Goal: Task Accomplishment & Management: Manage account settings

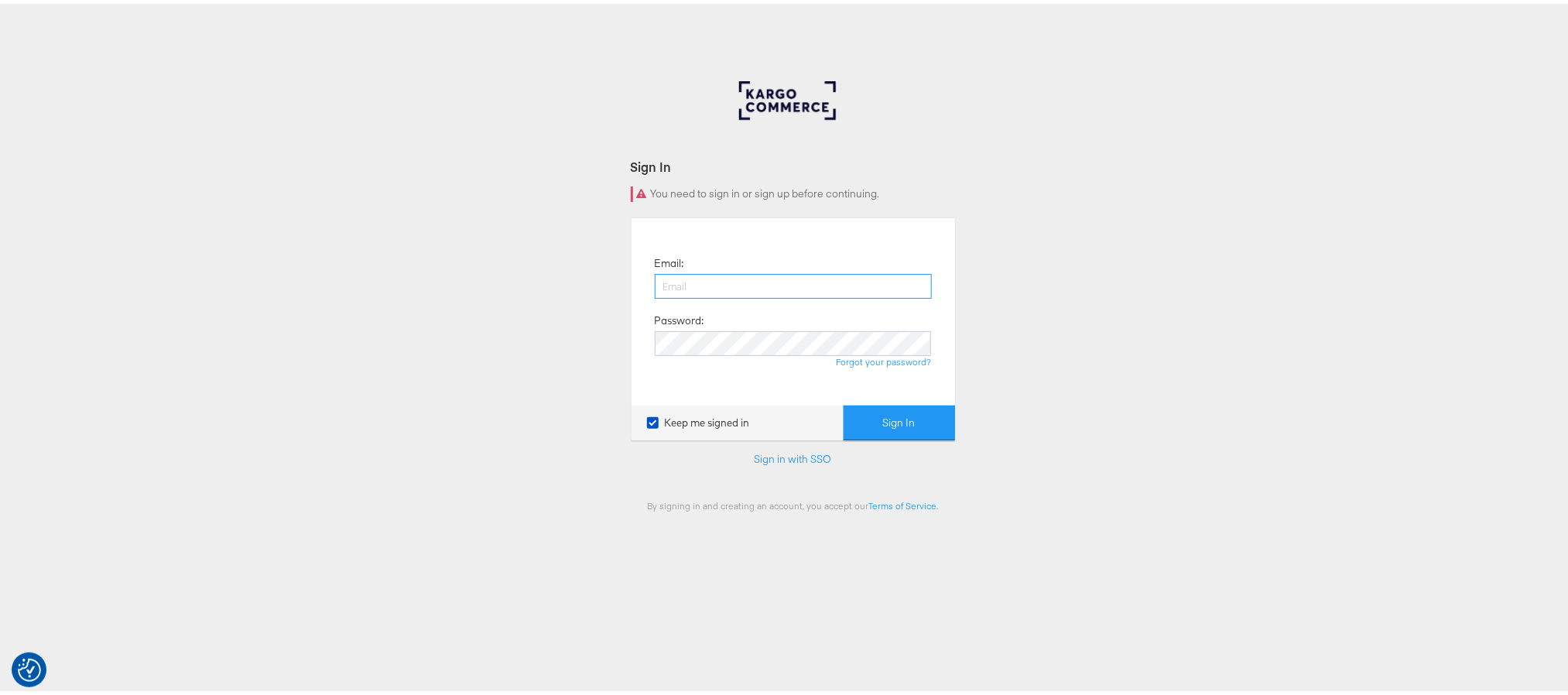
click at [725, 286] on input "email" at bounding box center [792, 282] width 277 height 25
type input "sanjana.pradhan@kargo.com"
click at [844, 402] on button "Sign In" at bounding box center [899, 419] width 112 height 35
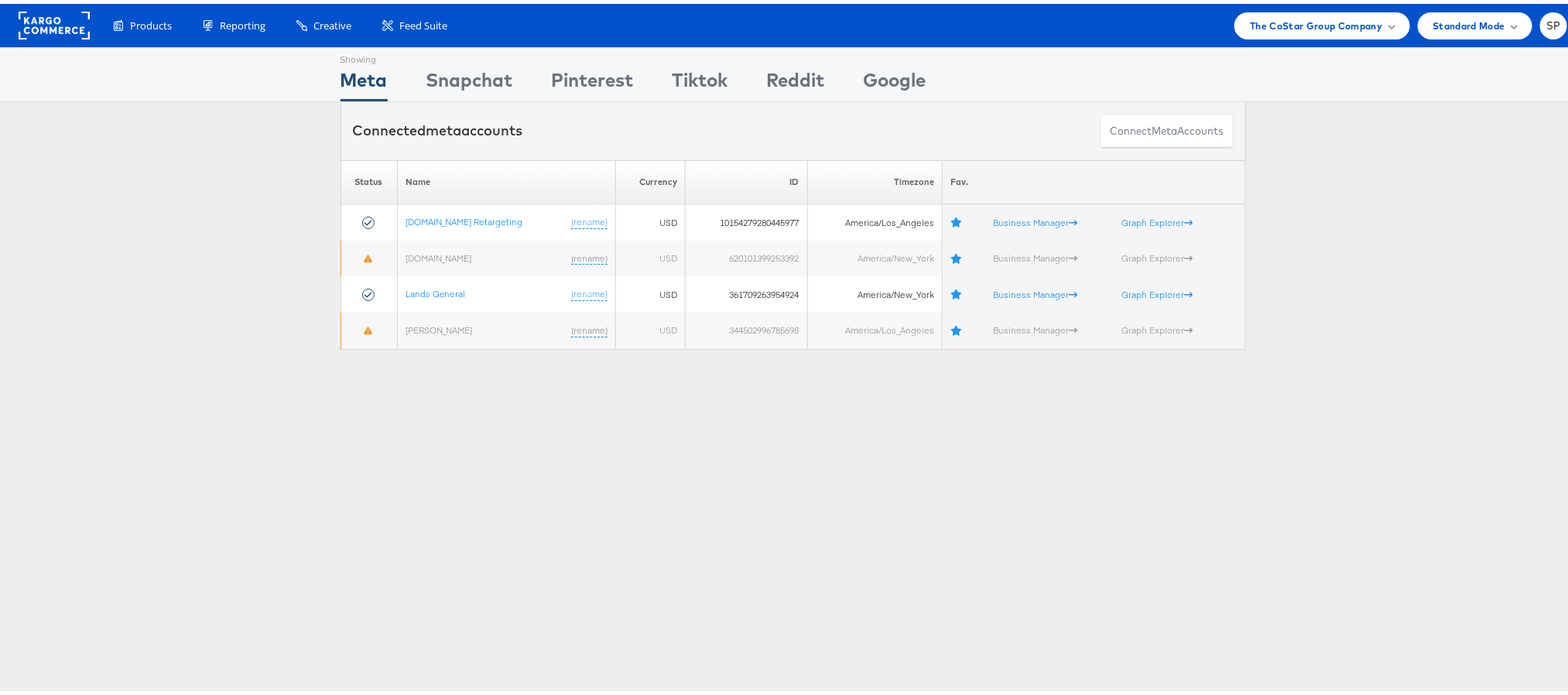
click at [1333, 37] on div "Products Product Catalogs Enhance Your Product Catalog, Map Them to Publishers,…" at bounding box center [792, 21] width 1585 height 44
click at [1329, 28] on span "The CoStar Group Company" at bounding box center [1316, 21] width 132 height 17
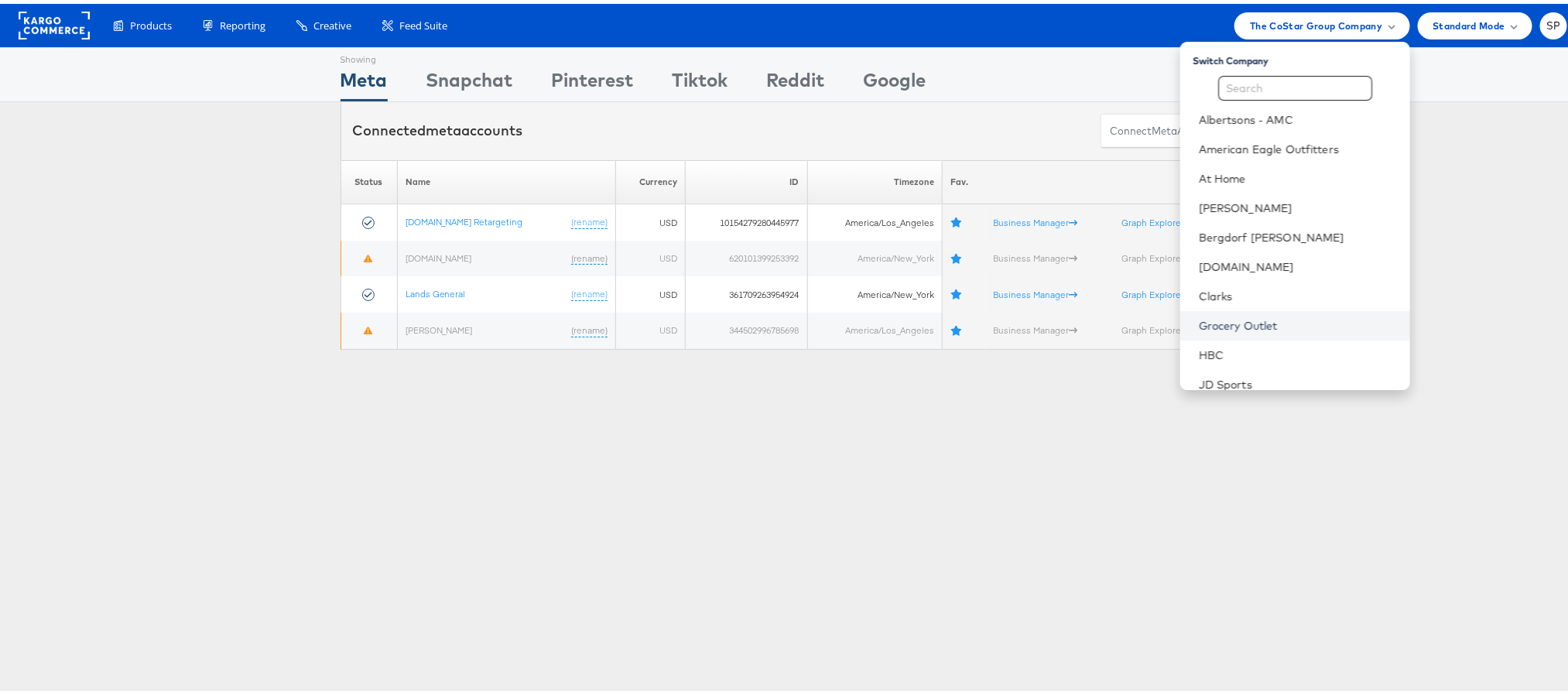
click at [1250, 321] on link "Grocery Outlet" at bounding box center [1298, 322] width 199 height 16
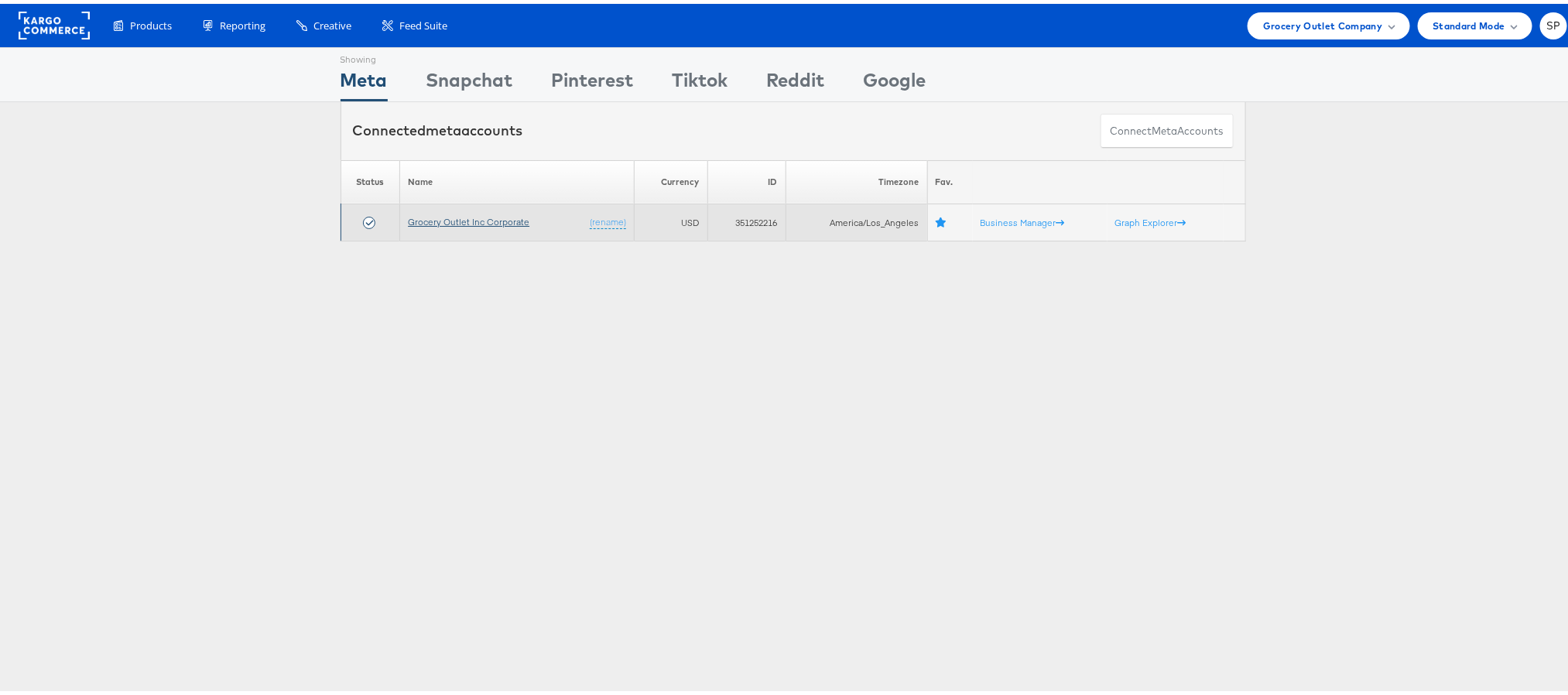
click at [488, 218] on link "Grocery Outlet Inc Corporate" at bounding box center [468, 217] width 121 height 12
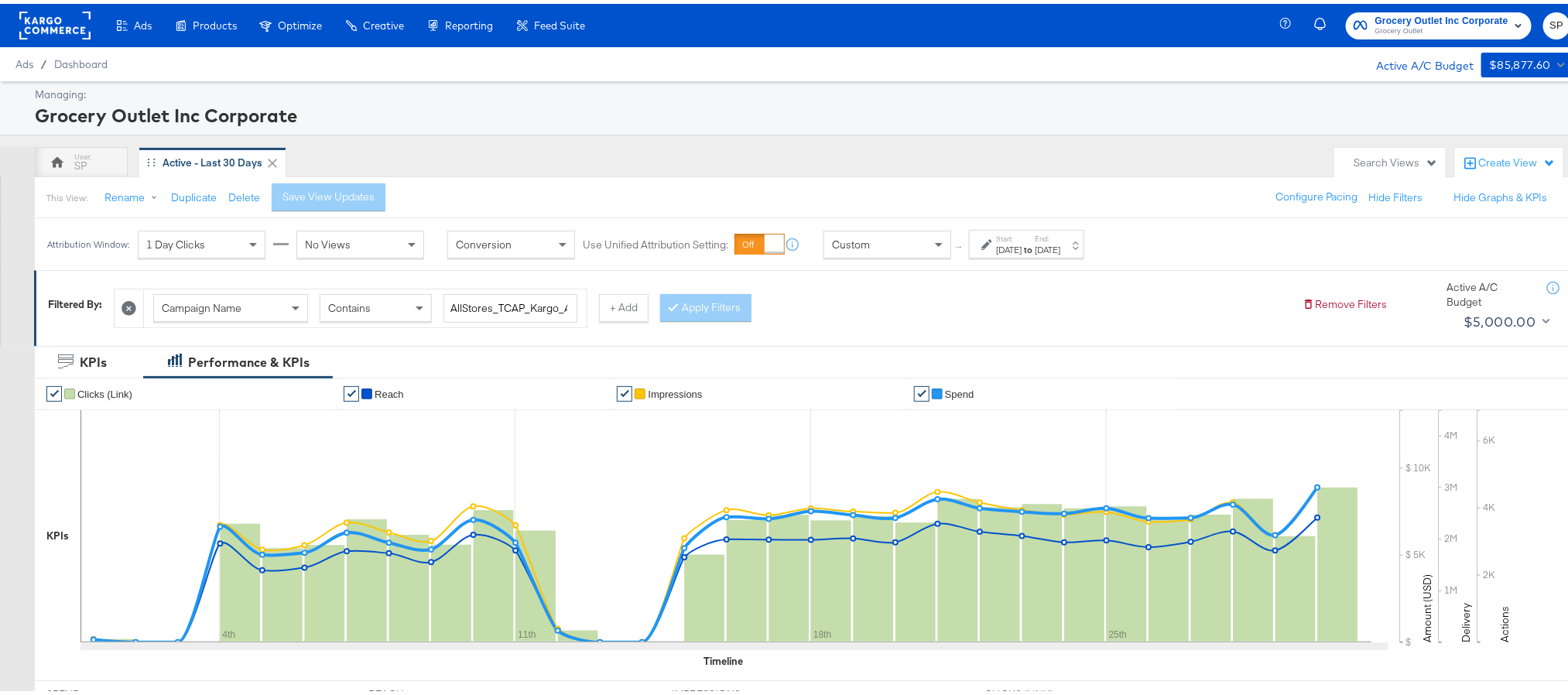
click at [1060, 248] on div "Sep 30th 2025" at bounding box center [1048, 246] width 25 height 13
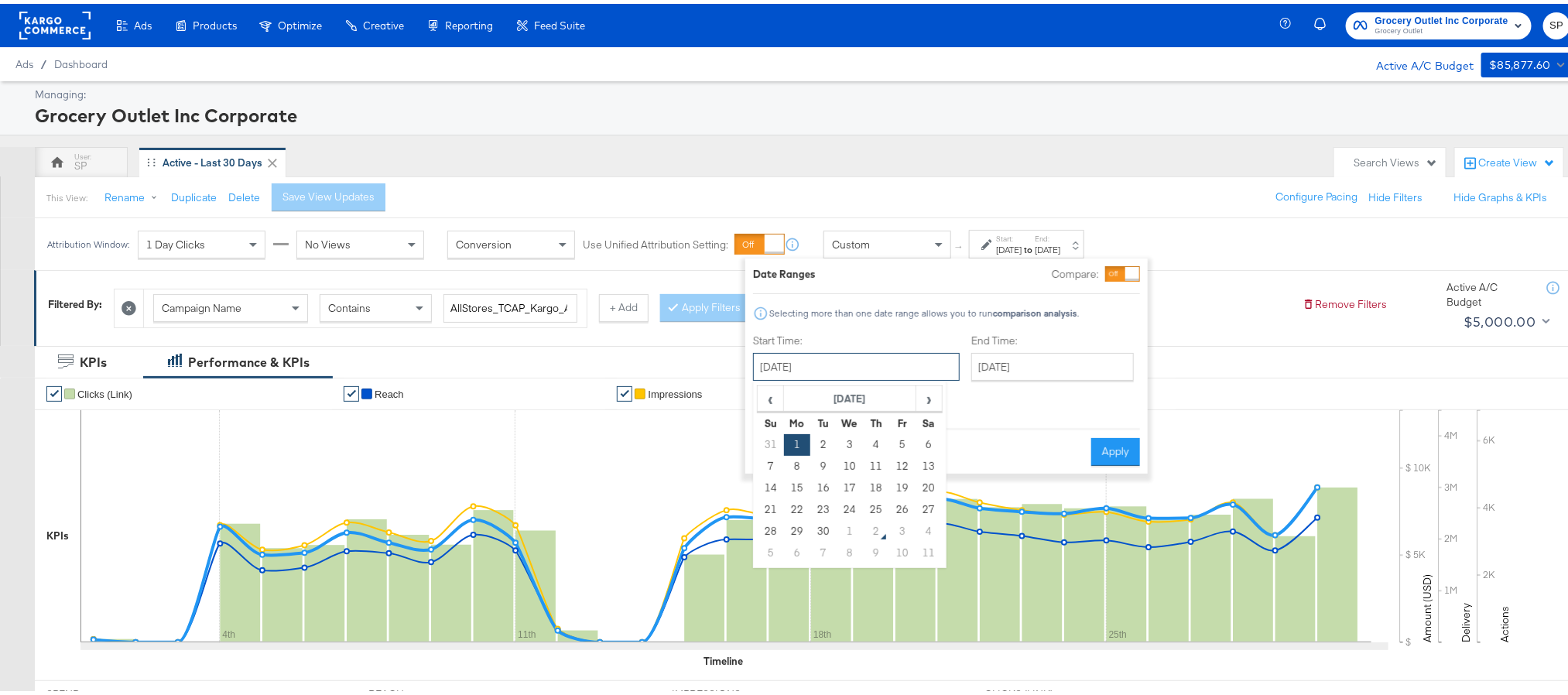
click at [894, 358] on input "September 1st 2025" at bounding box center [856, 363] width 207 height 28
click at [932, 392] on span "›" at bounding box center [929, 395] width 24 height 23
click at [848, 445] on td "1" at bounding box center [850, 441] width 26 height 21
type input "October 1st 2025"
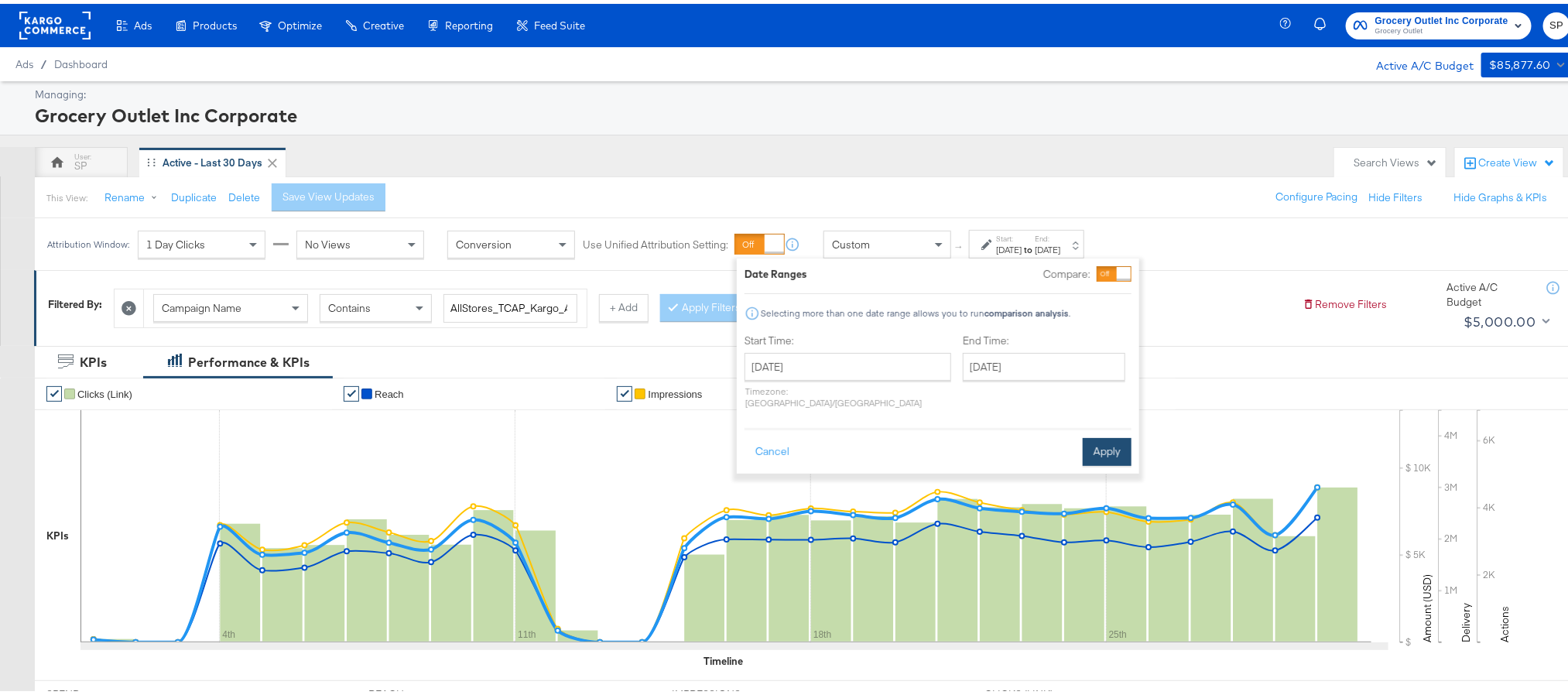
click at [1104, 444] on button "Apply" at bounding box center [1107, 447] width 49 height 28
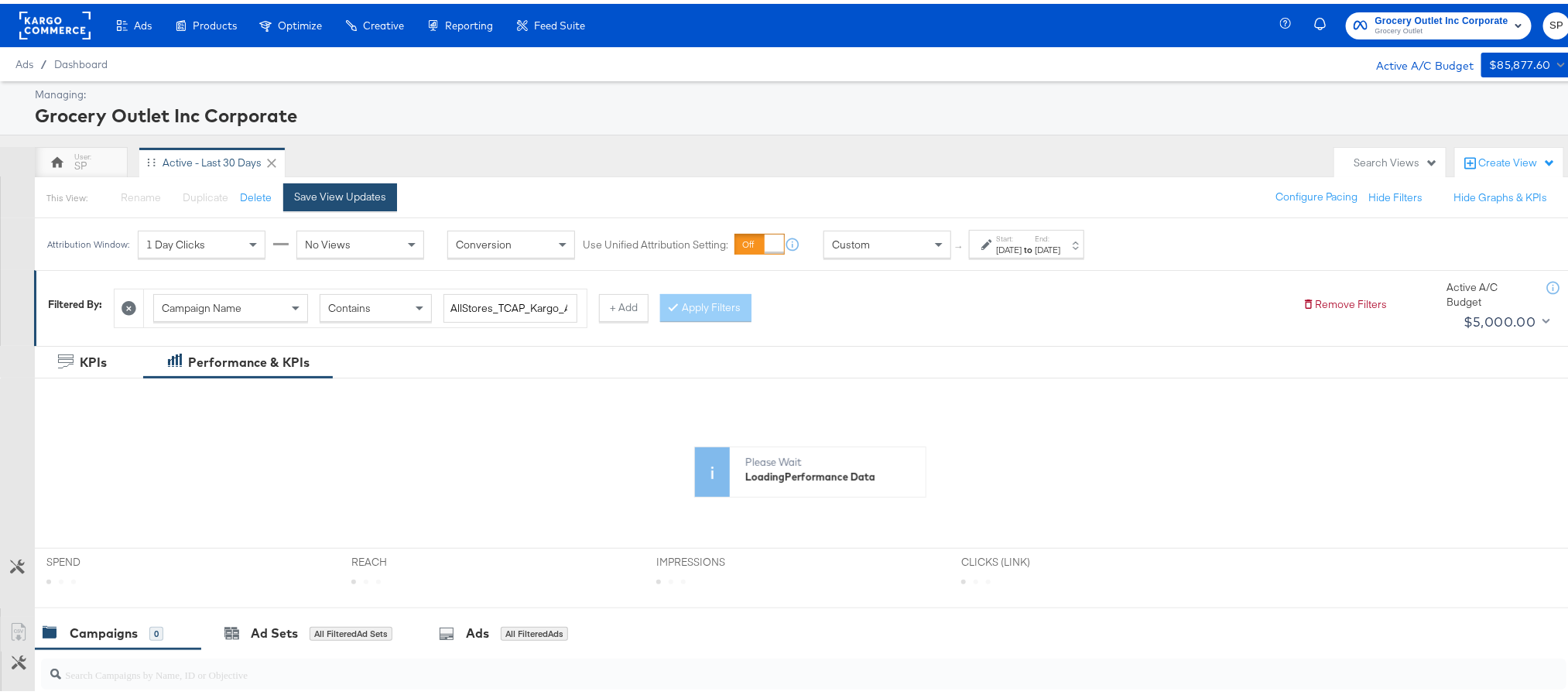
click at [334, 192] on div "Save View Updates" at bounding box center [340, 192] width 92 height 15
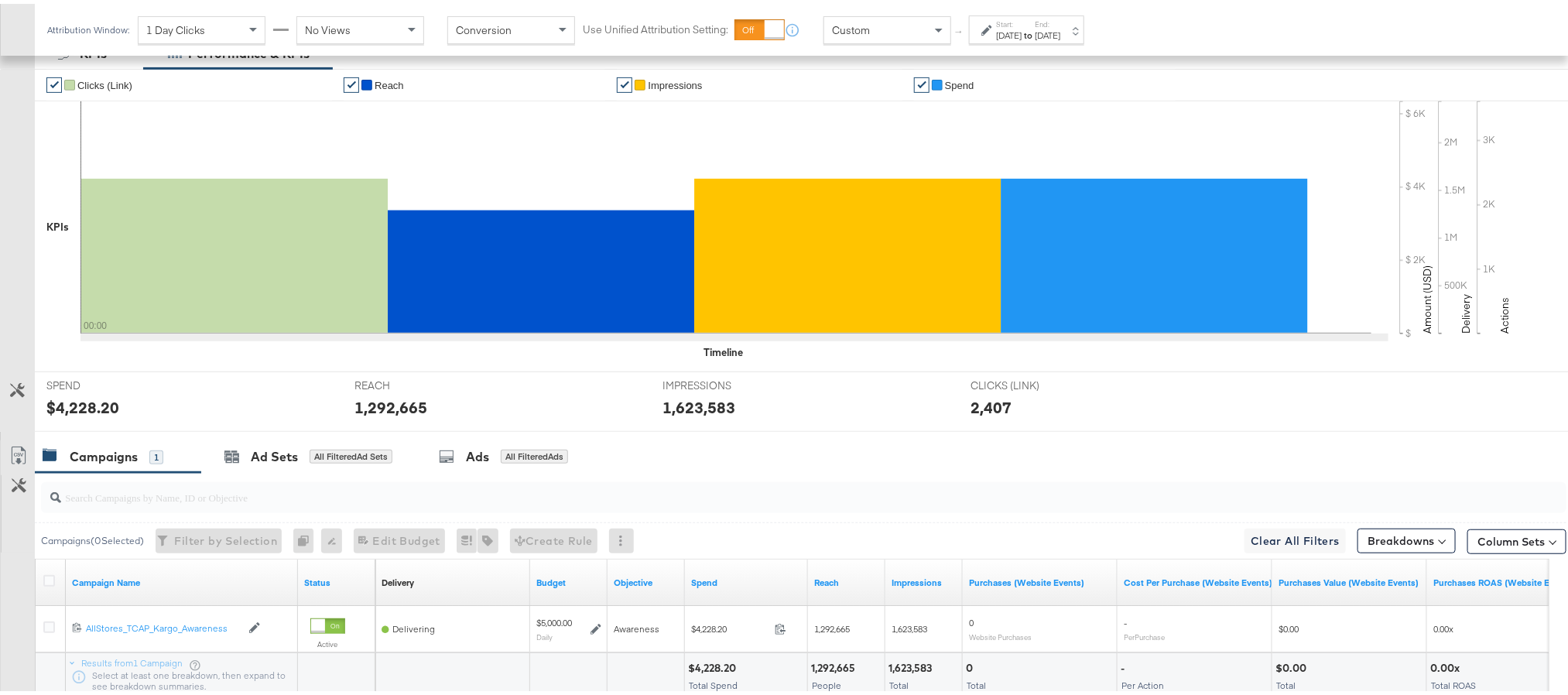
scroll to position [425, 0]
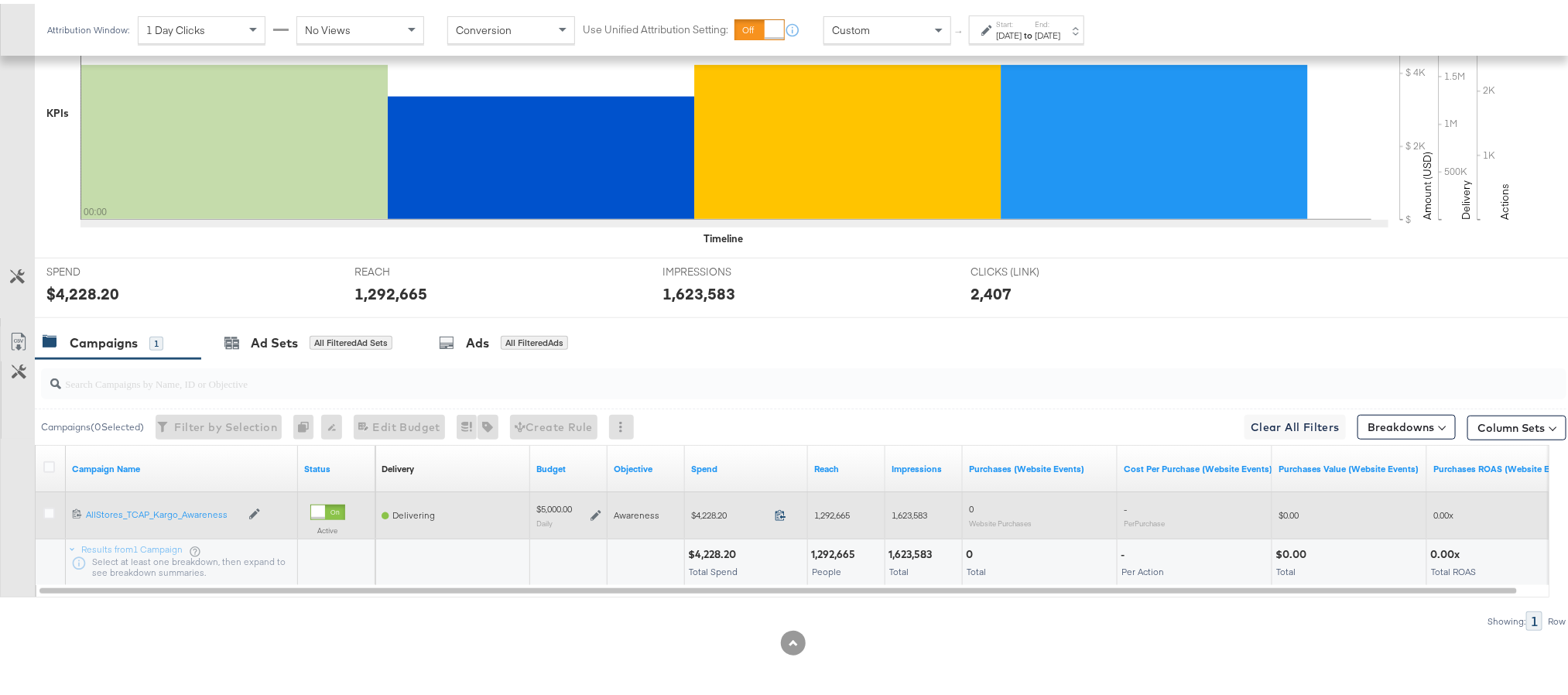
click at [781, 515] on icon at bounding box center [781, 512] width 12 height 12
click at [594, 515] on icon at bounding box center [595, 511] width 11 height 11
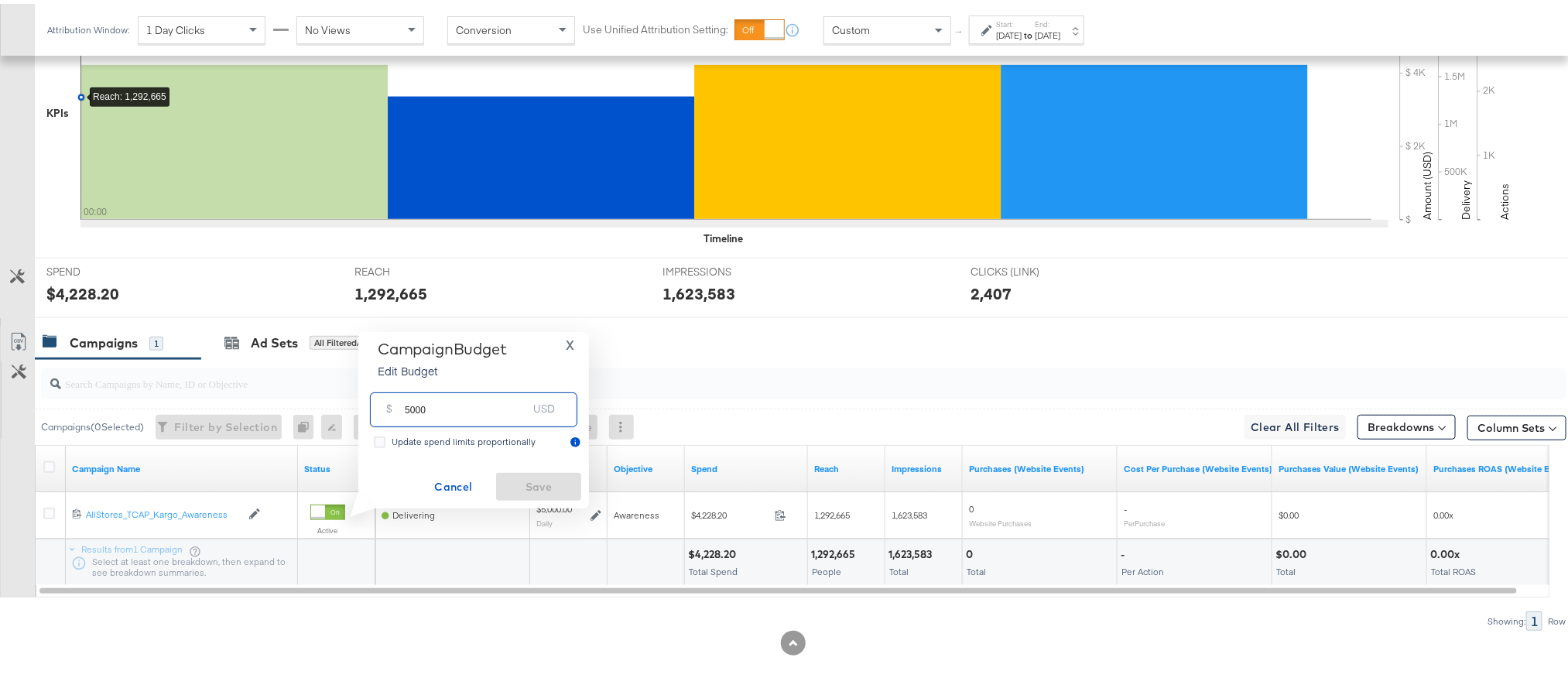
click at [479, 412] on input "5000" at bounding box center [466, 400] width 122 height 33
paste input "$5,025.73"
type input "5025.73"
click at [529, 479] on span "Save" at bounding box center [538, 483] width 73 height 19
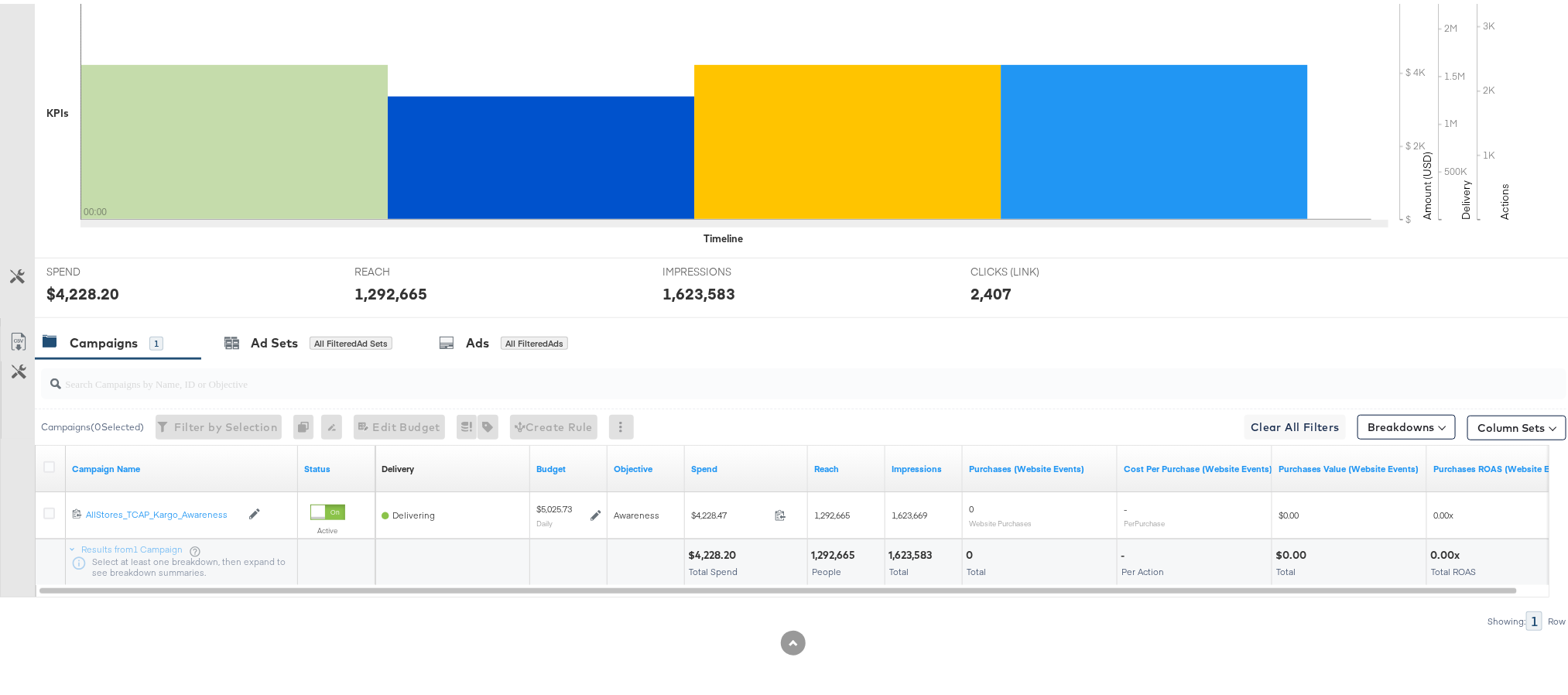
scroll to position [0, 0]
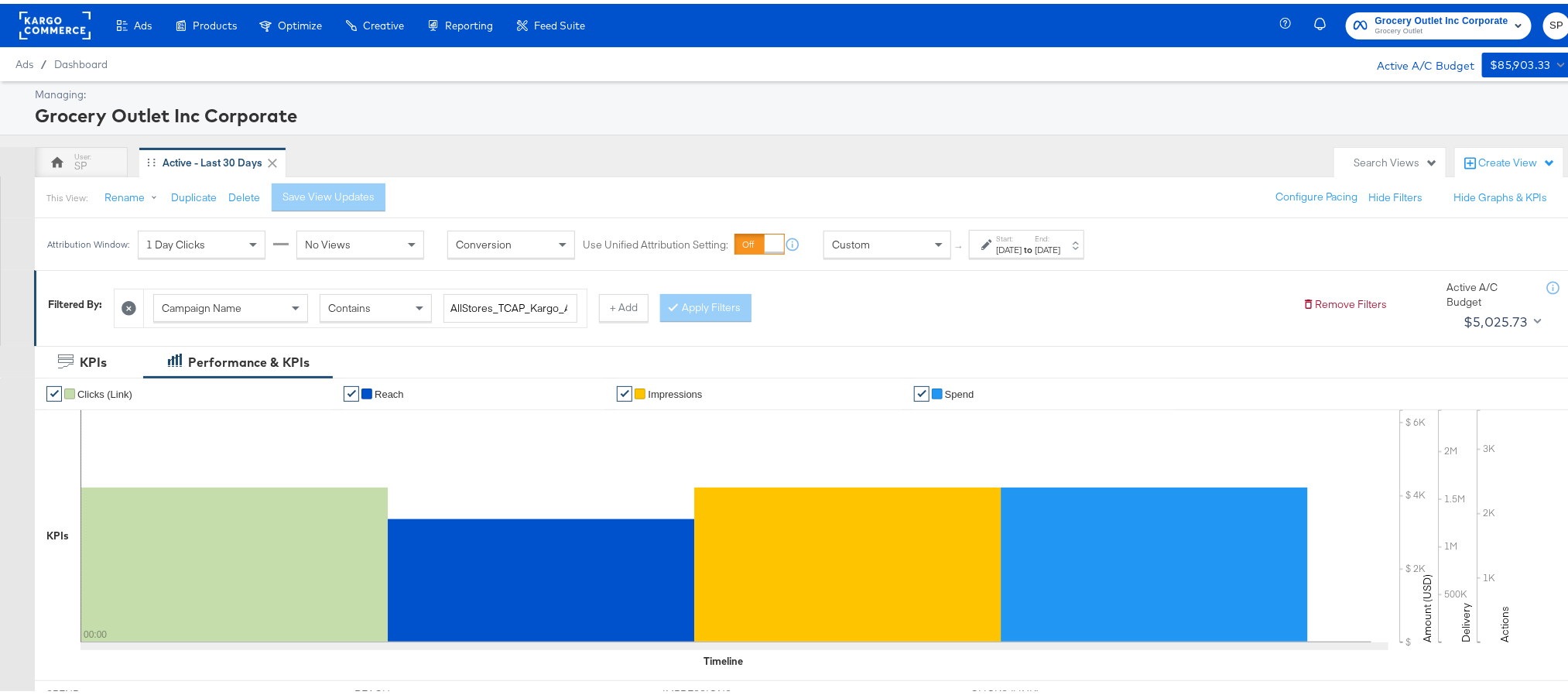
click at [60, 28] on rect at bounding box center [54, 21] width 71 height 28
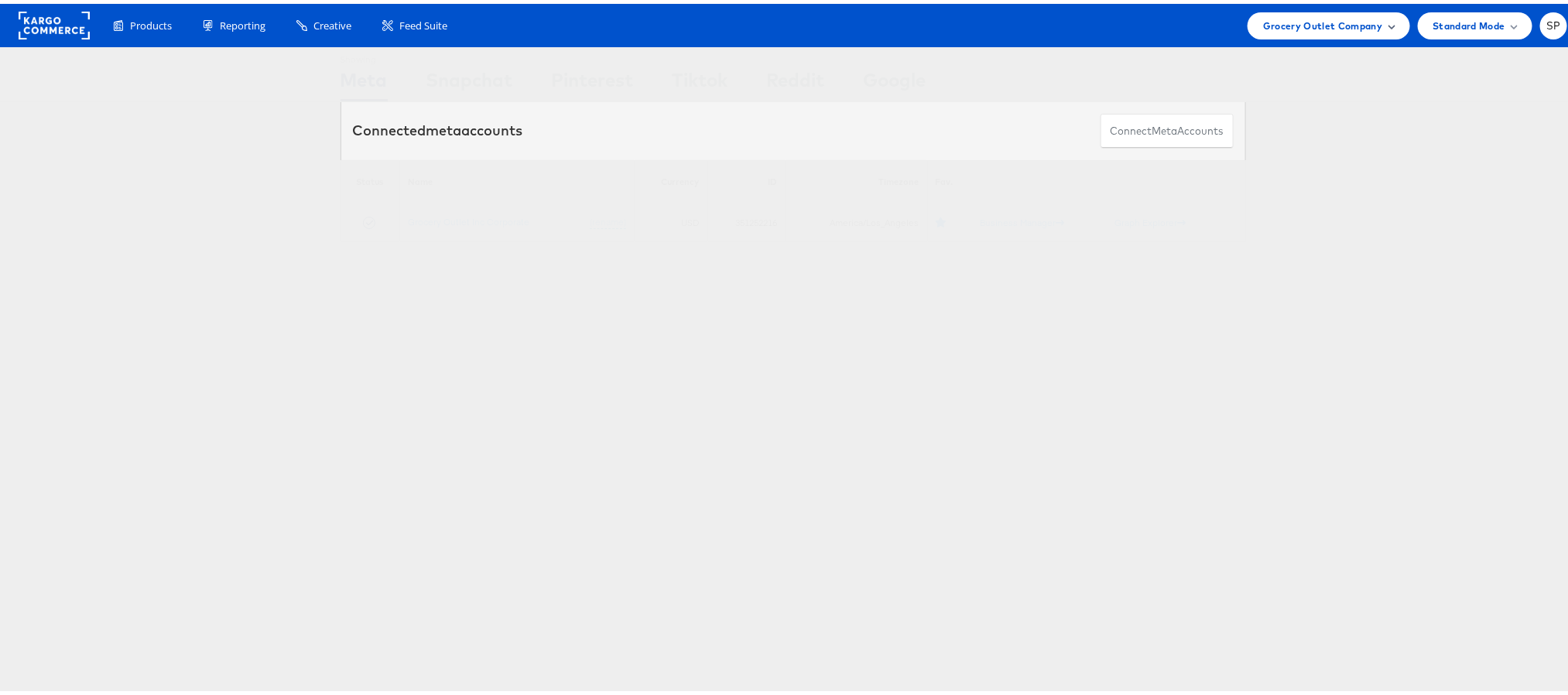
click at [1315, 21] on span "Grocery Outlet Company" at bounding box center [1323, 21] width 120 height 17
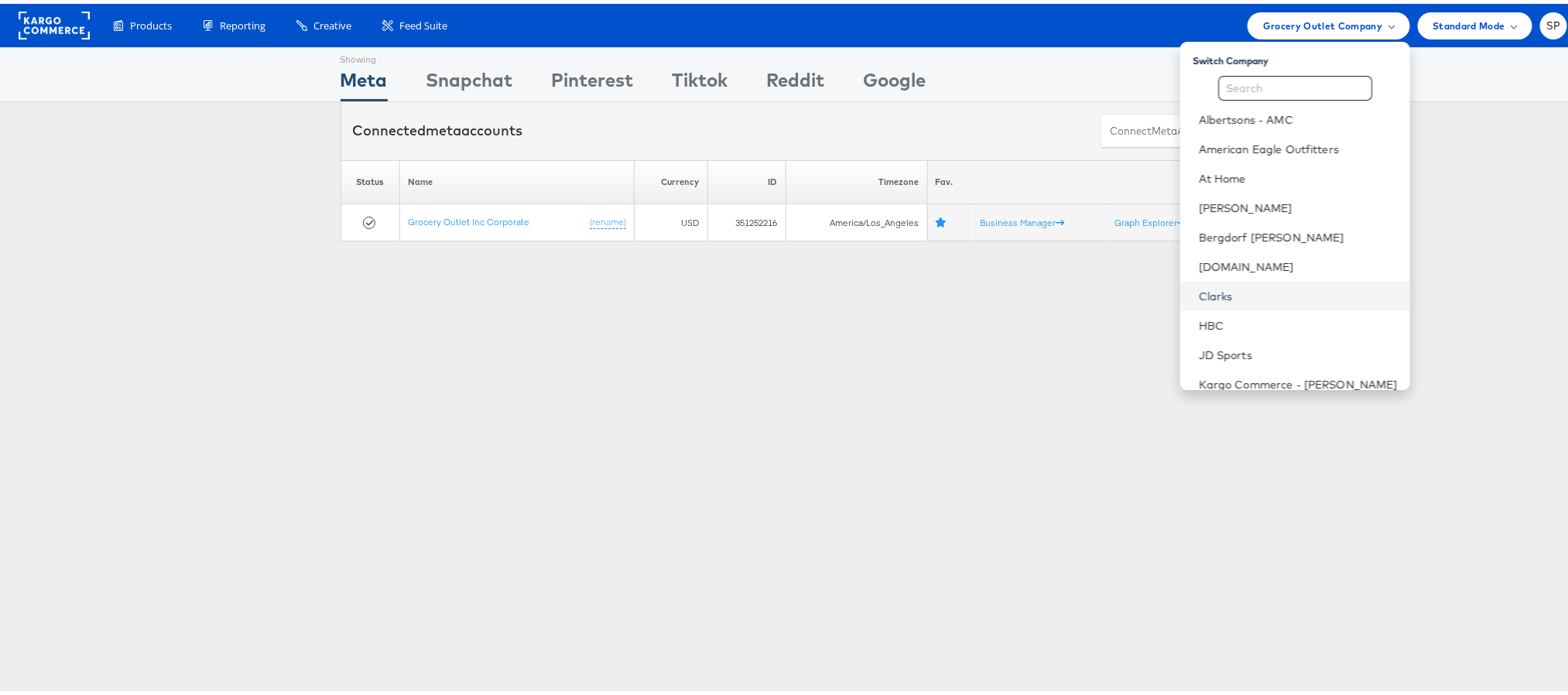
click at [1215, 288] on link "Clarks" at bounding box center [1298, 292] width 199 height 16
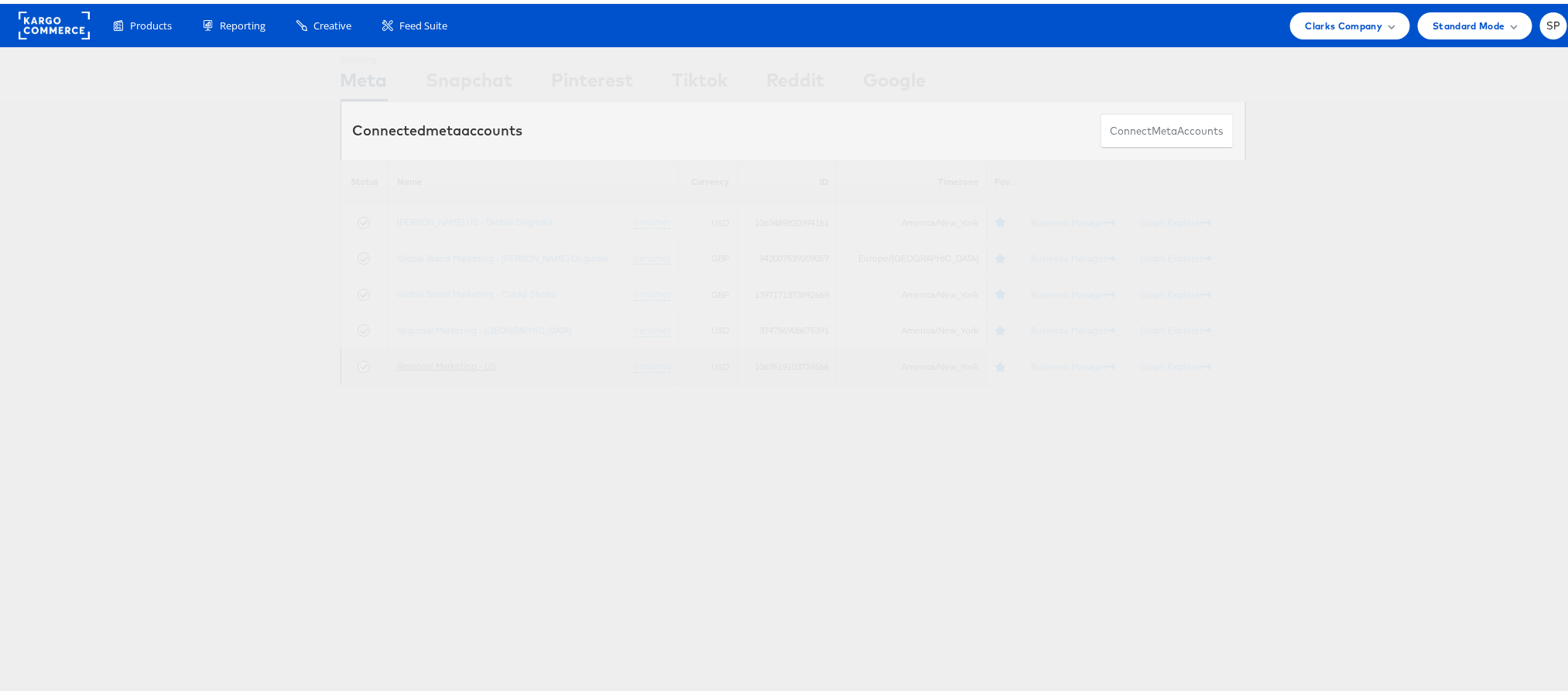
click at [470, 365] on link "Regional Marketing - US" at bounding box center [447, 362] width 99 height 12
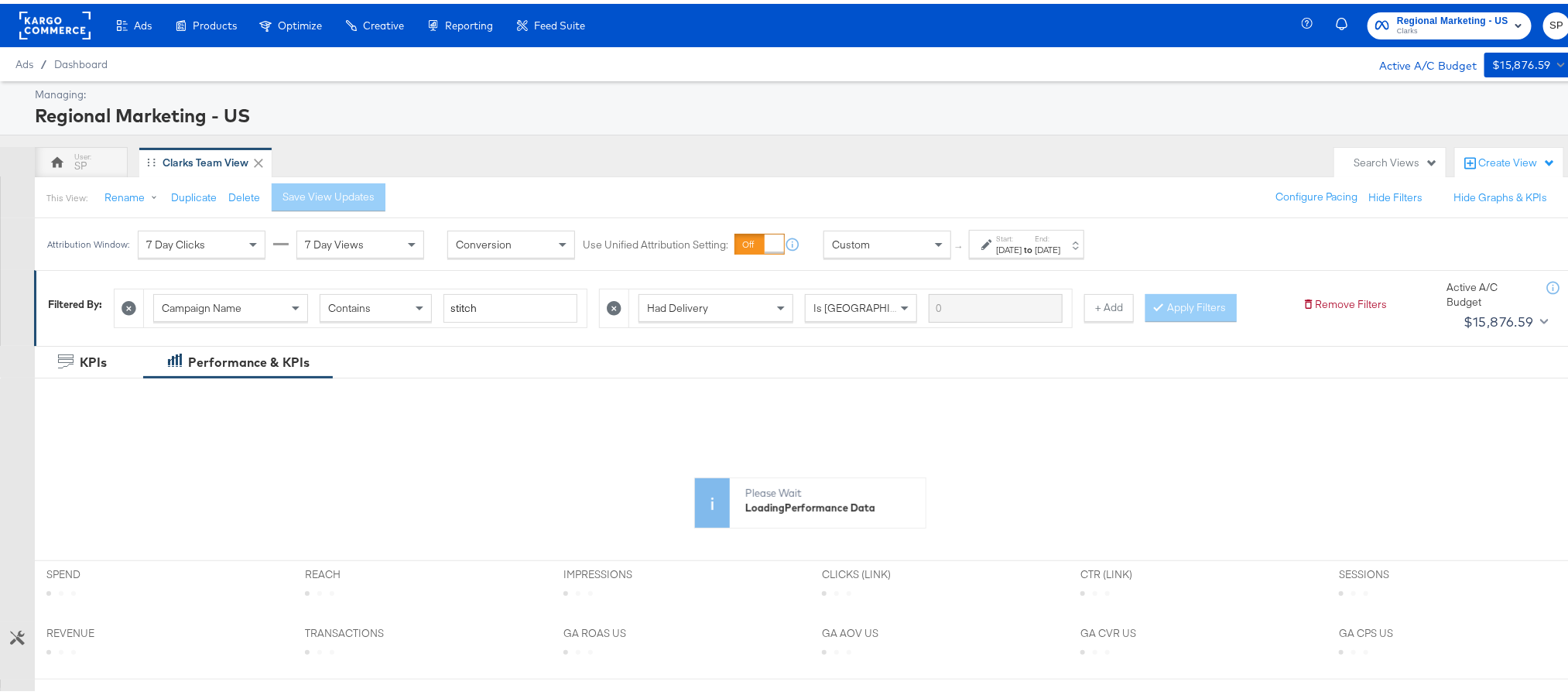
click at [1035, 246] on strong "to" at bounding box center [1028, 246] width 14 height 12
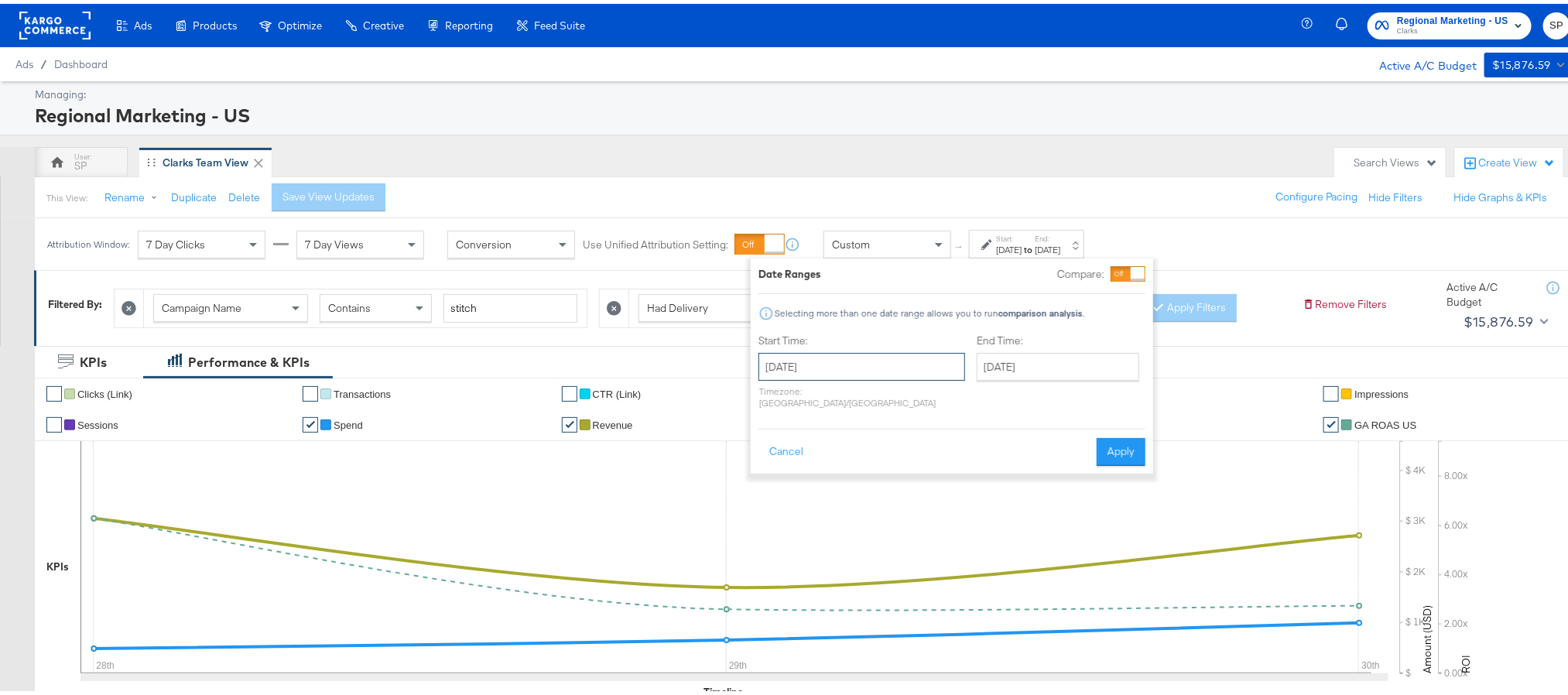
click at [883, 375] on input "September 28th 2025" at bounding box center [861, 363] width 207 height 28
click at [985, 353] on input "September 30th 2025" at bounding box center [1057, 363] width 162 height 28
click at [1060, 534] on td "1" at bounding box center [1073, 527] width 26 height 21
type input "[DATE]"
click at [1115, 444] on button "Apply" at bounding box center [1114, 447] width 49 height 28
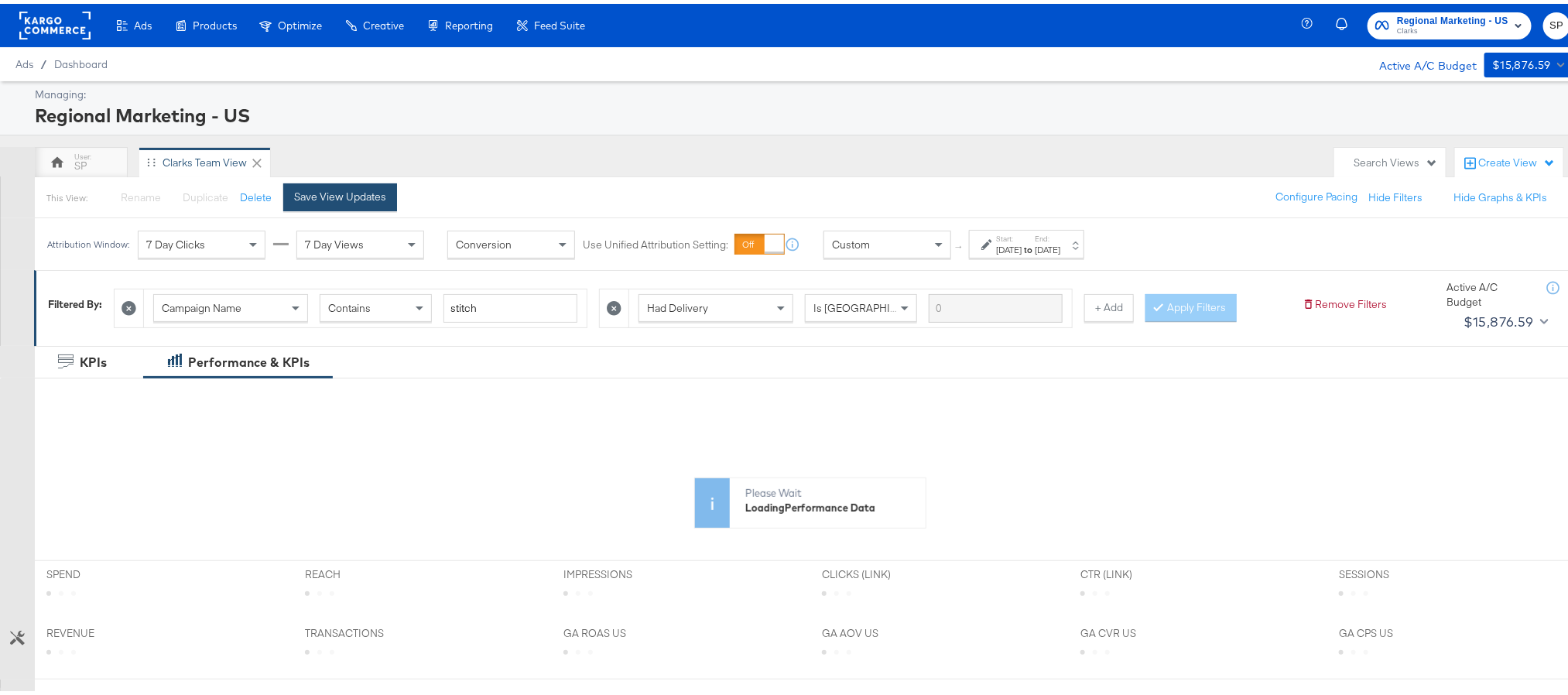
click at [357, 190] on div "Save View Updates" at bounding box center [340, 192] width 92 height 15
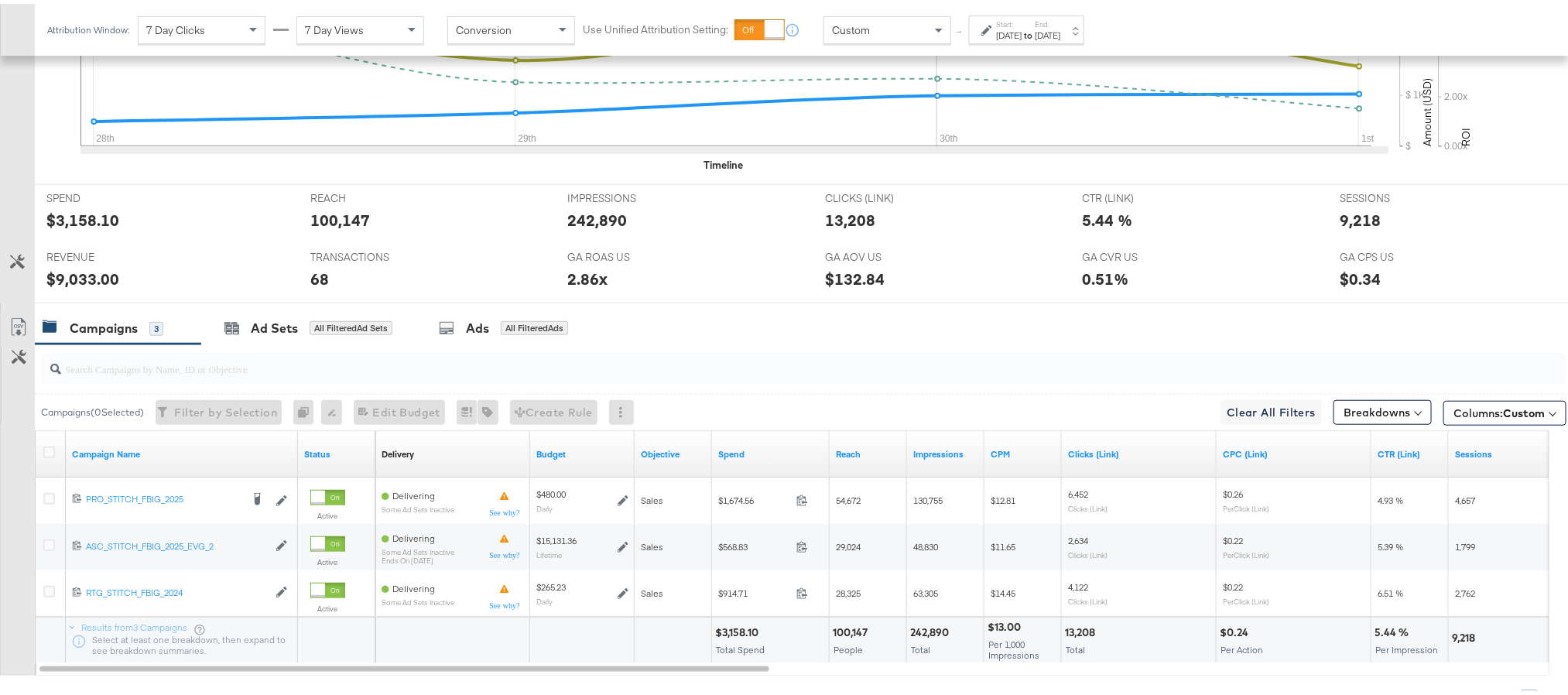
scroll to position [539, 0]
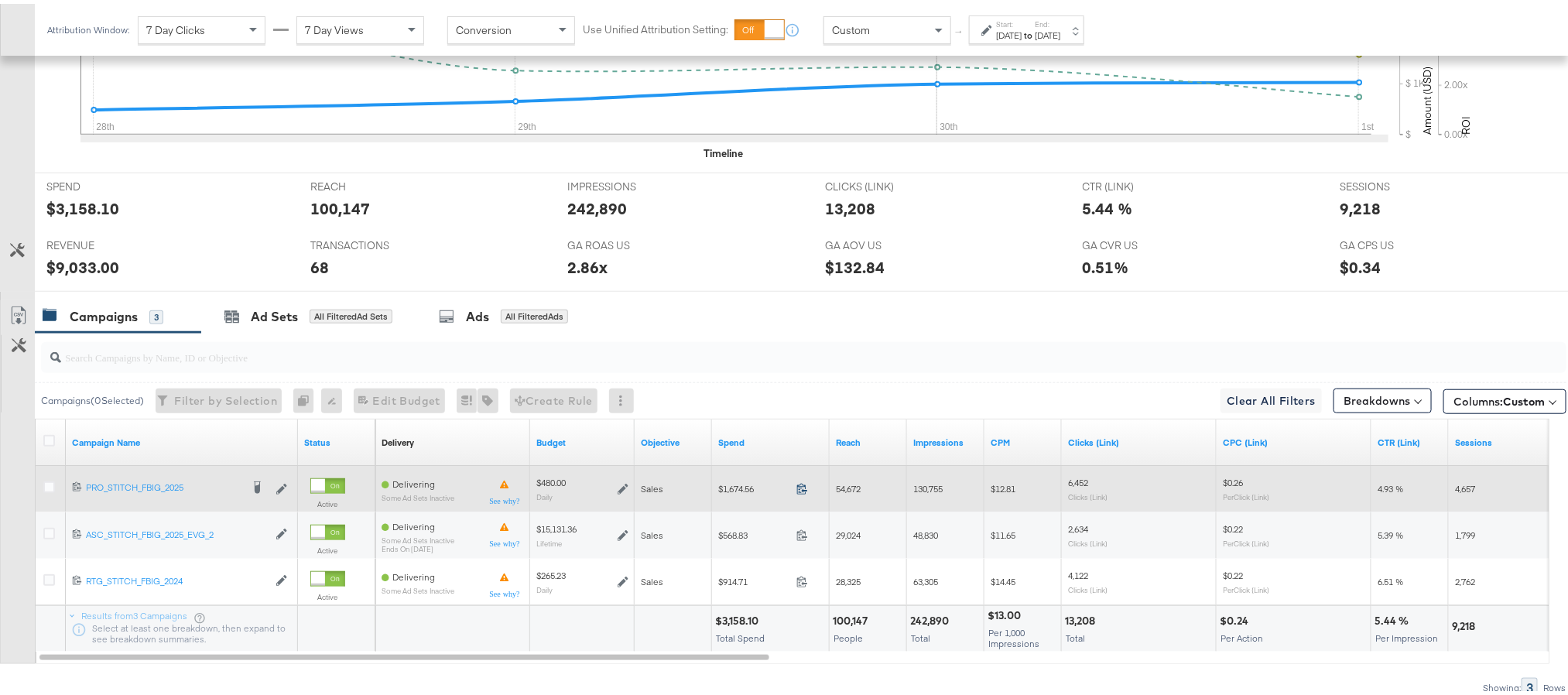
click at [801, 486] on icon at bounding box center [802, 484] width 12 height 12
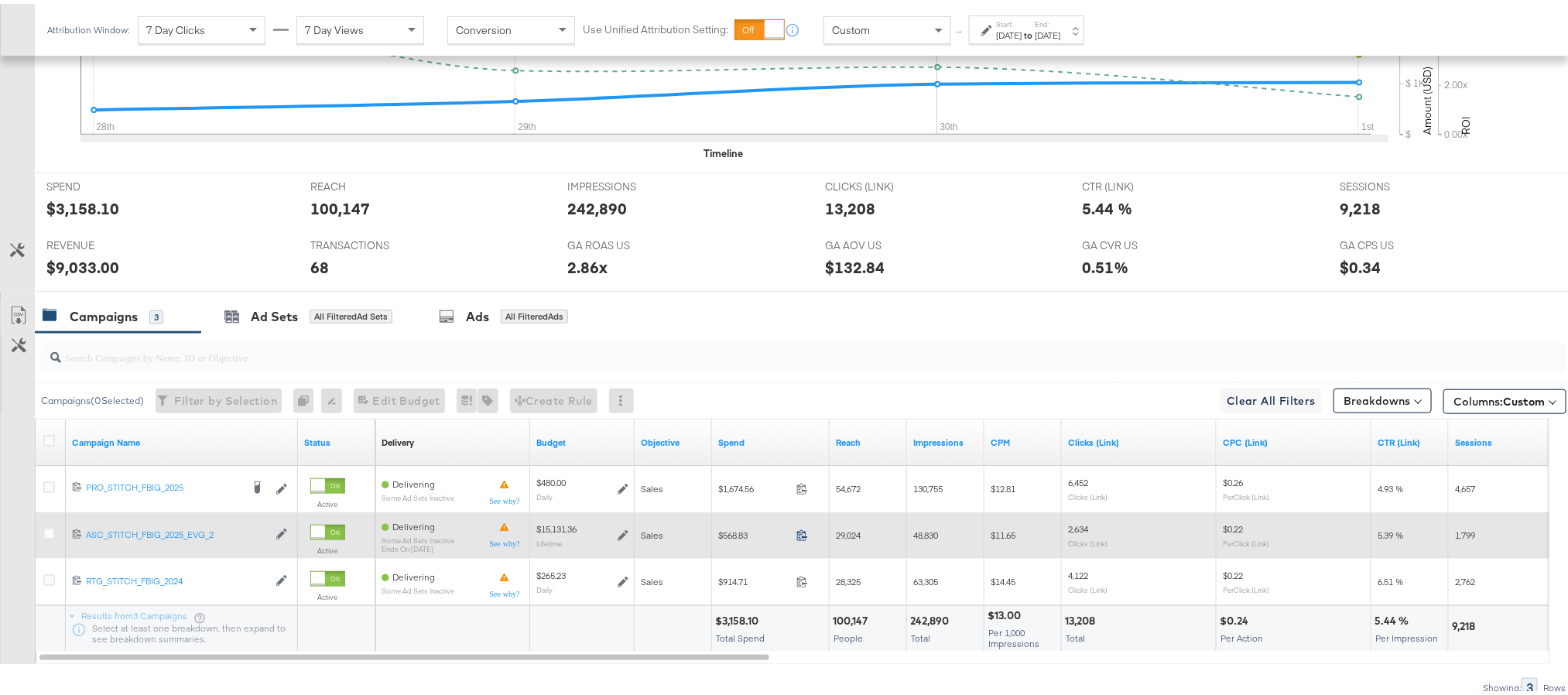
click at [799, 532] on icon at bounding box center [802, 531] width 12 height 12
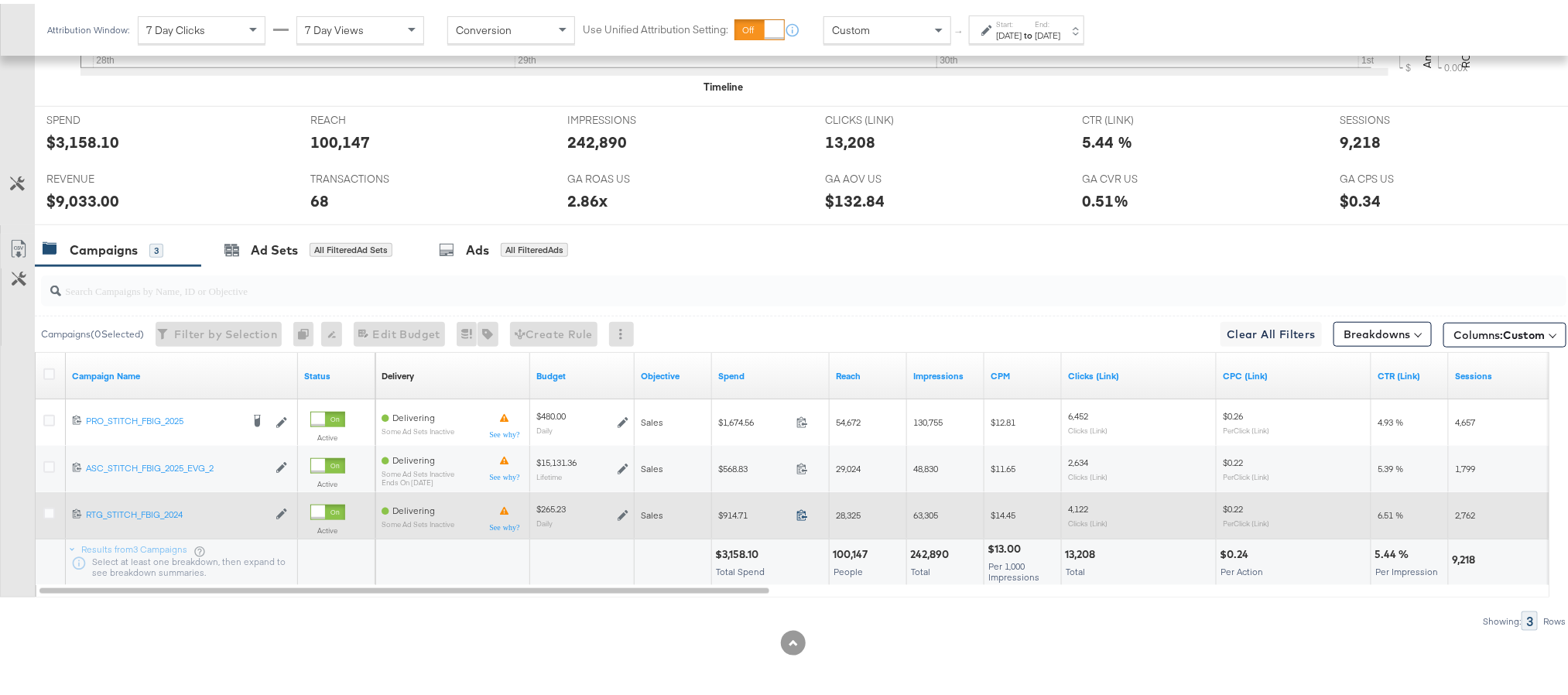
click at [804, 509] on icon at bounding box center [802, 512] width 12 height 12
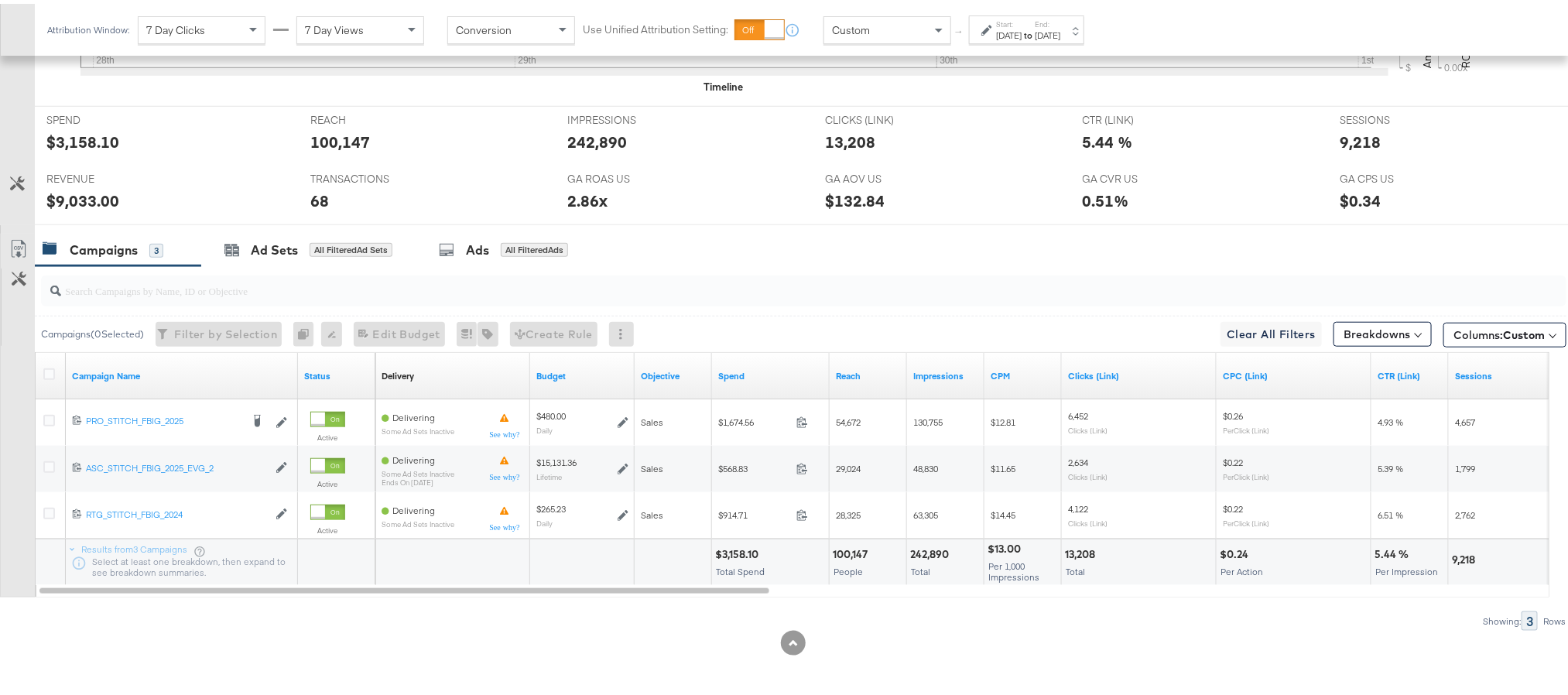
click at [88, 197] on div "$9,033.00" at bounding box center [83, 196] width 73 height 22
copy div "9,033.00"
click at [570, 193] on div "2.86x" at bounding box center [586, 196] width 40 height 22
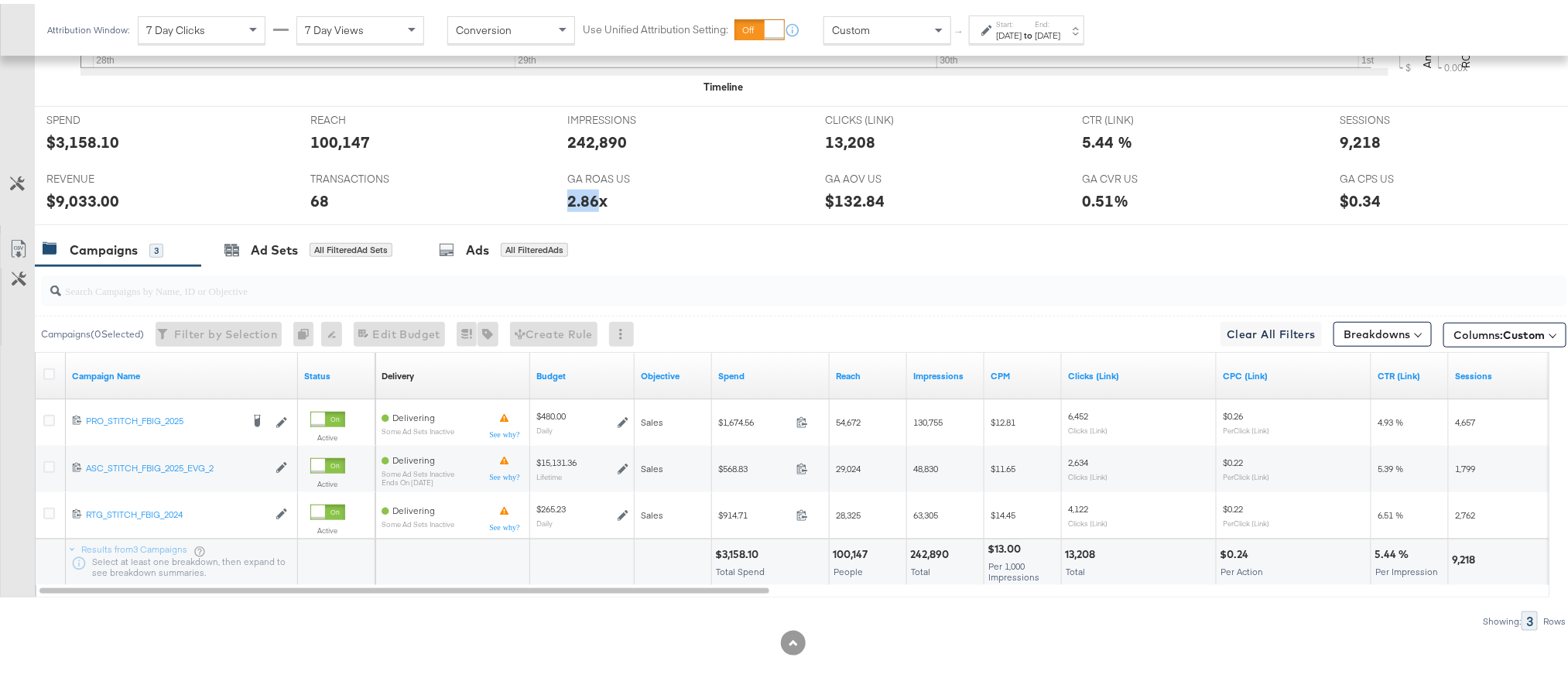
copy div "2.86"
click at [570, 193] on div "2.86x" at bounding box center [586, 196] width 40 height 22
click at [1351, 140] on div "9,218" at bounding box center [1360, 138] width 41 height 22
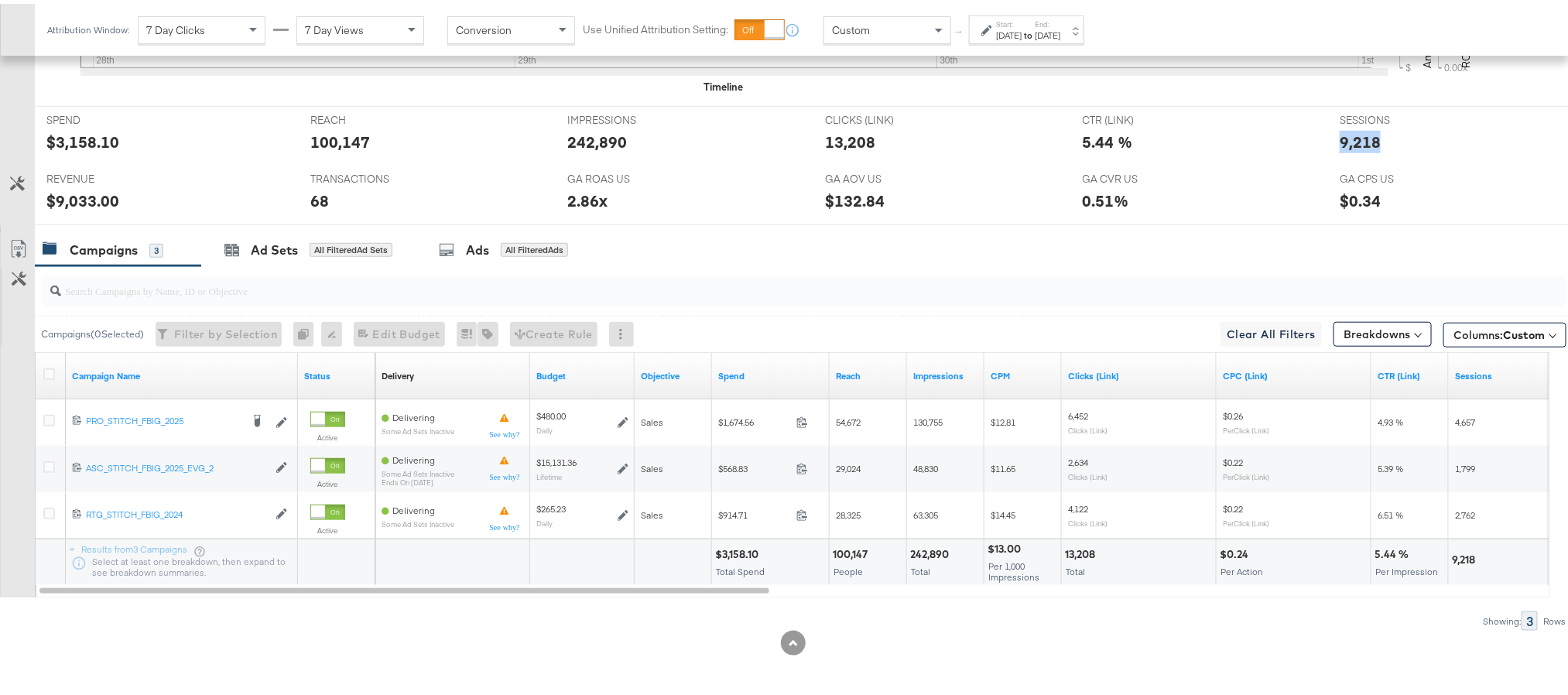
copy div "9,218"
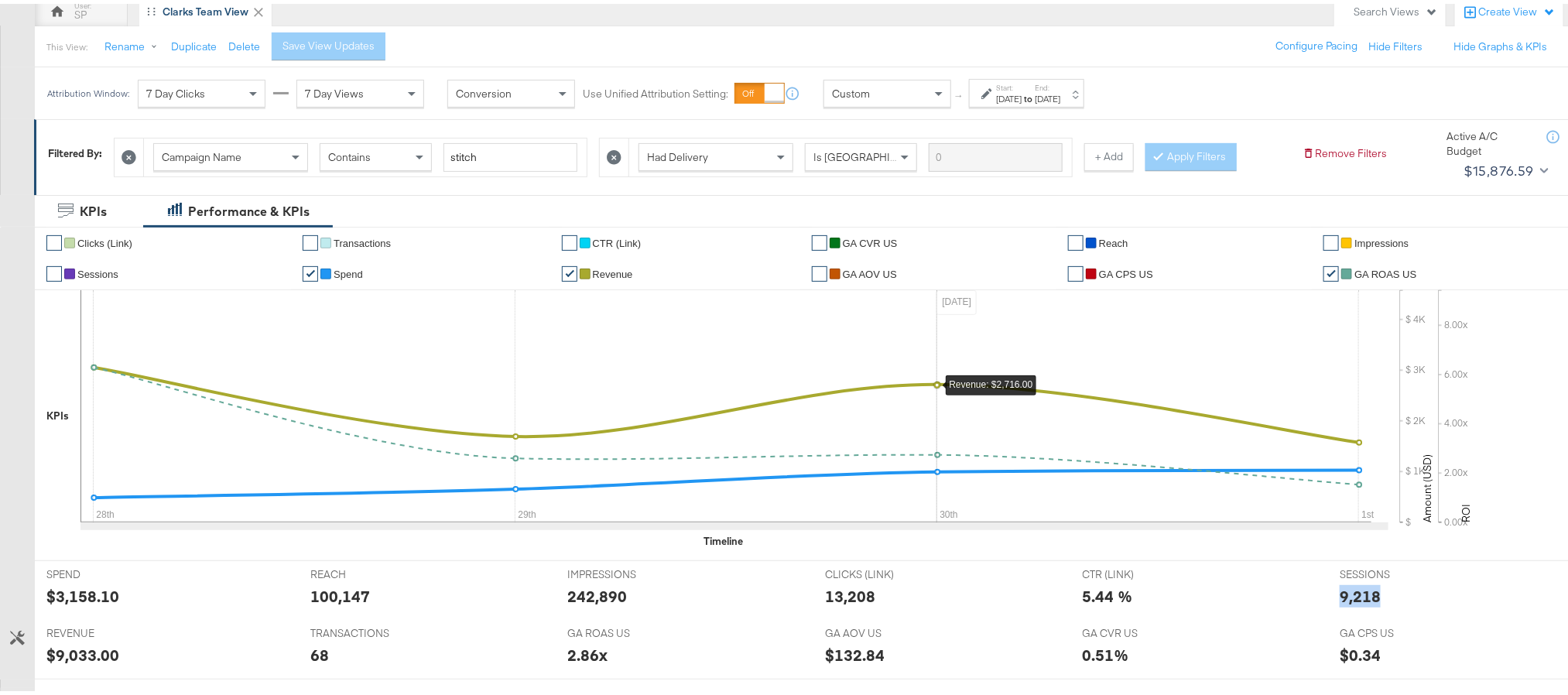
scroll to position [149, 0]
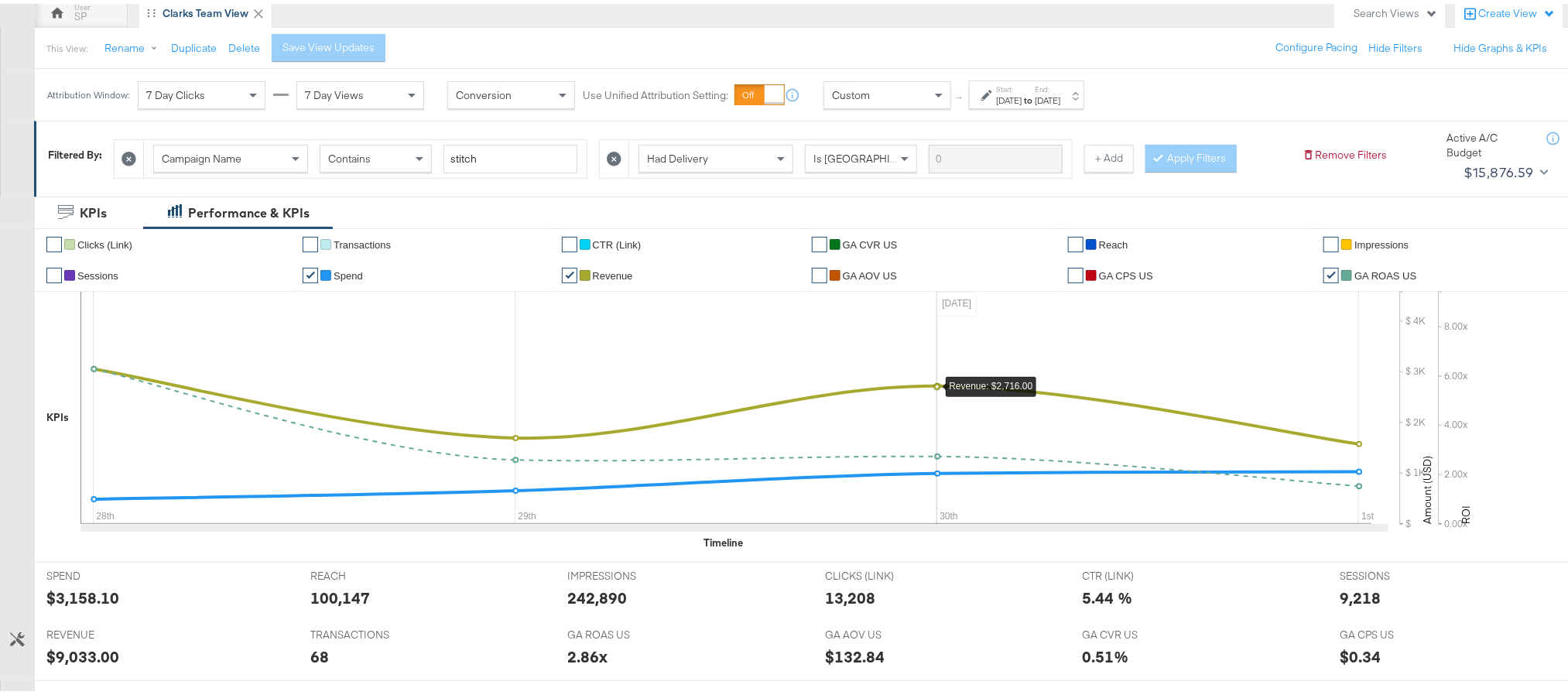
click at [1035, 93] on strong "to" at bounding box center [1028, 96] width 14 height 12
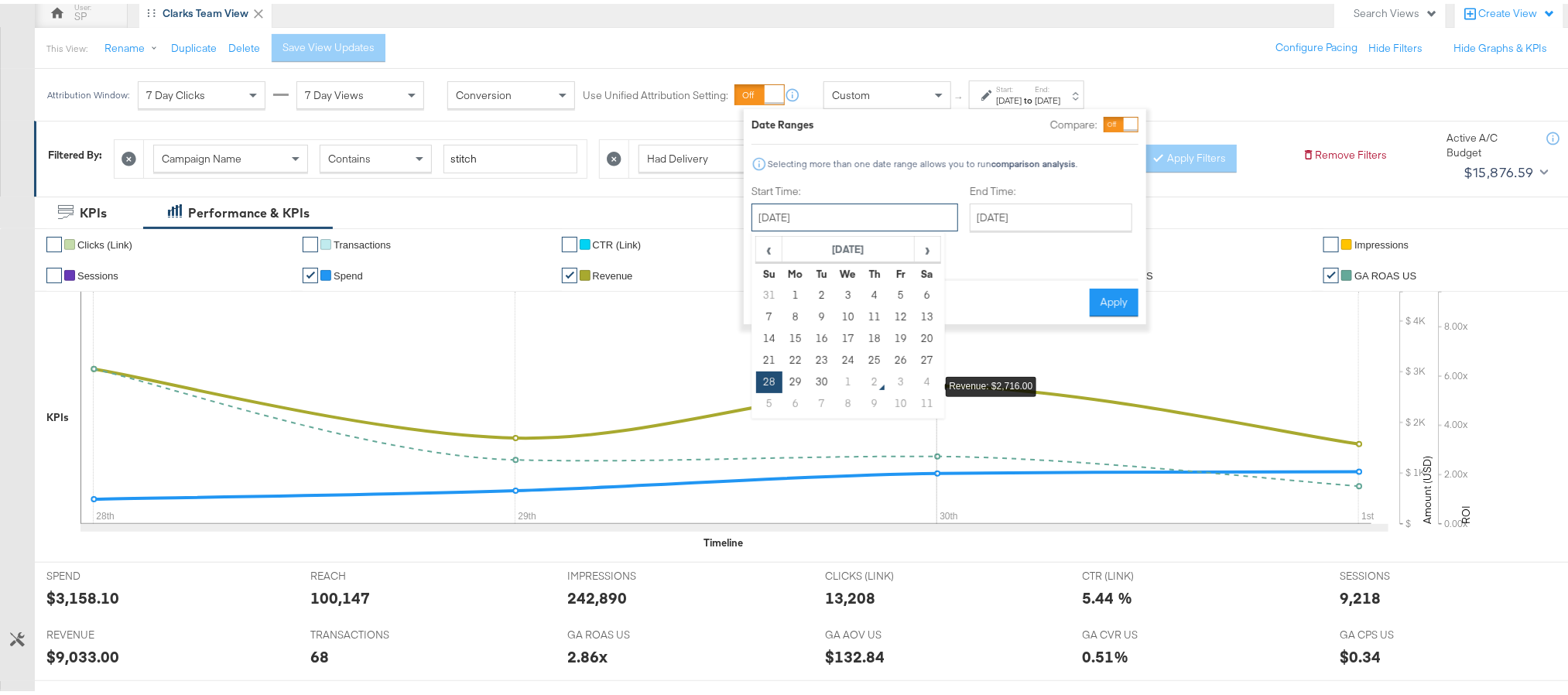
click at [826, 209] on input "September 28th 2025" at bounding box center [854, 214] width 207 height 28
click at [792, 375] on td "29" at bounding box center [795, 379] width 26 height 21
type input "September 29th 2025"
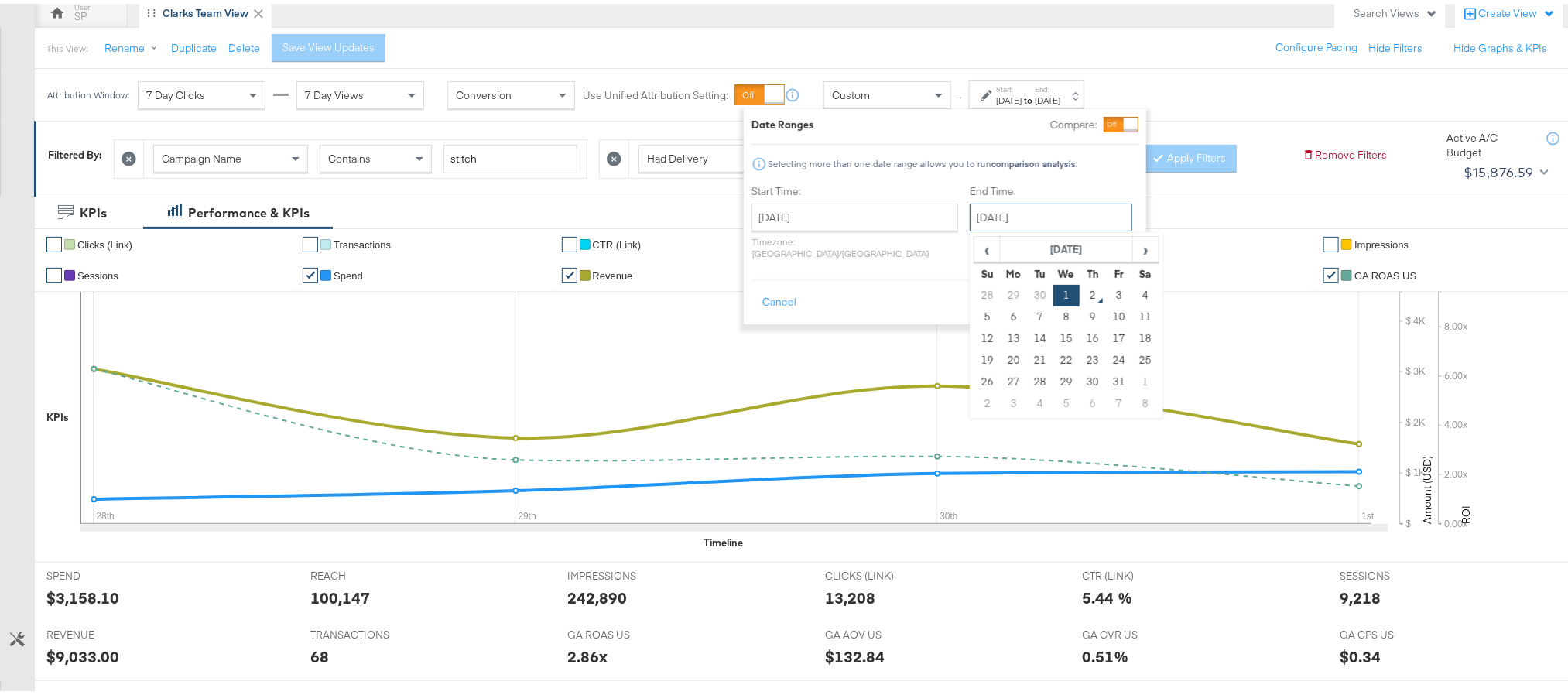
click at [1004, 219] on input "[DATE]" at bounding box center [1051, 214] width 162 height 28
click at [1001, 291] on td "29" at bounding box center [1014, 291] width 26 height 21
type input "September 29th 2025"
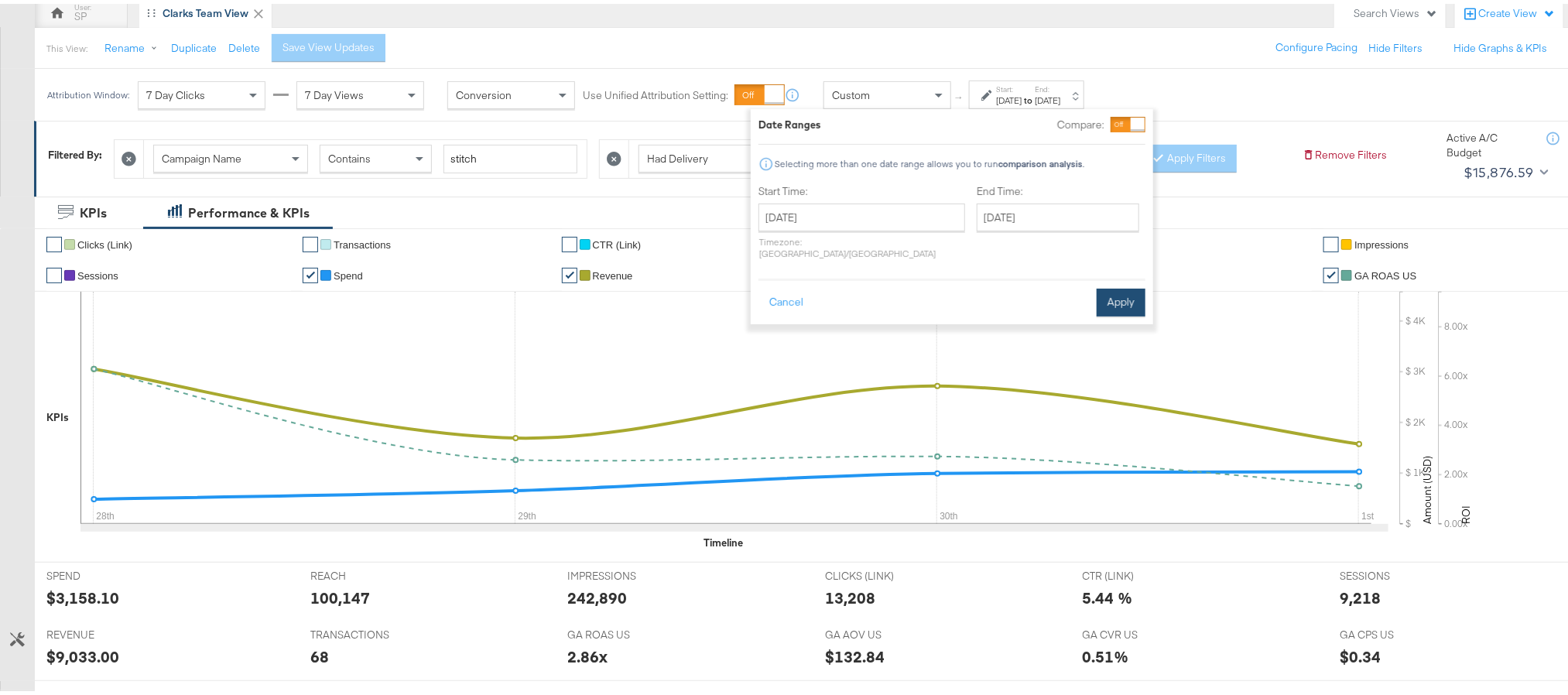
click at [1119, 292] on button "Apply" at bounding box center [1121, 298] width 49 height 28
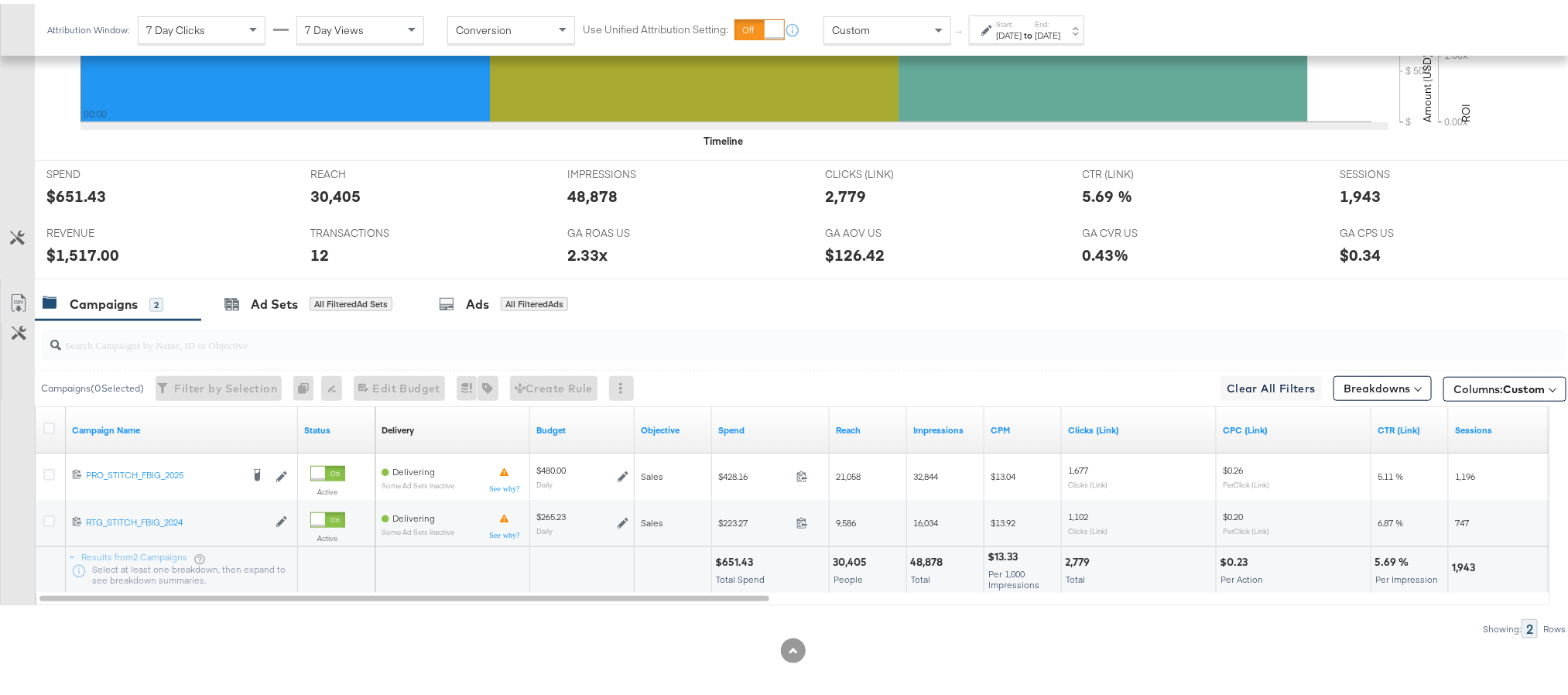
scroll to position [557, 0]
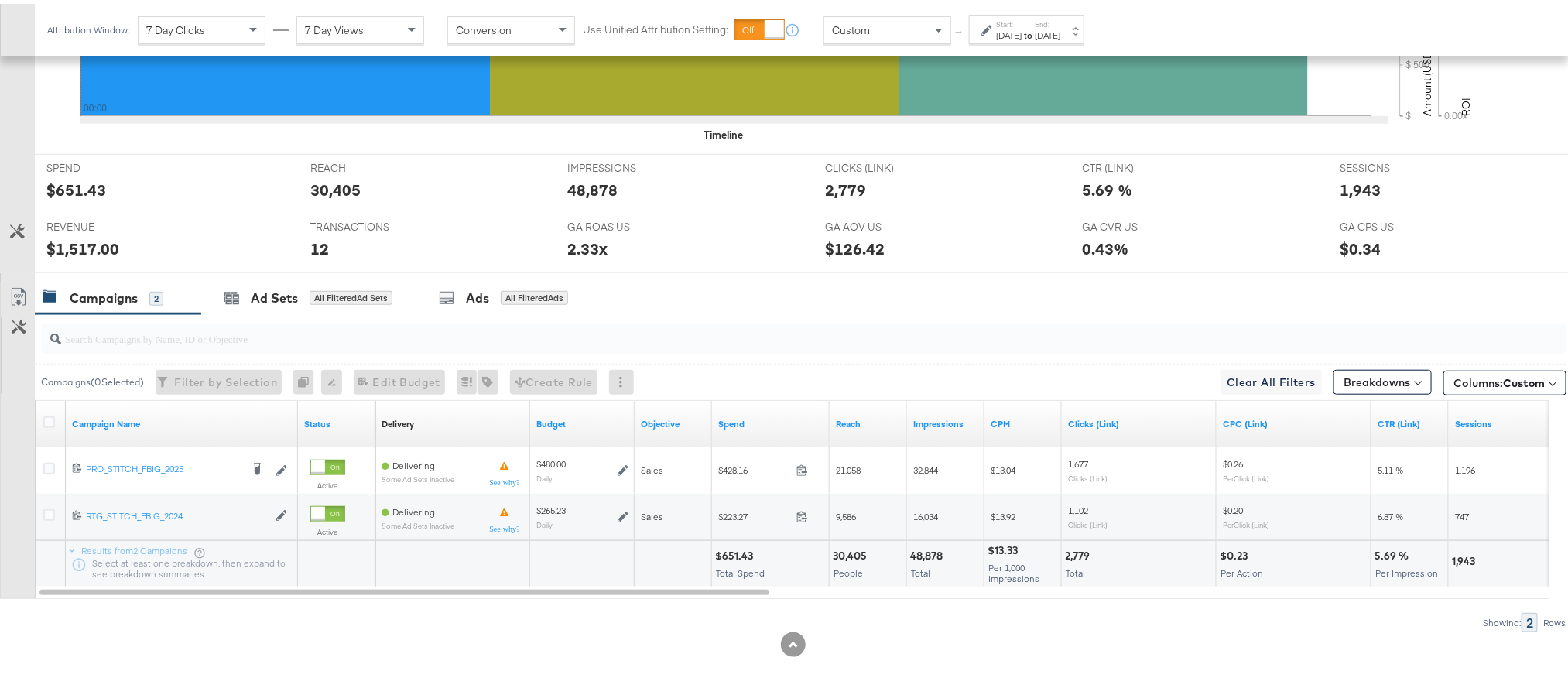
click at [1035, 28] on strong "to" at bounding box center [1028, 31] width 14 height 12
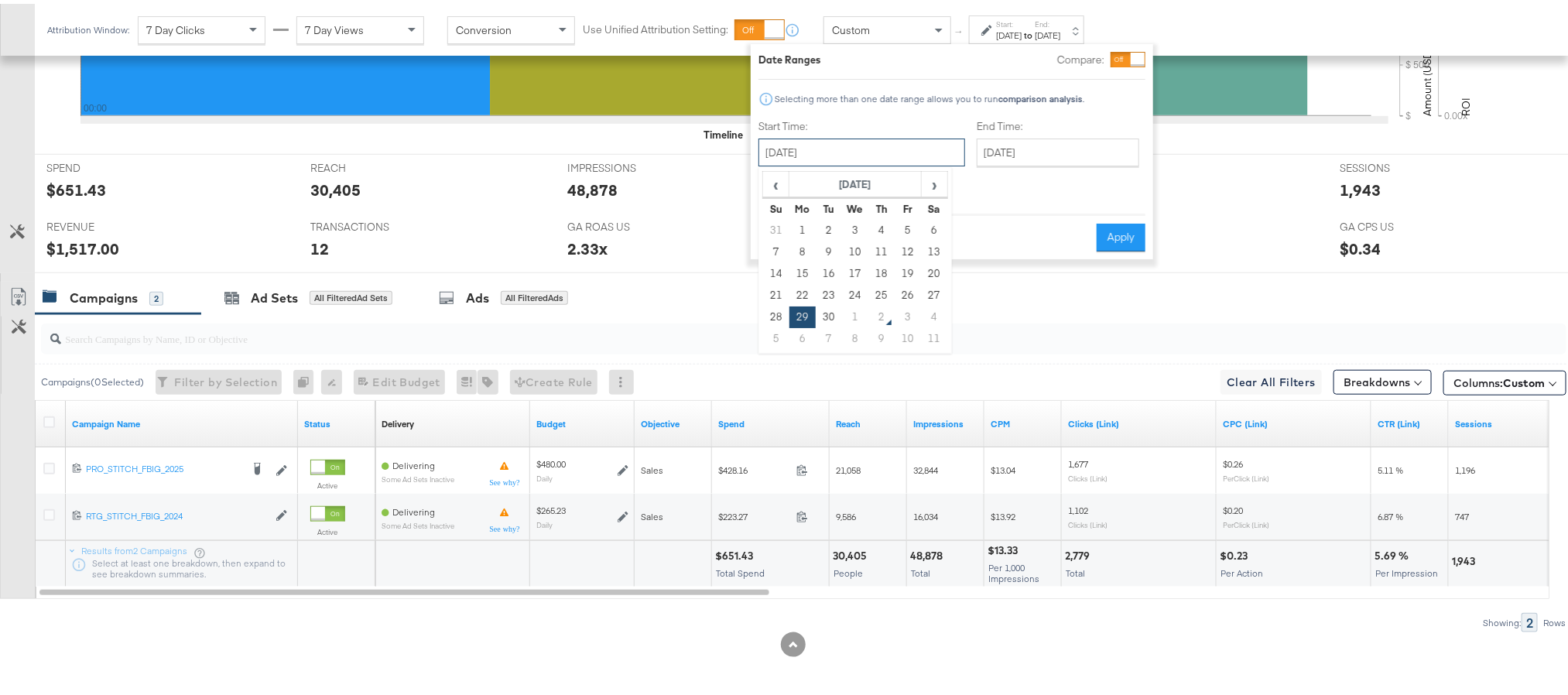
click at [901, 149] on input "September 29th 2025" at bounding box center [861, 149] width 207 height 28
click at [826, 316] on td "30" at bounding box center [828, 314] width 26 height 21
type input "September 30th 2025"
click at [1133, 219] on button "Apply" at bounding box center [1121, 233] width 49 height 28
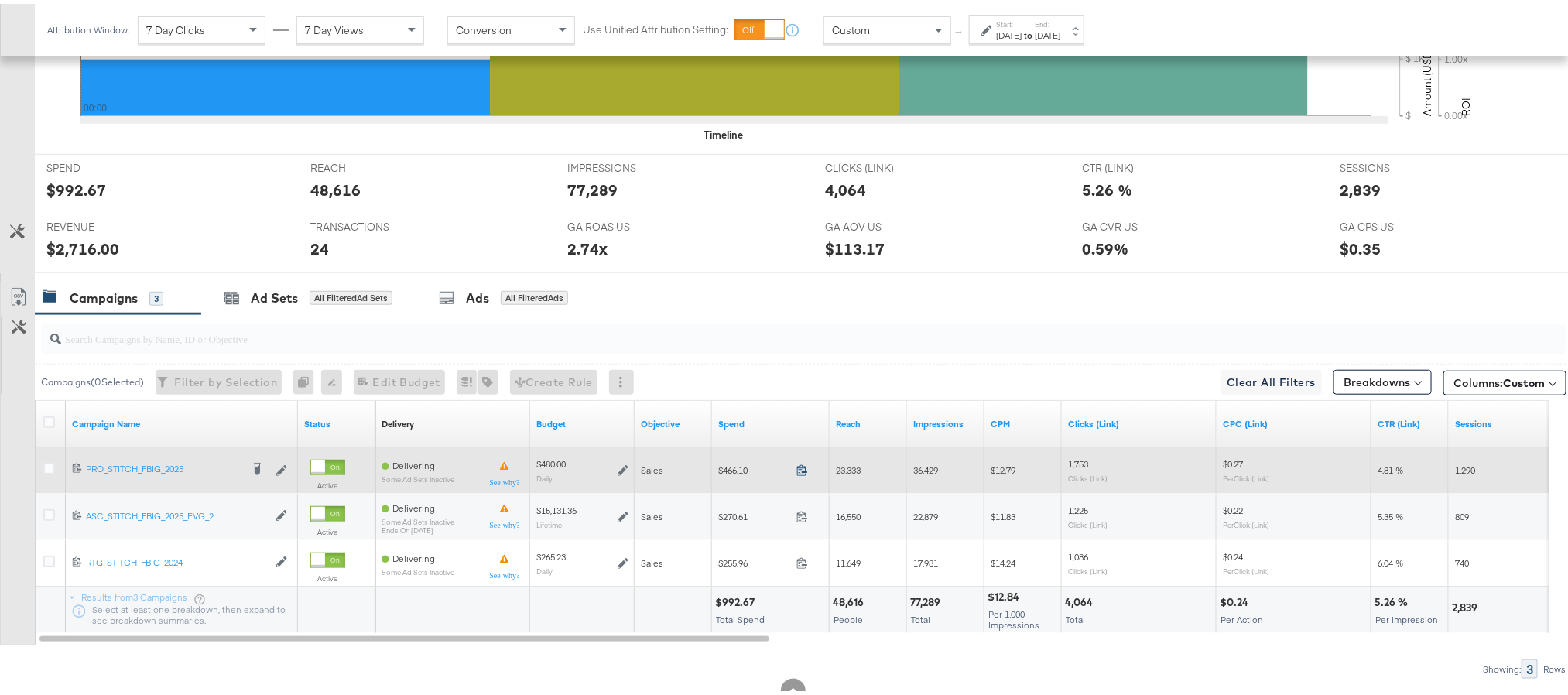
click at [801, 472] on icon at bounding box center [802, 466] width 12 height 12
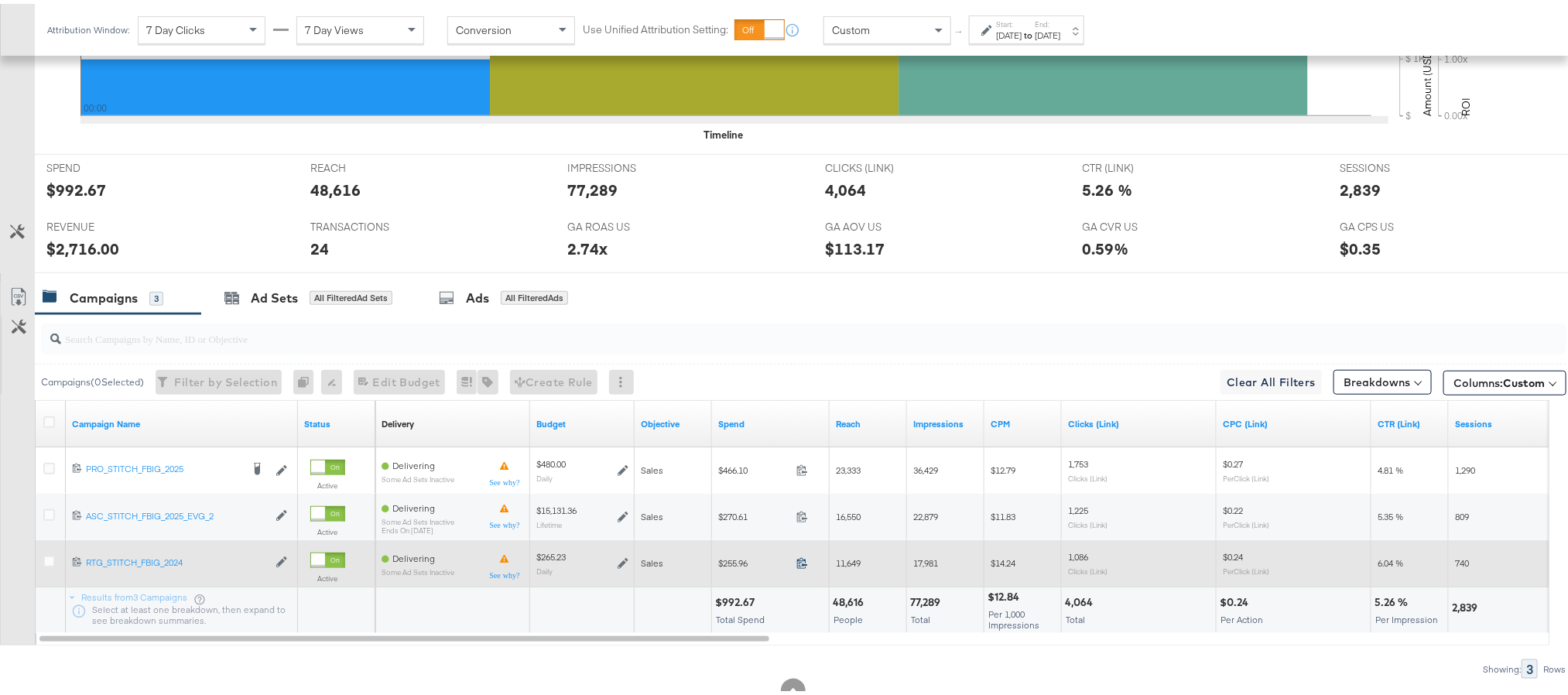
click at [803, 565] on icon at bounding box center [802, 559] width 12 height 12
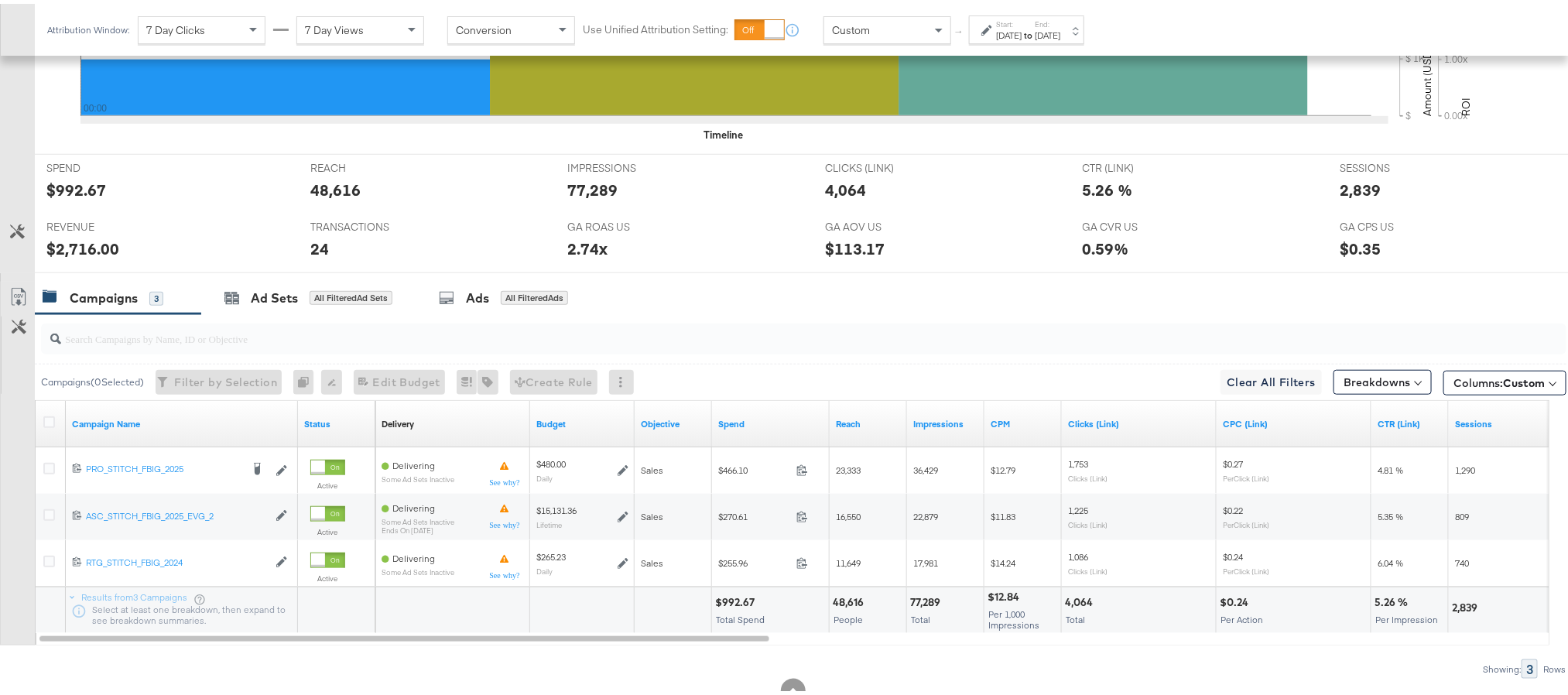
click at [734, 605] on div "$992.67" at bounding box center [737, 598] width 44 height 15
copy div "992.67"
click at [79, 248] on div "$2,716.00" at bounding box center [83, 245] width 73 height 22
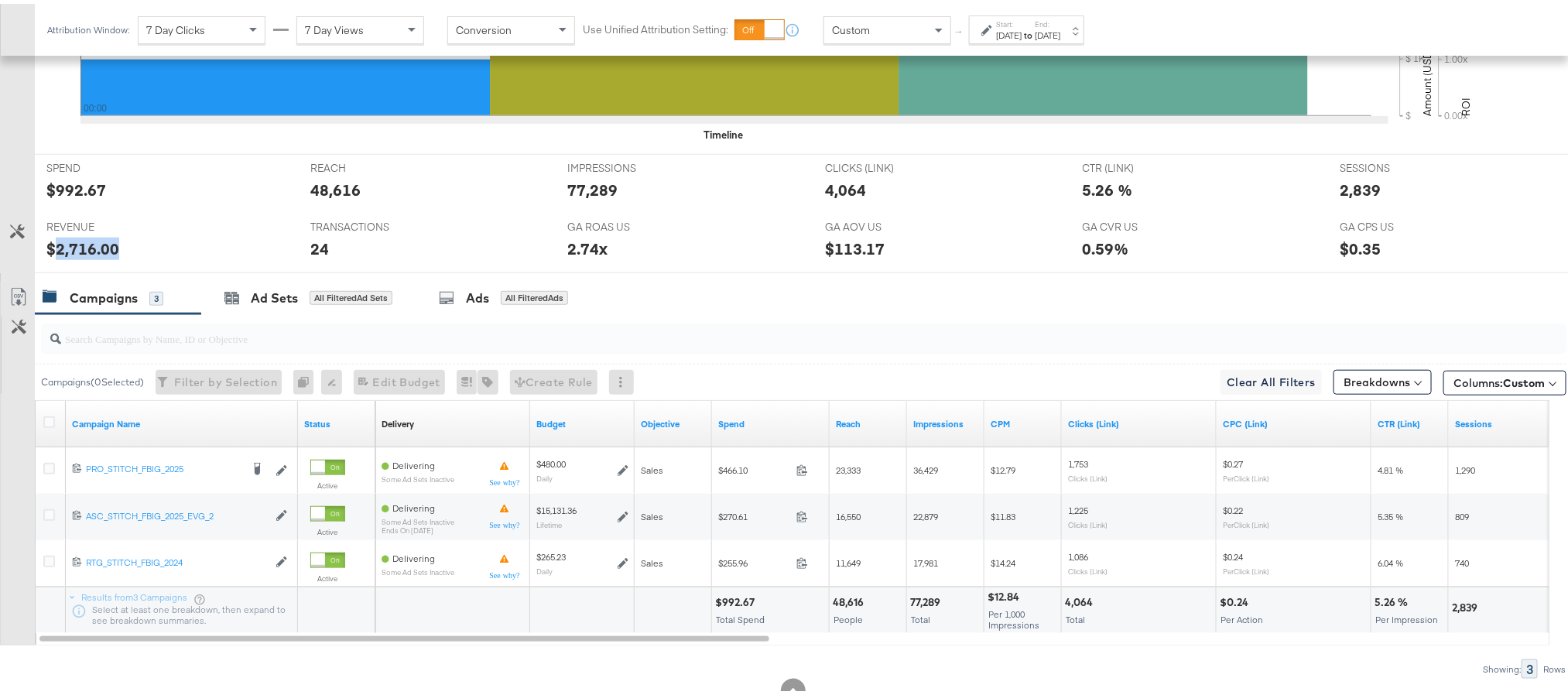
copy div "2,716.00"
click at [1060, 33] on div "Sep 30th 2025" at bounding box center [1048, 31] width 25 height 13
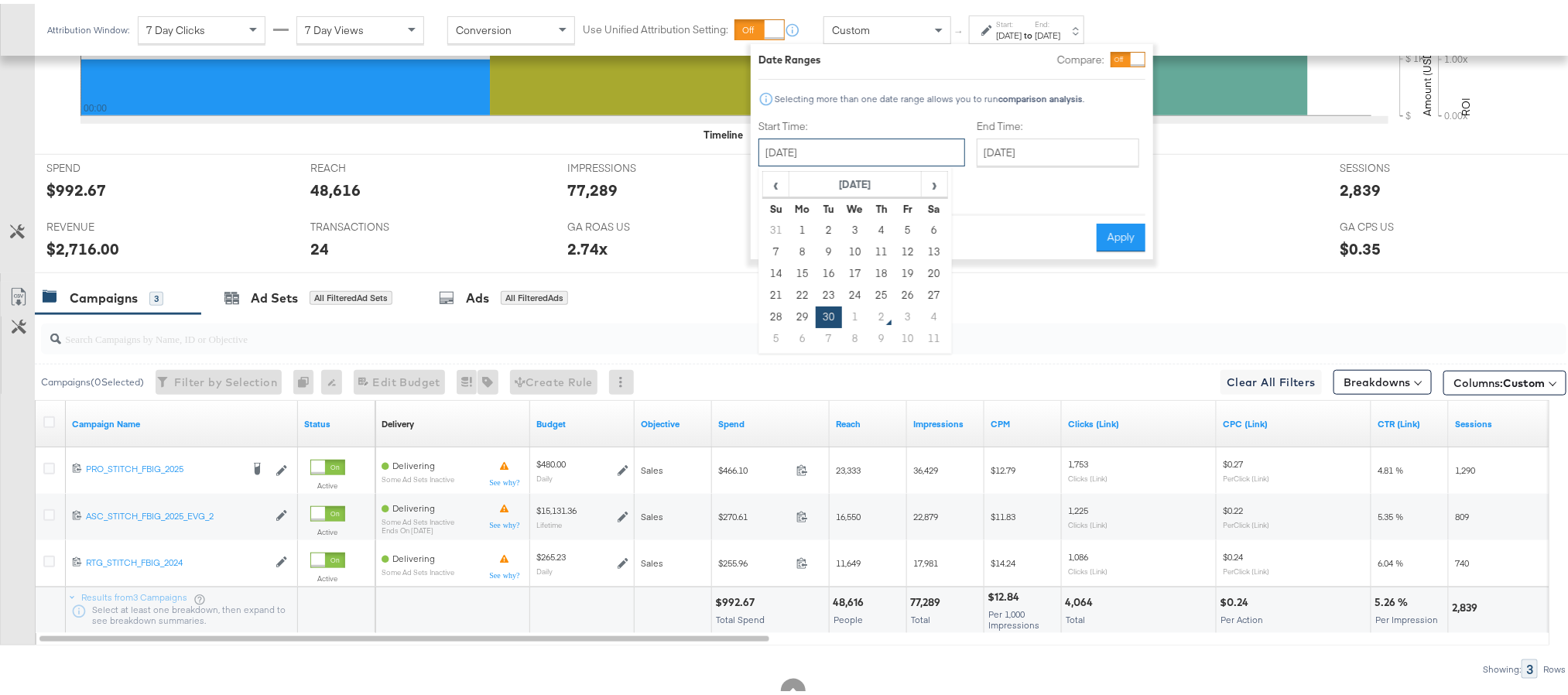
click at [887, 147] on input "September 30th 2025" at bounding box center [861, 149] width 207 height 28
click at [850, 312] on td "1" at bounding box center [854, 314] width 26 height 21
type input "October 1st 2025"
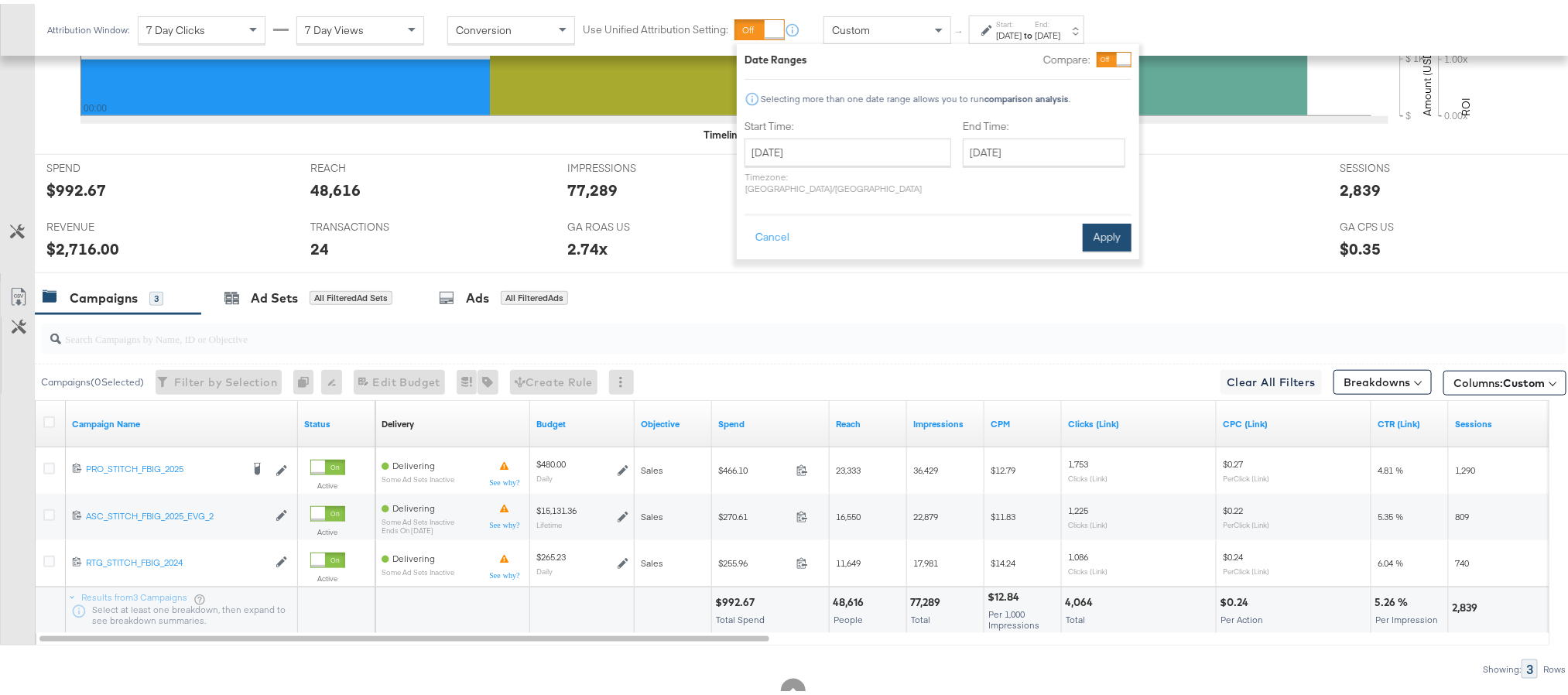
click at [1108, 219] on button "Apply" at bounding box center [1107, 233] width 49 height 28
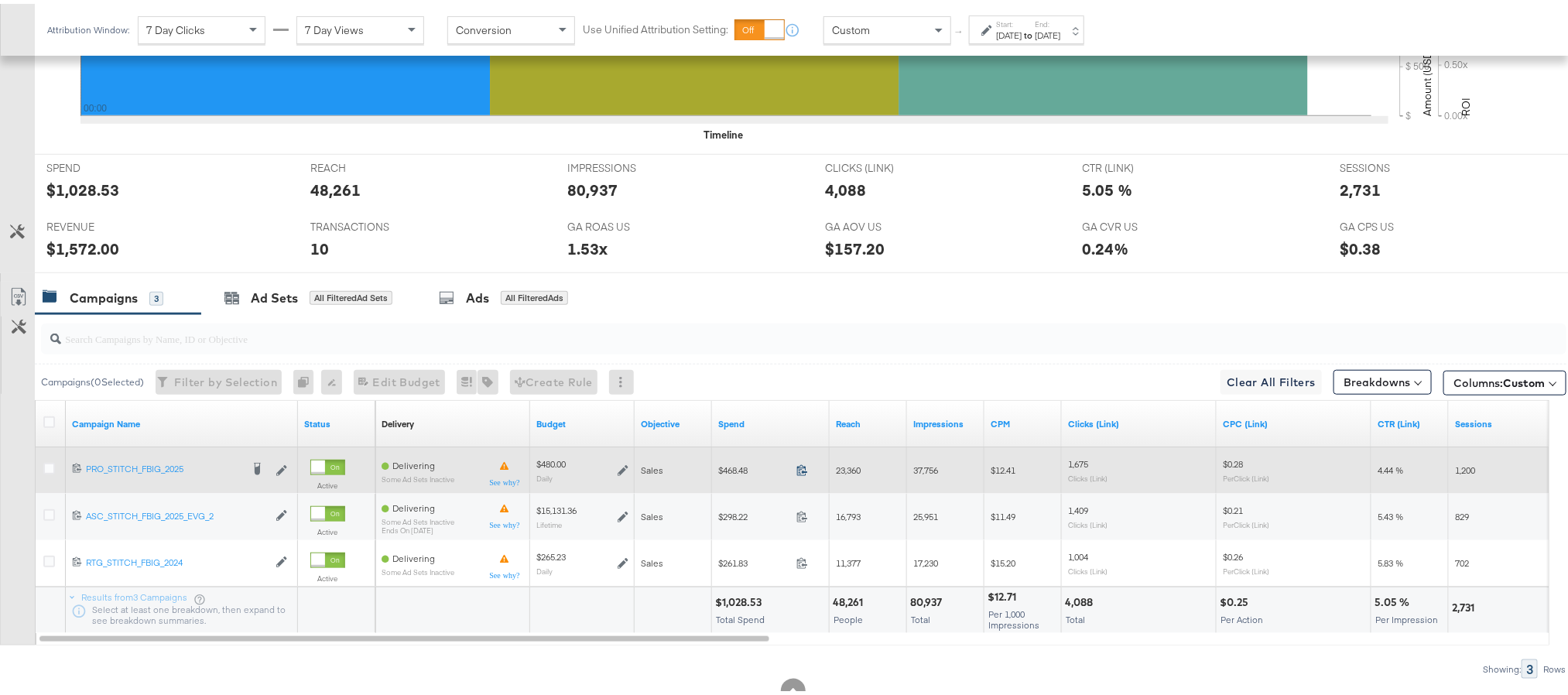
click at [797, 472] on icon at bounding box center [802, 466] width 12 height 12
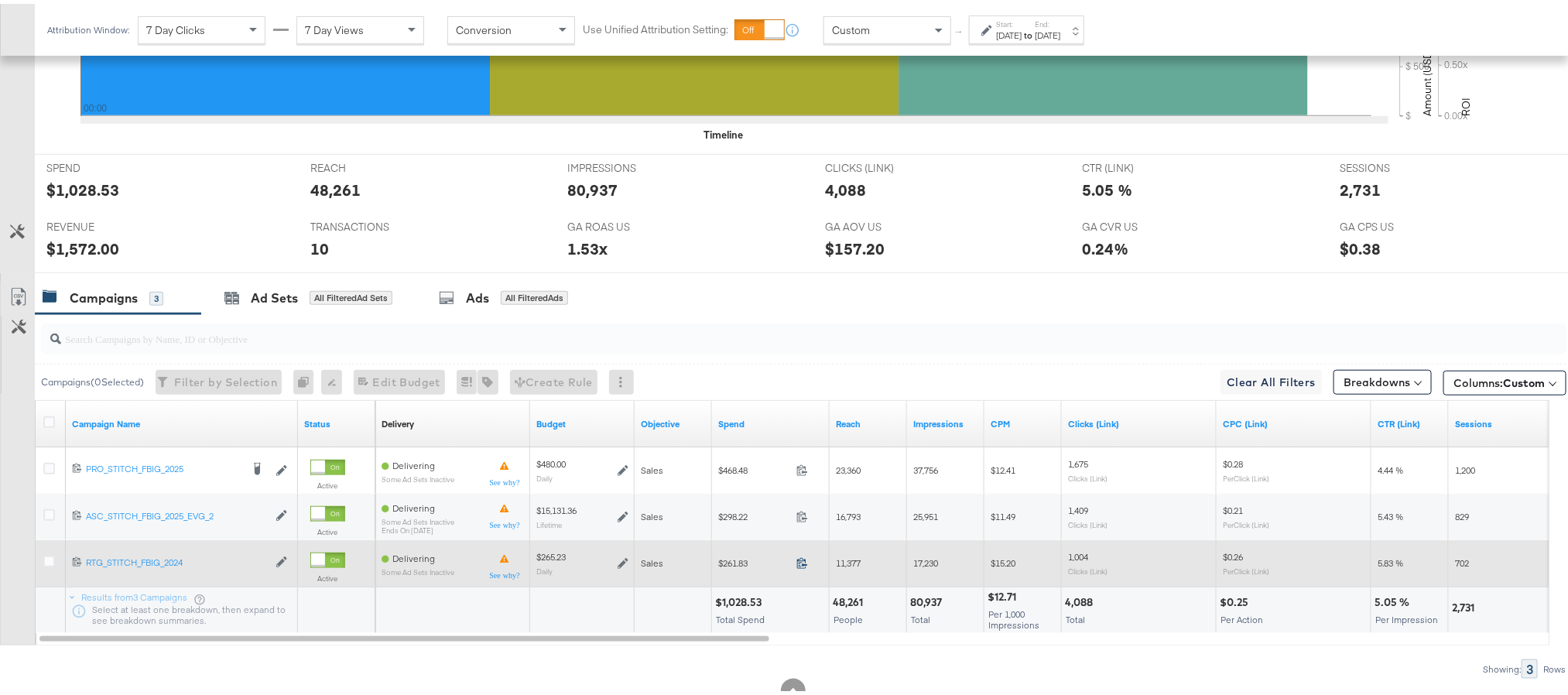
click at [799, 565] on icon at bounding box center [802, 559] width 12 height 12
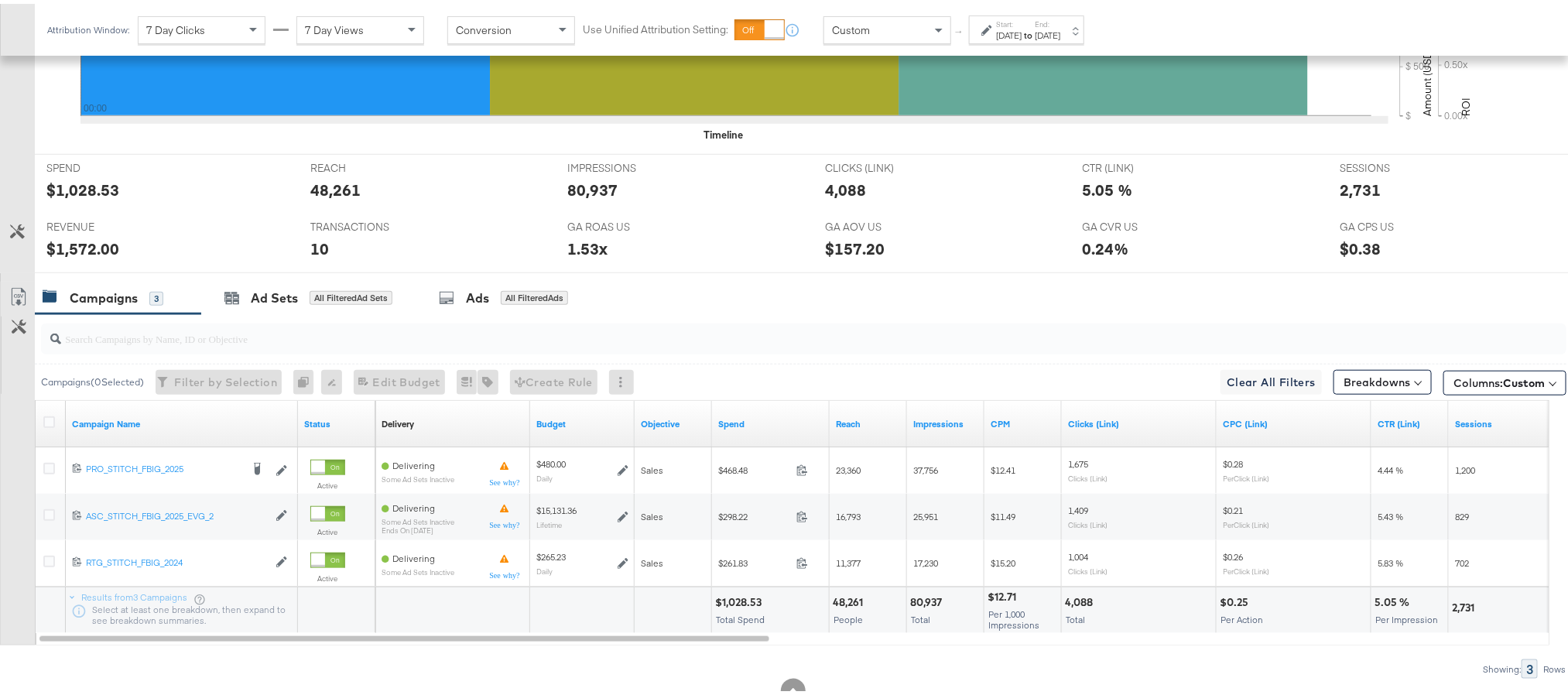
click at [746, 601] on div "$1,028.53" at bounding box center [741, 598] width 51 height 15
copy div "1,028.53"
click at [86, 248] on div "$1,572.00" at bounding box center [83, 245] width 73 height 22
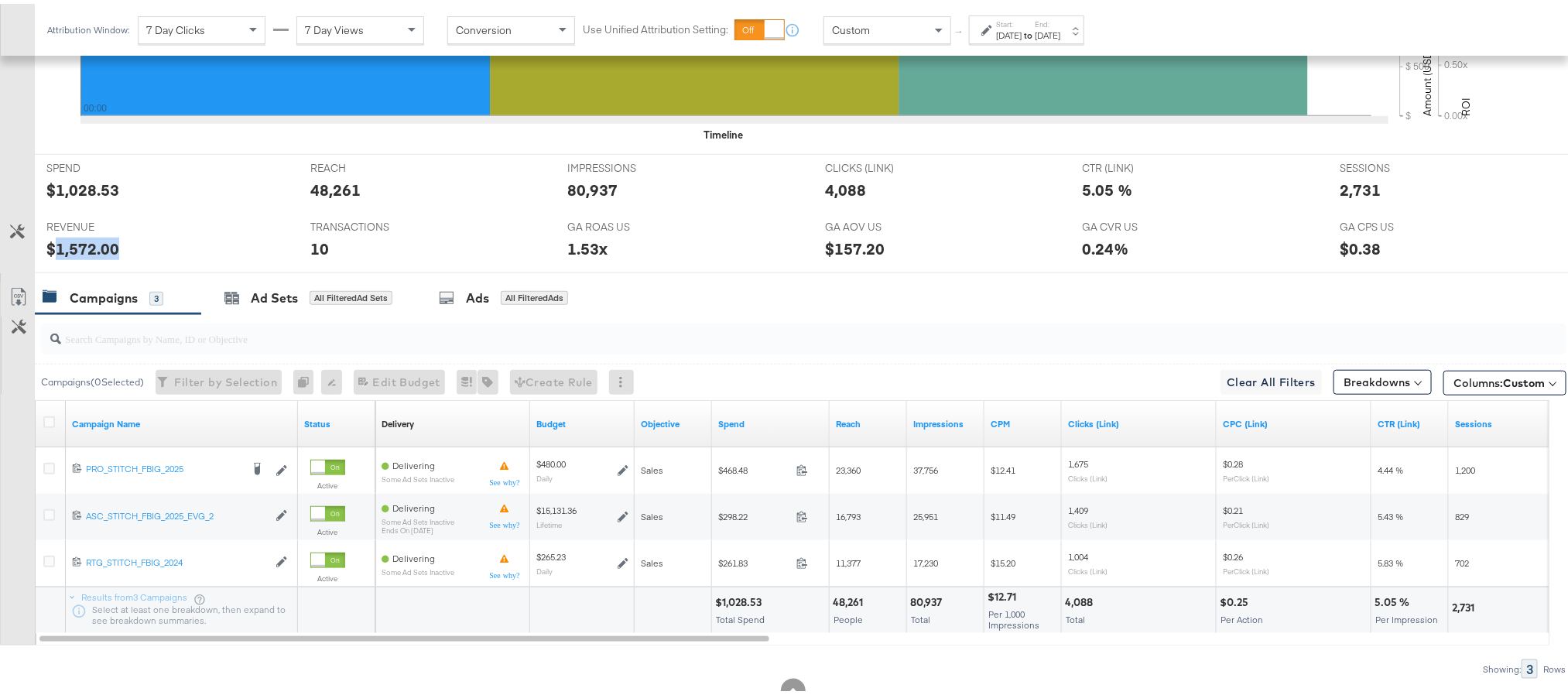
copy div "1,572.00"
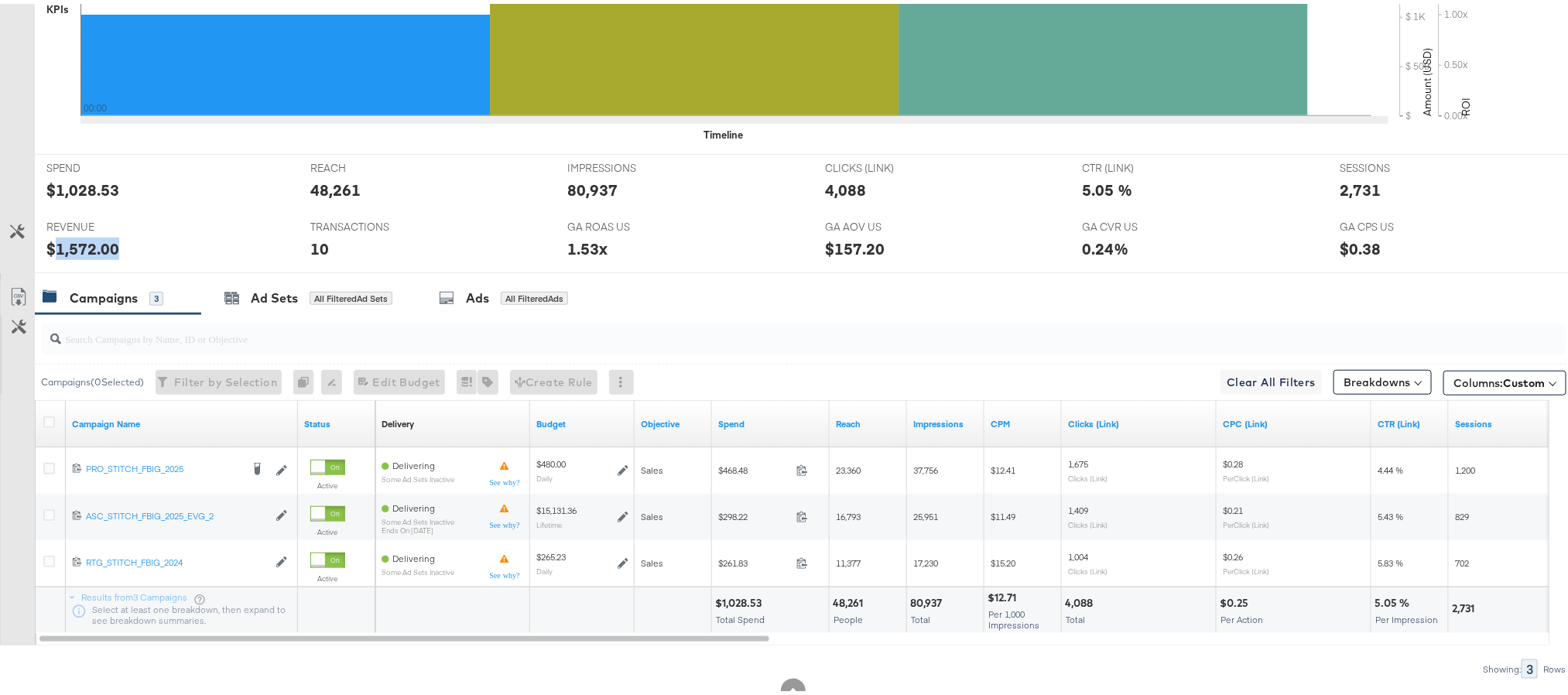
scroll to position [0, 0]
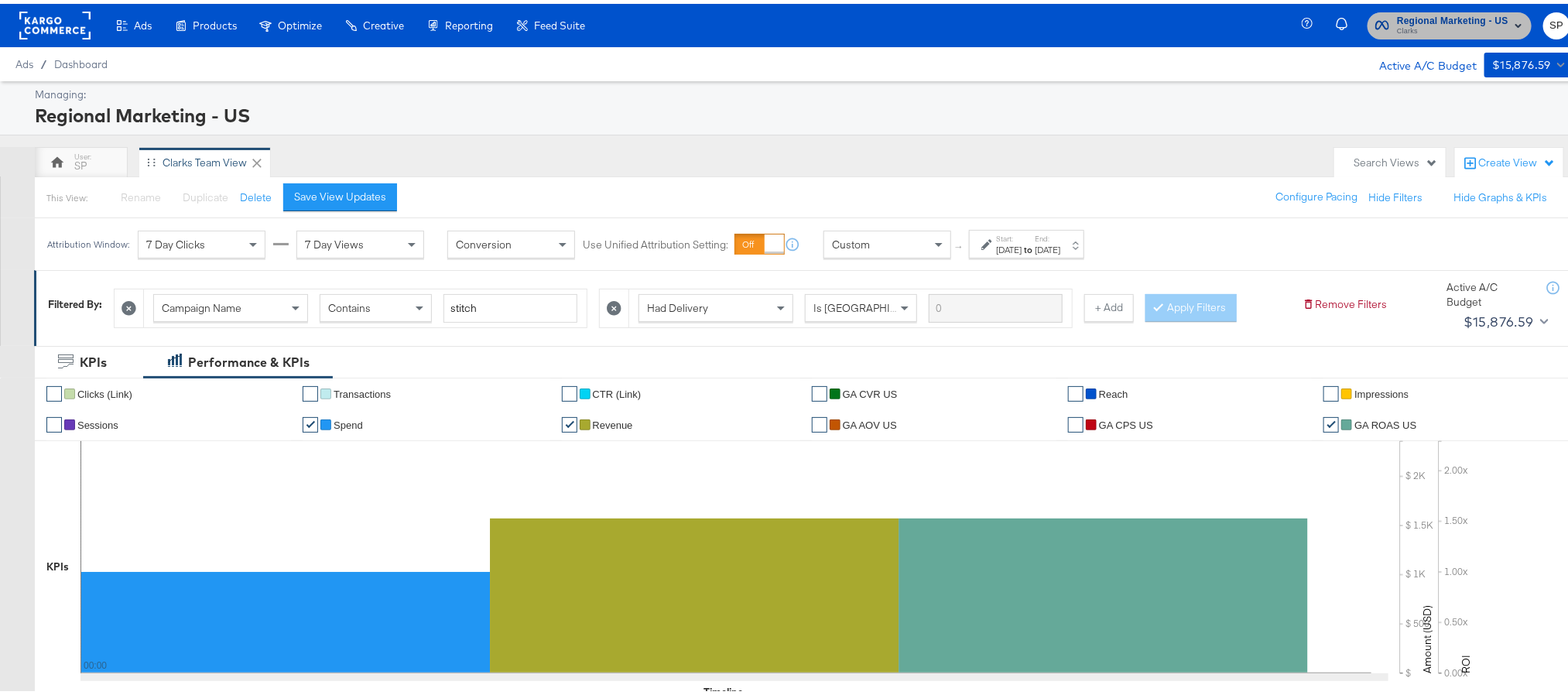
click at [1440, 18] on span "Regional Marketing - US" at bounding box center [1452, 17] width 112 height 17
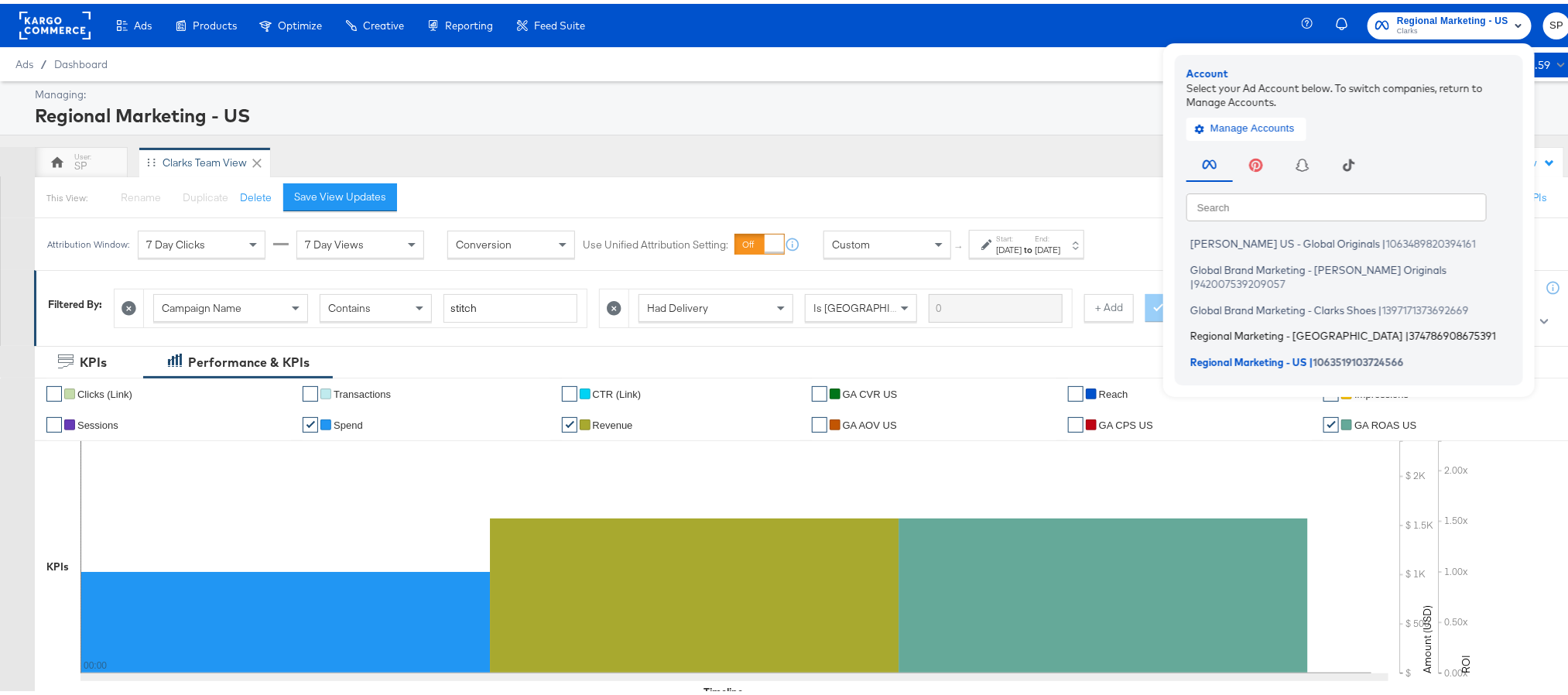
click at [1230, 326] on span "Regional Marketing - CA" at bounding box center [1296, 332] width 213 height 13
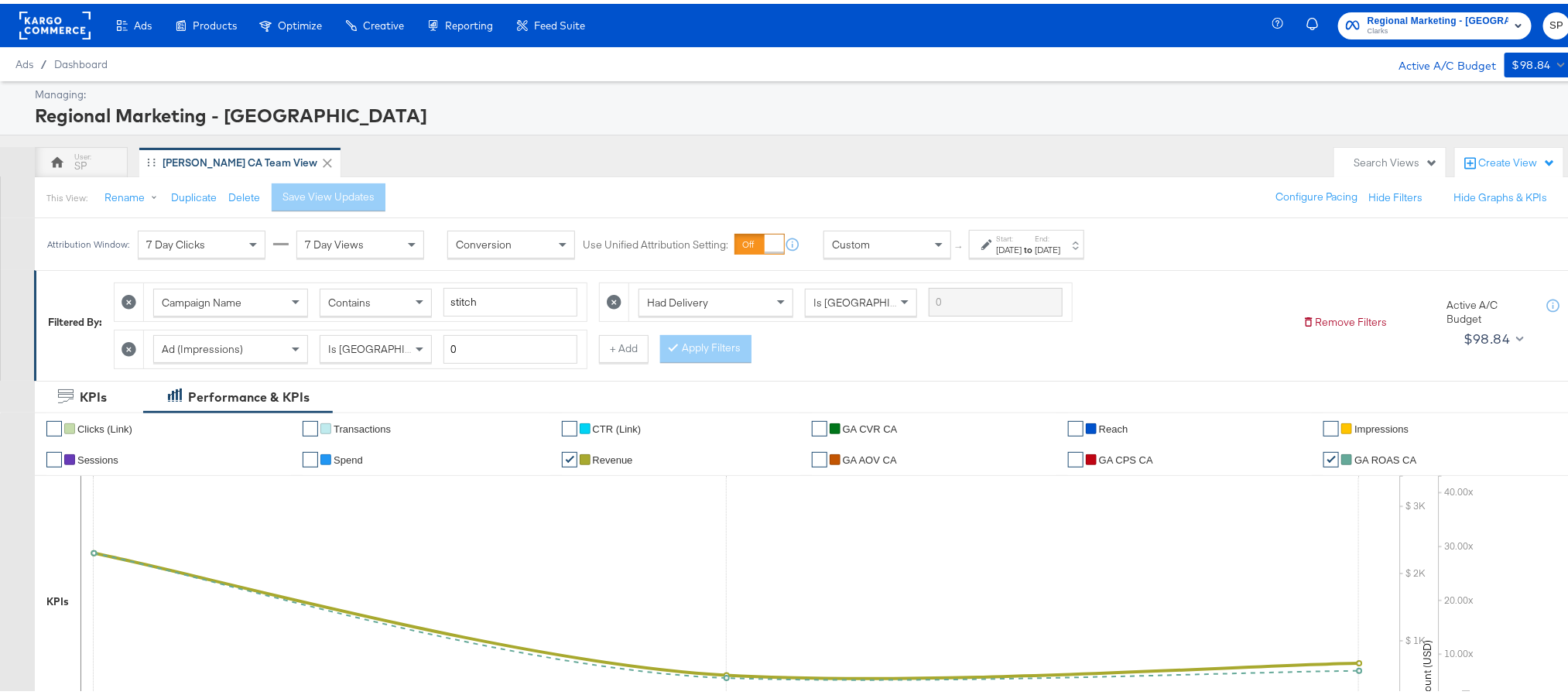
click at [1017, 248] on div "Sep 28th 2025" at bounding box center [1009, 246] width 25 height 13
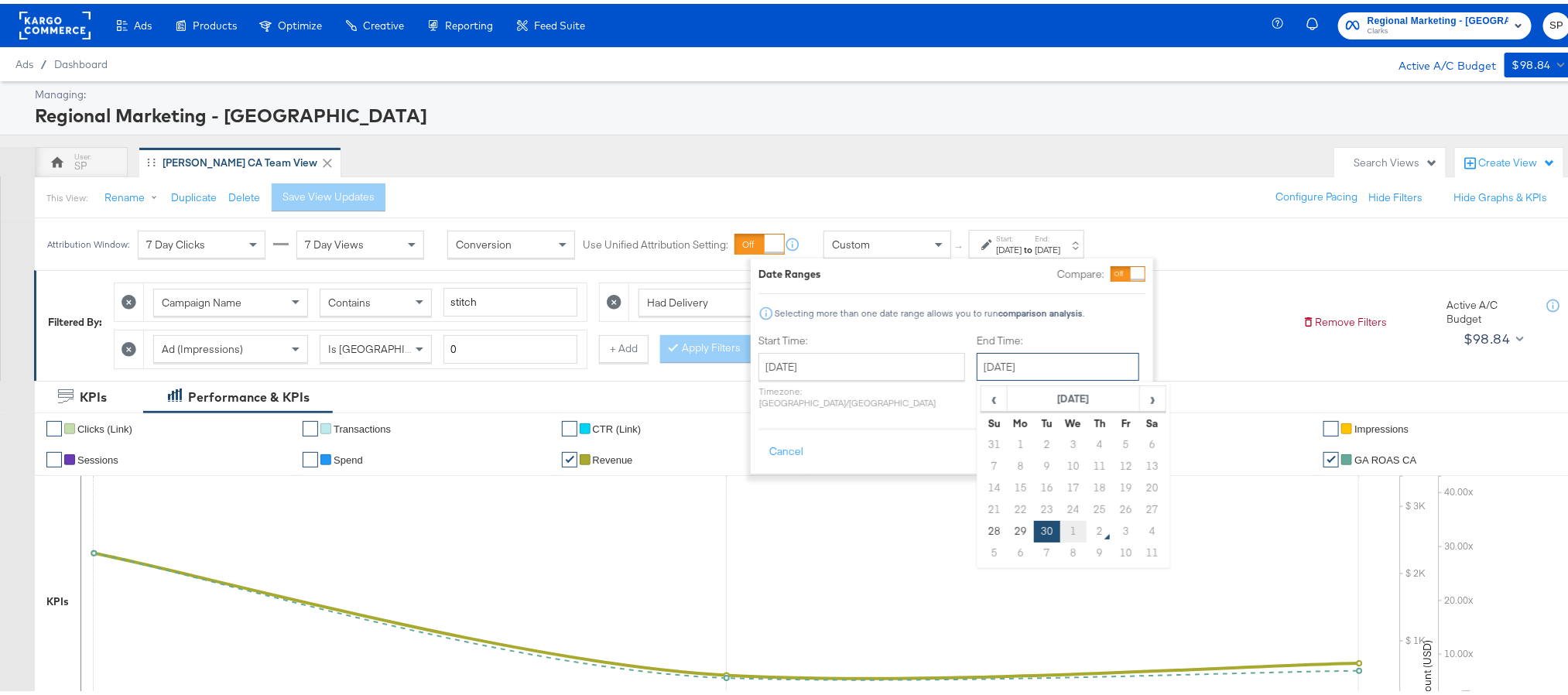
drag, startPoint x: 1011, startPoint y: 363, endPoint x: 1028, endPoint y: 524, distance: 161.9
click at [1028, 377] on div "September 30th 2025 ‹ September 2025 › Su Mo Tu We Th Fr Sa 31 1 2 3 4 5 6 7 8 …" at bounding box center [1057, 363] width 162 height 28
click at [1060, 524] on td "1" at bounding box center [1073, 527] width 26 height 21
type input "[DATE]"
click at [1122, 434] on button "Apply" at bounding box center [1114, 447] width 49 height 28
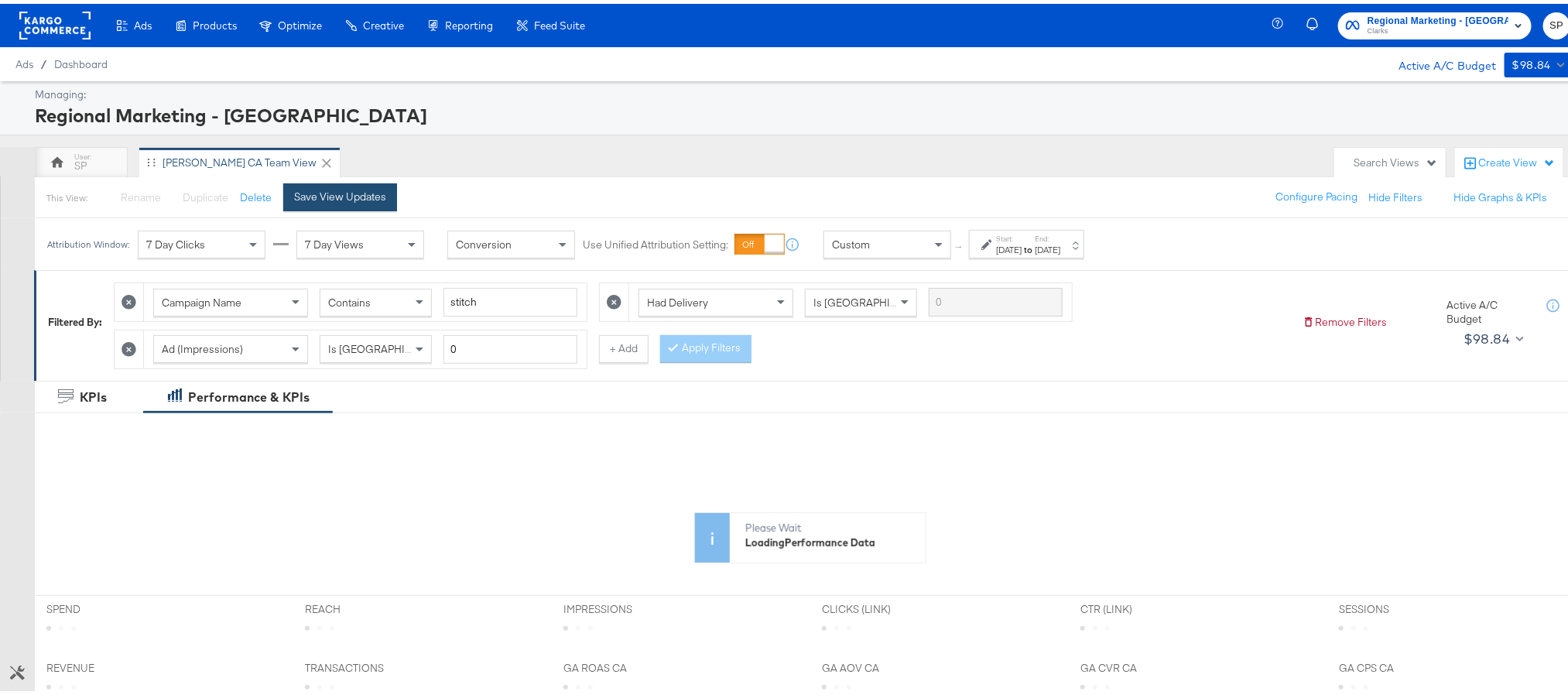
click at [346, 182] on button "Save View Updates" at bounding box center [340, 193] width 114 height 28
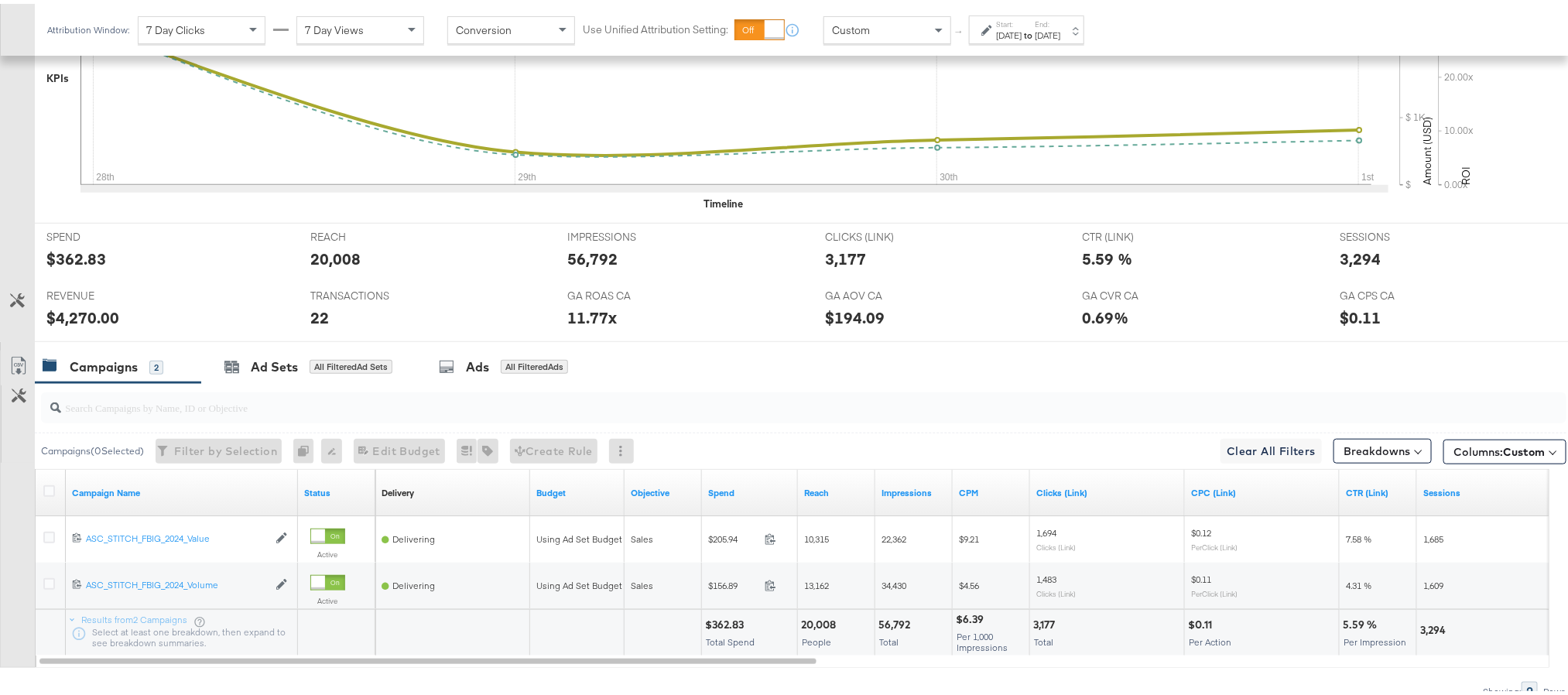
scroll to position [524, 0]
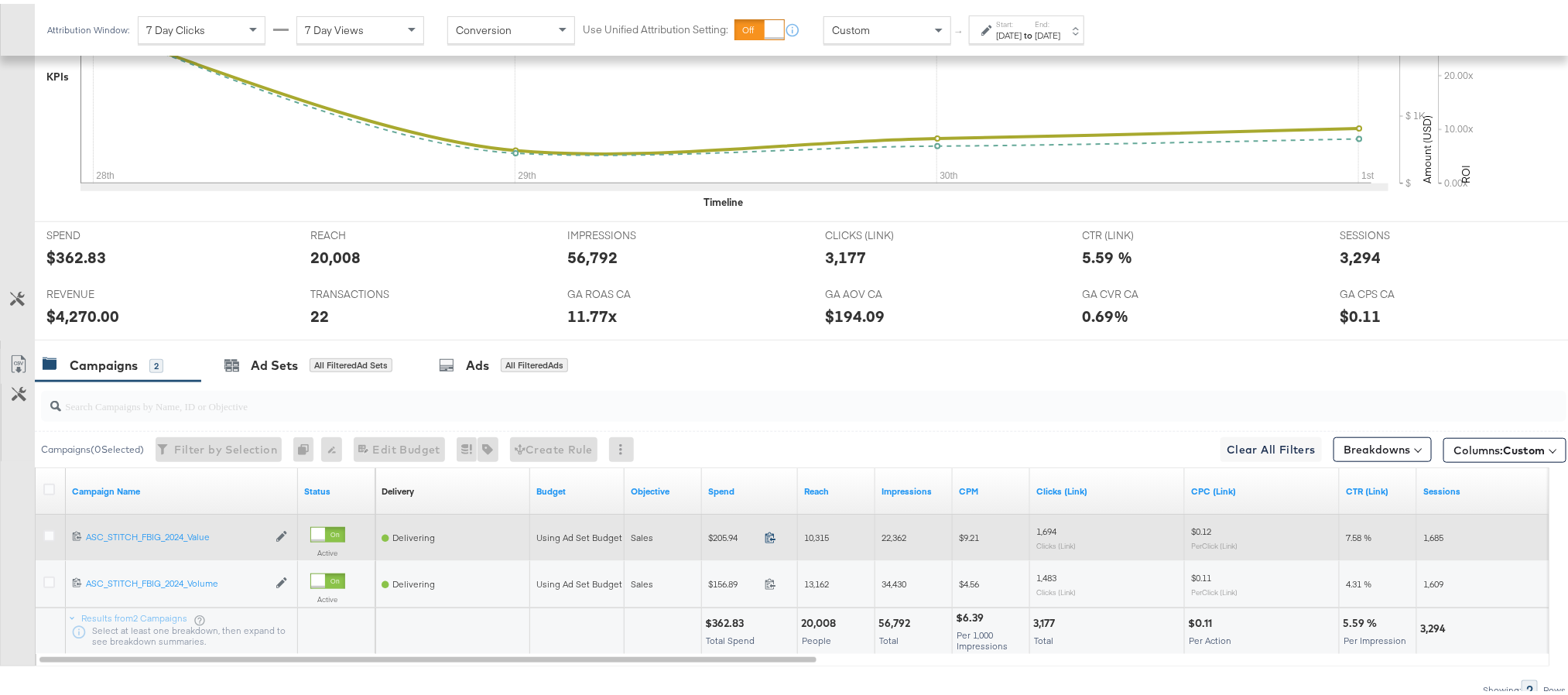
click at [773, 540] on icon at bounding box center [770, 533] width 10 height 11
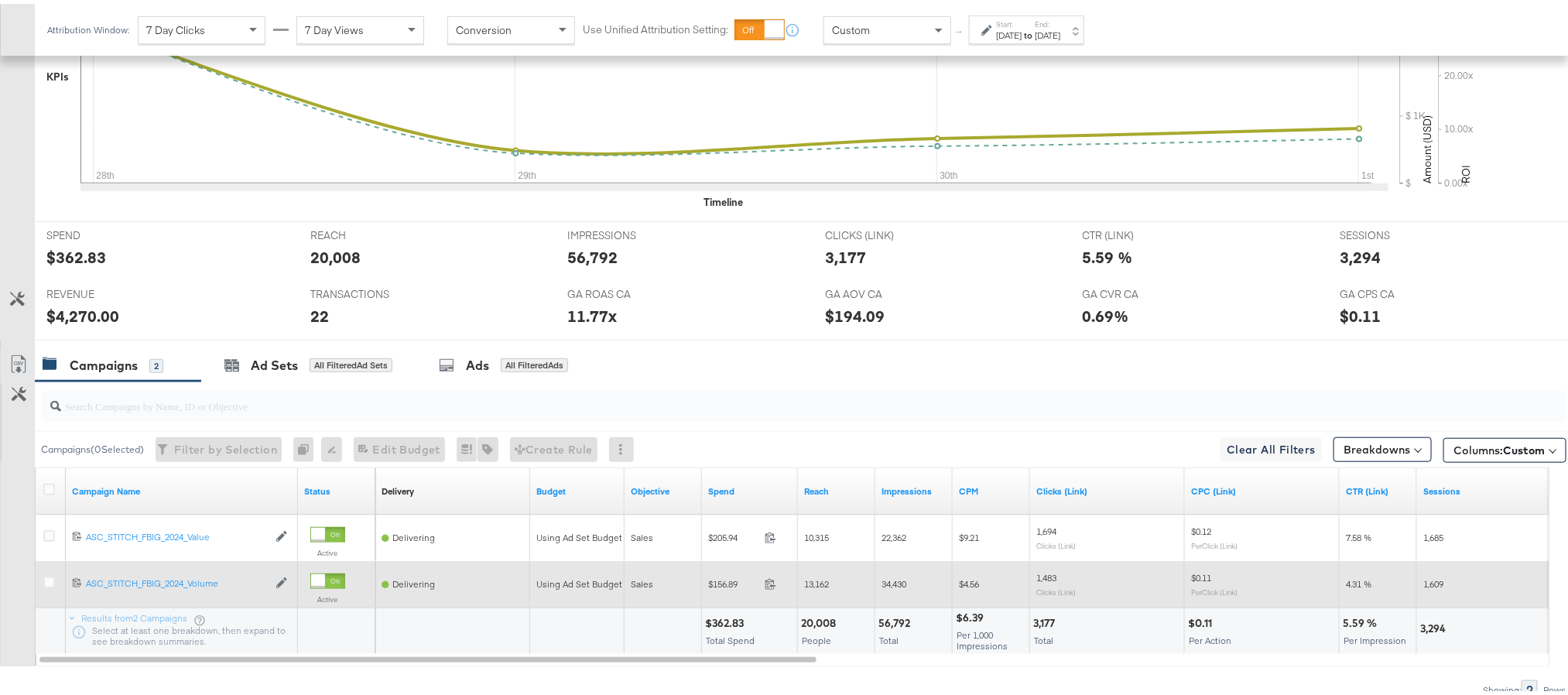
click at [769, 588] on span at bounding box center [775, 582] width 33 height 12
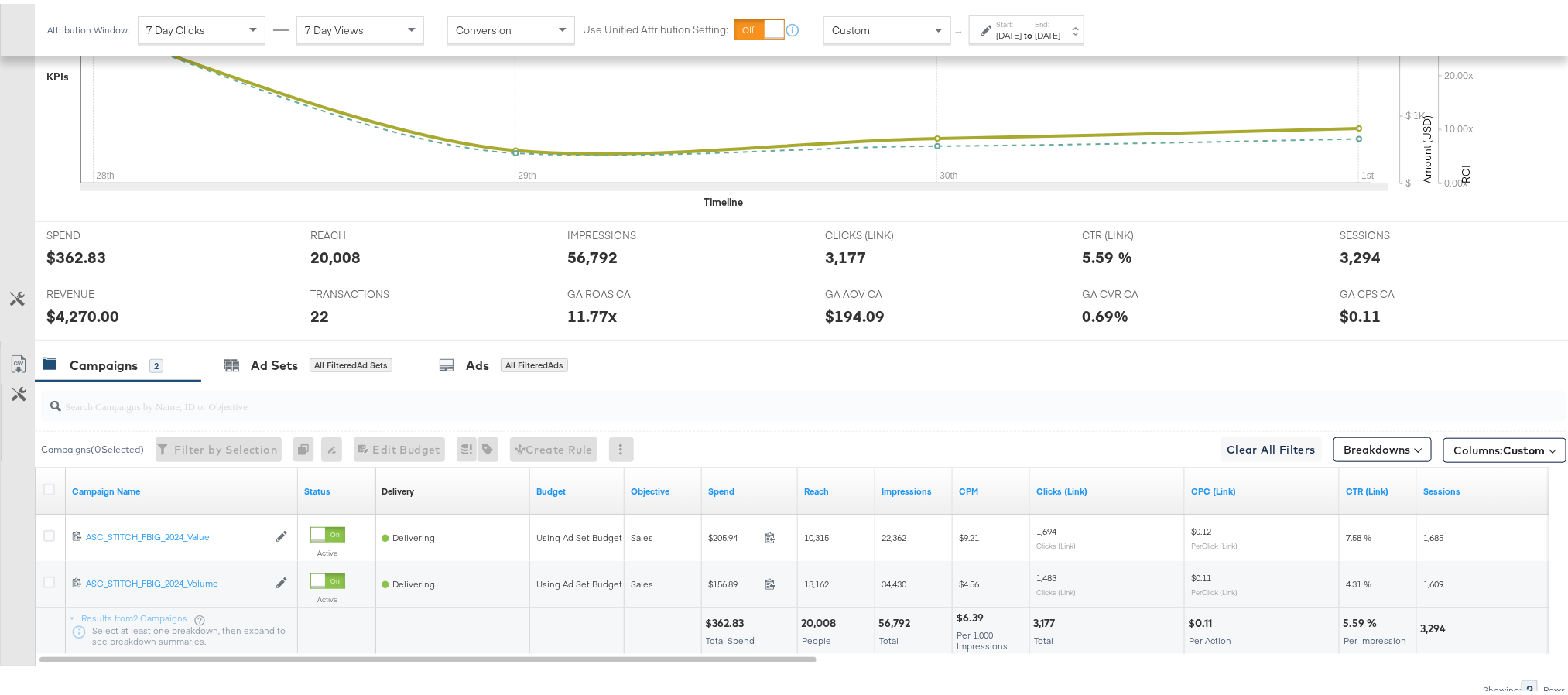
click at [70, 320] on div "$4,270.00" at bounding box center [83, 312] width 73 height 22
copy div "4,270.00"
click at [70, 320] on div "$4,270.00" at bounding box center [83, 312] width 73 height 22
click at [574, 316] on div "11.77x" at bounding box center [591, 312] width 50 height 22
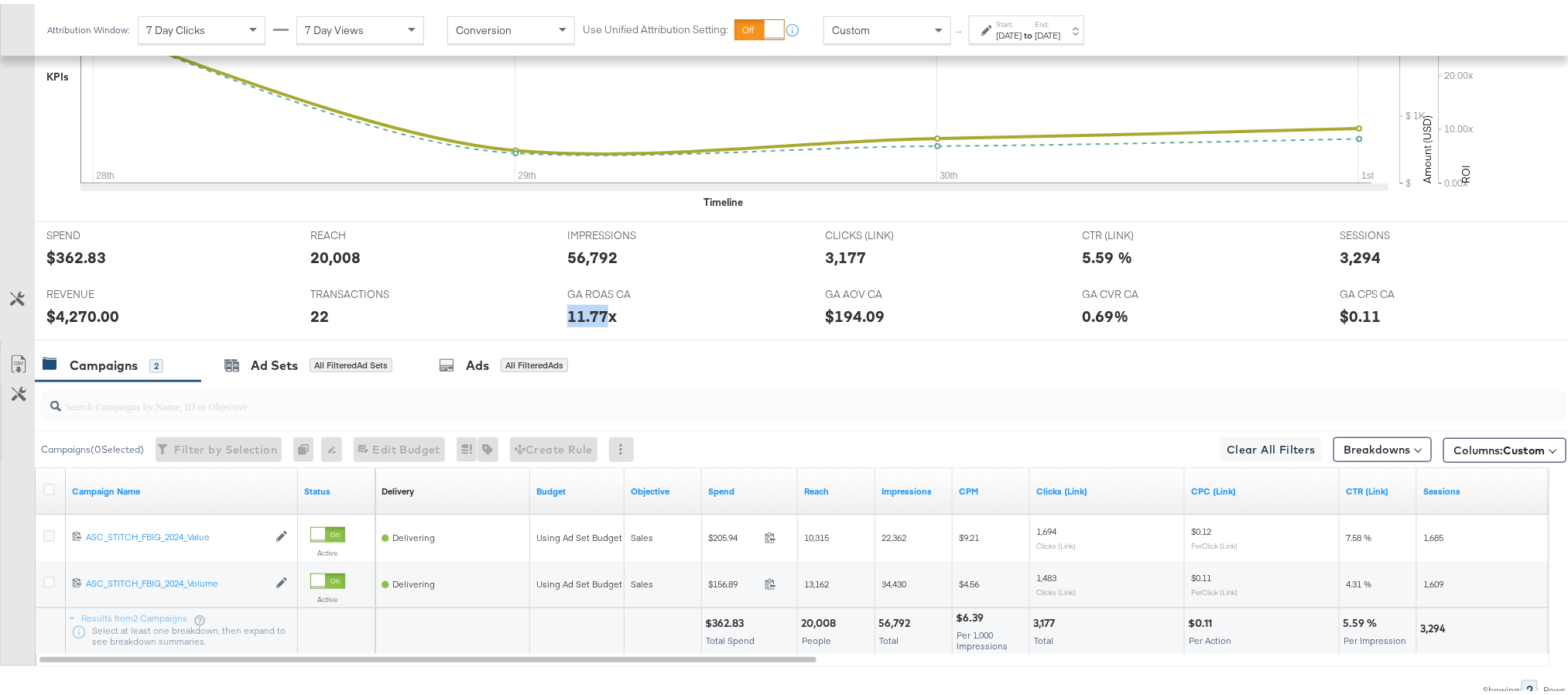
copy div "11.77"
click at [1340, 255] on div "3,294" at bounding box center [1360, 253] width 41 height 22
copy div "3,294"
click at [1054, 40] on div "Start: Sep 28th 2025 to End: Oct 1st 2025" at bounding box center [1026, 25] width 116 height 28
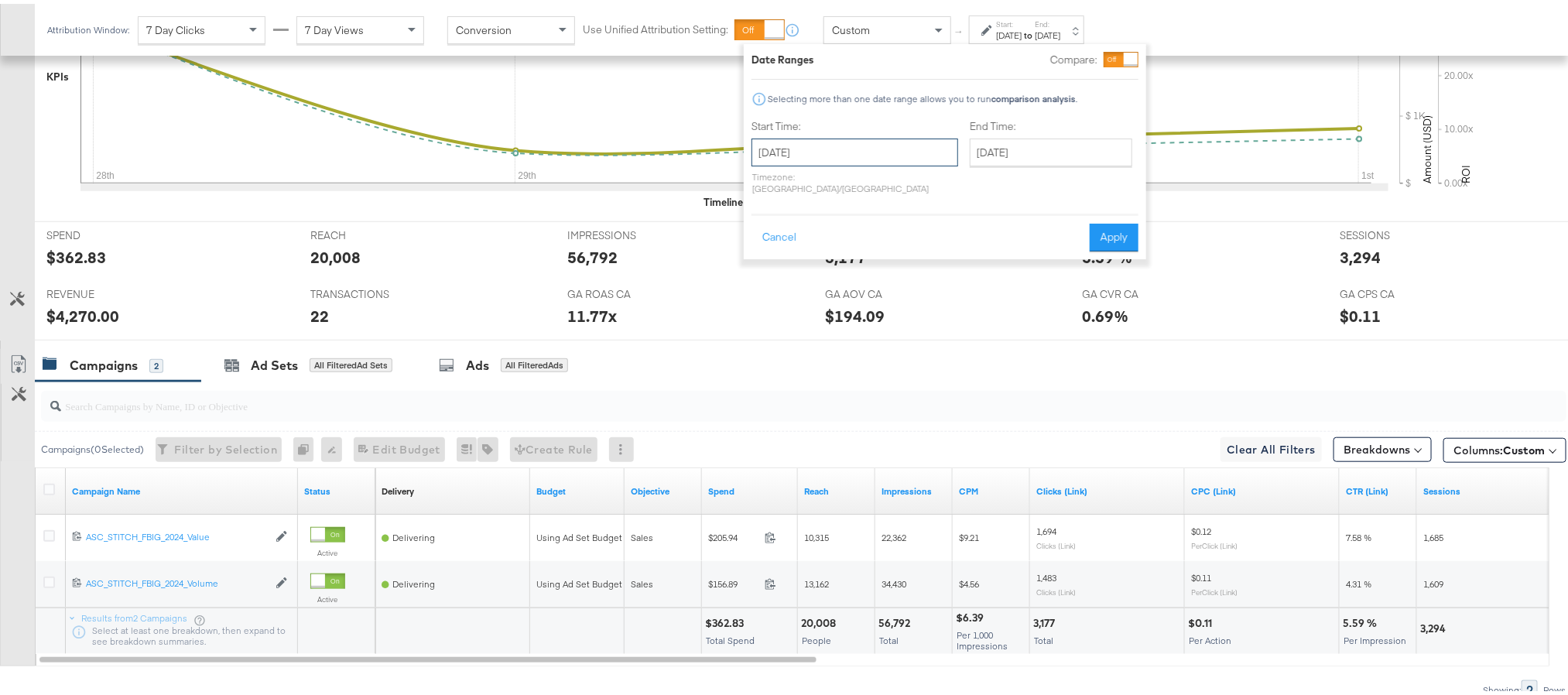
click at [885, 147] on input "September 28th 2025" at bounding box center [854, 149] width 207 height 28
click at [802, 312] on td "29" at bounding box center [795, 314] width 26 height 21
type input "September 29th 2025"
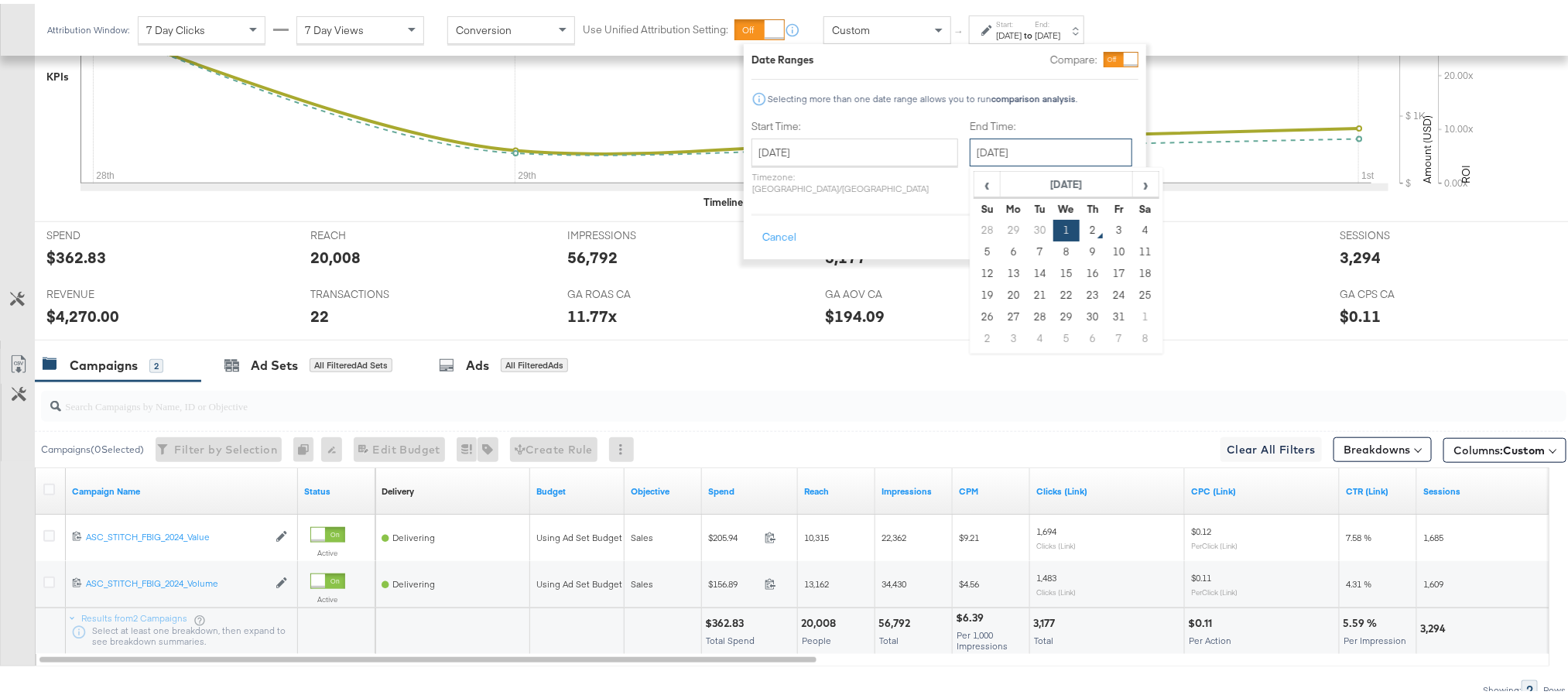
click at [1028, 138] on input "[DATE]" at bounding box center [1051, 149] width 162 height 28
click at [1001, 232] on td "29" at bounding box center [1014, 226] width 26 height 21
type input "September 29th 2025"
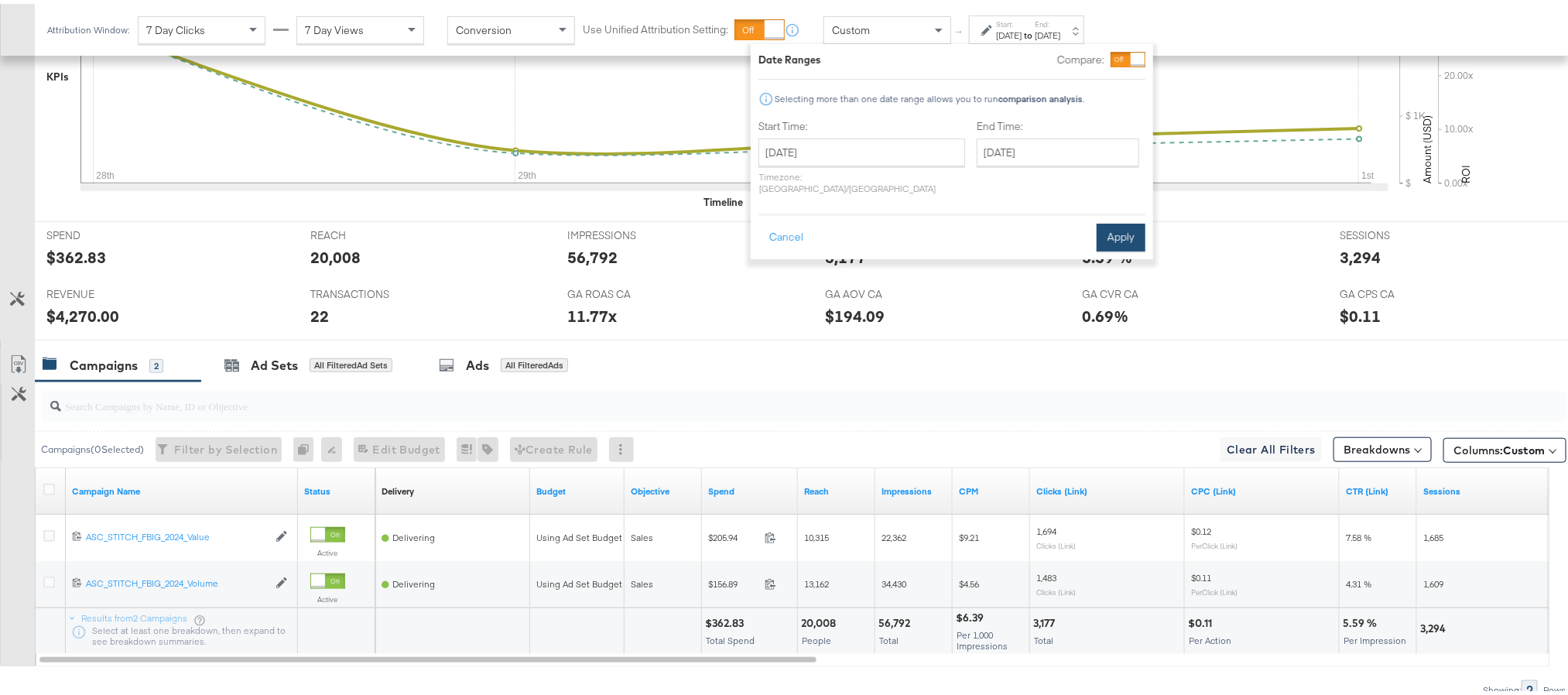
click at [1116, 219] on button "Apply" at bounding box center [1121, 233] width 49 height 28
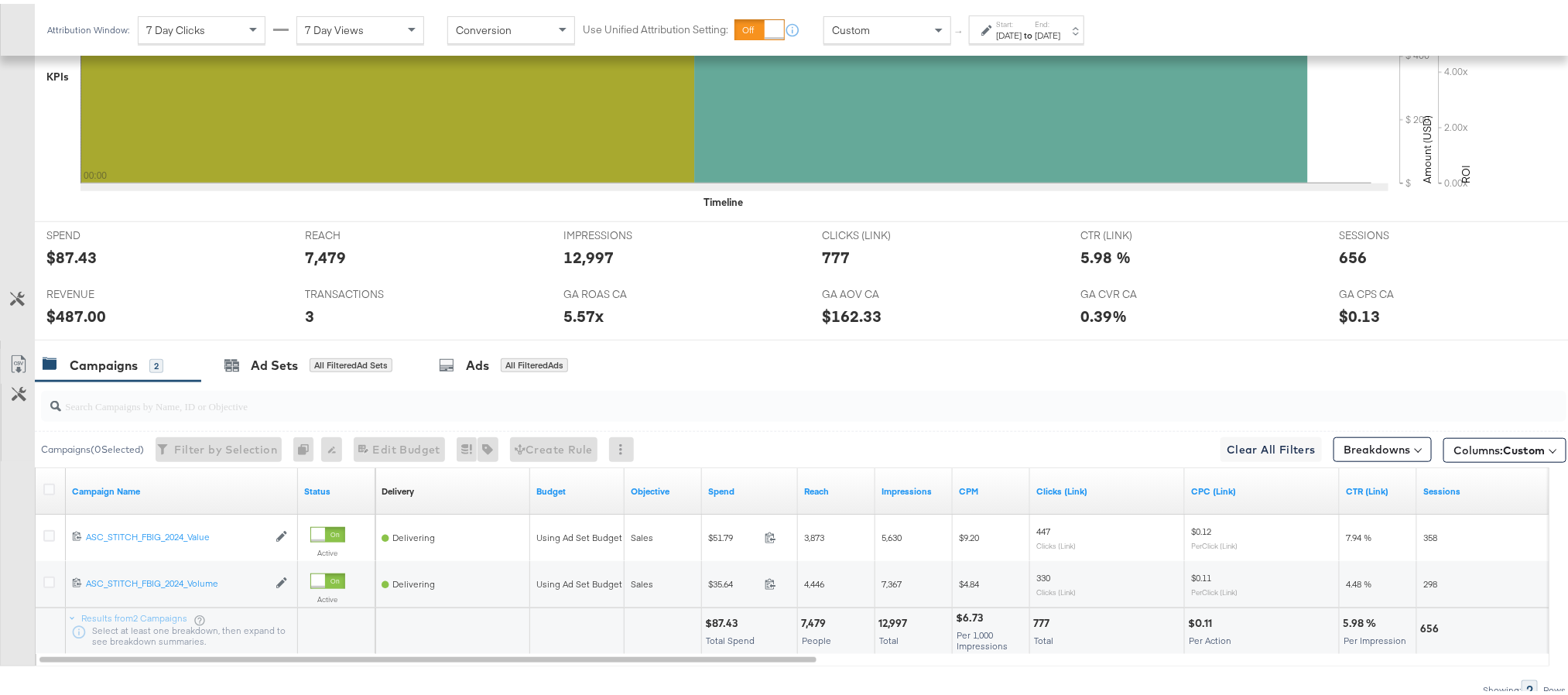
click at [1060, 33] on div "Sep 29th 2025" at bounding box center [1048, 31] width 25 height 13
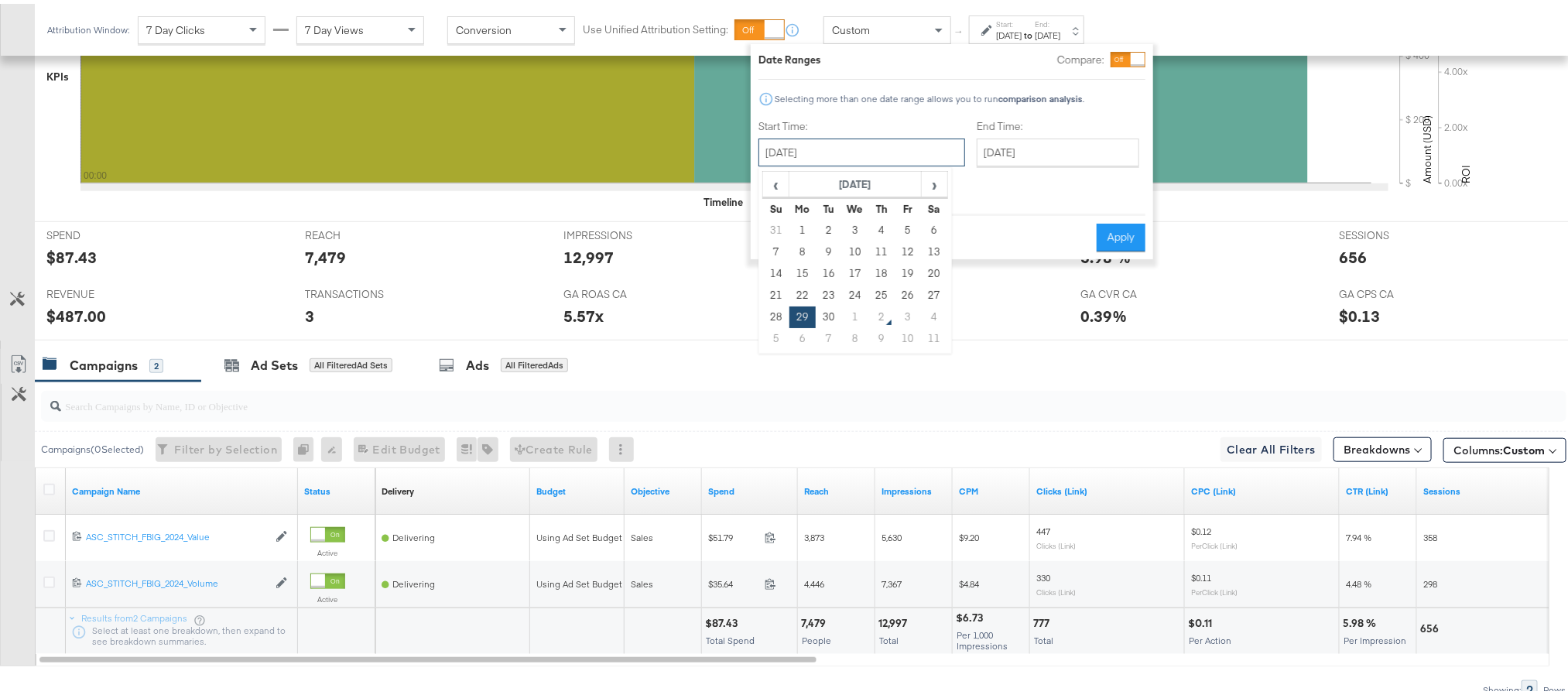
click at [884, 150] on input "September 29th 2025" at bounding box center [861, 149] width 207 height 28
click at [824, 312] on td "30" at bounding box center [828, 314] width 26 height 21
type input "September 30th 2025"
click at [1117, 221] on button "Apply" at bounding box center [1121, 233] width 49 height 28
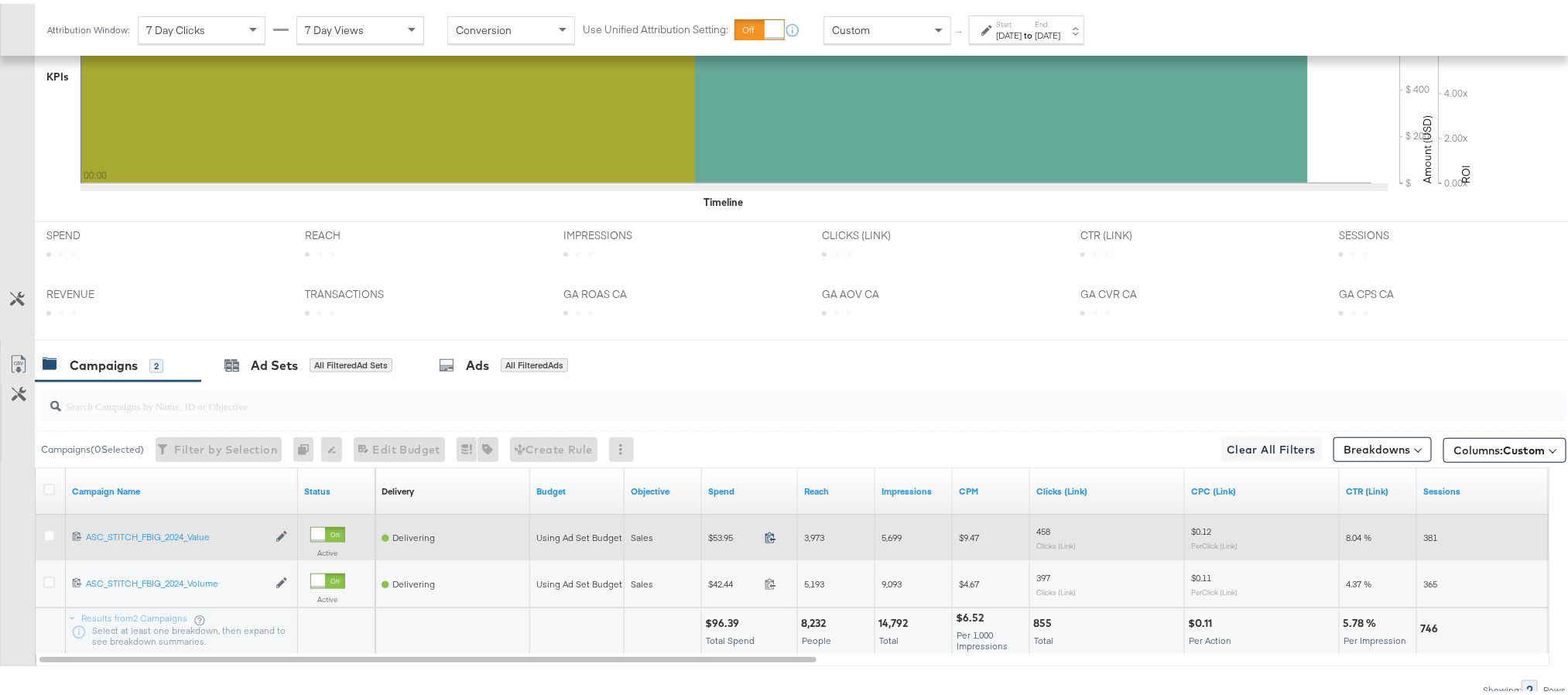
click at [773, 540] on icon at bounding box center [771, 534] width 12 height 12
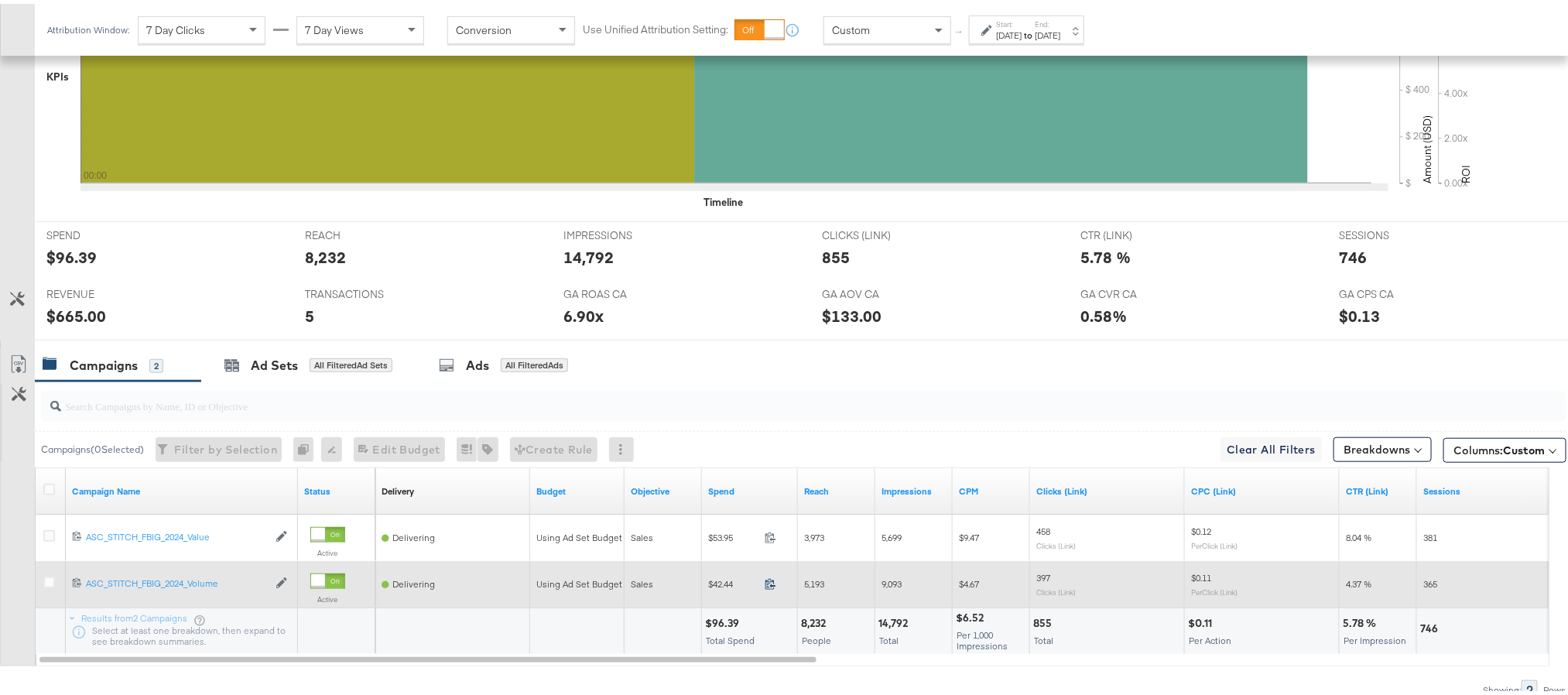
click at [769, 582] on icon at bounding box center [771, 579] width 12 height 12
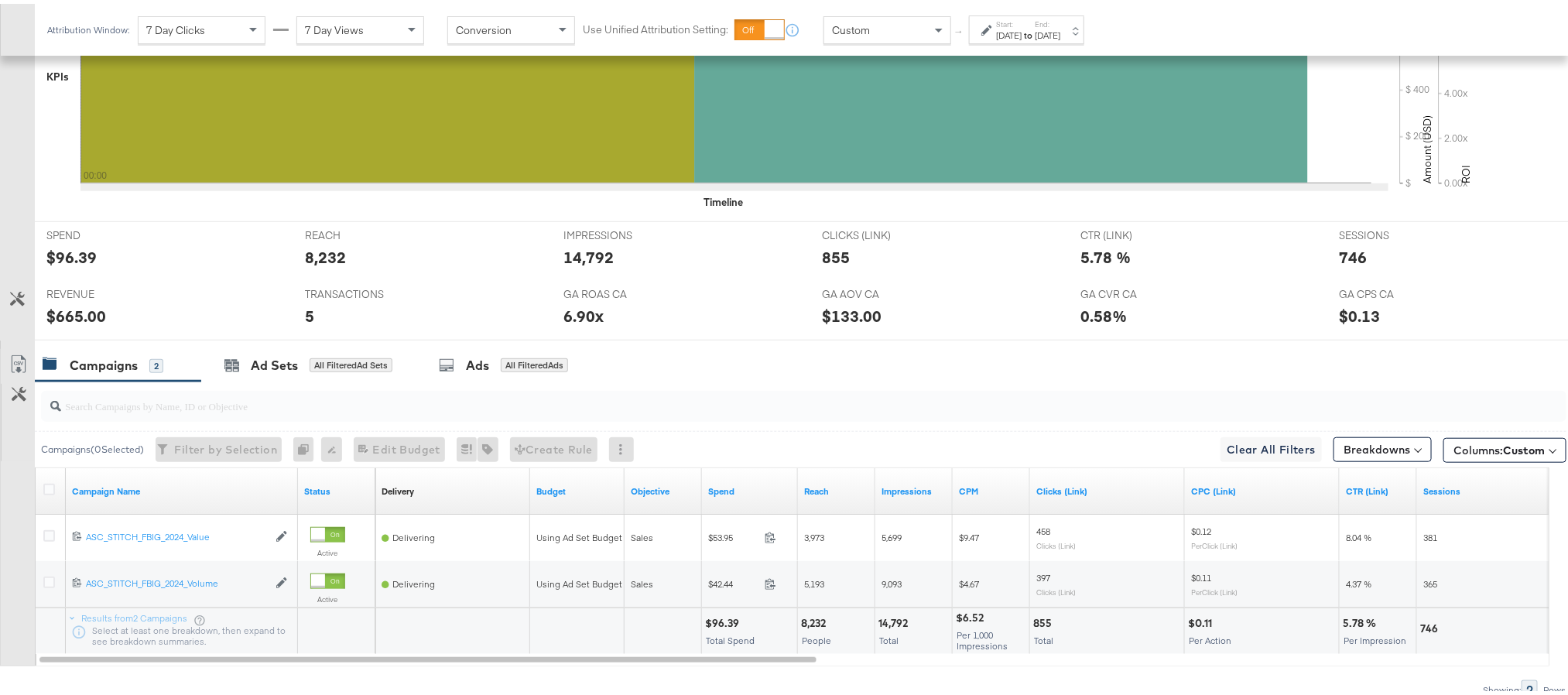
click at [719, 627] on div "$96.39" at bounding box center [724, 619] width 39 height 15
copy div "96.39"
click at [65, 314] on div "$665.00" at bounding box center [76, 312] width 59 height 22
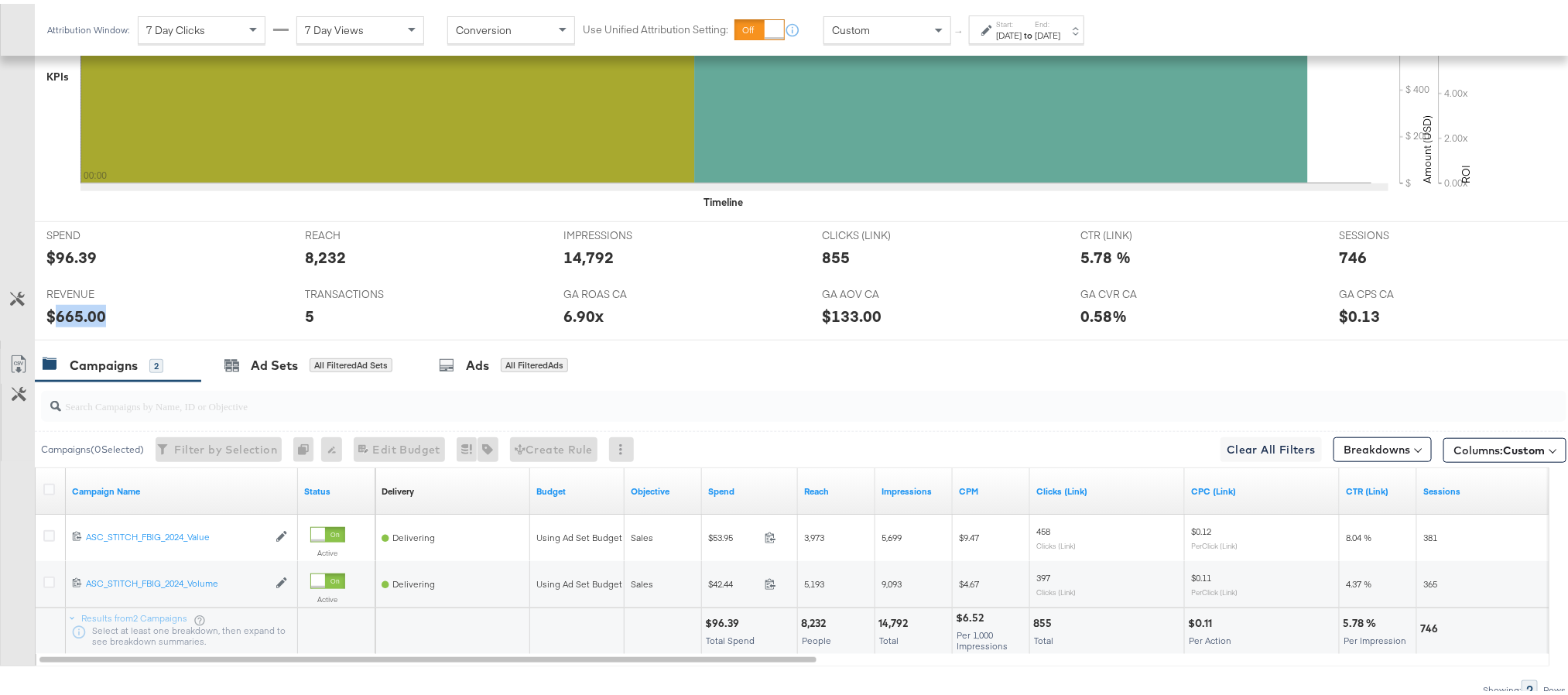
copy div "665.00"
click at [1021, 31] on div "Sep 30th 2025" at bounding box center [1009, 31] width 25 height 13
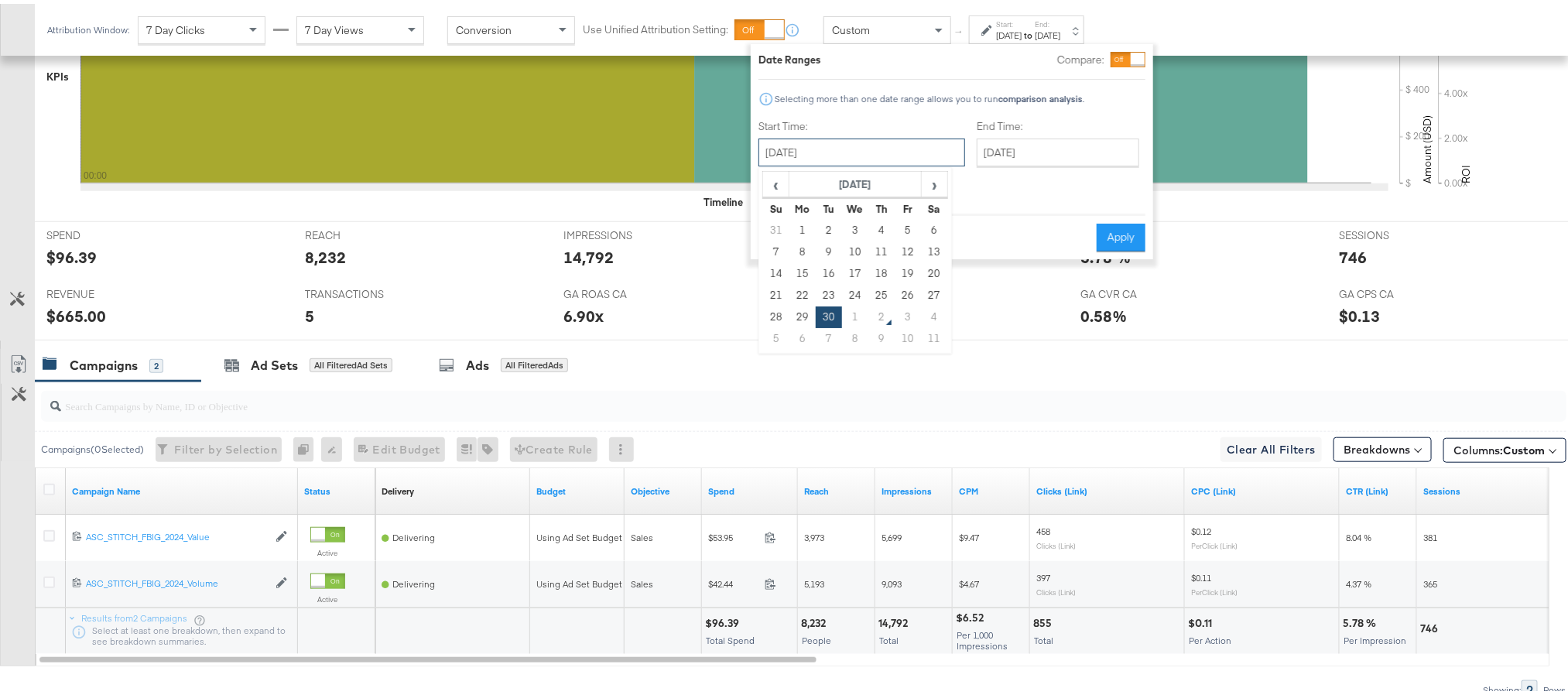
click at [894, 147] on input "September 30th 2025" at bounding box center [861, 149] width 207 height 28
click at [852, 305] on td "1" at bounding box center [854, 314] width 26 height 21
type input "[DATE]"
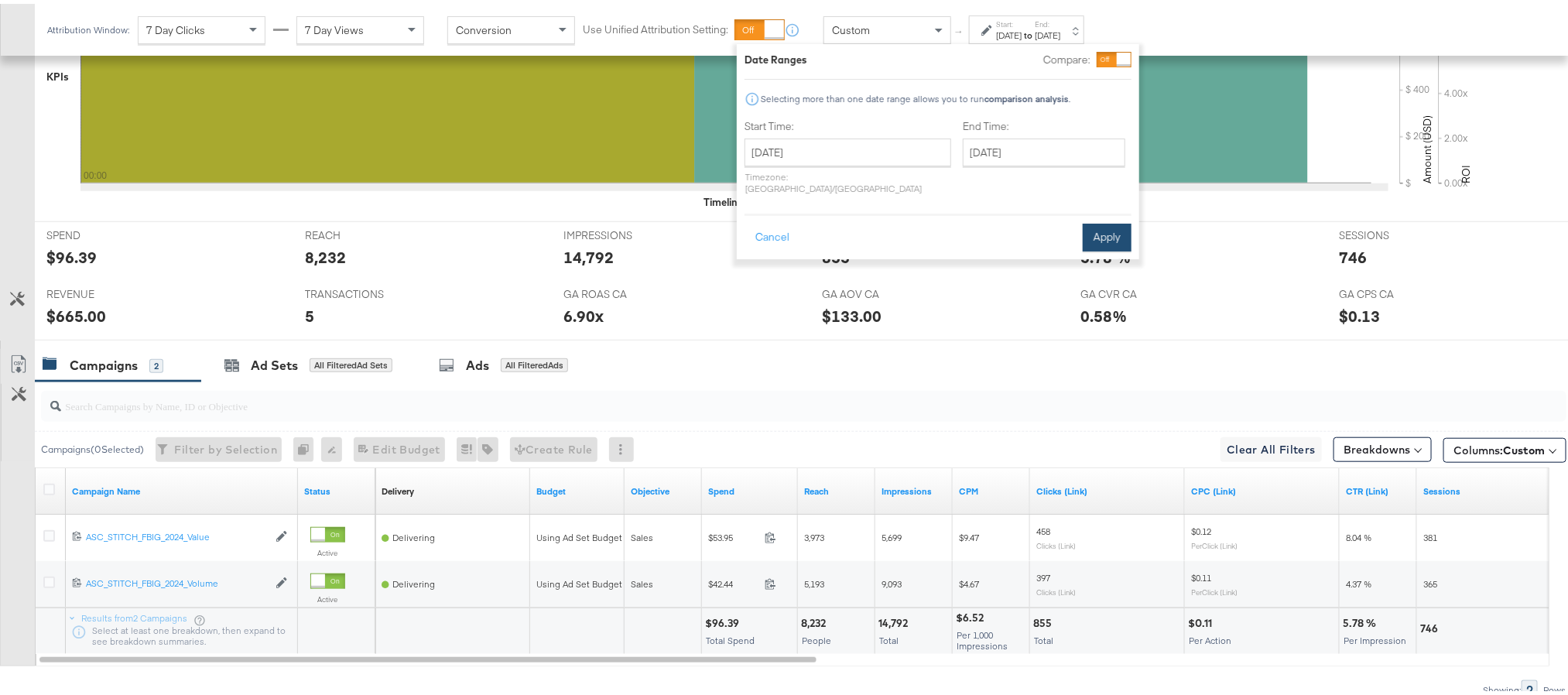
click at [1112, 219] on button "Apply" at bounding box center [1107, 233] width 49 height 28
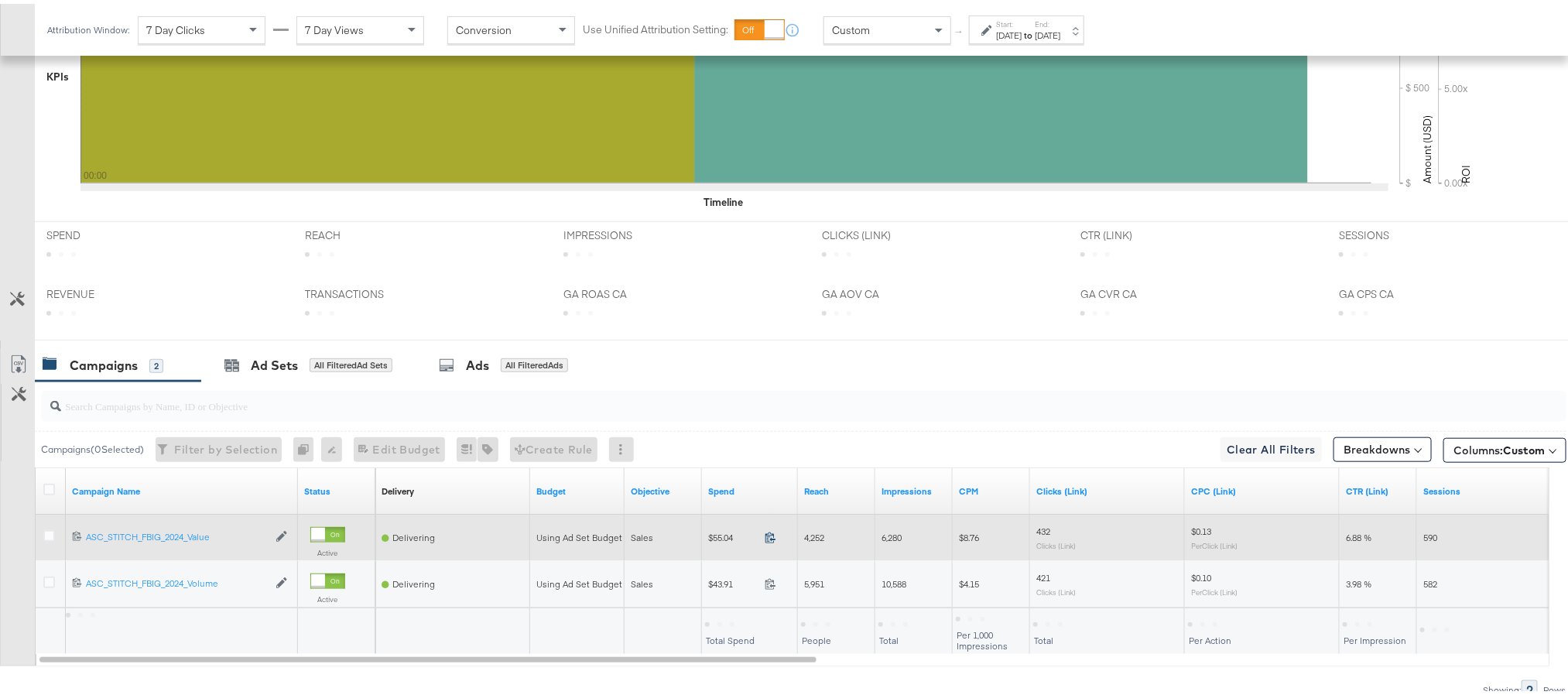
click at [769, 540] on icon at bounding box center [771, 534] width 12 height 12
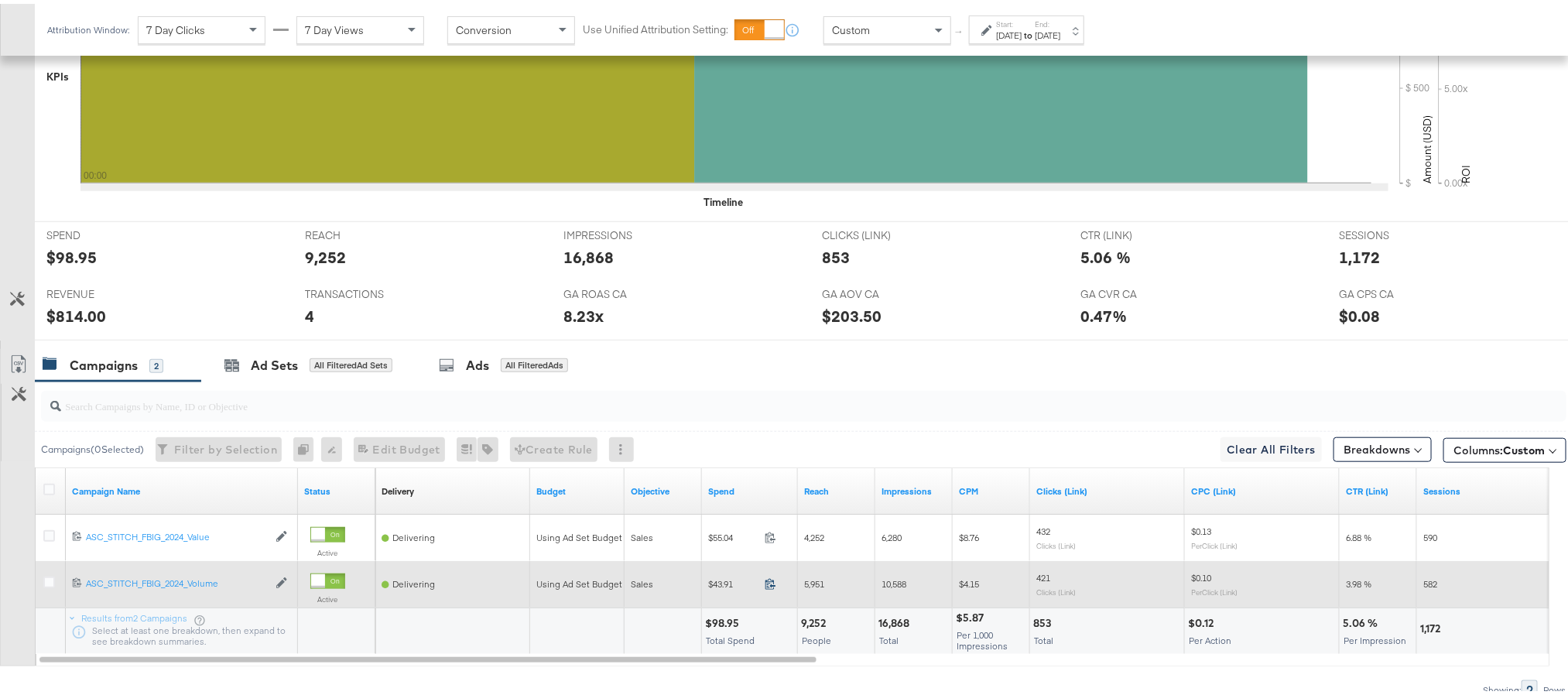
click at [772, 585] on icon at bounding box center [771, 579] width 12 height 12
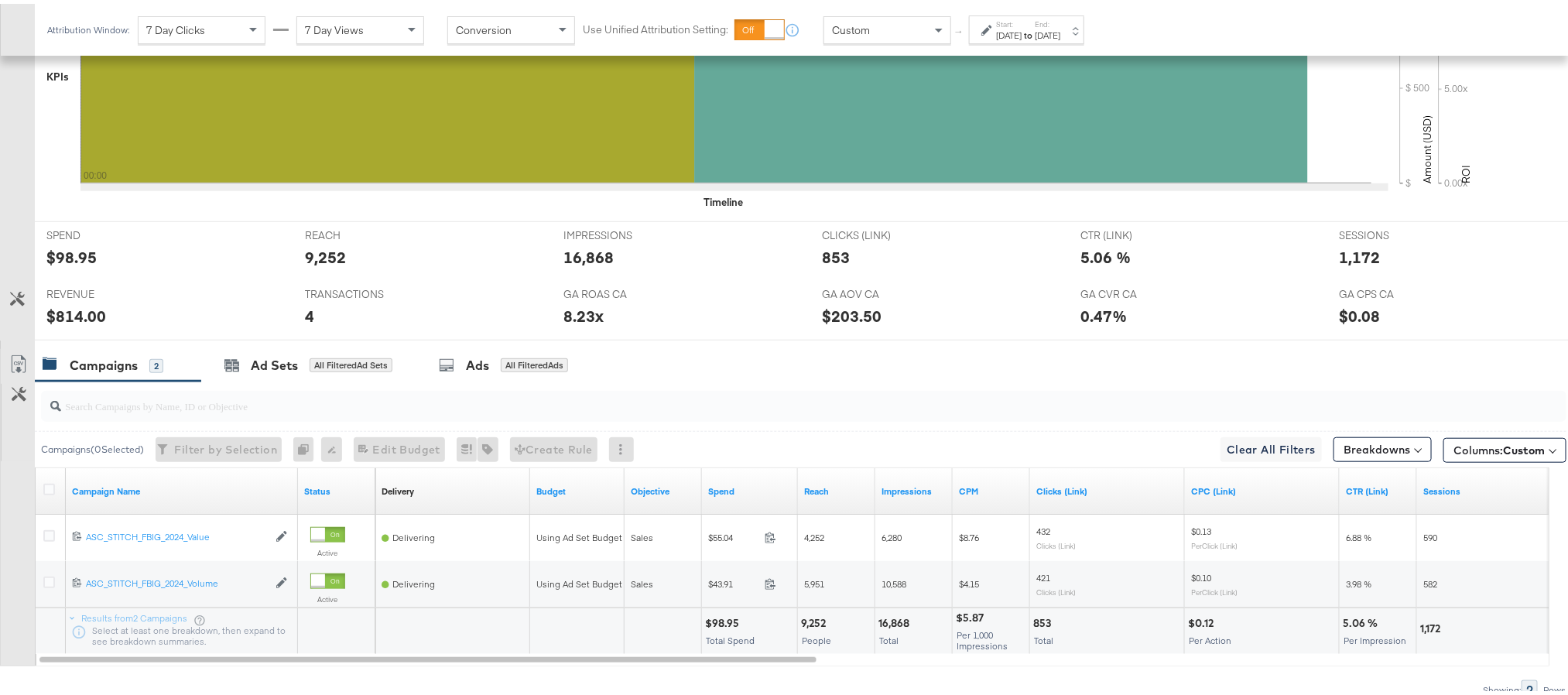
click at [724, 620] on div "$98.95" at bounding box center [724, 619] width 39 height 15
copy div "98.95"
click at [65, 318] on div "$814.00" at bounding box center [76, 312] width 59 height 22
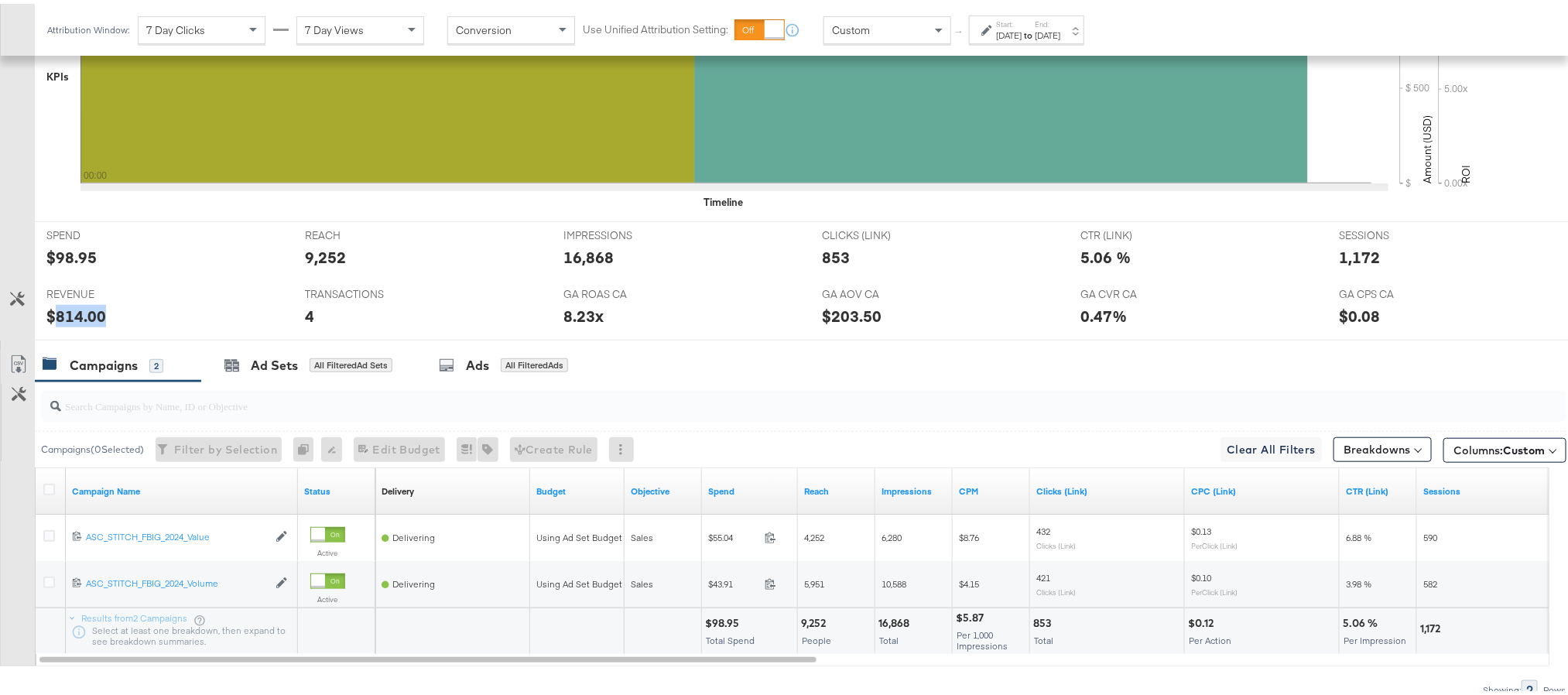
copy div "814.00"
click at [281, 370] on div "Ad Sets" at bounding box center [274, 361] width 48 height 17
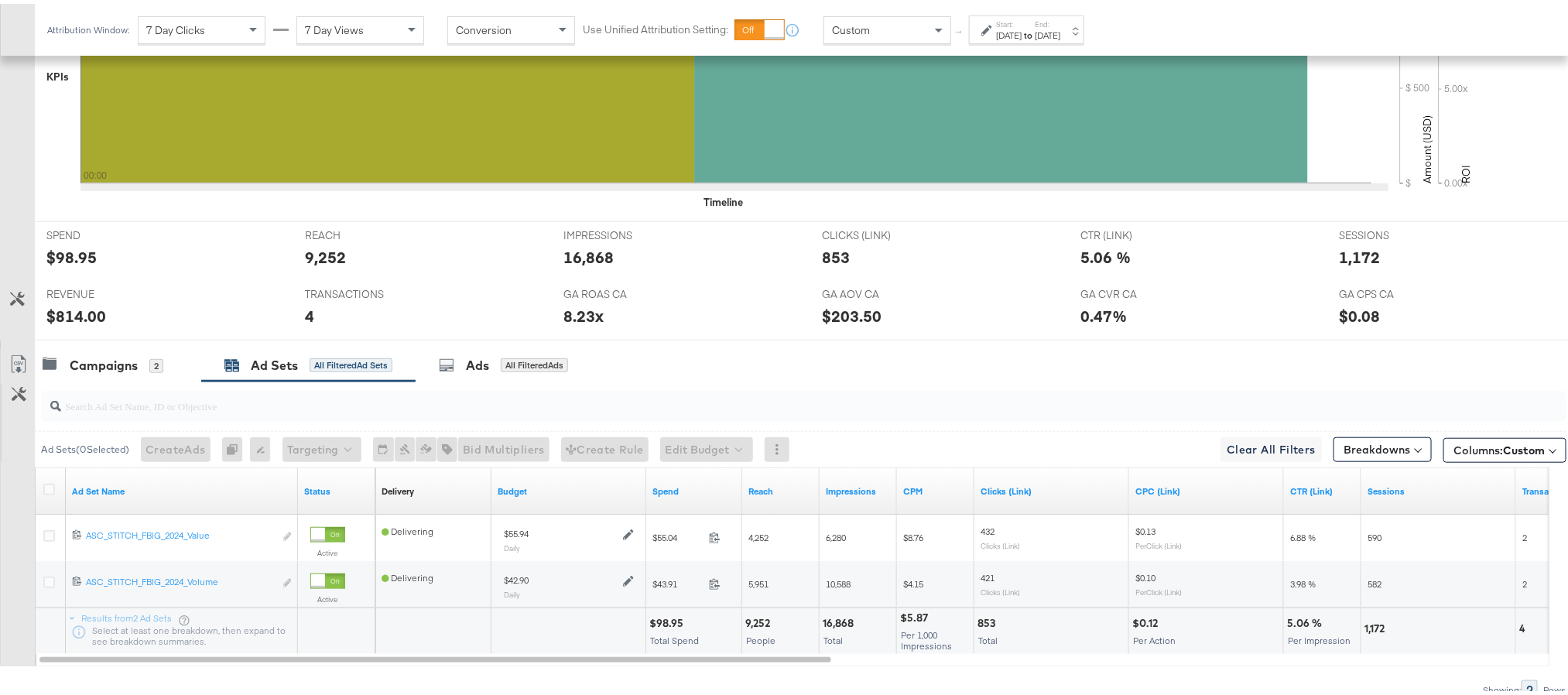
scroll to position [0, 0]
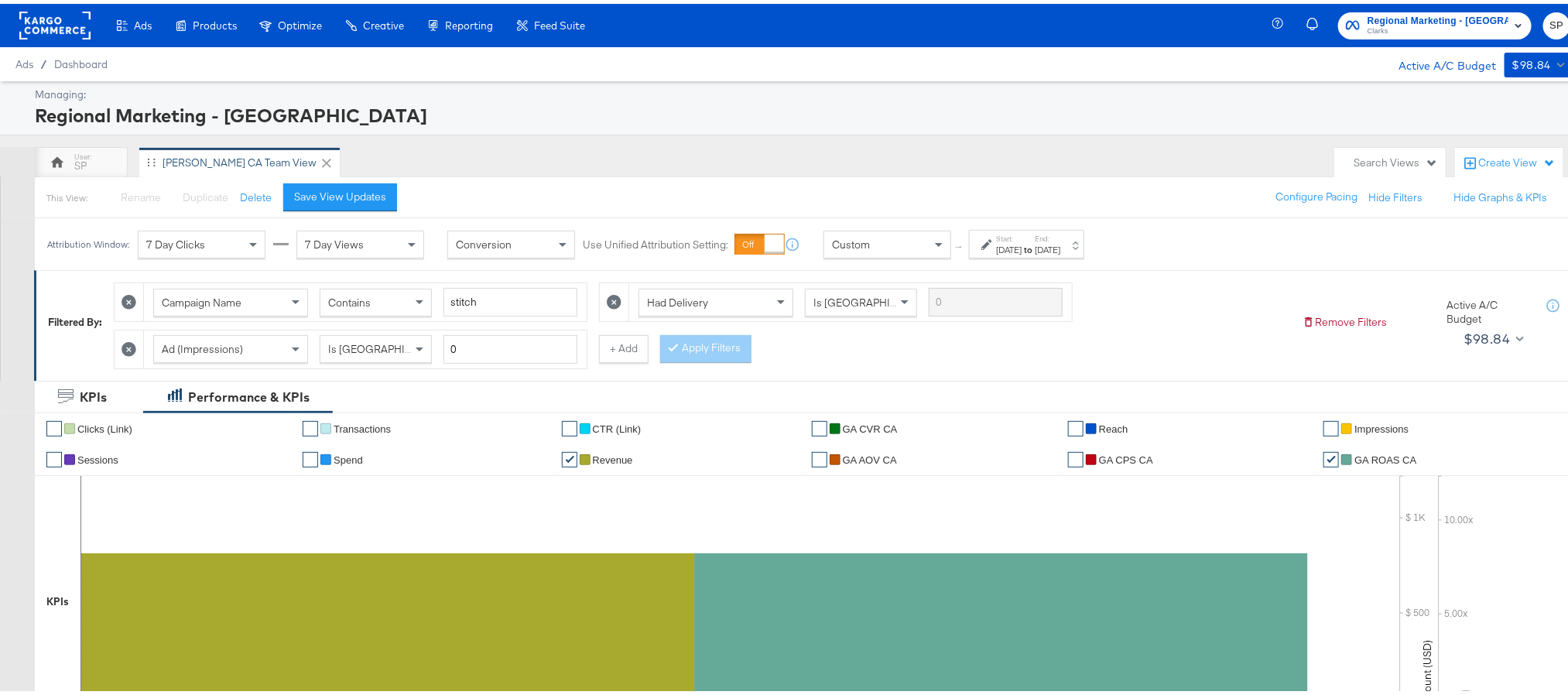
click at [65, 8] on rect at bounding box center [54, 21] width 71 height 28
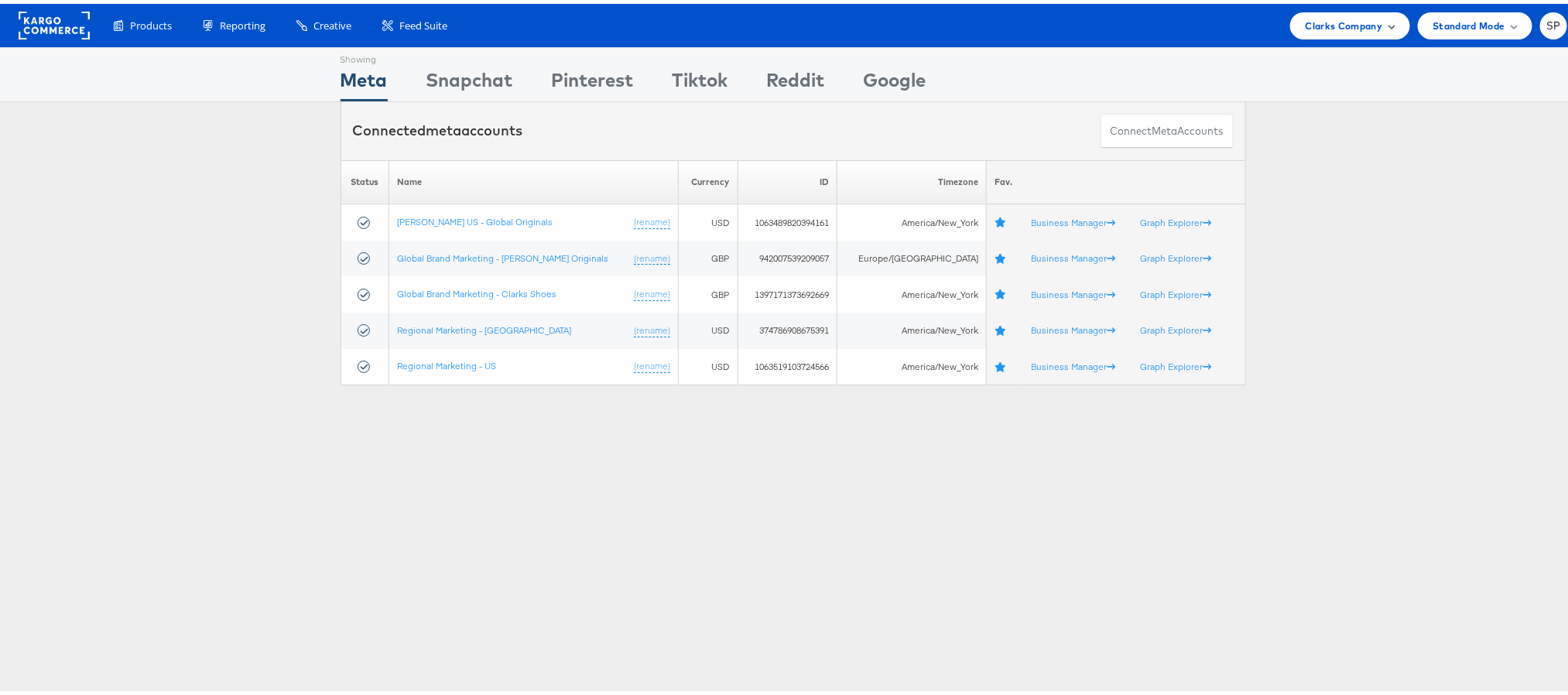
click at [1345, 23] on span "Clarks Company" at bounding box center [1345, 21] width 78 height 17
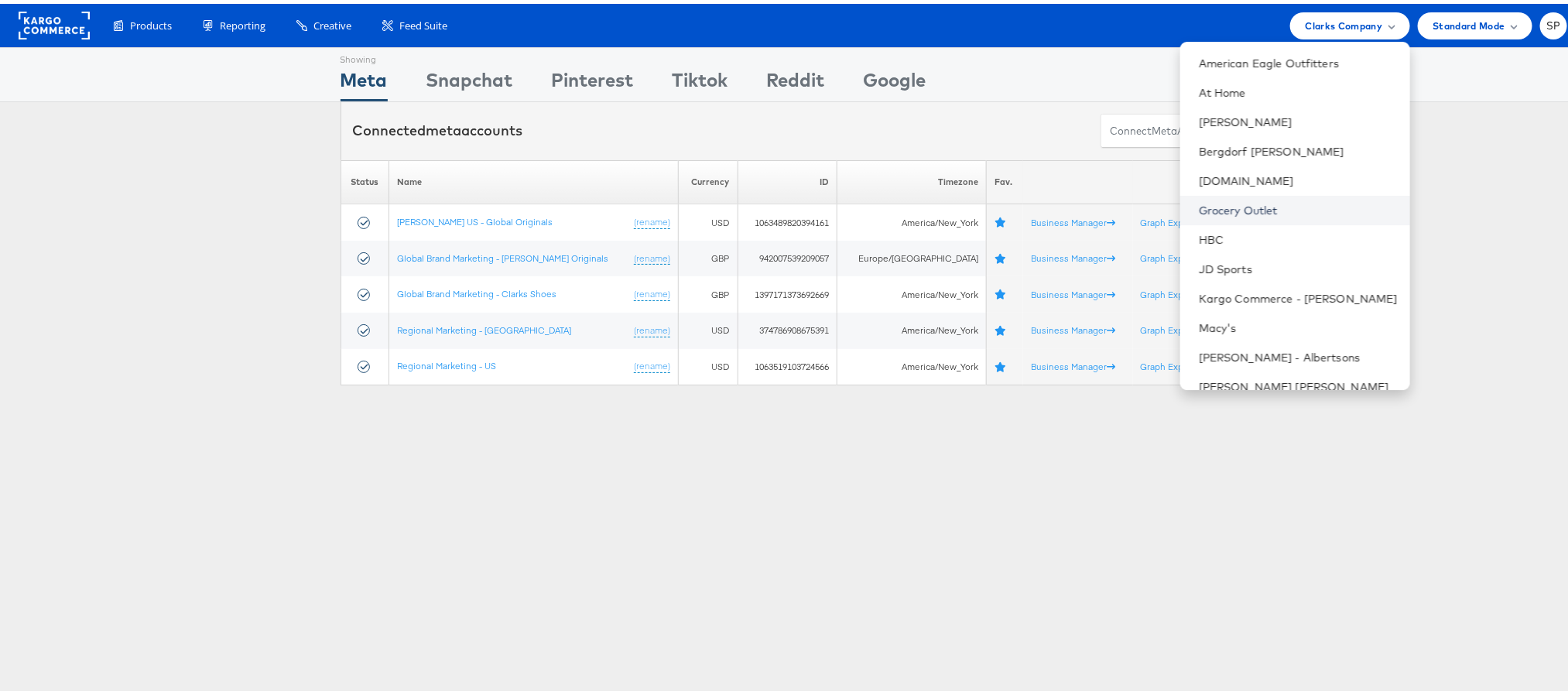
scroll to position [191, 0]
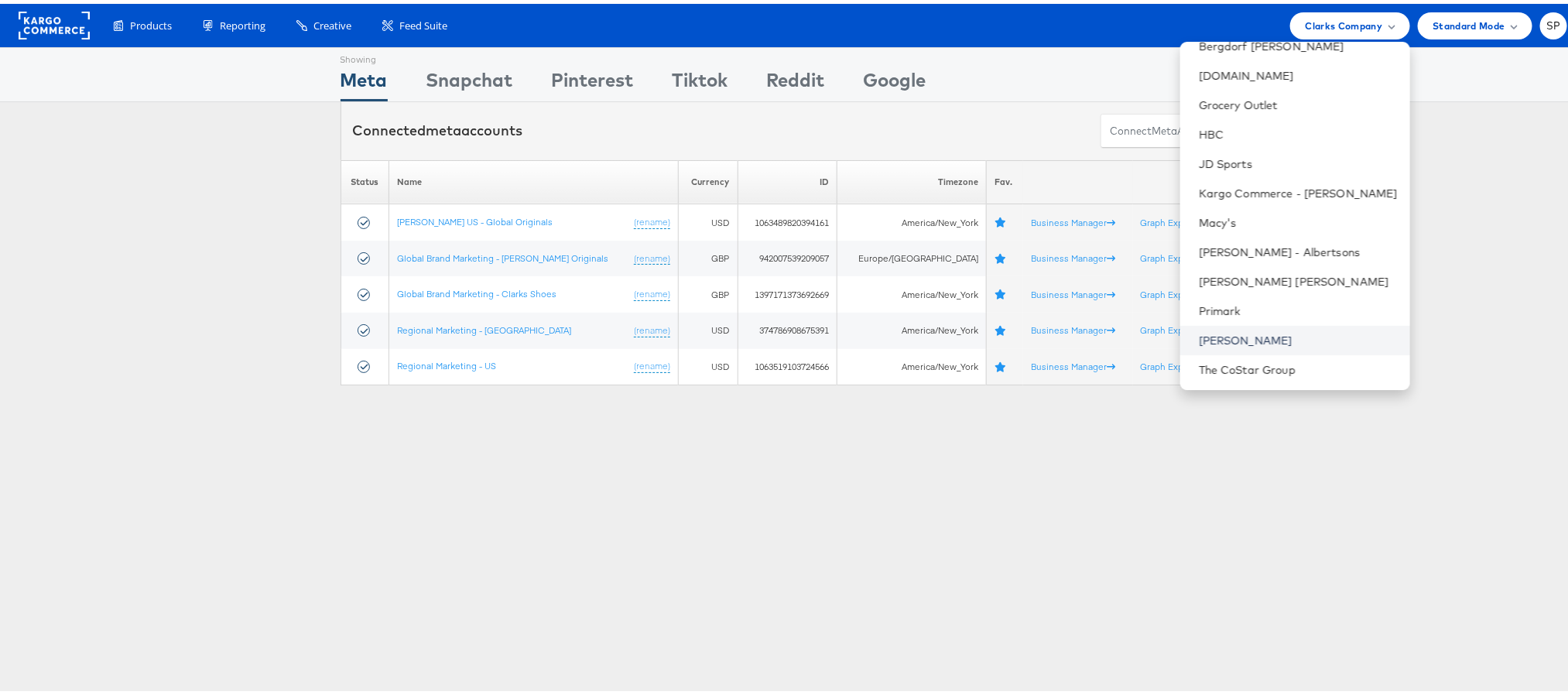
click at [1203, 337] on link "[PERSON_NAME]" at bounding box center [1298, 337] width 199 height 16
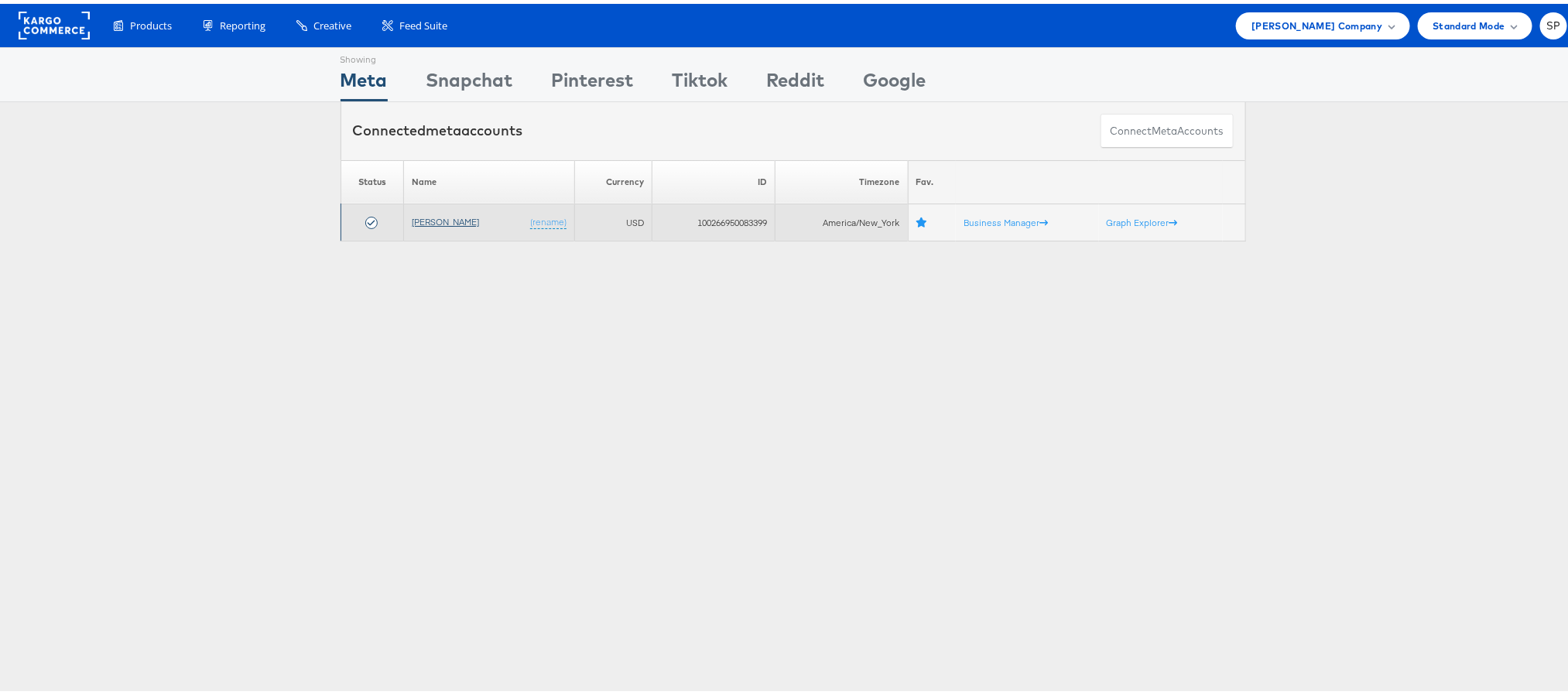
click at [441, 215] on link "[PERSON_NAME]" at bounding box center [445, 217] width 67 height 12
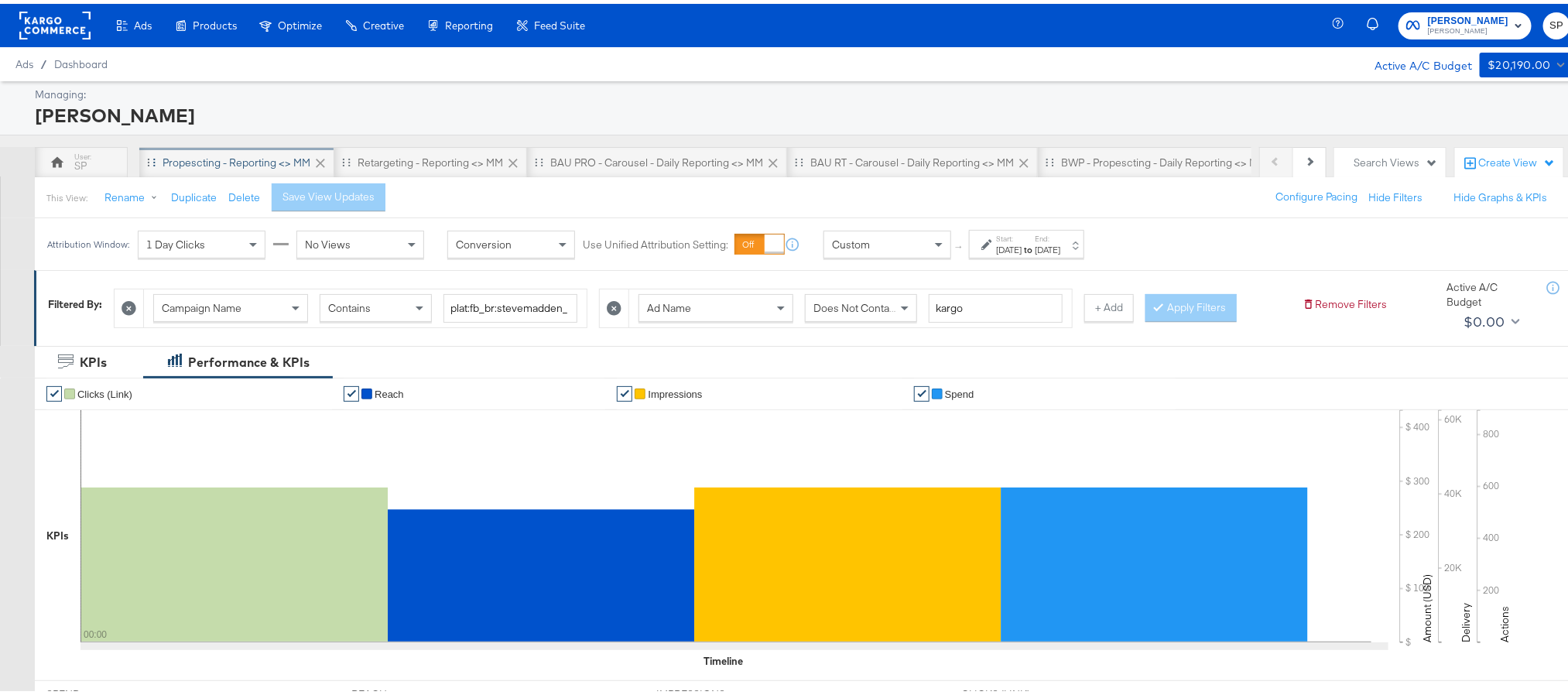
click at [302, 160] on div "Propescting - Reporting <> MM" at bounding box center [236, 158] width 148 height 15
click at [1021, 243] on div "Sep 29th 2025" at bounding box center [1009, 246] width 25 height 13
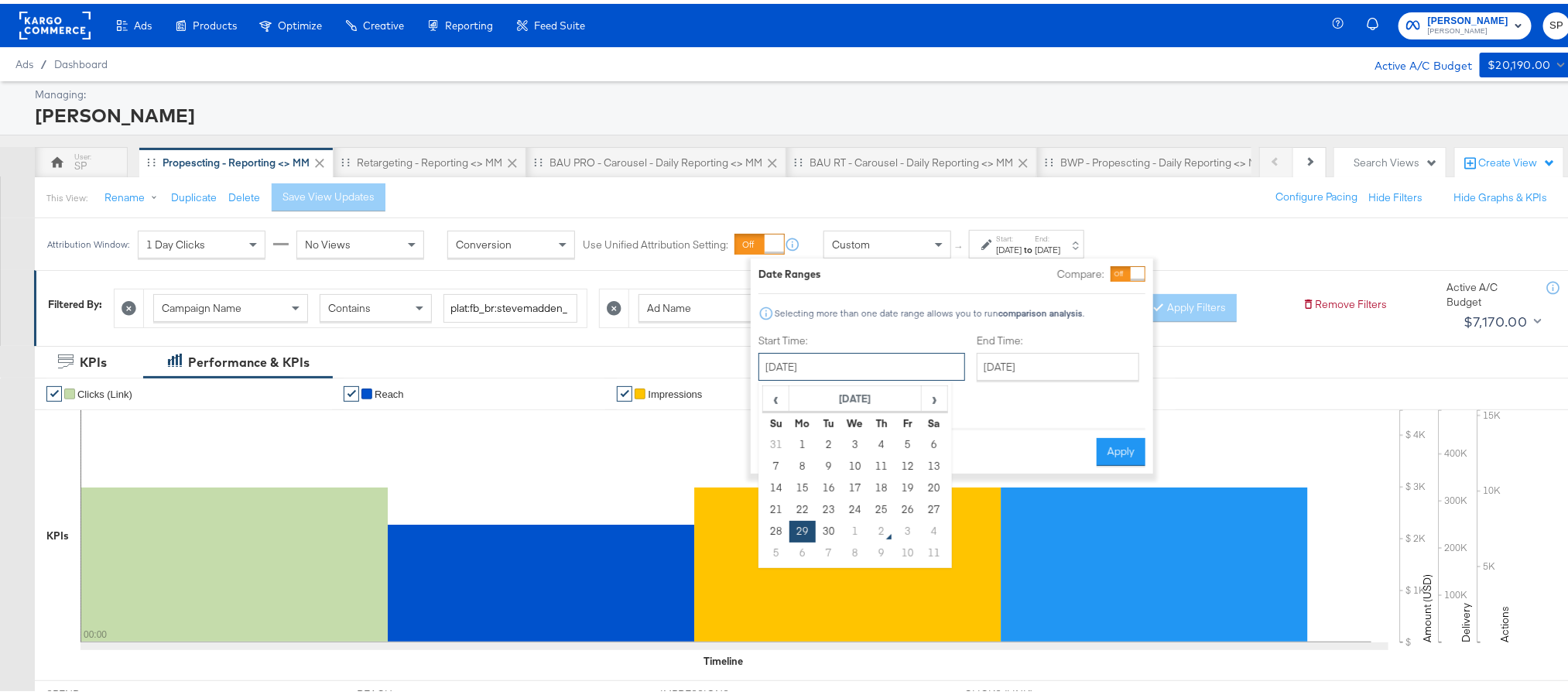
click at [861, 357] on input "September 29th 2025" at bounding box center [861, 363] width 207 height 28
click at [885, 510] on td "25" at bounding box center [881, 506] width 26 height 21
type input "[DATE]"
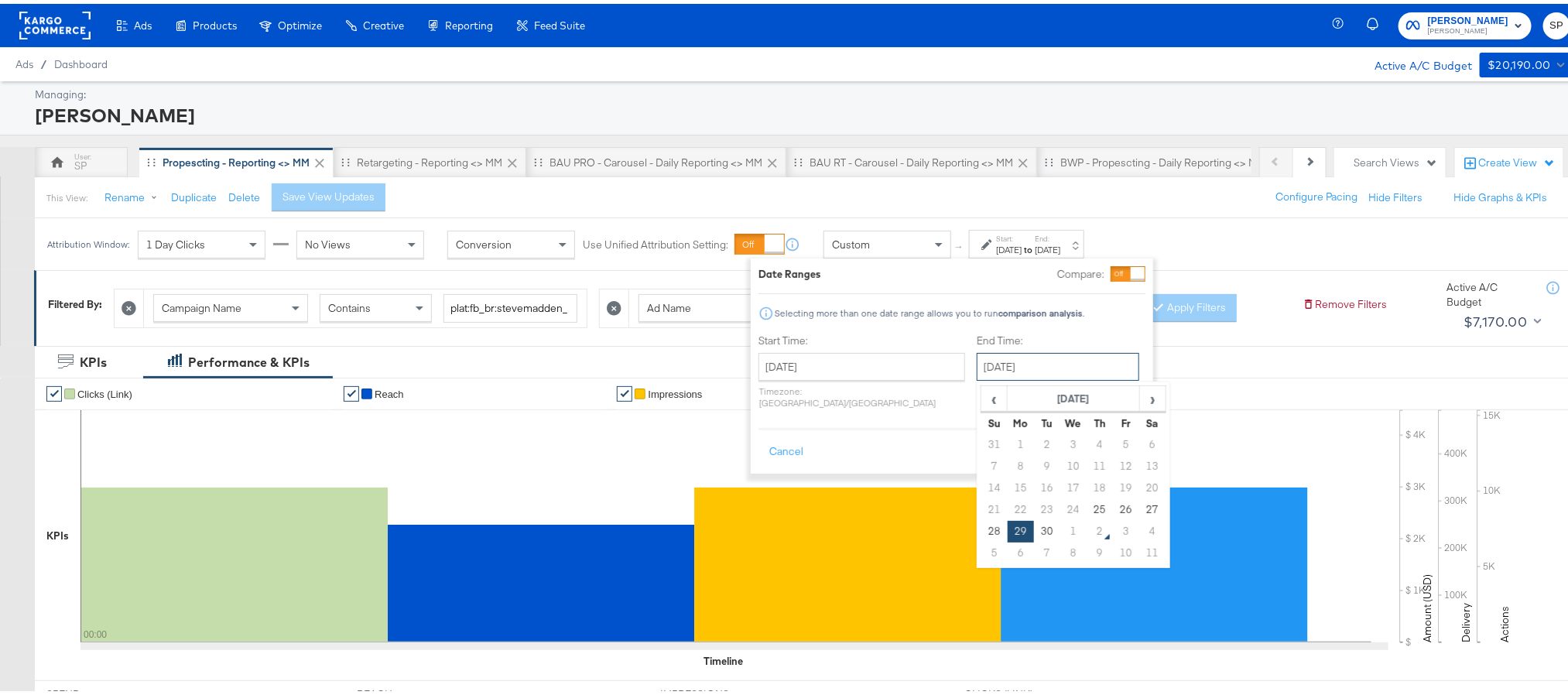
click at [999, 360] on input "September 29th 2025" at bounding box center [1057, 363] width 162 height 28
click at [1060, 527] on td "1" at bounding box center [1073, 527] width 26 height 21
type input "[DATE]"
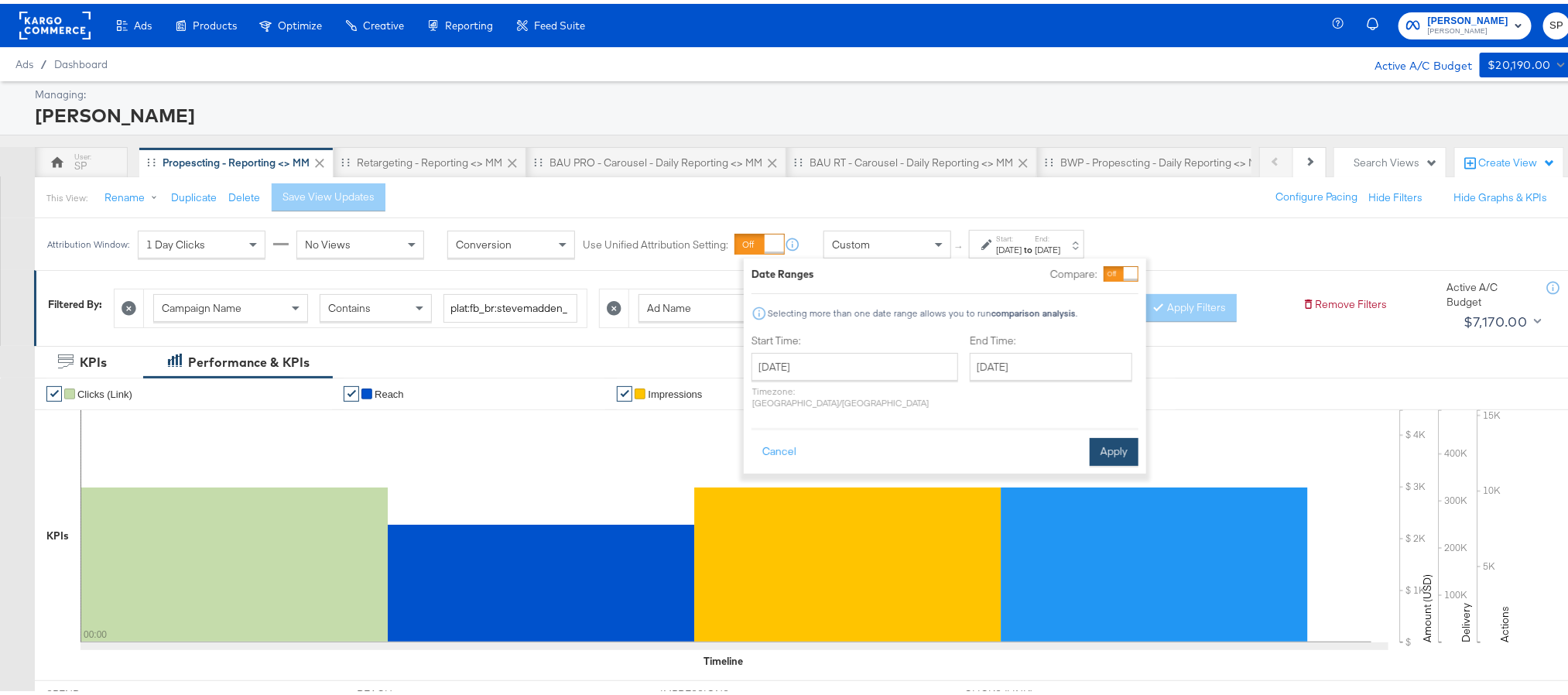
click at [1111, 434] on button "Apply" at bounding box center [1114, 447] width 49 height 28
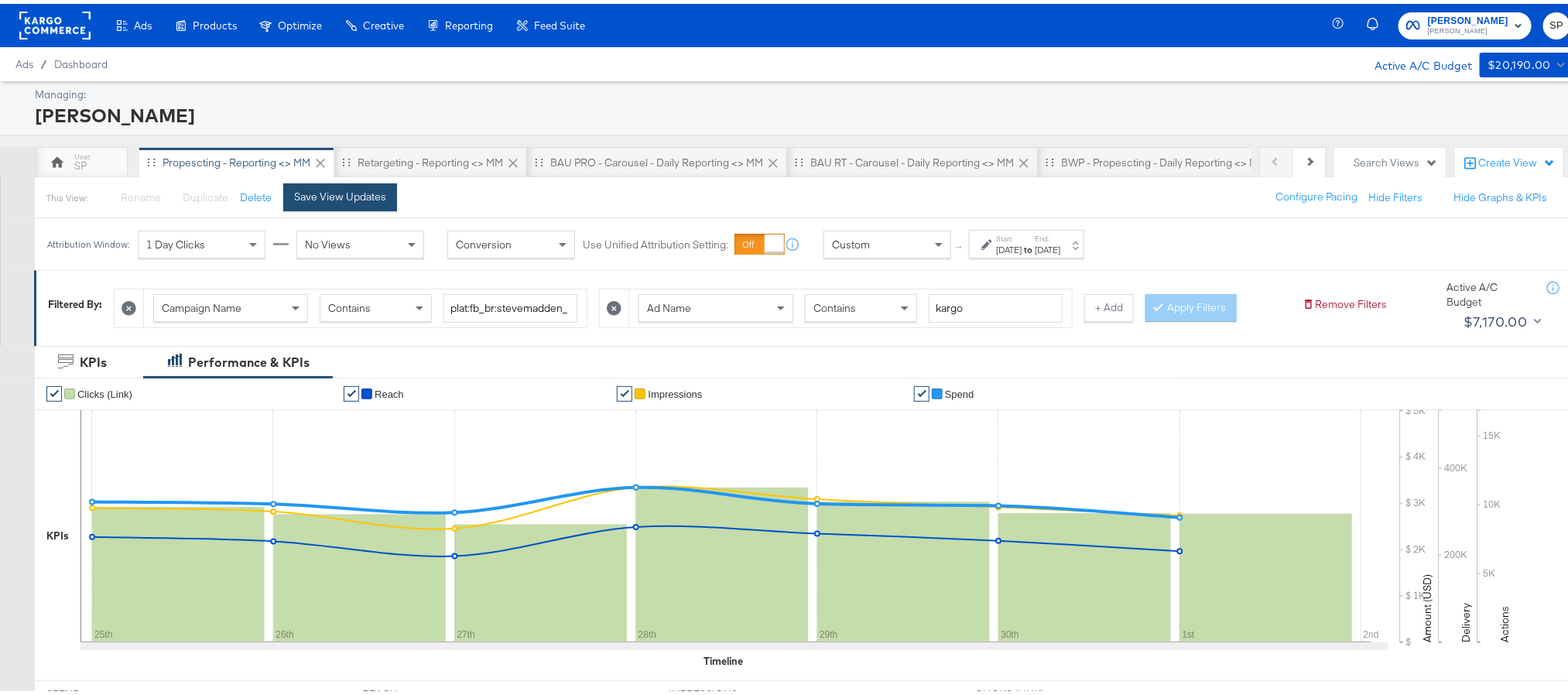
click at [363, 200] on div "Save View Updates" at bounding box center [340, 192] width 92 height 15
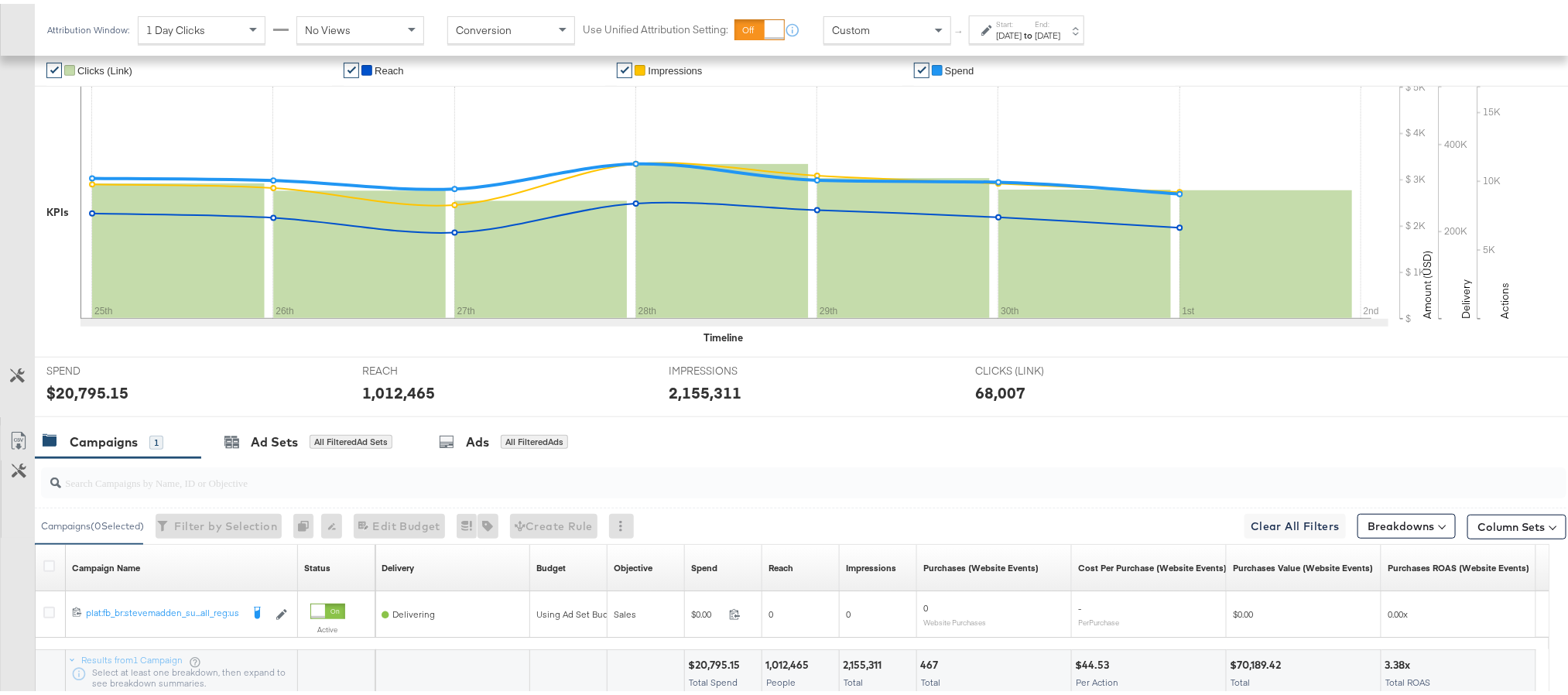
scroll to position [325, 0]
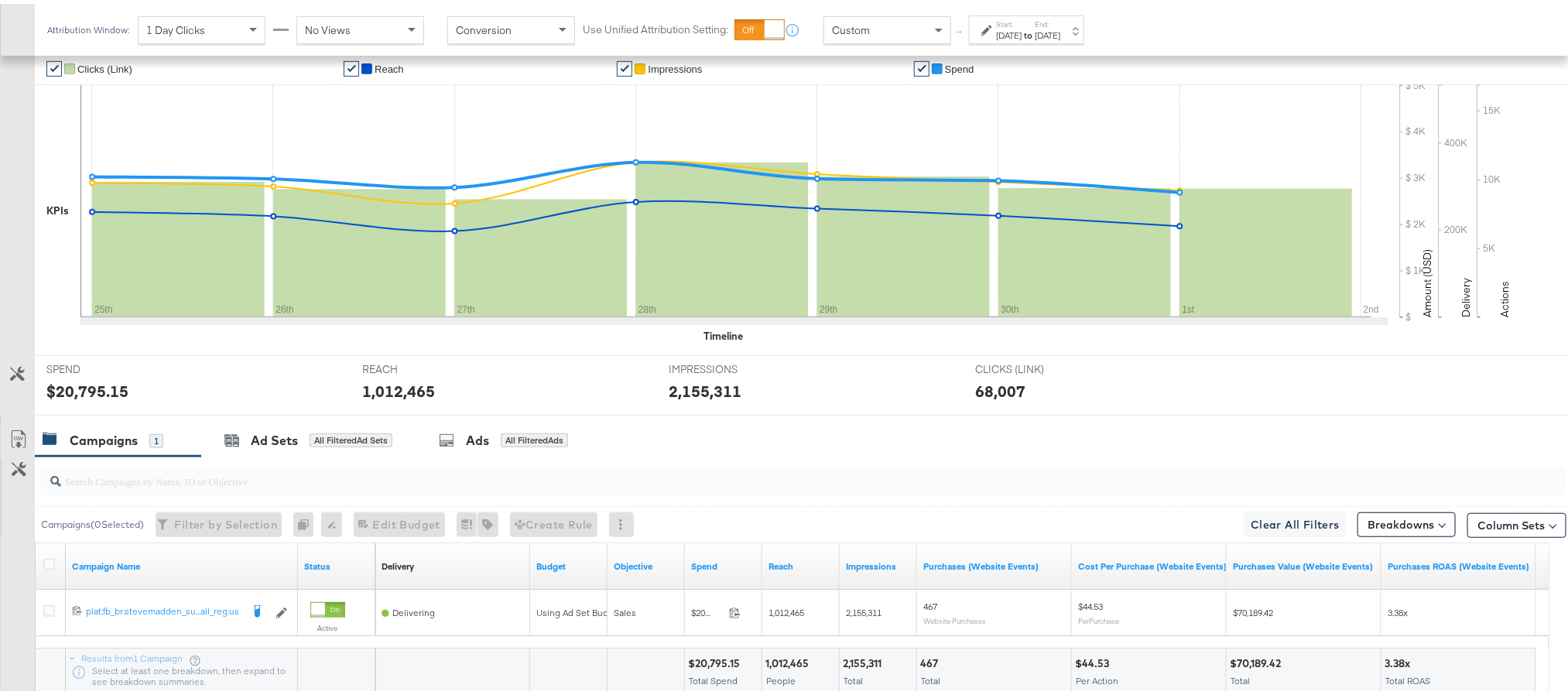
click at [96, 386] on div "$20,795.15" at bounding box center [87, 386] width 82 height 22
copy div "20,795.15"
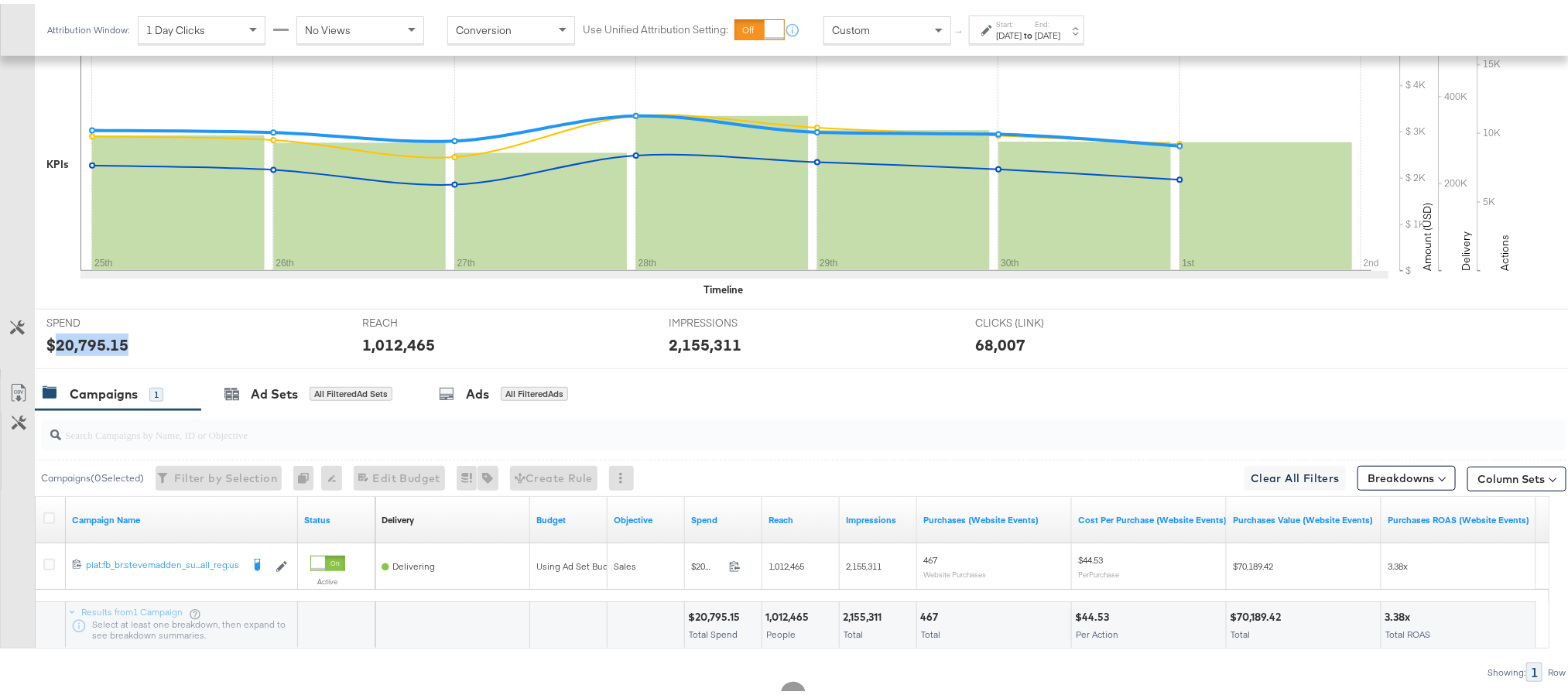
scroll to position [0, 0]
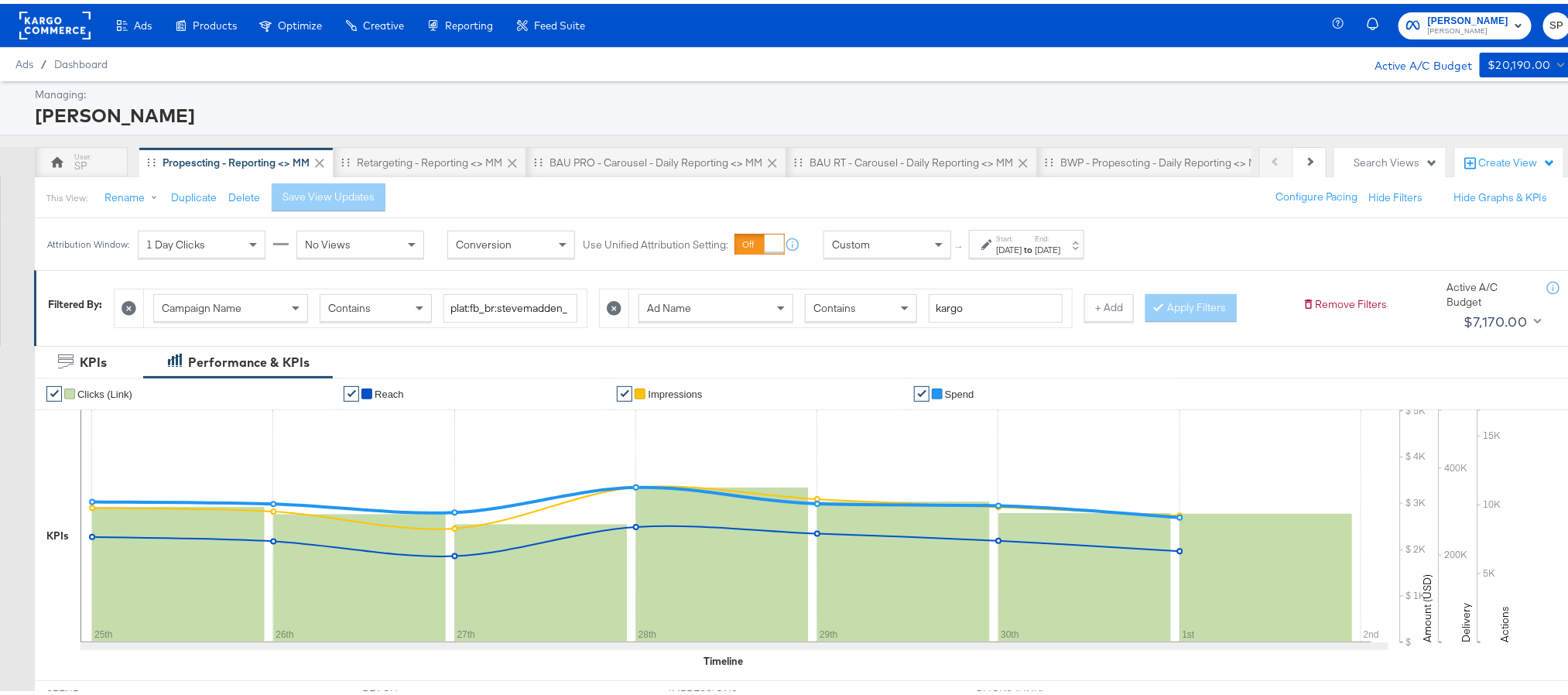
click at [1021, 240] on label "Start:" at bounding box center [1009, 235] width 25 height 10
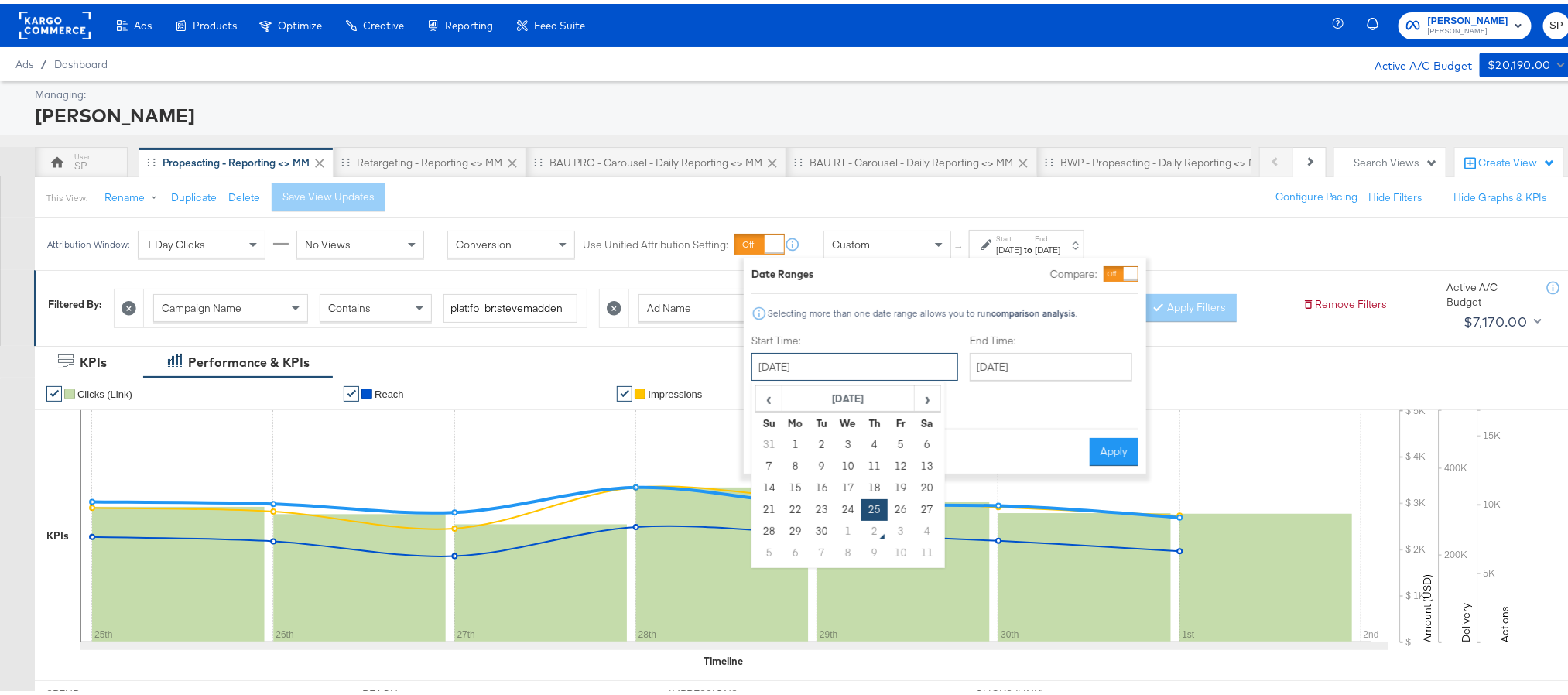
click at [851, 367] on input "[DATE]" at bounding box center [854, 363] width 207 height 28
click at [864, 490] on td "18" at bounding box center [874, 484] width 26 height 21
type input "September 18th 2025"
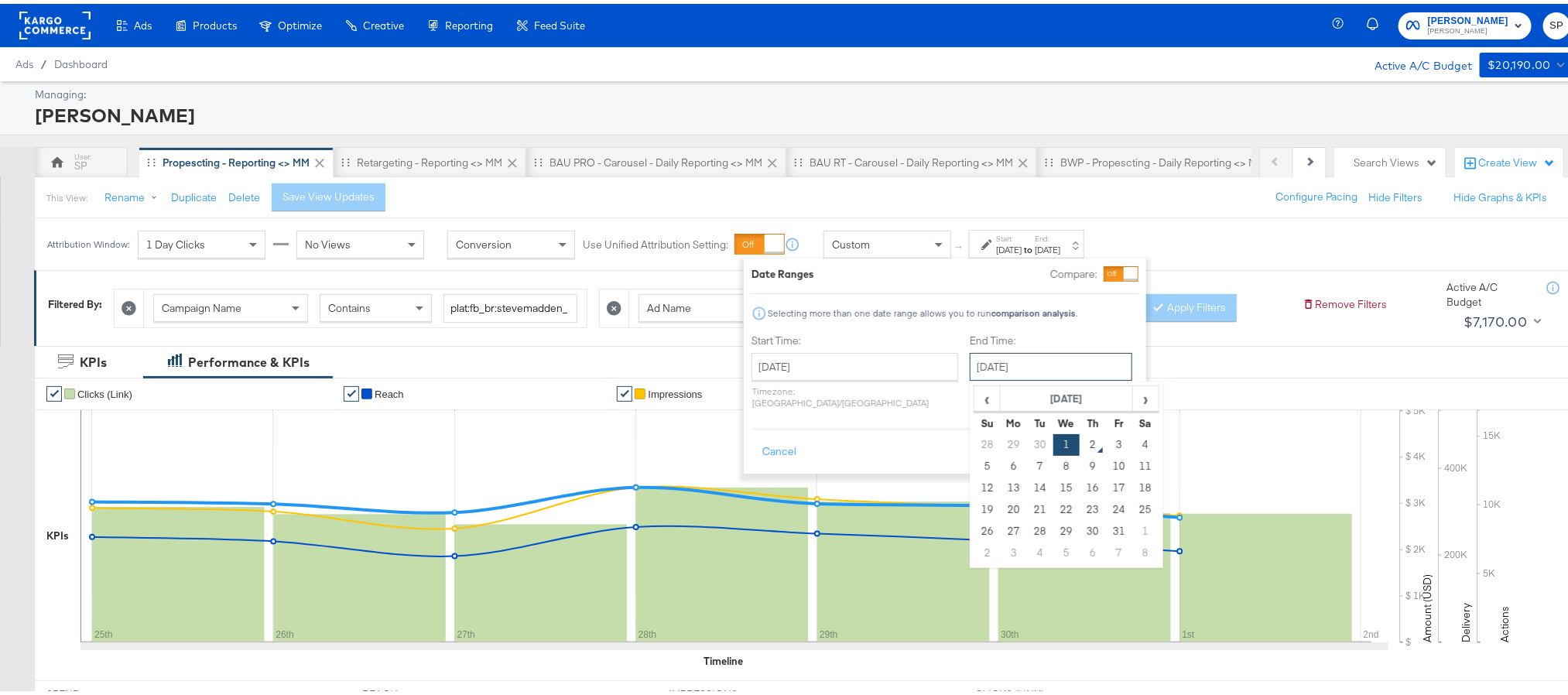
click at [983, 367] on input "[DATE]" at bounding box center [1051, 363] width 162 height 28
click at [975, 399] on span "‹" at bounding box center [986, 395] width 24 height 23
click at [1053, 505] on td "24" at bounding box center [1066, 506] width 26 height 21
type input "September 24th 2025"
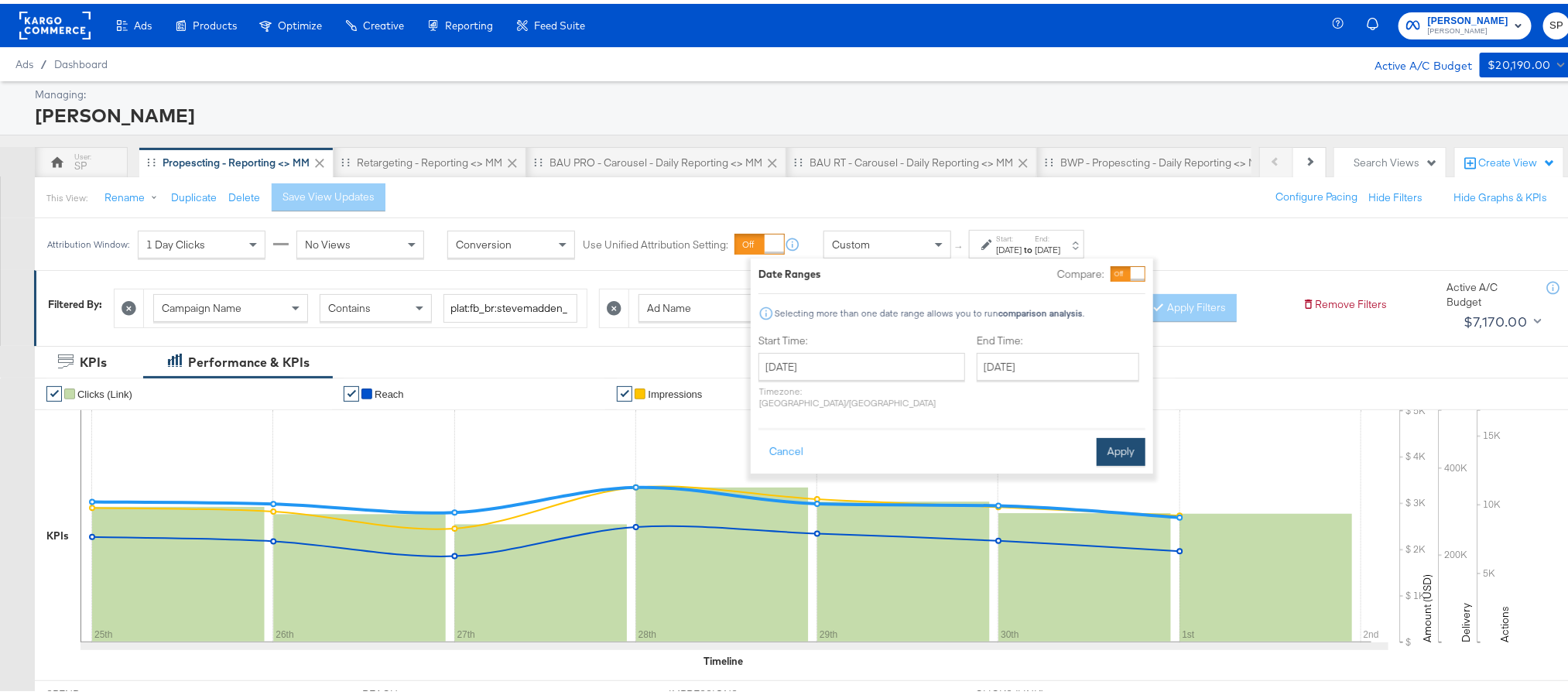
click at [1116, 446] on button "Apply" at bounding box center [1121, 447] width 49 height 28
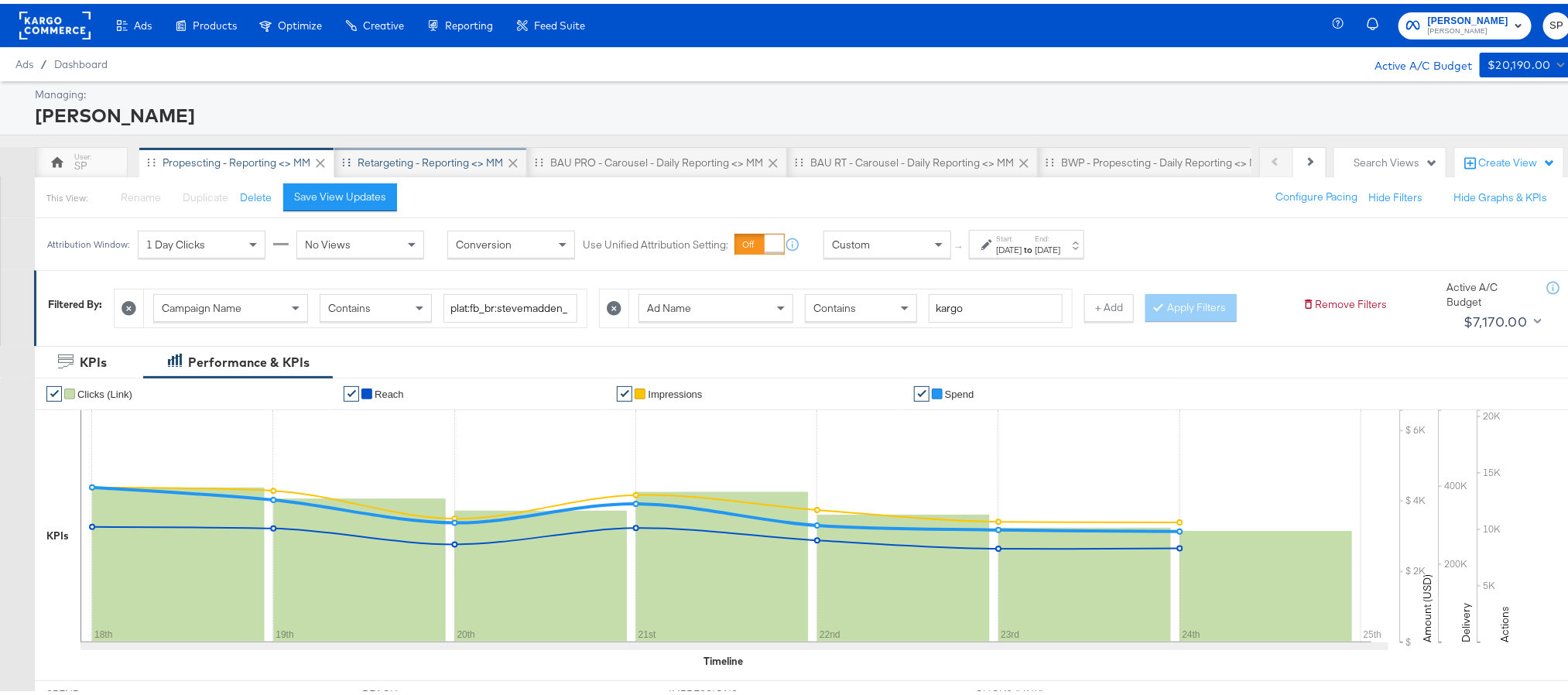
click at [456, 160] on div "Retargeting - Reporting <> MM" at bounding box center [430, 158] width 146 height 15
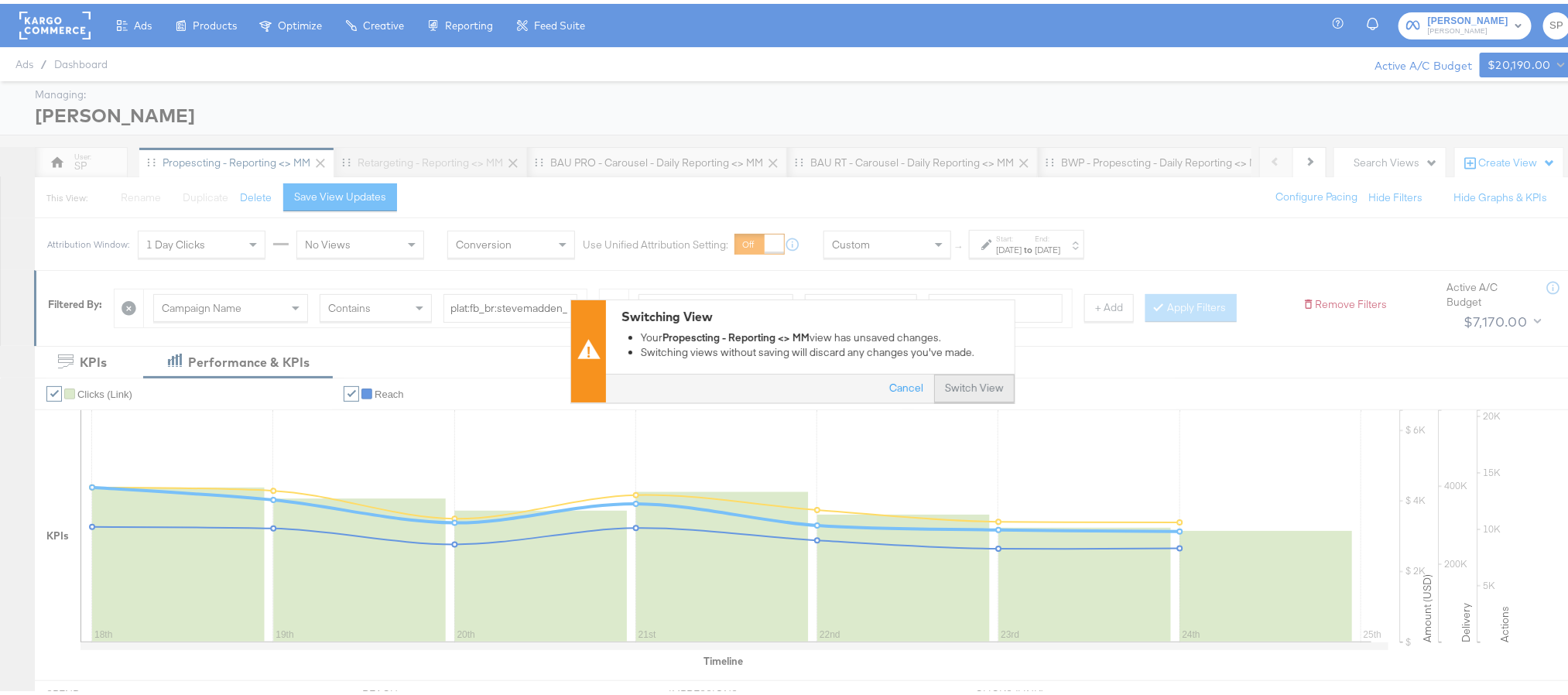
click at [971, 388] on button "Switch View" at bounding box center [974, 385] width 81 height 28
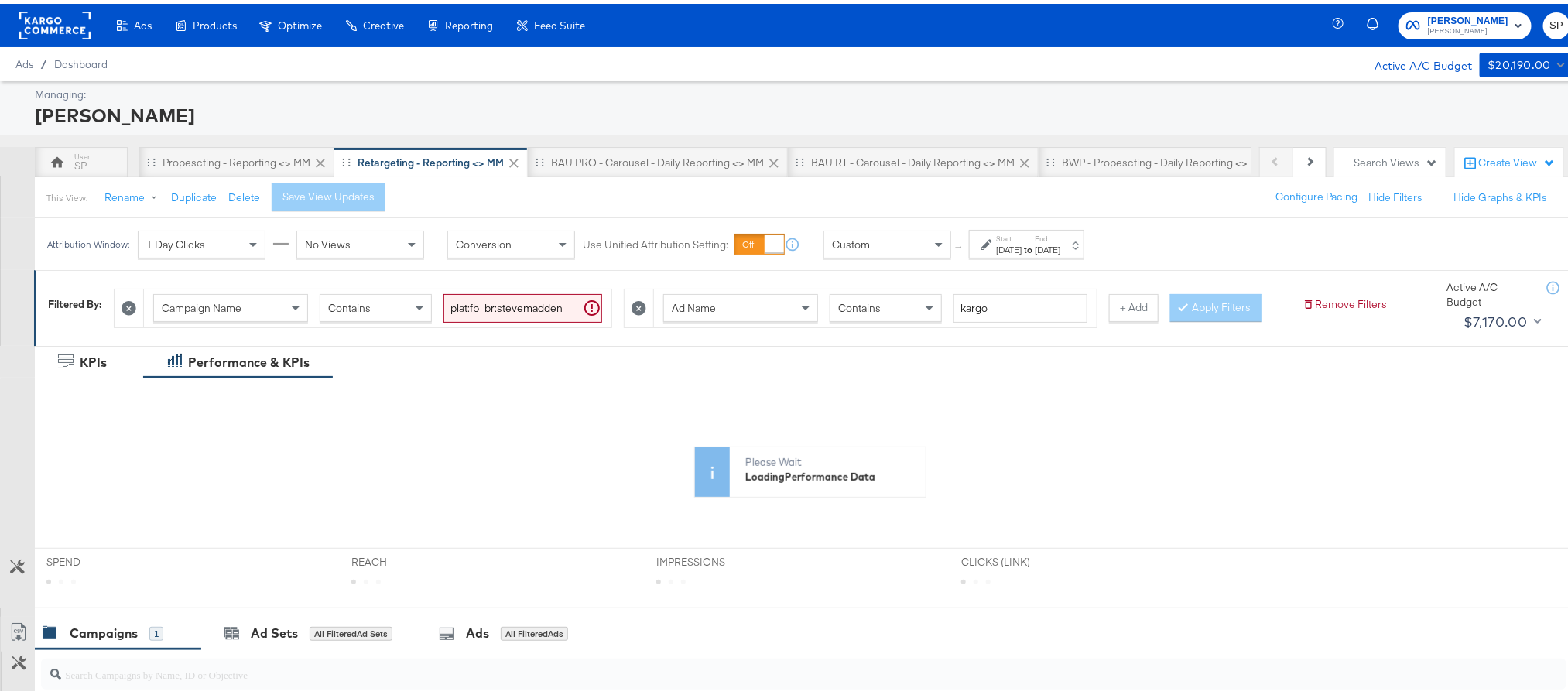
click at [1035, 251] on strong "to" at bounding box center [1028, 246] width 14 height 12
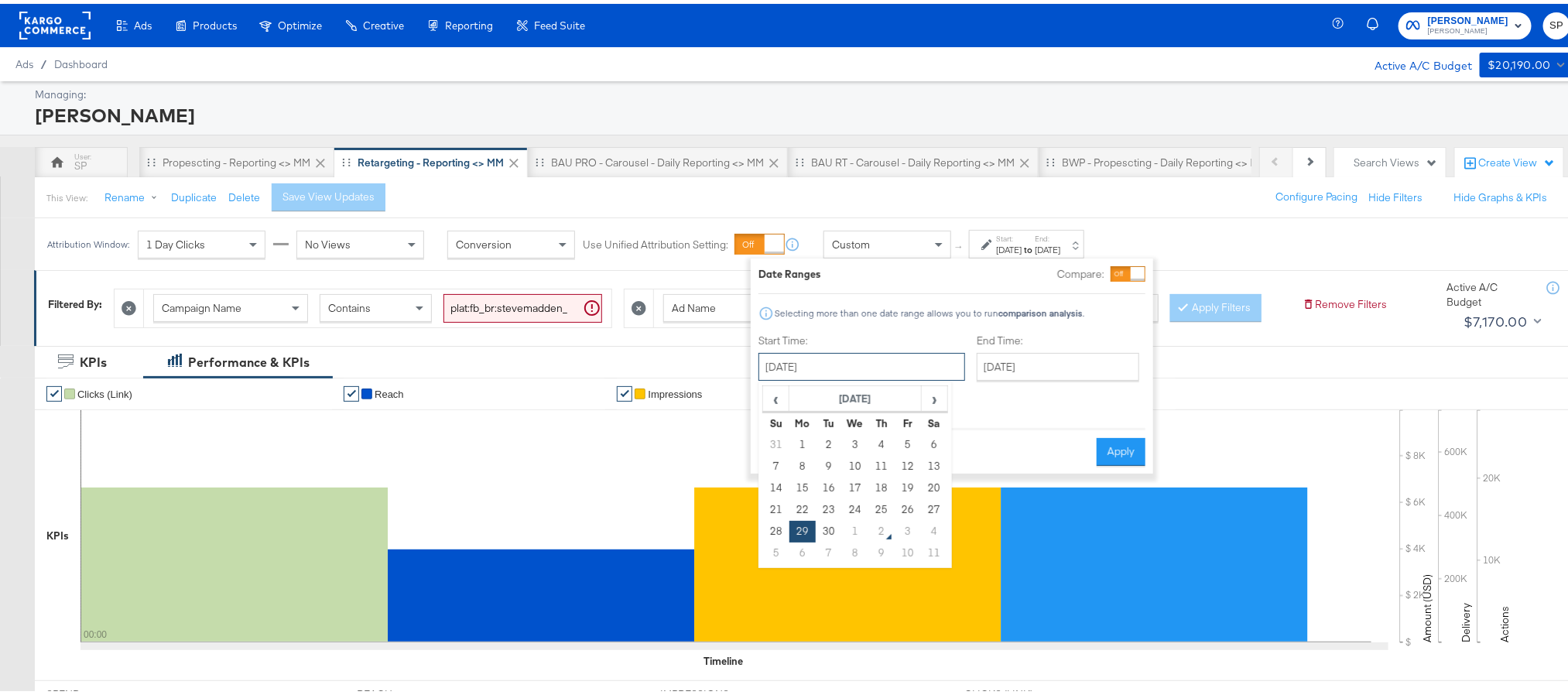
click at [864, 372] on input "September 29th 2025" at bounding box center [861, 363] width 207 height 28
click at [941, 399] on span "›" at bounding box center [934, 395] width 24 height 23
click at [781, 395] on span "‹" at bounding box center [776, 395] width 24 height 23
click at [884, 509] on td "25" at bounding box center [881, 506] width 26 height 21
type input "[DATE]"
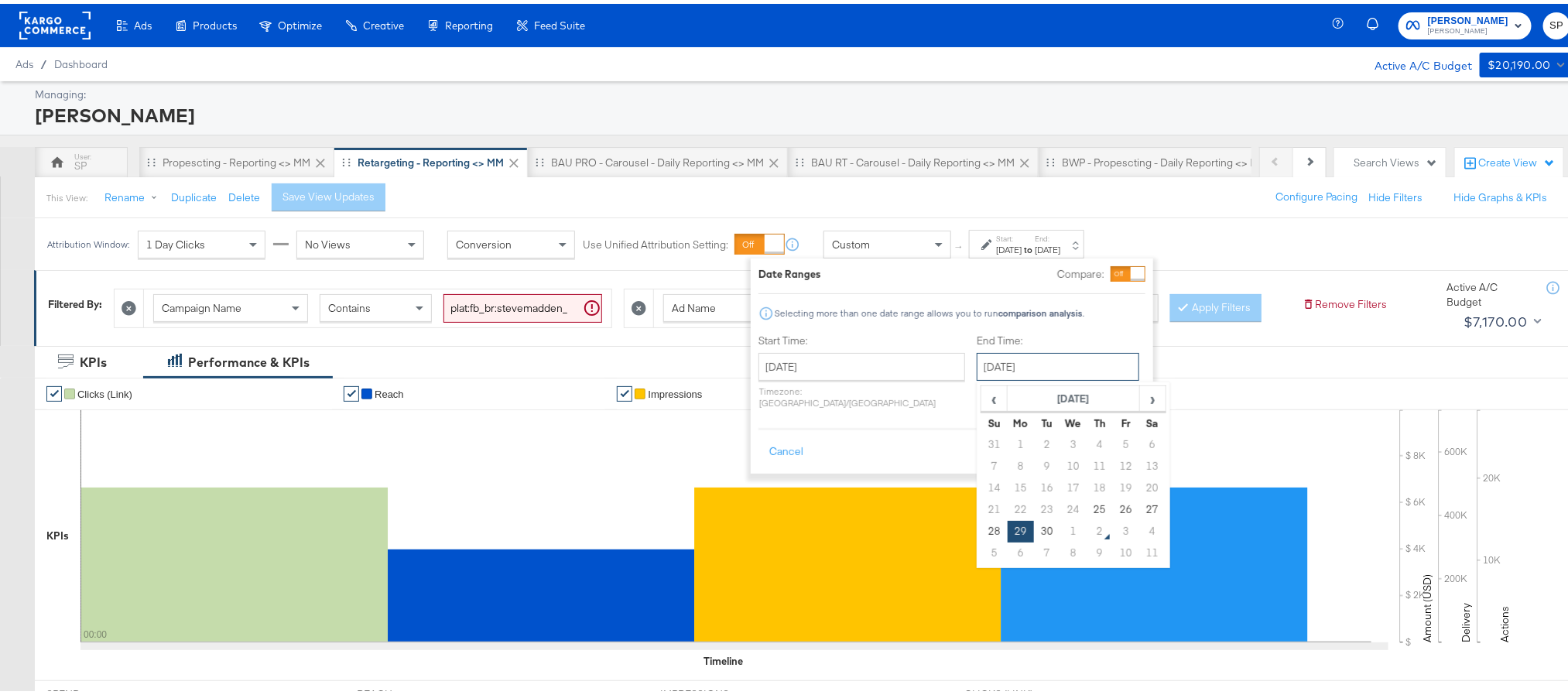
click at [1009, 364] on input "September 29th 2025" at bounding box center [1057, 363] width 162 height 28
click at [1060, 524] on td "1" at bounding box center [1073, 527] width 26 height 21
type input "[DATE]"
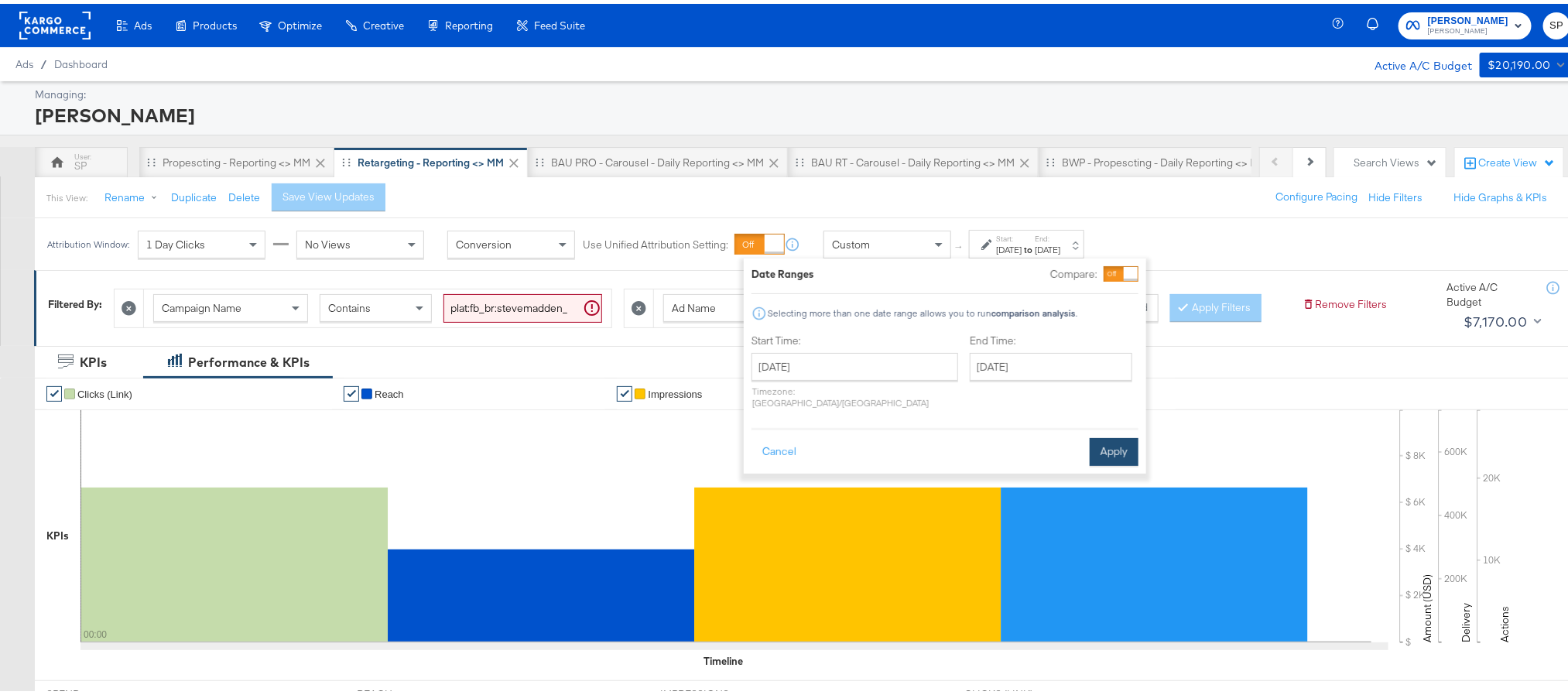
click at [1104, 435] on button "Apply" at bounding box center [1114, 447] width 49 height 28
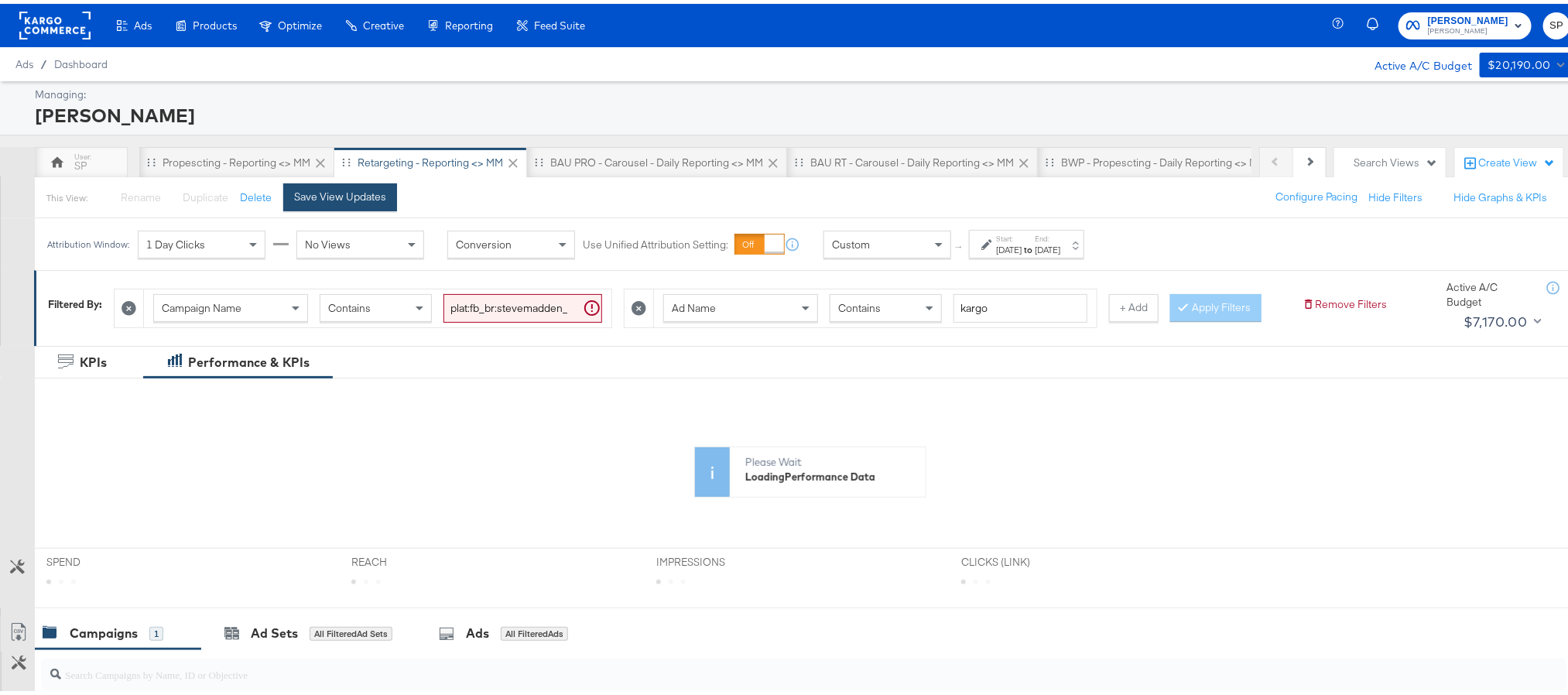
click at [360, 193] on div "Save View Updates" at bounding box center [340, 192] width 92 height 15
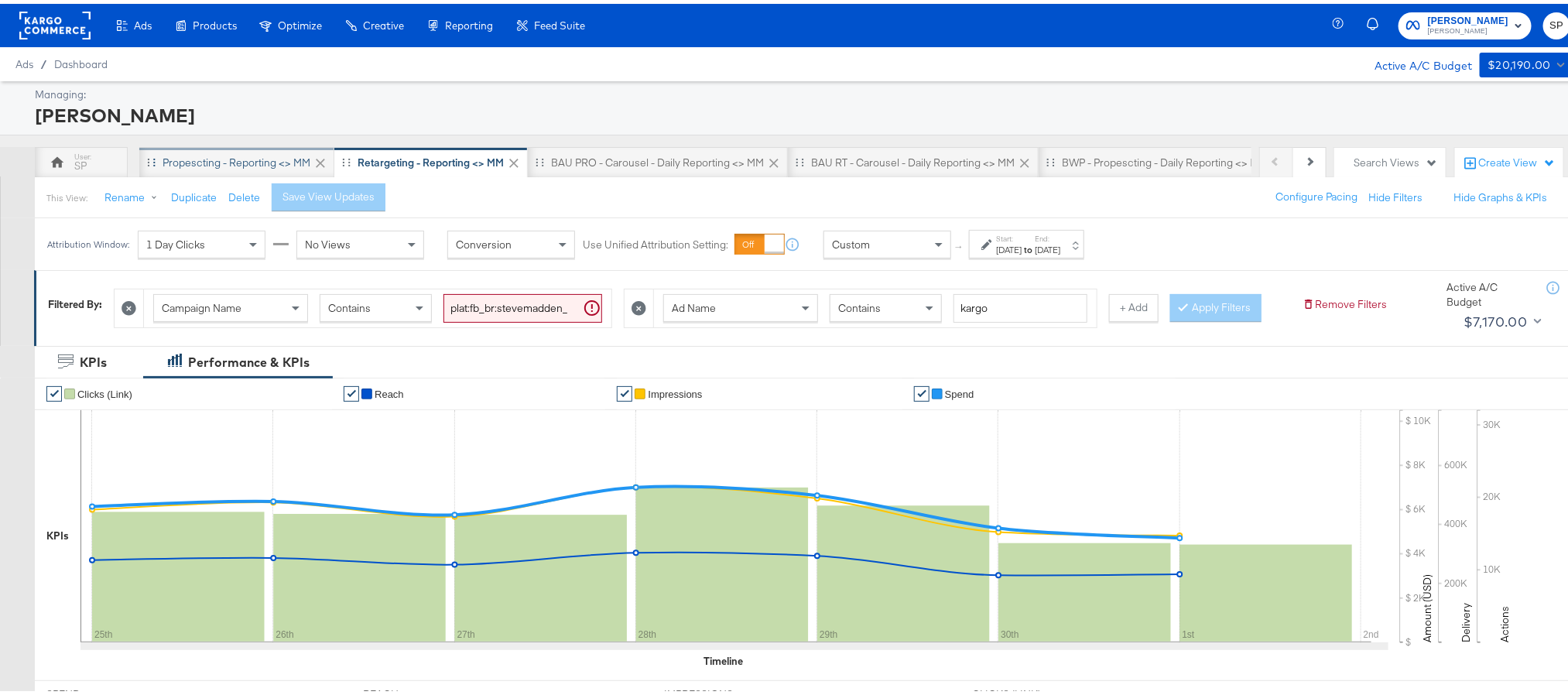
click at [263, 166] on div "Propescting - Reporting <> MM" at bounding box center [236, 158] width 148 height 15
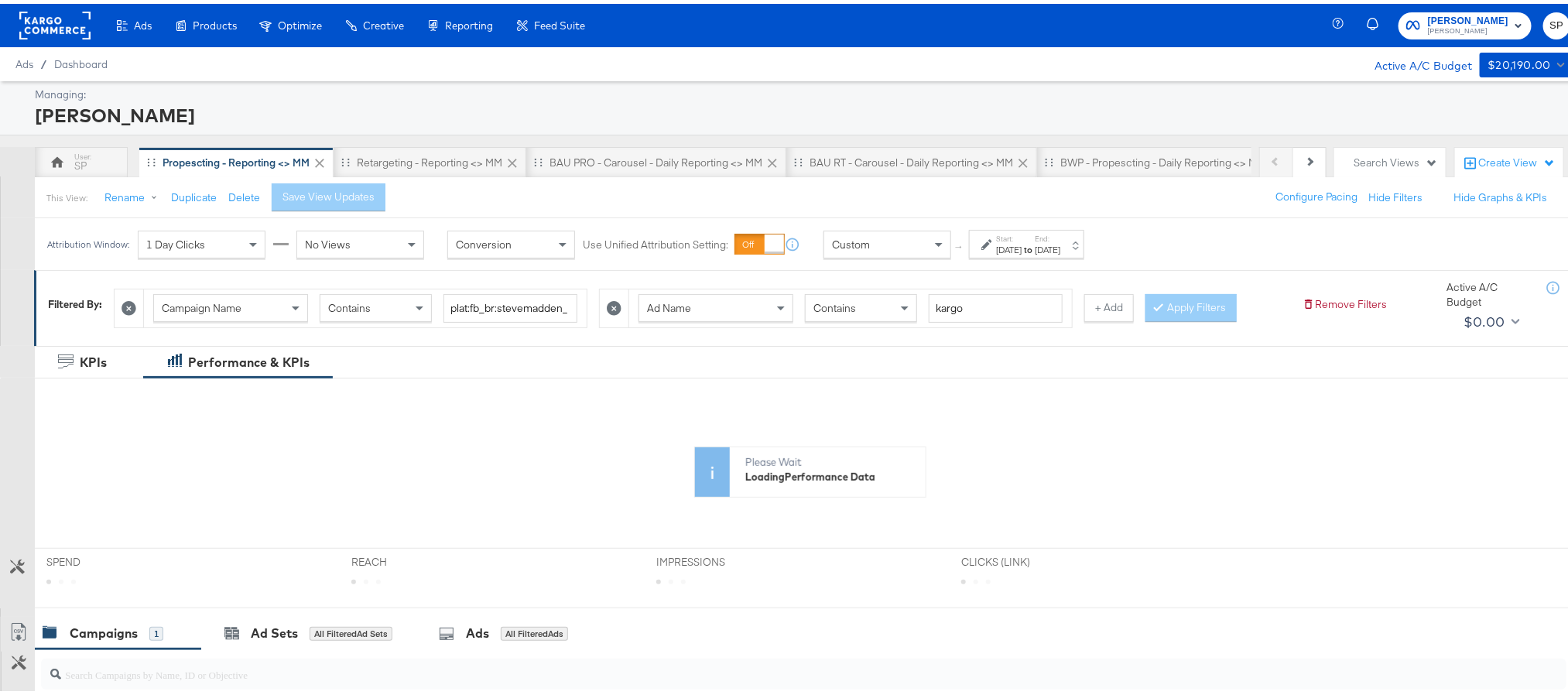
click at [1021, 252] on div "[DATE]" at bounding box center [1009, 246] width 25 height 13
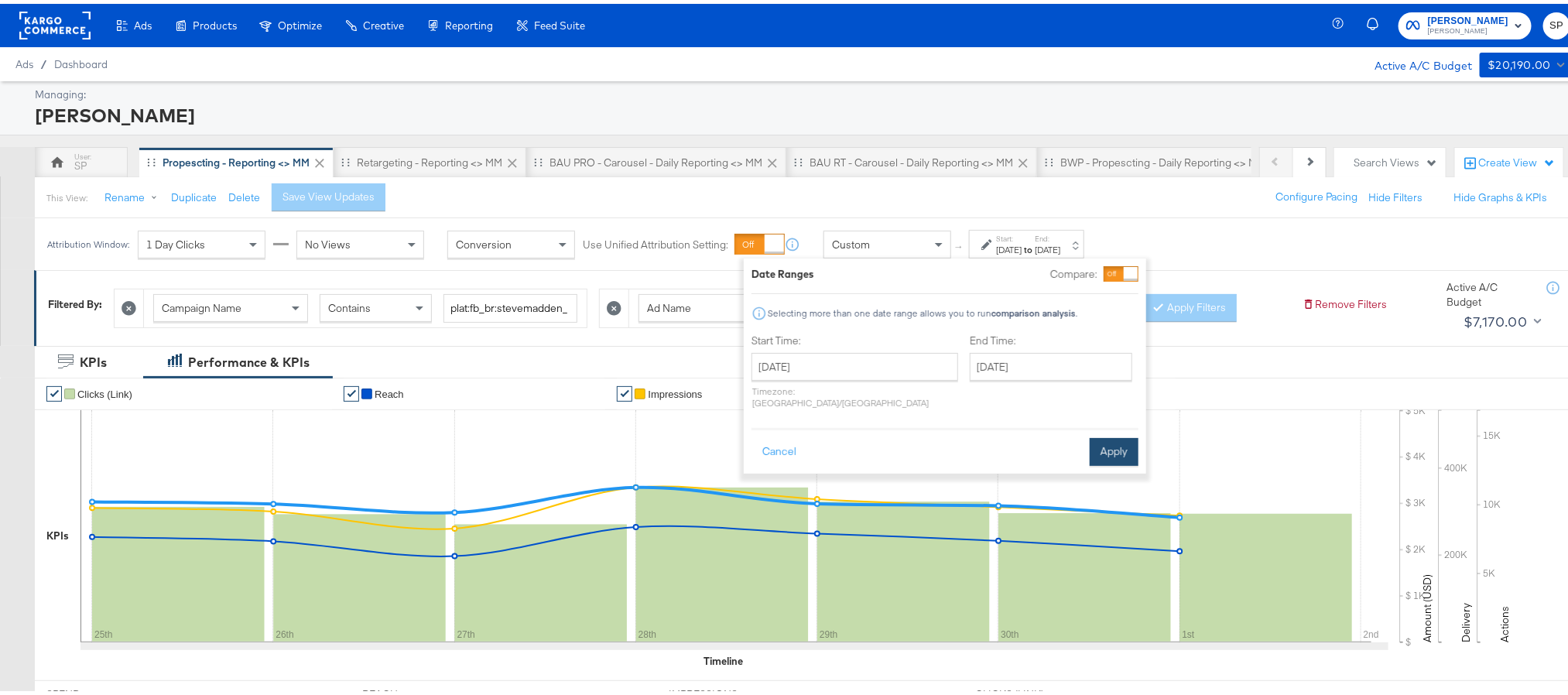
click at [1105, 437] on button "Apply" at bounding box center [1114, 447] width 49 height 28
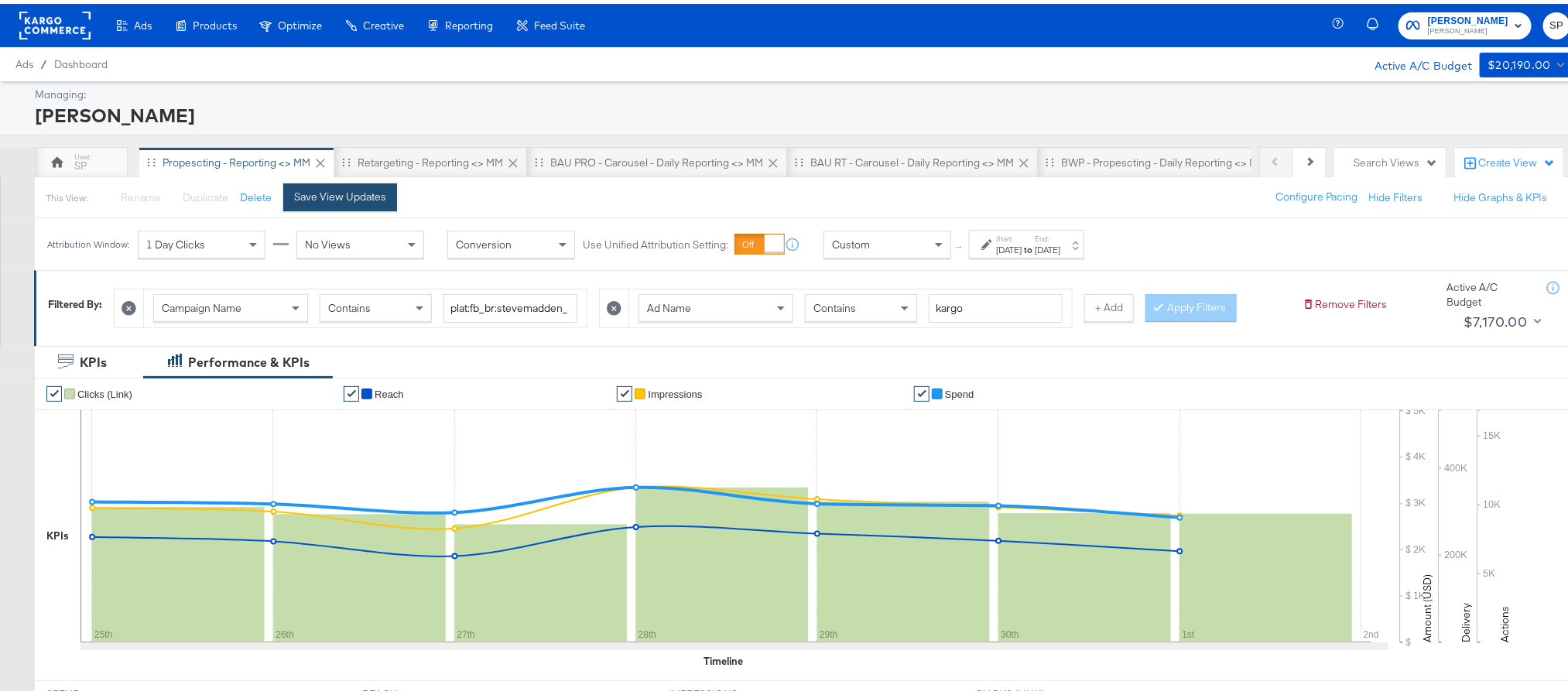
click at [333, 198] on div "Save View Updates" at bounding box center [340, 192] width 92 height 15
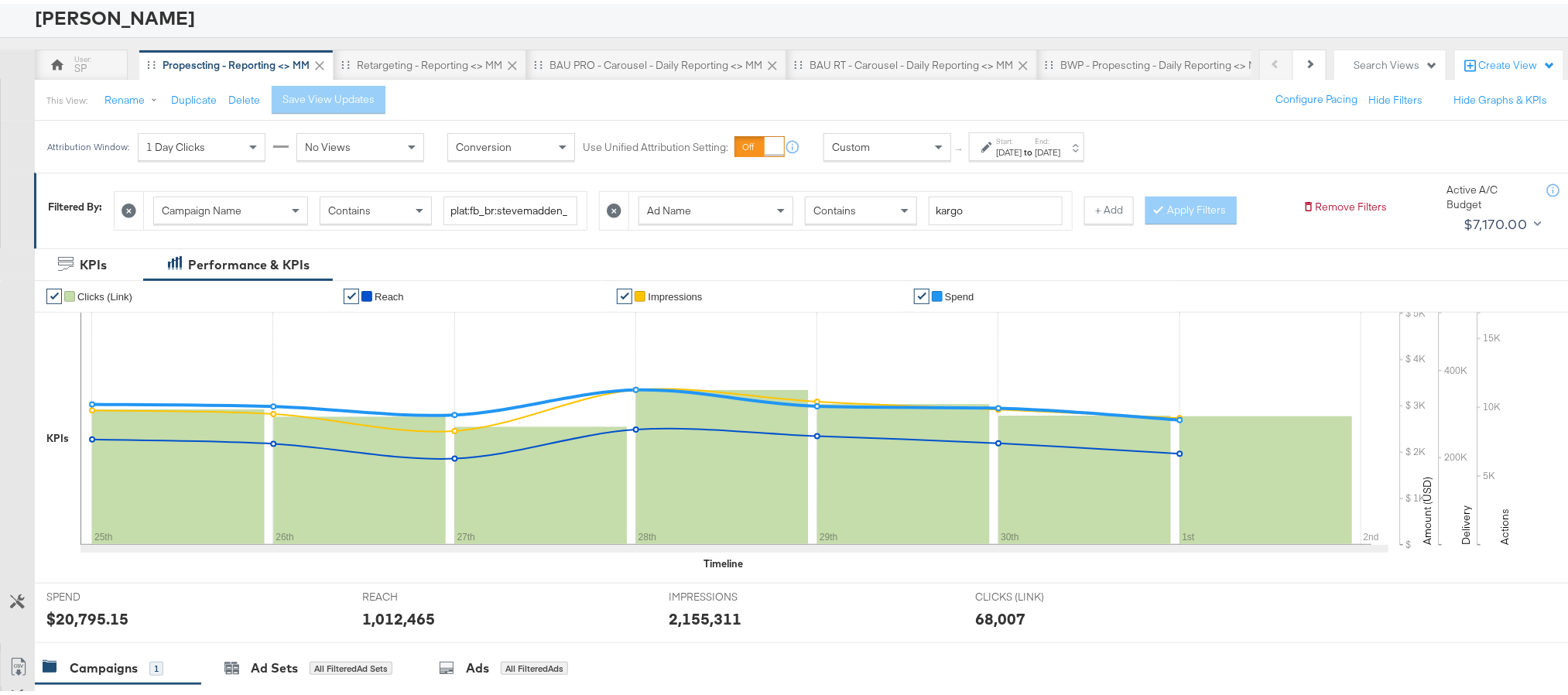
scroll to position [102, 0]
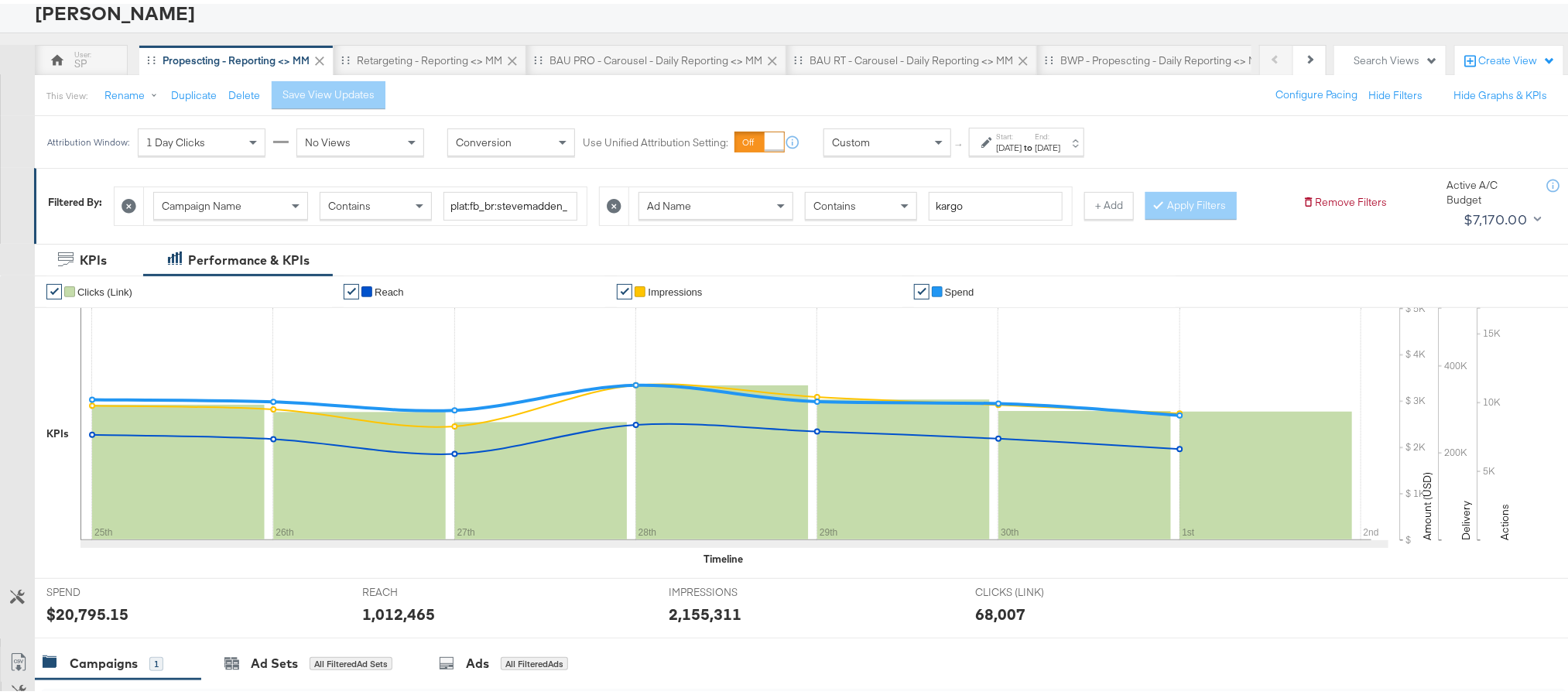
click at [82, 612] on div "$20,795.15" at bounding box center [87, 610] width 82 height 22
copy div "20,795.15"
click at [382, 617] on div "1,012,465" at bounding box center [398, 610] width 73 height 22
copy div "1,012,465"
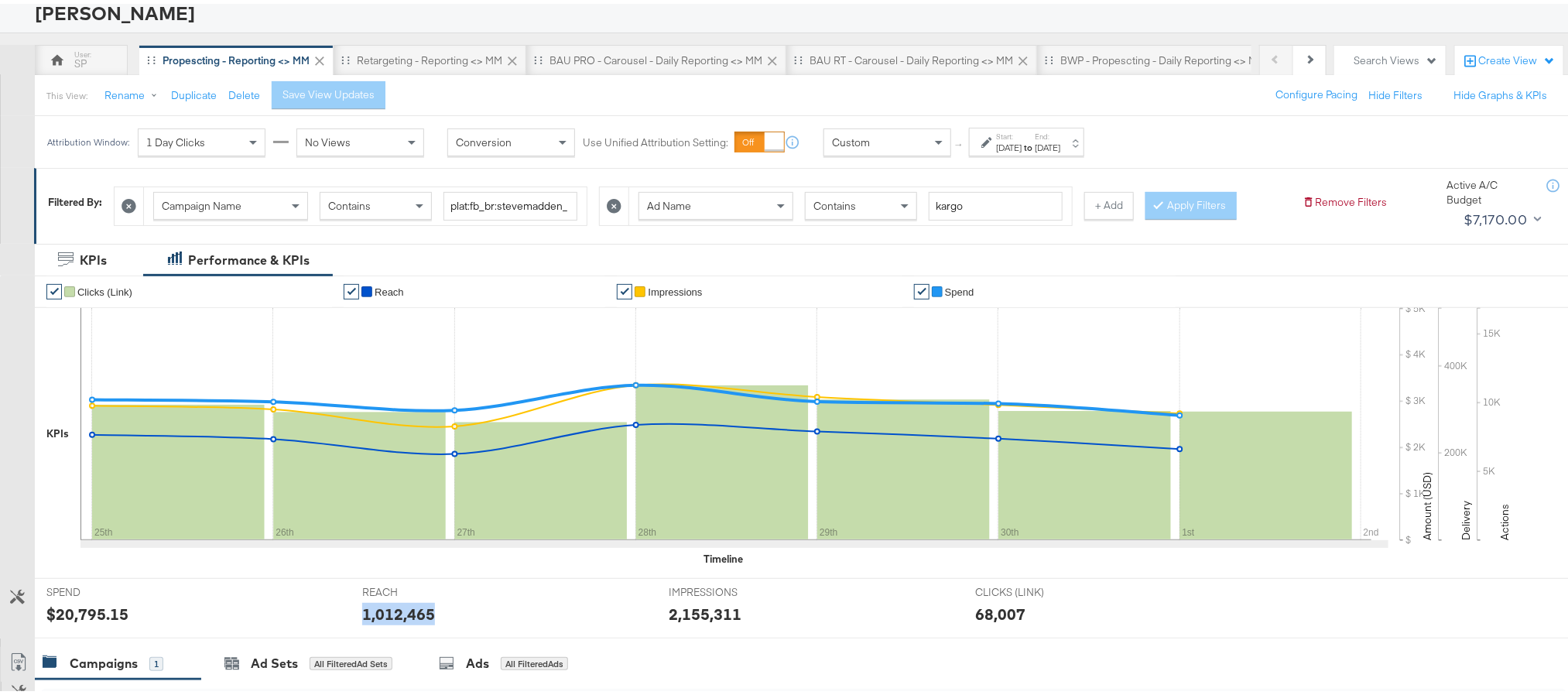
click at [382, 617] on div "1,012,465" at bounding box center [398, 610] width 73 height 22
click at [699, 621] on div "2,155,311" at bounding box center [705, 610] width 73 height 22
copy div "2,155,311"
click at [472, 51] on div "Retargeting - Reporting <> MM" at bounding box center [429, 56] width 146 height 15
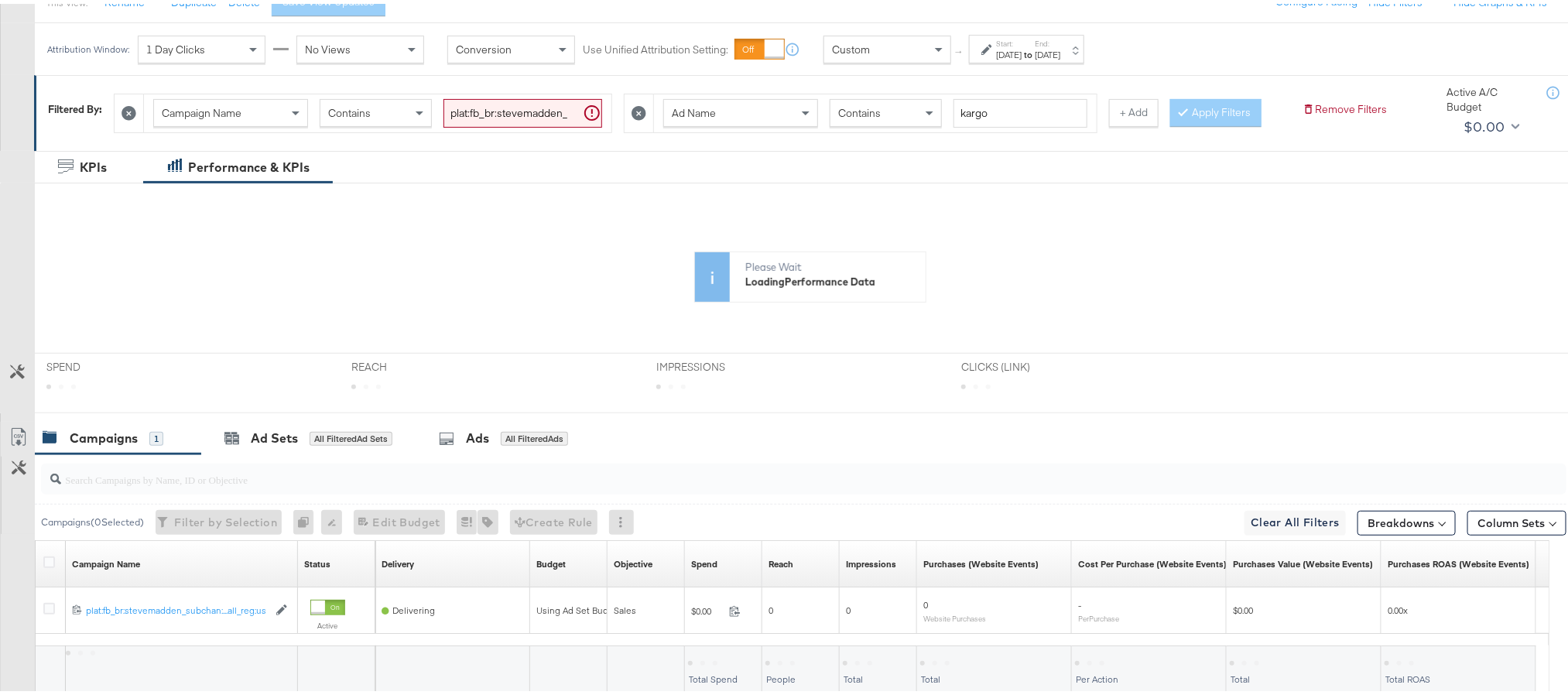
scroll to position [196, 0]
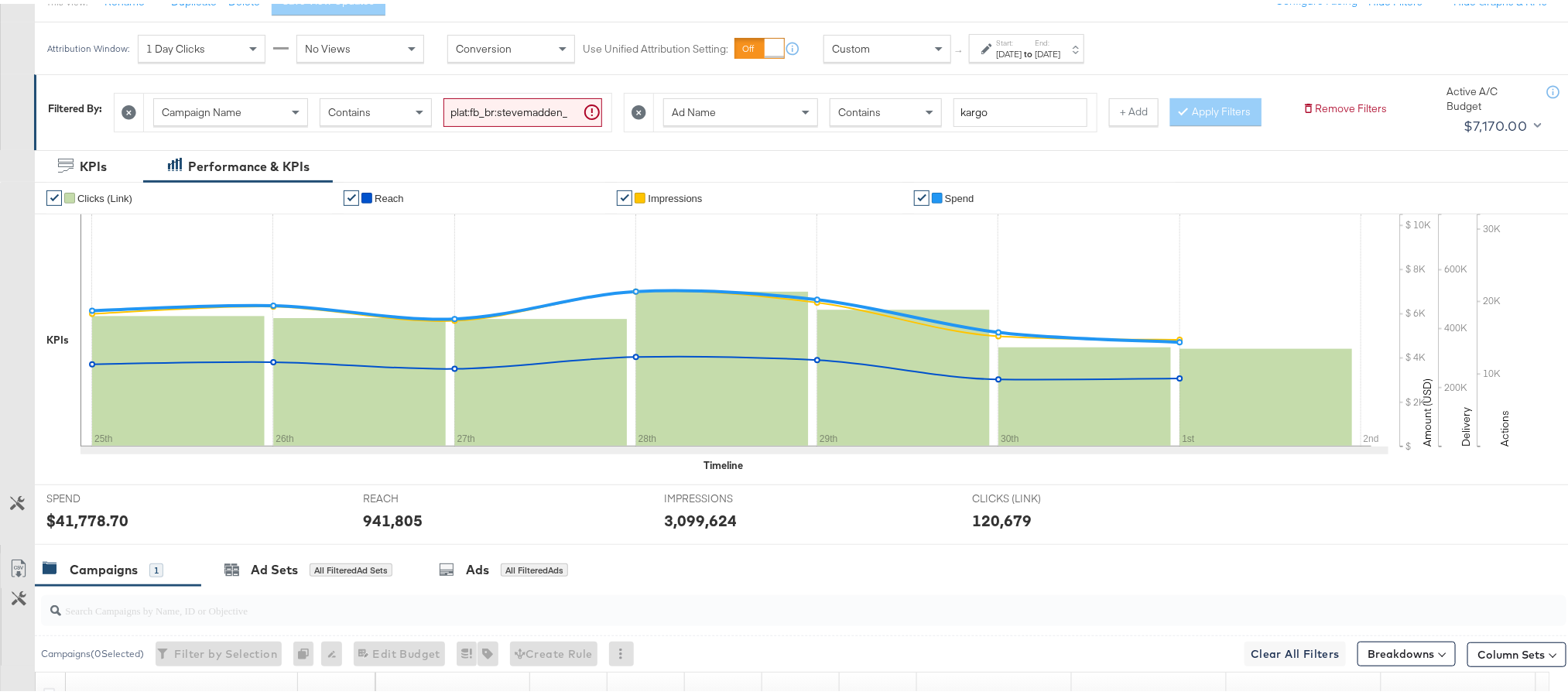
click at [82, 528] on div "$41,778.70" at bounding box center [87, 516] width 82 height 22
copy div "41,778.70"
click at [388, 528] on div "941,805" at bounding box center [392, 516] width 59 height 22
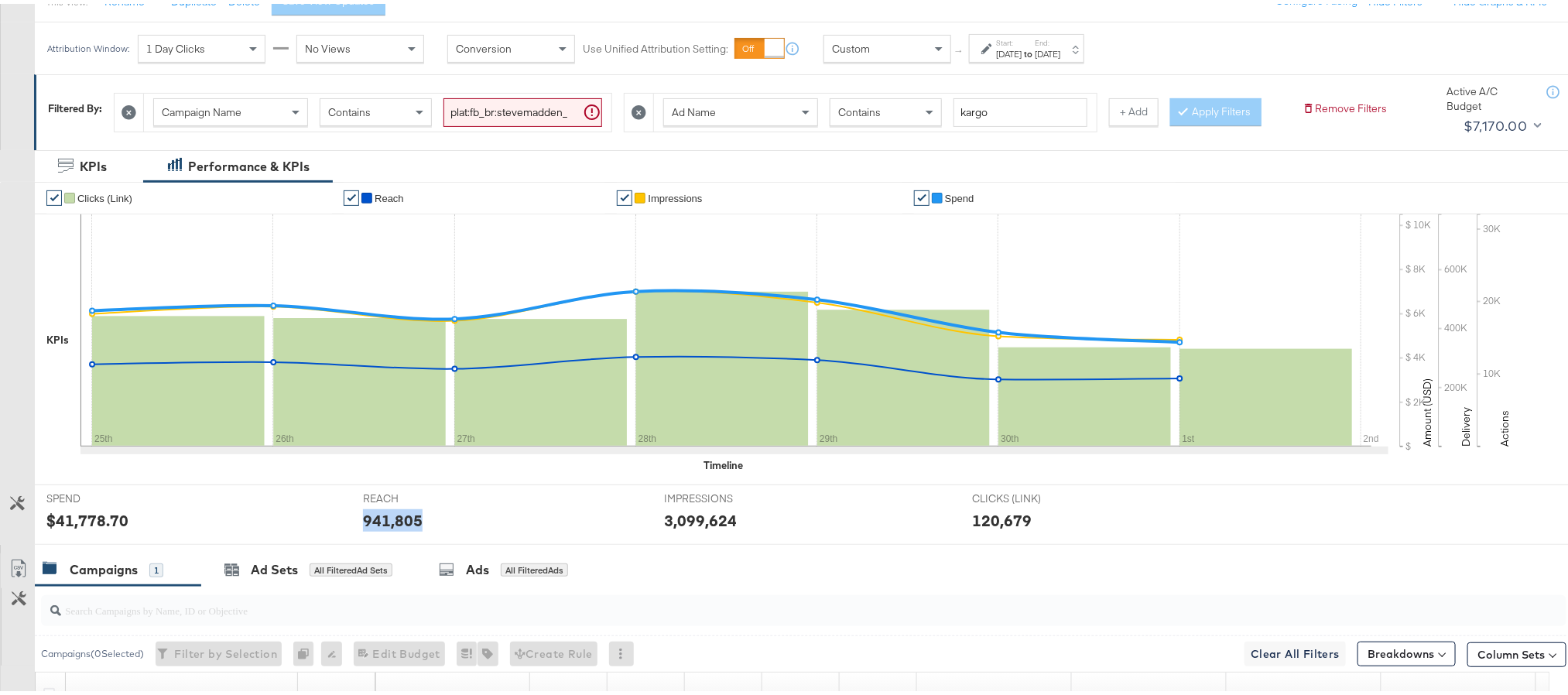
copy div "941,805"
click at [676, 528] on div "3,099,624" at bounding box center [701, 516] width 73 height 22
copy div "3,099,624"
click at [676, 528] on div "3,099,624" at bounding box center [701, 516] width 73 height 22
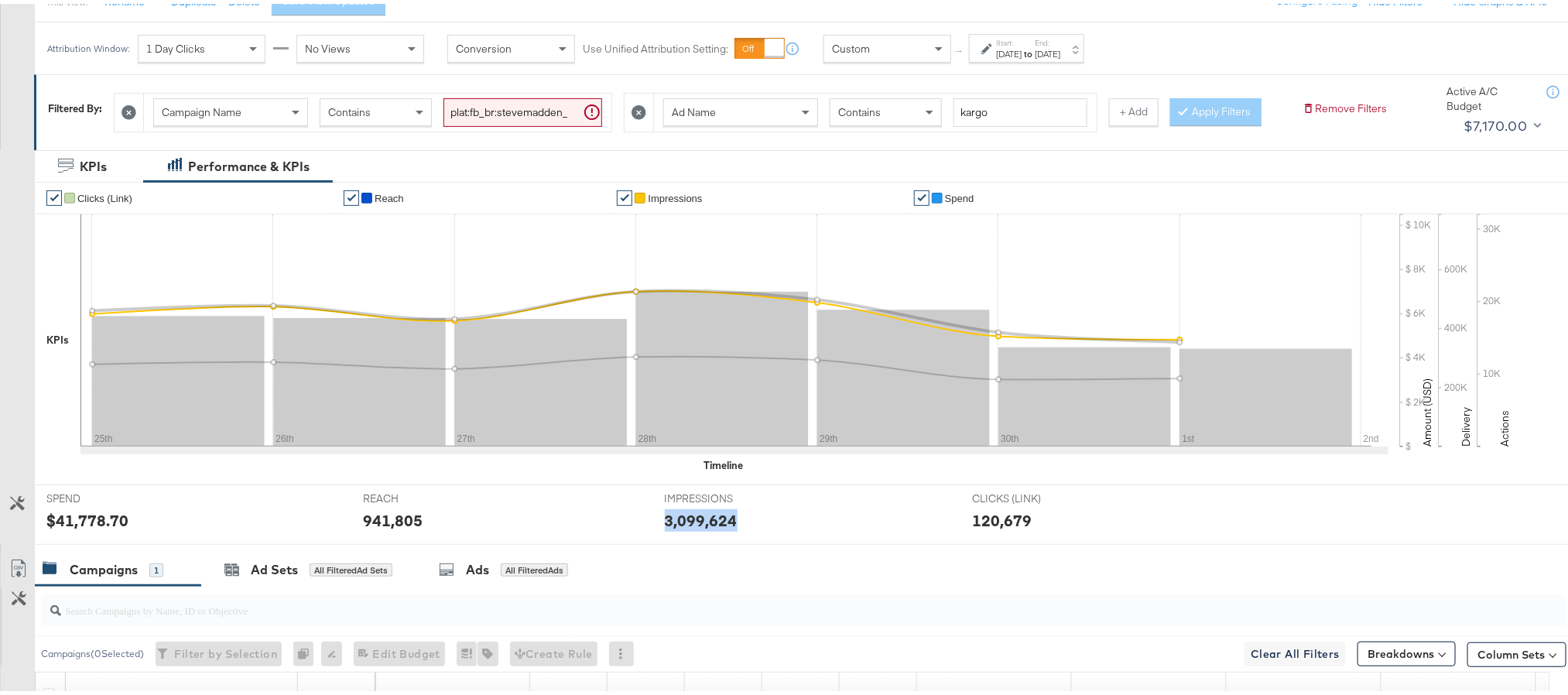
scroll to position [0, 0]
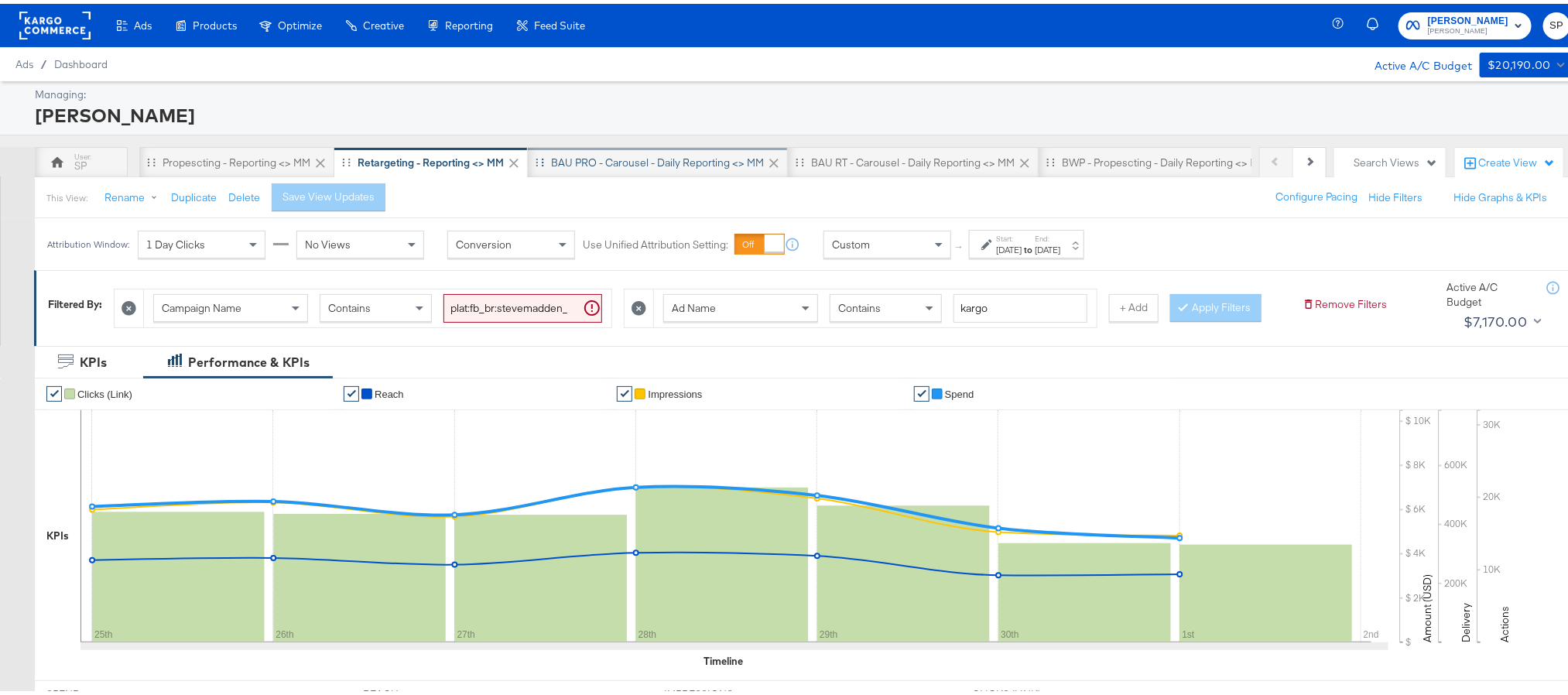
click at [652, 160] on div "BAU PRO - Carousel - Daily Reporting <> MM" at bounding box center [657, 158] width 213 height 15
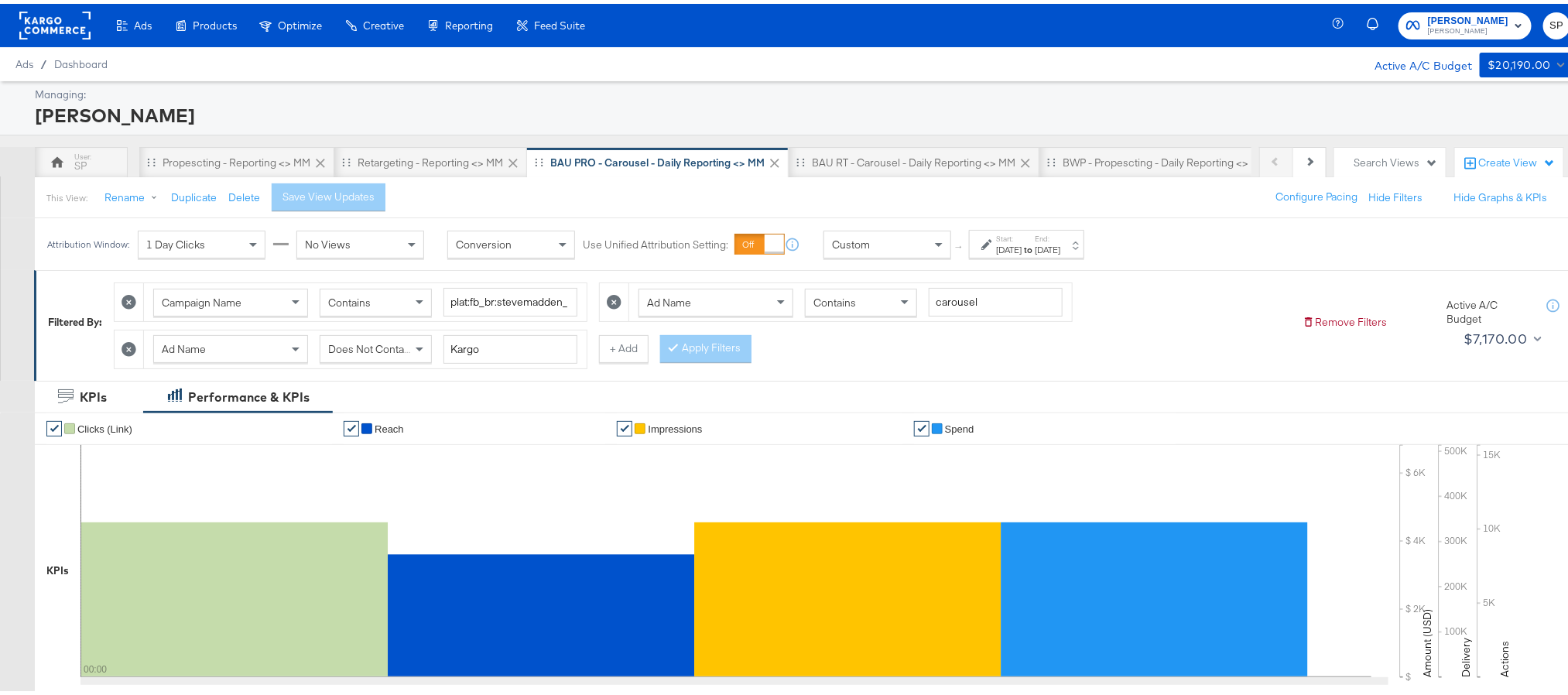
click at [1021, 243] on div "Sep 29th 2025" at bounding box center [1009, 246] width 25 height 13
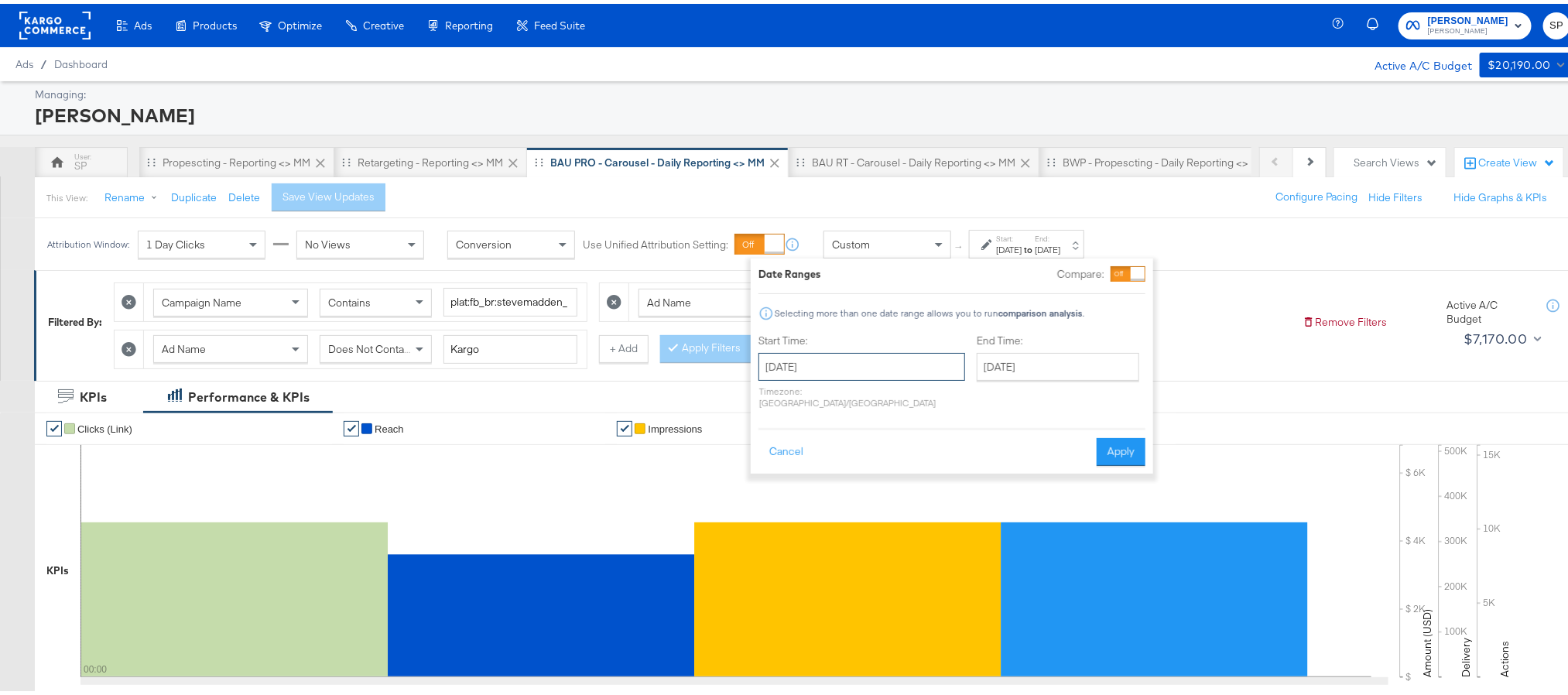
click at [841, 360] on input "September 29th 2025" at bounding box center [861, 363] width 207 height 28
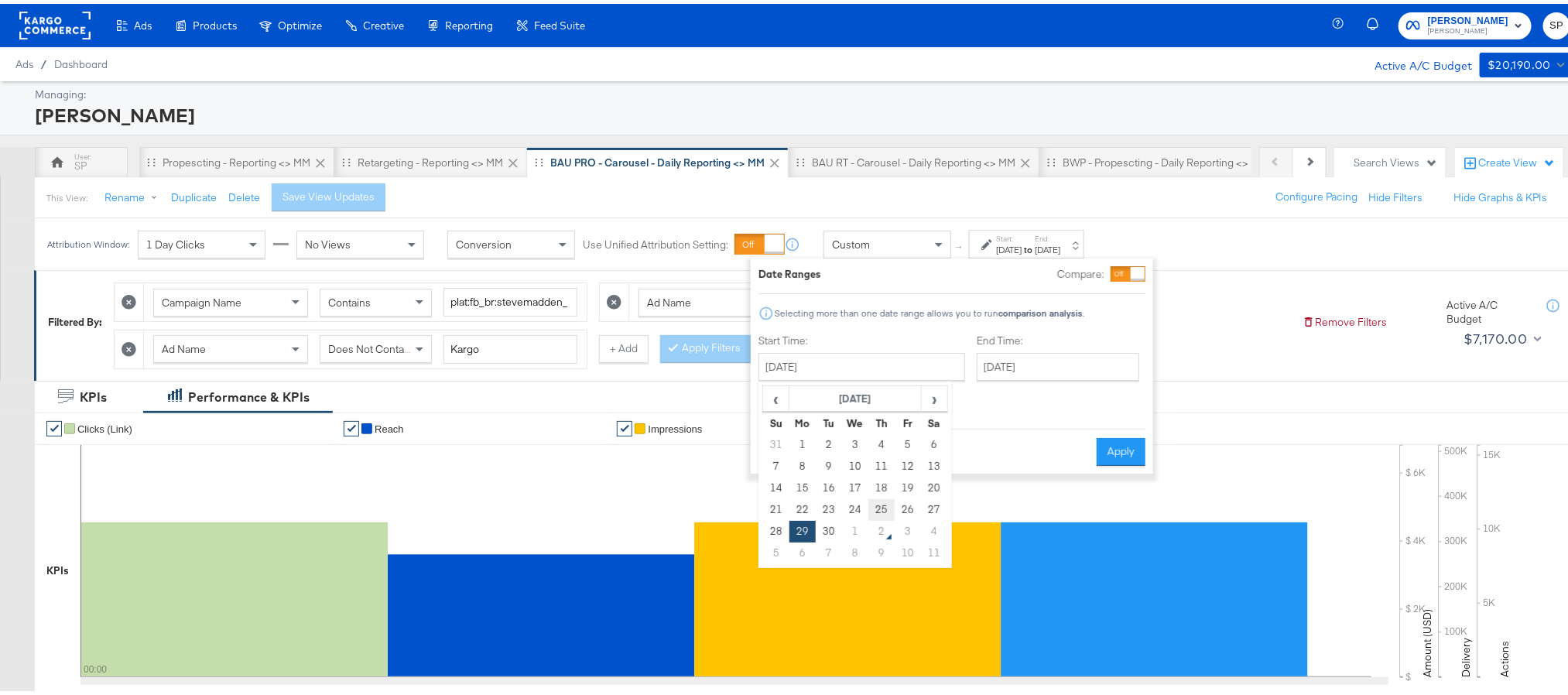
click at [876, 500] on td "25" at bounding box center [881, 506] width 26 height 21
type input "[DATE]"
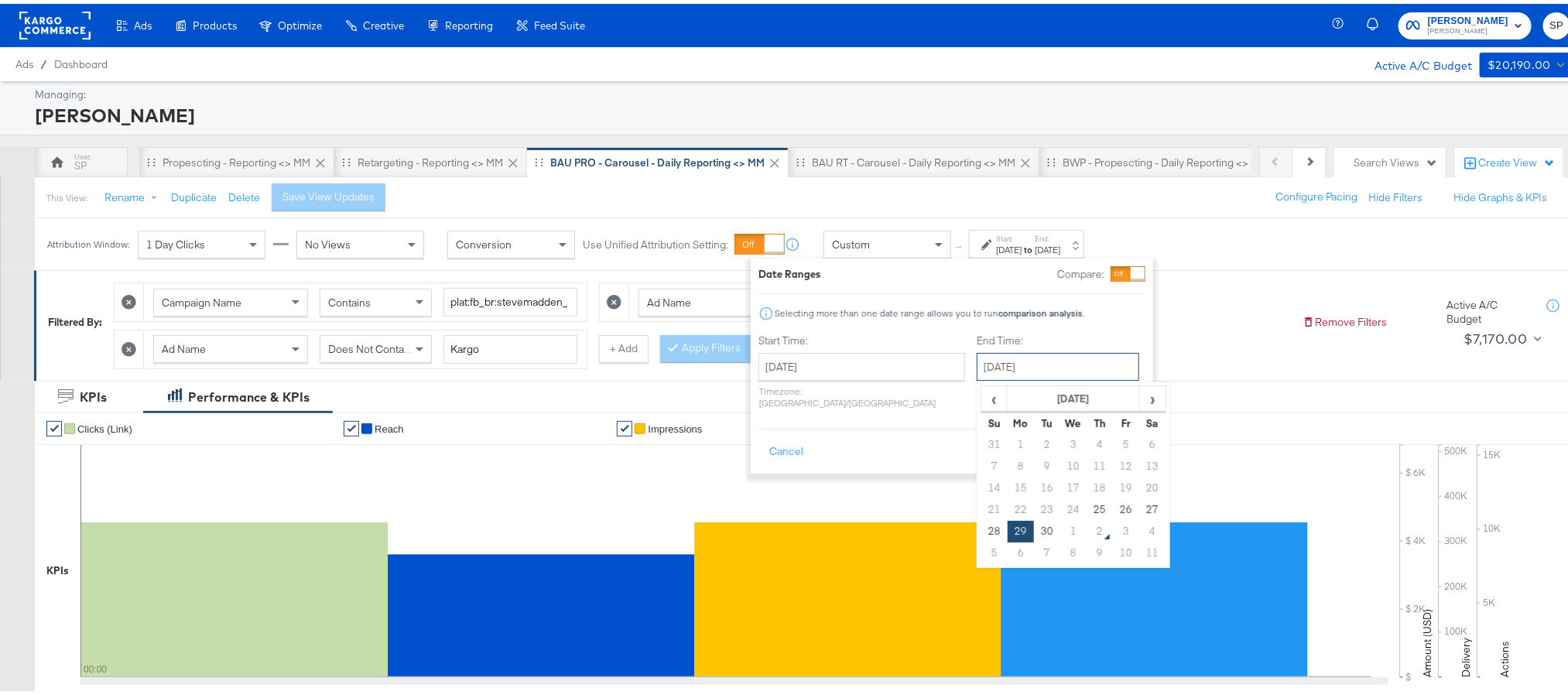
click at [1003, 368] on input "September 29th 2025" at bounding box center [1057, 363] width 162 height 28
click at [1060, 532] on td "1" at bounding box center [1073, 527] width 26 height 21
type input "[DATE]"
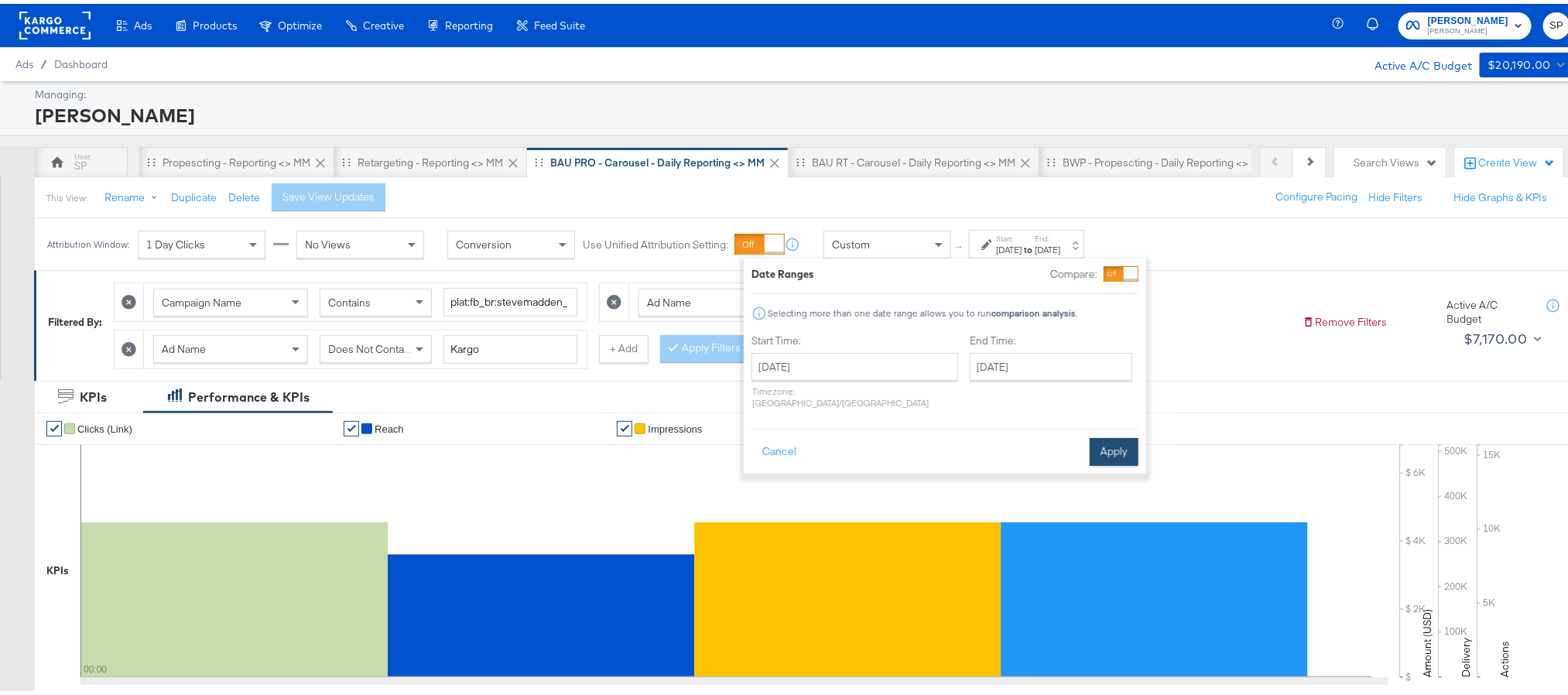
click at [1110, 447] on button "Apply" at bounding box center [1114, 447] width 49 height 28
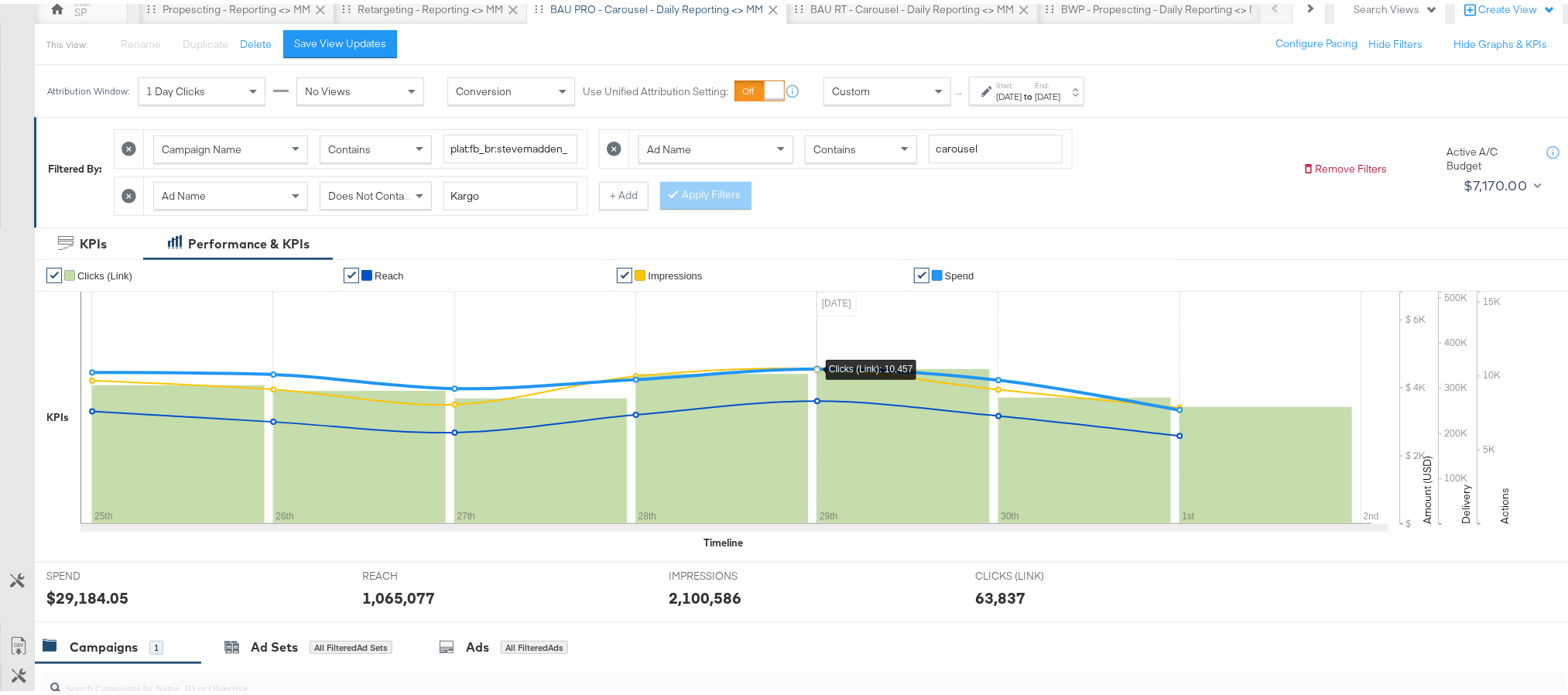
scroll to position [154, 0]
click at [88, 594] on div "$29,184.05" at bounding box center [87, 592] width 82 height 22
copy div "29,184.05"
click at [376, 595] on div "1,065,077" at bounding box center [398, 592] width 73 height 22
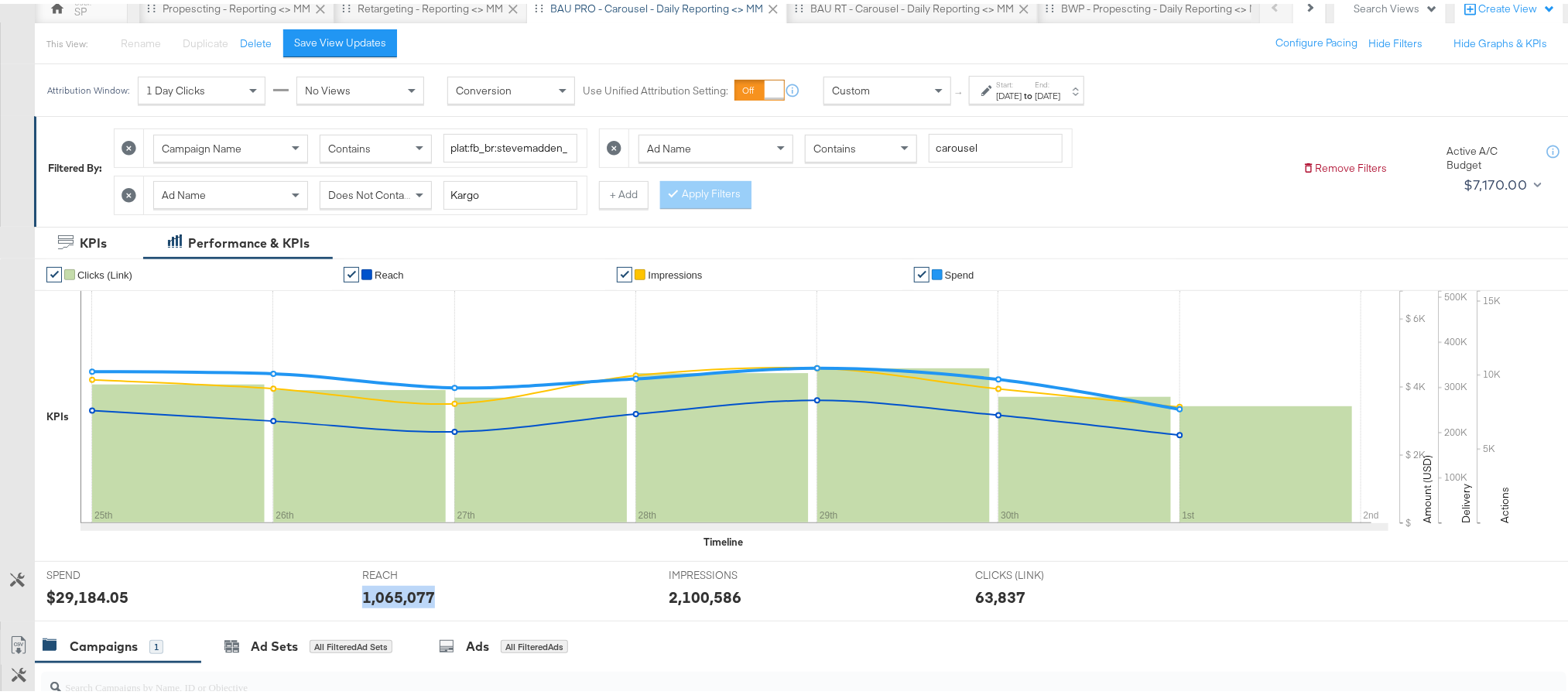
click at [376, 595] on div "1,065,077" at bounding box center [398, 592] width 73 height 22
copy div "1,065,077"
click at [684, 601] on div "2,100,586" at bounding box center [705, 592] width 73 height 22
copy div "2,100,586"
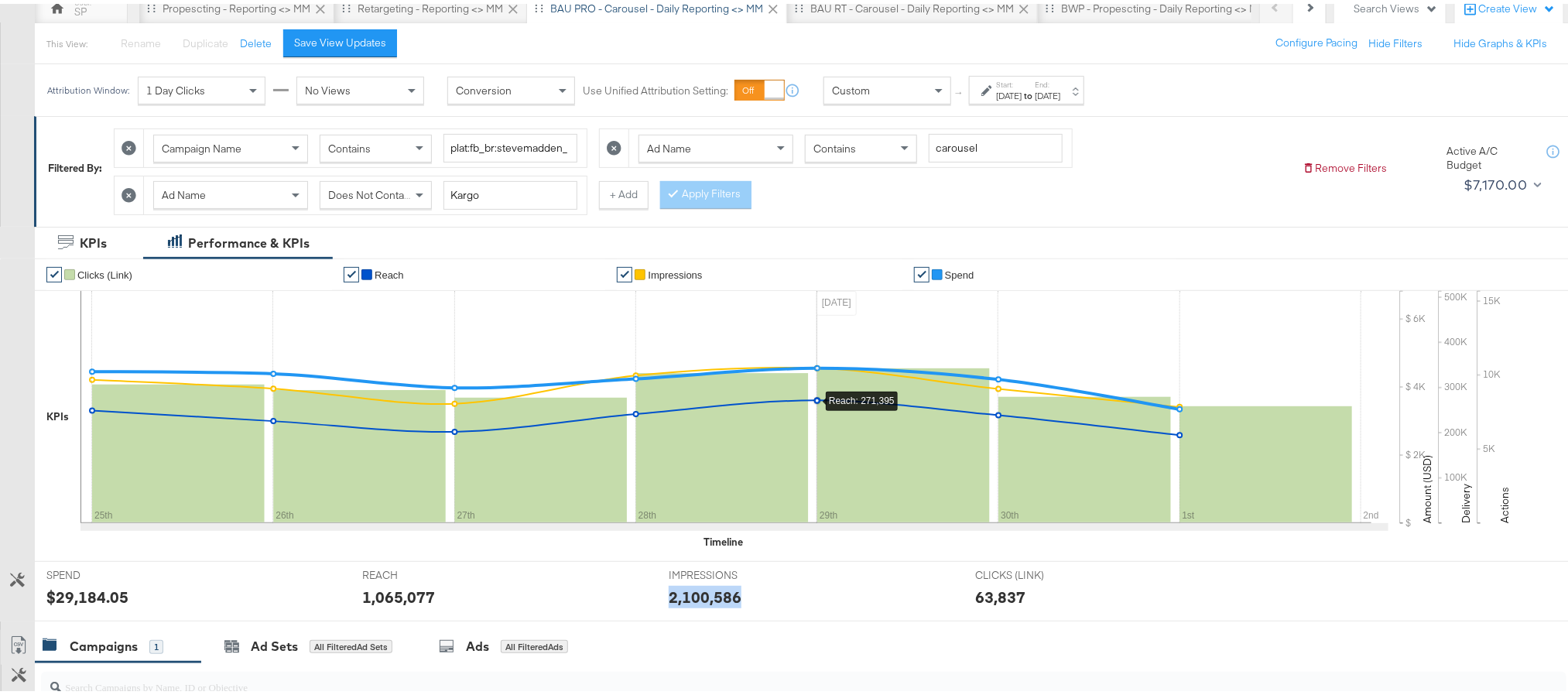
scroll to position [0, 0]
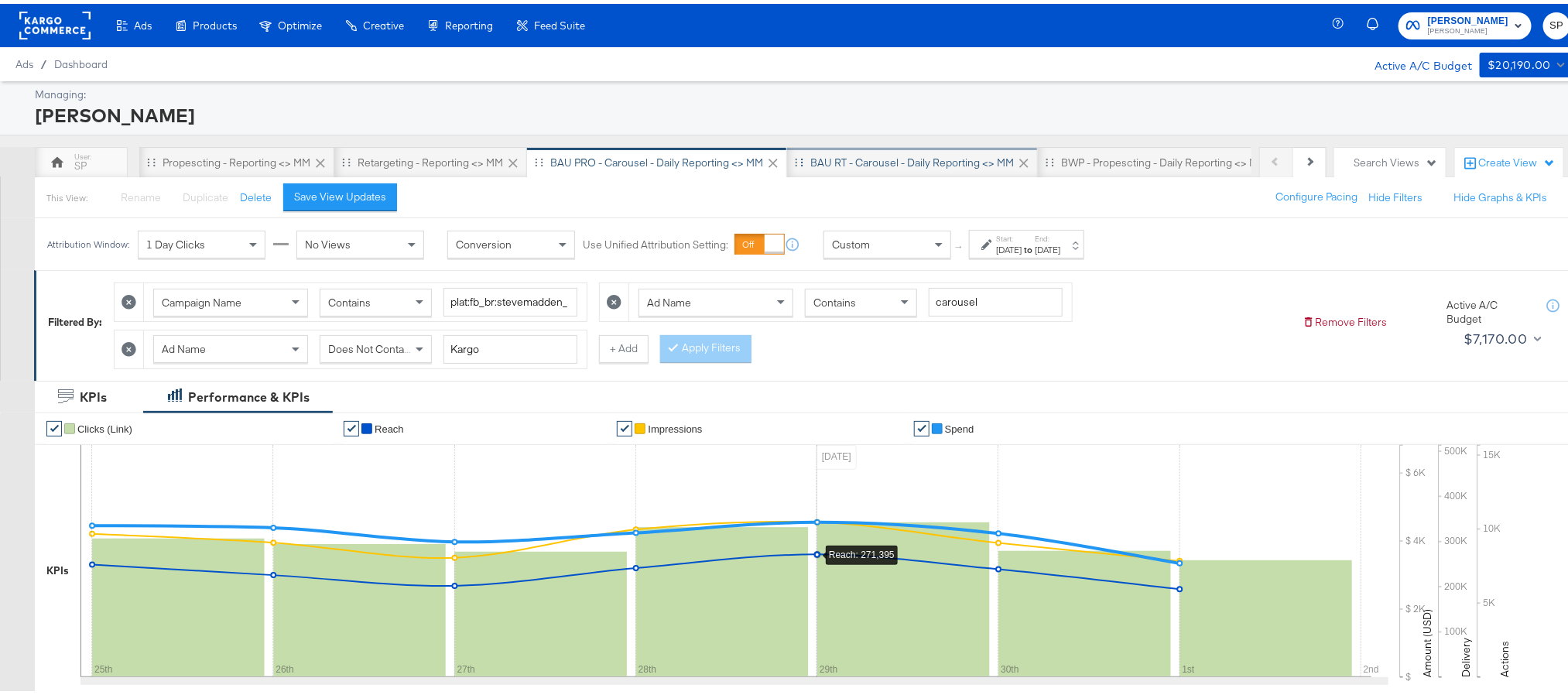
click at [866, 166] on div "BAU RT - Carousel - Daily Reporting <> MM" at bounding box center [913, 158] width 204 height 15
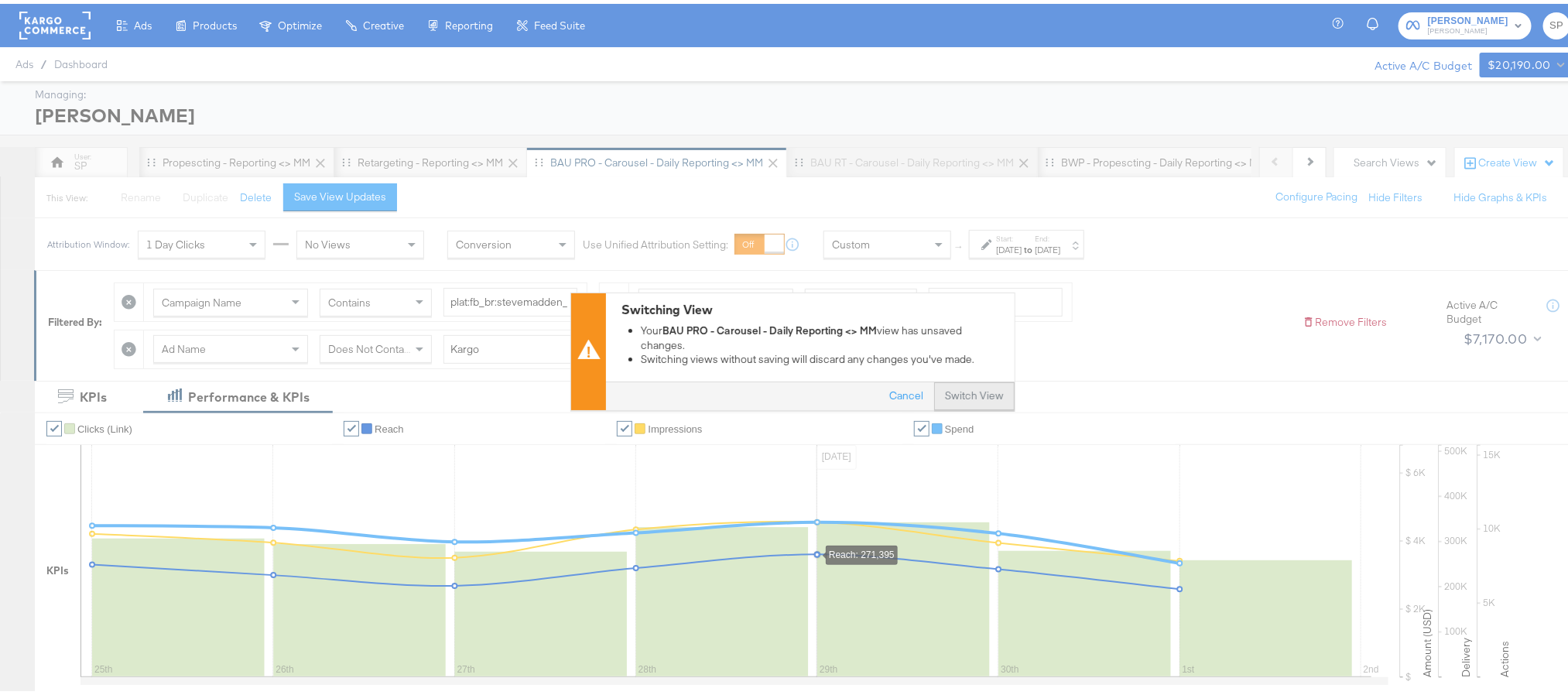
click at [963, 387] on button "Switch View" at bounding box center [974, 392] width 81 height 28
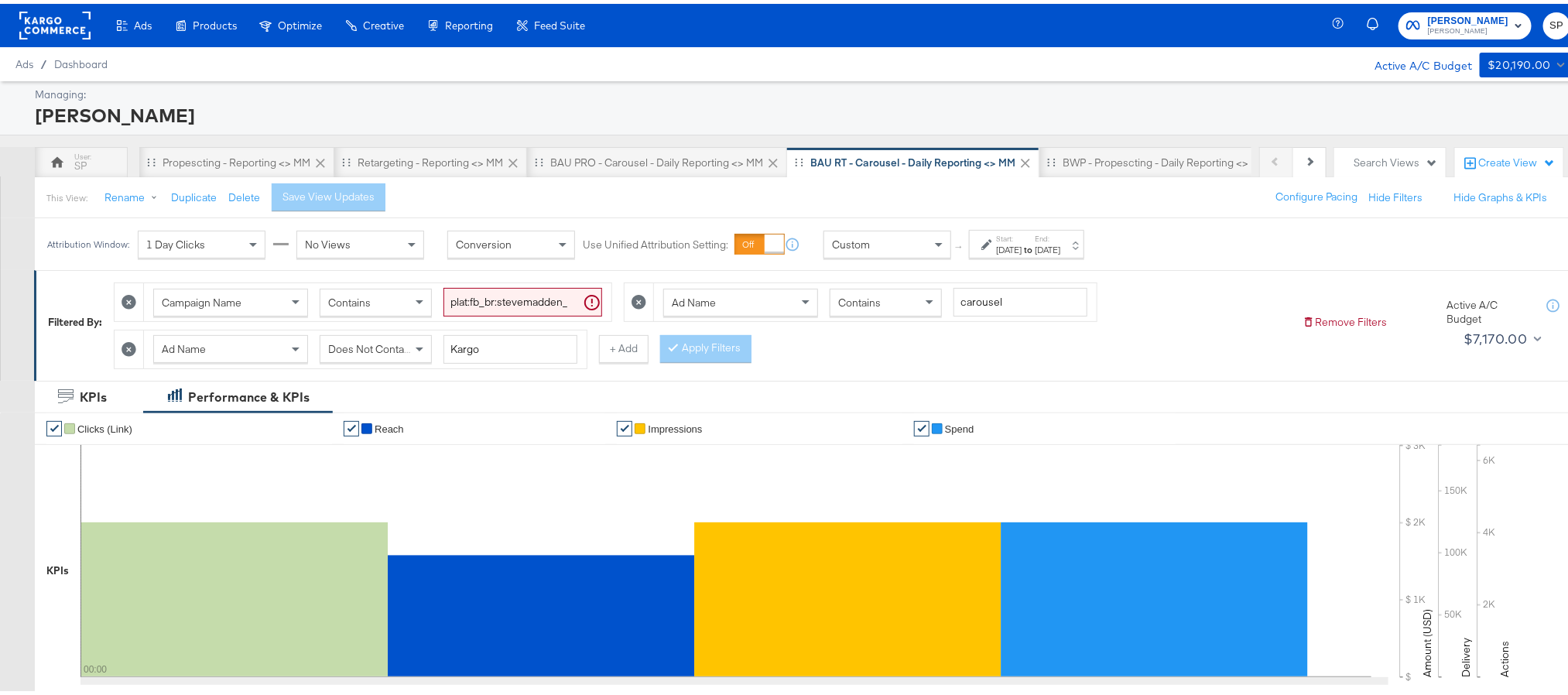
click at [1060, 246] on div "Sep 29th 2025" at bounding box center [1048, 246] width 25 height 13
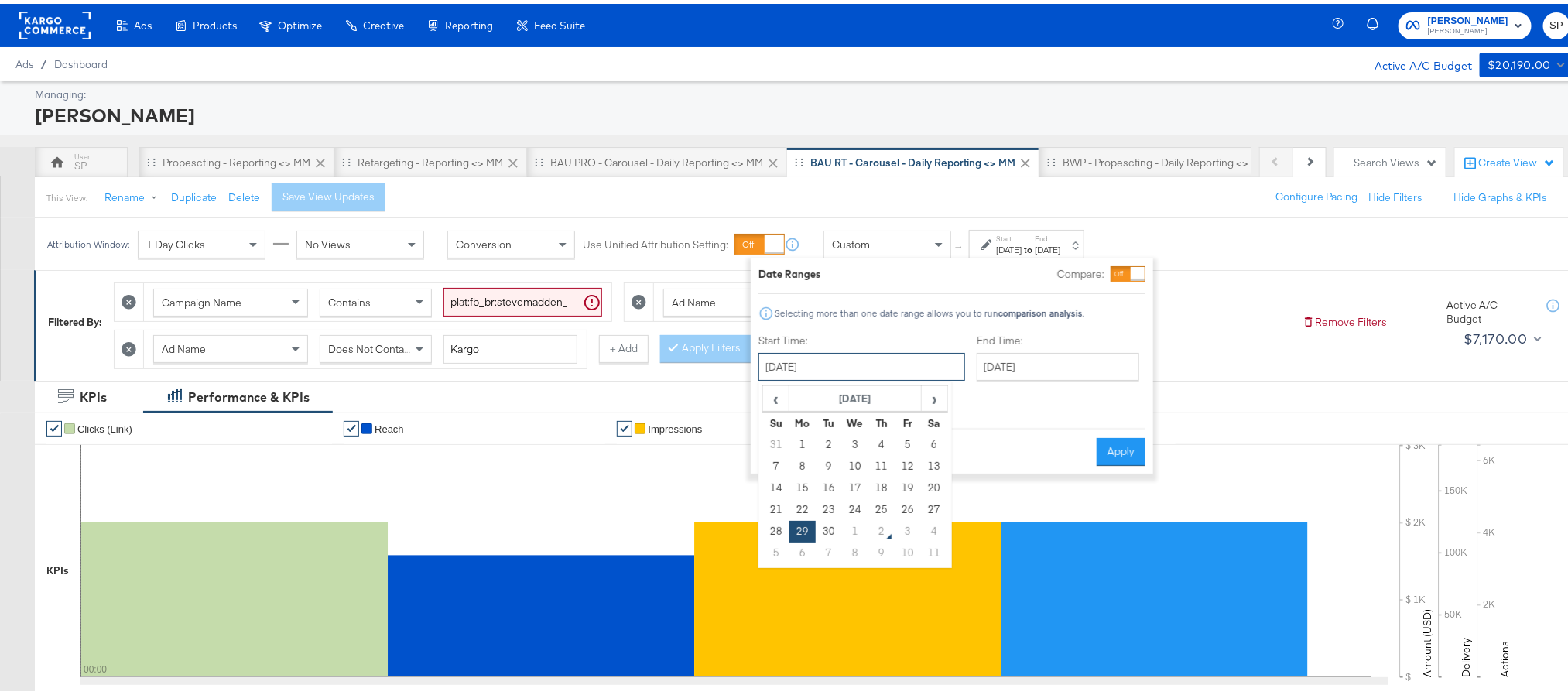
click at [897, 352] on input "September 29th 2025" at bounding box center [861, 363] width 207 height 28
click at [876, 513] on td "25" at bounding box center [881, 506] width 26 height 21
type input "[DATE]"
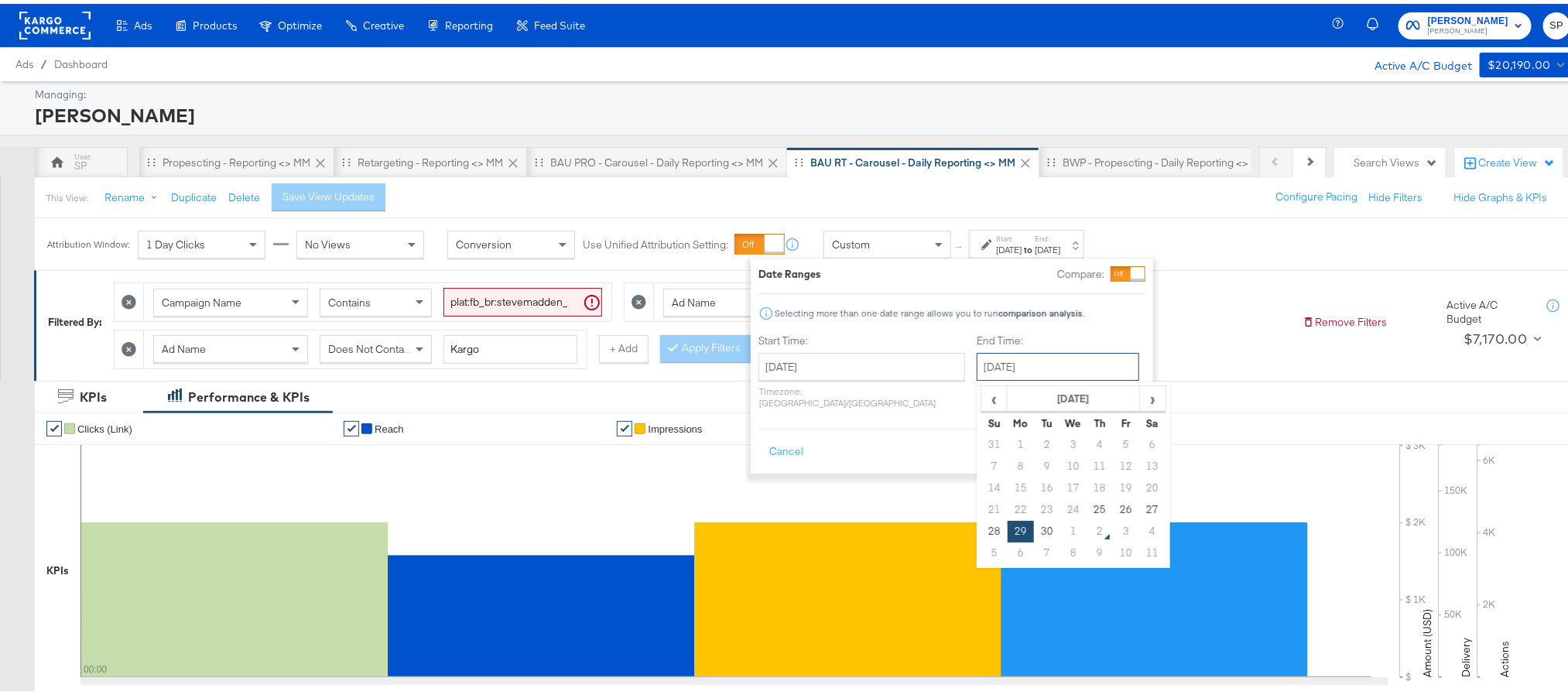
click at [1001, 355] on input "September 29th 2025" at bounding box center [1057, 363] width 162 height 28
click at [1060, 532] on td "1" at bounding box center [1073, 527] width 26 height 21
type input "[DATE]"
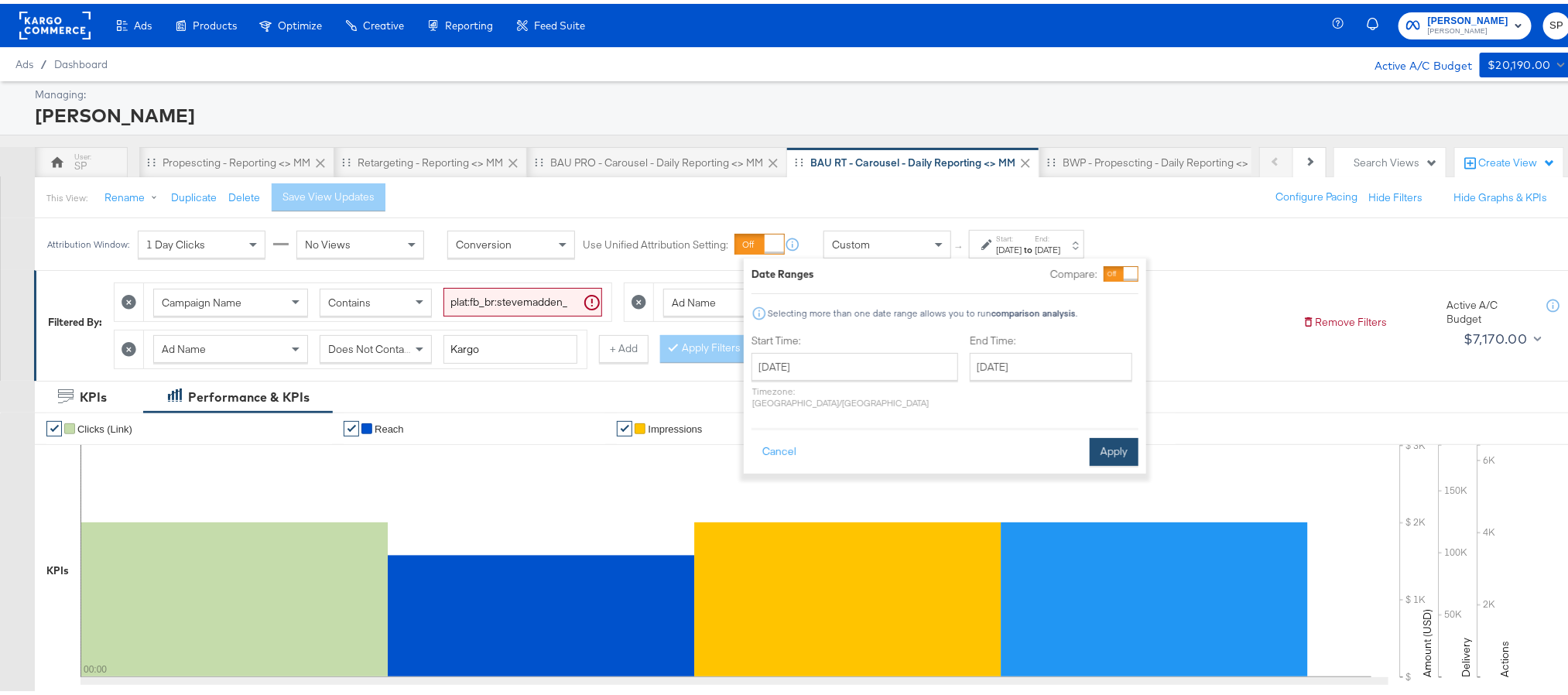
click at [1106, 437] on button "Apply" at bounding box center [1114, 447] width 49 height 28
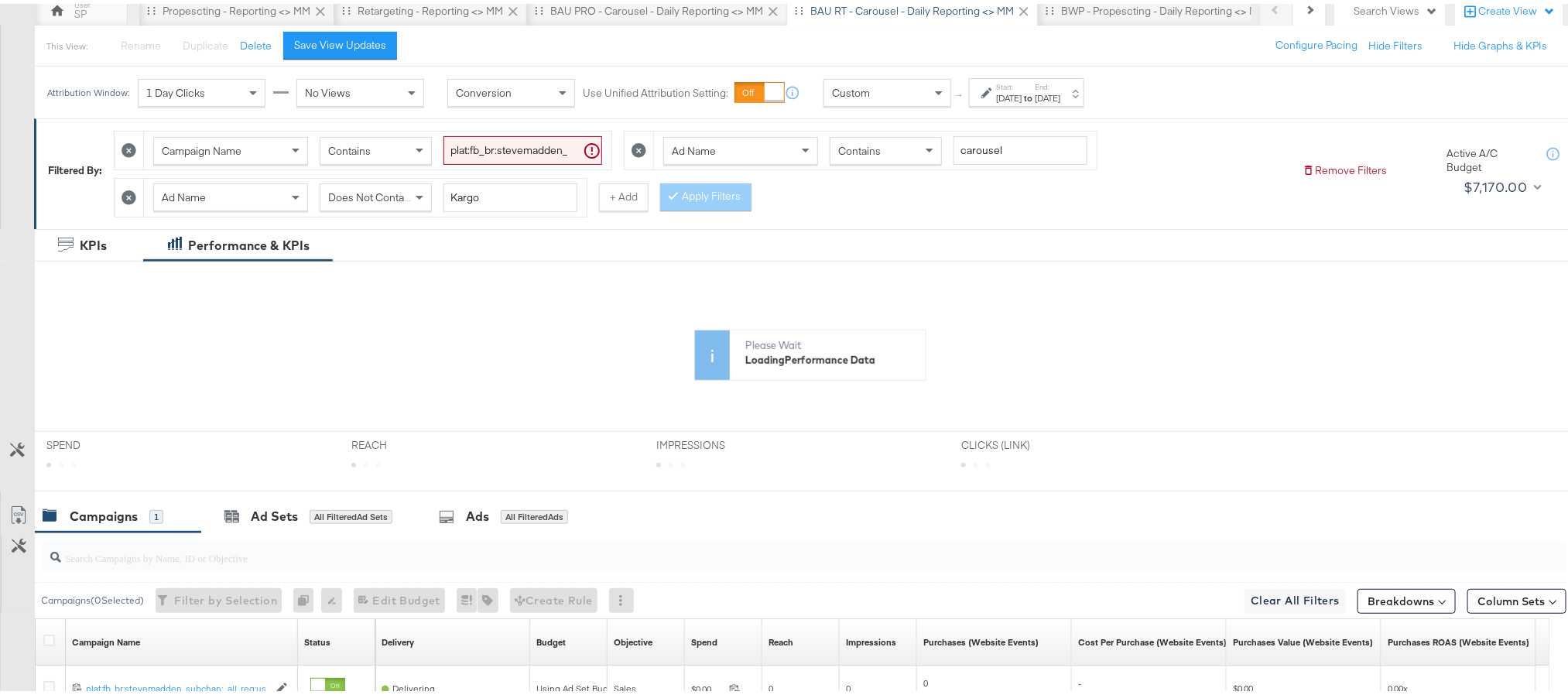
scroll to position [153, 0]
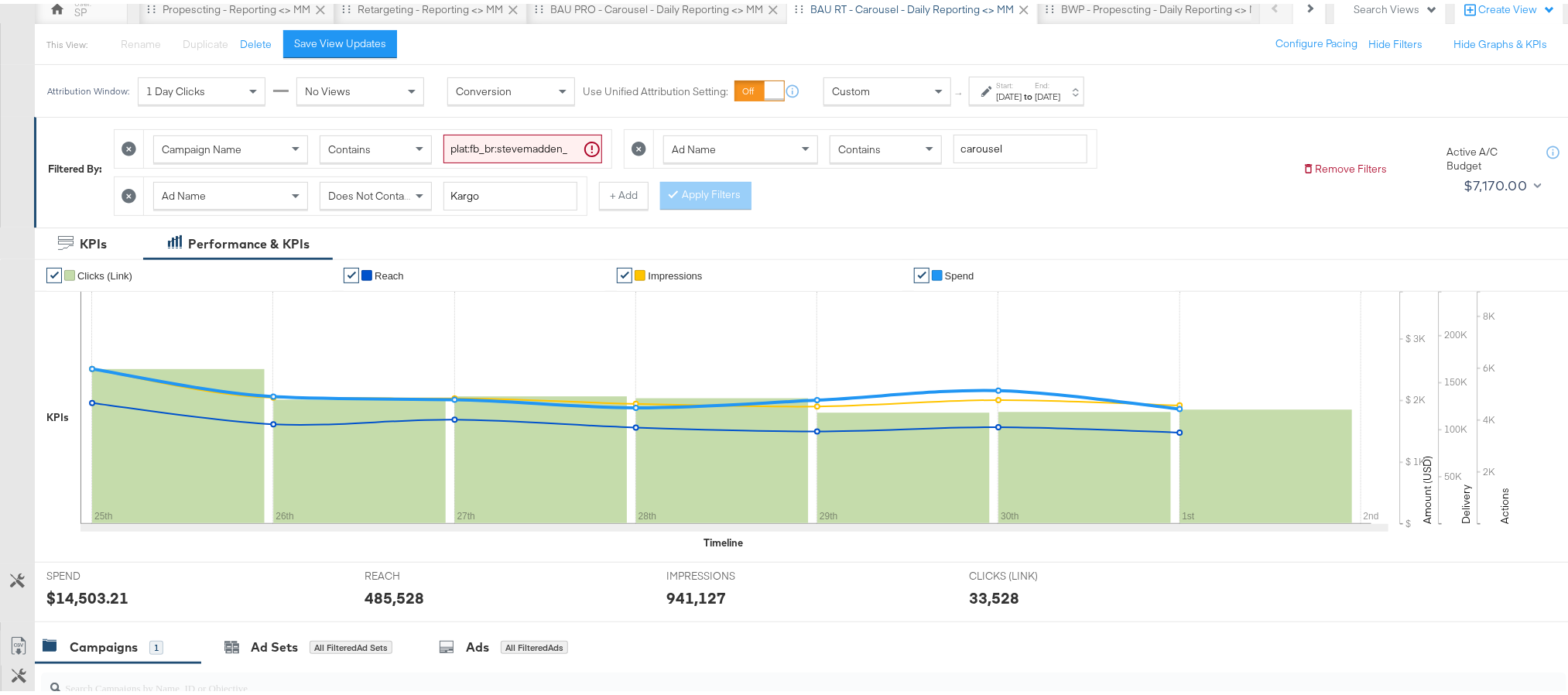
click at [85, 599] on div "$14,503.21" at bounding box center [87, 593] width 82 height 22
click at [397, 605] on div "485,528" at bounding box center [393, 593] width 59 height 22
click at [704, 594] on div "941,127" at bounding box center [695, 593] width 59 height 22
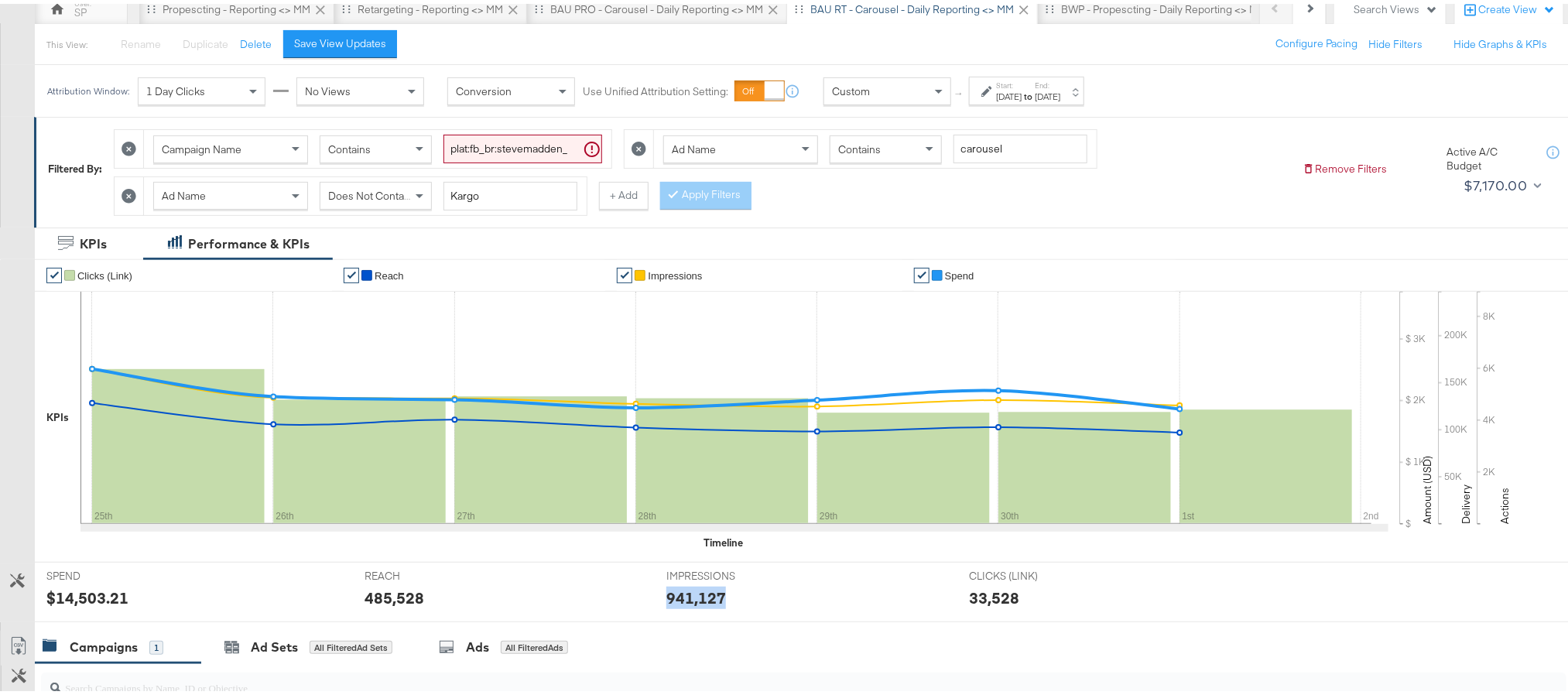
click at [704, 594] on div "941,127" at bounding box center [695, 593] width 59 height 22
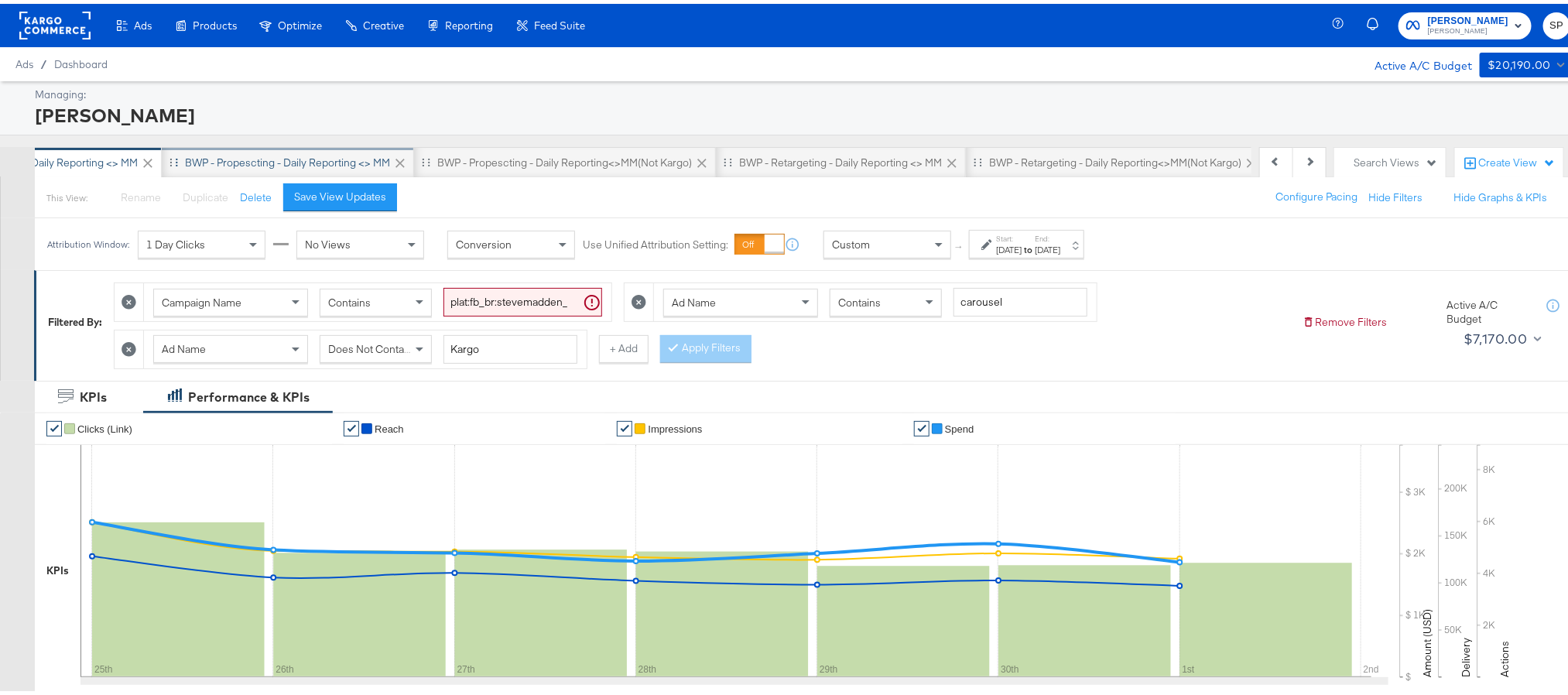
scroll to position [0, 880]
click at [316, 158] on div "BWP - Propescting - Daily Reporting <> MM" at bounding box center [284, 158] width 205 height 15
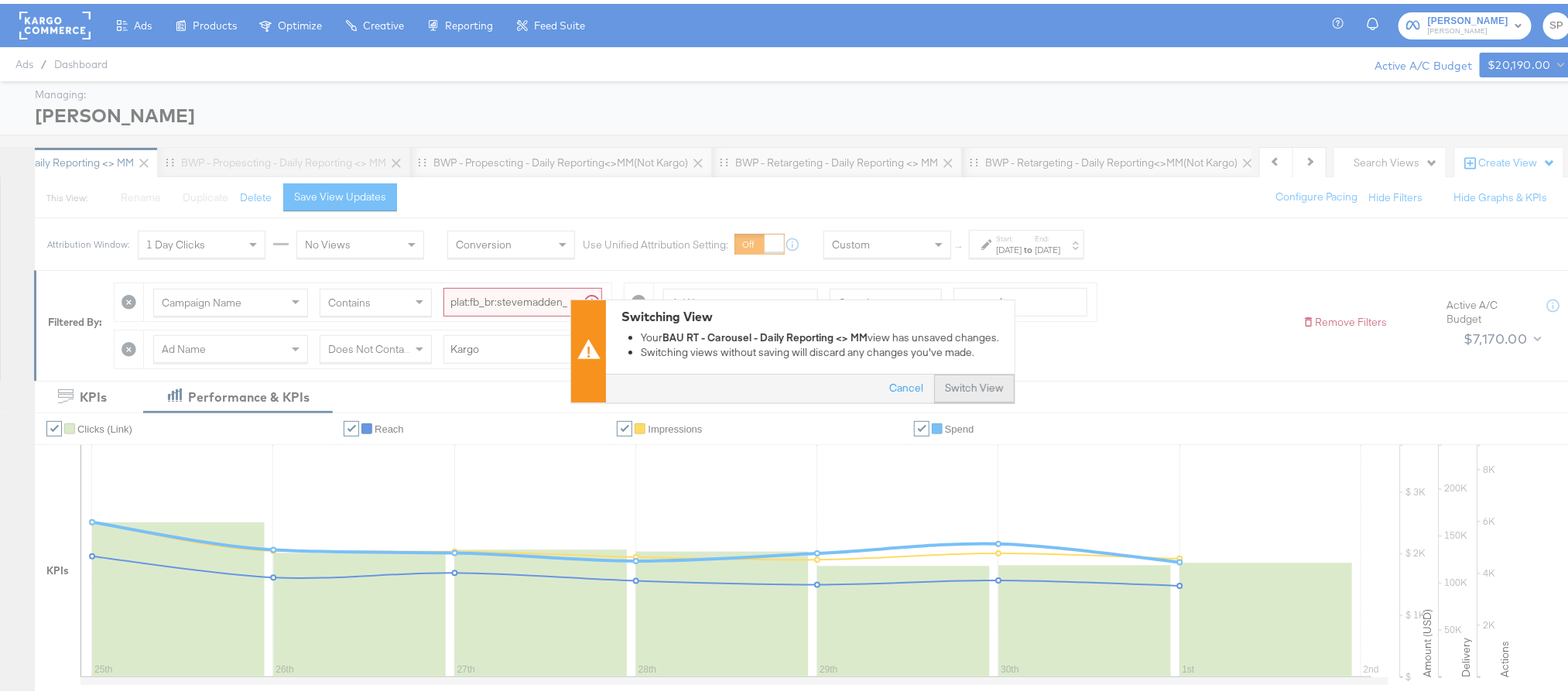
click at [979, 383] on button "Switch View" at bounding box center [974, 385] width 81 height 28
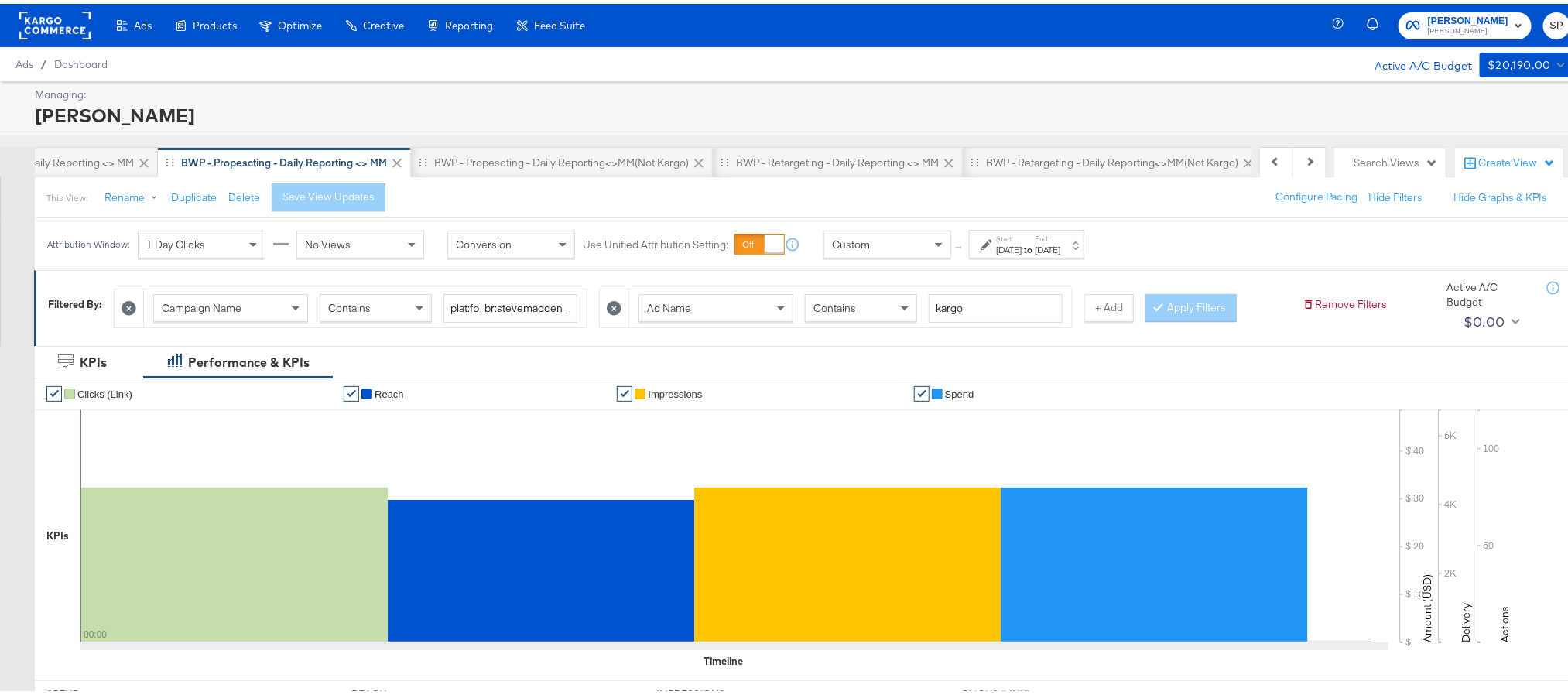
drag, startPoint x: 1093, startPoint y: 246, endPoint x: 1036, endPoint y: 249, distance: 57.1
click at [1036, 249] on div "Start: Sep 29th 2025 to End: Sep 29th 2025" at bounding box center [1028, 241] width 64 height 22
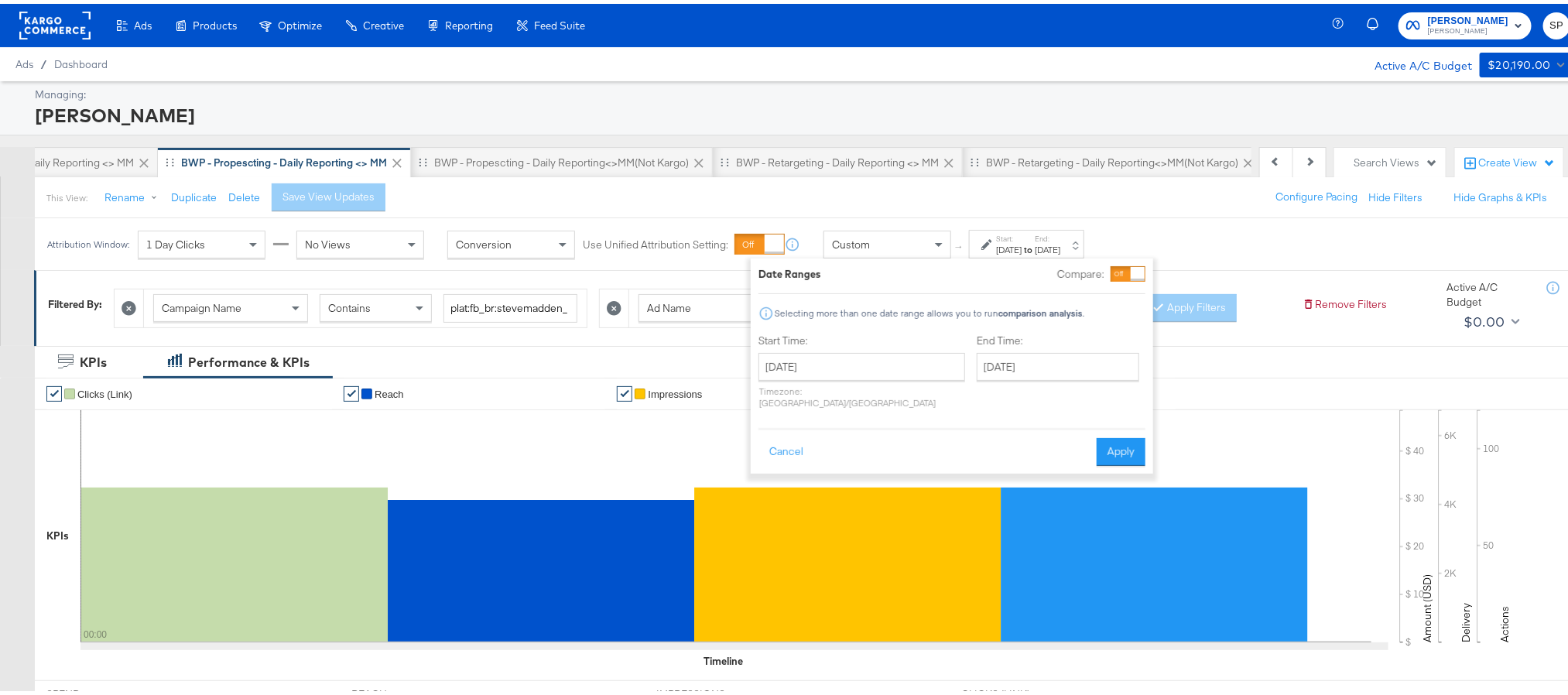
click at [1021, 249] on div "Sep 29th 2025" at bounding box center [1009, 246] width 25 height 13
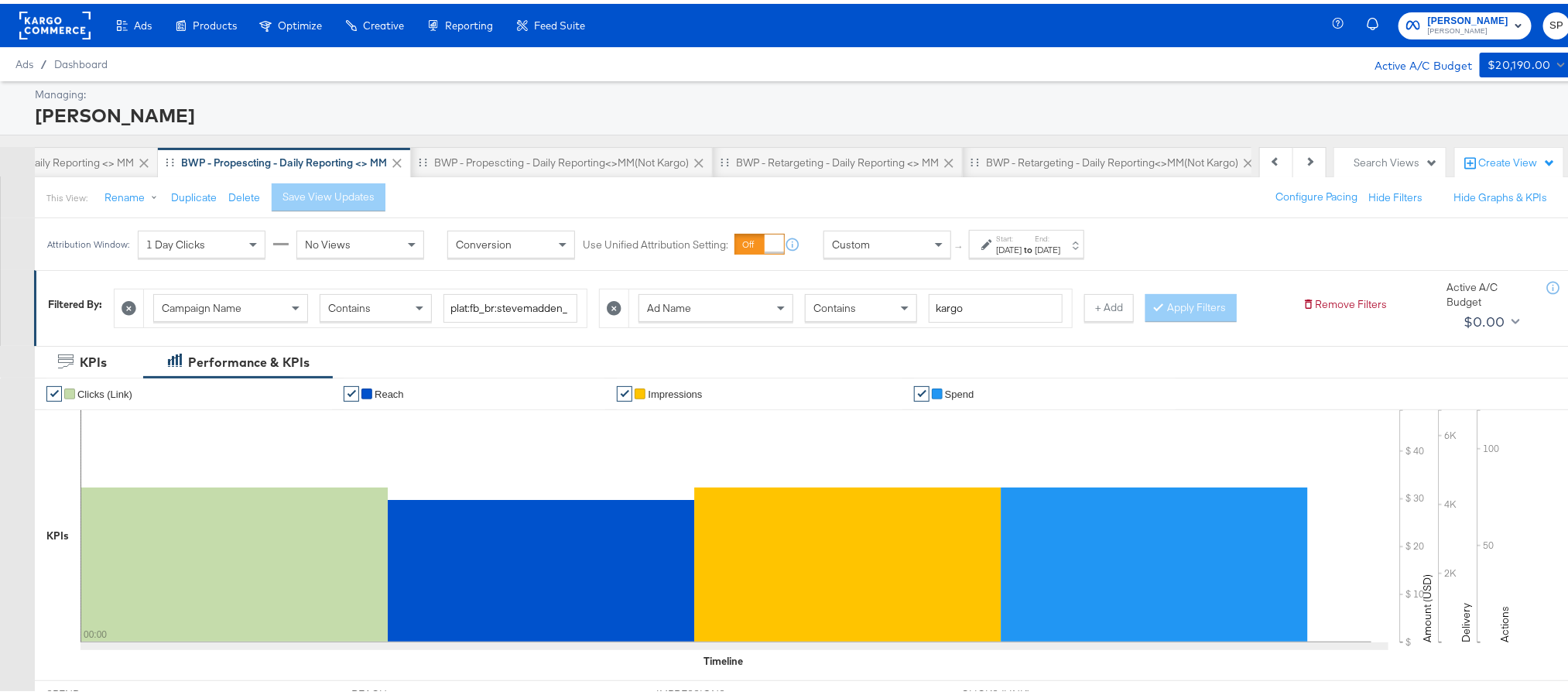
click at [1021, 249] on div "Sep 29th 2025" at bounding box center [1009, 246] width 25 height 13
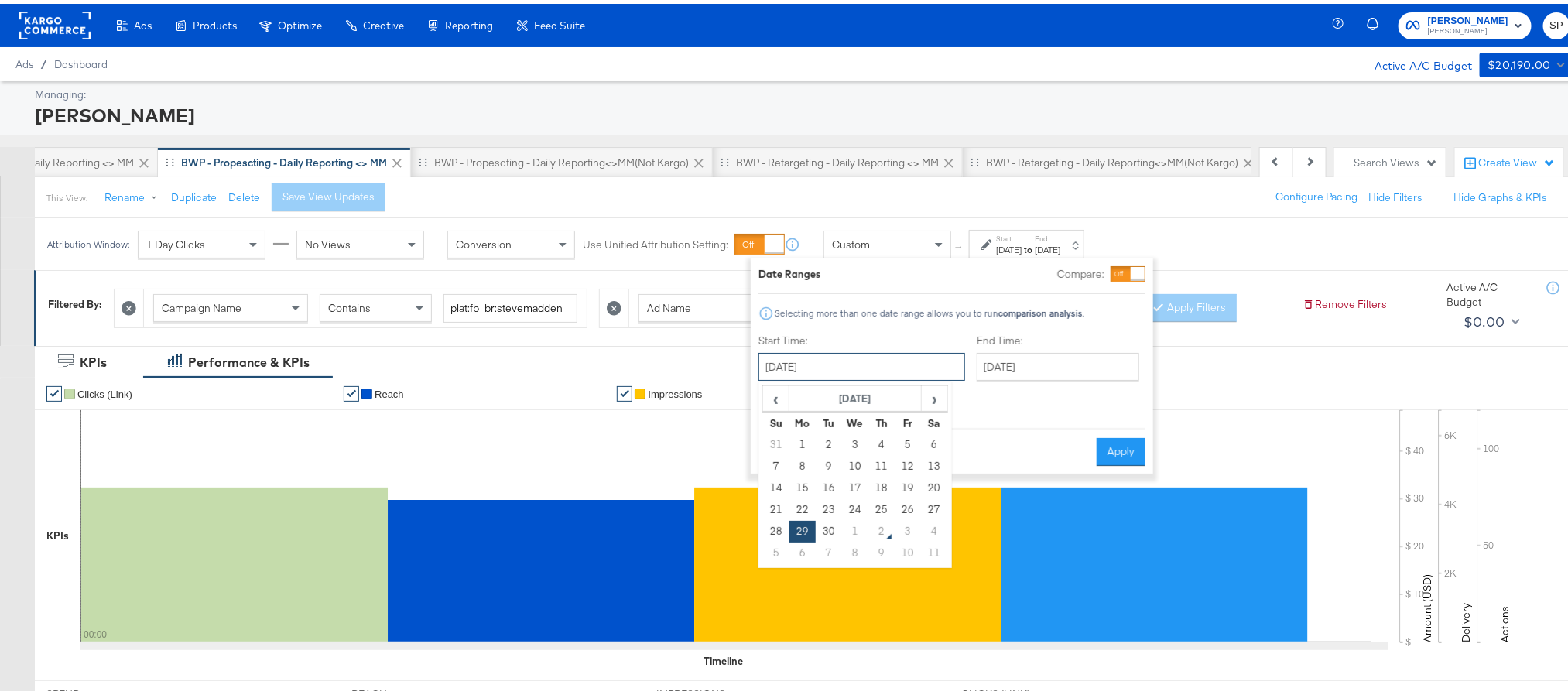
click at [883, 364] on input "September 29th 2025" at bounding box center [861, 363] width 207 height 28
click at [883, 502] on td "25" at bounding box center [881, 506] width 26 height 21
type input "[DATE]"
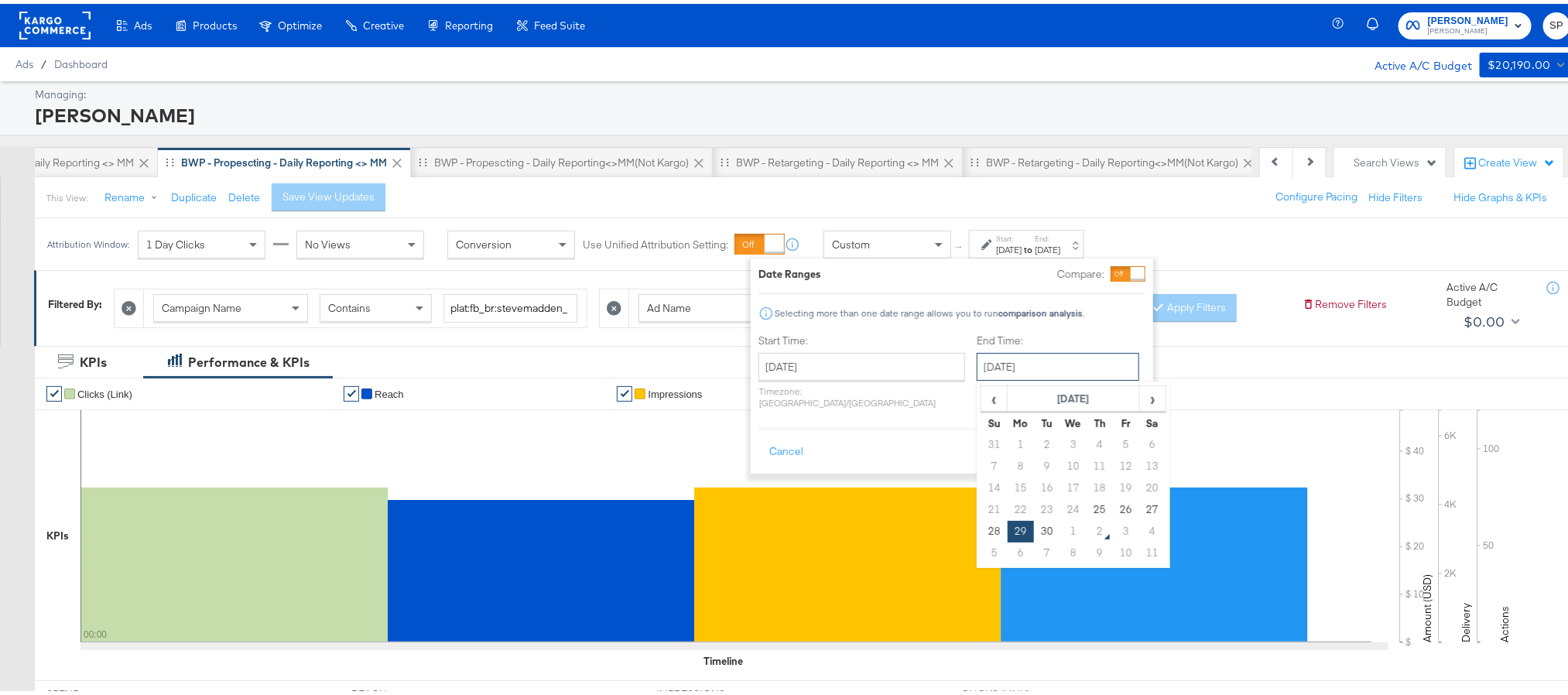
click at [1001, 363] on input "September 29th 2025" at bounding box center [1057, 363] width 162 height 28
click at [1060, 529] on td "1" at bounding box center [1073, 527] width 26 height 21
type input "[DATE]"
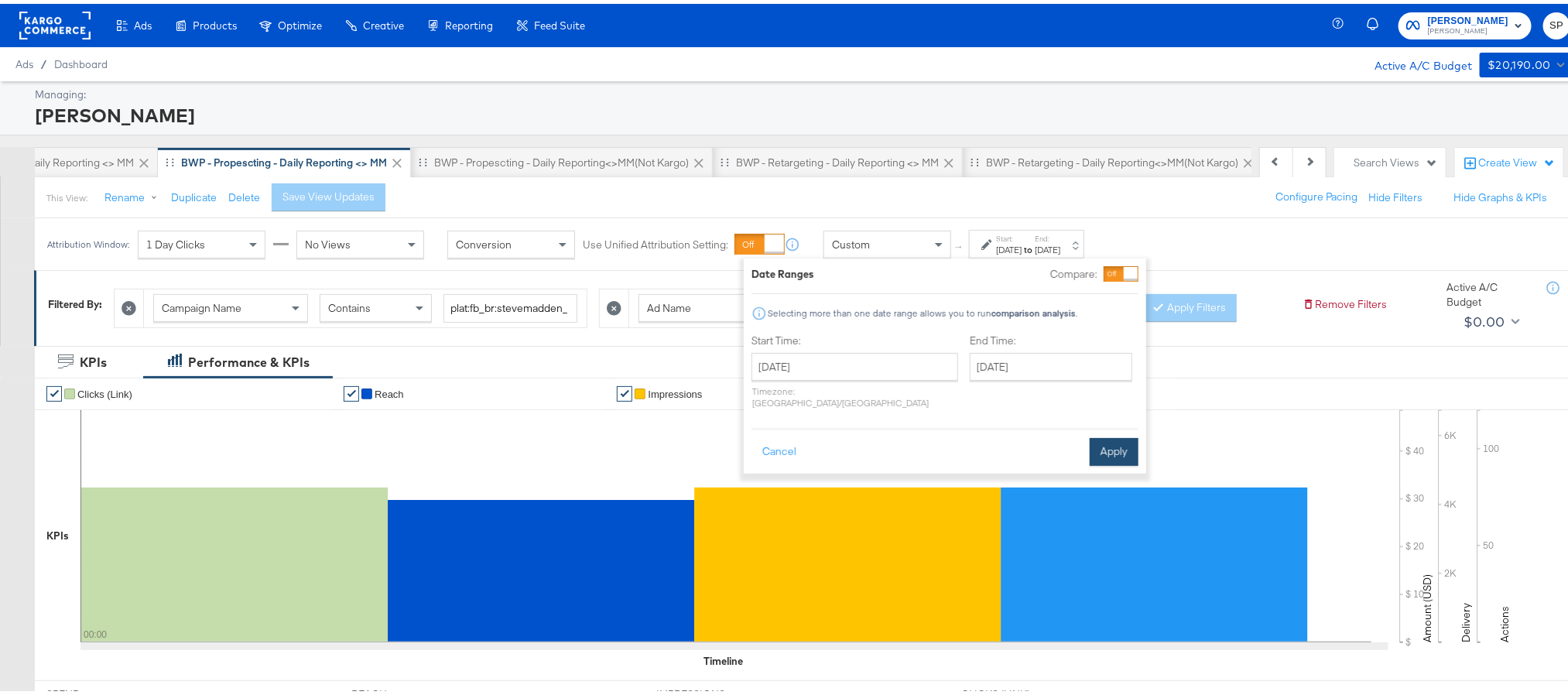
click at [1101, 448] on button "Apply" at bounding box center [1114, 447] width 49 height 28
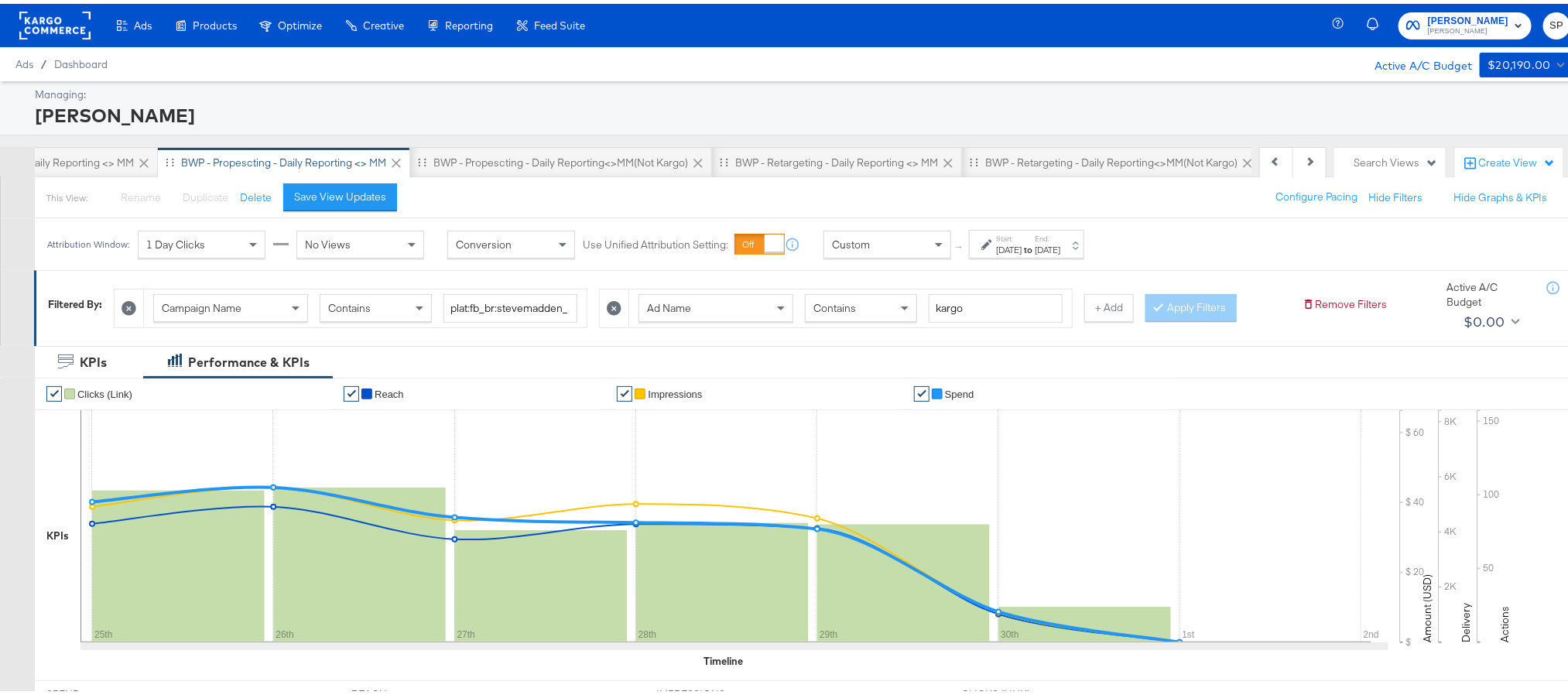
scroll to position [72, 0]
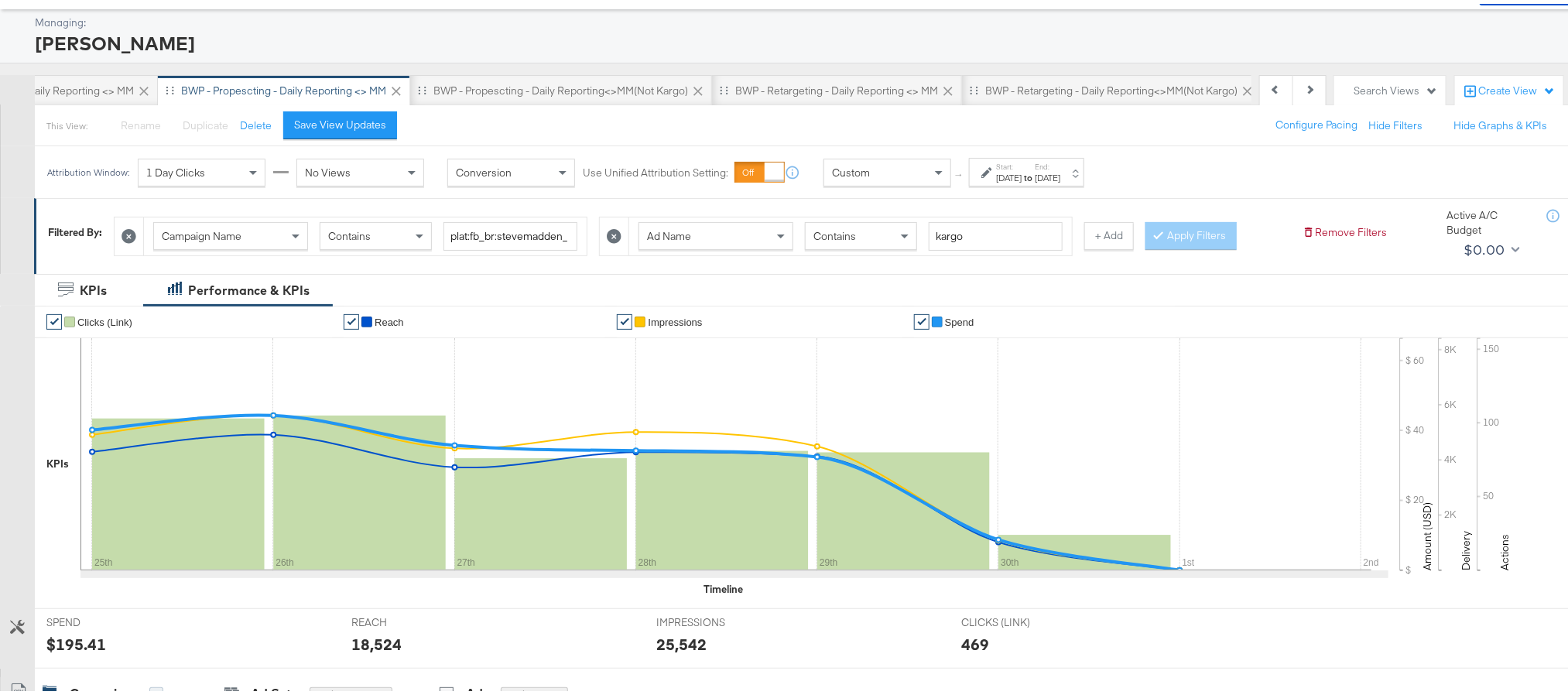
click at [72, 636] on div "$195.41" at bounding box center [76, 640] width 59 height 22
click at [362, 637] on div "18,524" at bounding box center [377, 640] width 50 height 22
click at [671, 646] on div "25,542" at bounding box center [682, 640] width 50 height 22
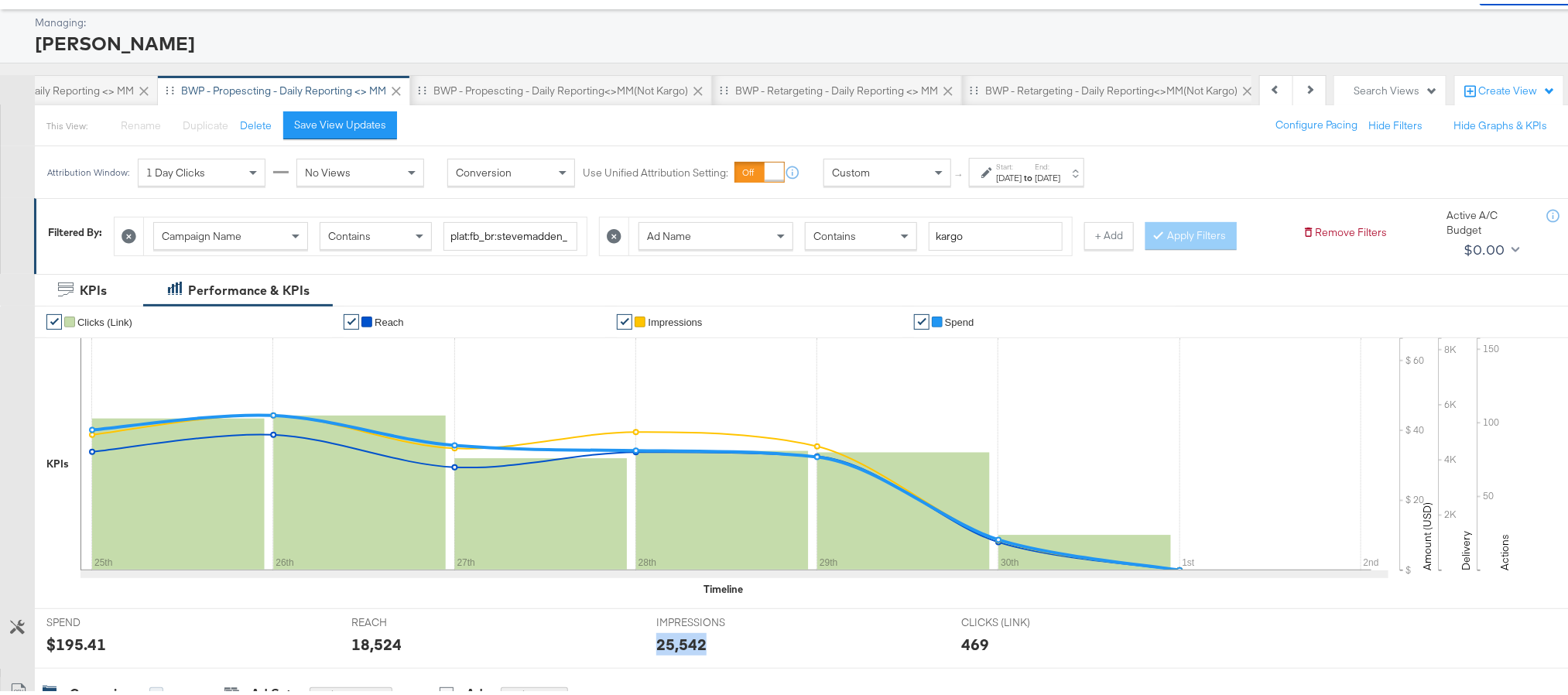
click at [671, 646] on div "25,542" at bounding box center [682, 640] width 50 height 22
click at [532, 90] on div "BWP - Propescting - Daily Reporting<>MM(not kargo)" at bounding box center [560, 86] width 254 height 15
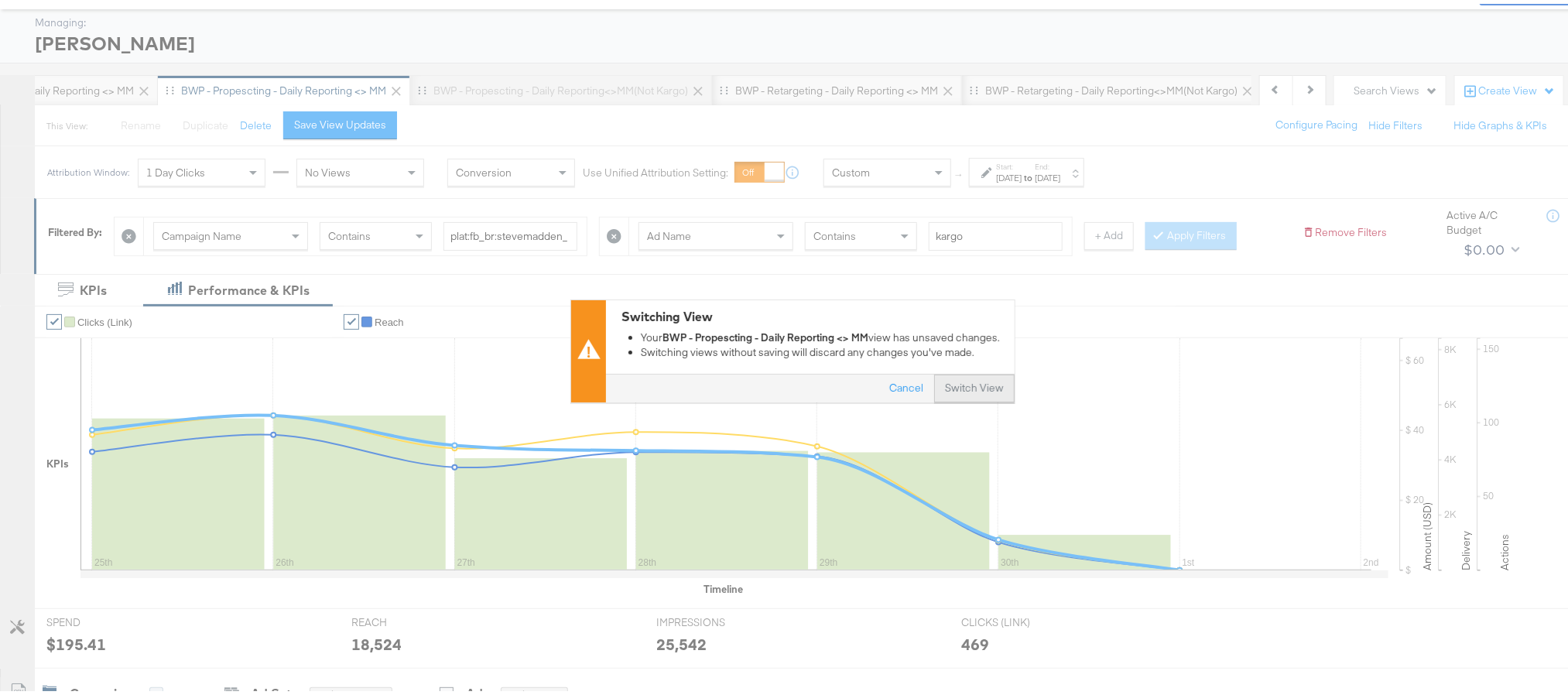
click at [959, 379] on button "Switch View" at bounding box center [974, 385] width 81 height 28
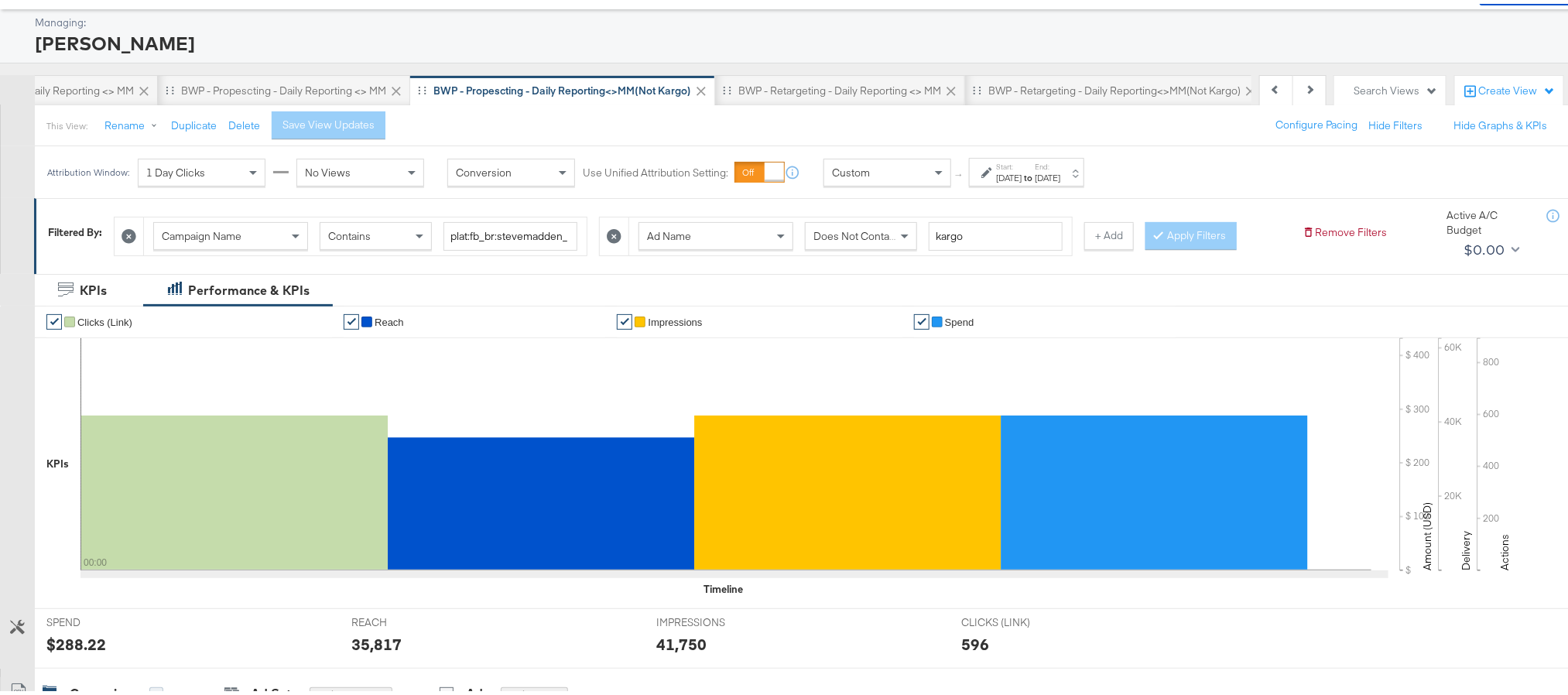
click at [1019, 177] on div "Sep 29th 2025" at bounding box center [1009, 174] width 25 height 13
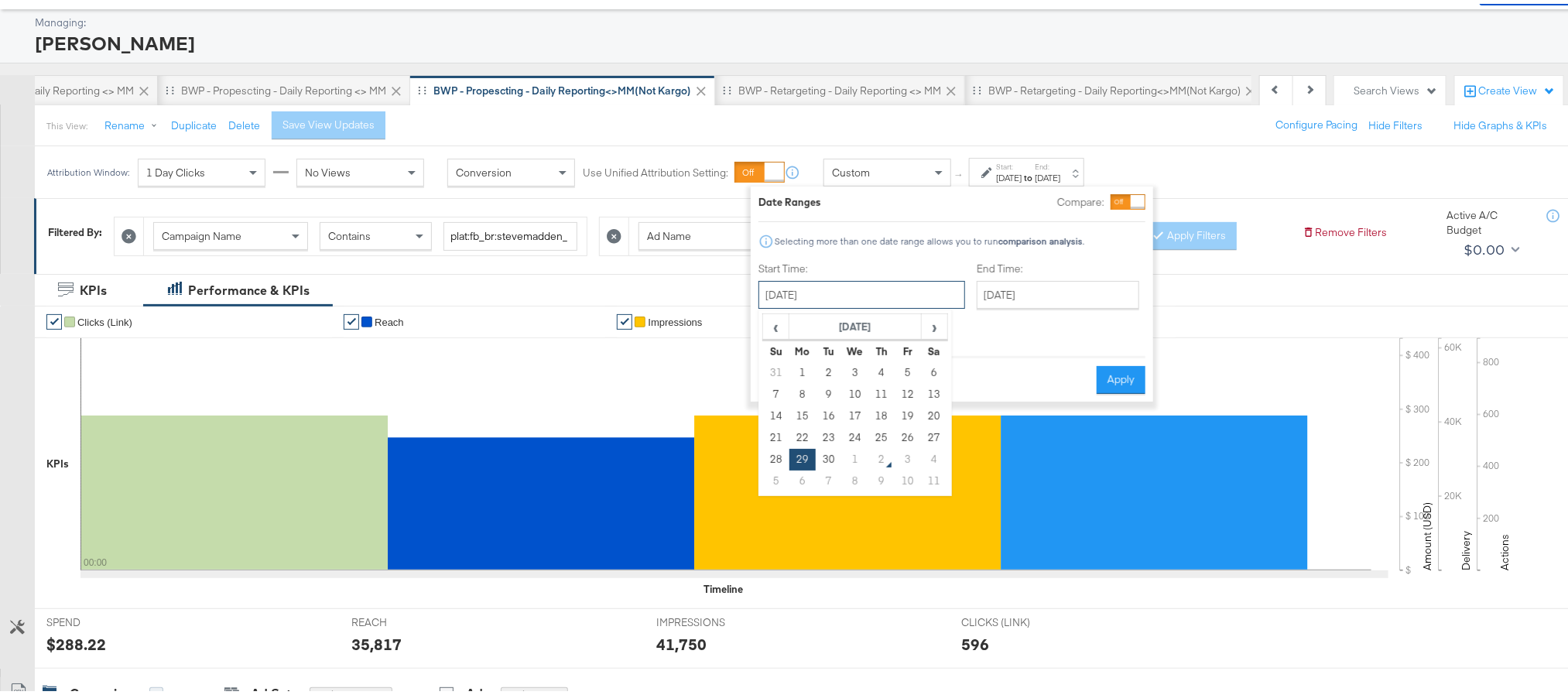
click at [879, 284] on input "September 29th 2025" at bounding box center [861, 290] width 207 height 28
click at [873, 434] on td "25" at bounding box center [881, 434] width 26 height 21
type input "[DATE]"
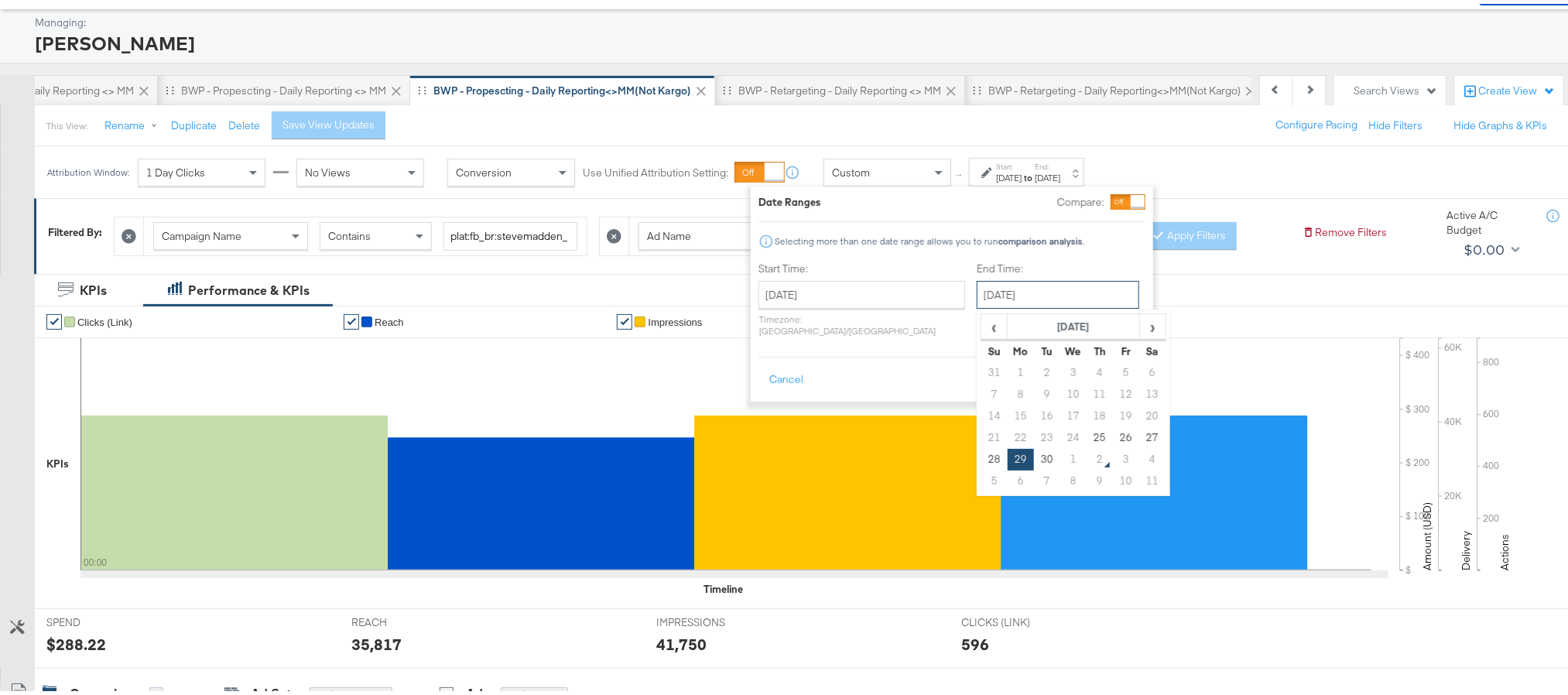
click at [1017, 288] on input "September 29th 2025" at bounding box center [1057, 290] width 162 height 28
click at [1034, 459] on td "30" at bounding box center [1047, 455] width 26 height 21
type input "September 30th 2025"
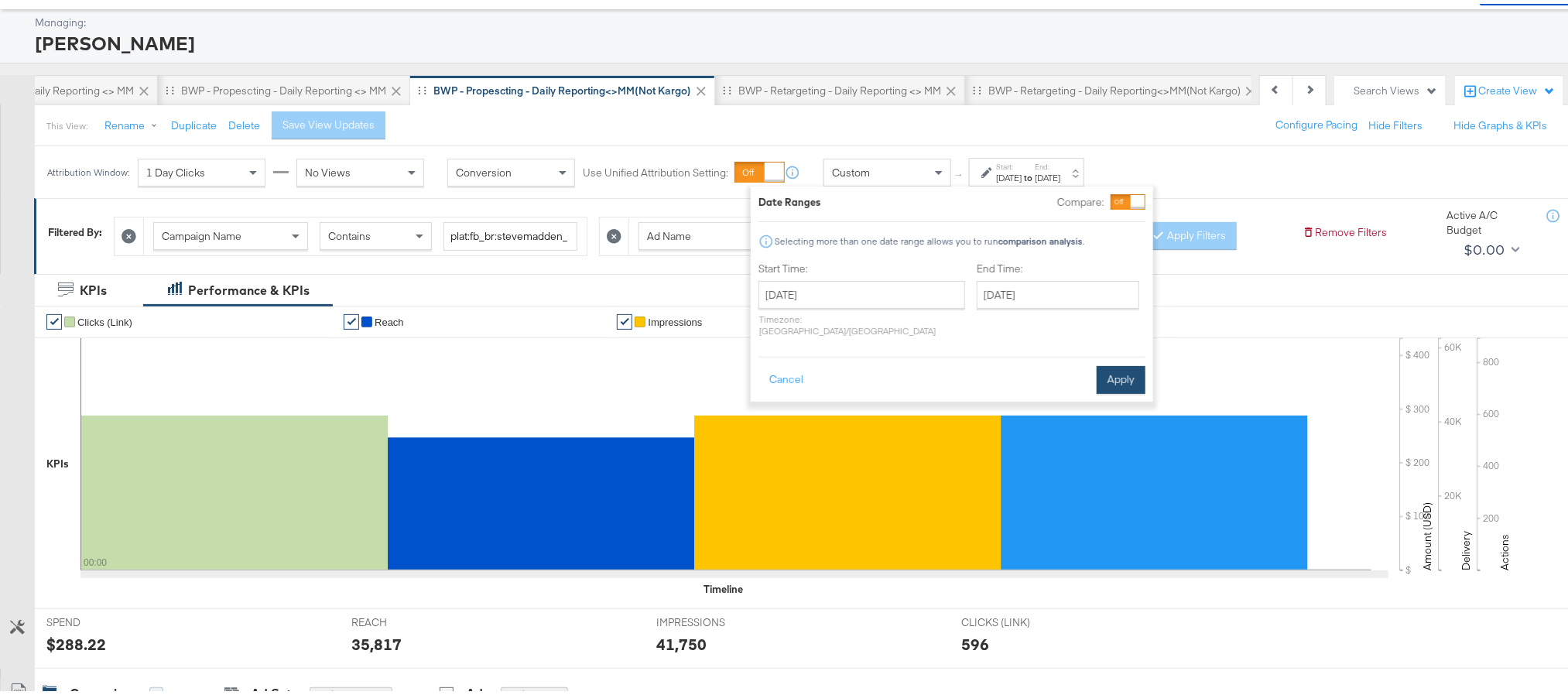
click at [1119, 362] on button "Apply" at bounding box center [1121, 376] width 49 height 28
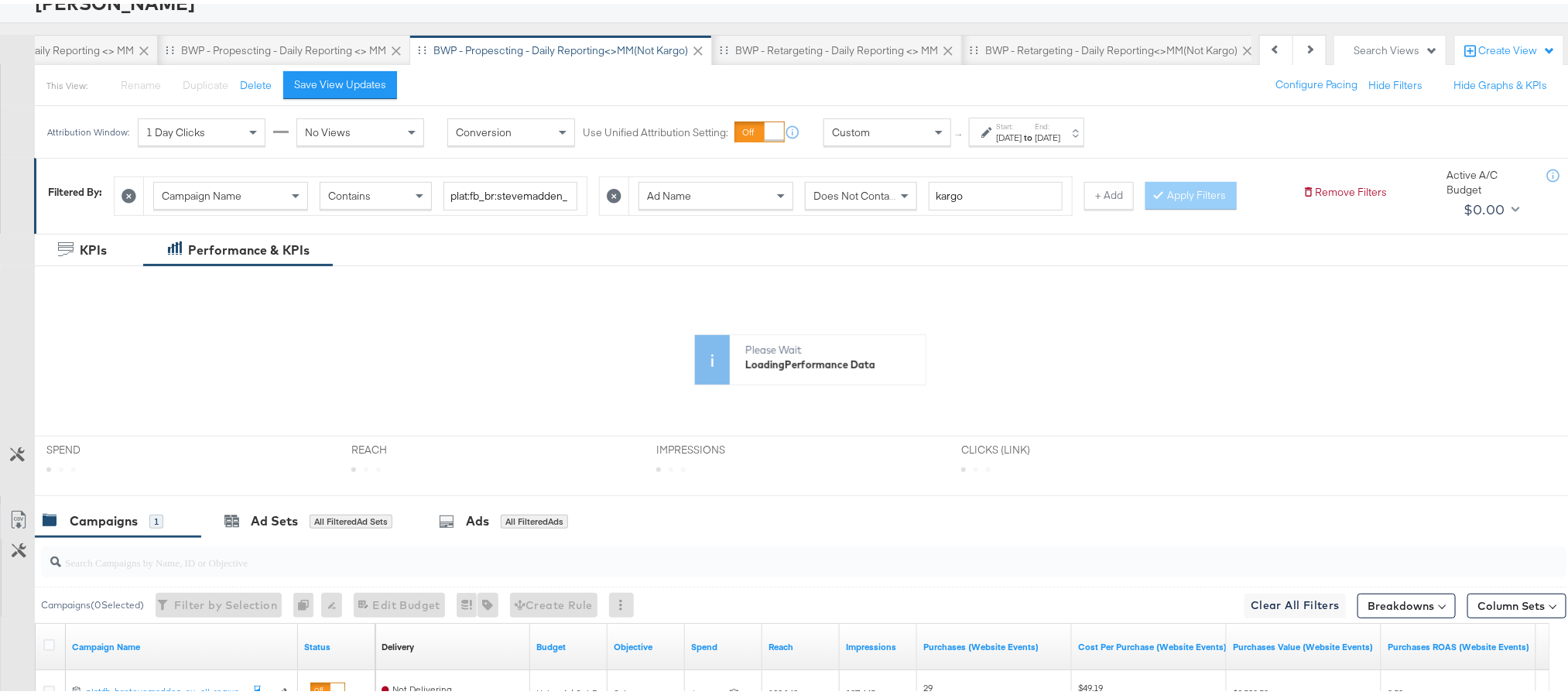
scroll to position [114, 0]
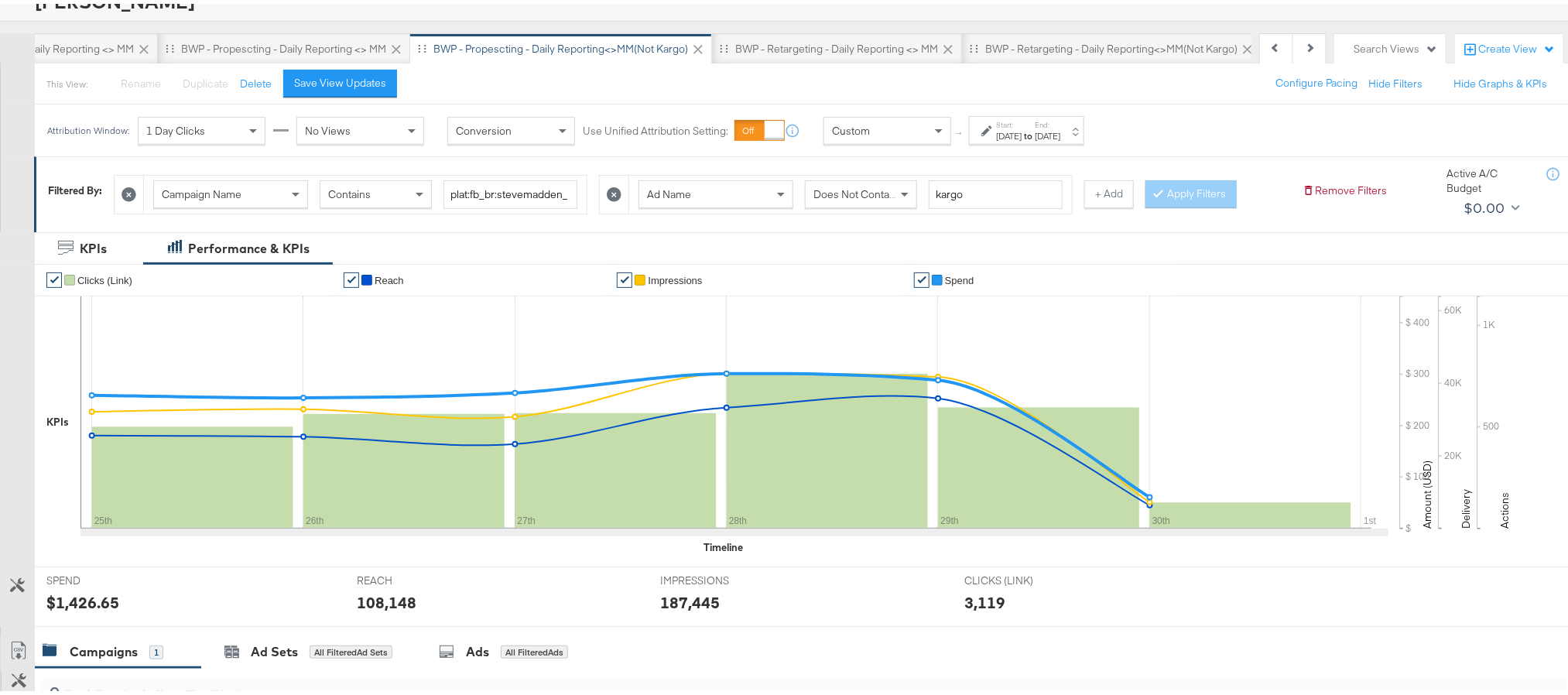
click at [66, 606] on div "$1,426.65" at bounding box center [83, 598] width 73 height 22
click at [1060, 124] on label "End:" at bounding box center [1048, 121] width 25 height 10
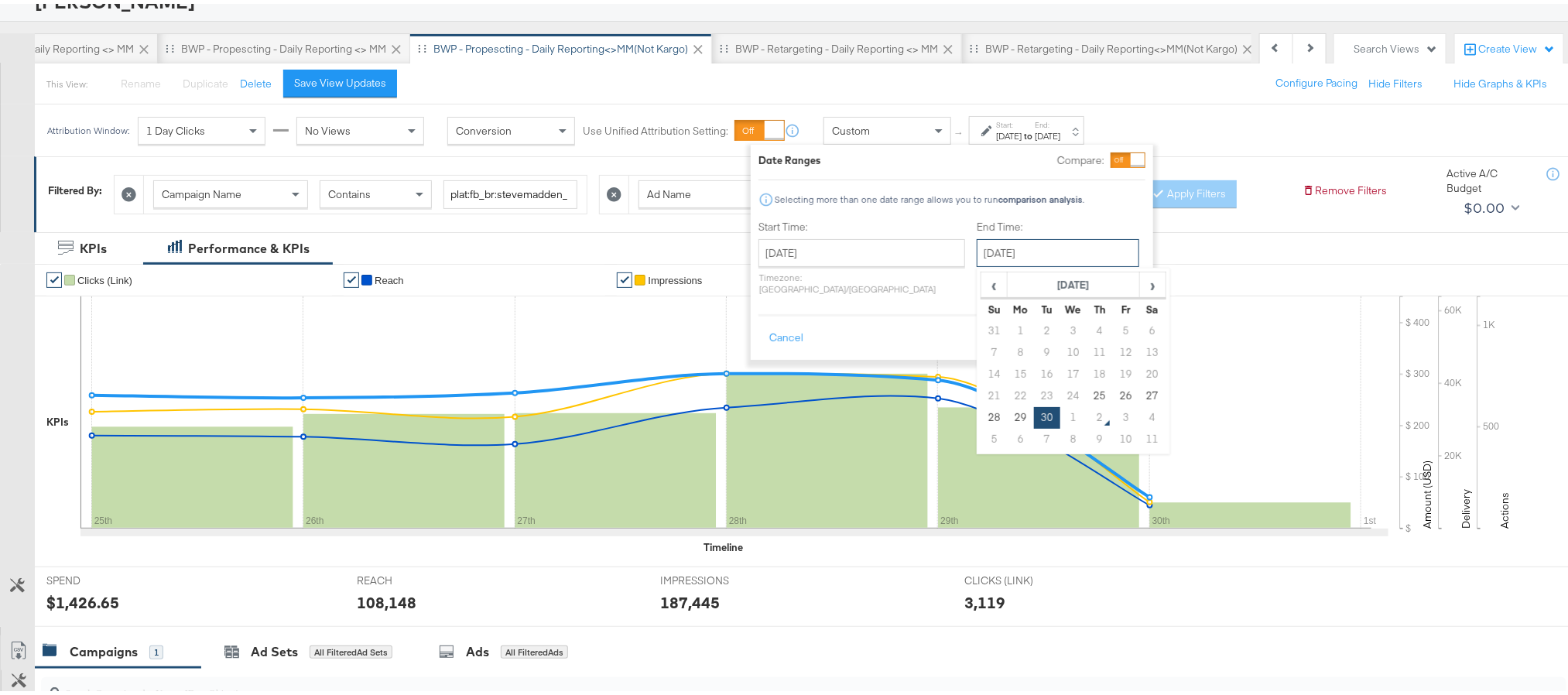
click at [1001, 255] on input "September 30th 2025" at bounding box center [1057, 248] width 162 height 28
click at [1060, 418] on td "1" at bounding box center [1073, 414] width 26 height 21
type input "[DATE]"
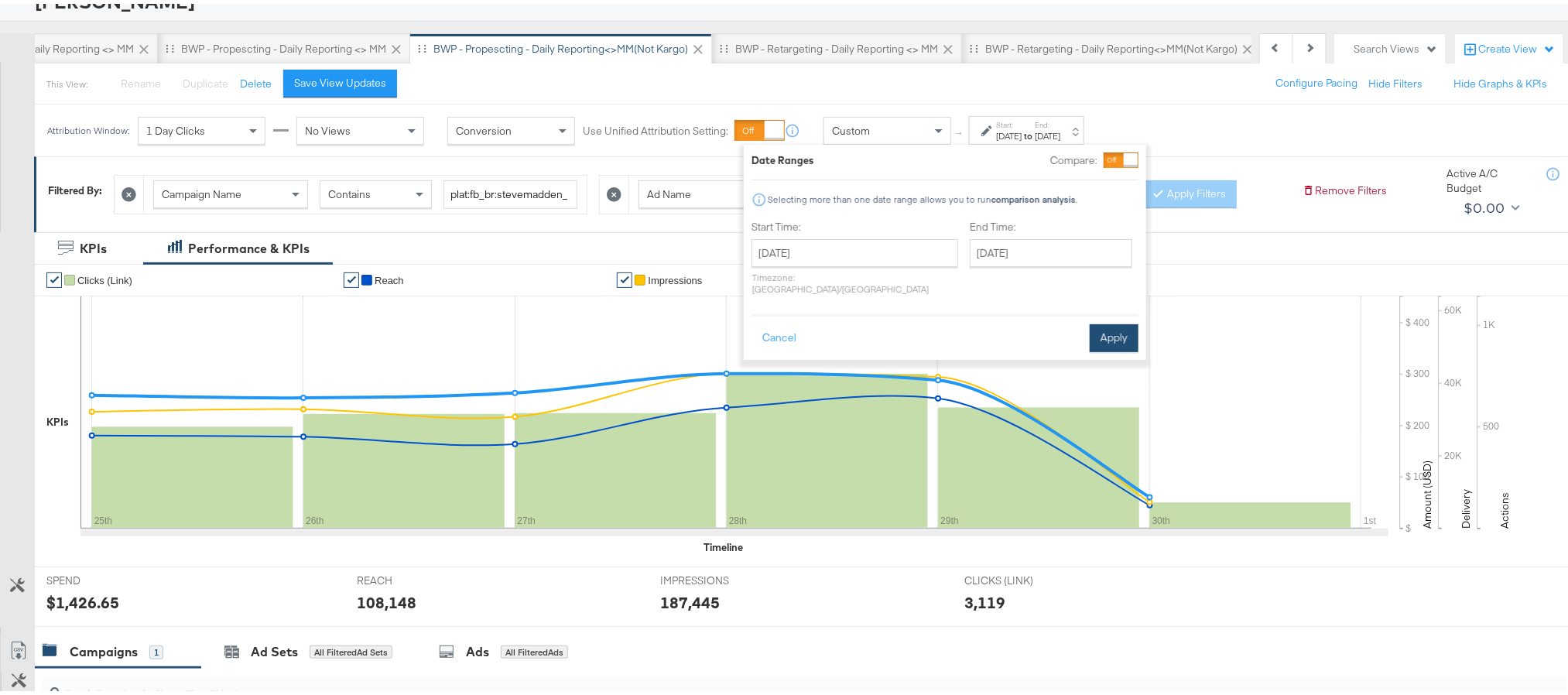
click at [1128, 325] on button "Apply" at bounding box center [1114, 334] width 49 height 28
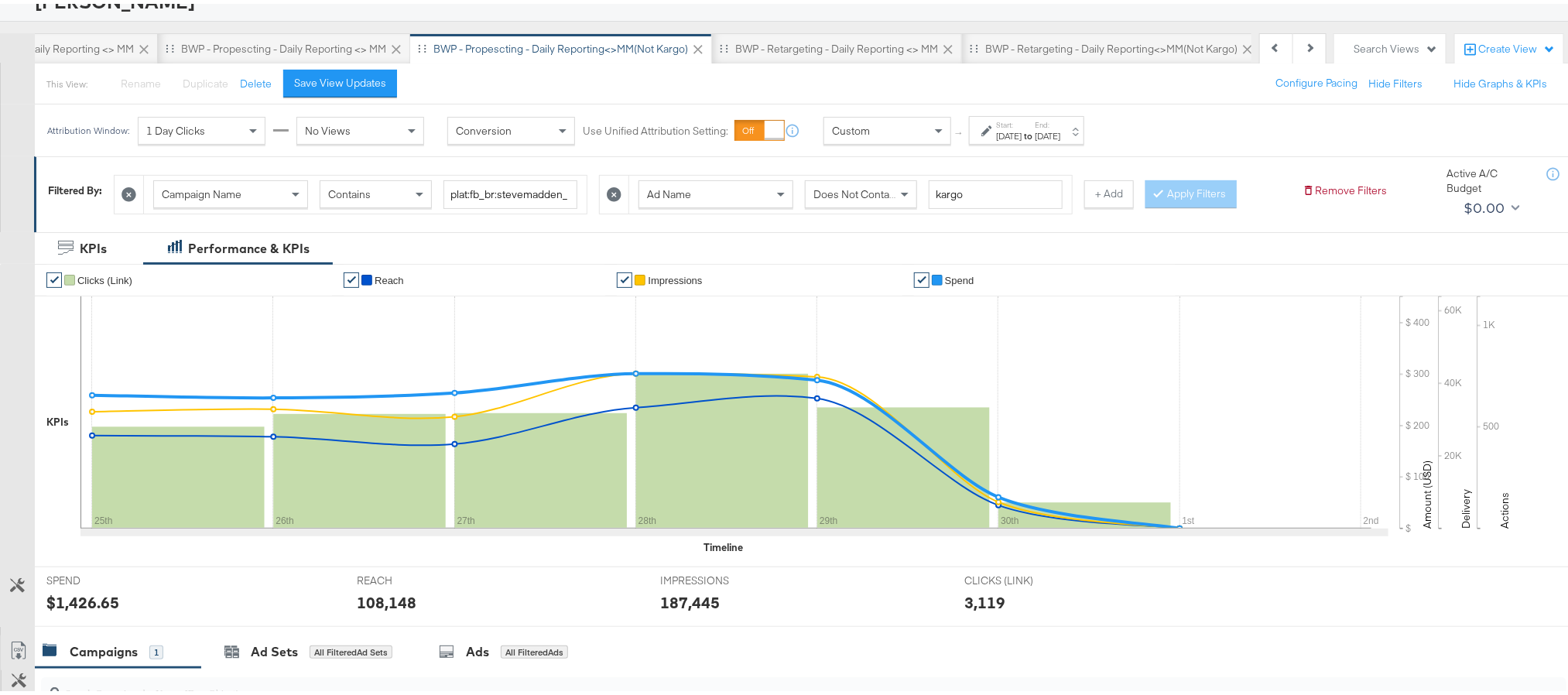
click at [89, 609] on div "$1,426.65" at bounding box center [83, 598] width 73 height 22
click at [368, 607] on div "108,148" at bounding box center [385, 598] width 59 height 22
click at [672, 594] on div "187,445" at bounding box center [689, 598] width 59 height 22
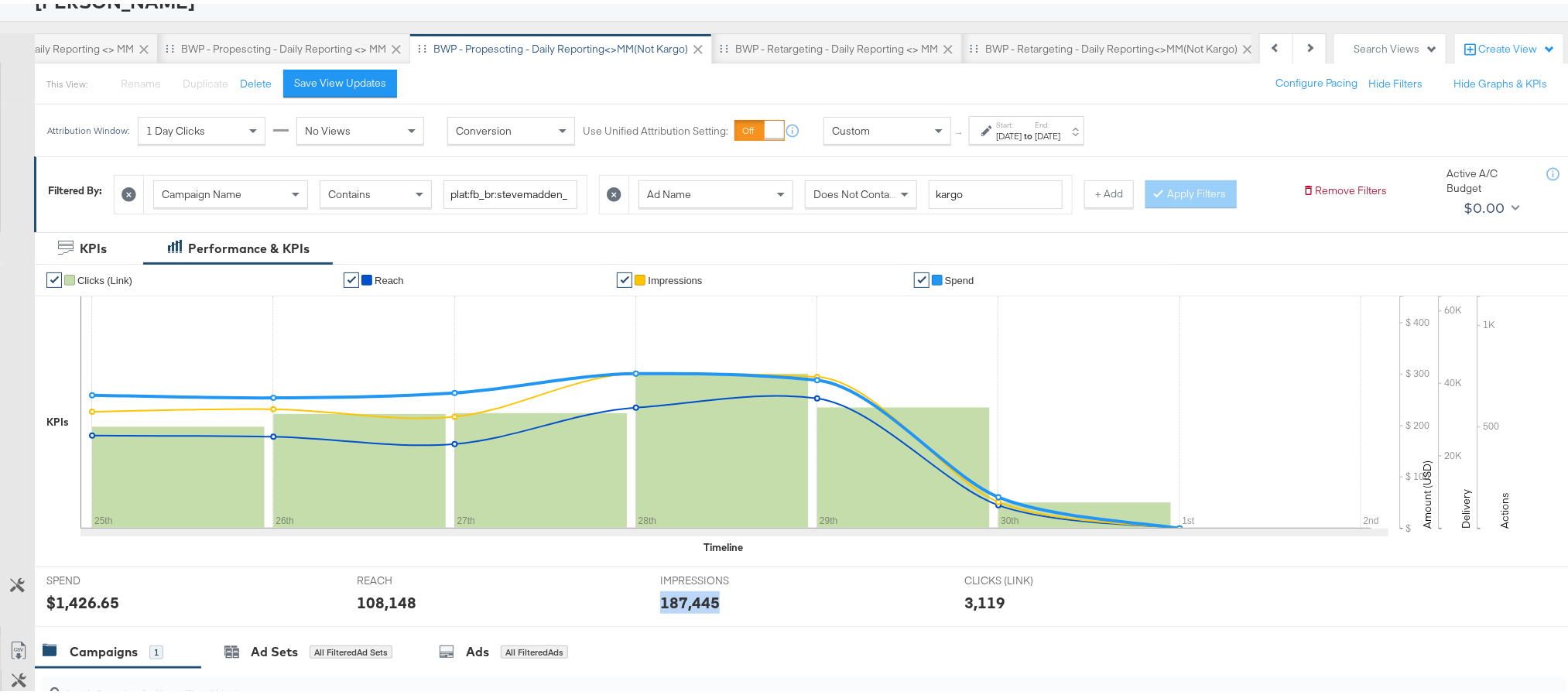
click at [672, 594] on div "187,445" at bounding box center [689, 598] width 59 height 22
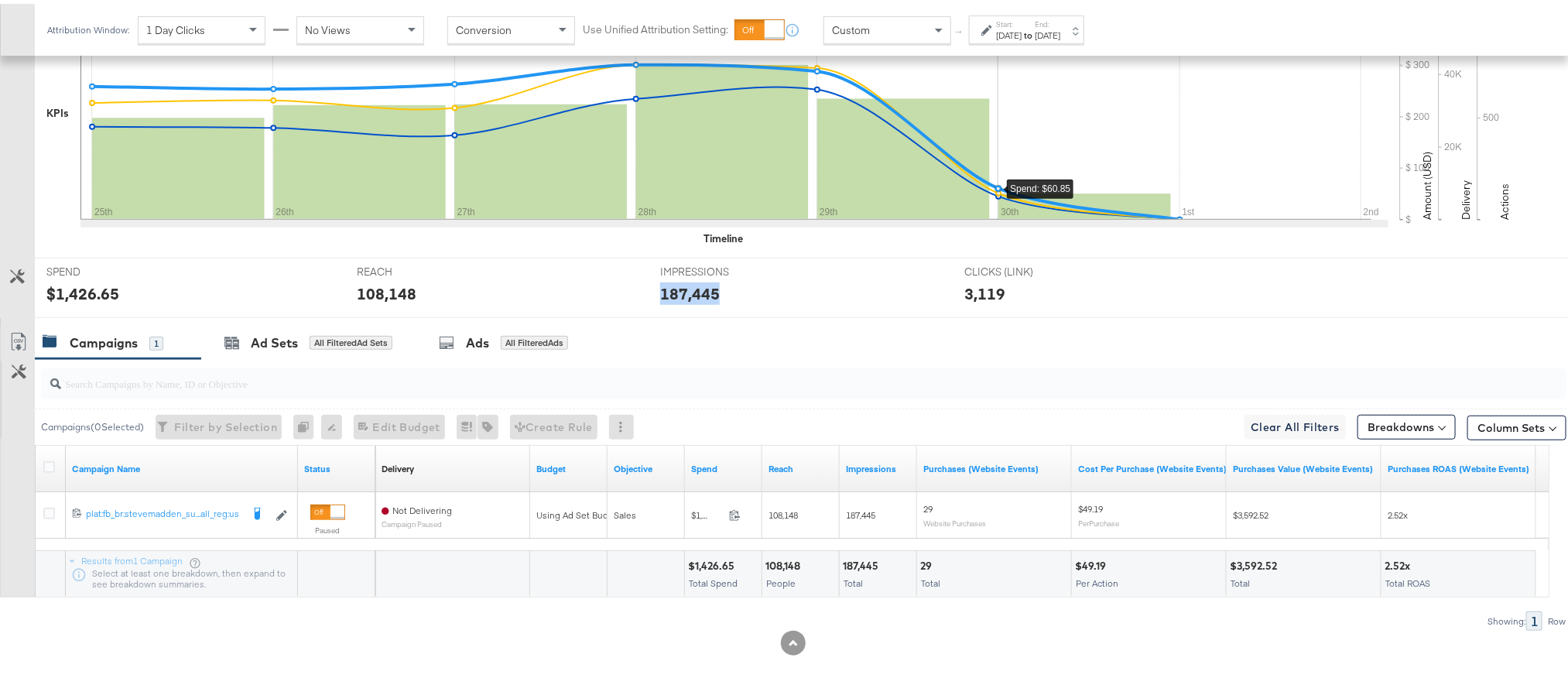
scroll to position [0, 0]
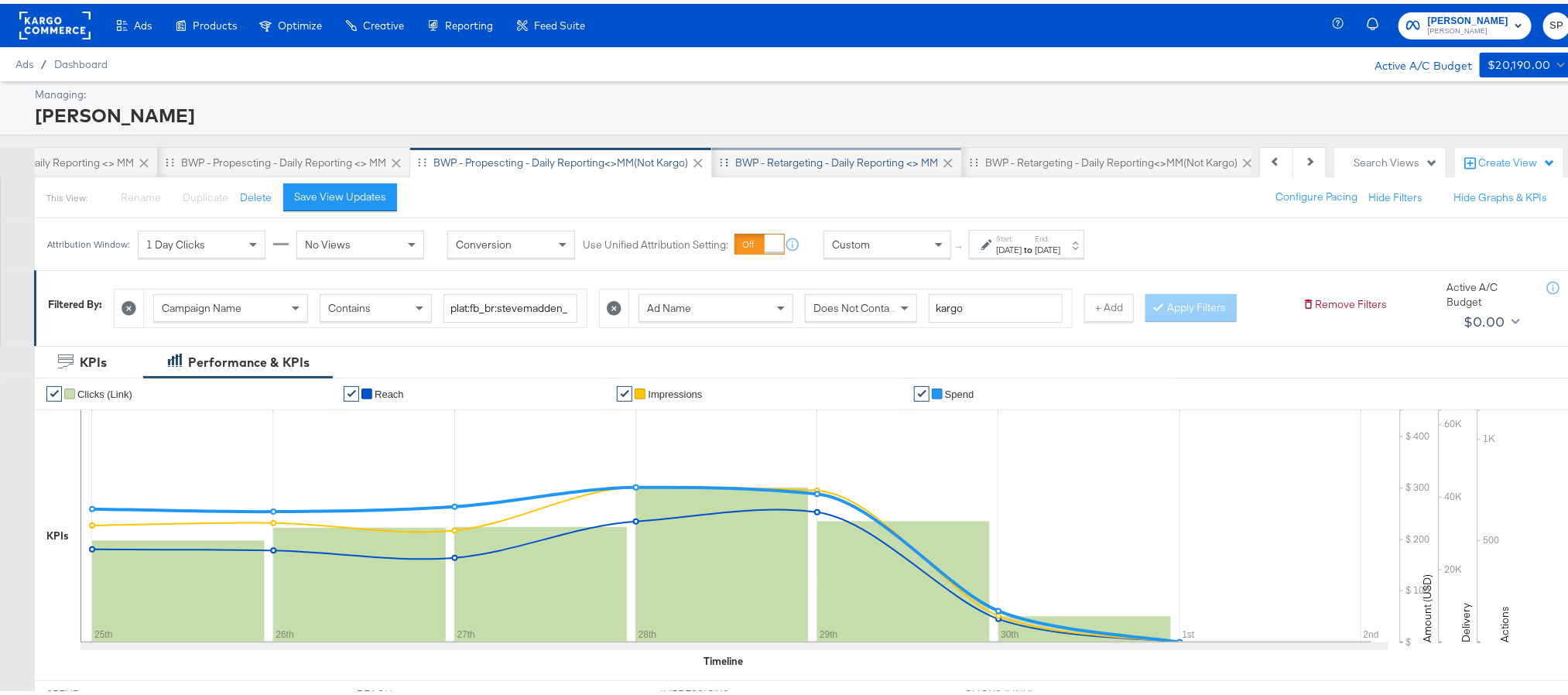
click at [844, 151] on div "BWP - Retargeting - Daily Reporting <> MM" at bounding box center [836, 158] width 203 height 15
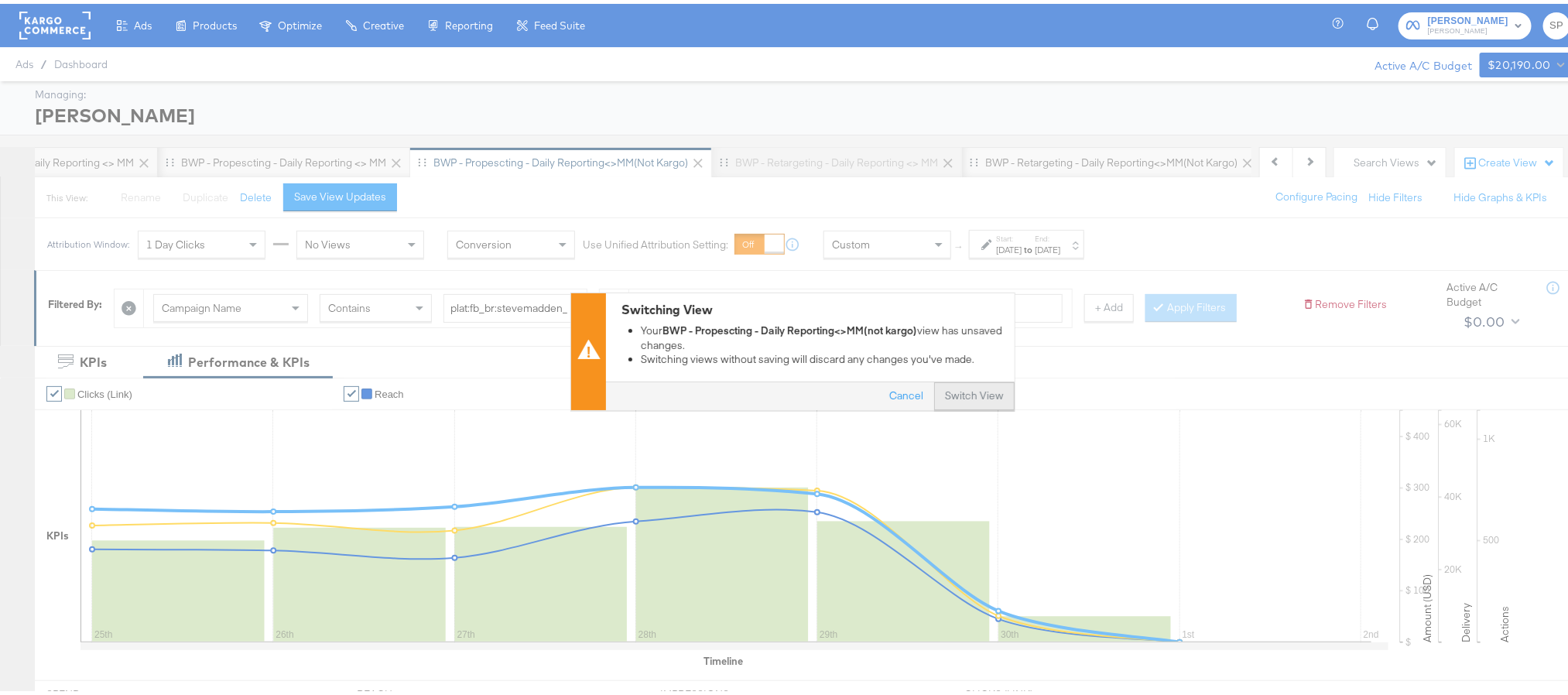
click at [955, 381] on button "Switch View" at bounding box center [974, 392] width 81 height 28
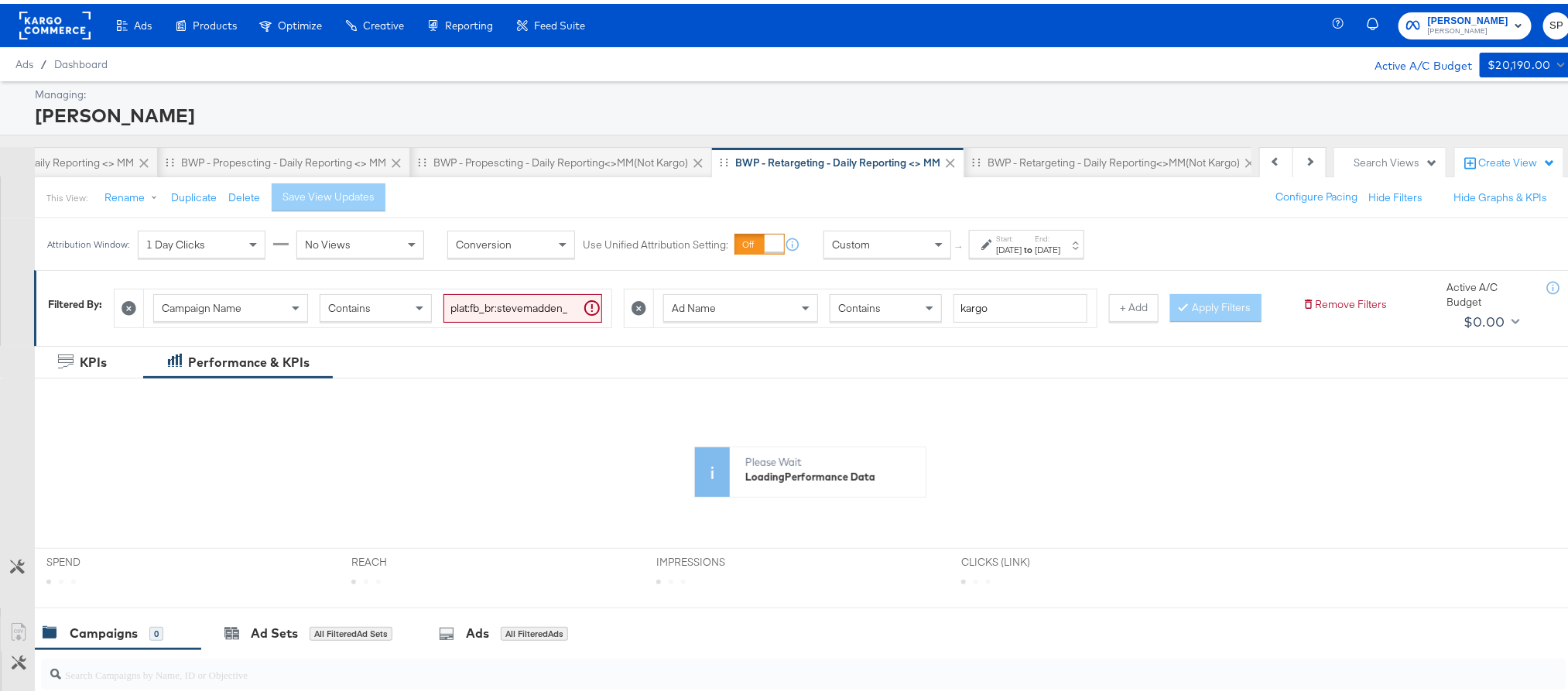
click at [1060, 245] on div "Sep 29th 2025" at bounding box center [1048, 246] width 25 height 13
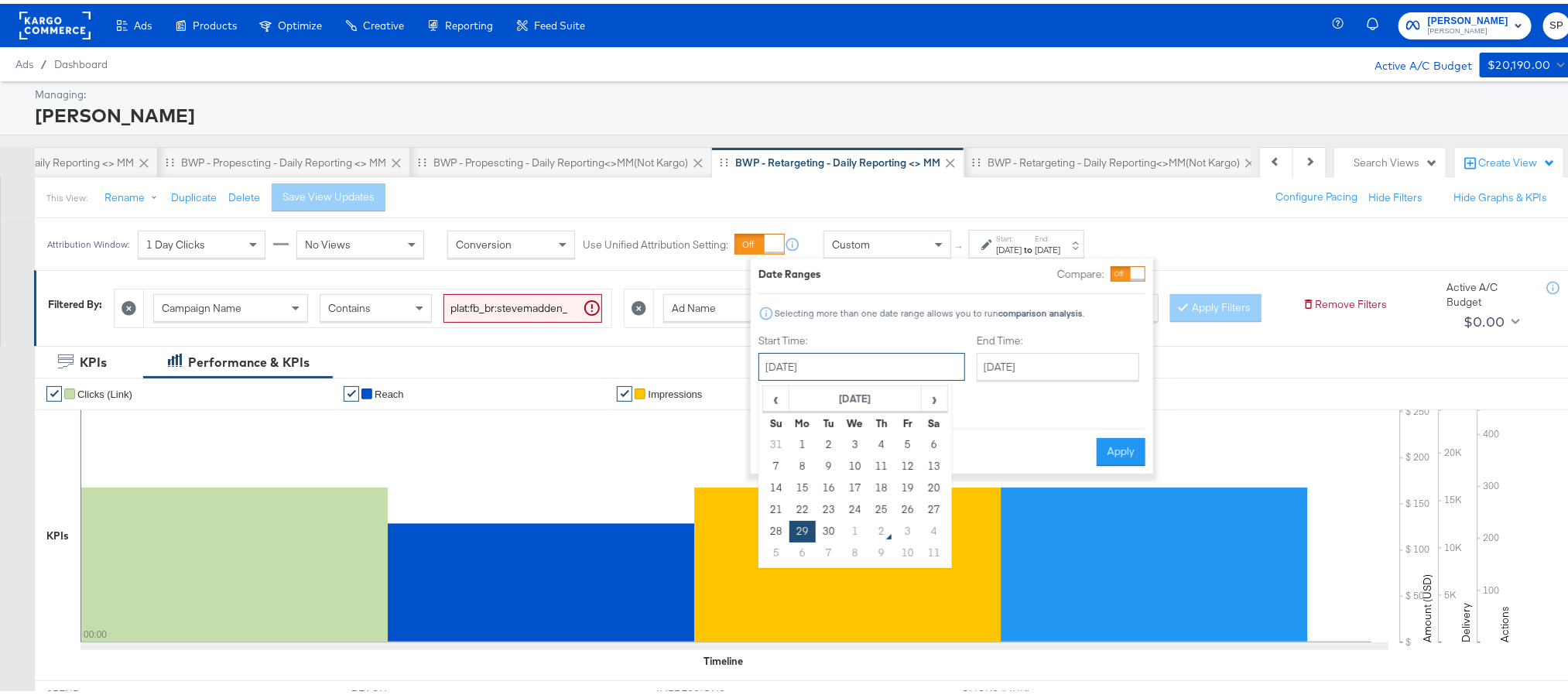
click at [903, 355] on input "September 29th 2025" at bounding box center [861, 363] width 207 height 28
click at [876, 507] on td "25" at bounding box center [881, 506] width 26 height 21
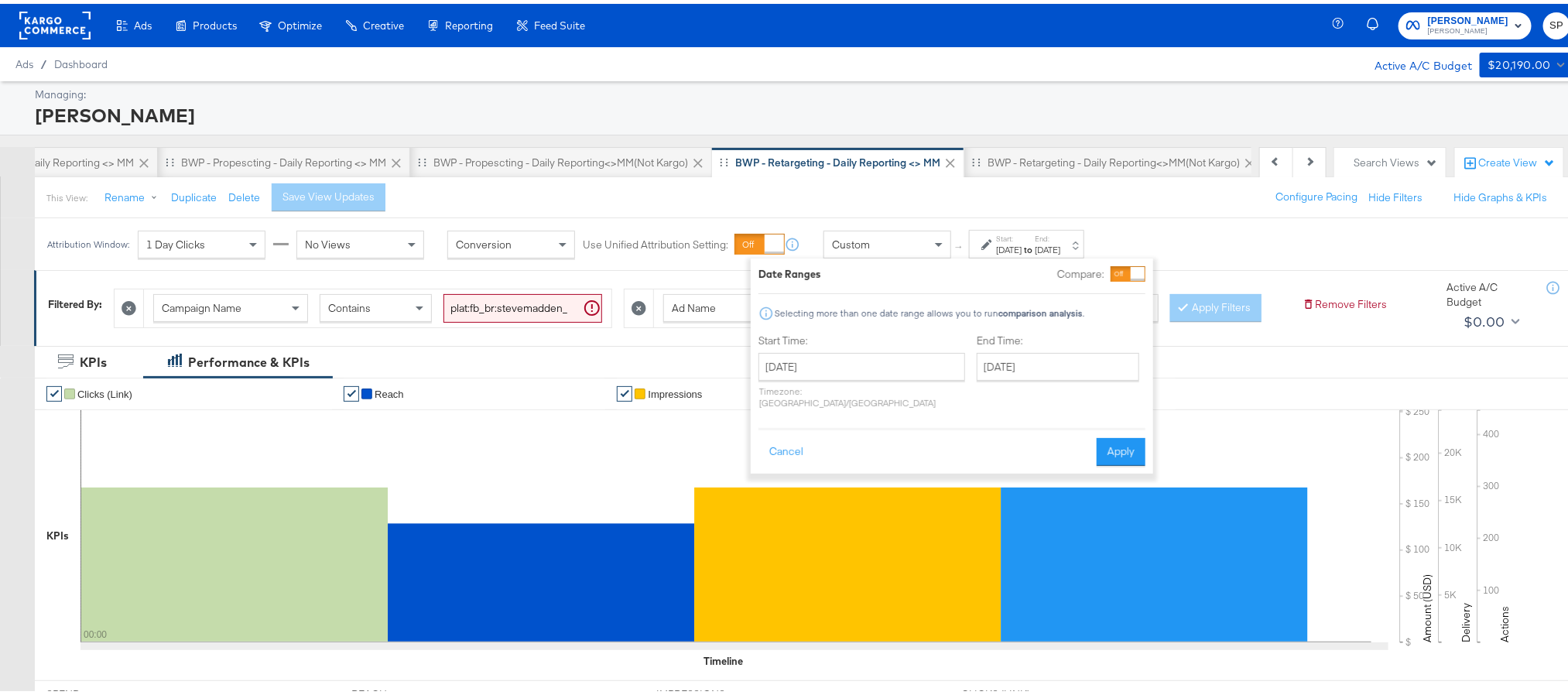
type input "[DATE]"
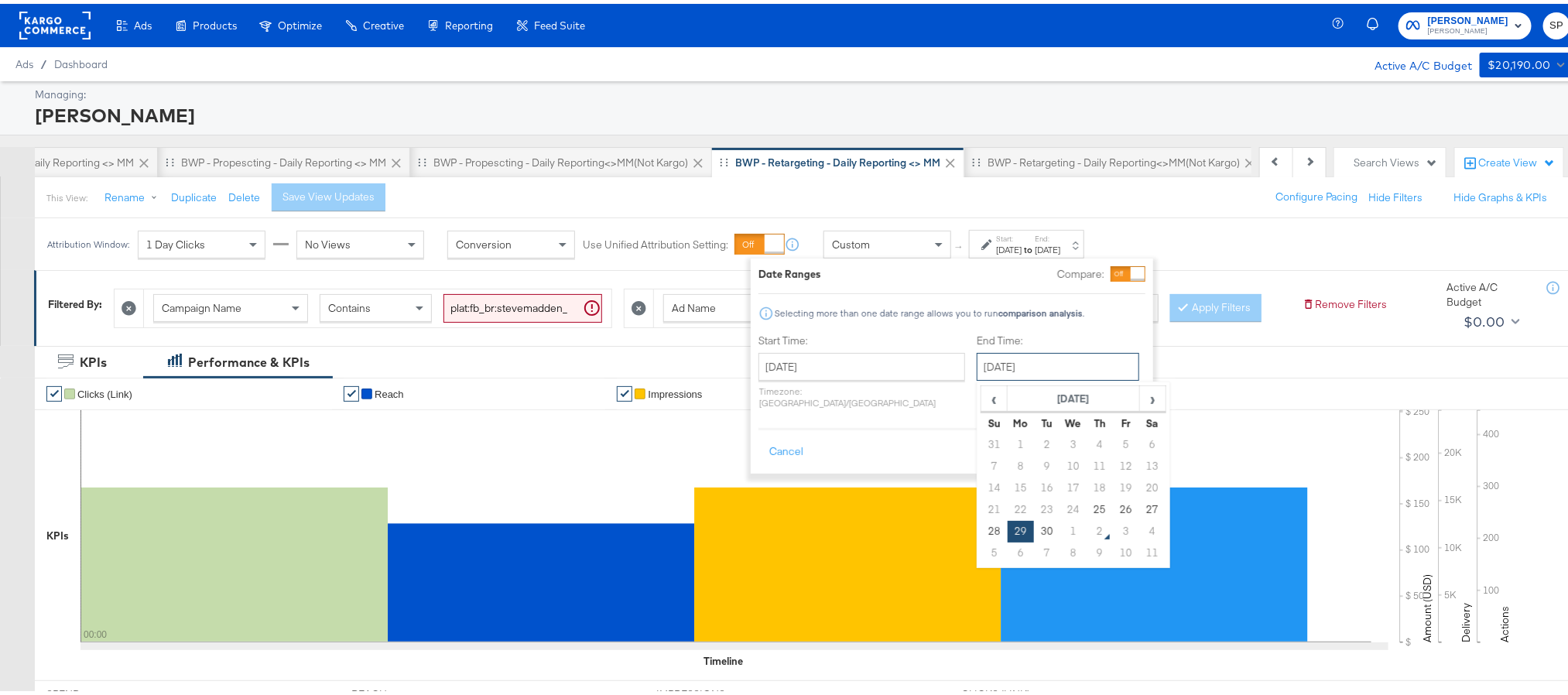
click at [1004, 370] on input "September 29th 2025" at bounding box center [1057, 363] width 162 height 28
click at [1060, 524] on td "1" at bounding box center [1073, 527] width 26 height 21
type input "[DATE]"
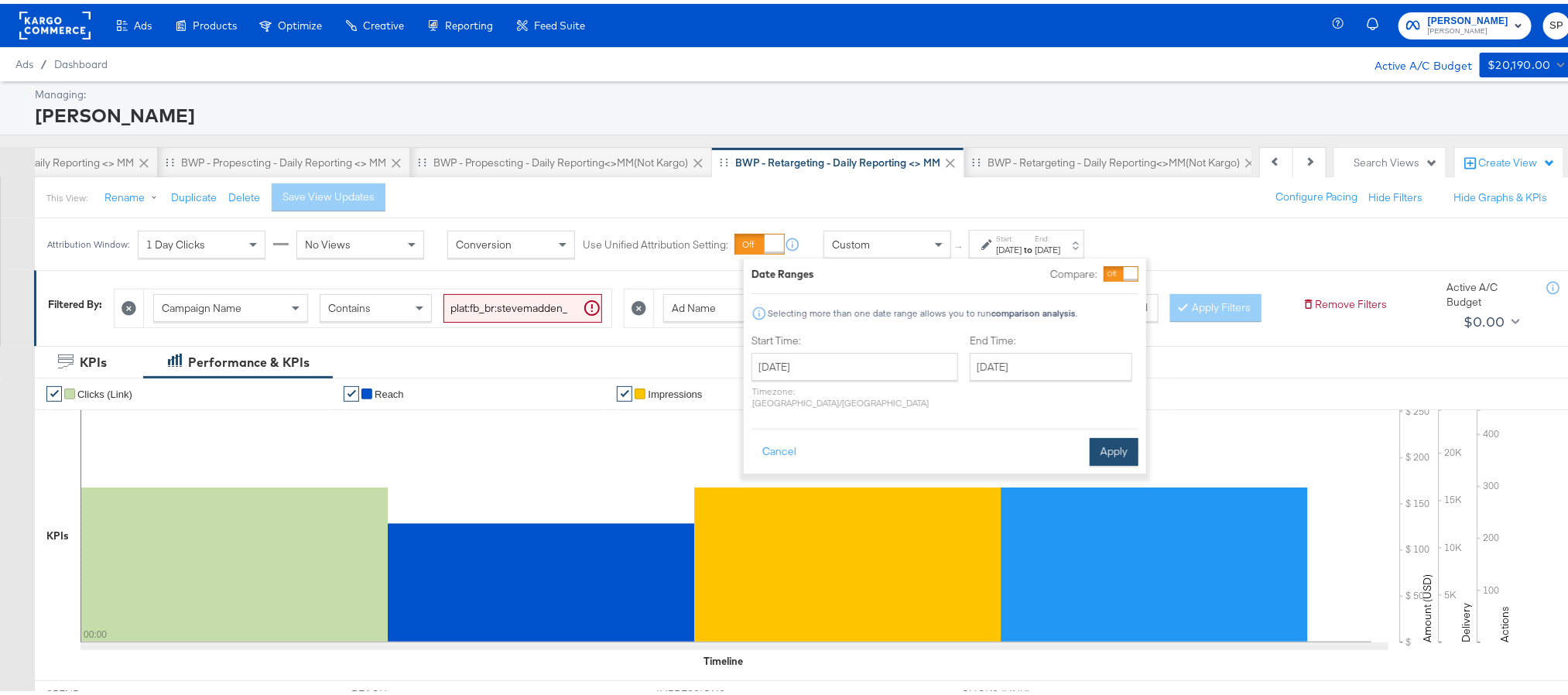
click at [1099, 440] on button "Apply" at bounding box center [1114, 447] width 49 height 28
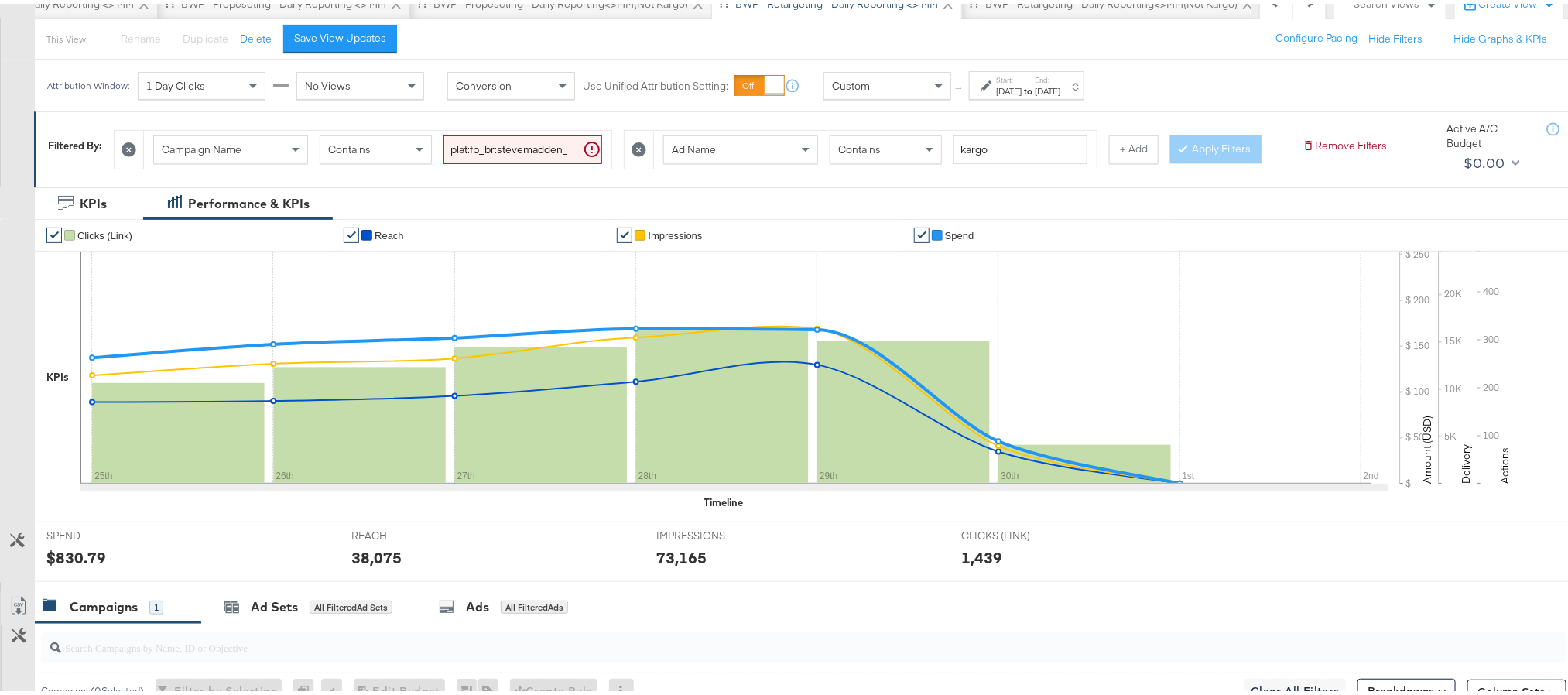
scroll to position [160, 0]
click at [71, 563] on div "$830.79" at bounding box center [76, 551] width 59 height 22
click at [360, 563] on div "38,075" at bounding box center [377, 551] width 50 height 22
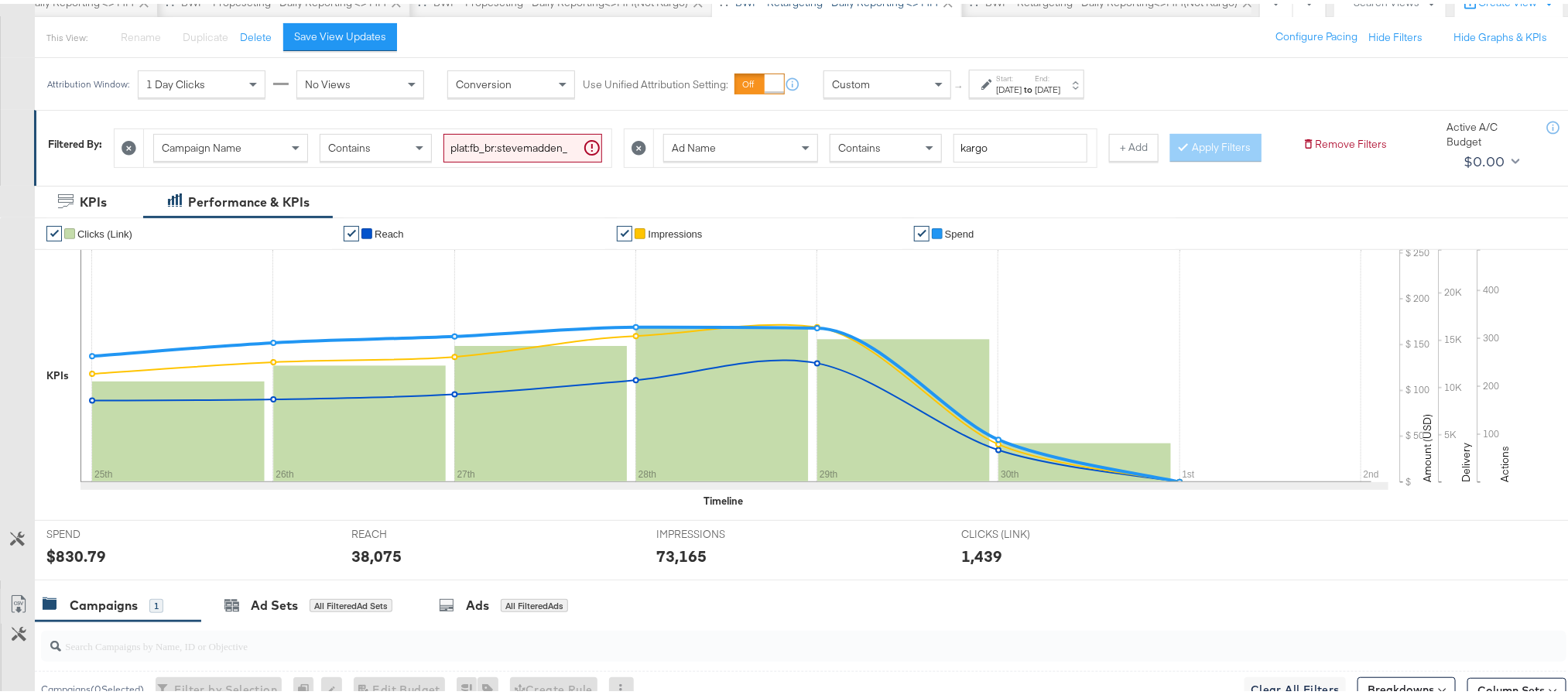
click at [676, 563] on div "73,165" at bounding box center [682, 551] width 50 height 22
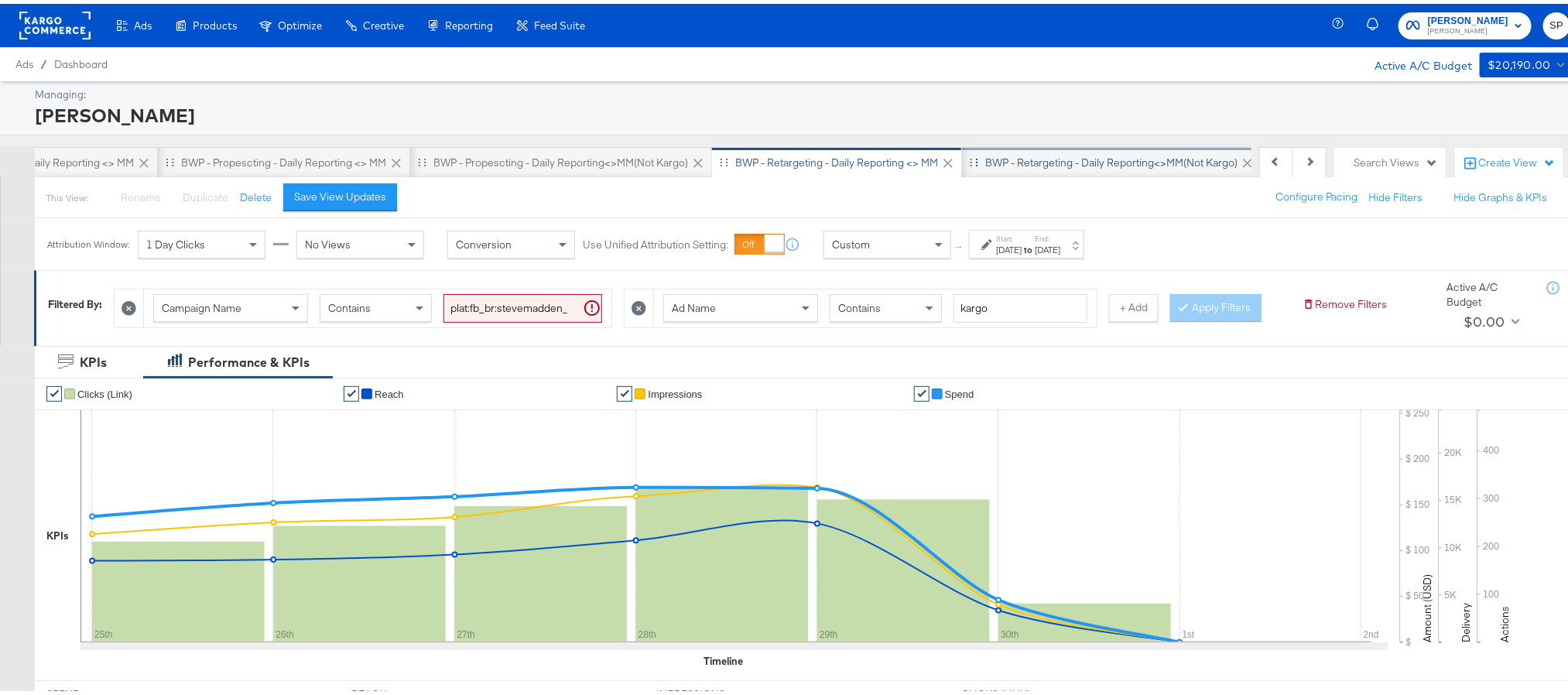
click at [1044, 154] on div "BWP - Retargeting - Daily Reporting<>MM(not kargo)" at bounding box center [1112, 158] width 252 height 15
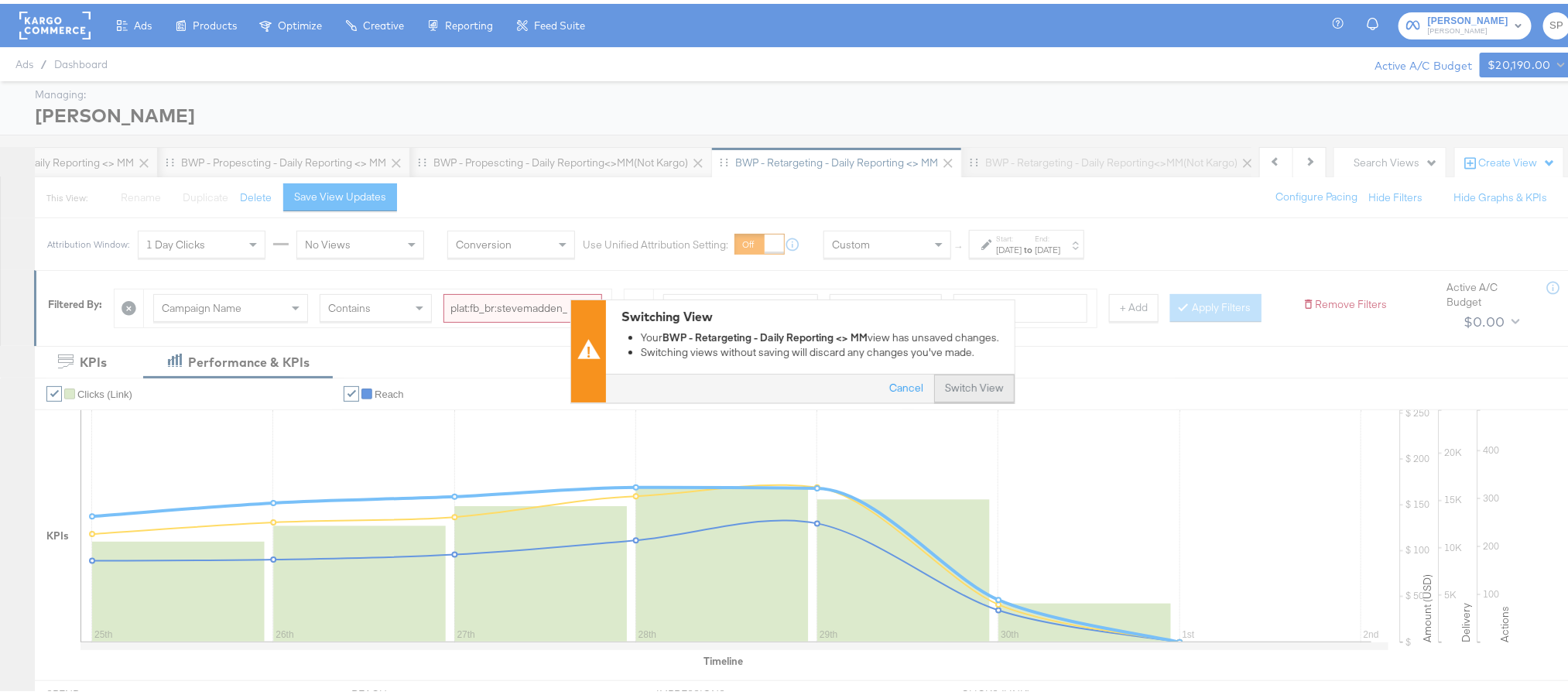
click at [963, 391] on button "Switch View" at bounding box center [974, 385] width 81 height 28
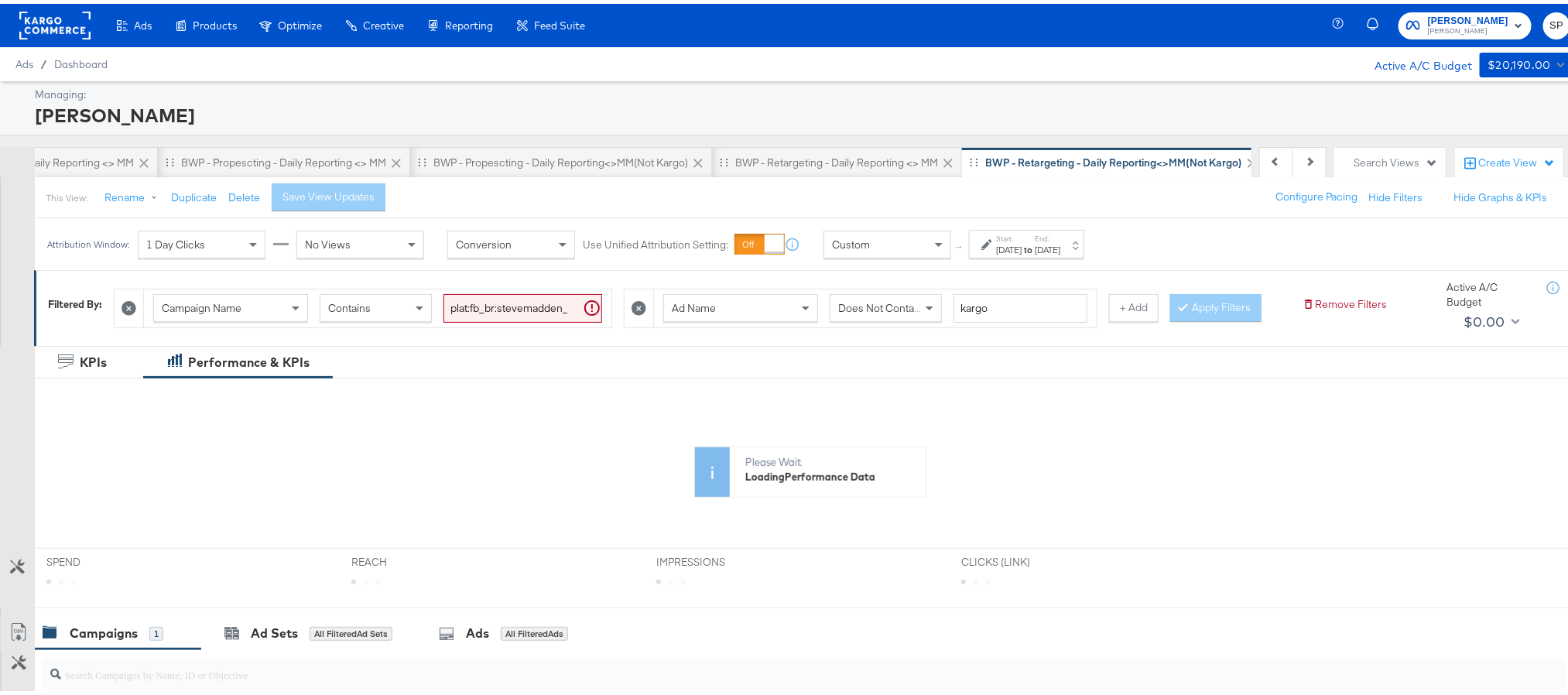
click at [1060, 232] on label "End:" at bounding box center [1048, 235] width 25 height 10
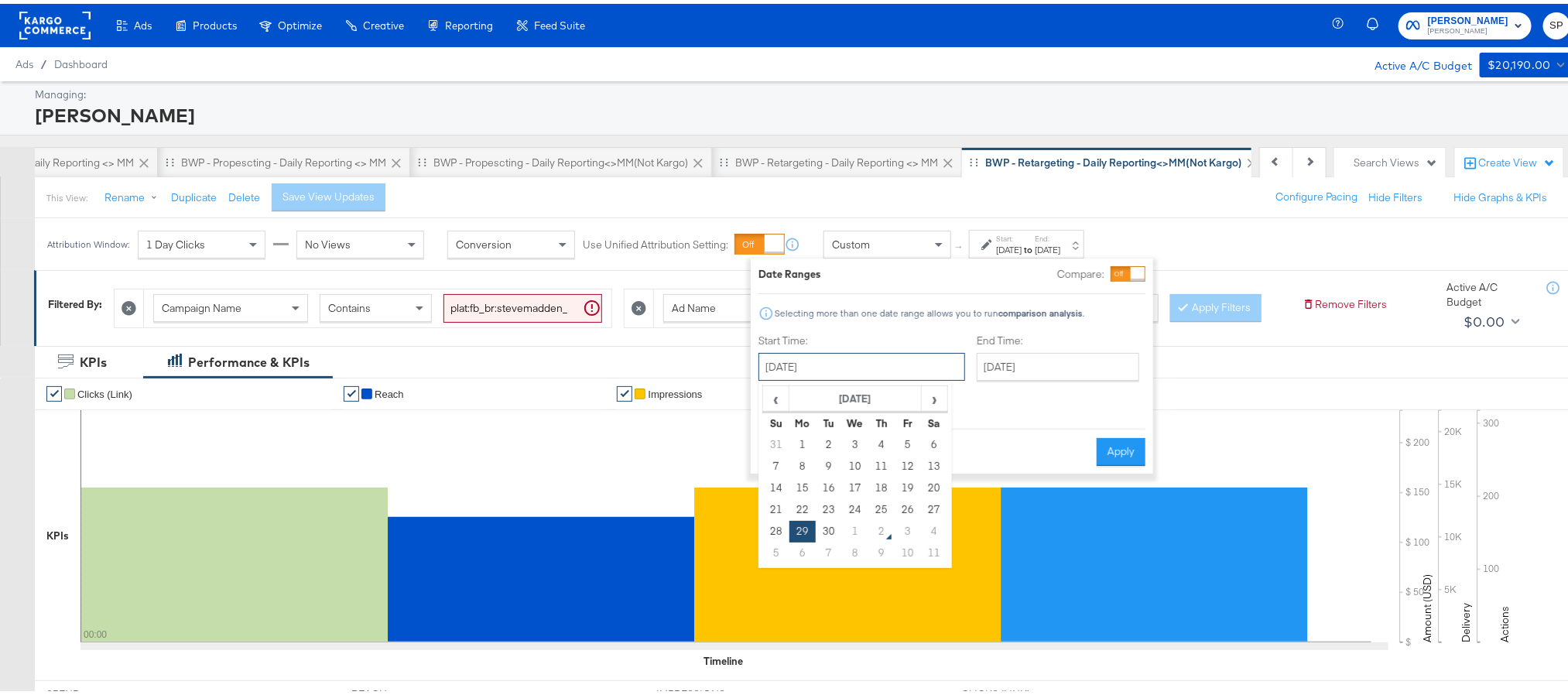
click at [889, 365] on input "September 29th 2025" at bounding box center [861, 363] width 207 height 28
click at [872, 506] on td "25" at bounding box center [881, 506] width 26 height 21
type input "[DATE]"
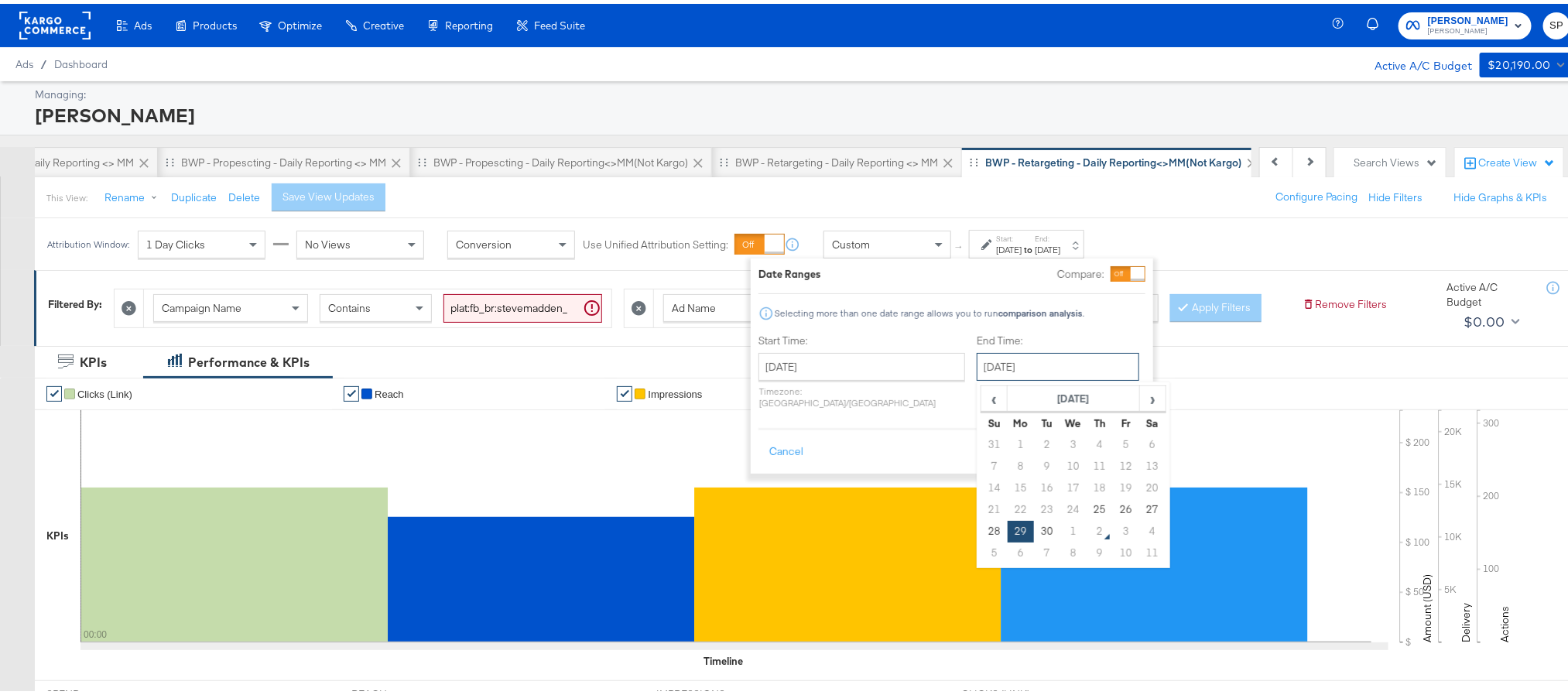
click at [1009, 372] on input "September 29th 2025" at bounding box center [1057, 363] width 162 height 28
click at [1060, 523] on td "1" at bounding box center [1073, 527] width 26 height 21
type input "[DATE]"
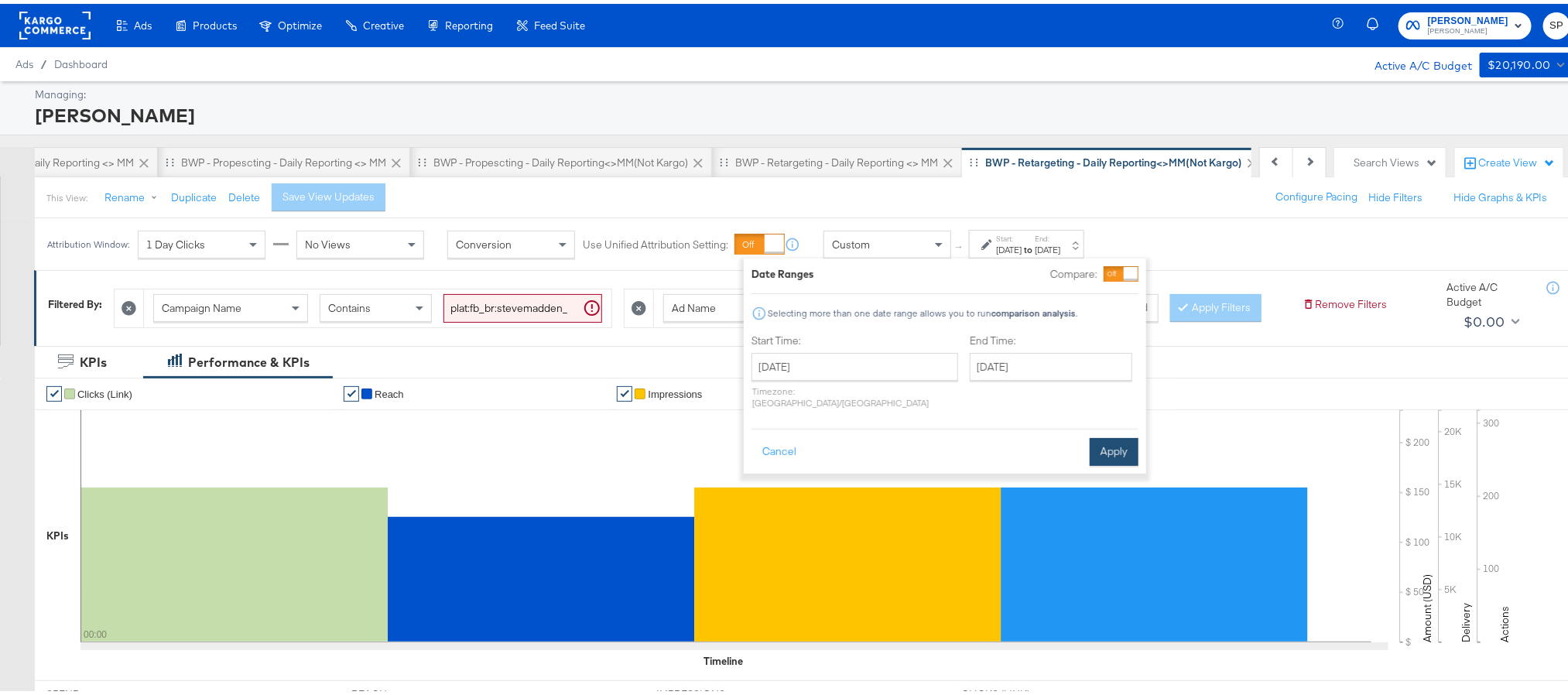
click at [1123, 437] on button "Apply" at bounding box center [1114, 447] width 49 height 28
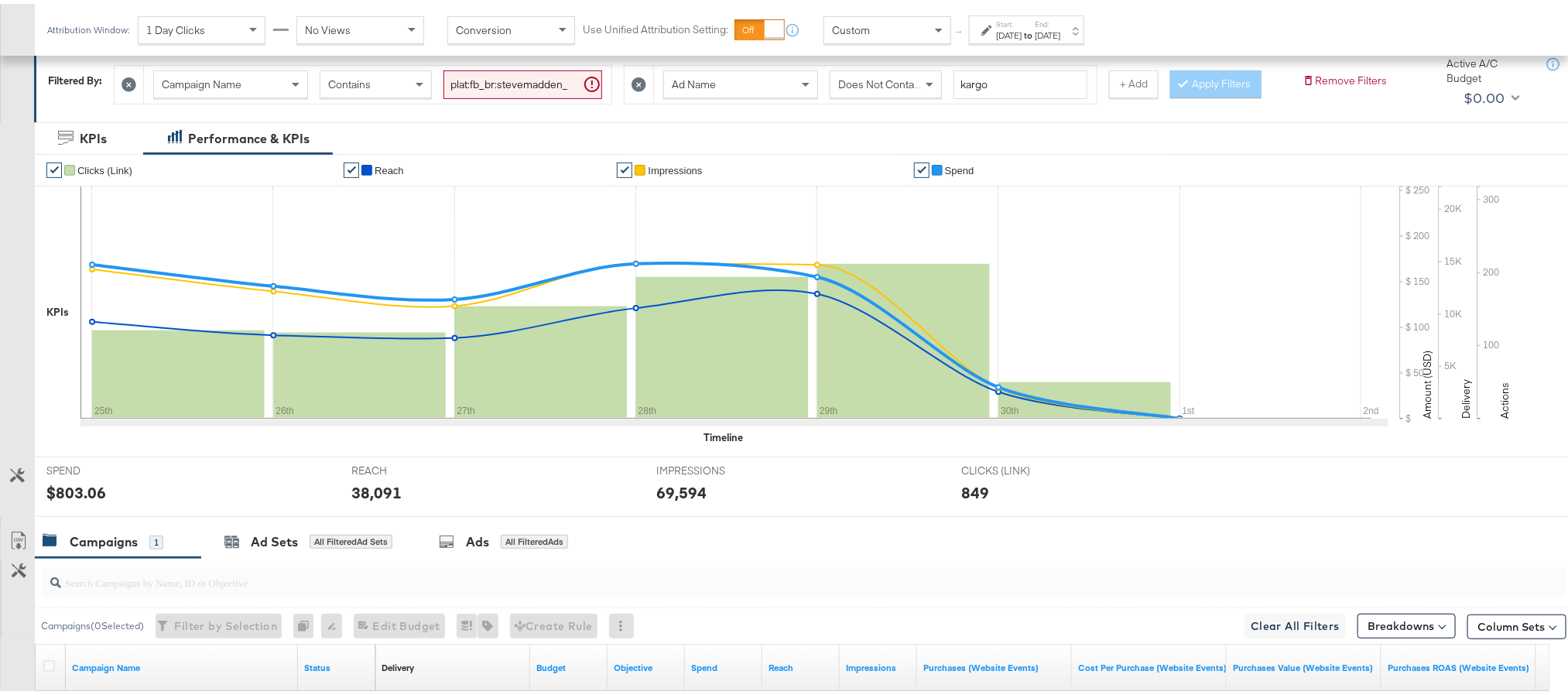
scroll to position [225, 0]
click at [82, 498] on div "$803.06" at bounding box center [76, 486] width 59 height 22
click at [381, 498] on div "38,091" at bounding box center [377, 486] width 50 height 22
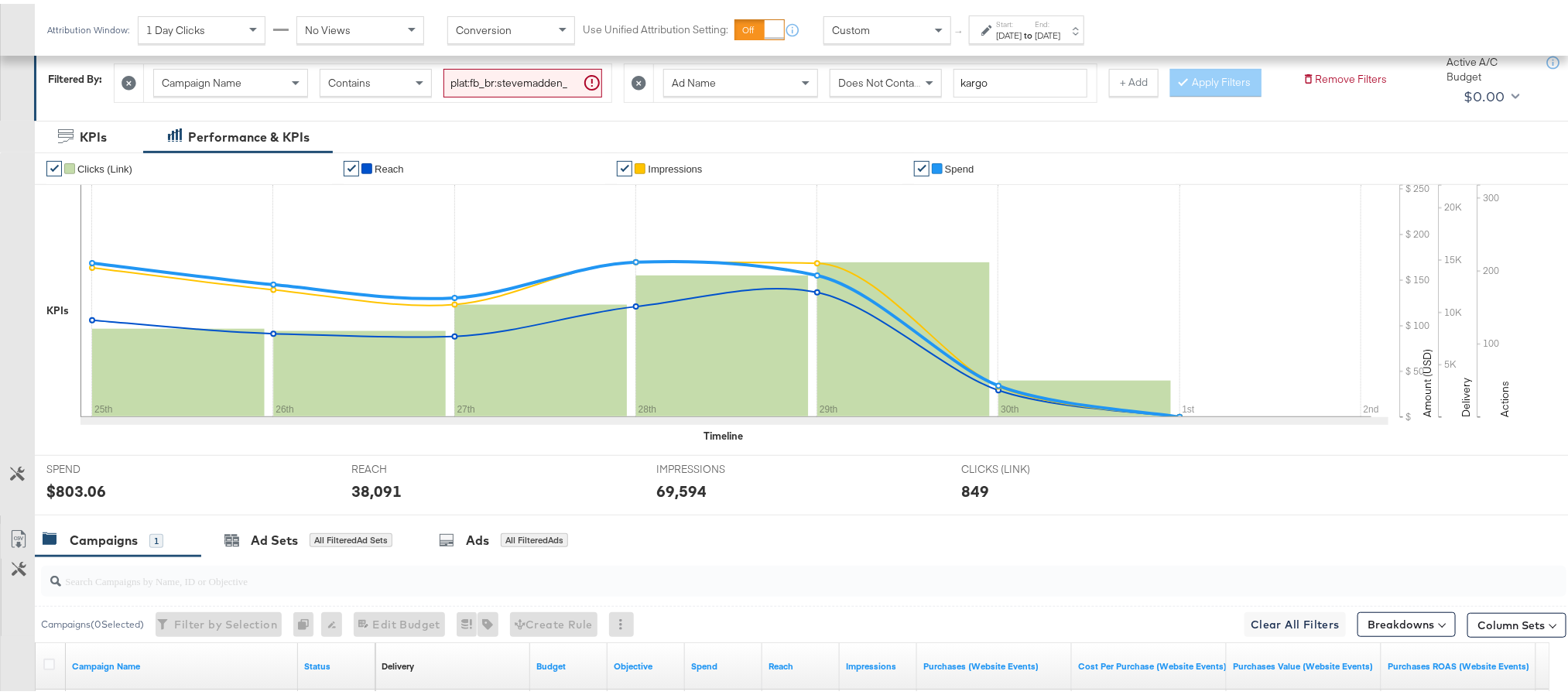
click at [662, 498] on div "69,594" at bounding box center [682, 486] width 50 height 22
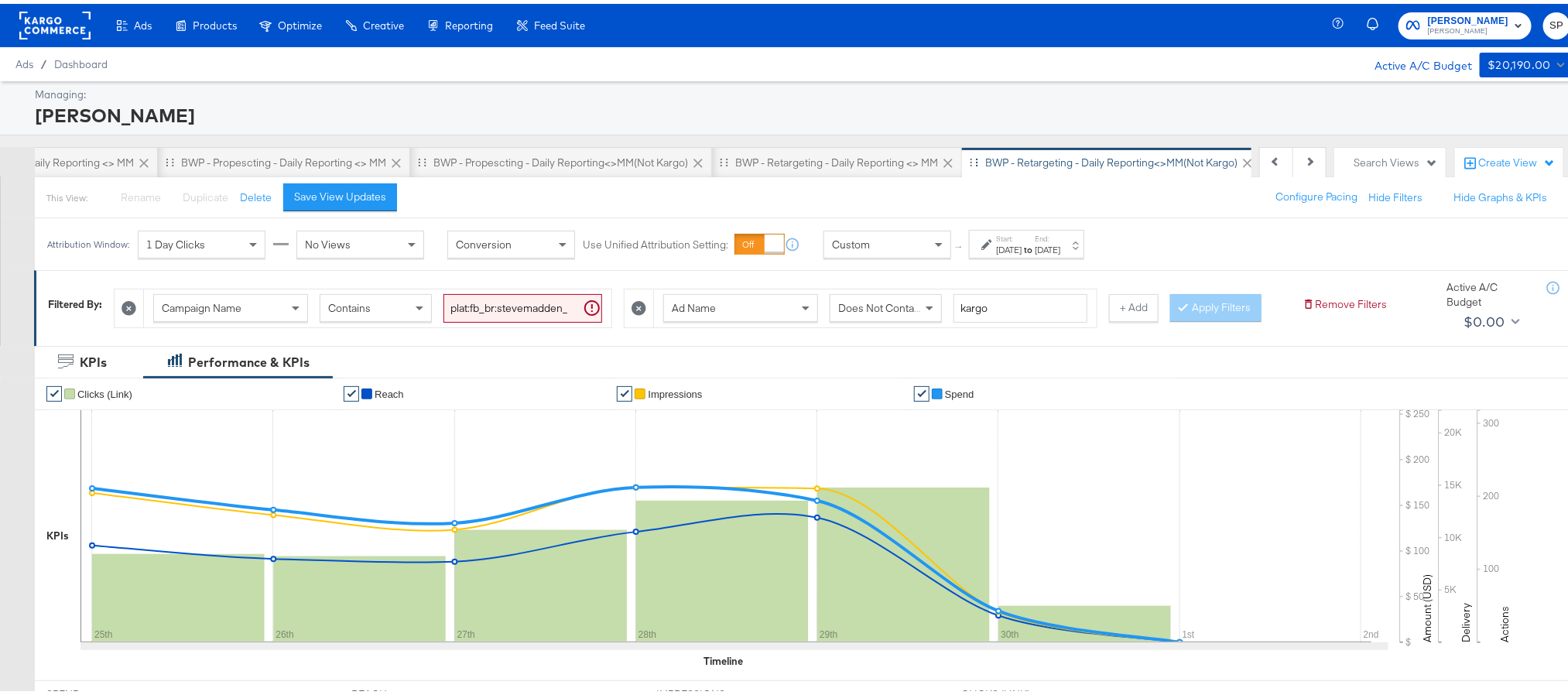
scroll to position [0, 971]
click at [1479, 156] on div "Create View" at bounding box center [1518, 159] width 78 height 16
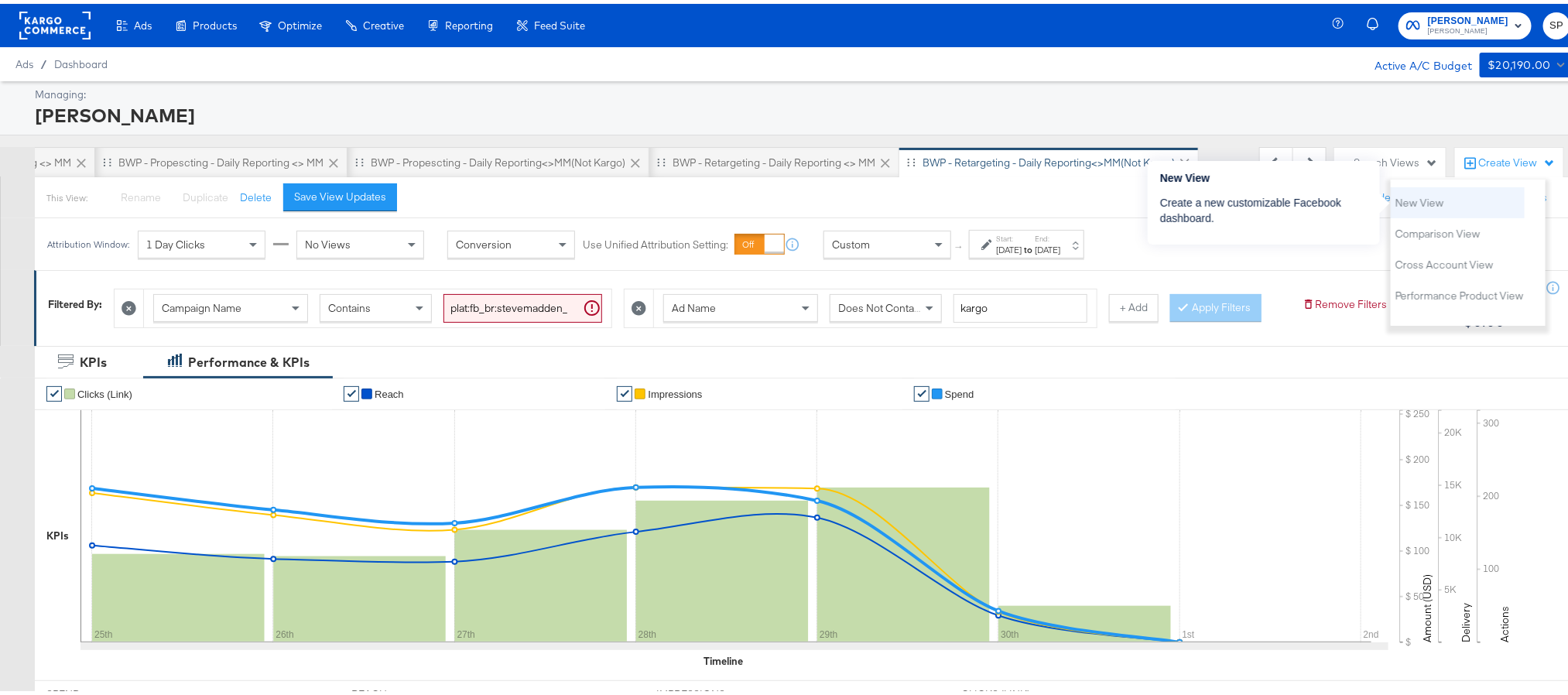
click at [1453, 191] on li "New View" at bounding box center [1457, 199] width 134 height 31
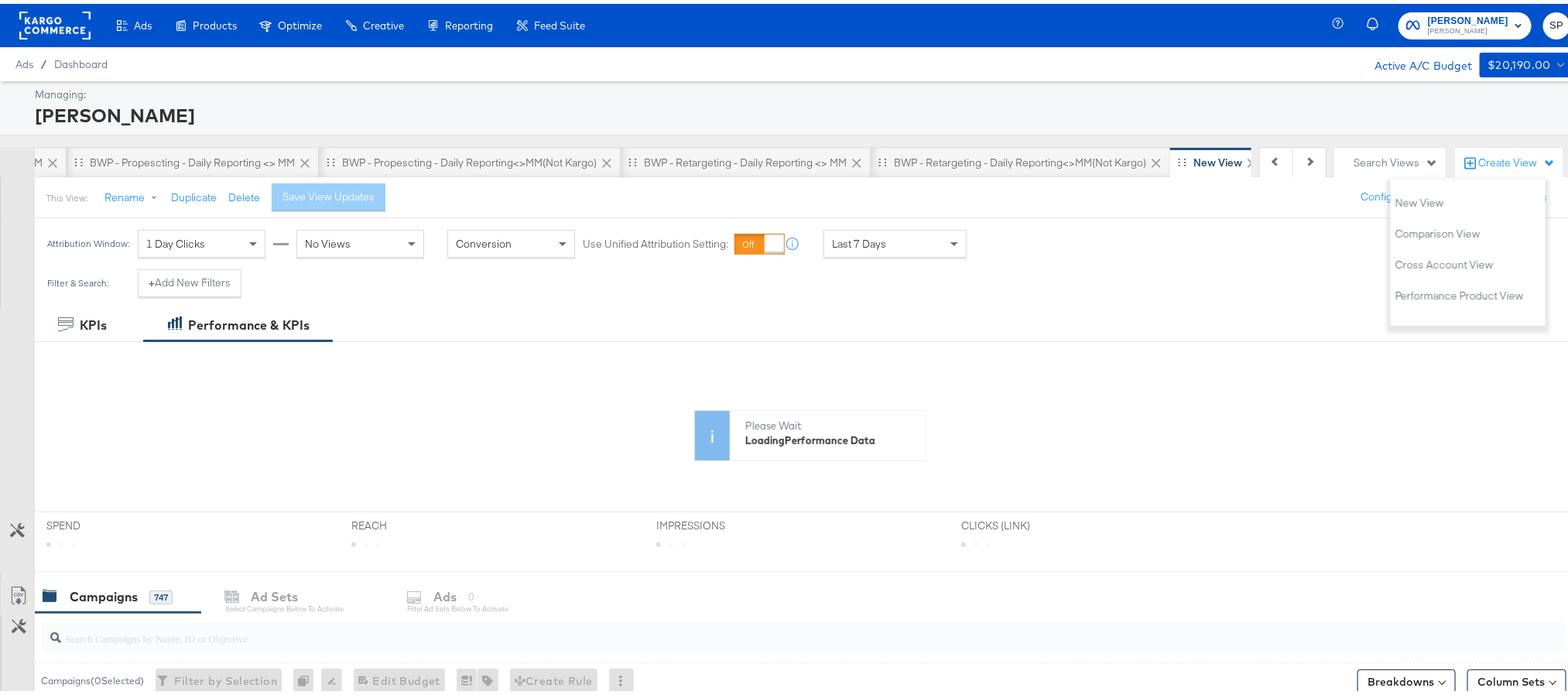
scroll to position [0, 913]
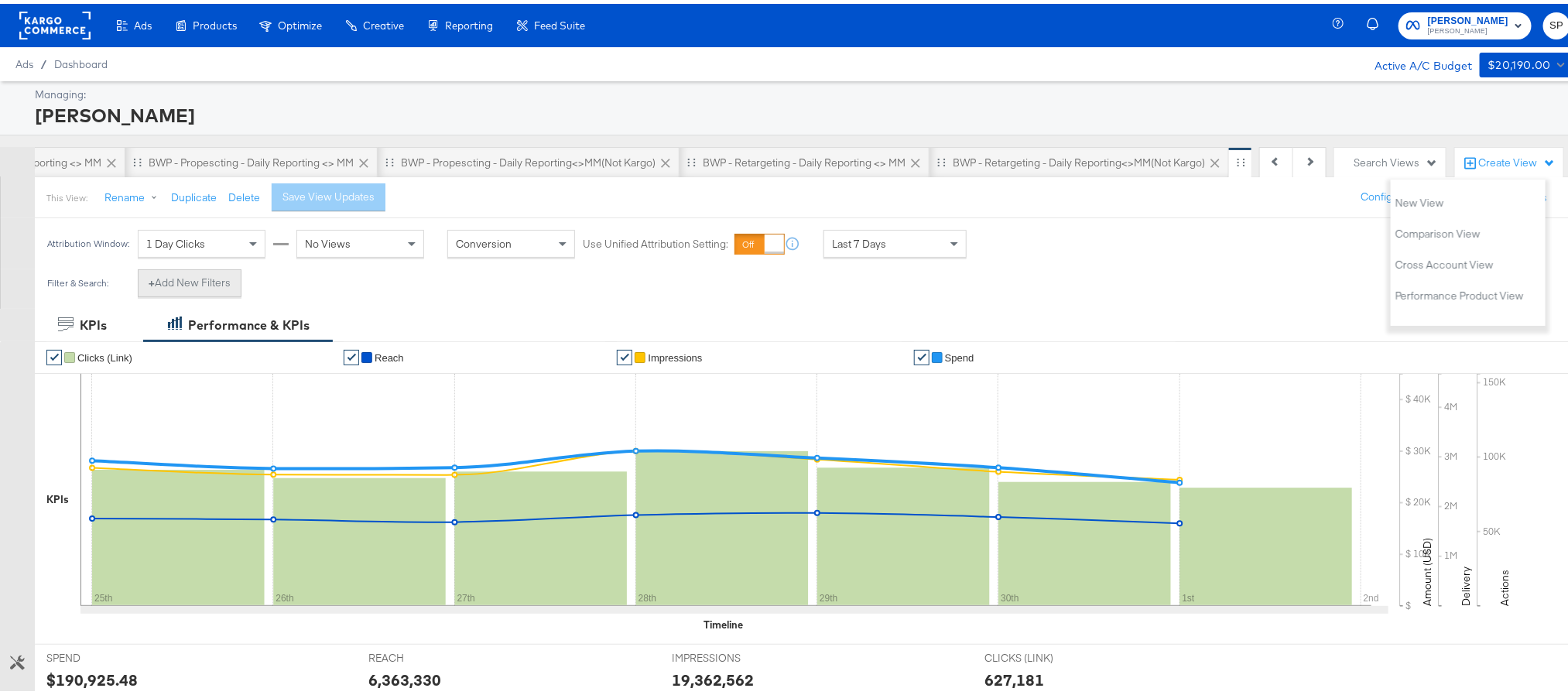
click at [204, 290] on button "+ Add New Filters" at bounding box center [189, 279] width 104 height 28
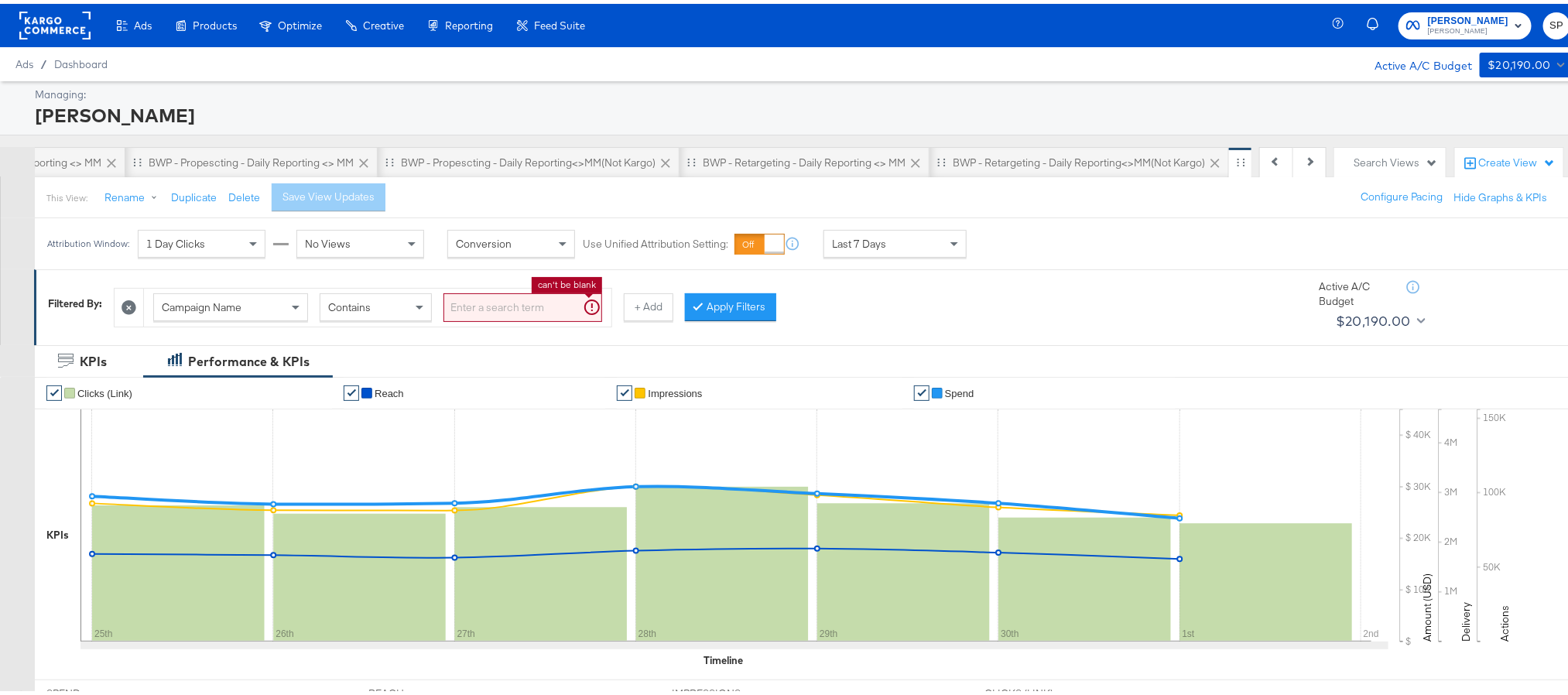
click at [520, 314] on input "search" at bounding box center [522, 303] width 158 height 28
paste input "plat:fb_br:stevemadden_subchan:paidsocial-asc_temp:buywithprime-prospecting_obj…"
type input "plat:fb_br:stevemadden_subchan:paidsocial-asc_temp:buywithprime-prospecting_obj…"
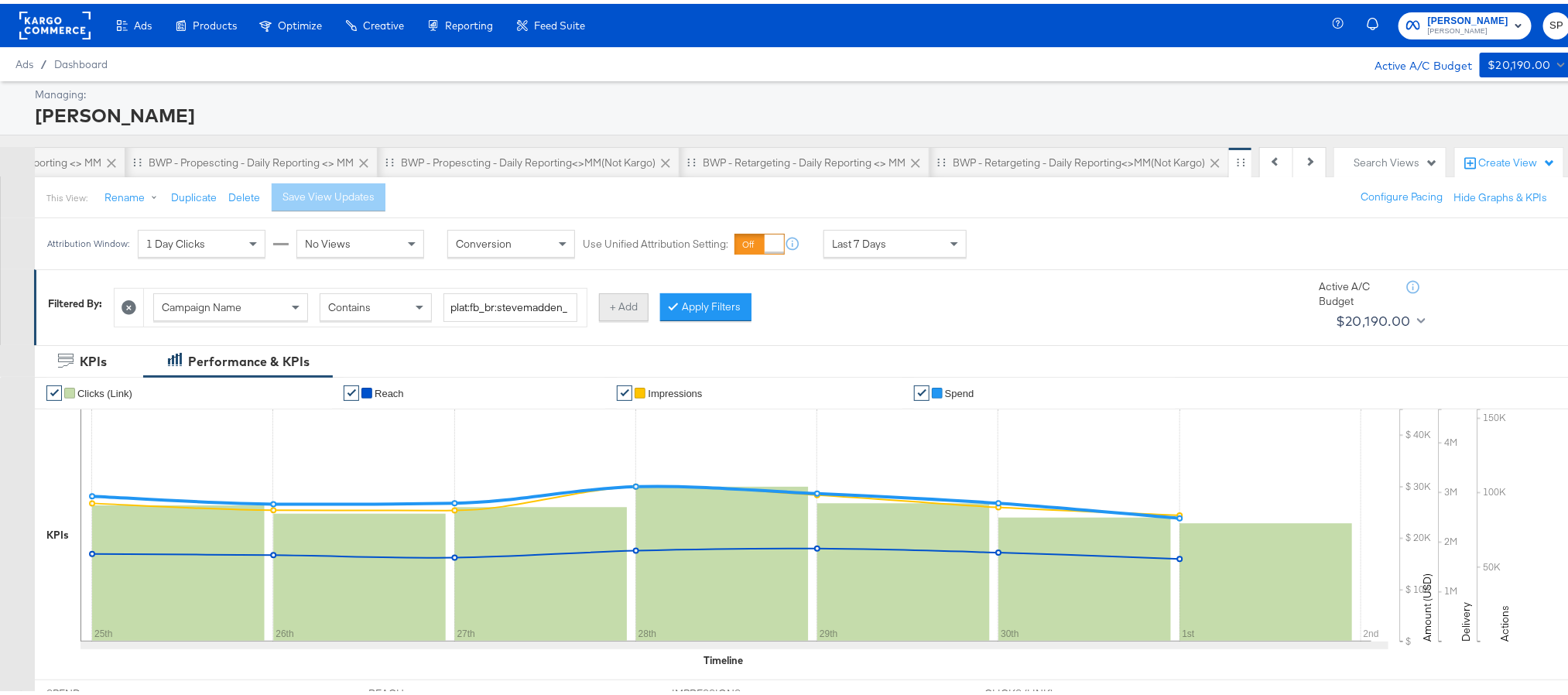
click at [644, 302] on button "+ Add" at bounding box center [623, 303] width 50 height 28
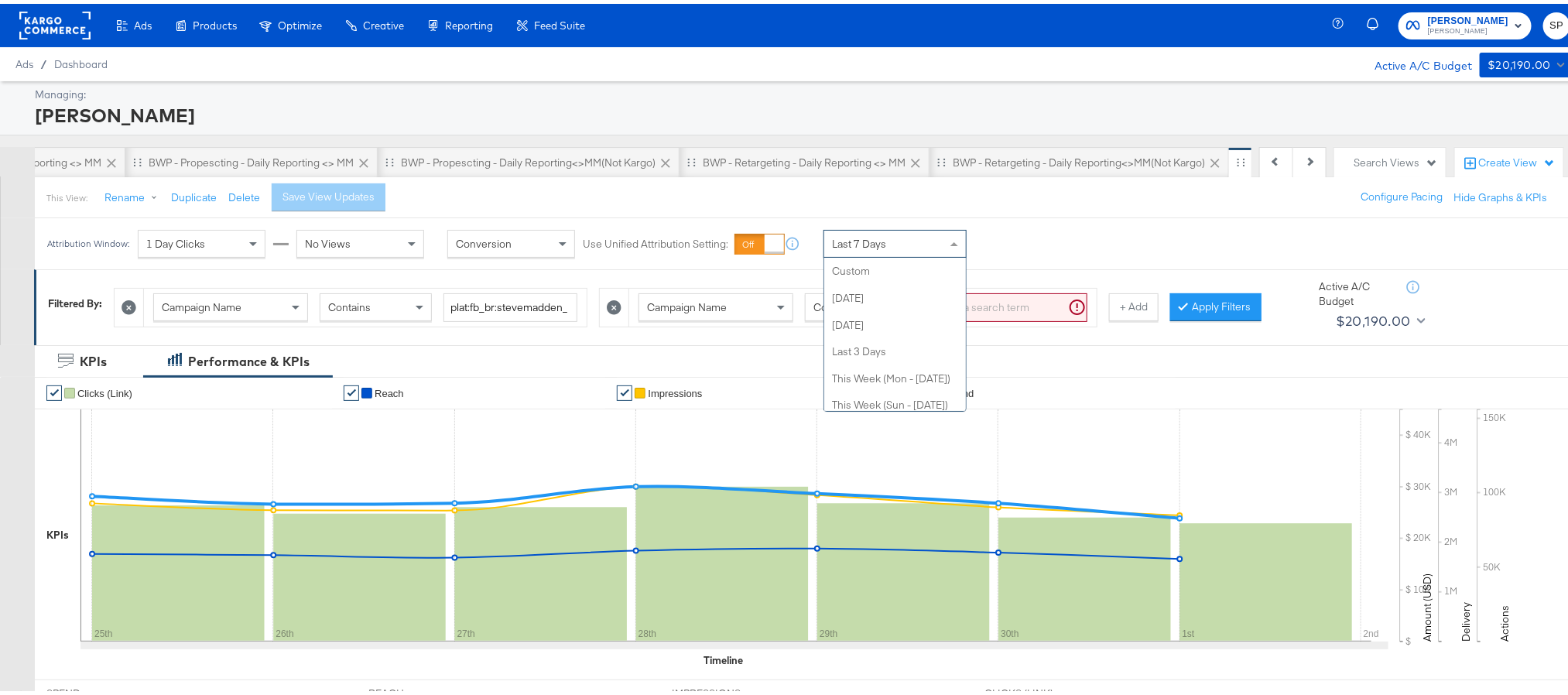
click at [889, 244] on div "Last 7 Days" at bounding box center [895, 240] width 142 height 26
click at [1033, 253] on div "Start: Oct 2nd 2025 to End: Oct 2nd 2025" at bounding box center [1026, 240] width 116 height 28
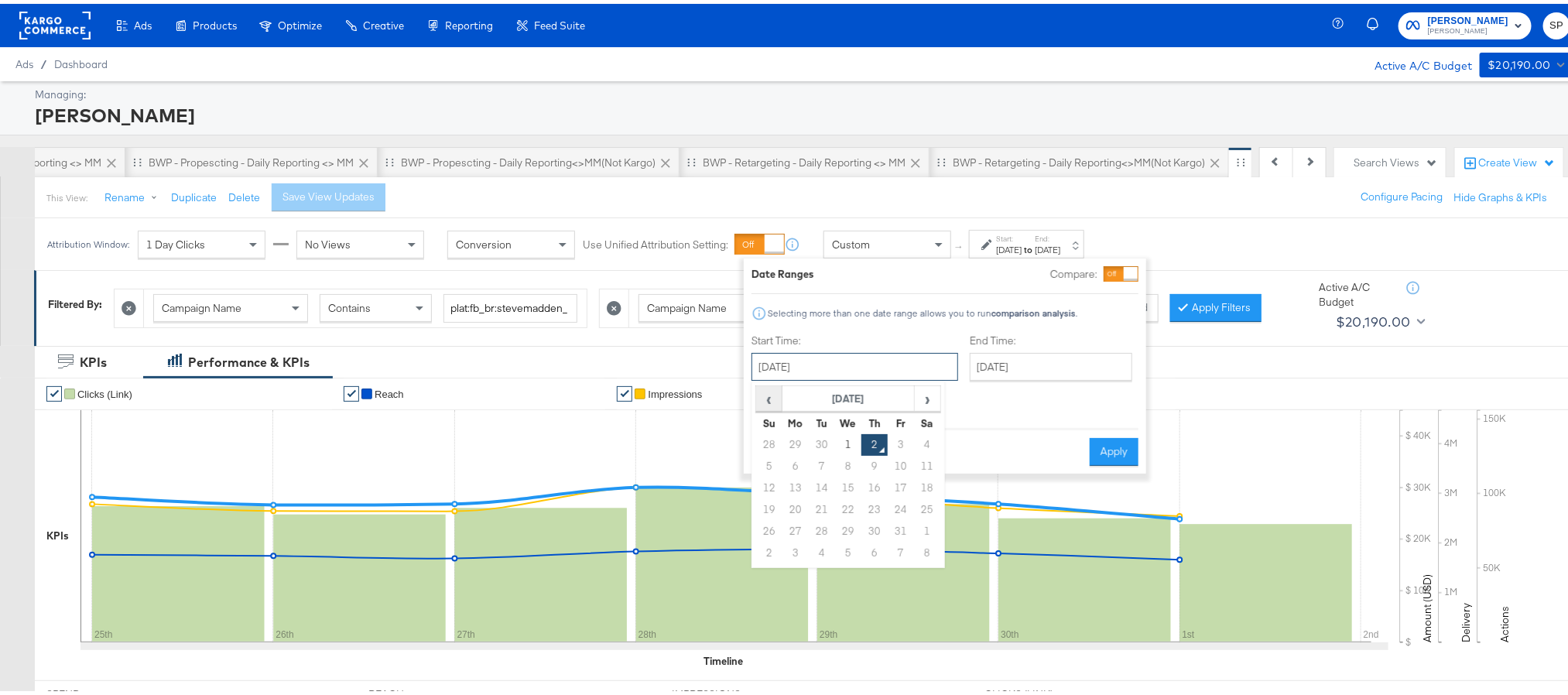
drag, startPoint x: 901, startPoint y: 369, endPoint x: 767, endPoint y: 395, distance: 136.5
click at [767, 377] on div "October 2nd 2025 ‹ October 2025 › Su Mo Tu We Th Fr Sa 28 29 30 1 2 3 4 5 6 7 8…" at bounding box center [854, 363] width 207 height 28
click at [767, 395] on span "‹" at bounding box center [769, 395] width 24 height 23
click at [867, 509] on td "25" at bounding box center [874, 506] width 26 height 21
type input "[DATE]"
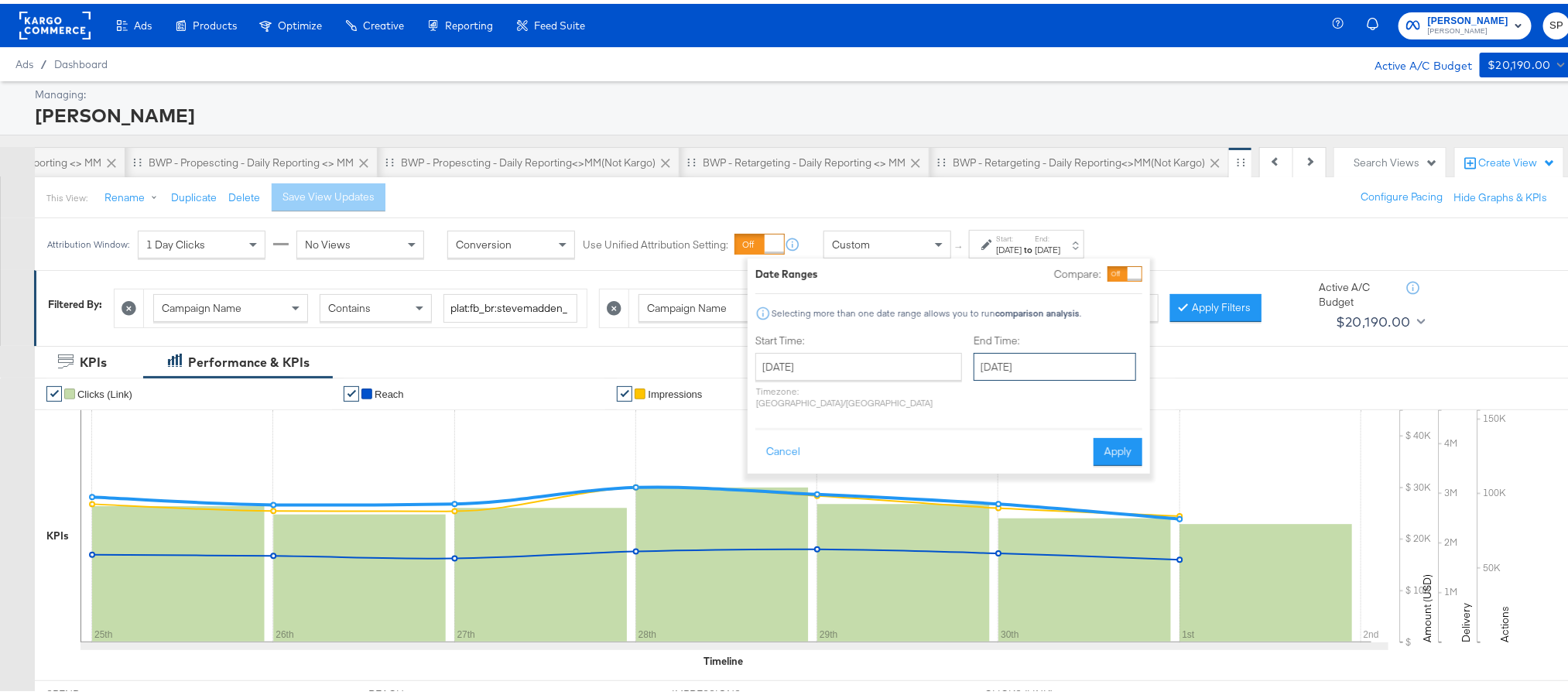
click at [1005, 364] on input "[DATE]" at bounding box center [1054, 363] width 162 height 28
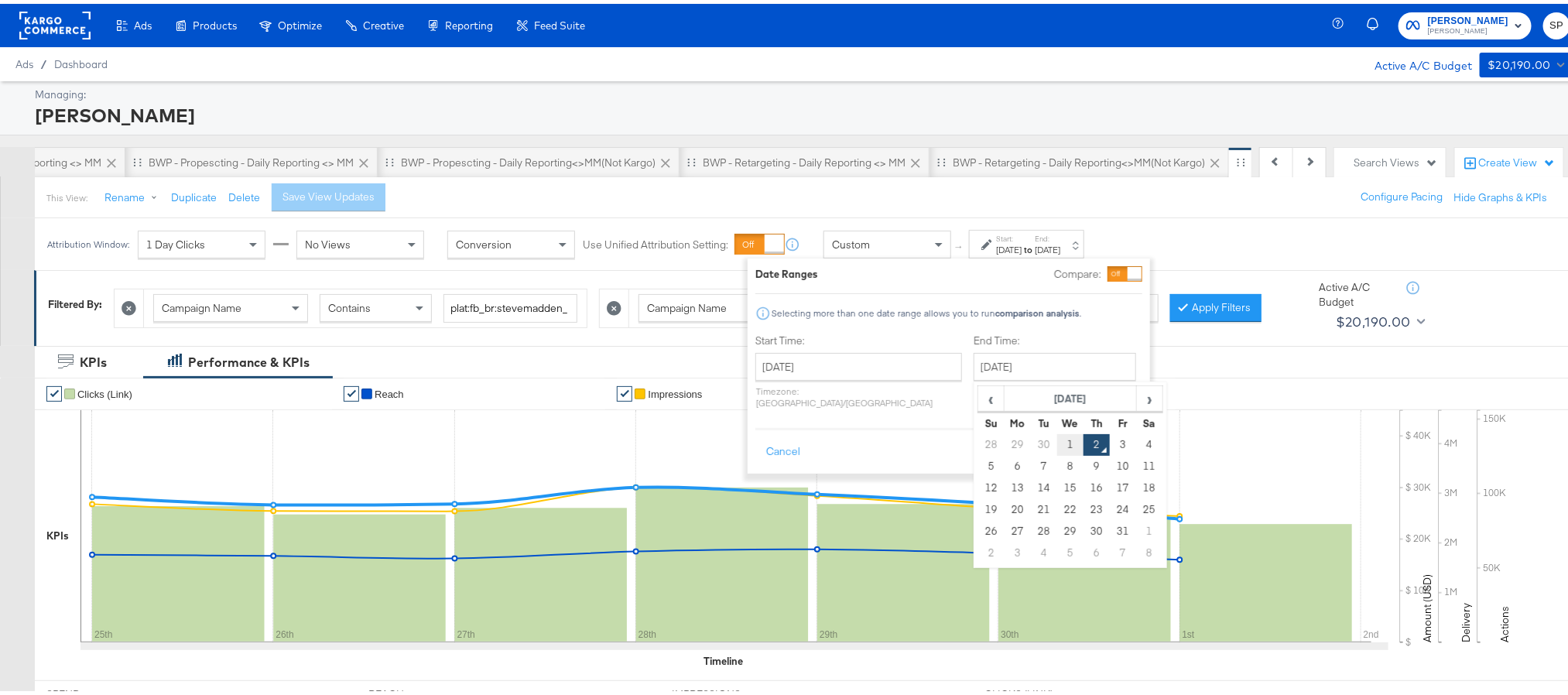
click at [1057, 441] on td "1" at bounding box center [1070, 441] width 26 height 21
type input "[DATE]"
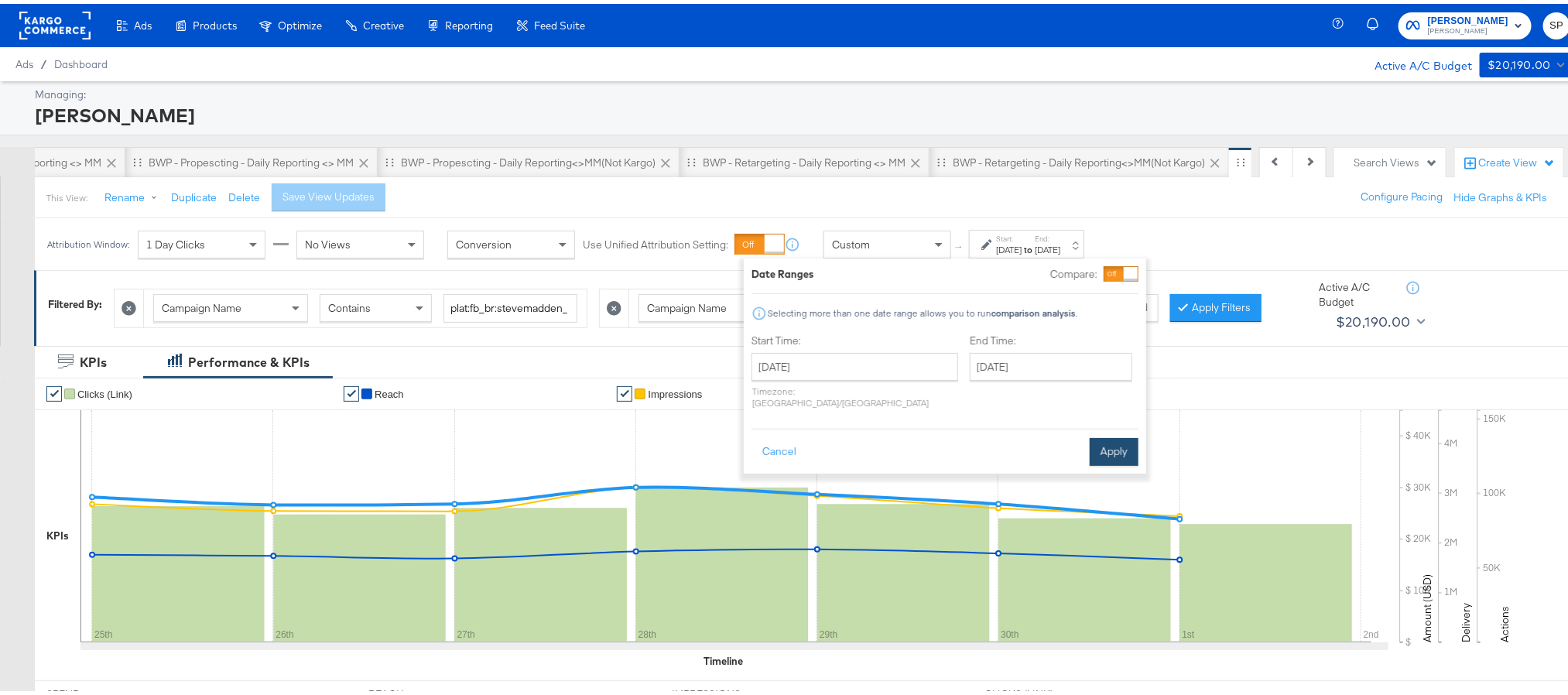
click at [1121, 434] on button "Apply" at bounding box center [1114, 447] width 49 height 28
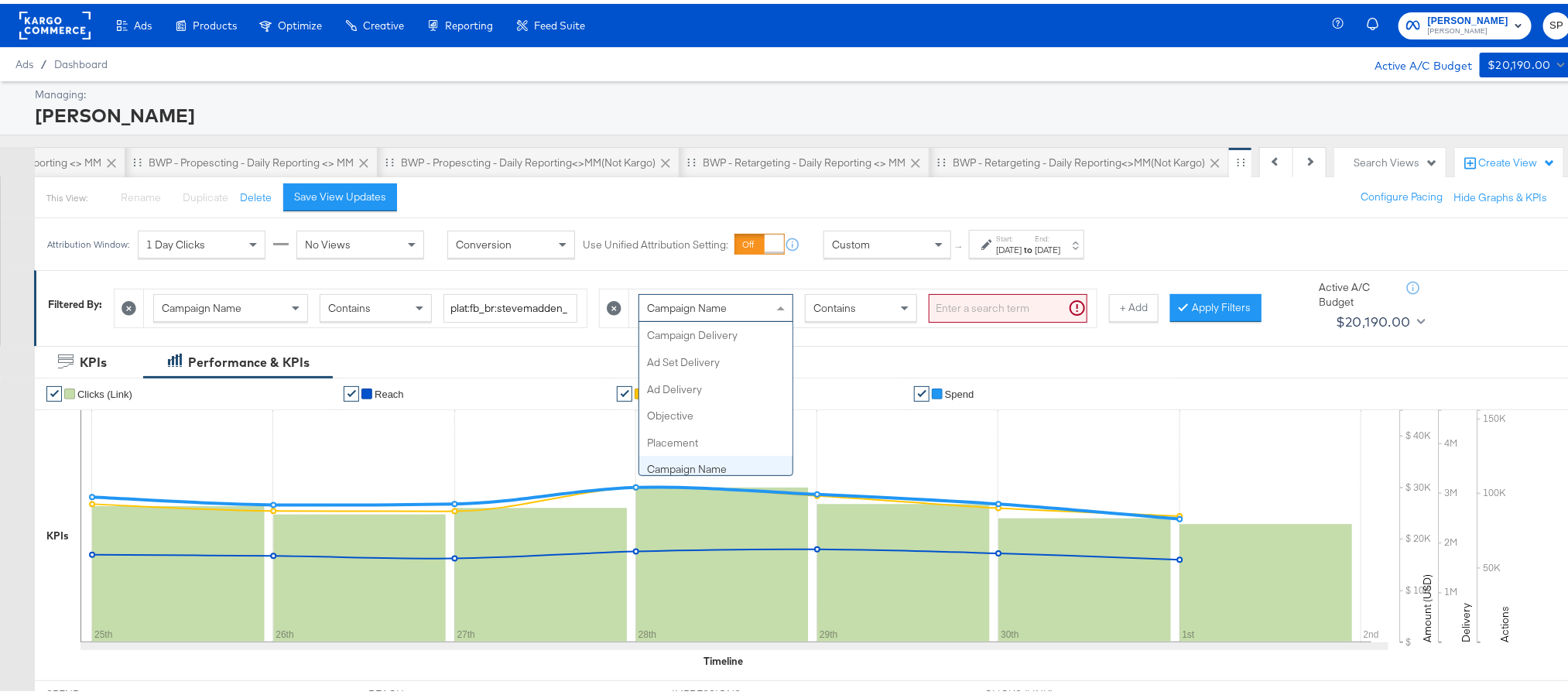
scroll to position [133, 0]
click at [739, 304] on div "Campaign Name" at bounding box center [716, 304] width 153 height 26
click at [980, 300] on input "search" at bounding box center [1008, 304] width 158 height 28
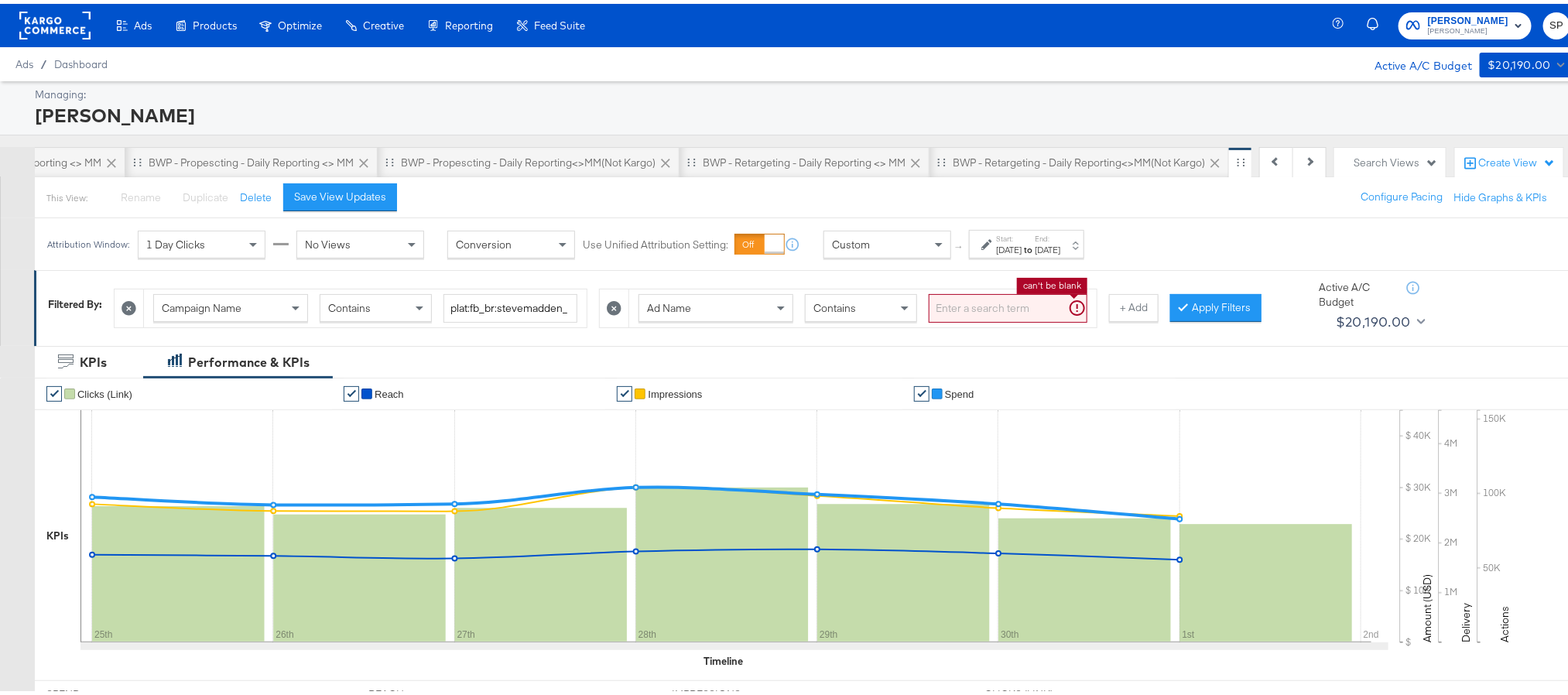
paste input "cta:shopnow_prodft:buywithprime2025_copy:primedelivers-[DATE]-KARGO-BWP_lp:plp_…"
type input "cta:shopnow_prodft:bu"
type input "kargo"
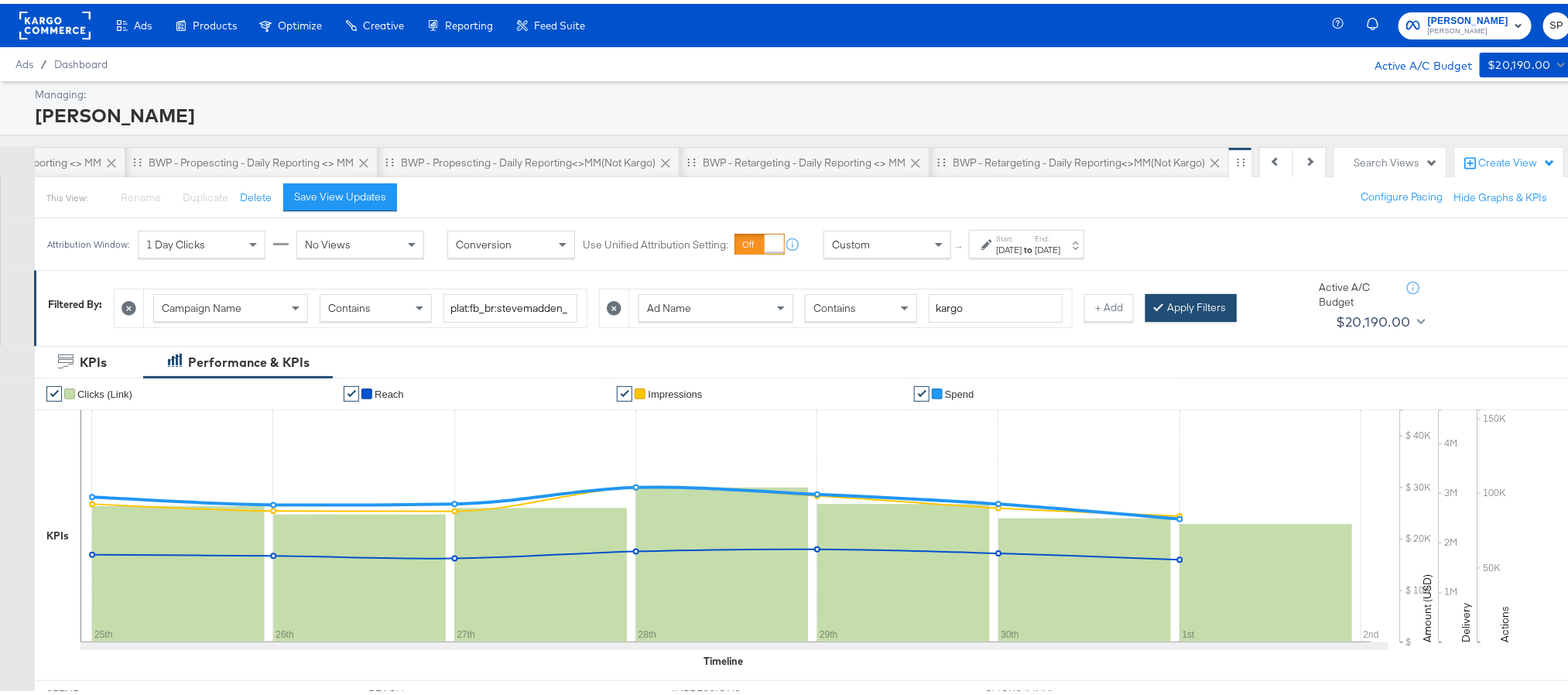
click at [1205, 305] on button "Apply Filters" at bounding box center [1191, 304] width 91 height 28
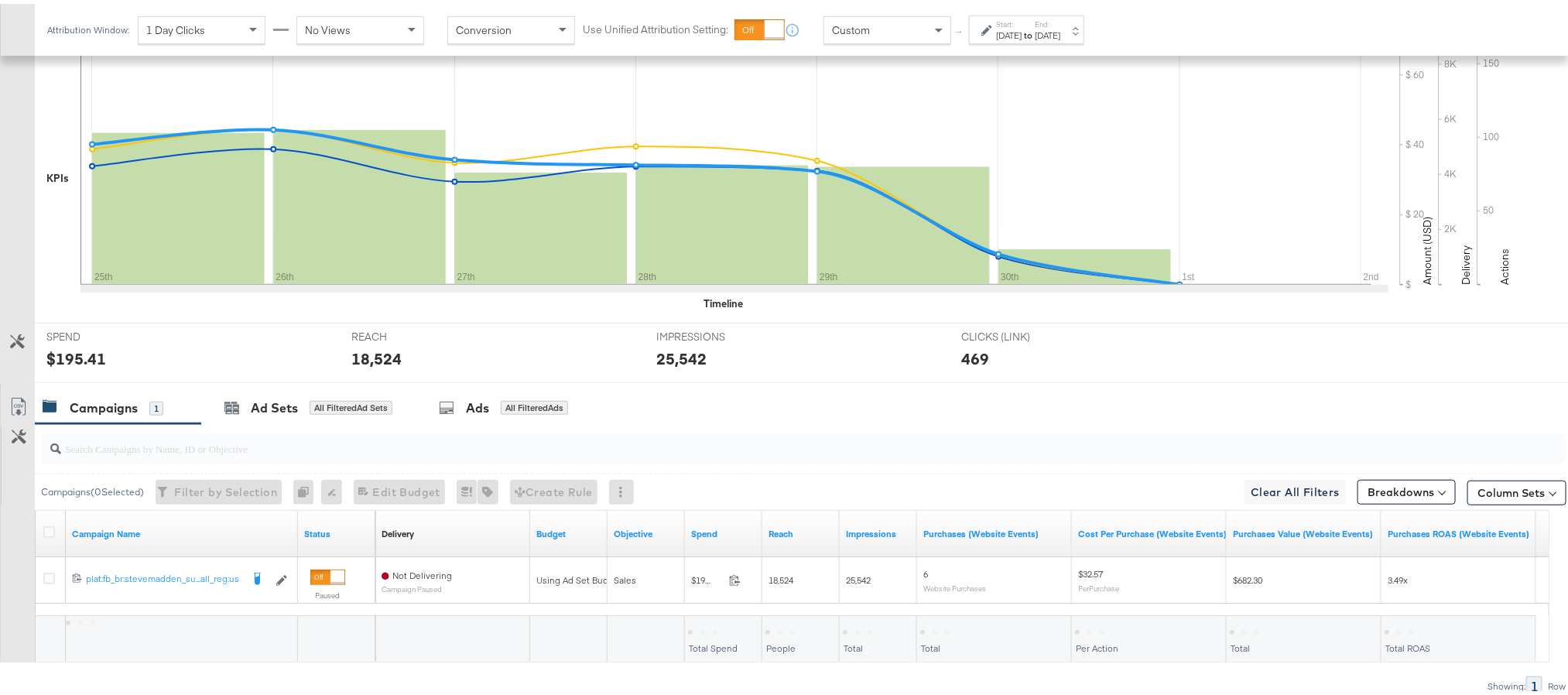
scroll to position [358, 0]
click at [250, 451] on input "search" at bounding box center [743, 437] width 1364 height 30
paste input "cta:shopnow_prodft:buywithprime2025_copy:primedelivers-[DATE]-KARGO-BWP_lp:plp_…"
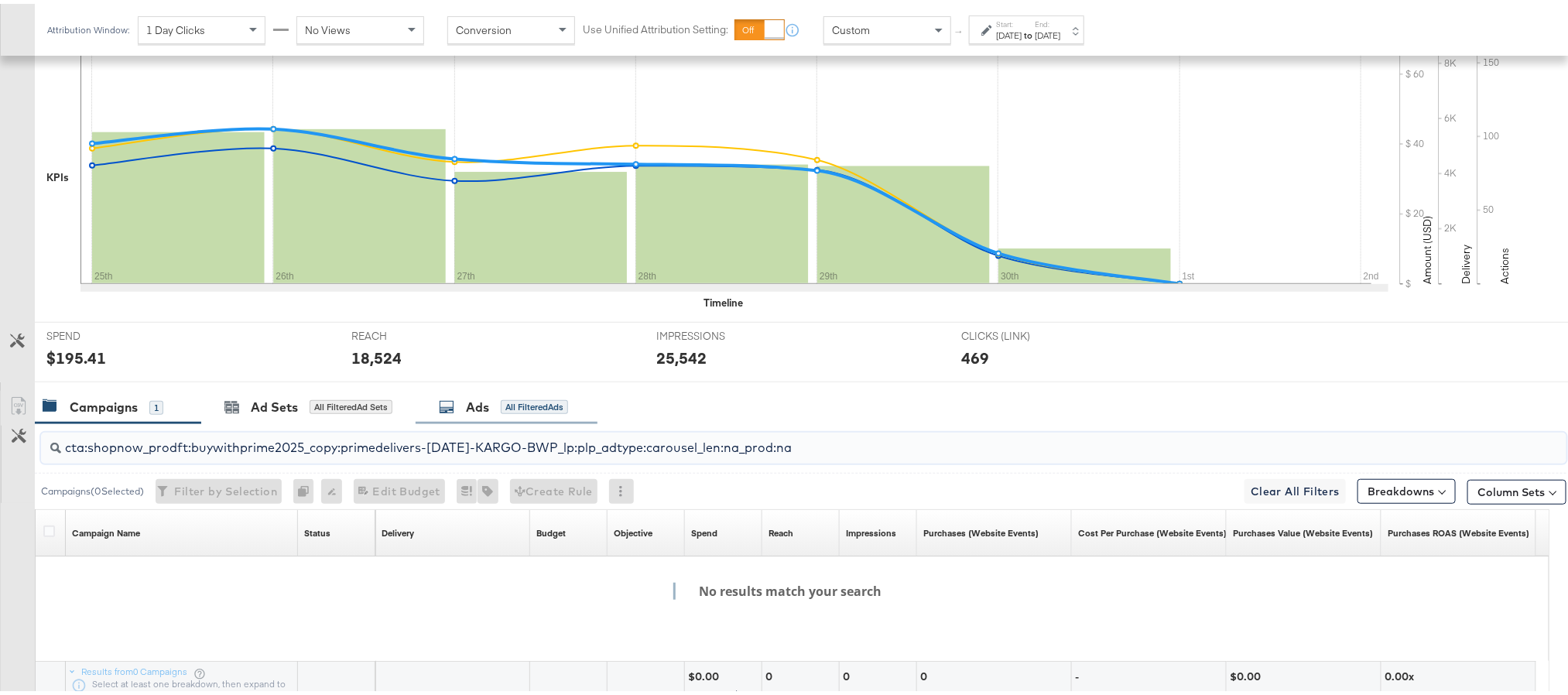
type input "cta:shopnow_prodft:buywithprime2025_copy:primedelivers-[DATE]-KARGO-BWP_lp:plp_…"
click at [454, 405] on icon at bounding box center [447, 403] width 16 height 16
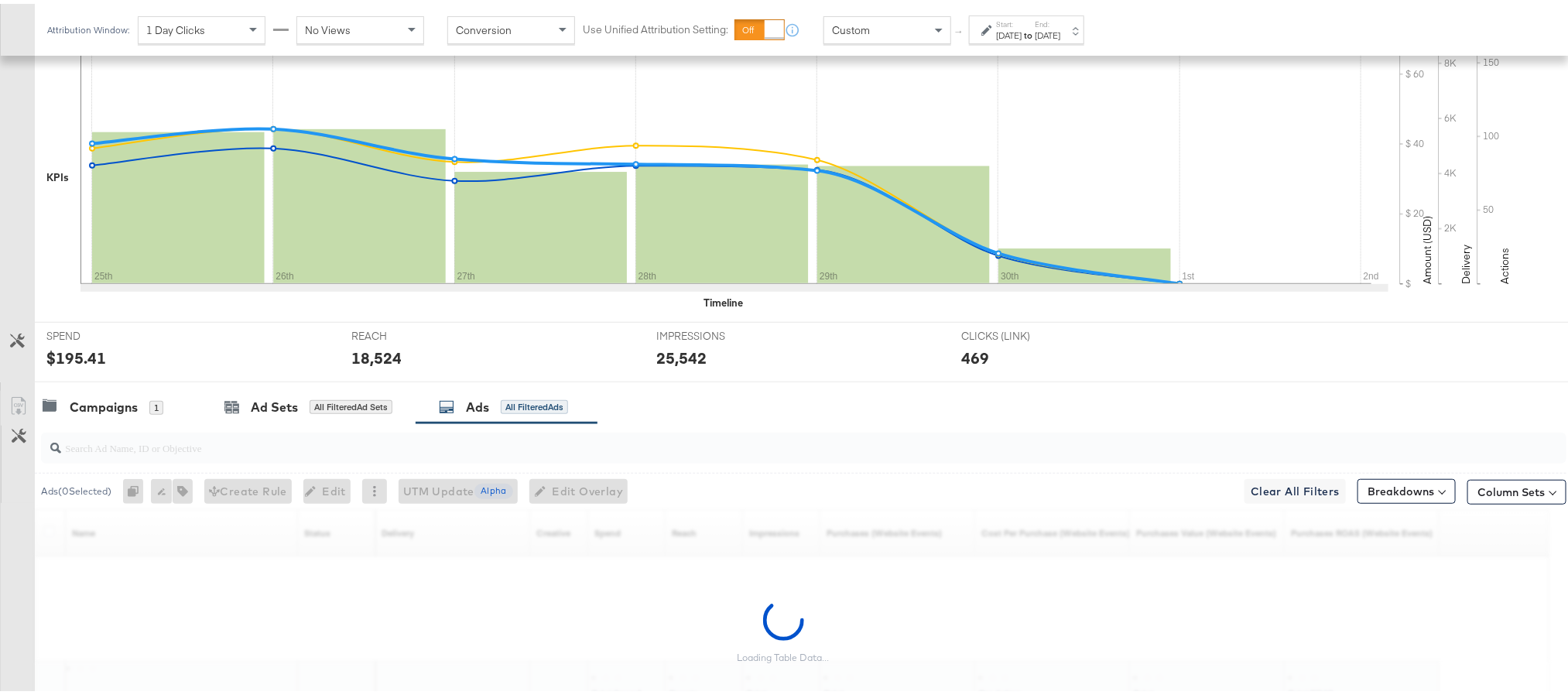
scroll to position [472, 0]
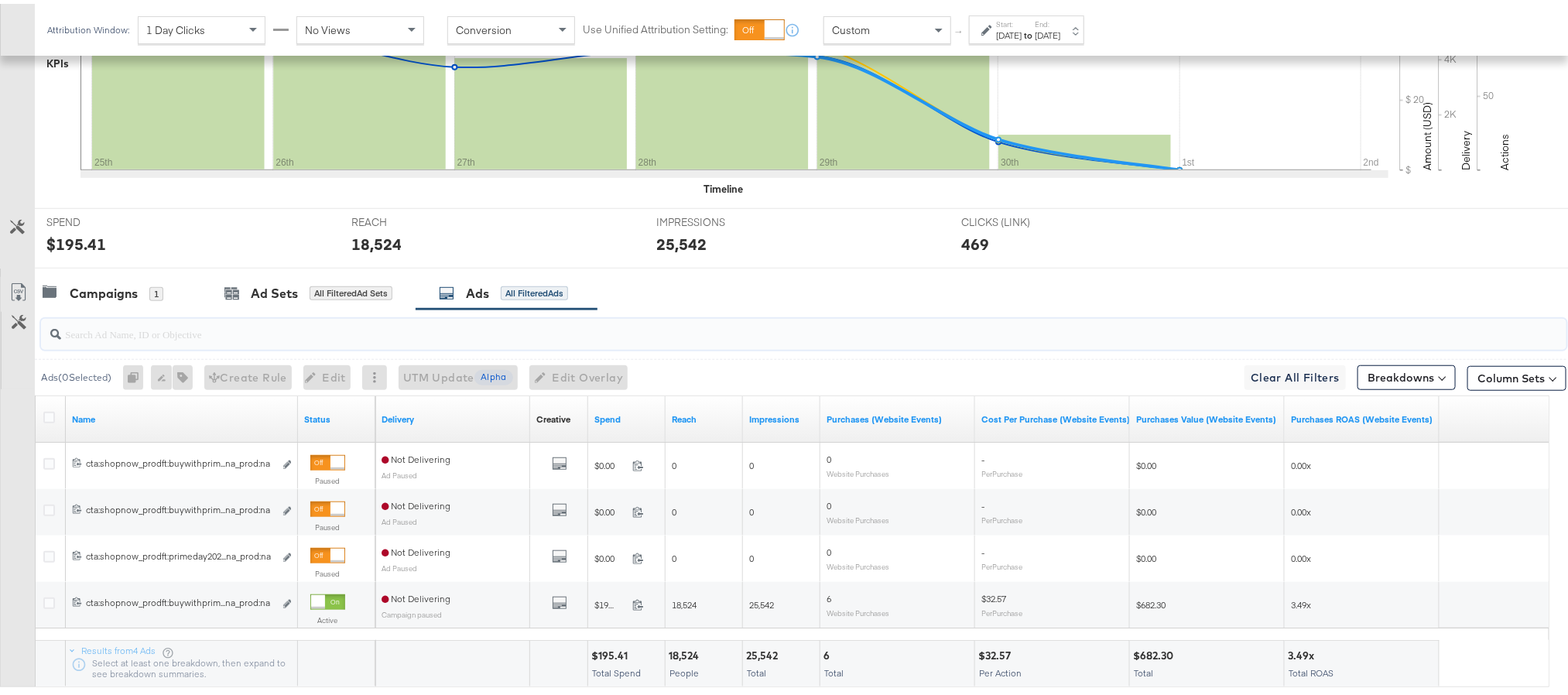
click at [399, 330] on input "search" at bounding box center [743, 323] width 1364 height 30
paste input "cta:shopnow_prodft:buywithprime2025_copy:primedelivers-[DATE]-KARGO-BWP_lp:plp_…"
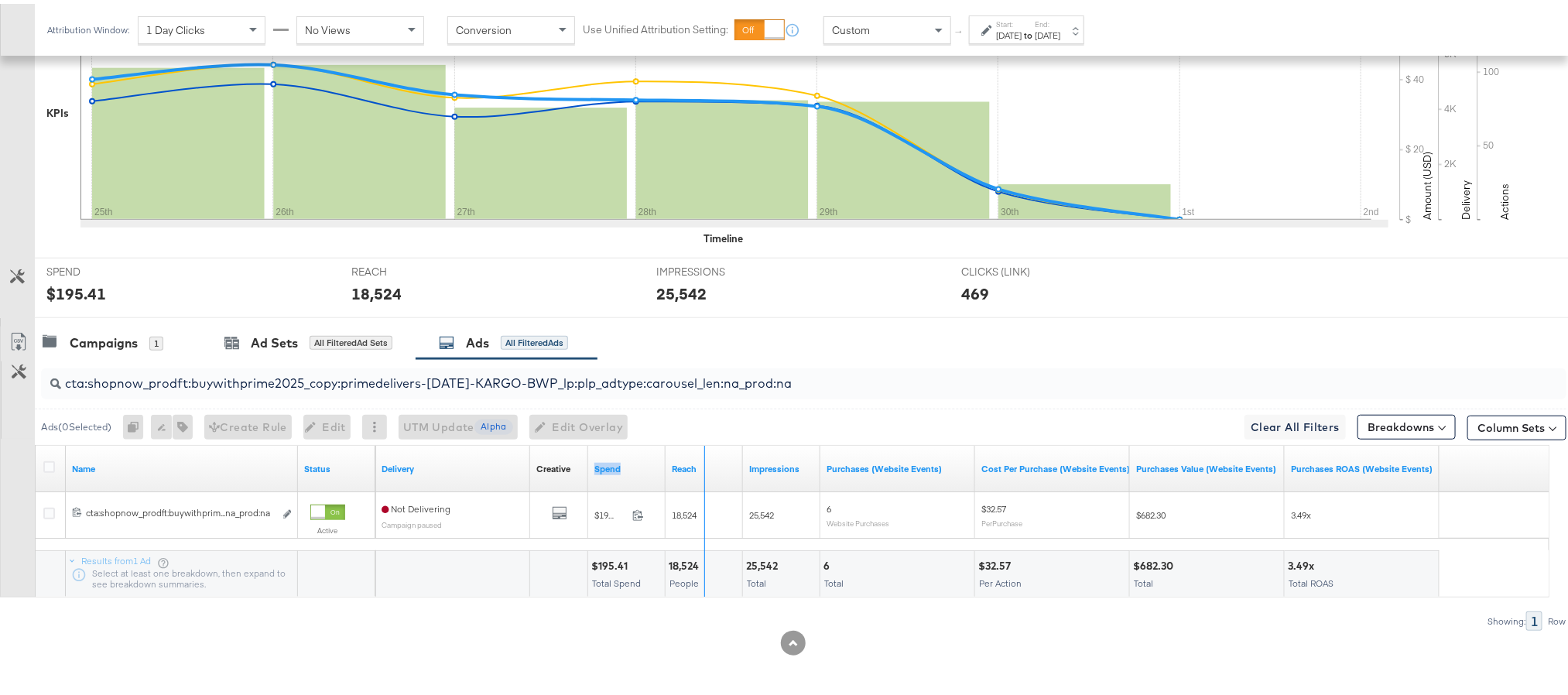
drag, startPoint x: 664, startPoint y: 459, endPoint x: 704, endPoint y: 456, distance: 40.1
click at [704, 456] on div "Delivery Creative Sorting Unavailable Spend Reach Impressions Purchases (Websit…" at bounding box center [908, 465] width 1064 height 47
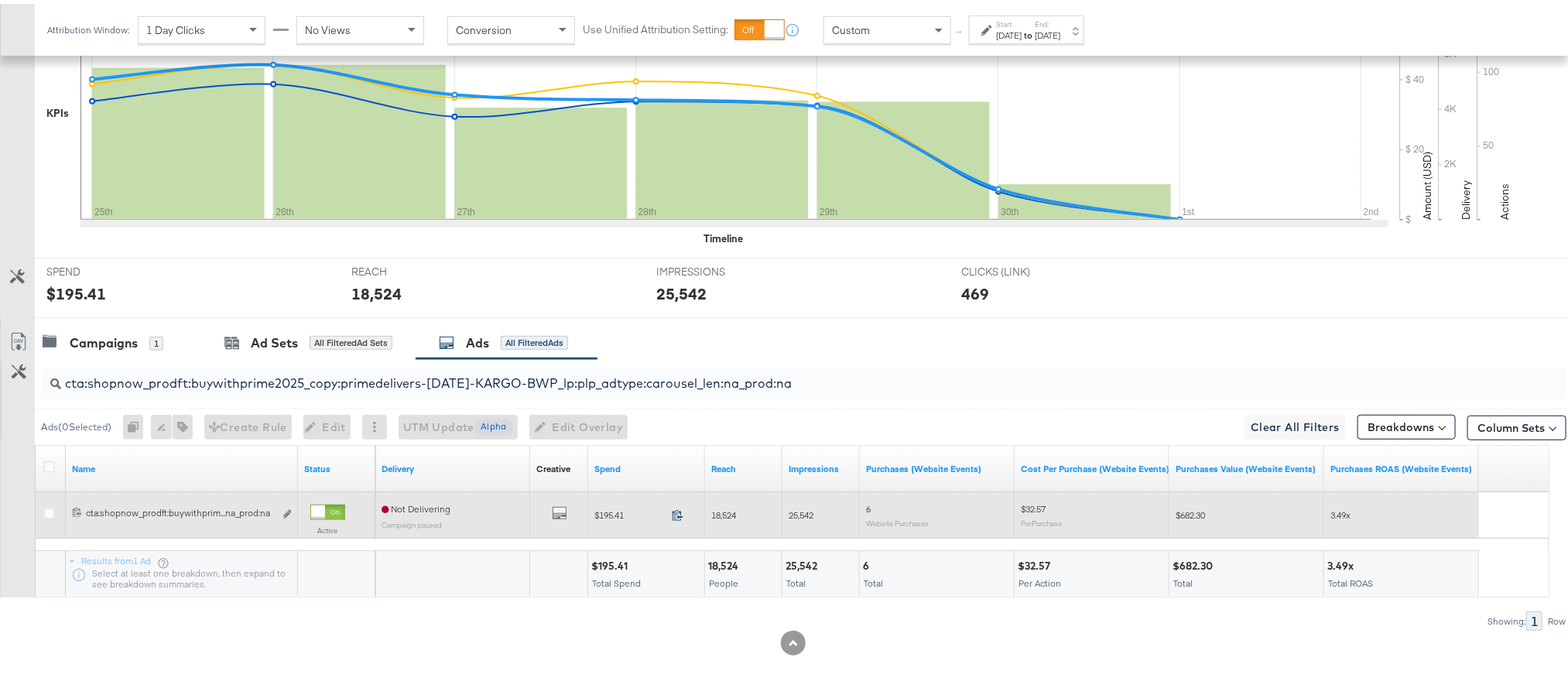
click at [676, 515] on icon at bounding box center [678, 512] width 12 height 12
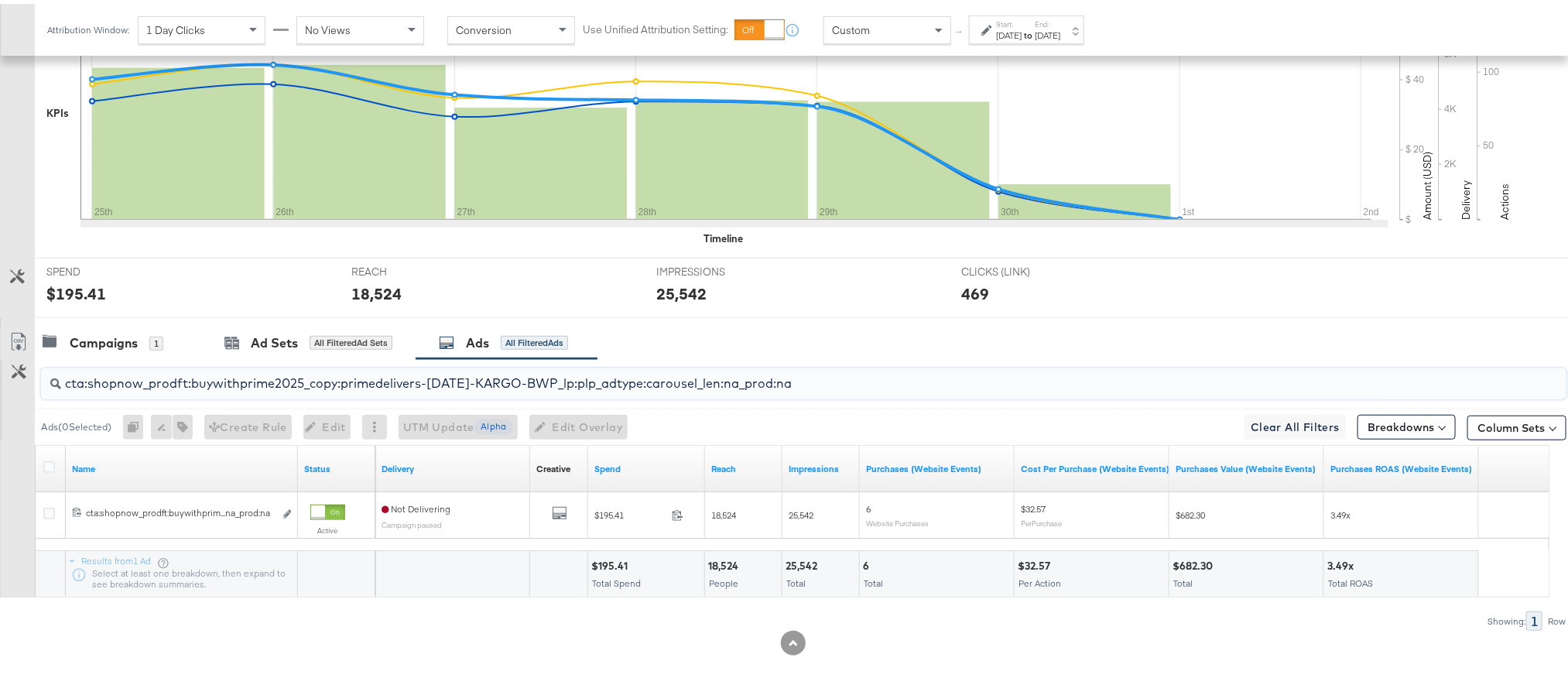
click at [309, 381] on input "cta:shopnow_prodft:buywithprime2025_copy:primedelivers-[DATE]-KARGO-BWP_lp:plp_…" at bounding box center [743, 373] width 1364 height 30
paste input "toprated"
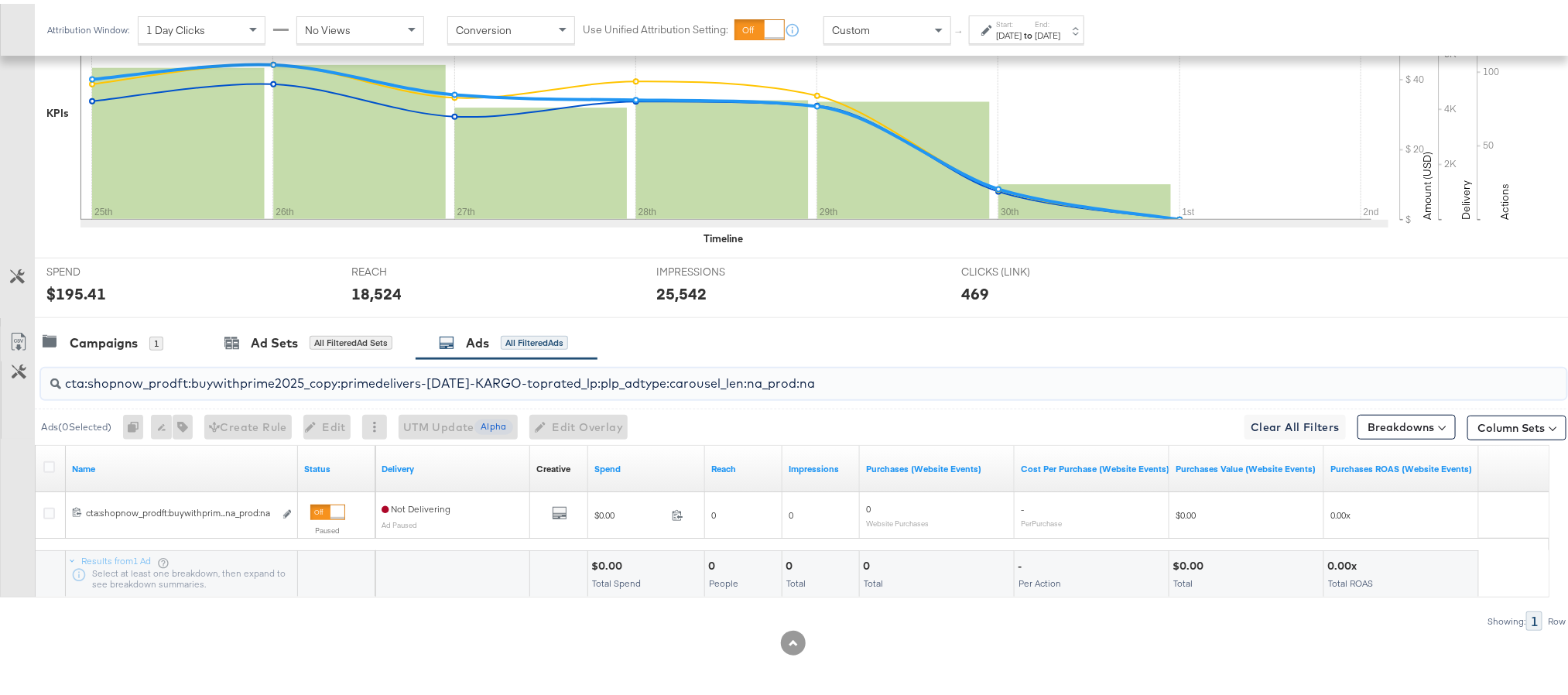
click at [269, 377] on input "cta:shopnow_prodft:buywithprime2025_copy:primedelivers-[DATE]-KARGO-toprated_lp…" at bounding box center [743, 373] width 1364 height 30
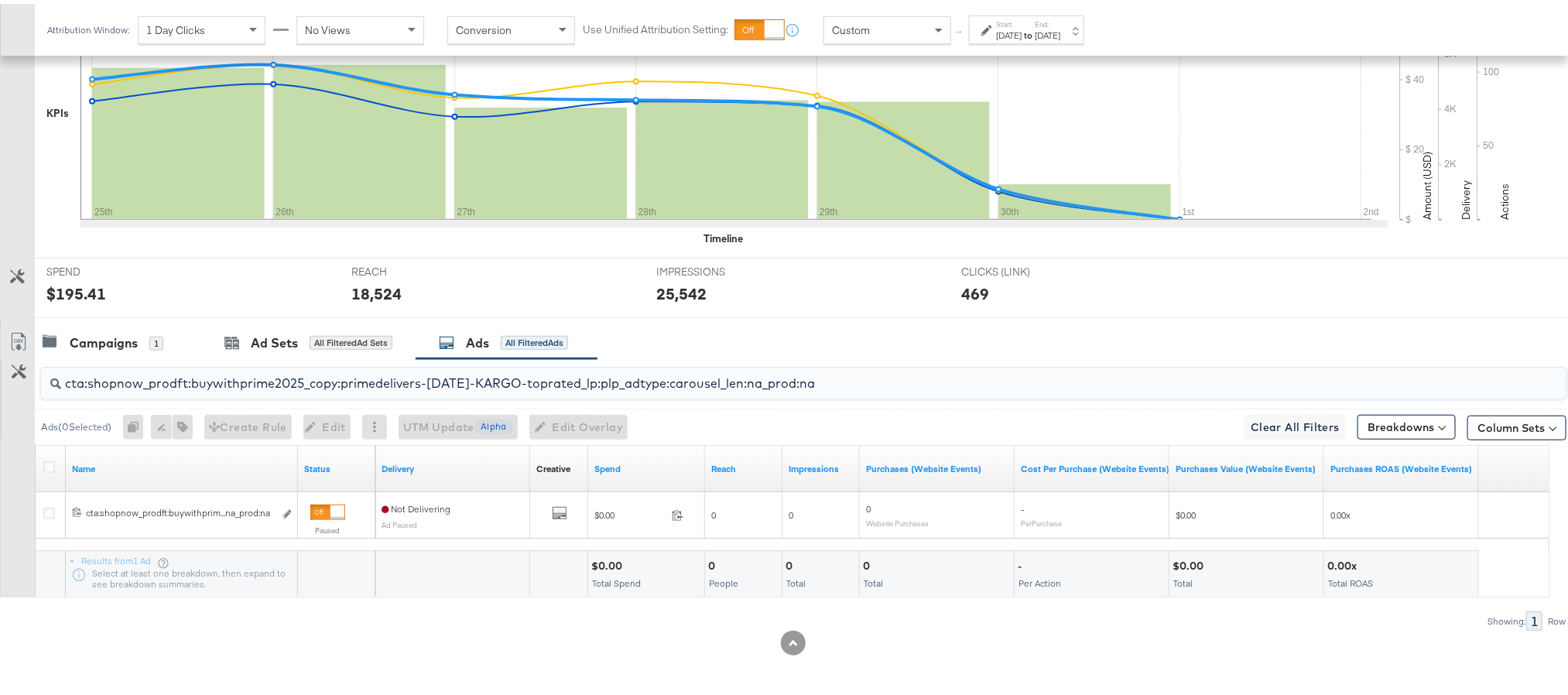
paste input "allwomens"
click at [318, 386] on input "cta:shopnow_prodft:buywithprime2025_copy:primedelivers-[DATE]-KARGO-allwomens_l…" at bounding box center [743, 373] width 1364 height 30
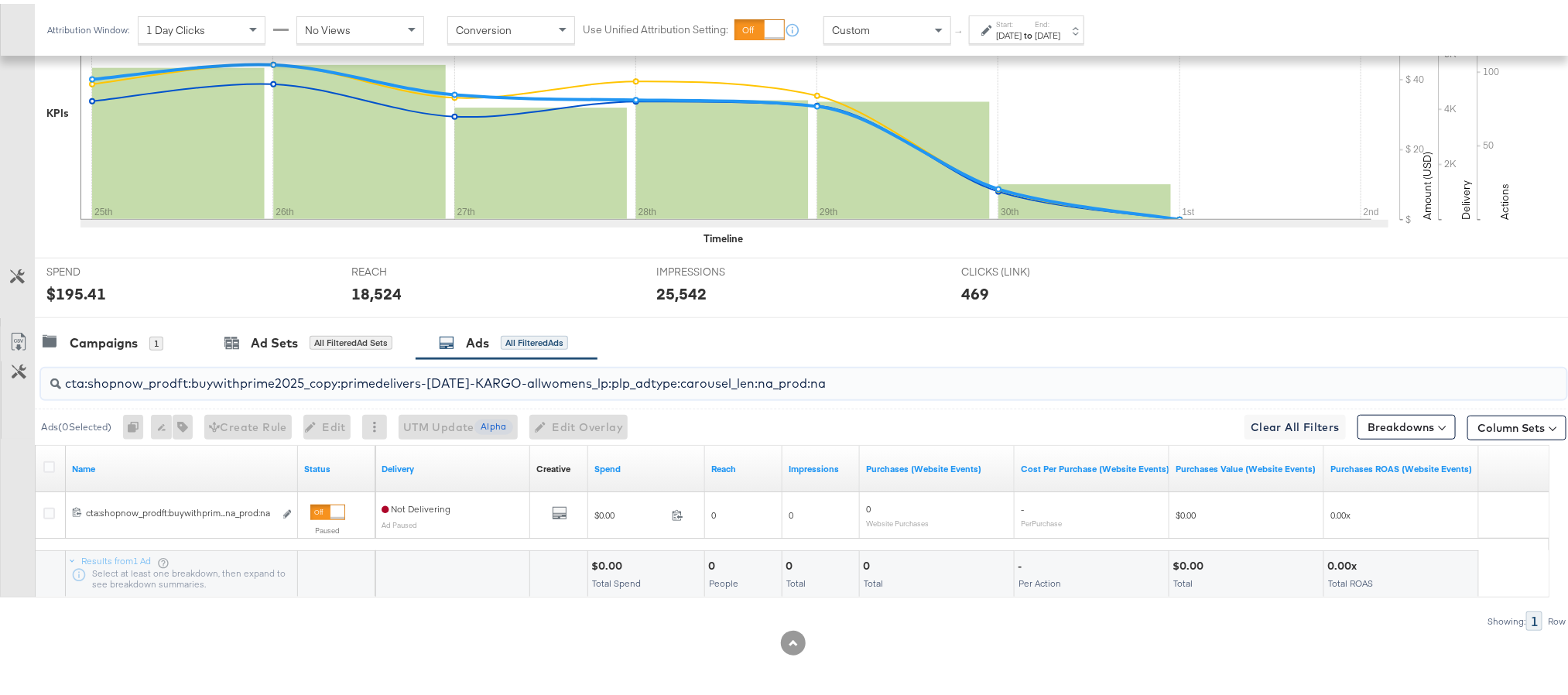
paste input "primeday2025_copy:primedaydeals-jul2-KARGO"
type input "cta:shopnow_prodft:primeday2025_copy:primedaydeals-jul2-KARGO_lp:plp_adtype:car…"
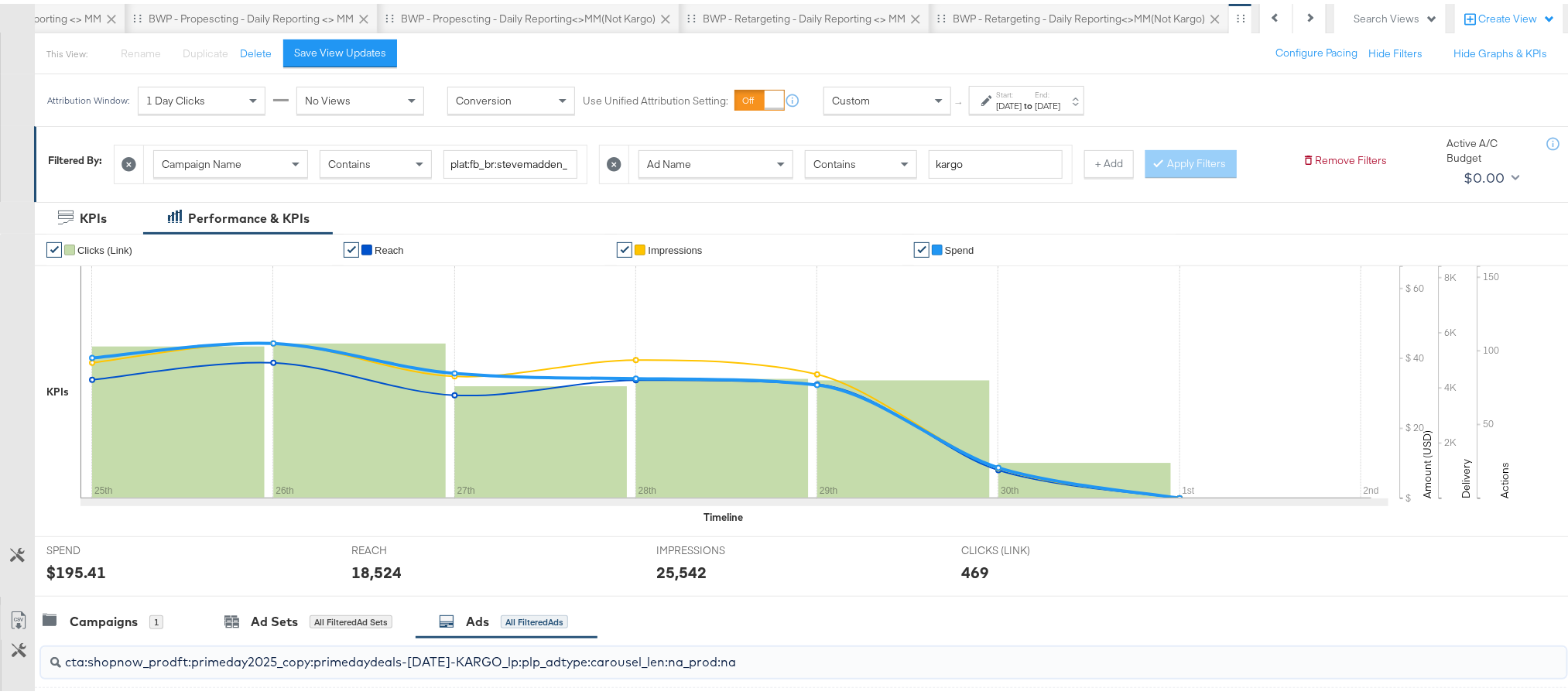
scroll to position [143, 0]
click at [525, 162] on input "plat:fb_br:stevemadden_subchan:paidsocial-asc_temp:buywithprime-prospecting_obj…" at bounding box center [511, 161] width 134 height 28
paste input "retargetingDPAs"
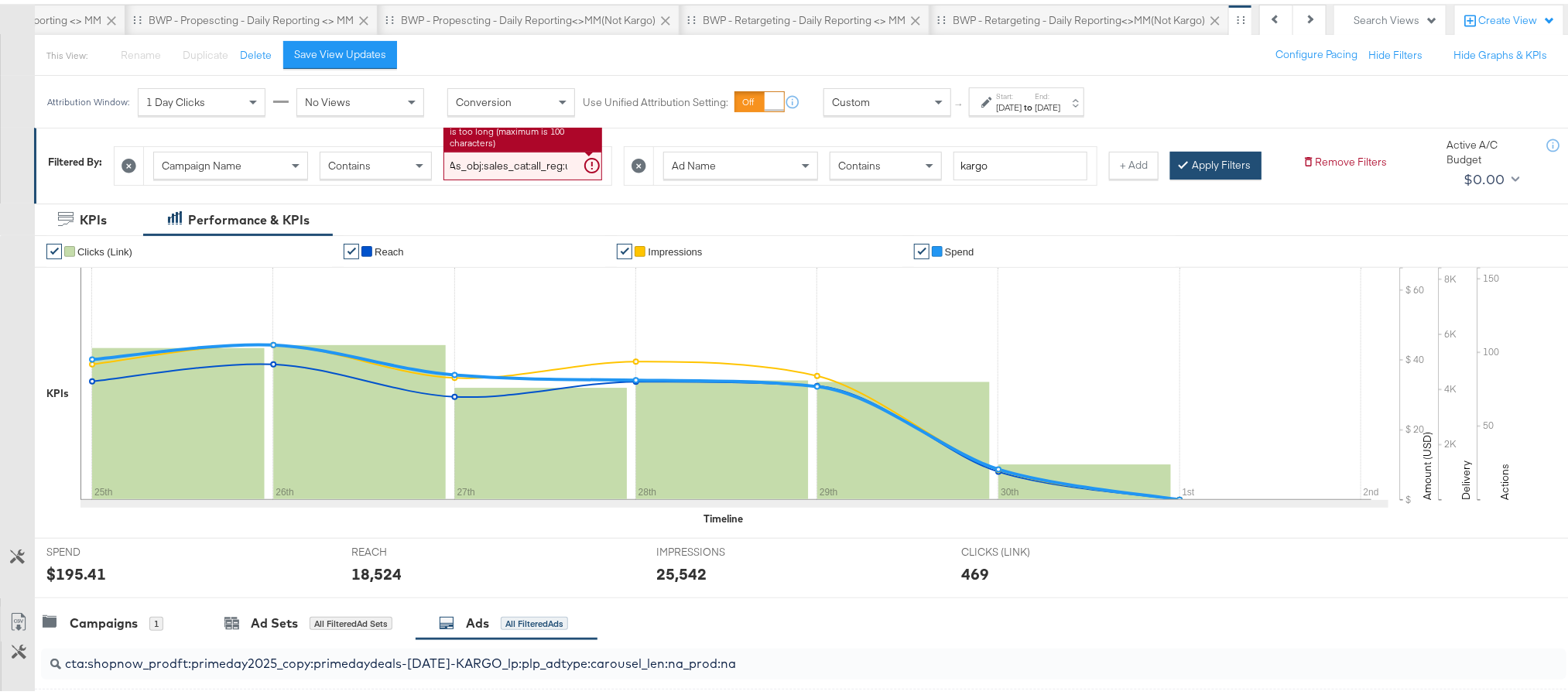
type input "plat:fb_br:stevemadden_subchan:paidsocial-asc_temp:buywithprime-retargetingDPAs…"
click at [1170, 176] on button "Apply Filters" at bounding box center [1216, 161] width 91 height 28
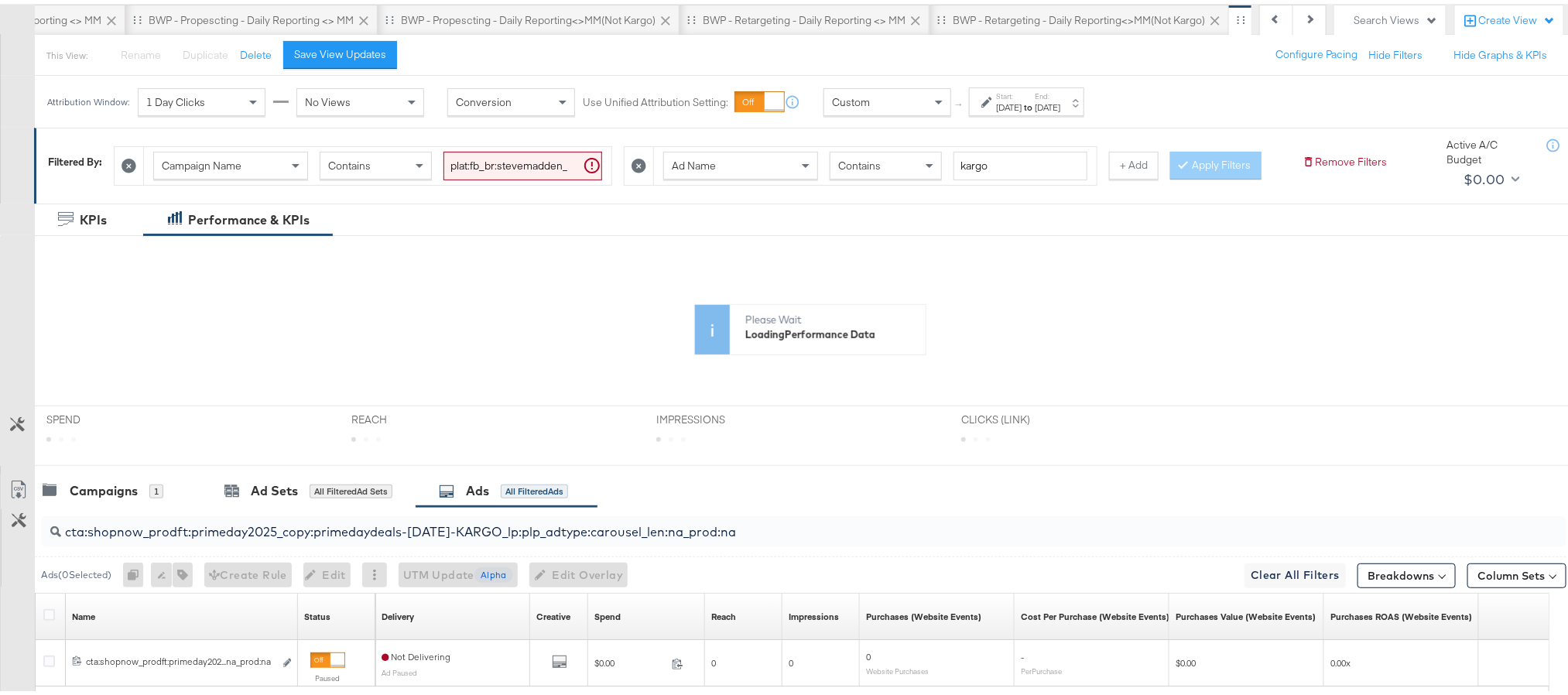
scroll to position [318, 0]
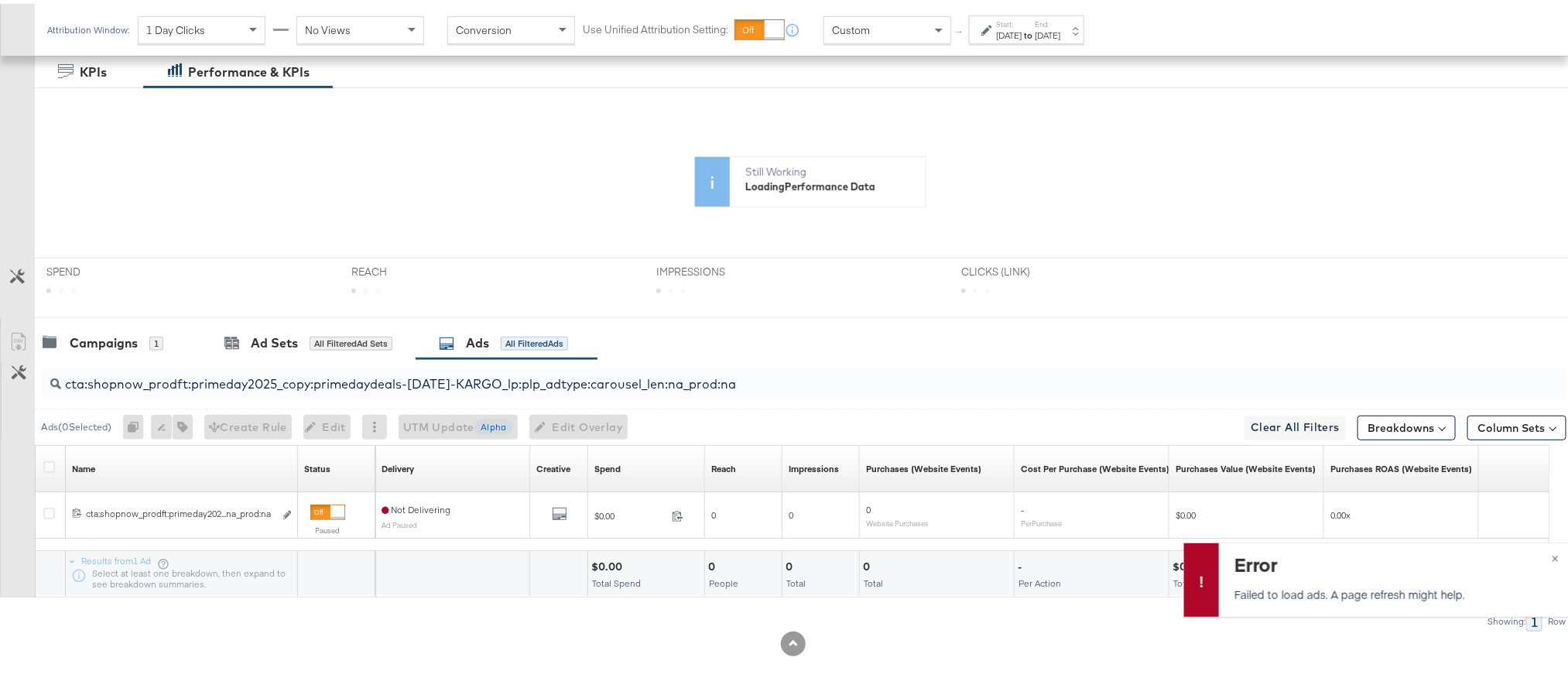
click at [335, 381] on input "cta:shopnow_prodft:primeday2025_copy:primedaydeals-jul2-KARGO_lp:plp_adtype:car…" at bounding box center [743, 374] width 1364 height 30
paste input "buywithprime2025_copy:primedelivers-may6-KARGO-BWP"
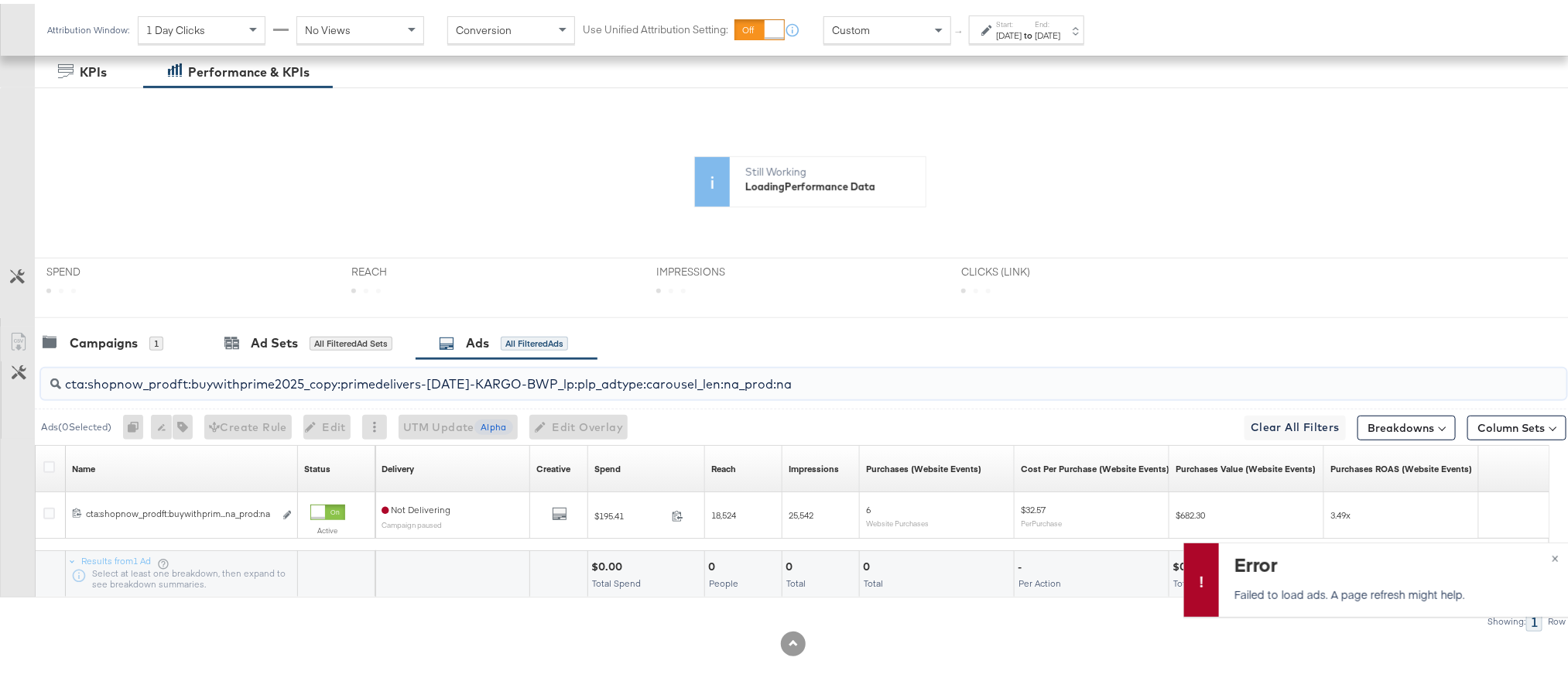
type input "cta:shopnow_prodft:buywithprime2025_copy:primedelivers-[DATE]-KARGO-BWP_lp:plp_…"
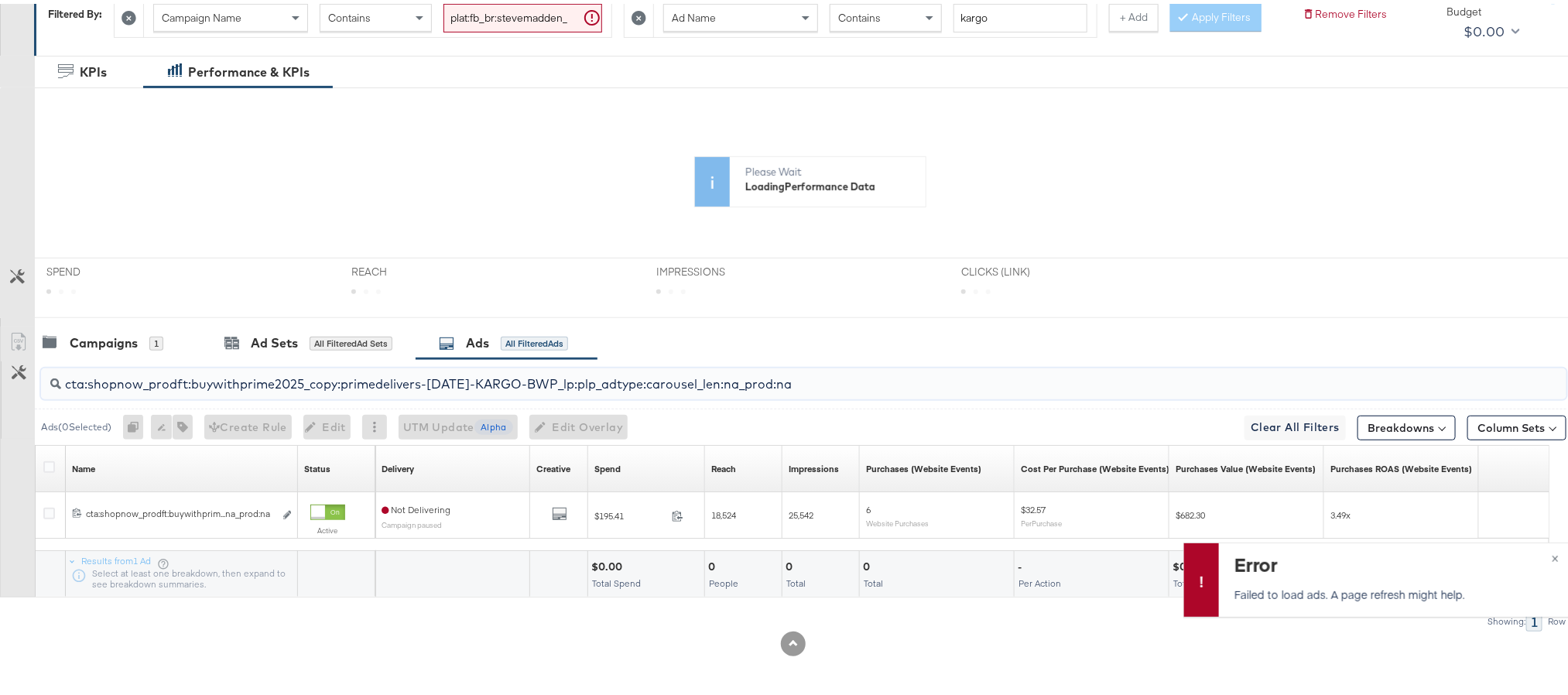
scroll to position [0, 0]
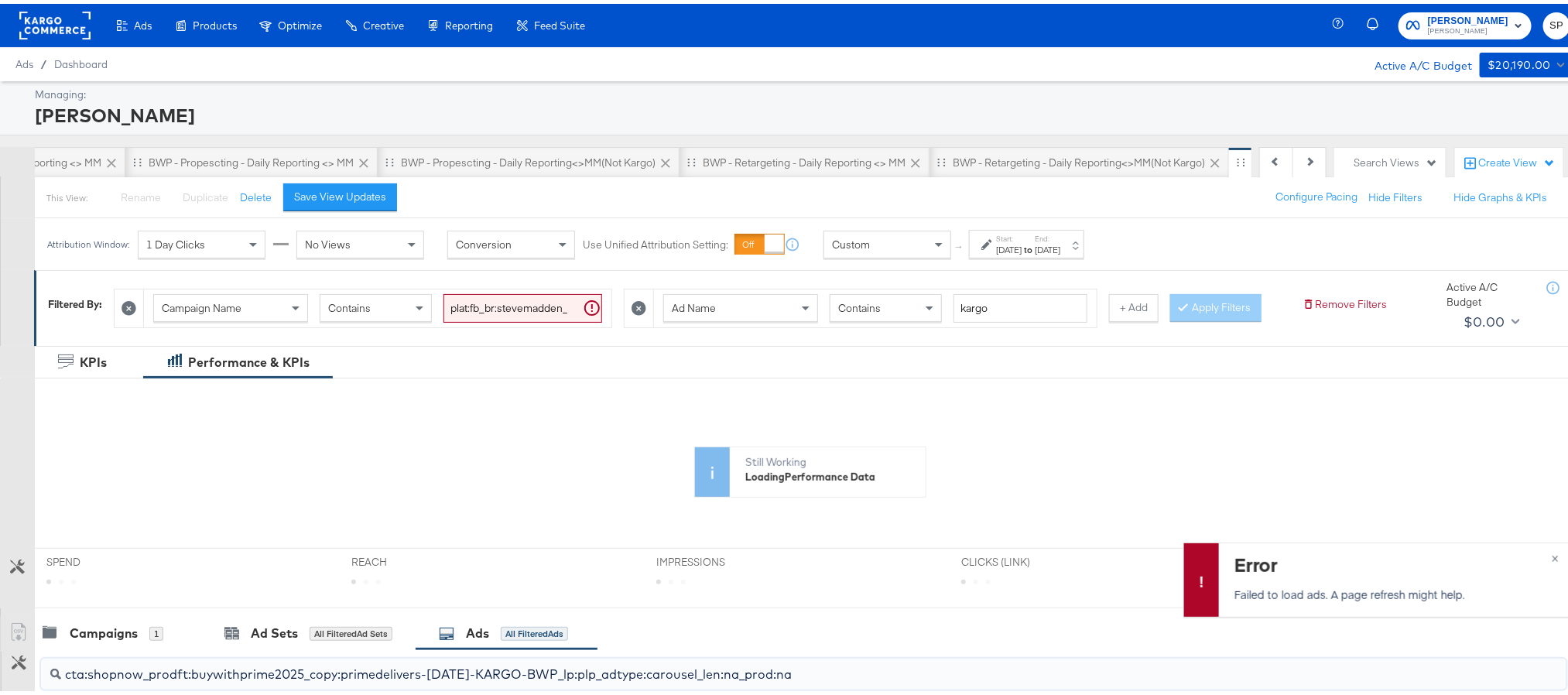
click at [485, 303] on input "plat:fb_br:stevemadden_subchan:paidsocial-asc_temp:buywithprime-retargetingDPAs…" at bounding box center [522, 304] width 158 height 28
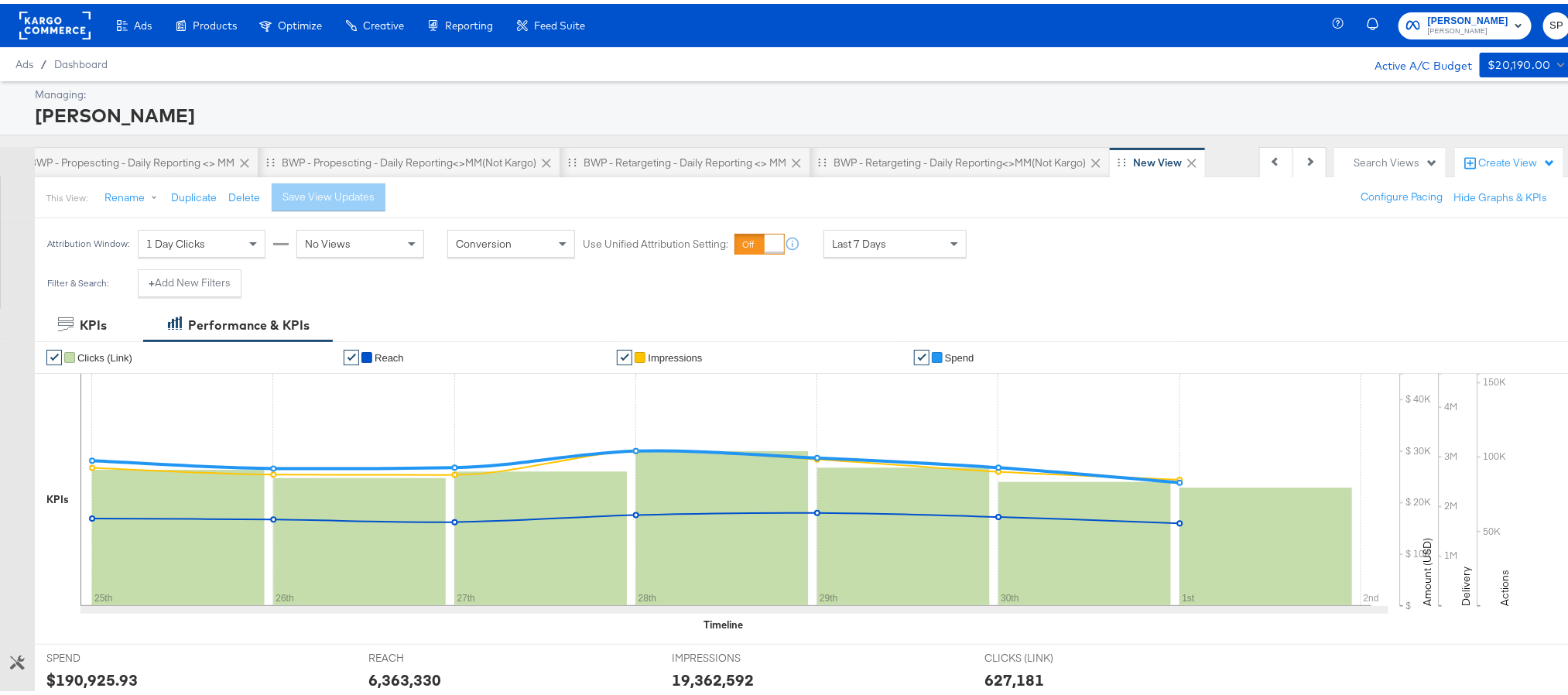
scroll to position [0, 1066]
click at [220, 284] on button "+ Add New Filters" at bounding box center [189, 279] width 104 height 28
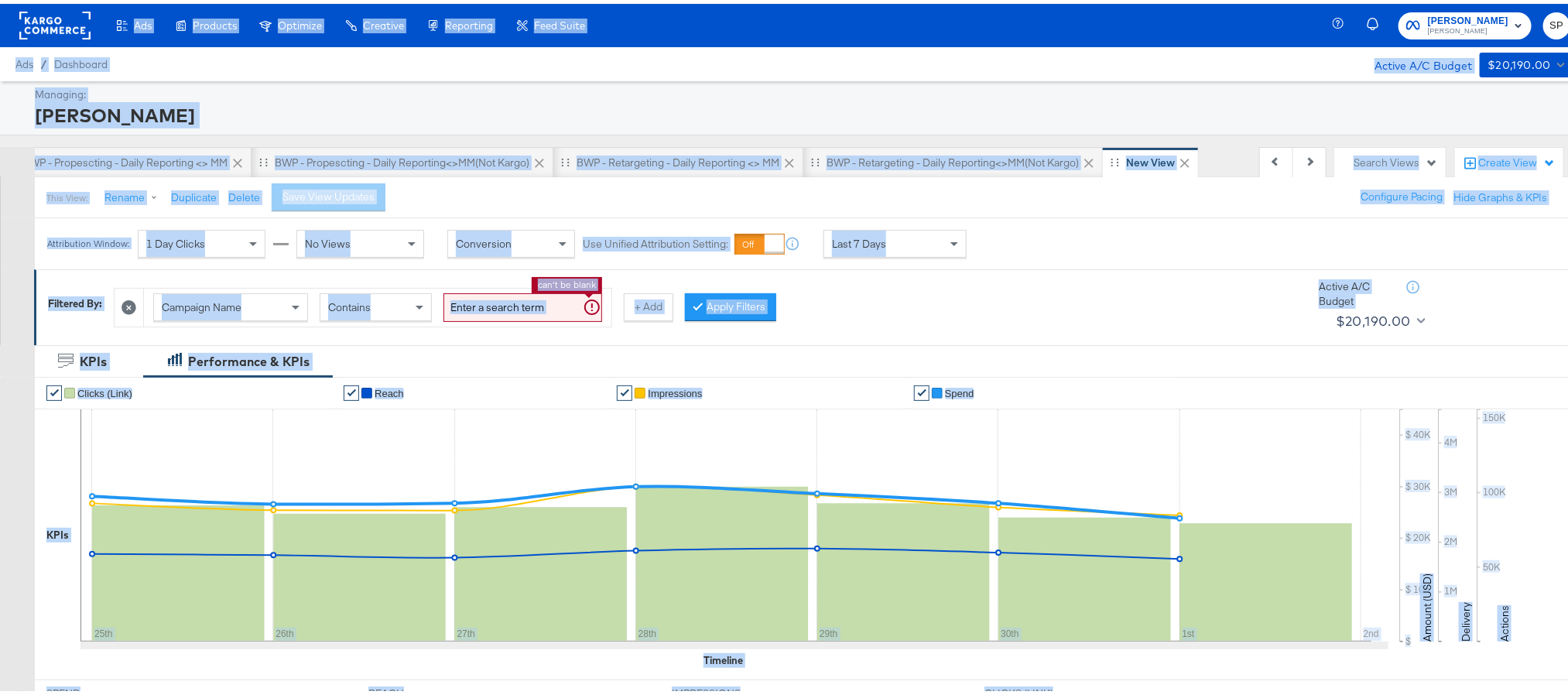
click at [488, 300] on input "search" at bounding box center [522, 303] width 158 height 28
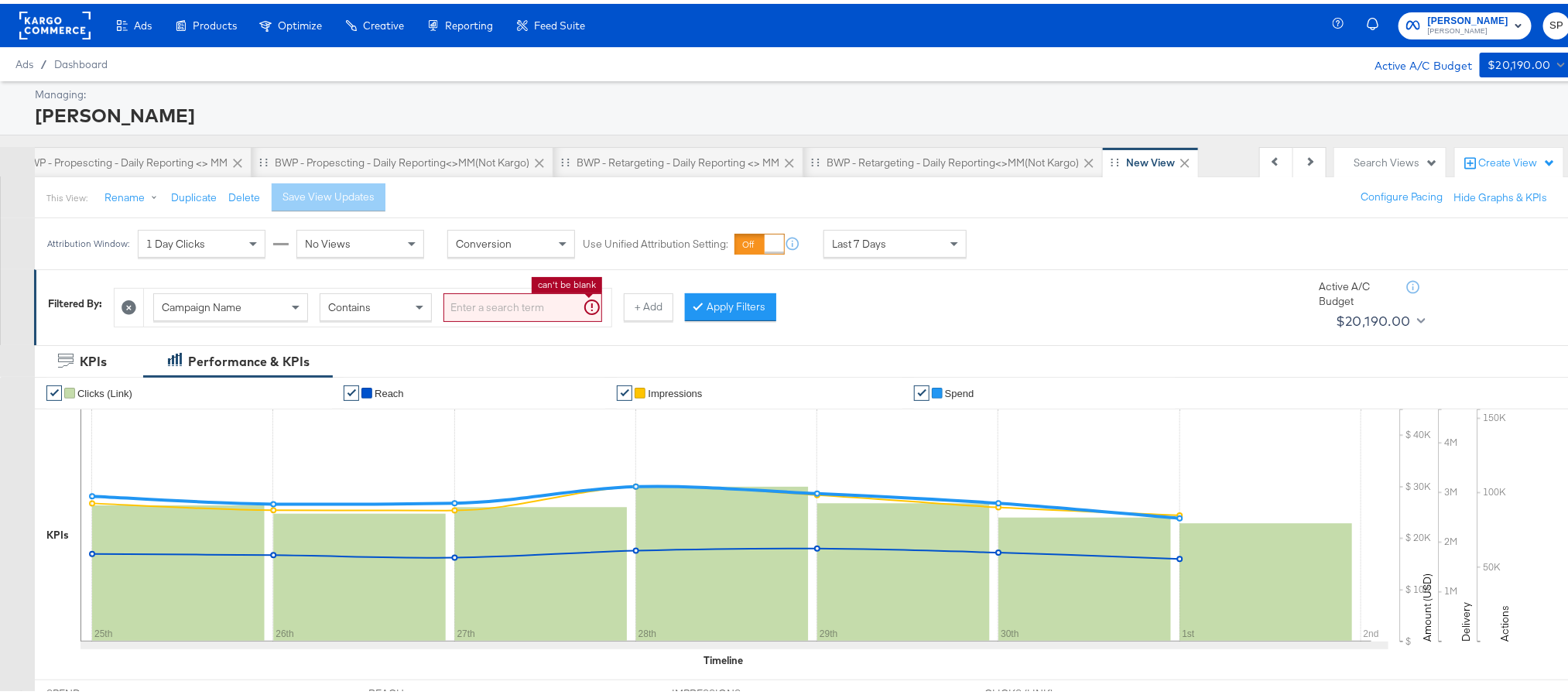
paste input "plat:fb_br:stevemadden_subchan:paidsocial-asc_temp:buywithprime-retargetingDPAs…"
type input "plat:fb_br:stevemadden_subchan:paidsocial-asc_temp:buywithprime-retargetingDPAs…"
click at [738, 302] on button "Apply Filters" at bounding box center [730, 303] width 91 height 28
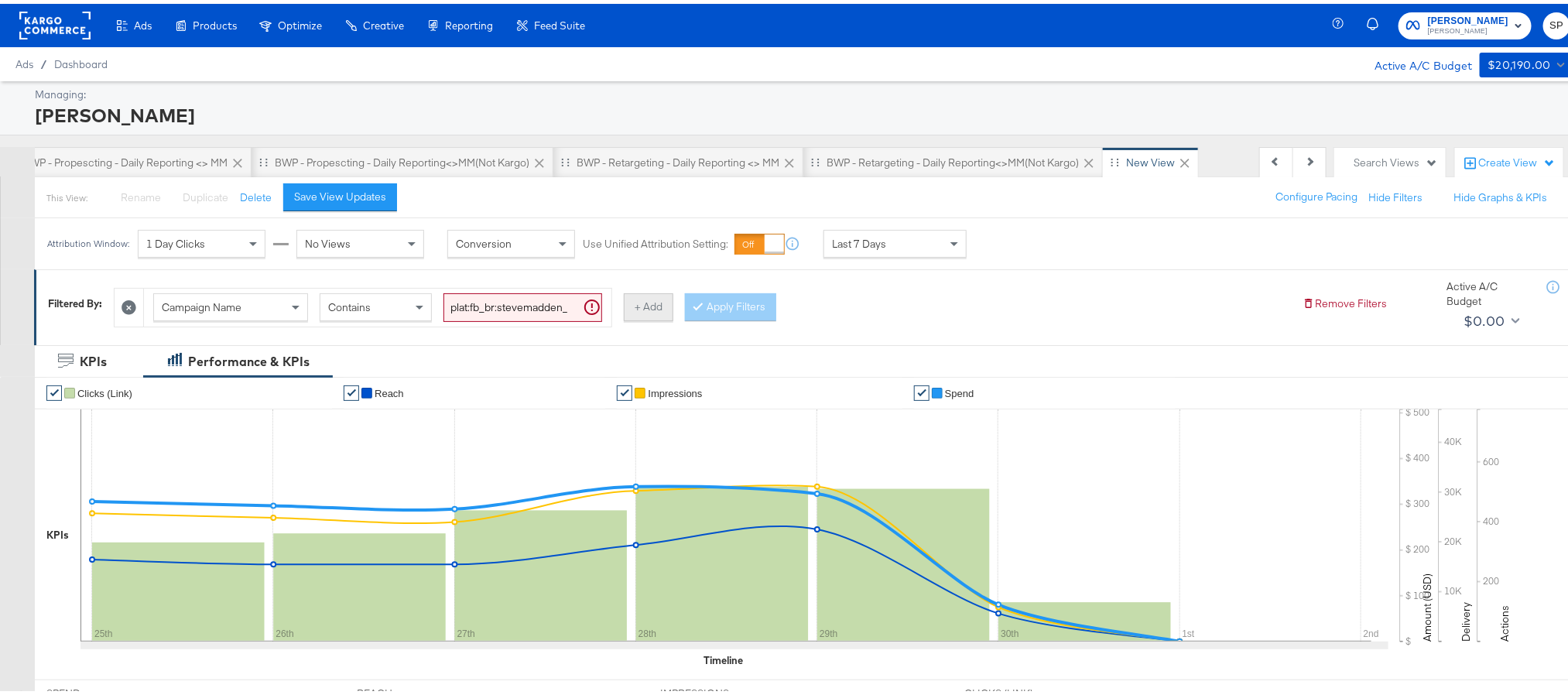
click at [652, 309] on button "+ Add" at bounding box center [648, 303] width 50 height 28
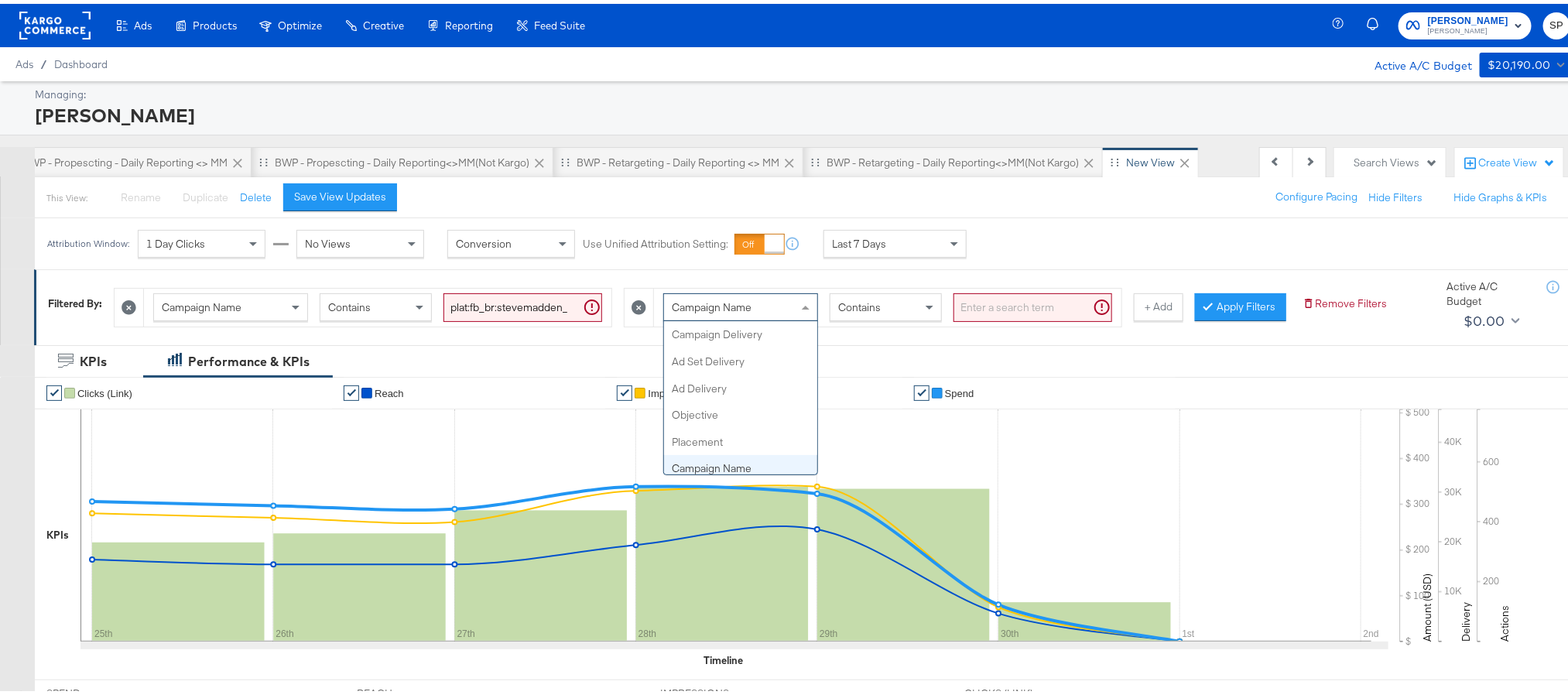
click at [799, 309] on div "Campaign Name" at bounding box center [741, 303] width 153 height 26
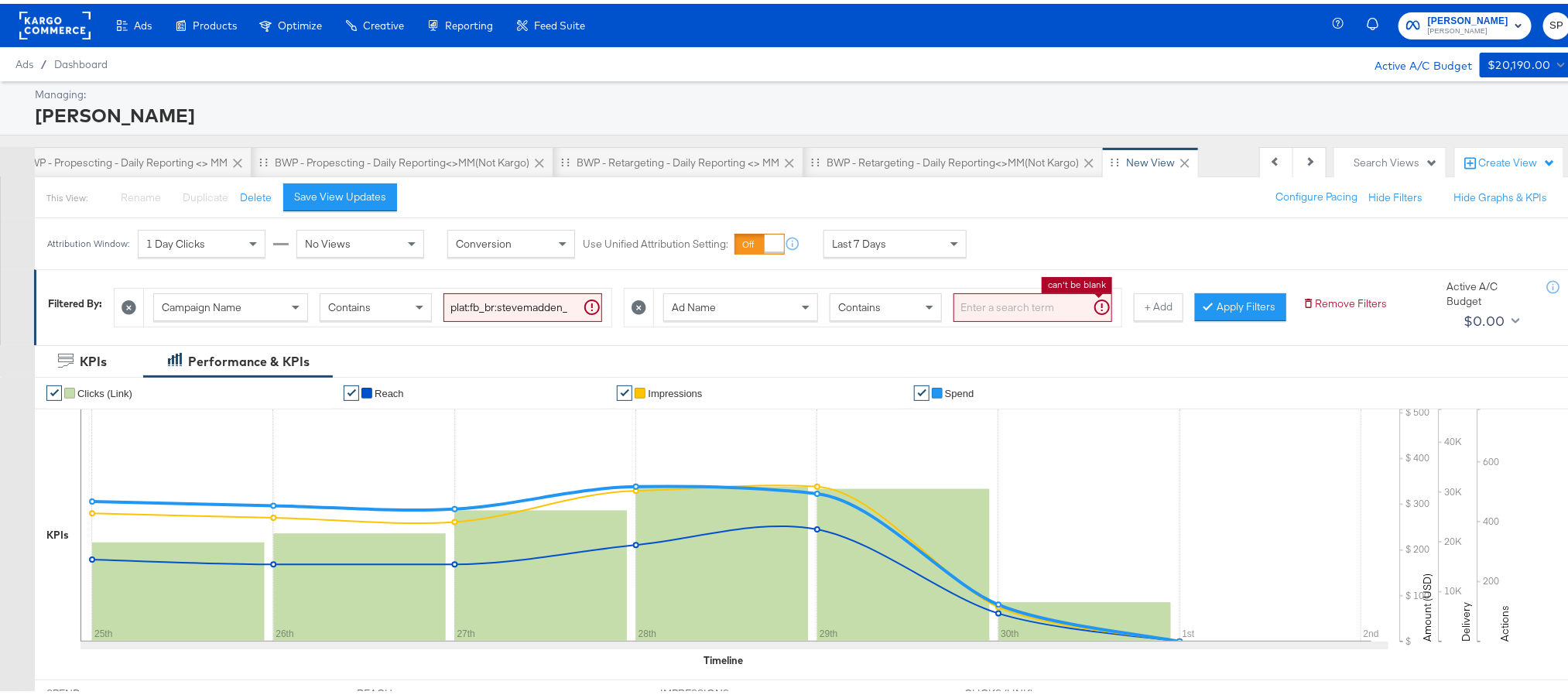
click at [986, 297] on input "search" at bounding box center [1032, 303] width 158 height 28
type input "kargo"
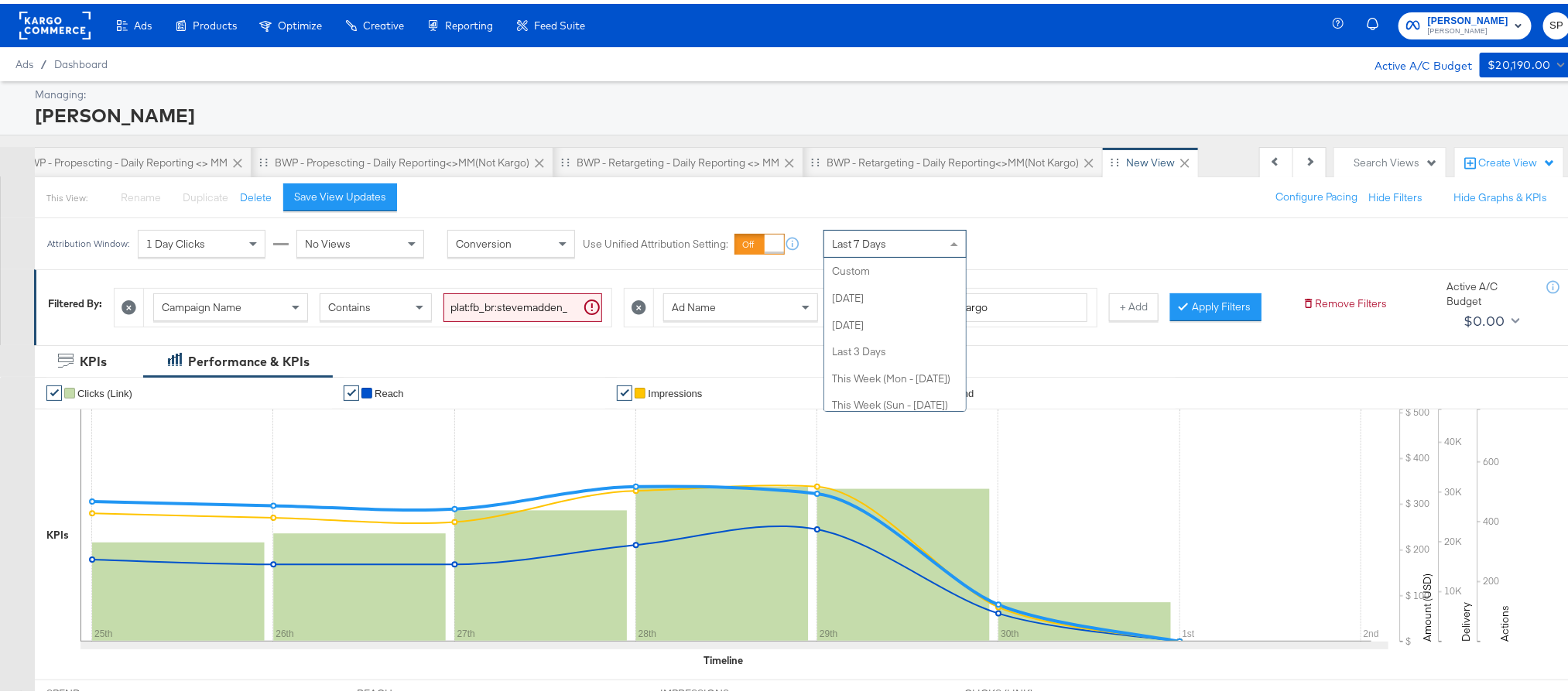
click at [931, 242] on div "Last 7 Days" at bounding box center [895, 240] width 142 height 26
click at [1018, 248] on div "[DATE]" at bounding box center [1009, 246] width 25 height 13
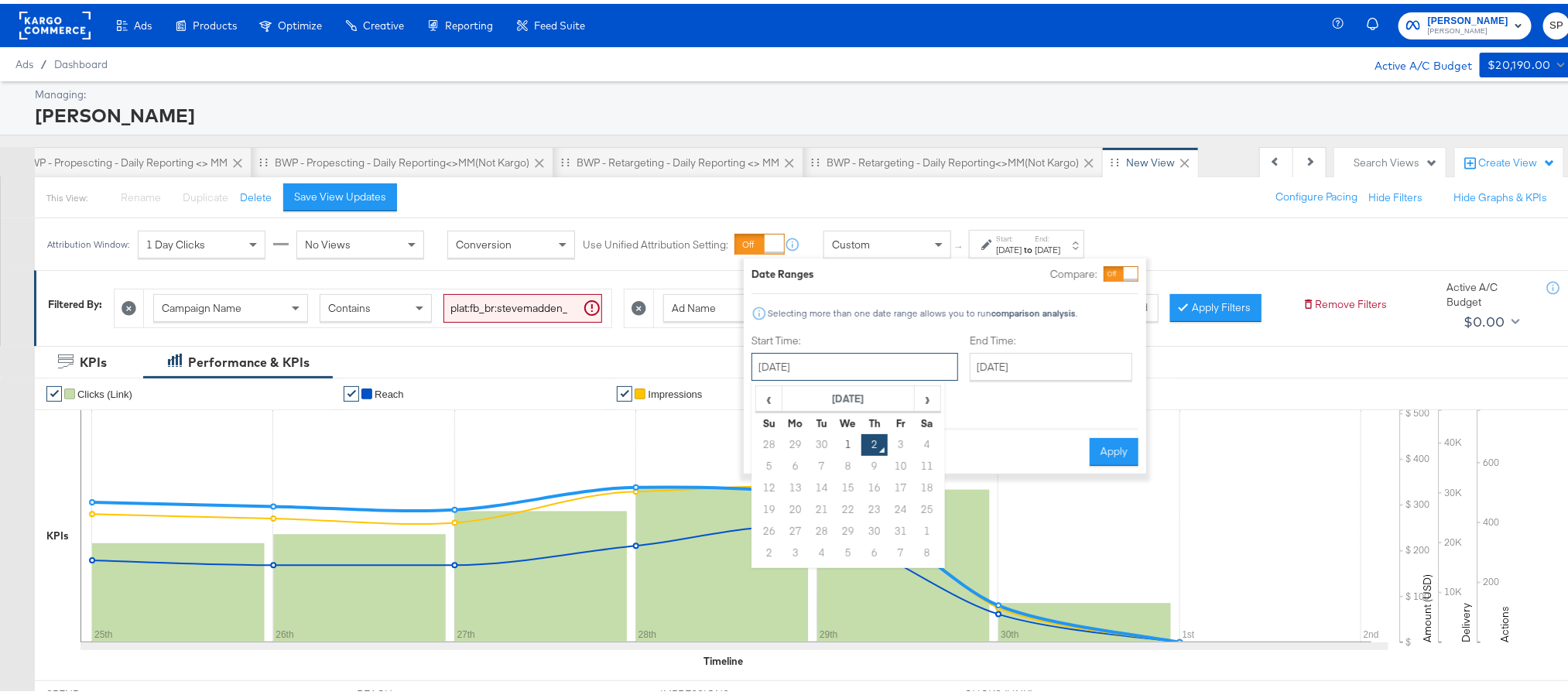
click at [857, 364] on input "[DATE]" at bounding box center [854, 363] width 207 height 28
click at [765, 400] on span "‹" at bounding box center [769, 395] width 24 height 23
click at [866, 505] on td "25" at bounding box center [874, 506] width 26 height 21
type input "[DATE]"
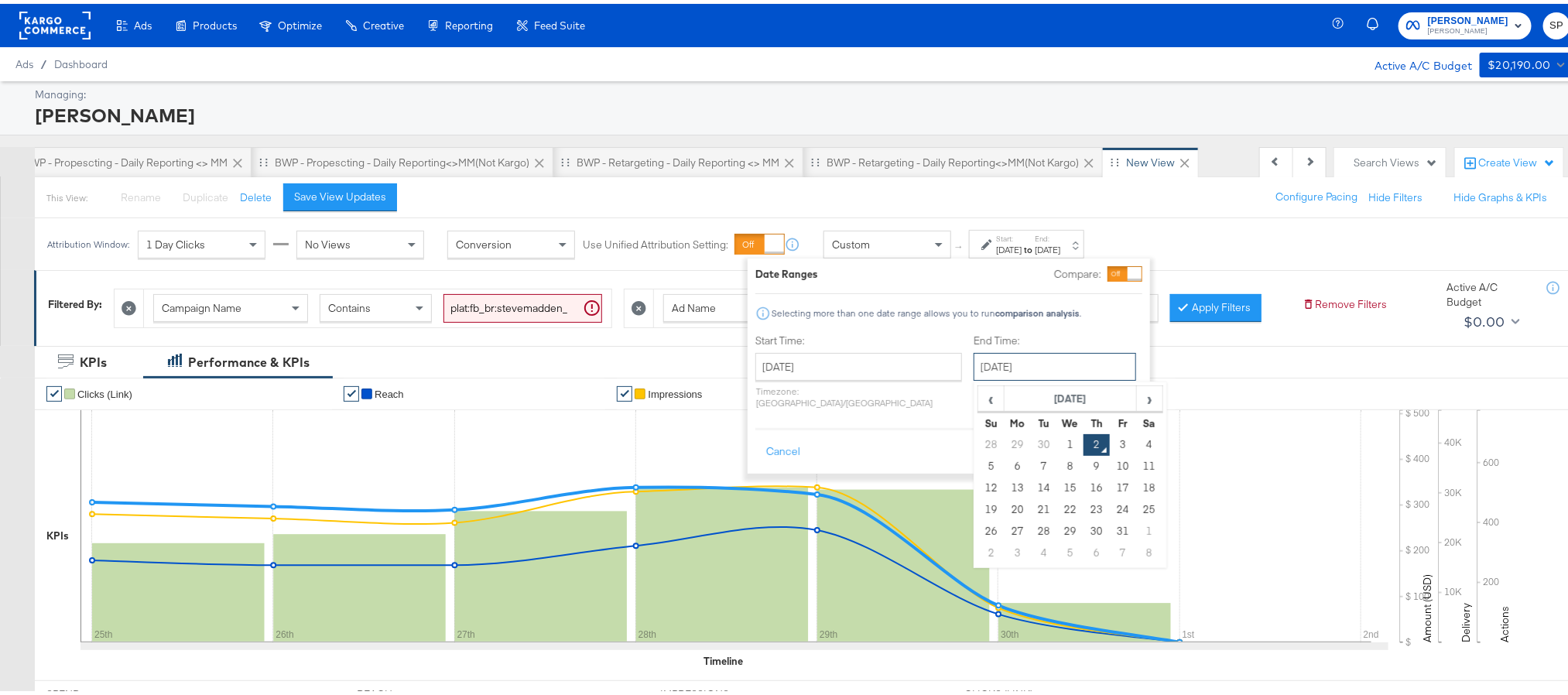
click at [994, 362] on input "[DATE]" at bounding box center [1054, 363] width 162 height 28
click at [1057, 445] on td "1" at bounding box center [1070, 441] width 26 height 21
type input "[DATE]"
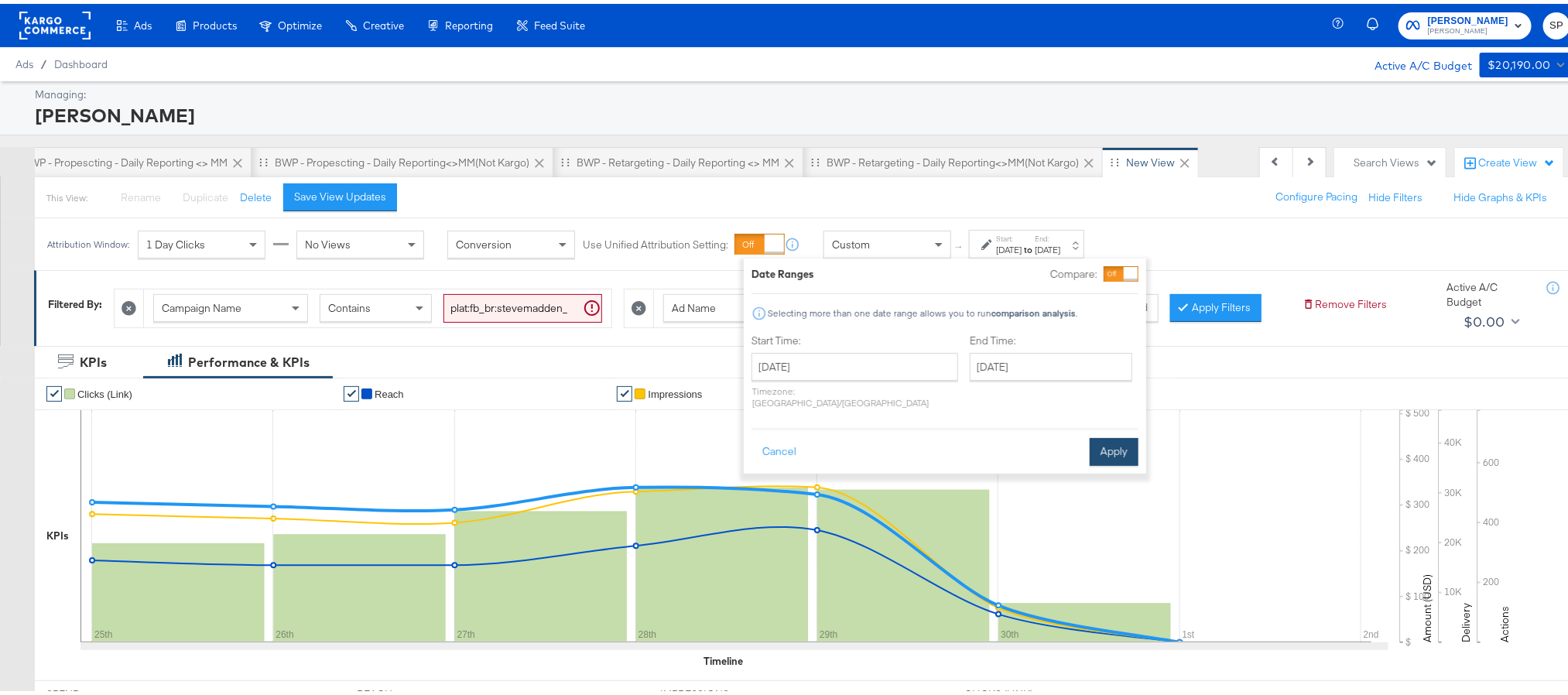
click at [1118, 434] on button "Apply" at bounding box center [1114, 447] width 49 height 28
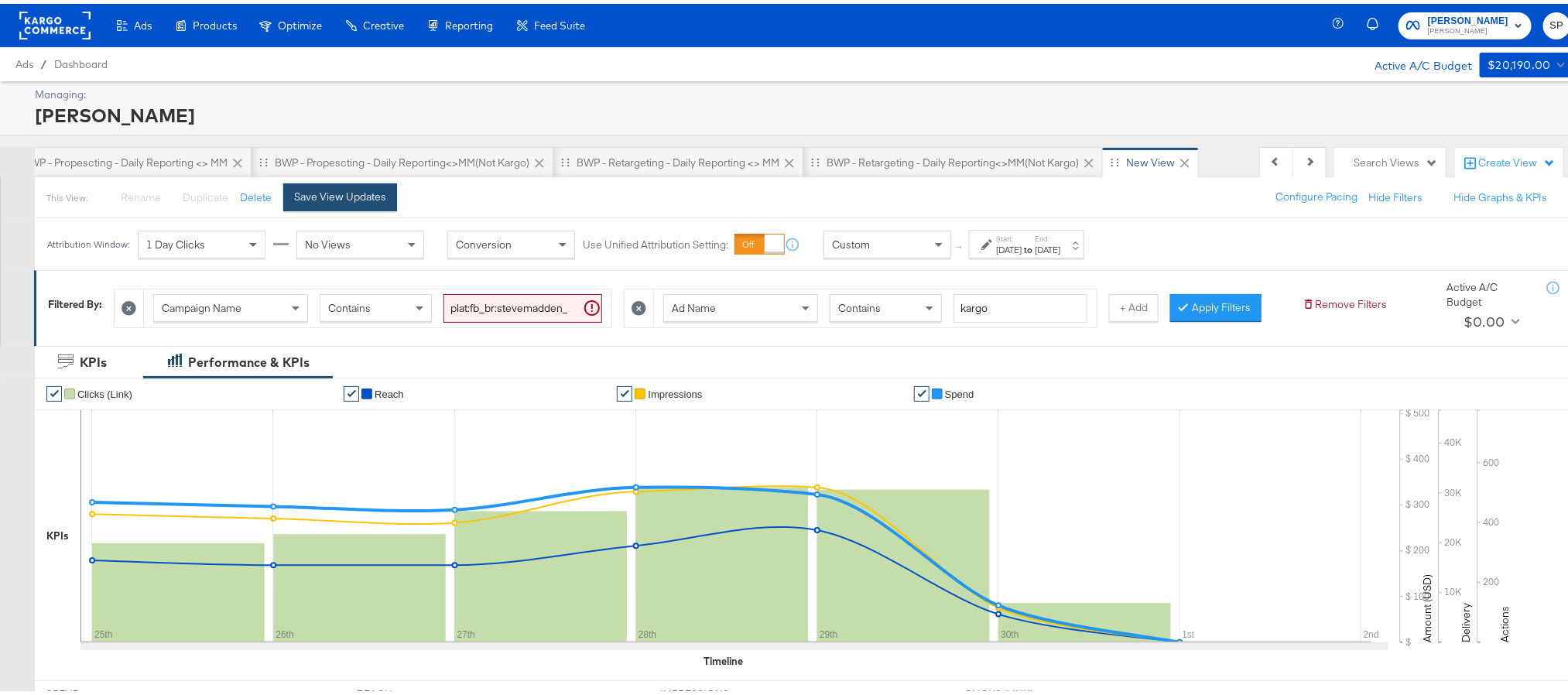
click at [326, 190] on div "Save View Updates" at bounding box center [340, 192] width 92 height 15
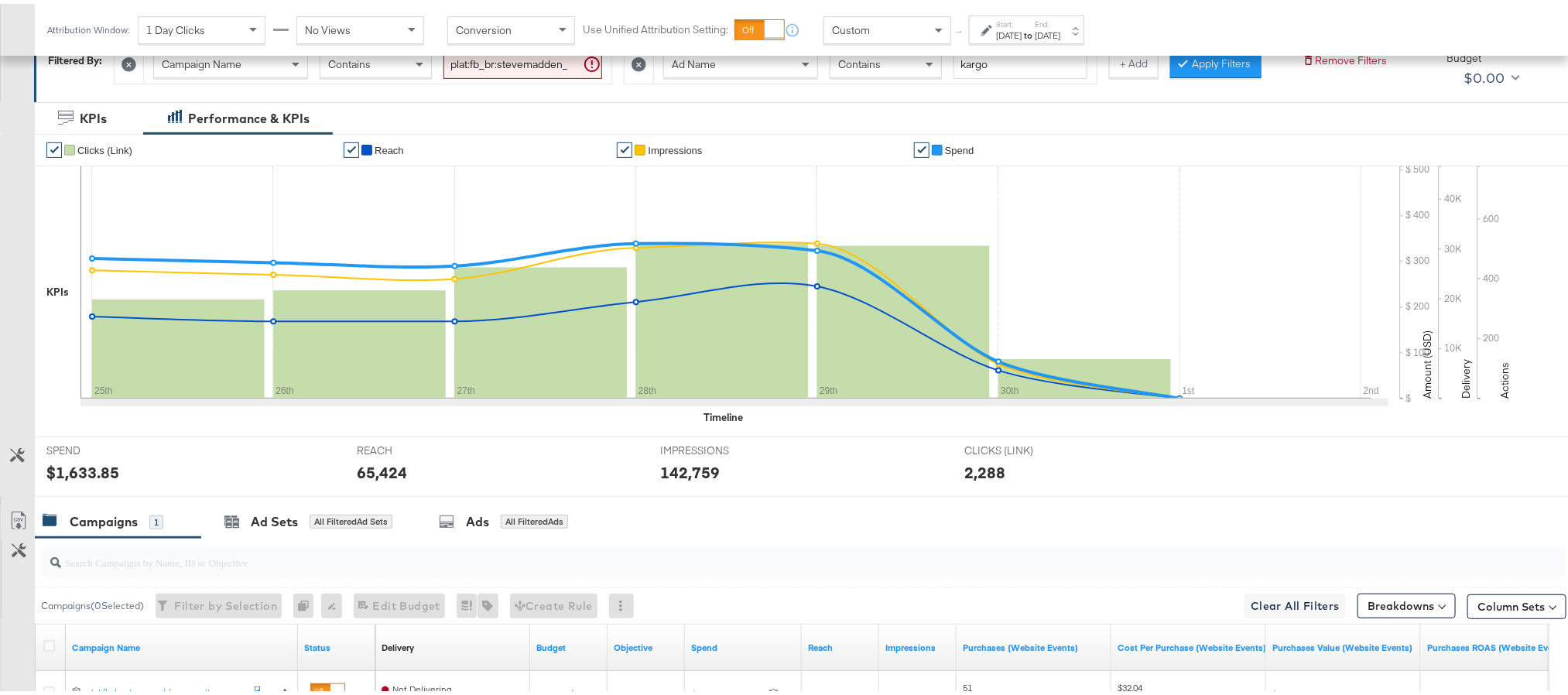
scroll to position [245, 0]
click at [450, 524] on icon at bounding box center [447, 517] width 16 height 16
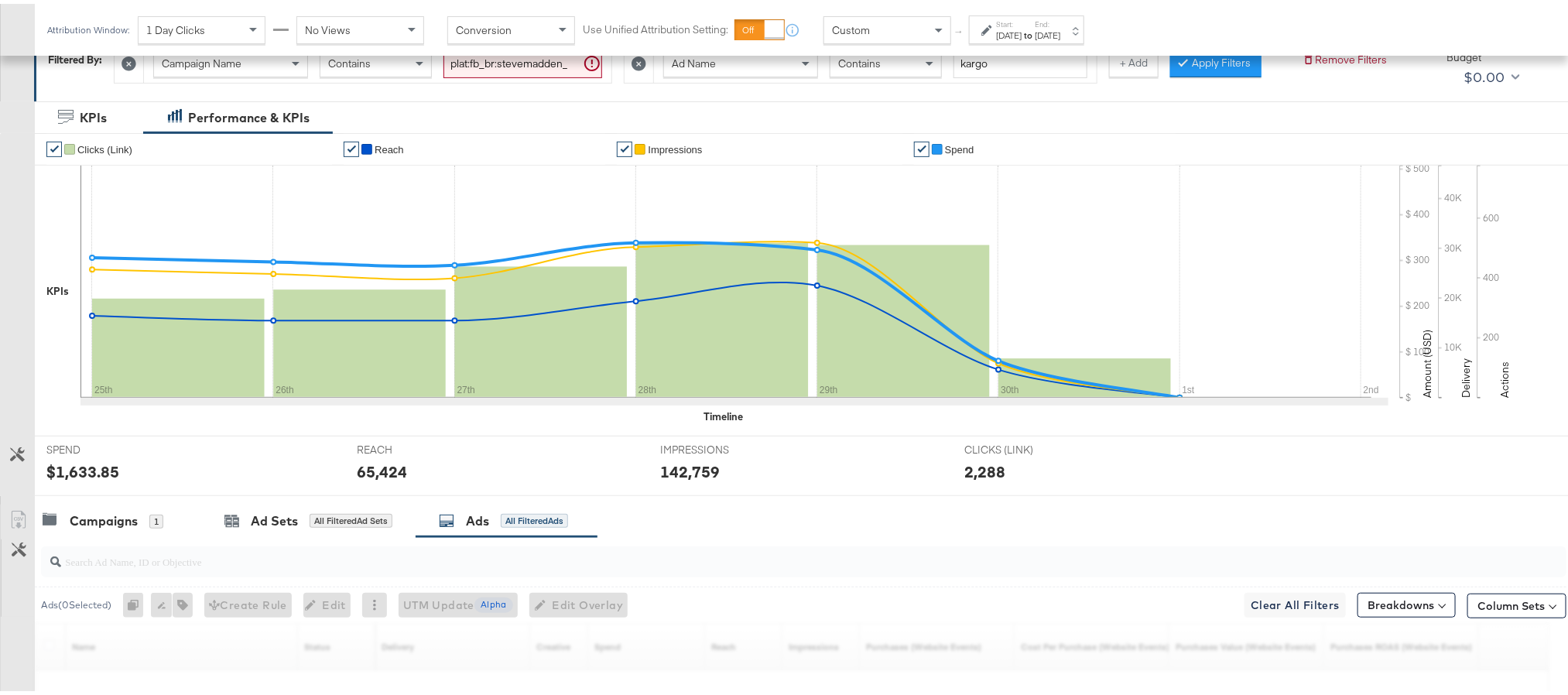
click at [323, 566] on input "search" at bounding box center [743, 550] width 1364 height 30
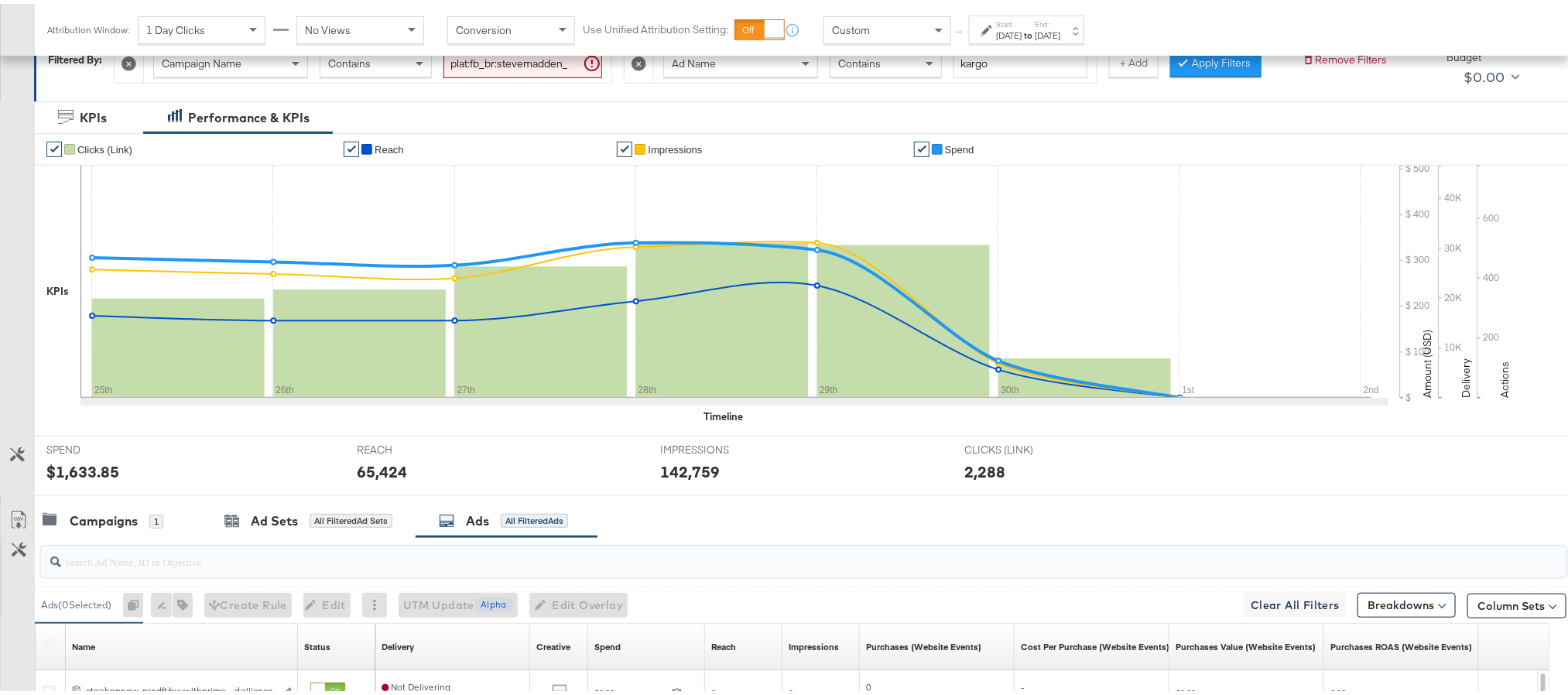
paste input "cta:shopnow_prodft:buywithprime2025_copy:primedelivers-[DATE]-KARGO-BWP_lp:plp_…"
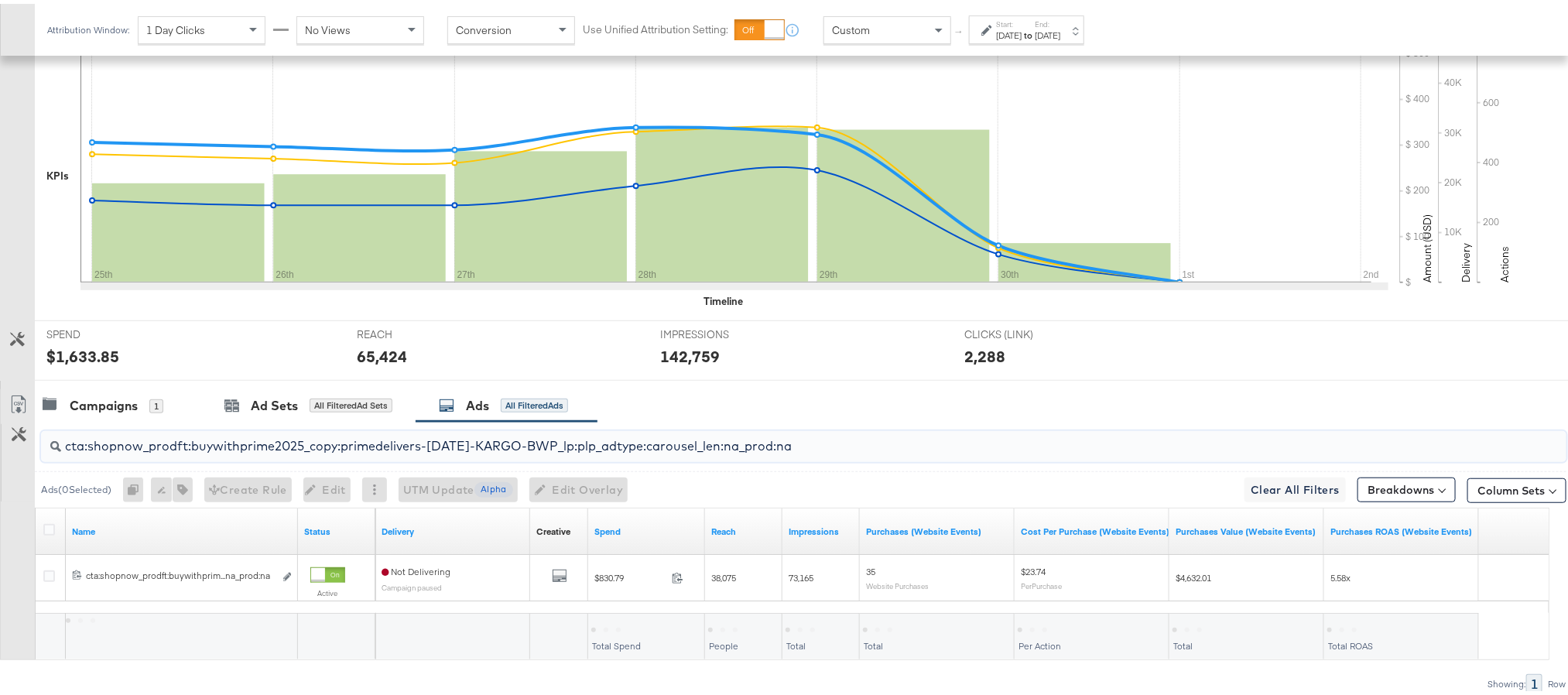
scroll to position [450, 0]
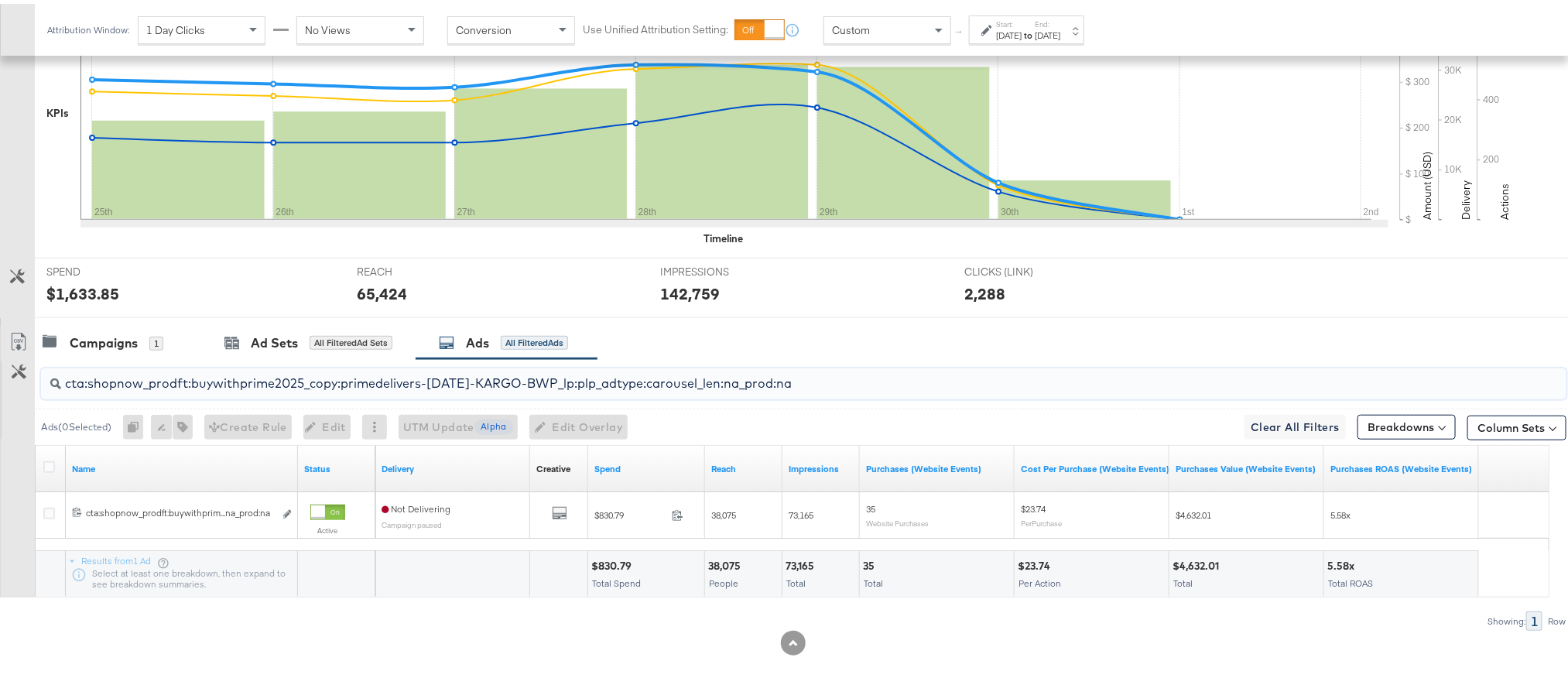
click at [251, 375] on input "cta:shopnow_prodft:buywithprime2025_copy:primedelivers-[DATE]-KARGO-BWP_lp:plp_…" at bounding box center [743, 373] width 1364 height 30
paste input "toprated"
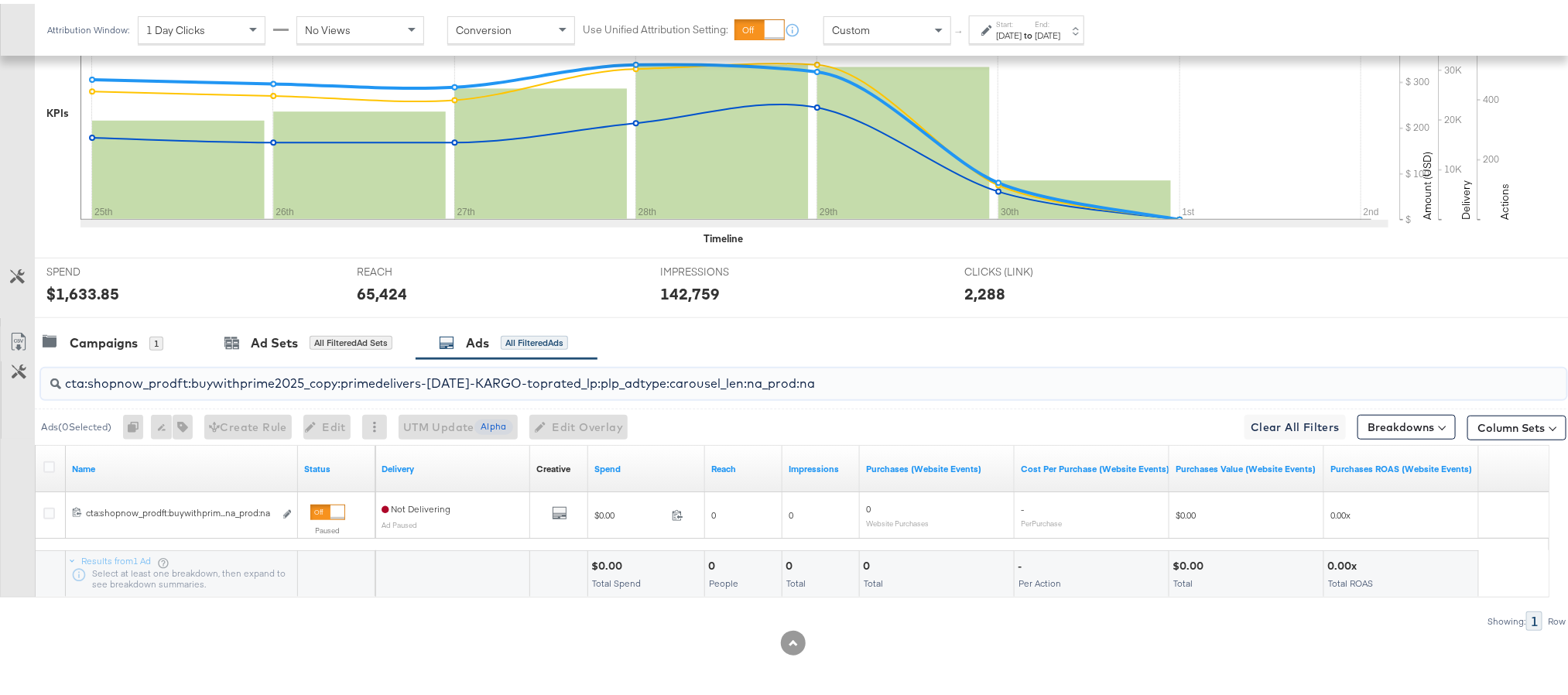
click at [357, 381] on input "cta:shopnow_prodft:buywithprime2025_copy:primedelivers-[DATE]-KARGO-toprated_lp…" at bounding box center [743, 373] width 1364 height 30
paste input "allwomens"
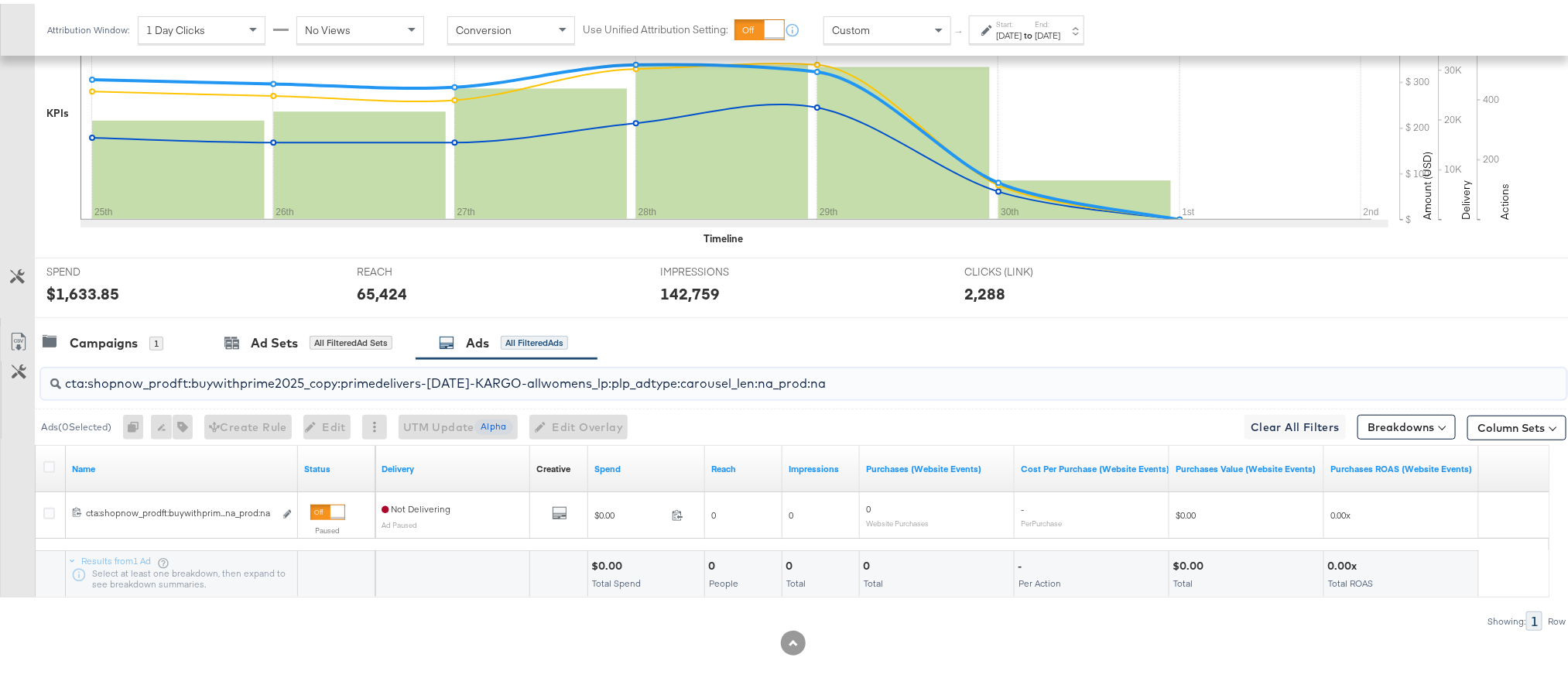
click at [288, 383] on input "cta:shopnow_prodft:buywithprime2025_copy:primedelivers-[DATE]-KARGO-allwomens_l…" at bounding box center [743, 373] width 1364 height 30
paste input "primeday2025_copy:getitbeforeitsover-[DATE]-KARGO"
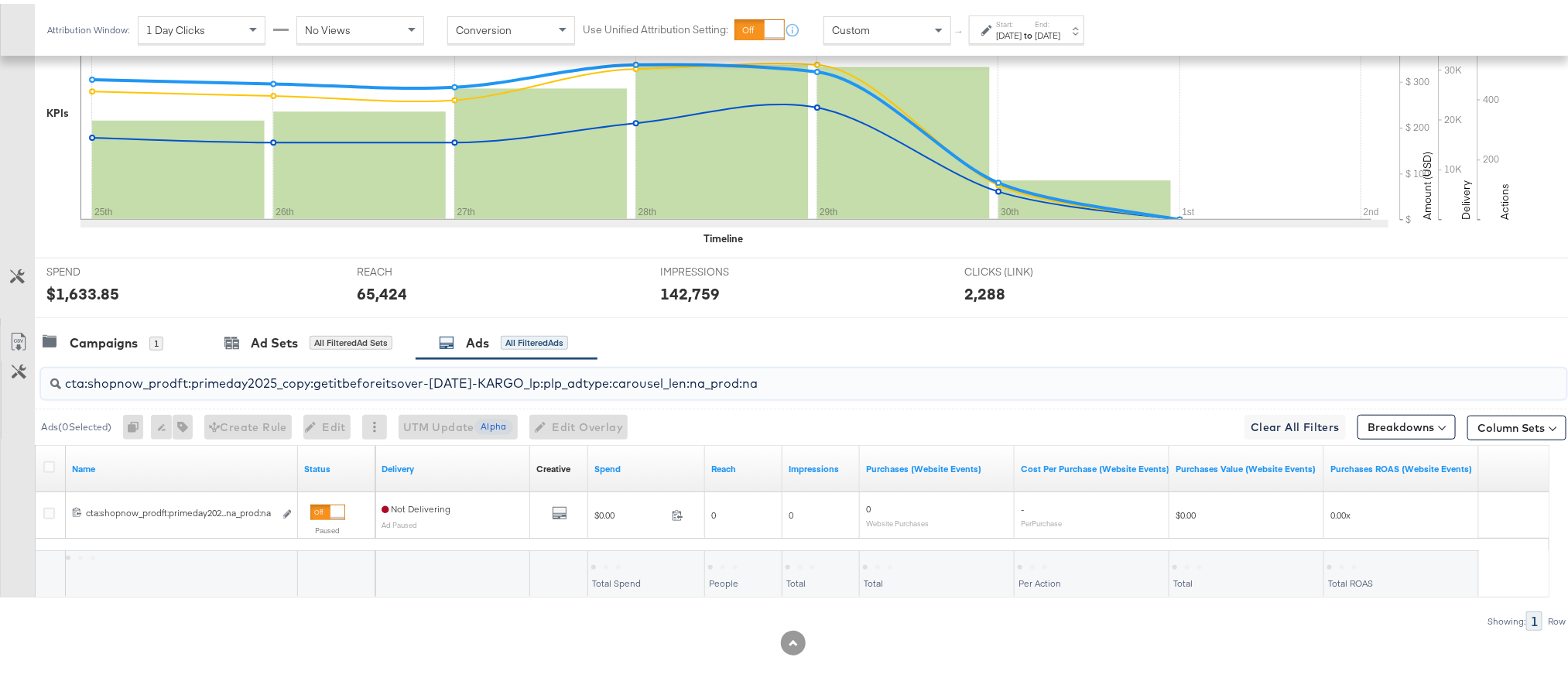
type input "cta:shopnow_prodft:primeday2025_copy:getitbeforeitsover-[DATE]-KARGO_lp:plp_adt…"
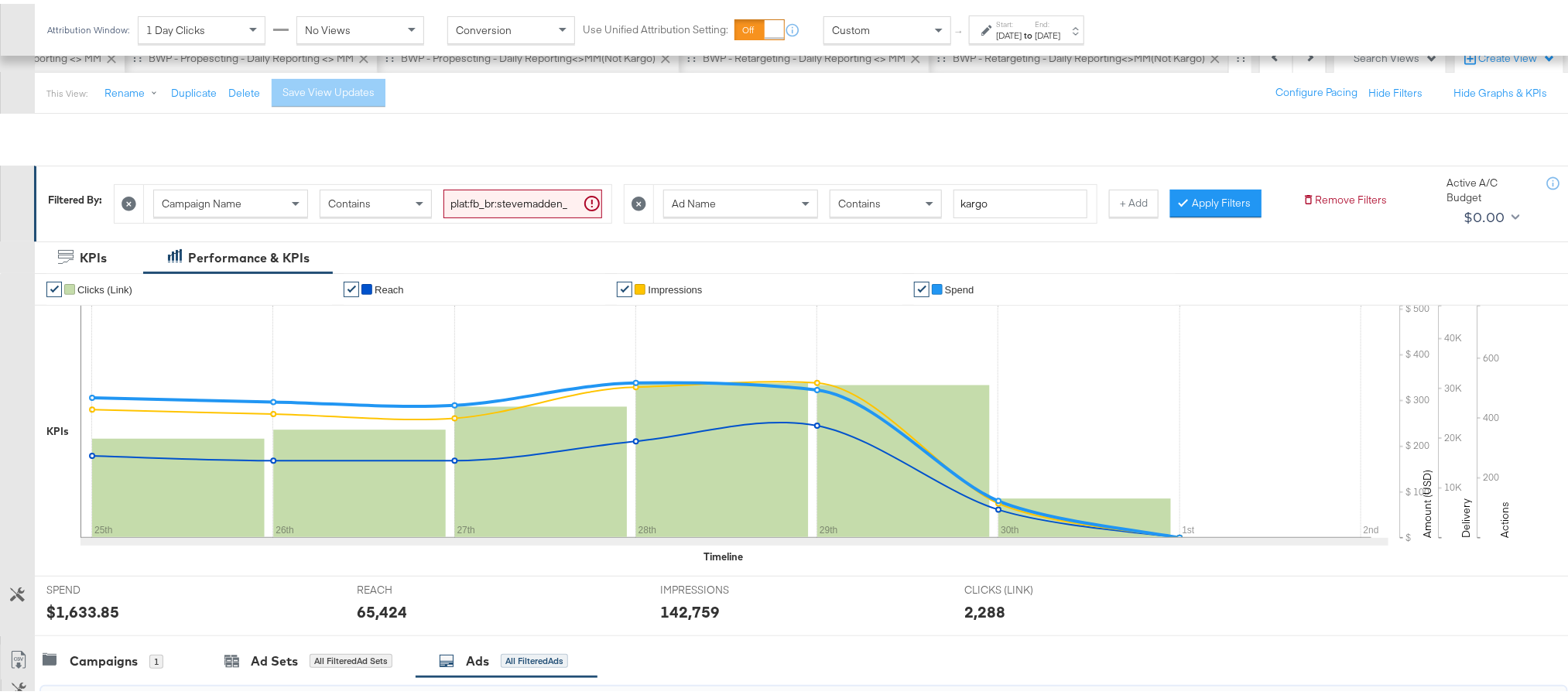
scroll to position [0, 0]
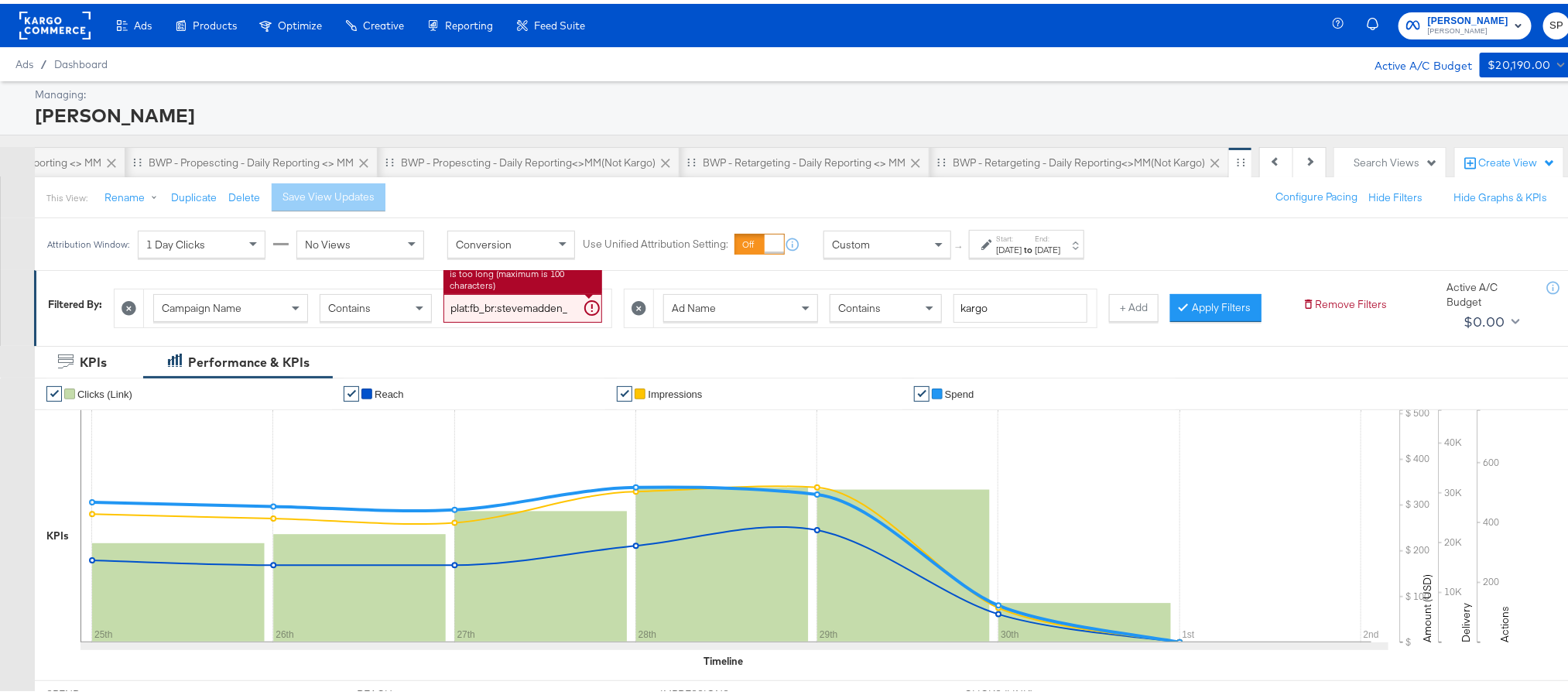
click at [490, 305] on input "plat:fb_br:stevemadden_subchan:paidsocial-asc_temp:buywithprime-retargetingDPAs…" at bounding box center [522, 304] width 158 height 28
paste input "evergreen-prospecting-2"
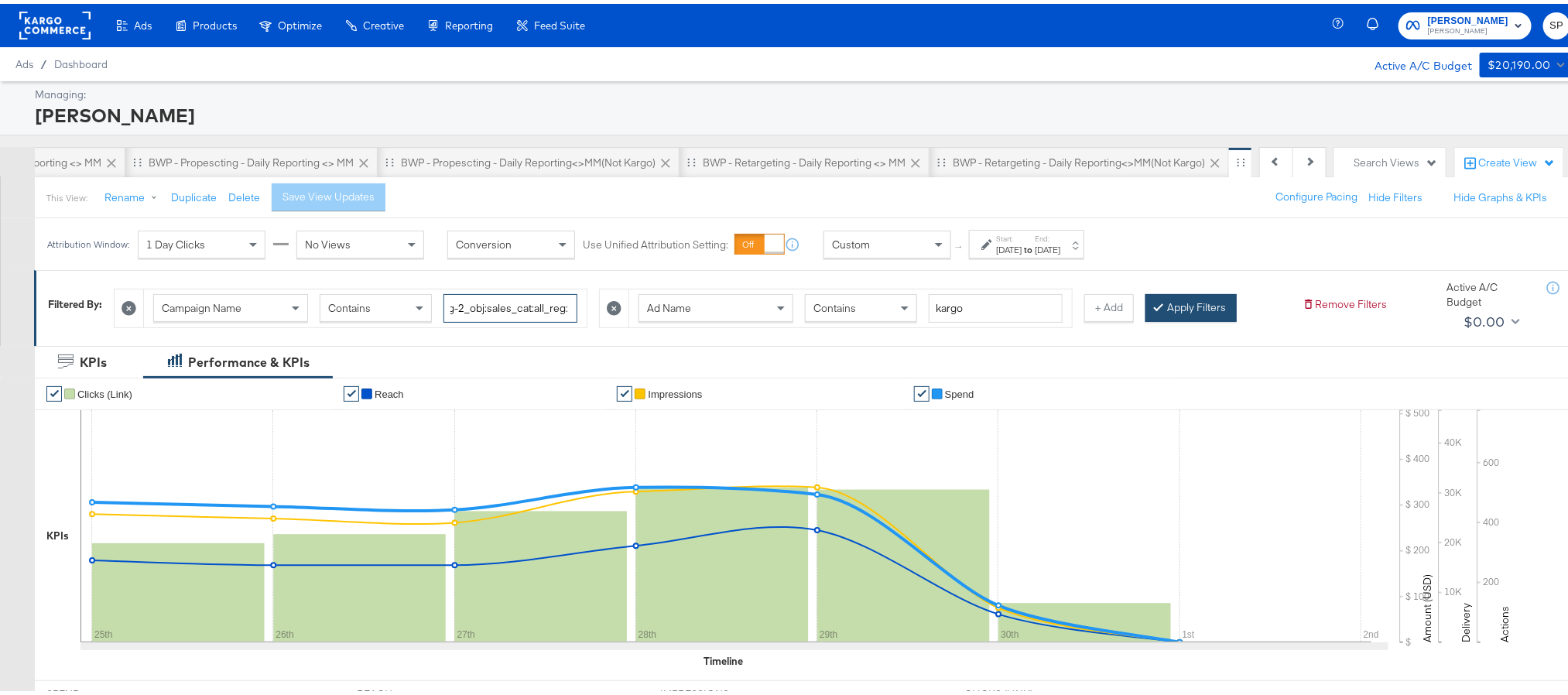
type input "plat:fb_br:stevemadden_subchan:paidsocial-asc_temp:evergreen-prospecting-2_obj:…"
click at [1192, 303] on button "Apply Filters" at bounding box center [1191, 304] width 91 height 28
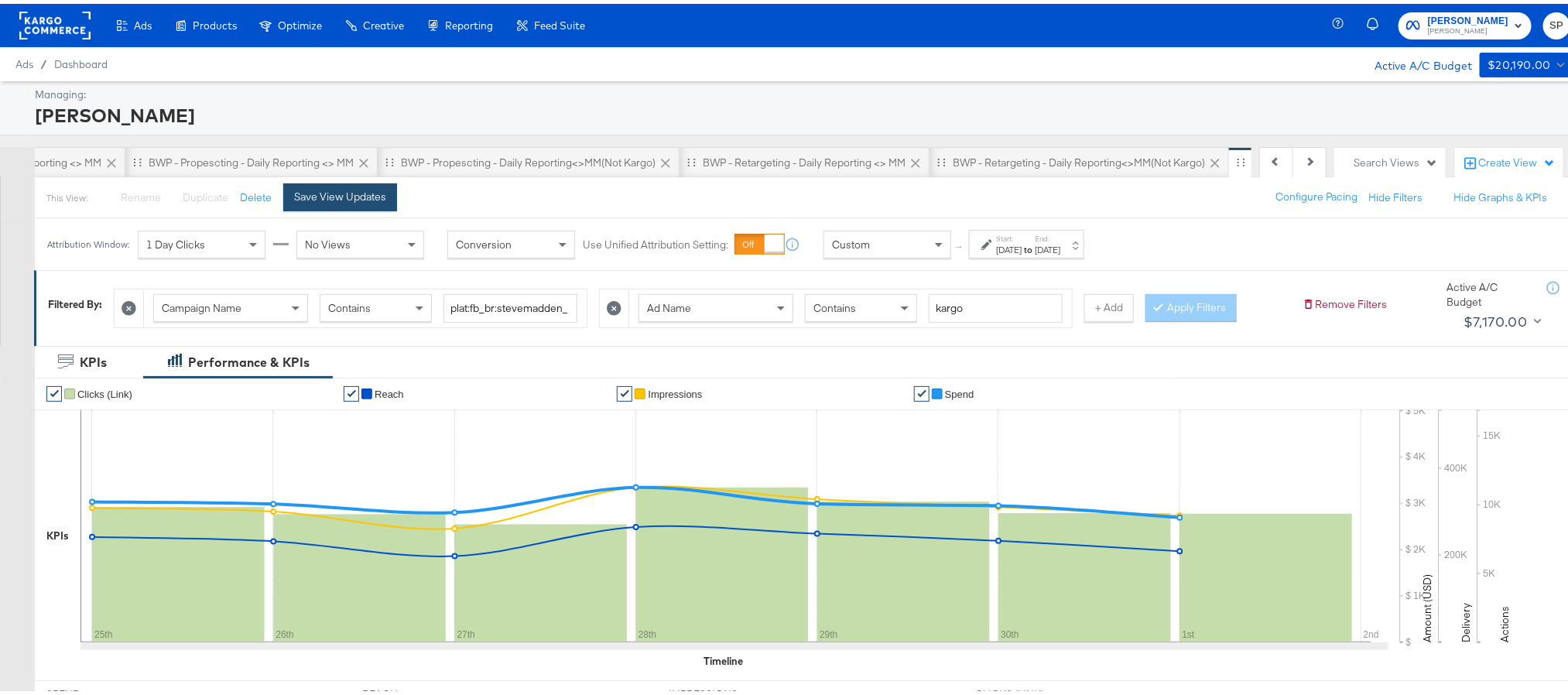
click at [322, 196] on div "Save View Updates" at bounding box center [340, 192] width 92 height 15
click at [1121, 315] on button "+ Add" at bounding box center [1109, 304] width 50 height 28
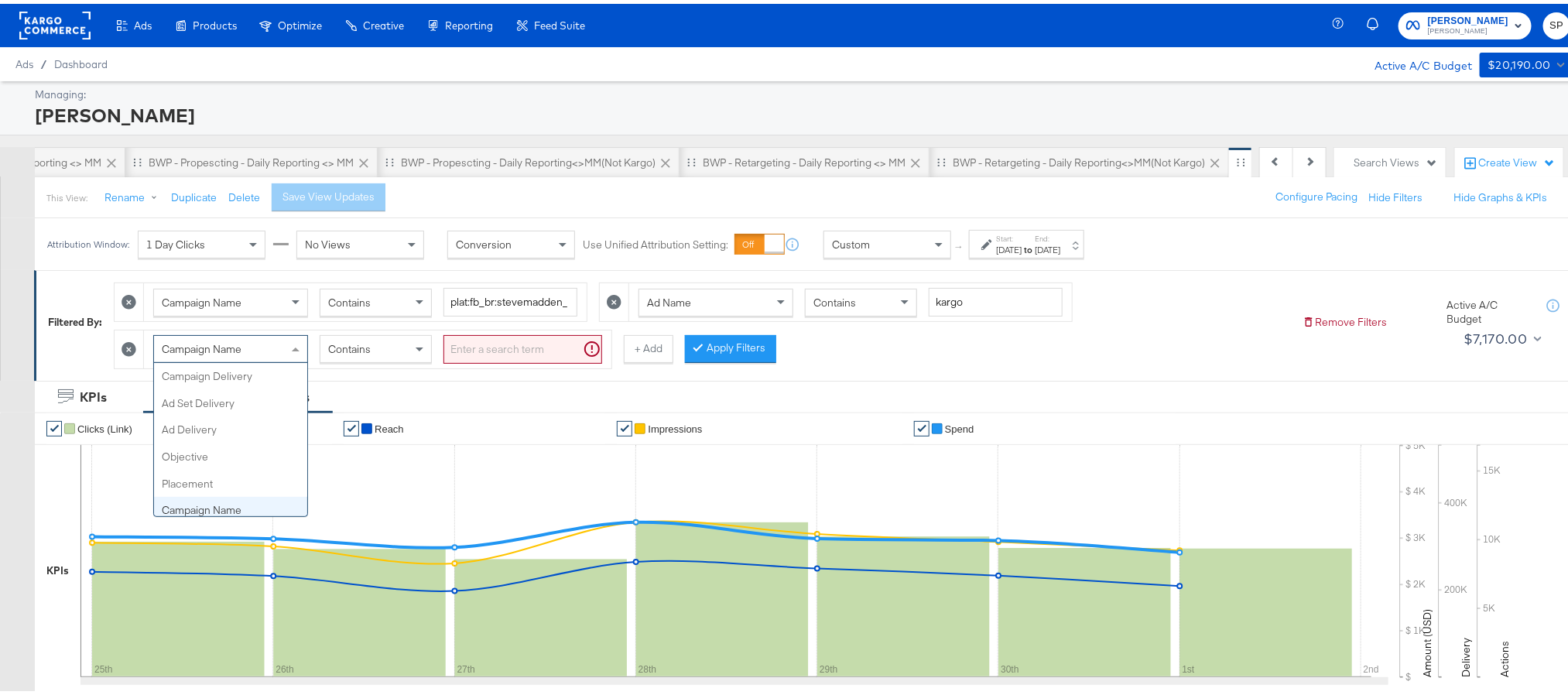
scroll to position [133, 0]
click at [281, 351] on div "Campaign Name" at bounding box center [231, 345] width 153 height 26
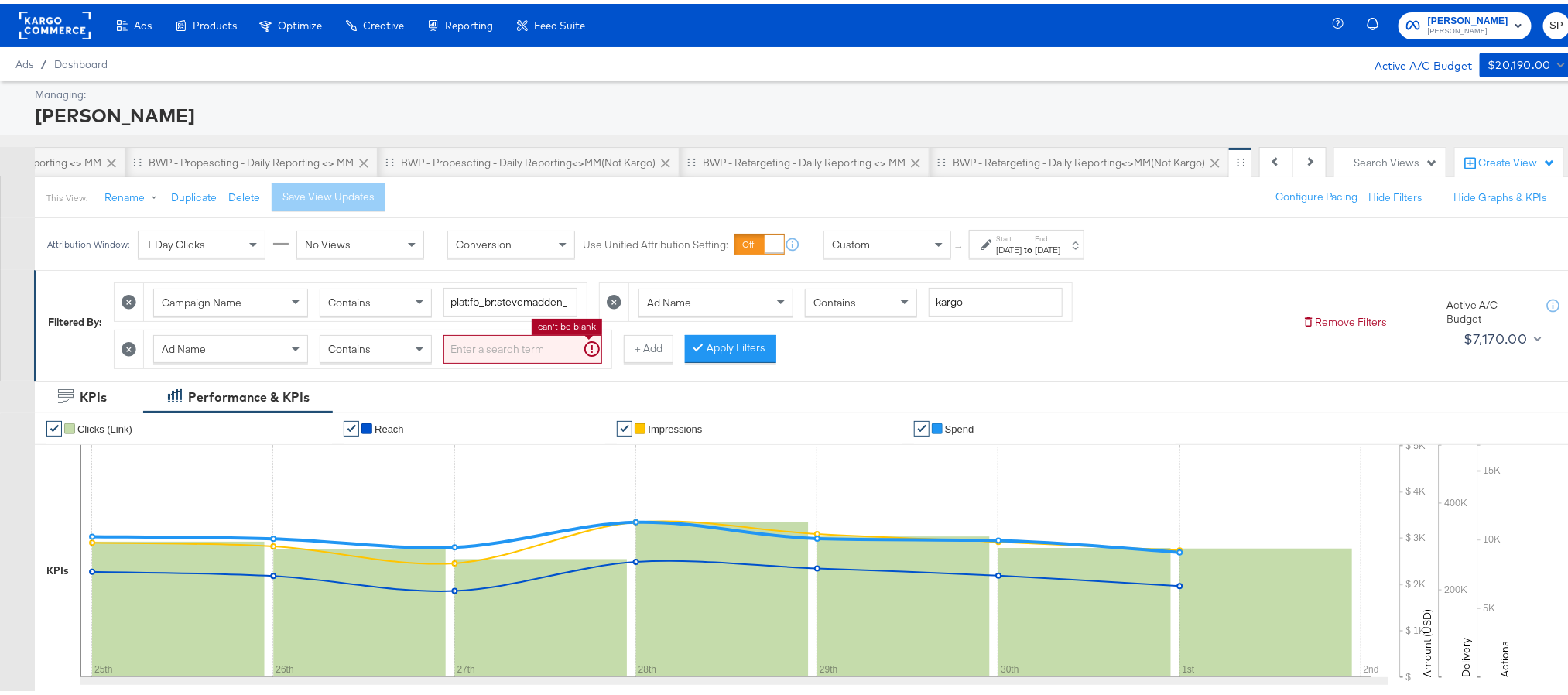
click at [469, 348] on input "search" at bounding box center [522, 345] width 158 height 28
paste input "cta:shopnow_prodft:mostwanted_copy:thestylesyoudidnt-[DATE]-KARGO-singleimage_l…"
type input "cta:shopnow_prodft:mostwanted_copy:thestylesyoudidnt-[DATE]-KARGO-singleimage_l…"
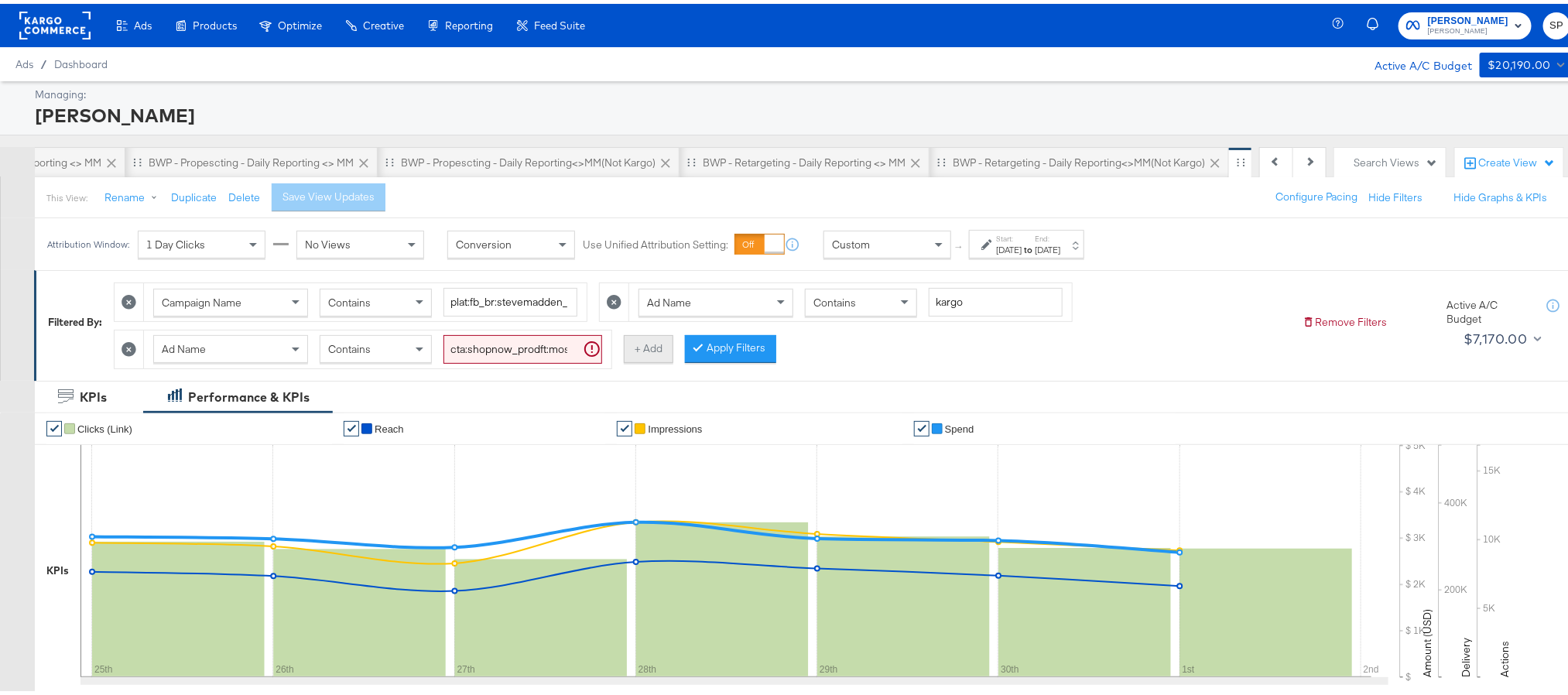
click at [662, 339] on button "+ Add" at bounding box center [648, 345] width 50 height 28
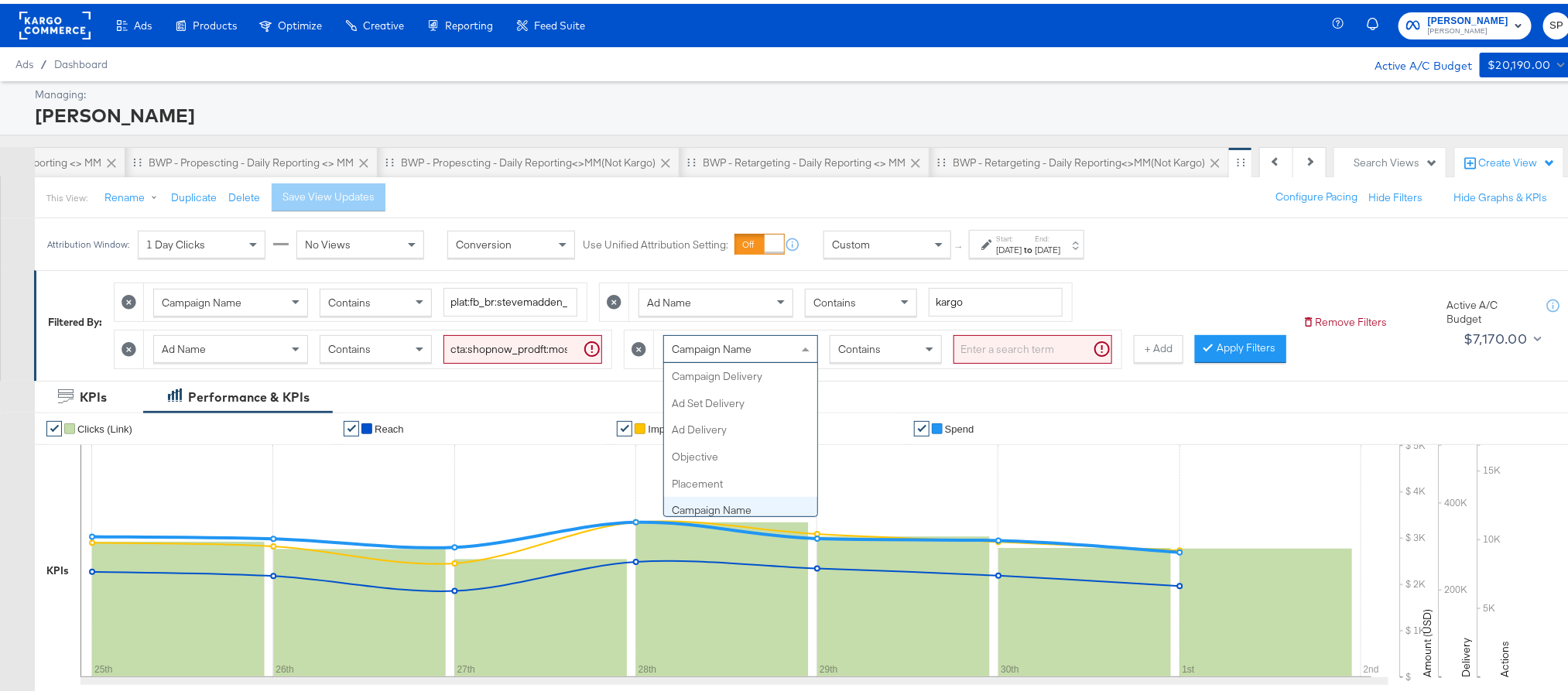
scroll to position [133, 0]
click at [718, 342] on span "Campaign Name" at bounding box center [712, 345] width 80 height 14
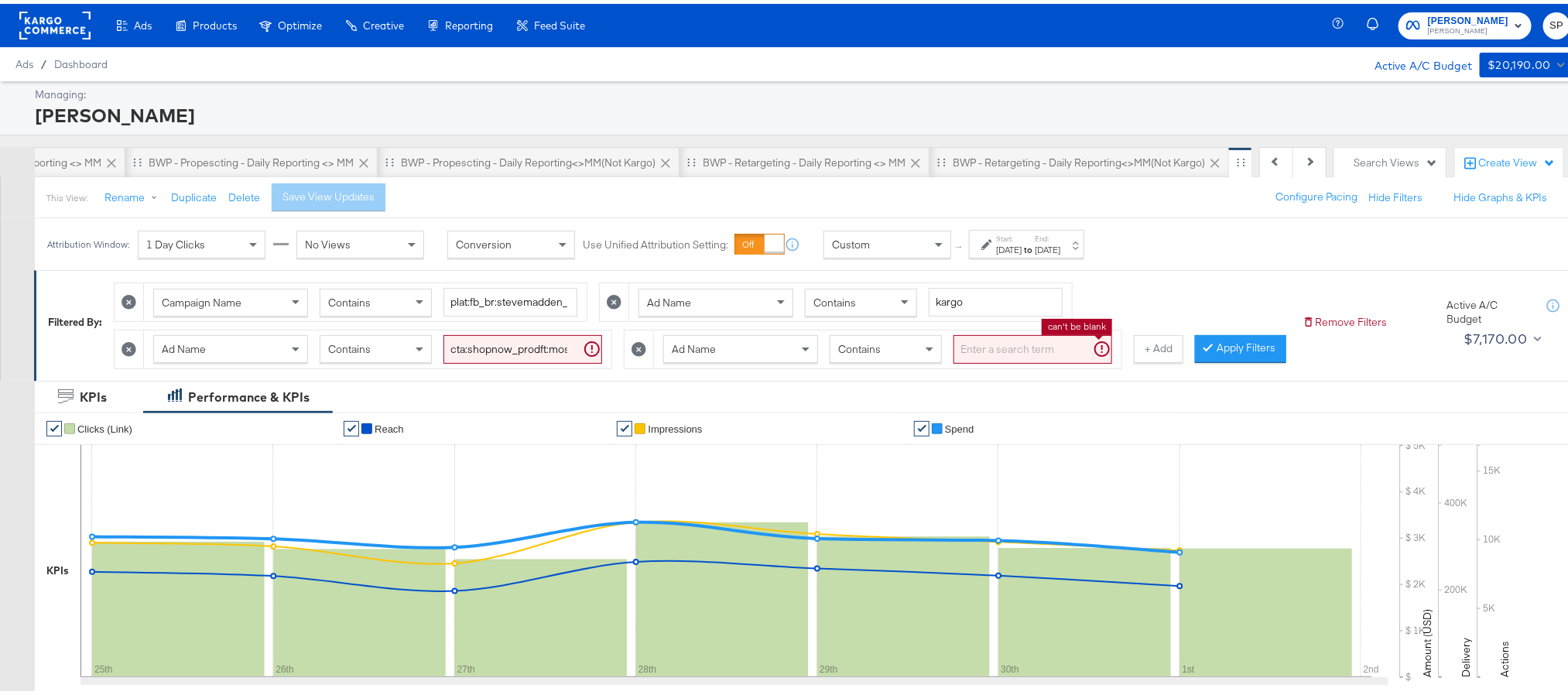
click at [1015, 349] on input "search" at bounding box center [1032, 345] width 158 height 28
paste input "cta:shopnow_prodft:mostwanted_copy:thestylesyoudidnt-[DATE]-KARGO-singleimage_l…"
type input "cta:shopnow_prodft:mostwanted_copy:thestylesyoudidnt-[DATE]-KARGO-singleimage_l…"
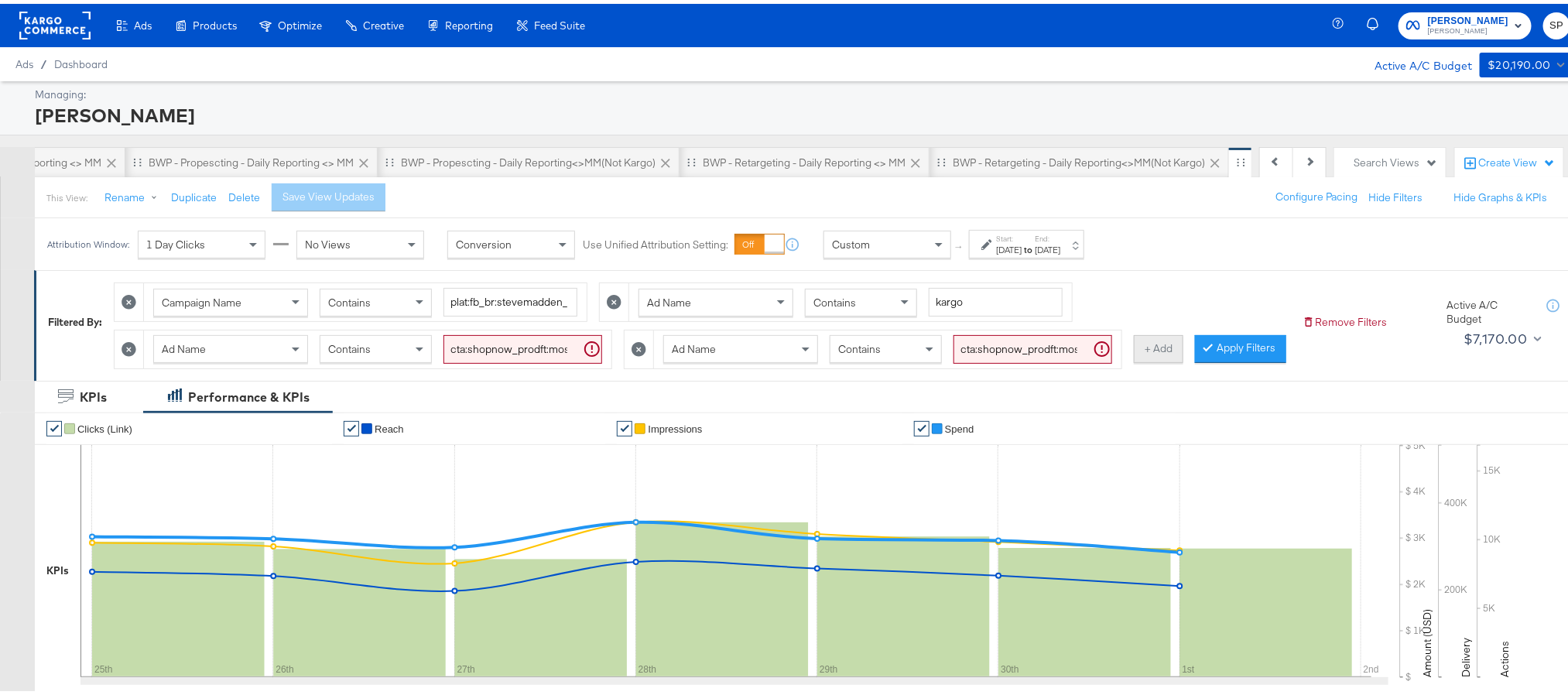
click at [1166, 352] on button "+ Add" at bounding box center [1158, 345] width 50 height 28
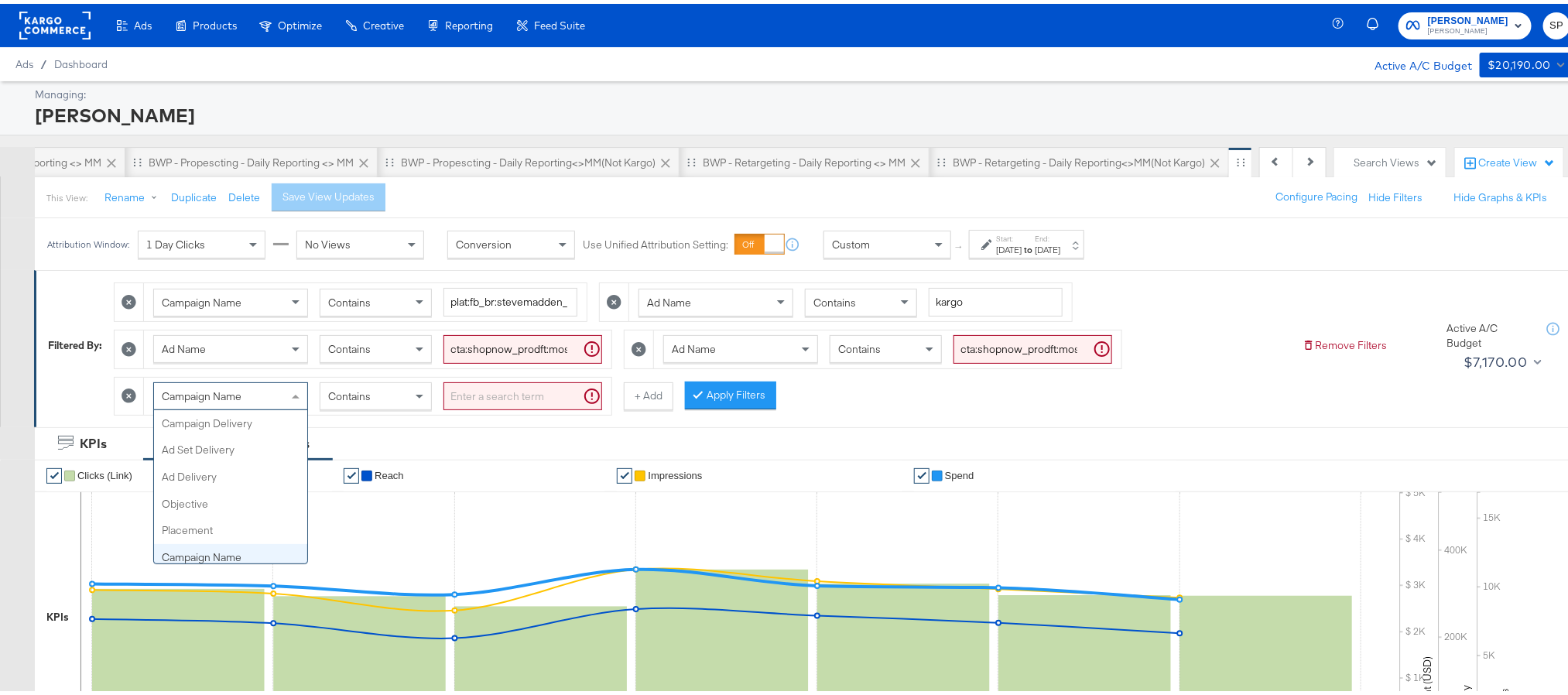
click at [299, 385] on span at bounding box center [298, 392] width 19 height 26
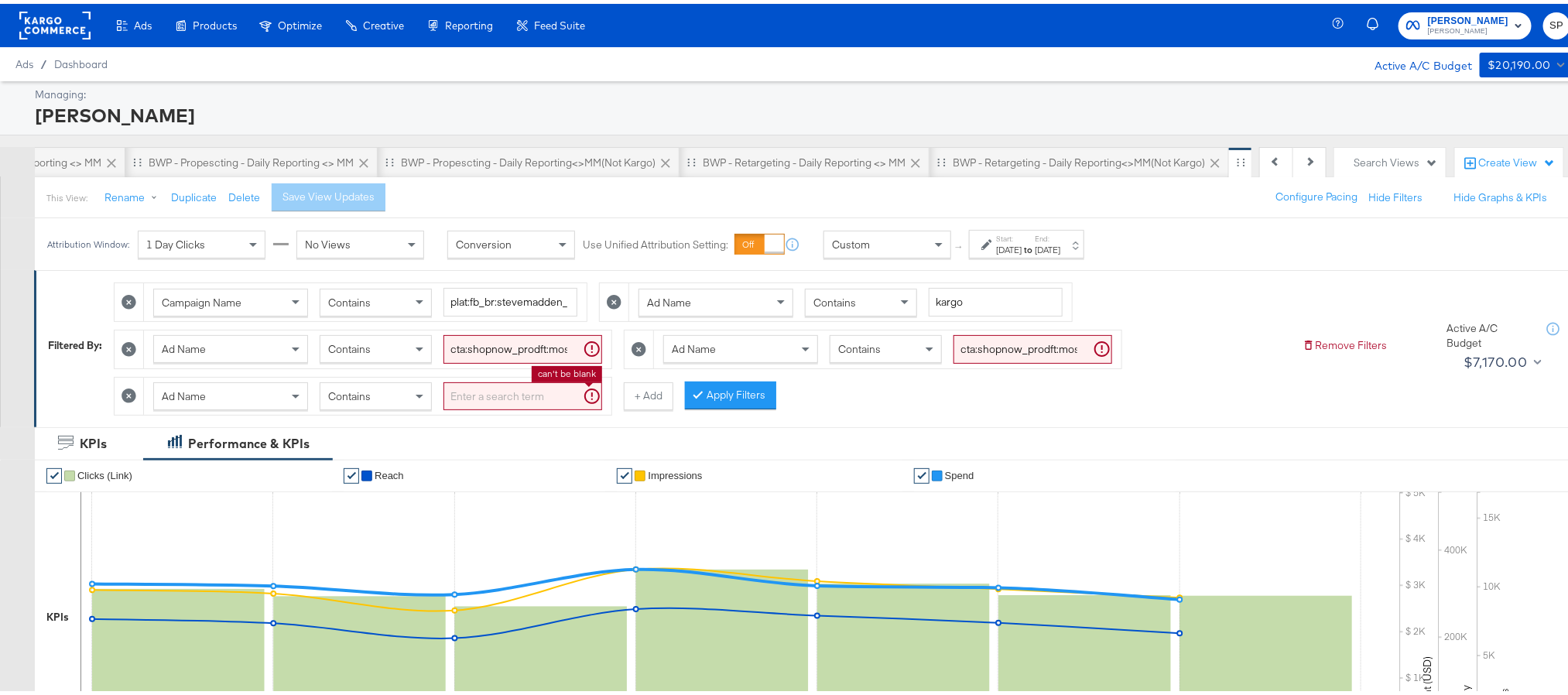
click at [479, 386] on input "search" at bounding box center [522, 392] width 158 height 28
paste input "cta:shopnow_prodft:mostwanted_copy:thestylesyoudidnt-[DATE]-KARGO-singleimage_l…"
type input "cta:shopnow_prodft:mostwanted_copy:thestylesyoudidnt-[DATE]-KARGO-singleimage_l…"
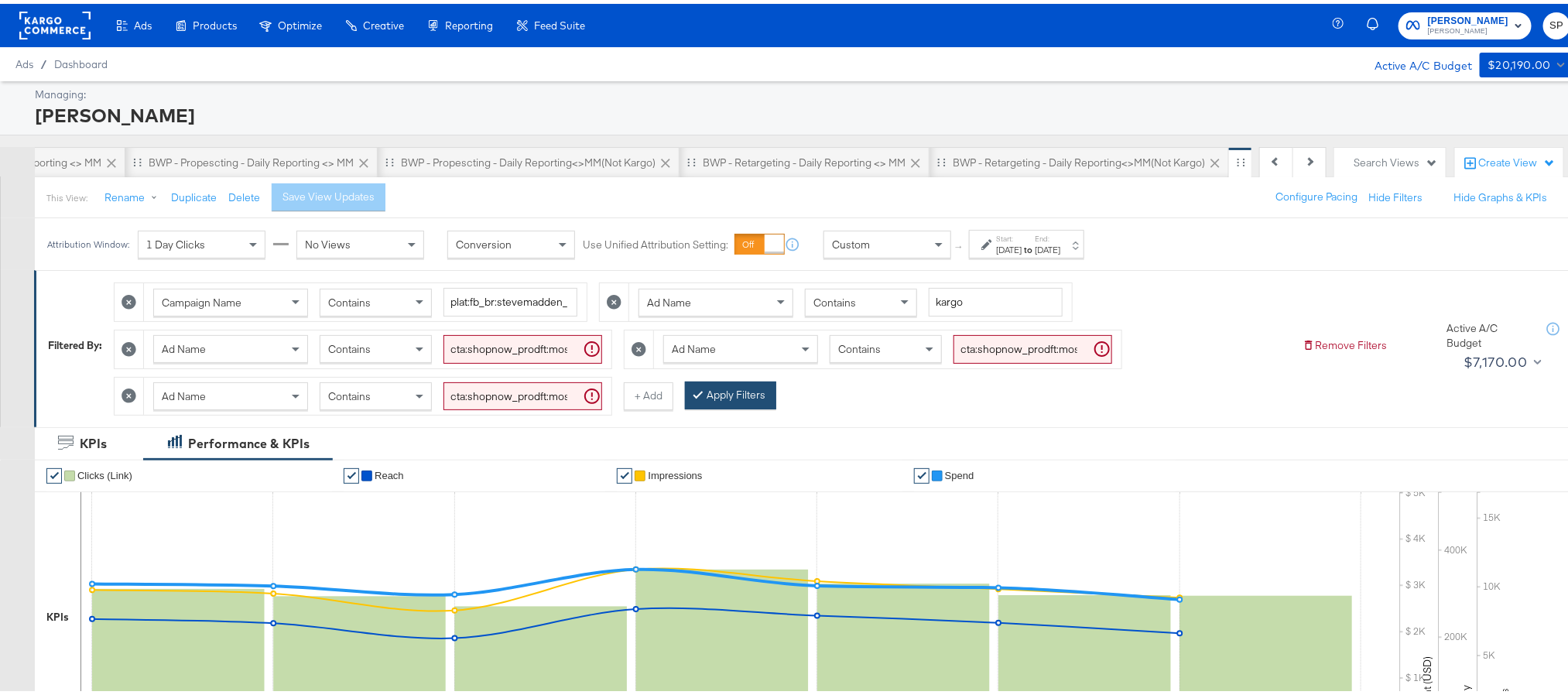
click at [736, 402] on button "Apply Filters" at bounding box center [730, 391] width 91 height 28
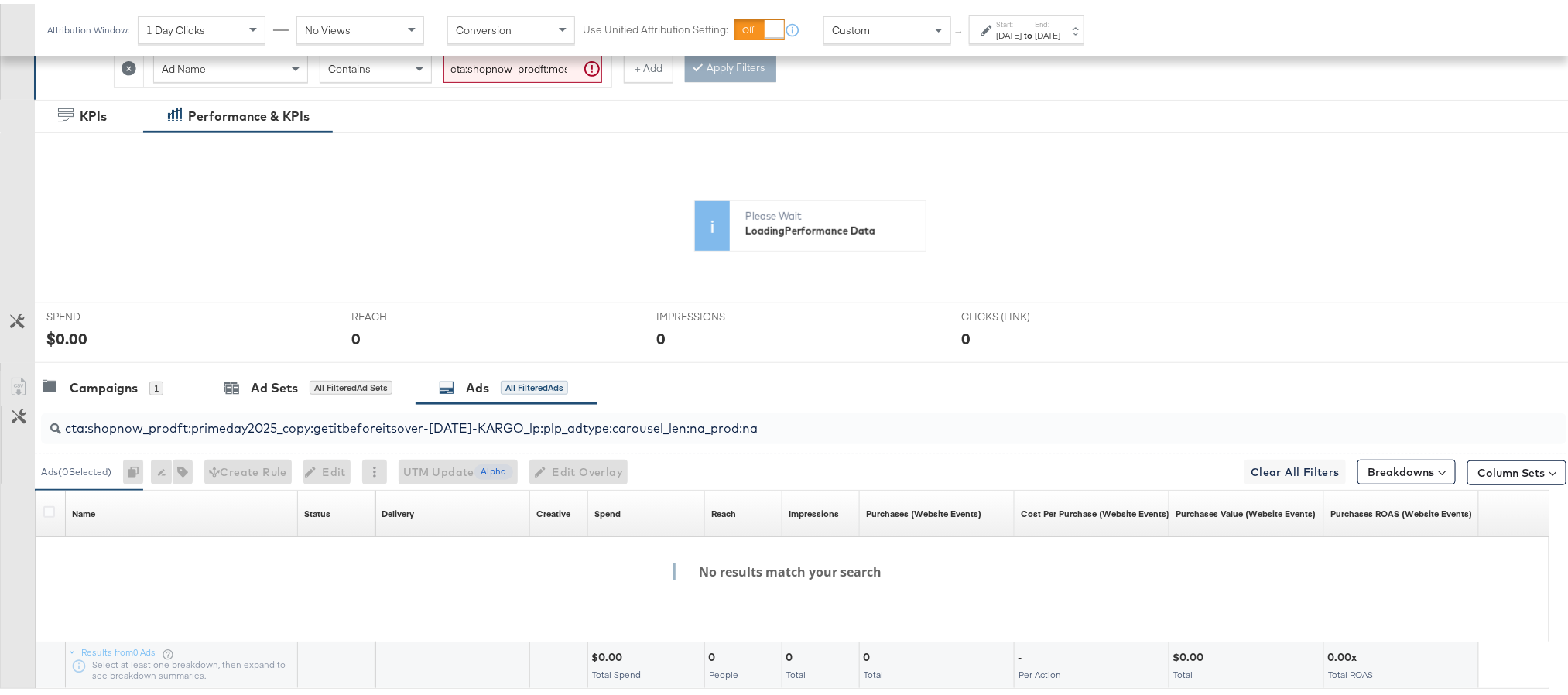
scroll to position [425, 0]
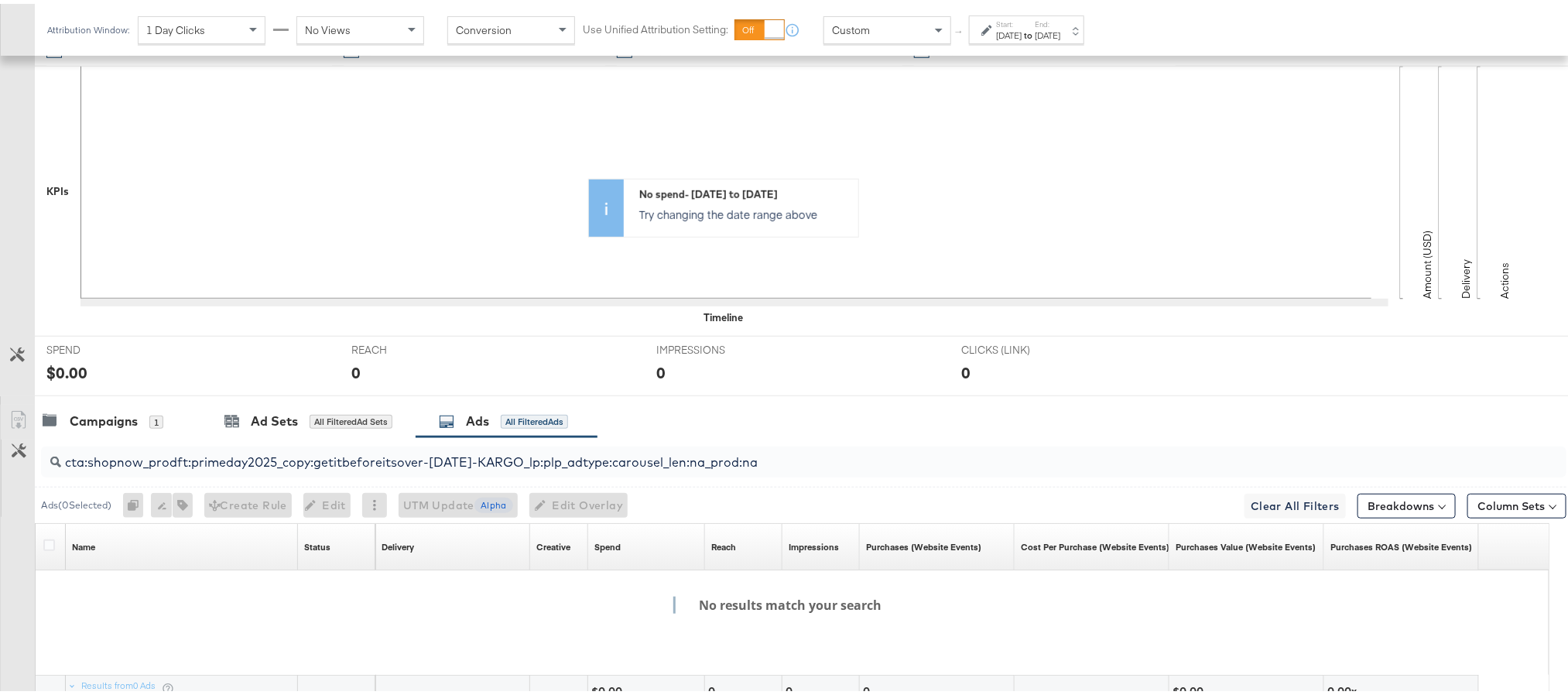
click at [553, 340] on div "REACH REACH 0" at bounding box center [492, 362] width 305 height 59
click at [564, 467] on input "cta:shopnow_prodft:primeday2025_copy:getitbeforeitsover-[DATE]-KARGO_lp:plp_adt…" at bounding box center [743, 451] width 1364 height 30
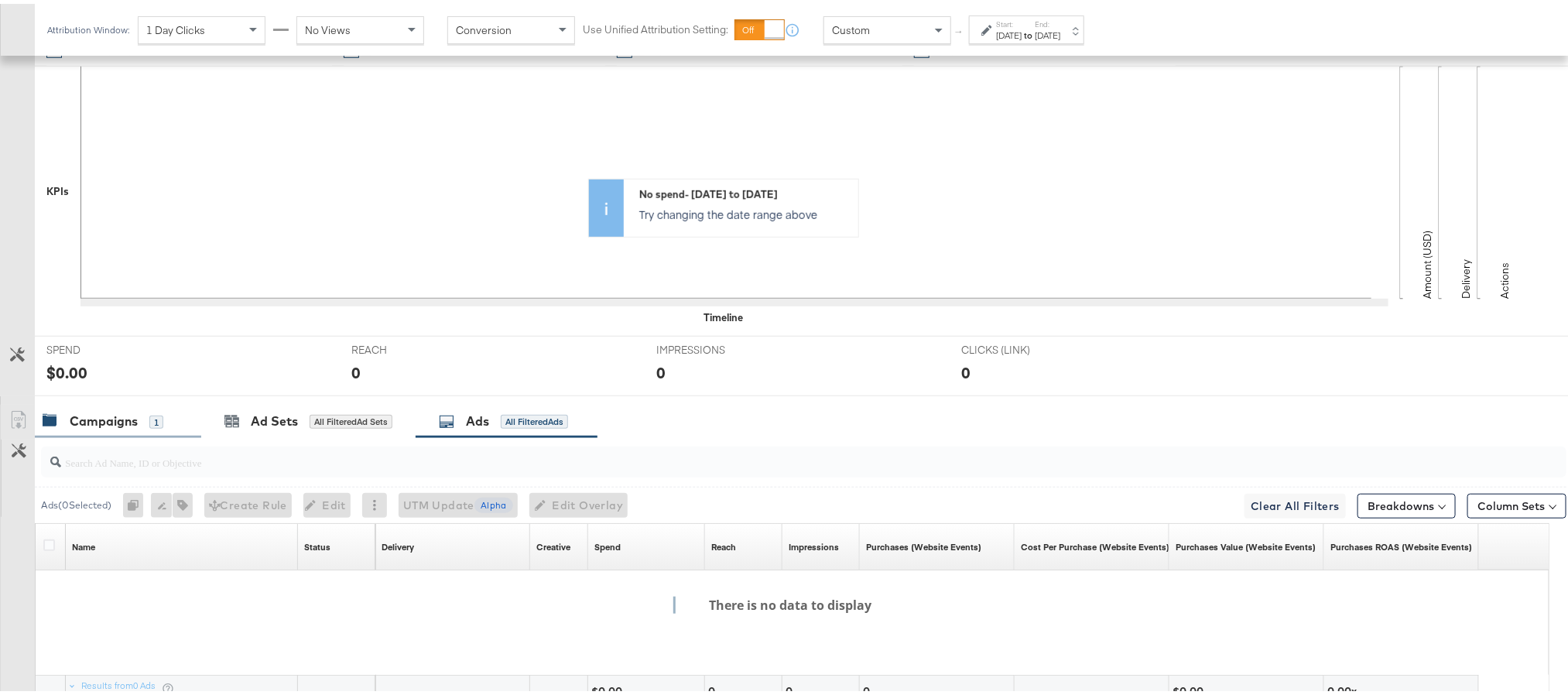
click at [147, 426] on div "Campaigns 1" at bounding box center [103, 417] width 120 height 17
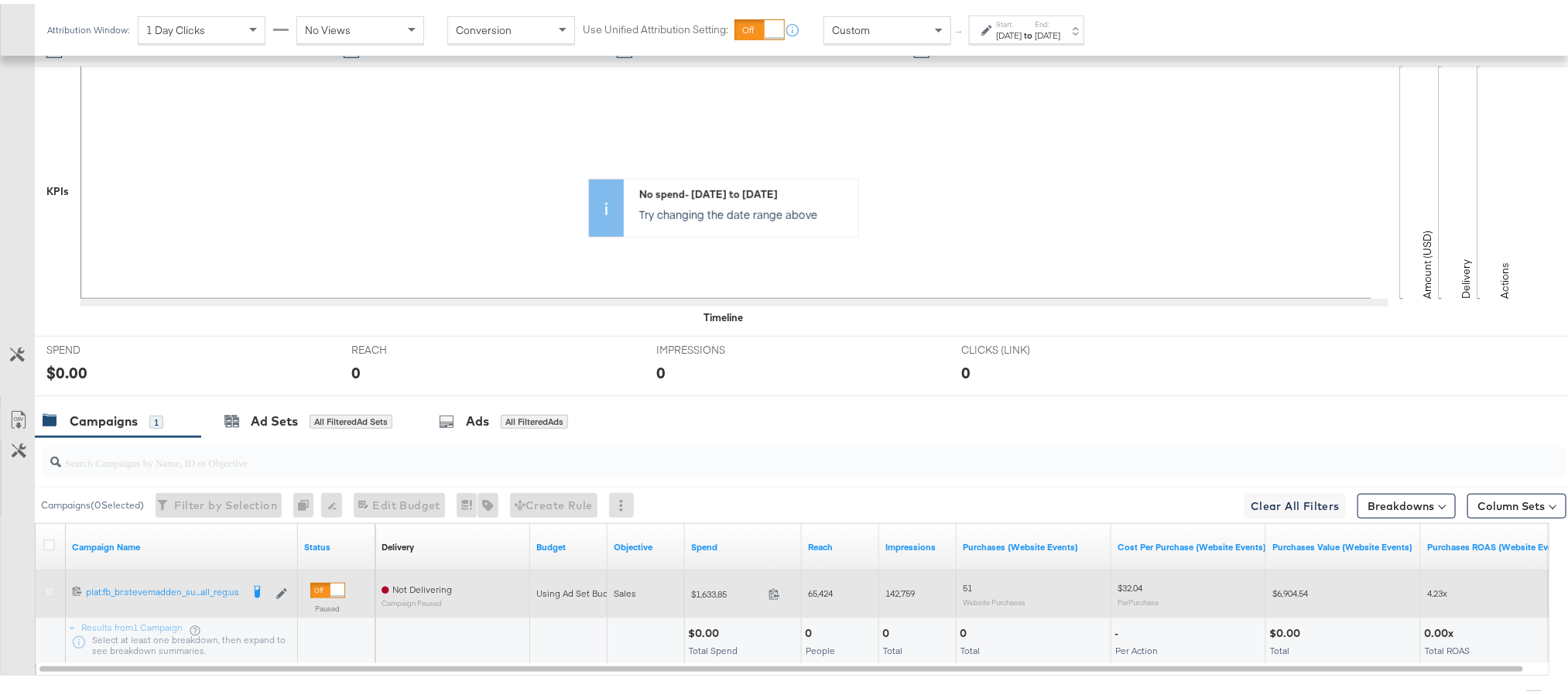
click at [49, 590] on icon at bounding box center [50, 587] width 12 height 12
click at [0, 0] on input "checkbox" at bounding box center [0, 0] width 0 height 0
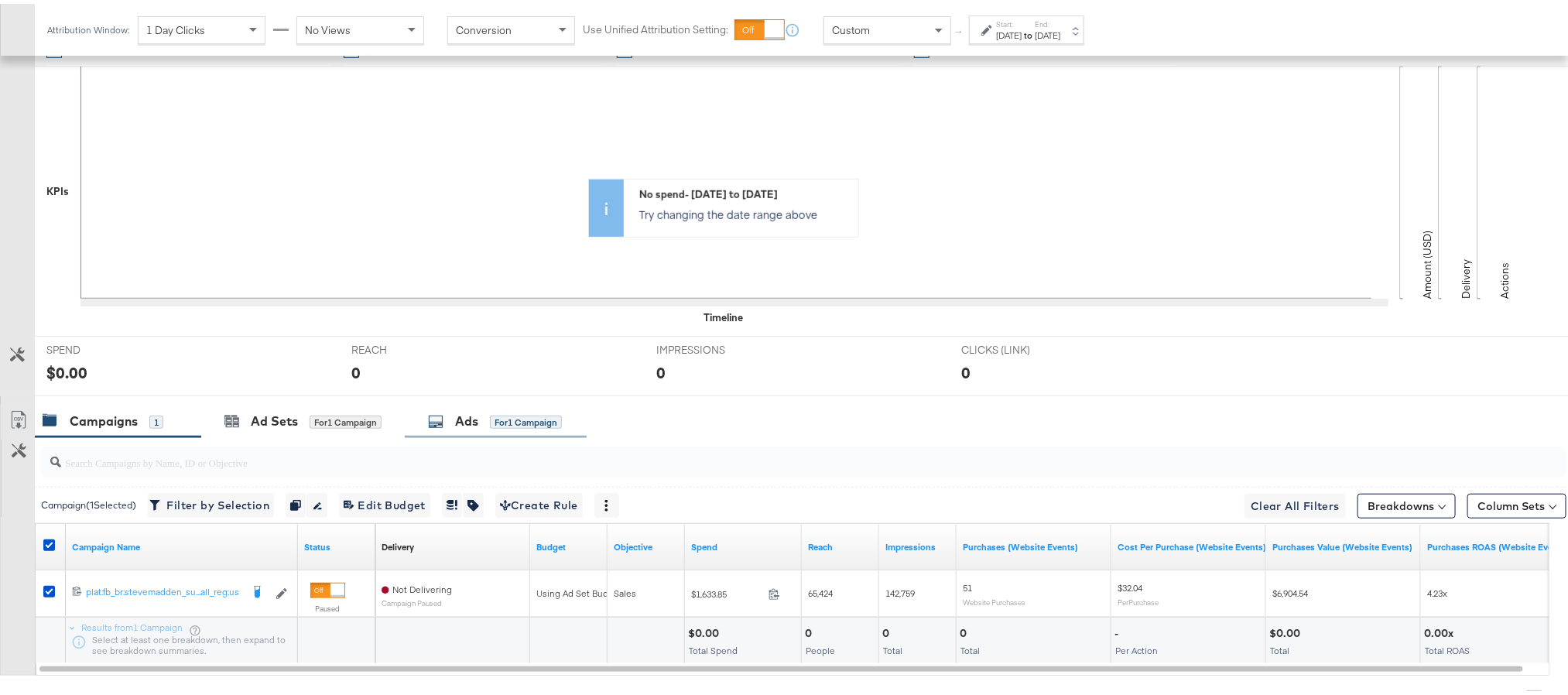
click at [447, 426] on div "Ads for 1 Campaign" at bounding box center [495, 417] width 134 height 17
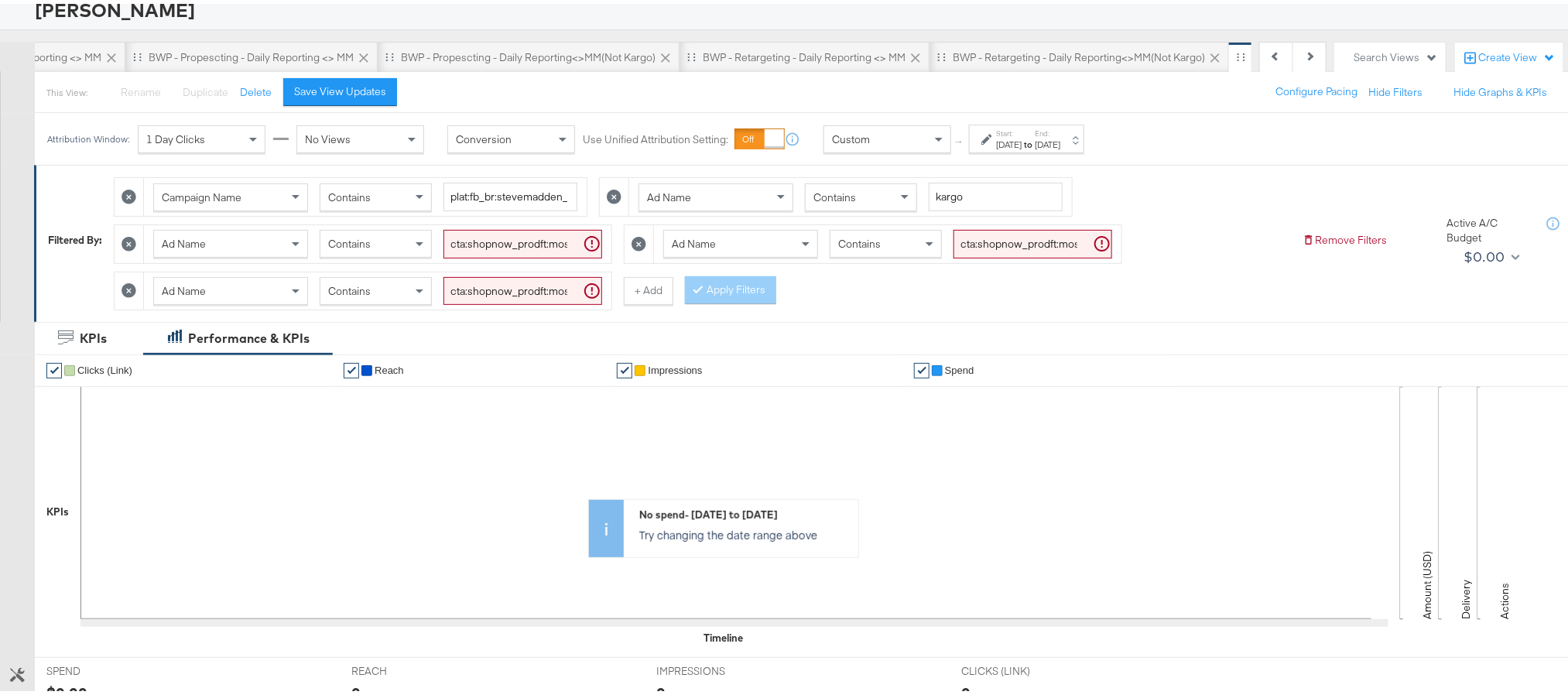
scroll to position [0, 0]
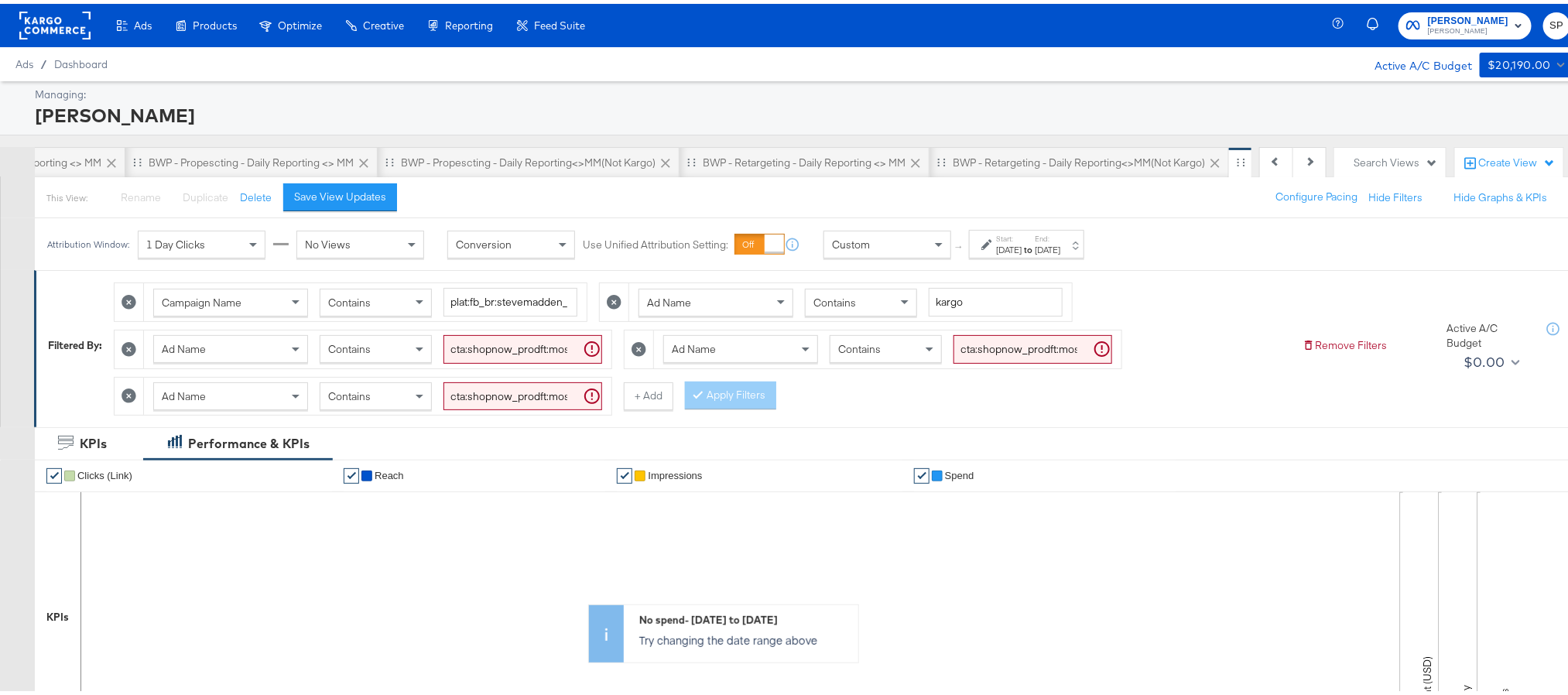
click at [126, 398] on icon at bounding box center [128, 391] width 15 height 15
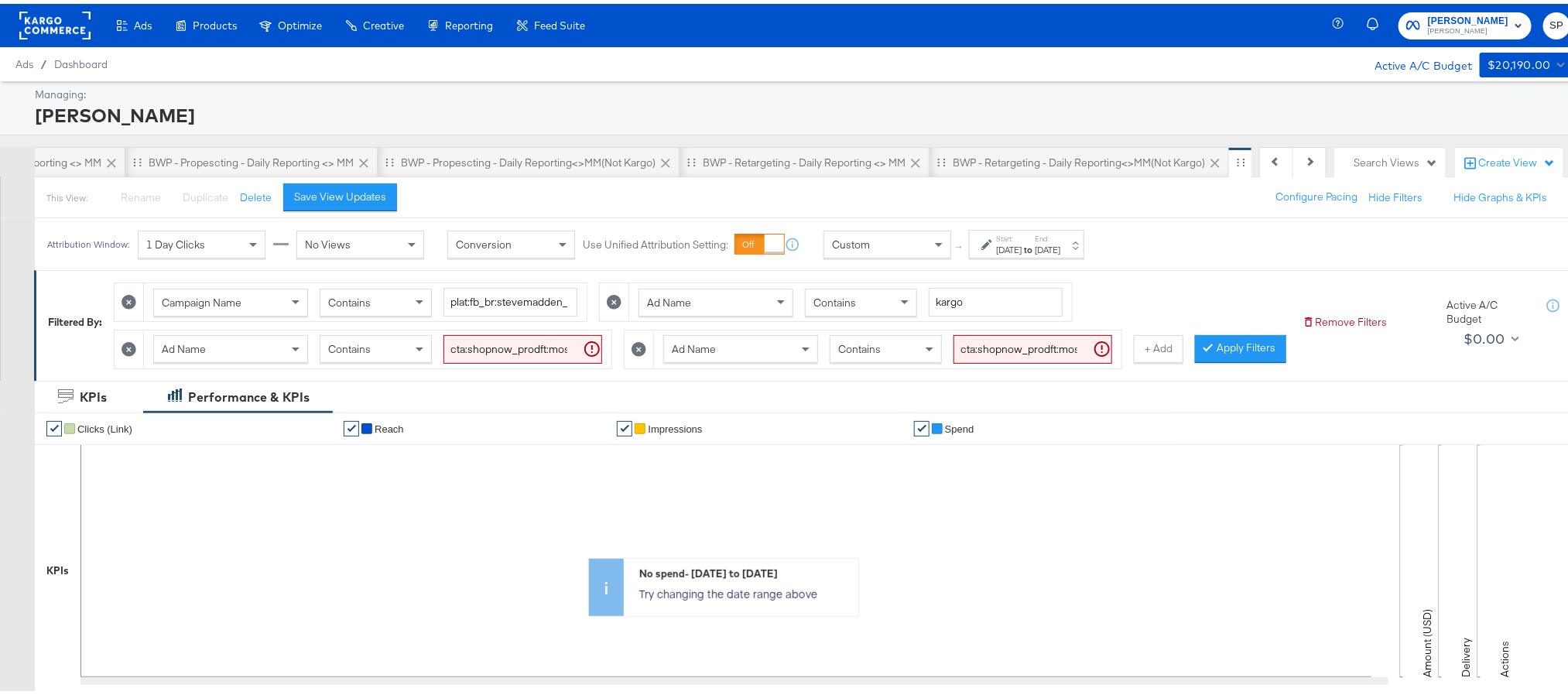
click at [130, 352] on icon at bounding box center [128, 345] width 15 height 15
type input "cta:shopnow_prodft:mostwanted_copy:thestylesyoudidnt-[DATE]-KARGO-singleimage_l…"
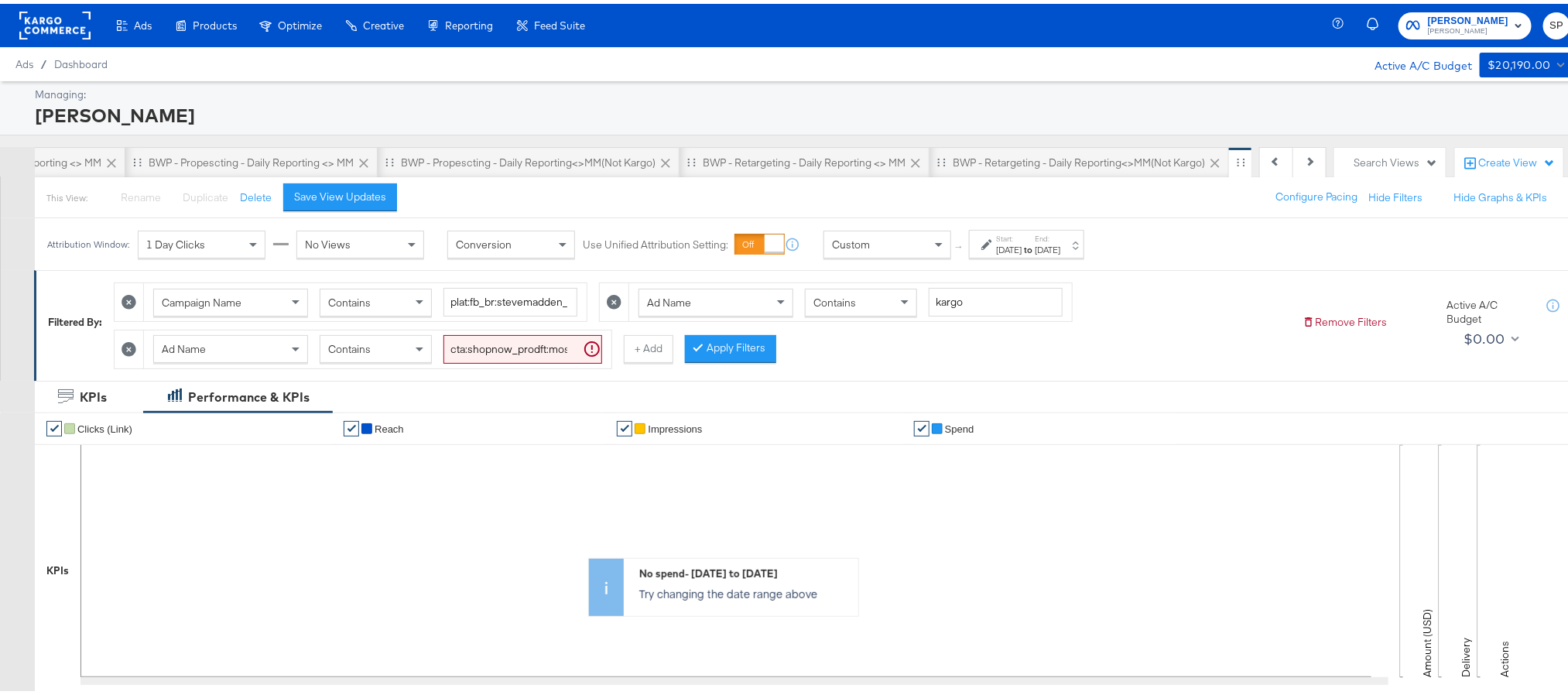
click at [132, 346] on icon at bounding box center [128, 345] width 15 height 15
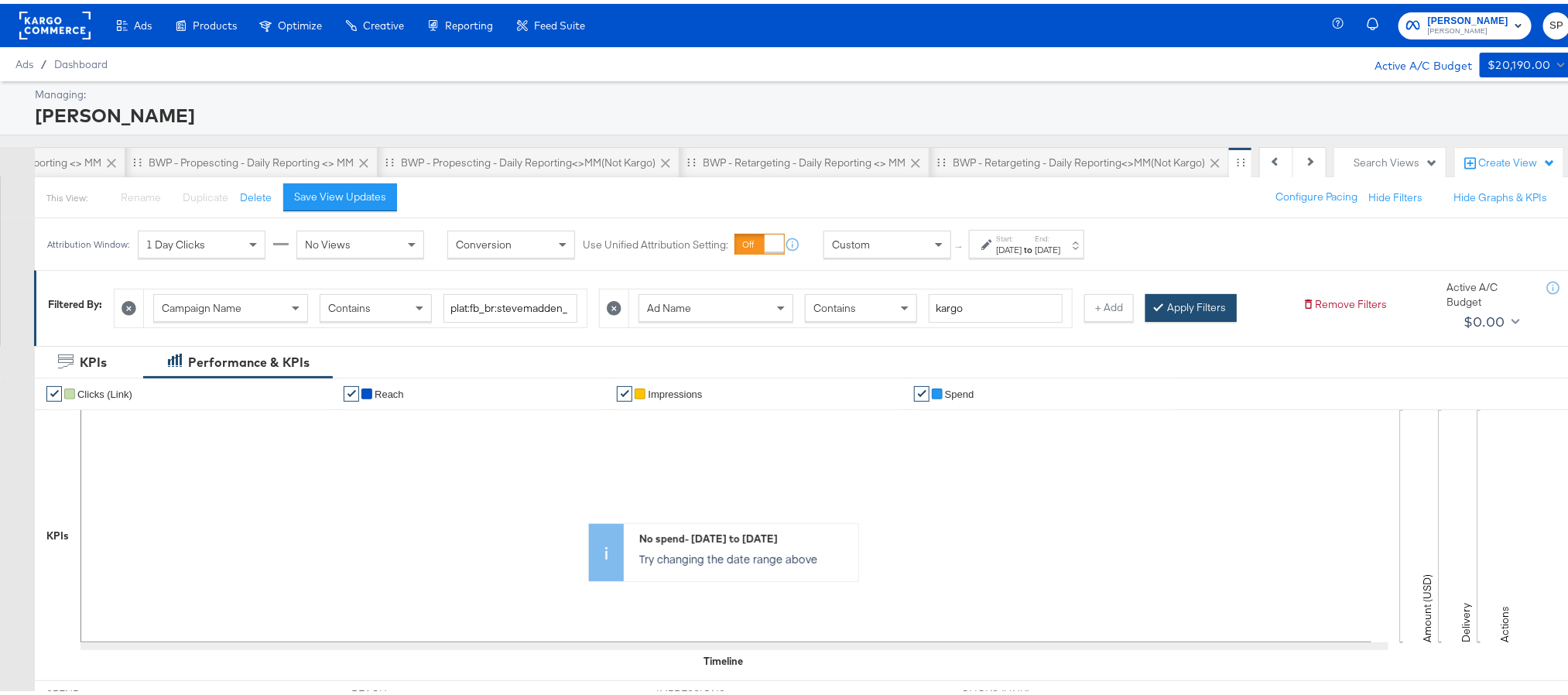
click at [1189, 307] on button "Apply Filters" at bounding box center [1191, 304] width 91 height 28
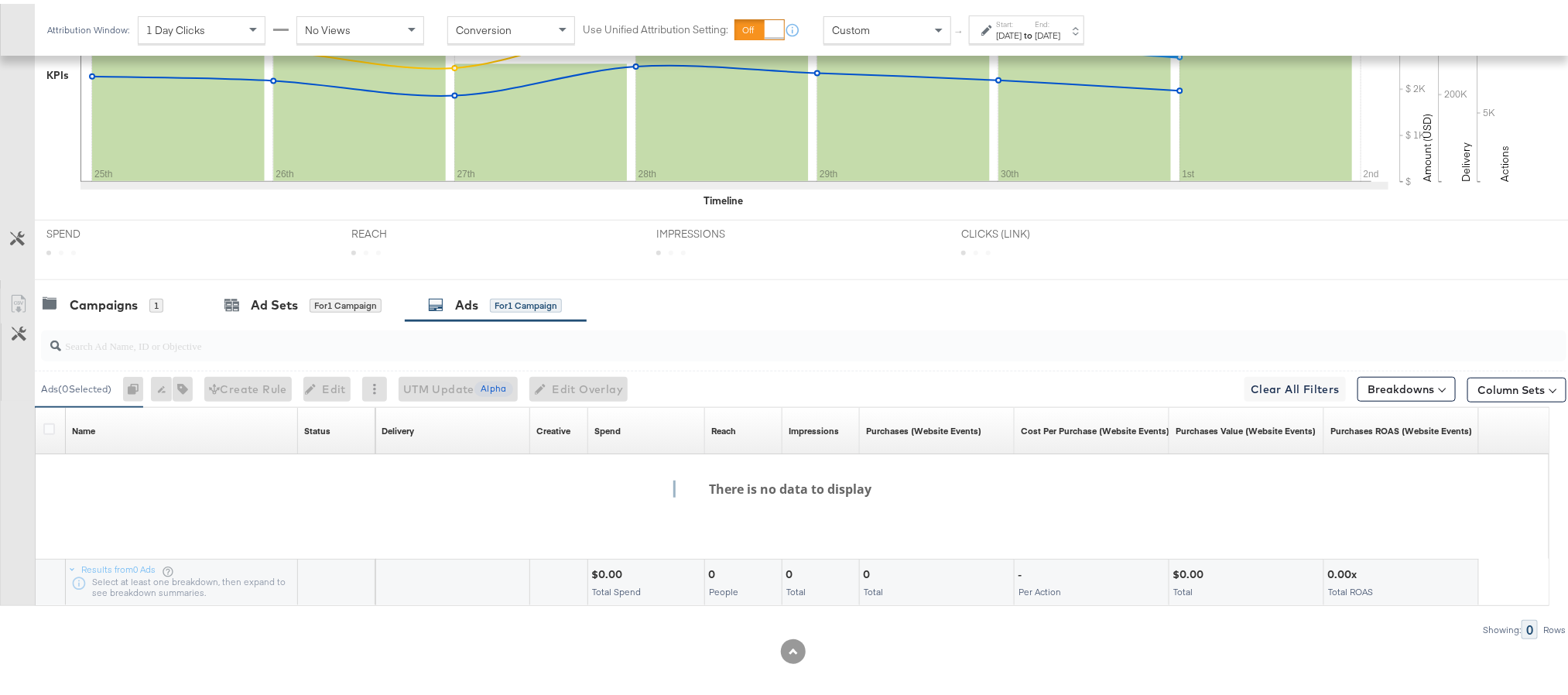
scroll to position [472, 0]
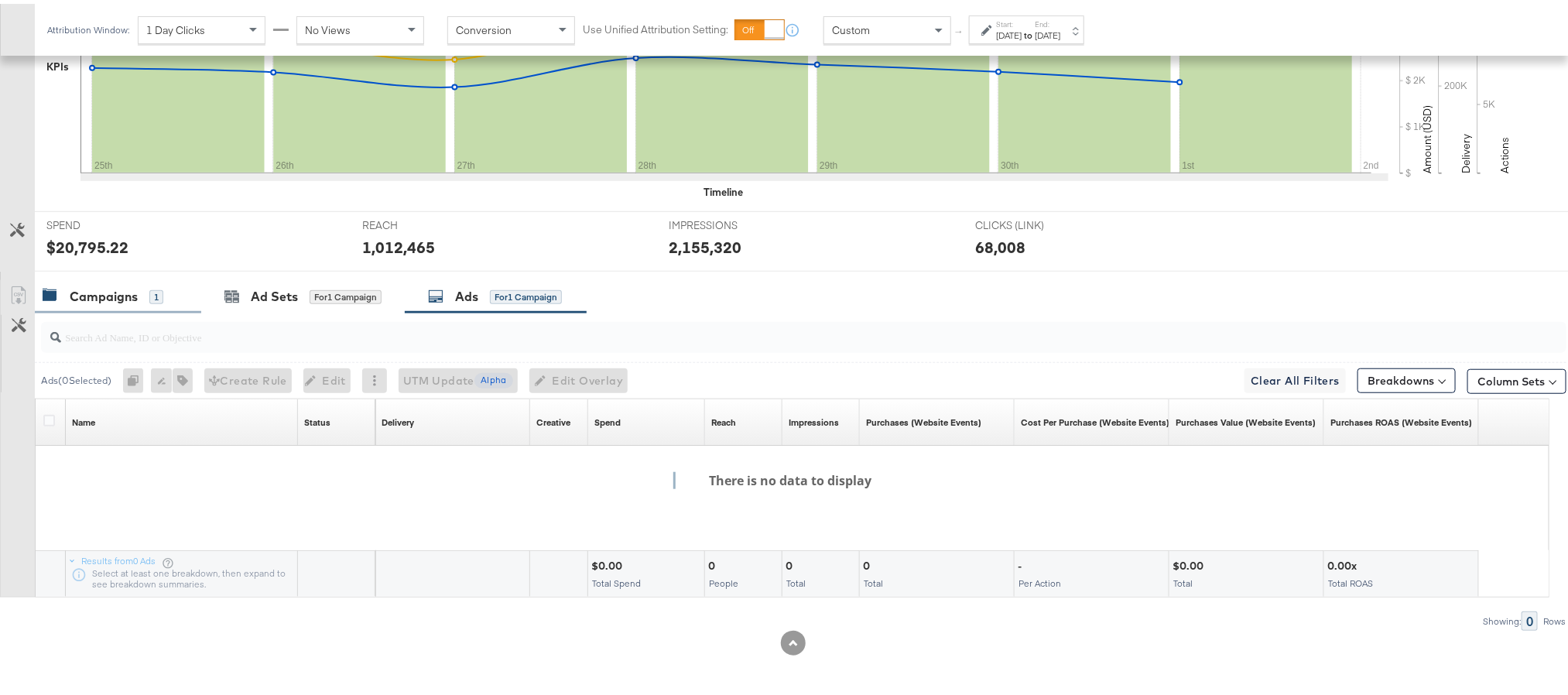
click at [97, 291] on div "Campaigns" at bounding box center [104, 293] width 68 height 17
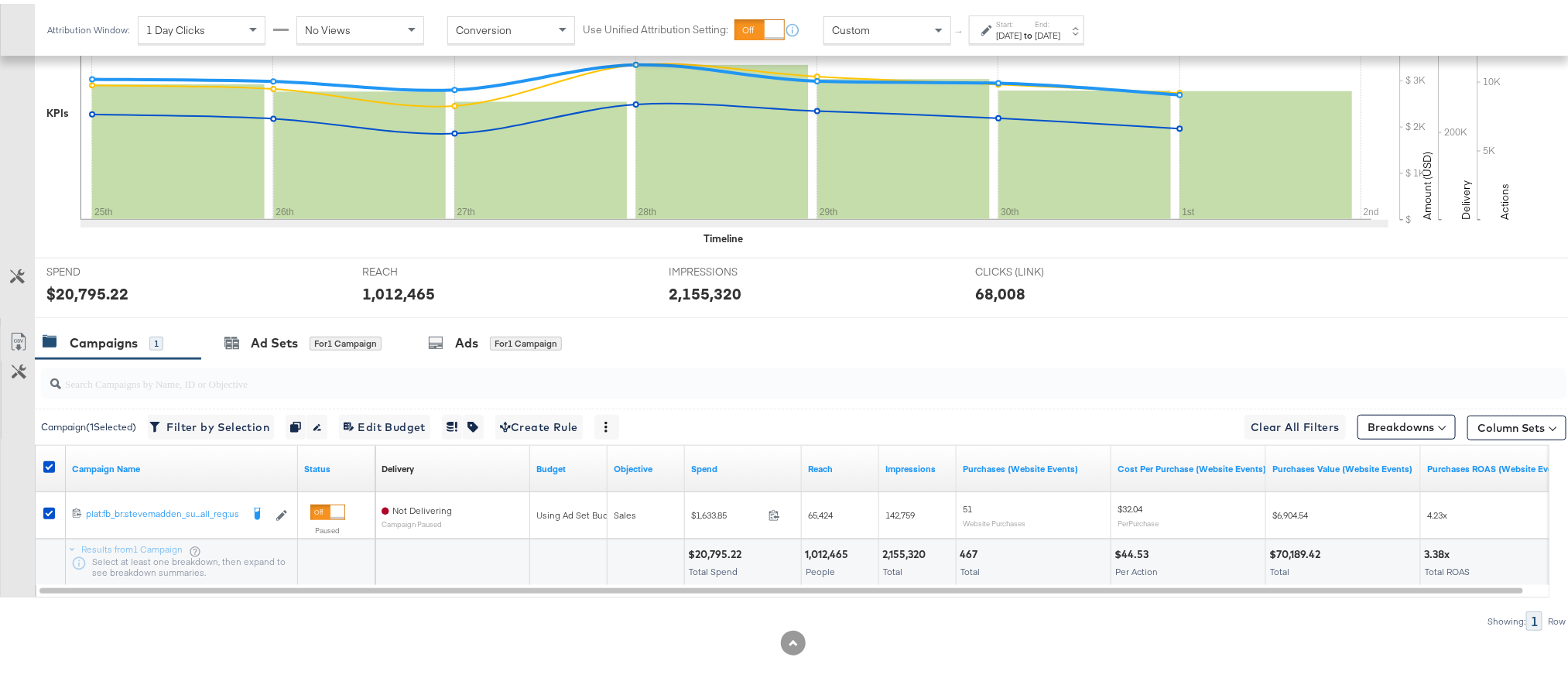
drag, startPoint x: 450, startPoint y: 335, endPoint x: 951, endPoint y: 346, distance: 501.1
click at [951, 346] on div "Campaigns 1 Ad Sets for 1 Campaign Ads for 1 Campaign" at bounding box center [810, 339] width 1551 height 33
click at [457, 344] on div "Ads" at bounding box center [467, 339] width 23 height 17
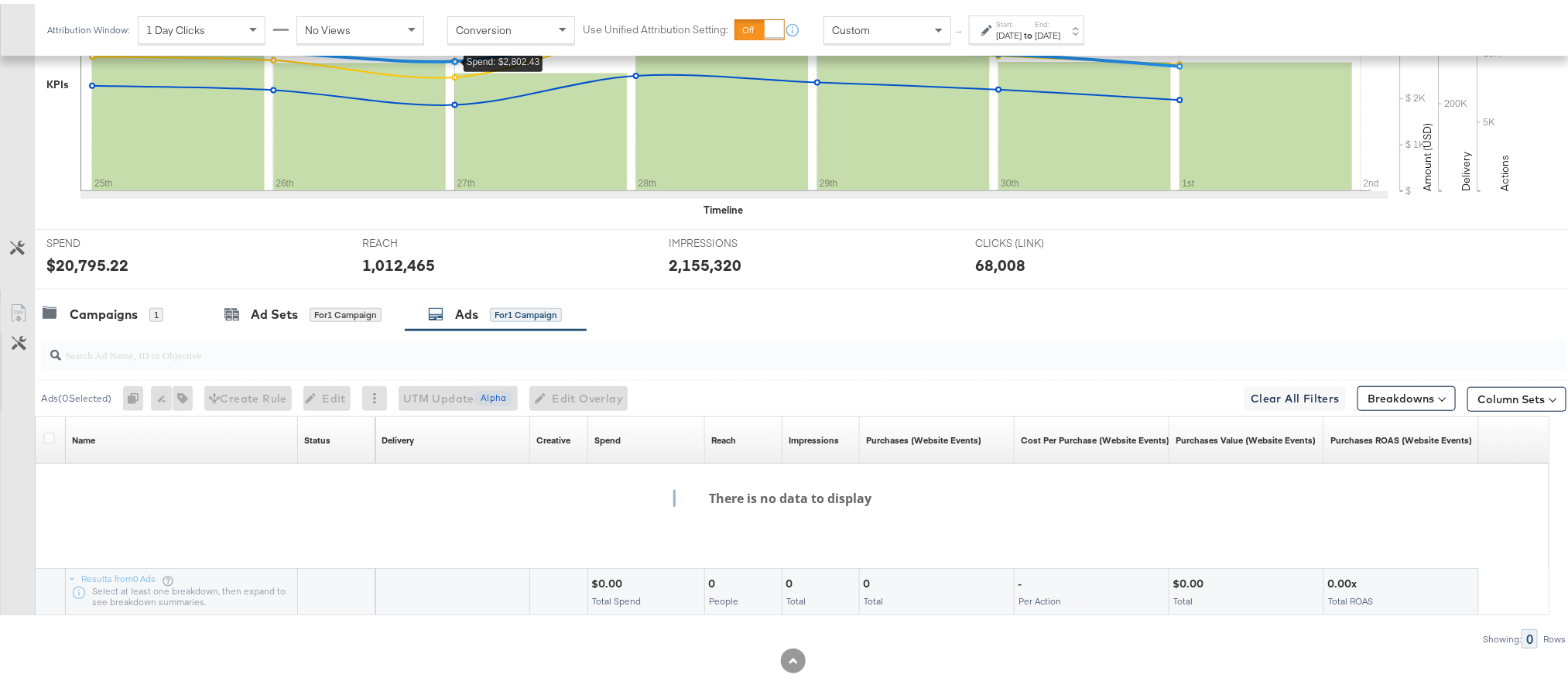
scroll to position [472, 0]
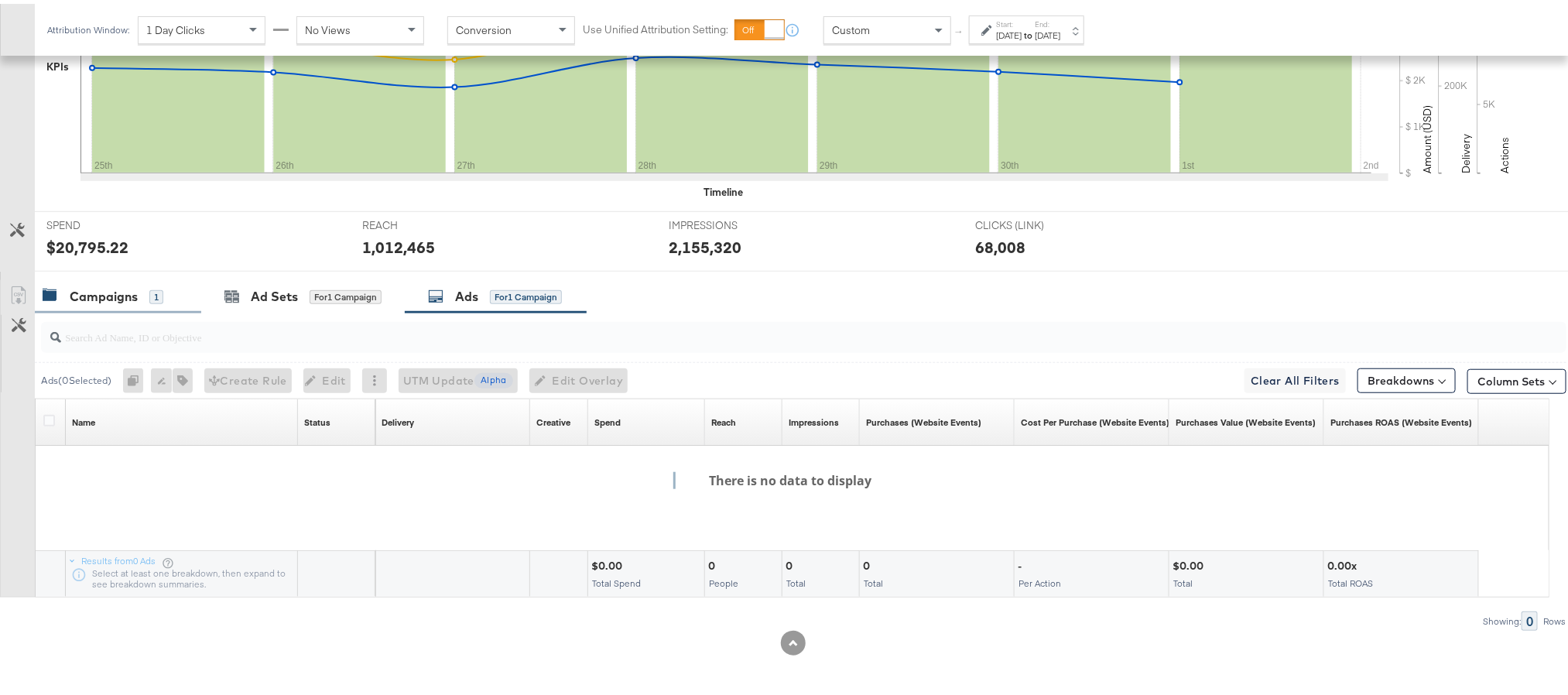
click at [137, 291] on div "Campaigns" at bounding box center [104, 293] width 68 height 17
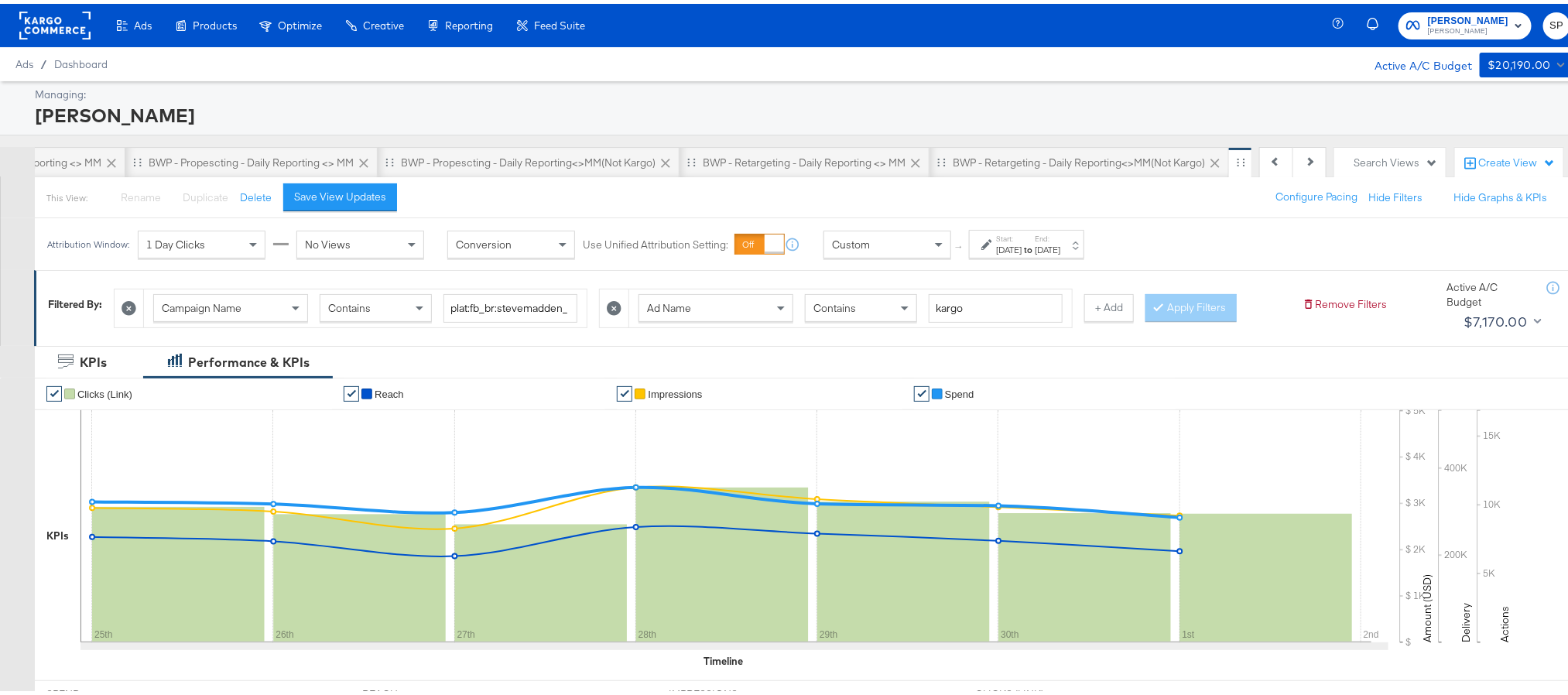
scroll to position [425, 0]
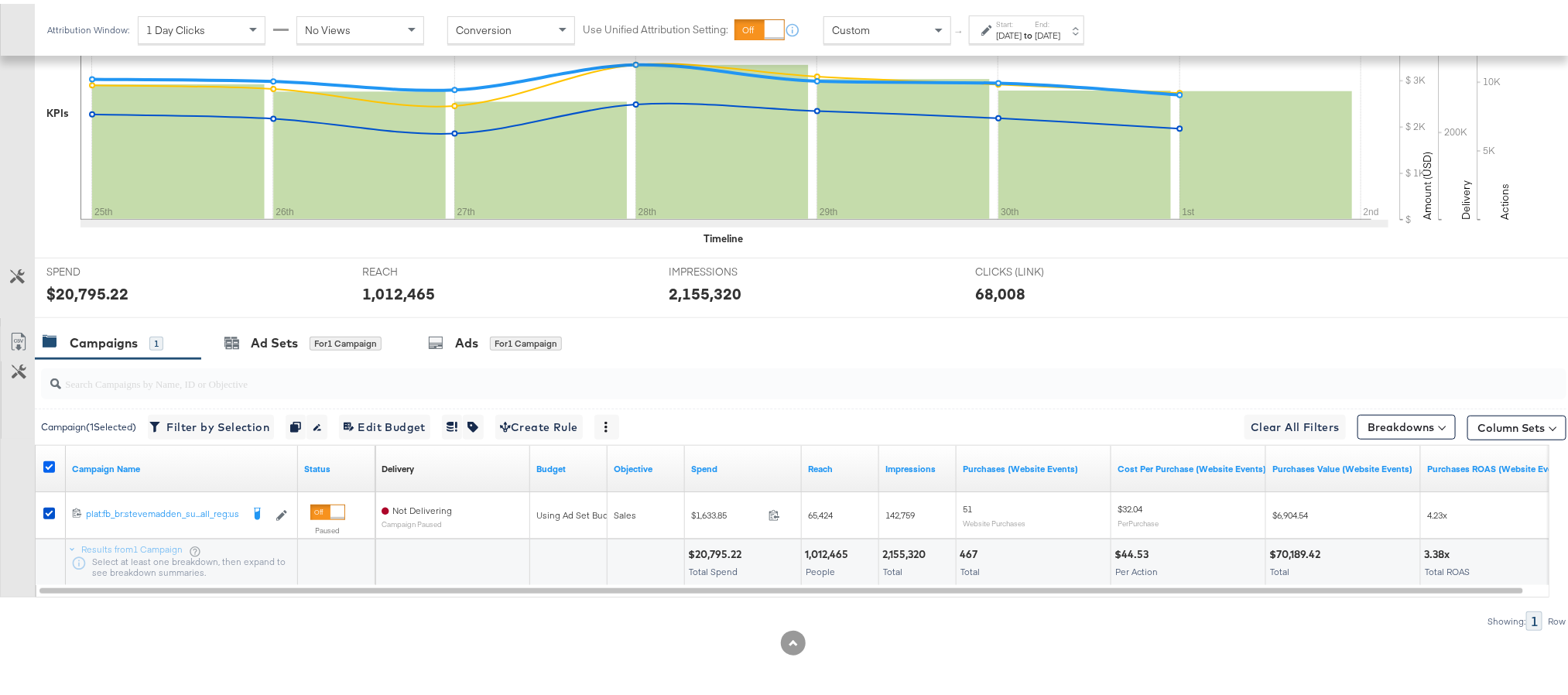
click at [47, 465] on icon at bounding box center [50, 463] width 12 height 12
click at [0, 0] on input "checkbox" at bounding box center [0, 0] width 0 height 0
click at [214, 381] on input "search" at bounding box center [743, 373] width 1364 height 30
paste input "plat:fb_br:stevemadden_subchan:paidsocial-asc_temp:evergreen-prospecting-2_obj:…"
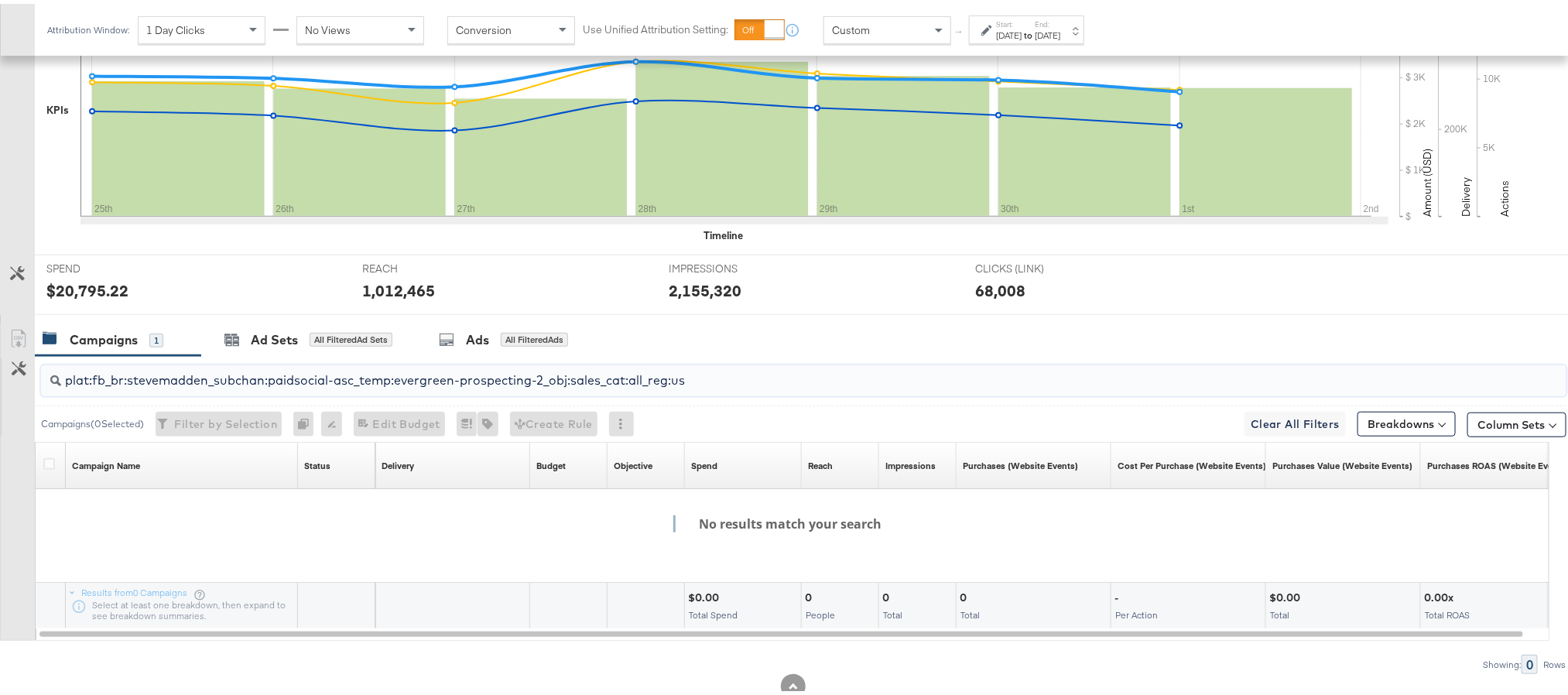
type input "plat:fb_br:stevemadden_subchan:paidsocial-asc_temp:evergreen-prospecting-2_obj:…"
click at [387, 385] on input "plat:fb_br:stevemadden_subchan:paidsocial-asc_temp:evergreen-prospecting-2_obj:…" at bounding box center [743, 370] width 1364 height 30
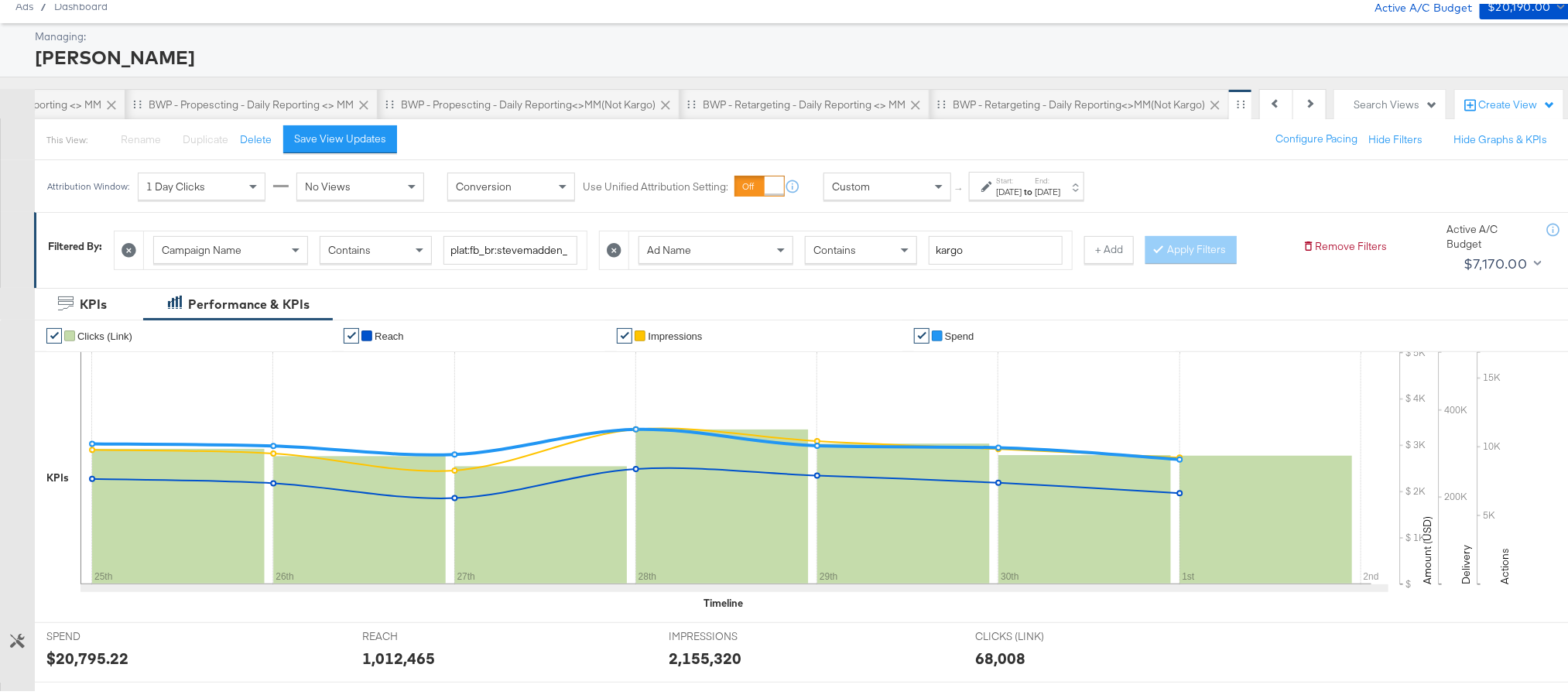
scroll to position [0, 0]
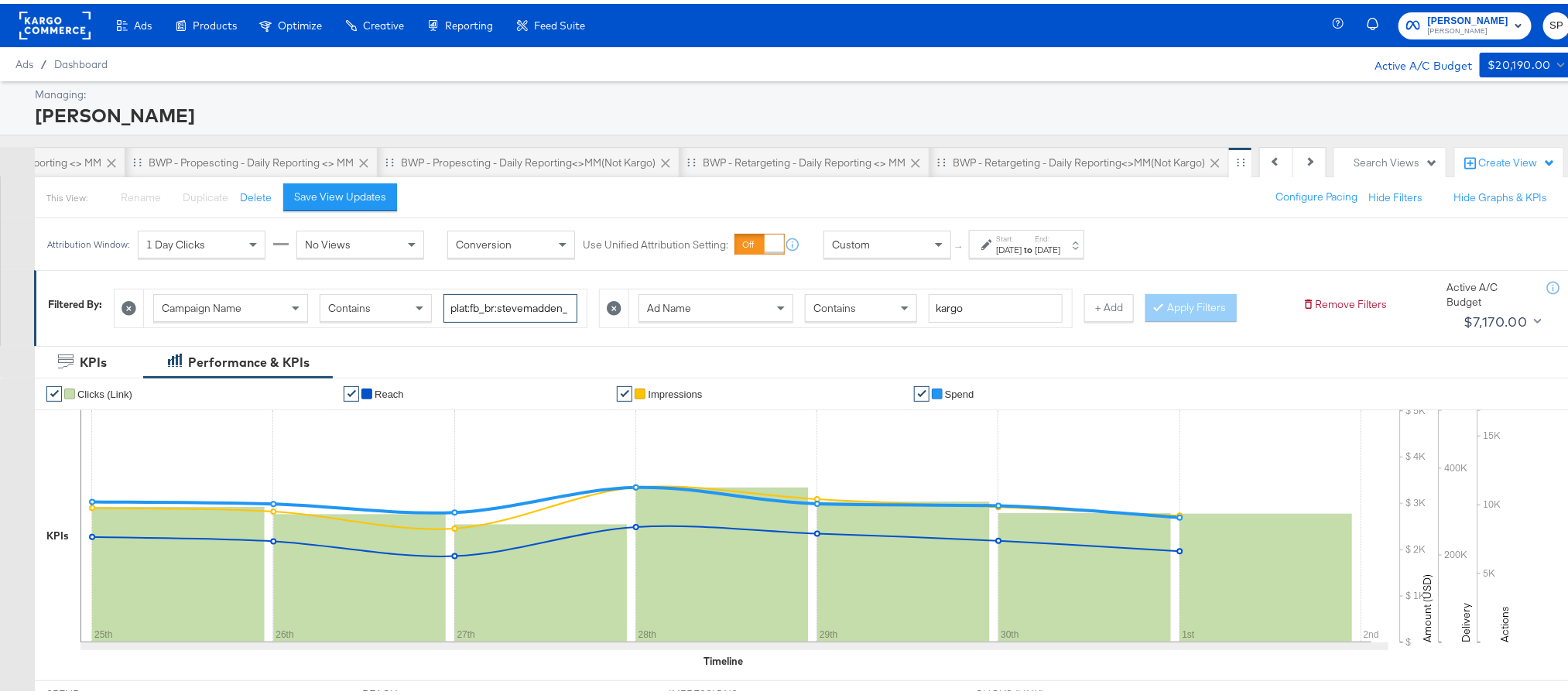
click at [485, 299] on input "plat:fb_br:stevemadden_subchan:paidsocial-asc_temp:evergreen-prospecting-2_obj:…" at bounding box center [511, 304] width 134 height 28
click at [375, 188] on div "Save View Updates" at bounding box center [340, 192] width 92 height 15
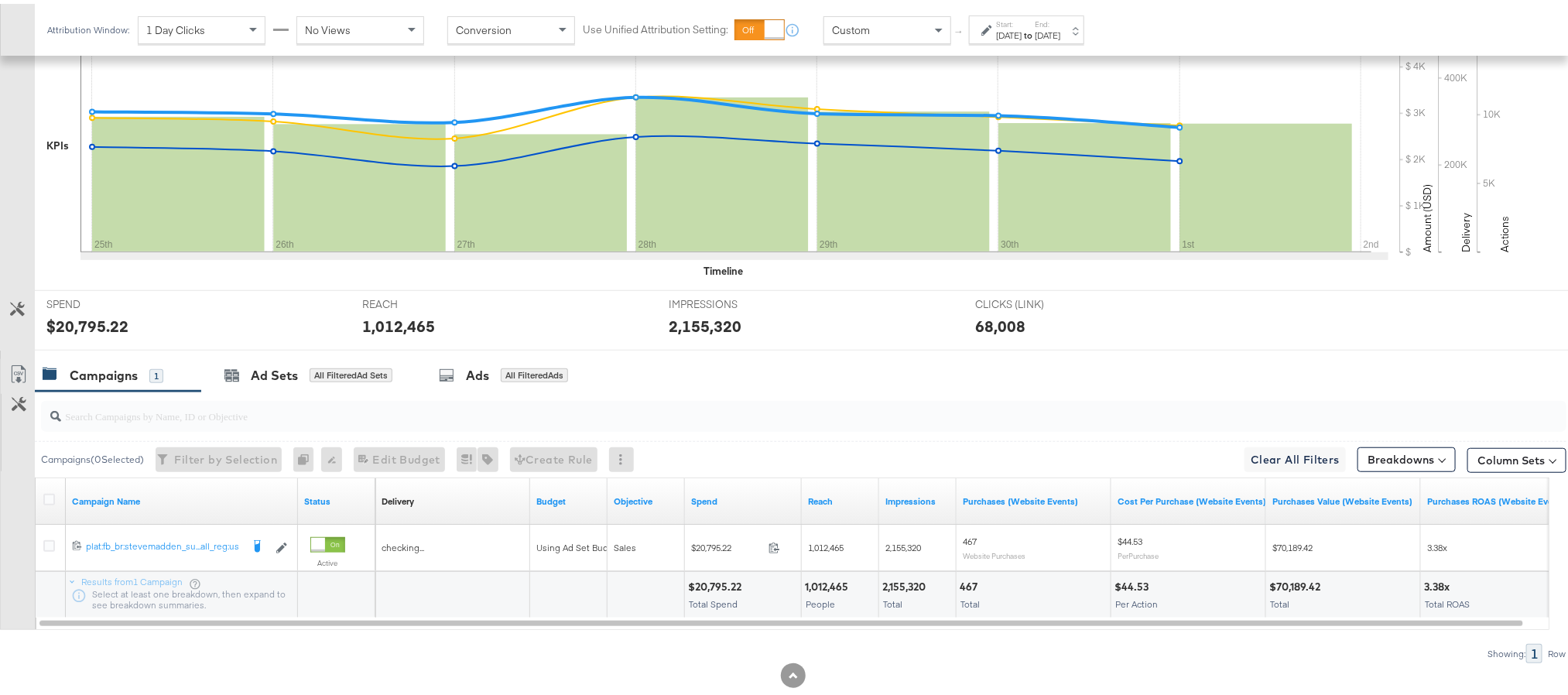
scroll to position [425, 0]
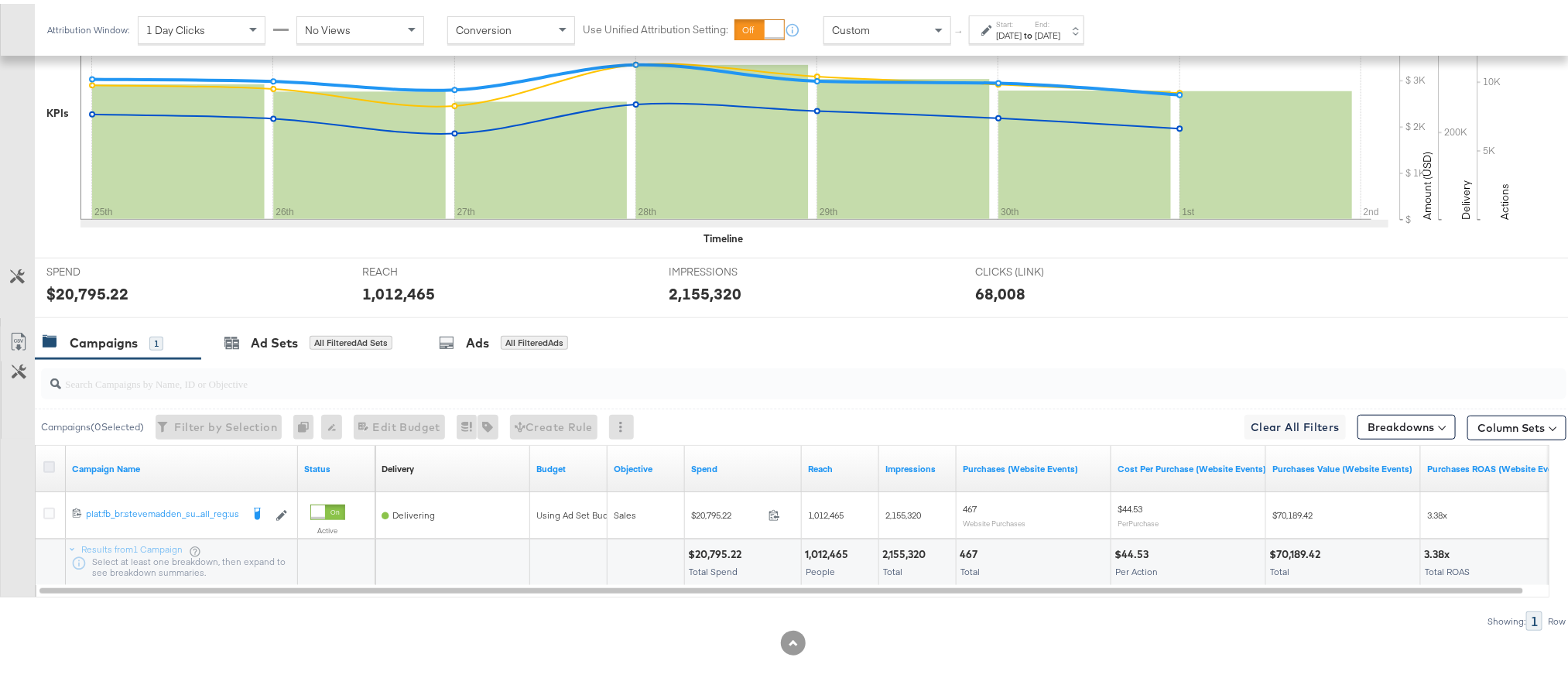
click at [51, 462] on icon at bounding box center [50, 463] width 12 height 12
click at [0, 0] on input "checkbox" at bounding box center [0, 0] width 0 height 0
click at [455, 348] on div "Ads for 1 Campaign" at bounding box center [495, 339] width 134 height 17
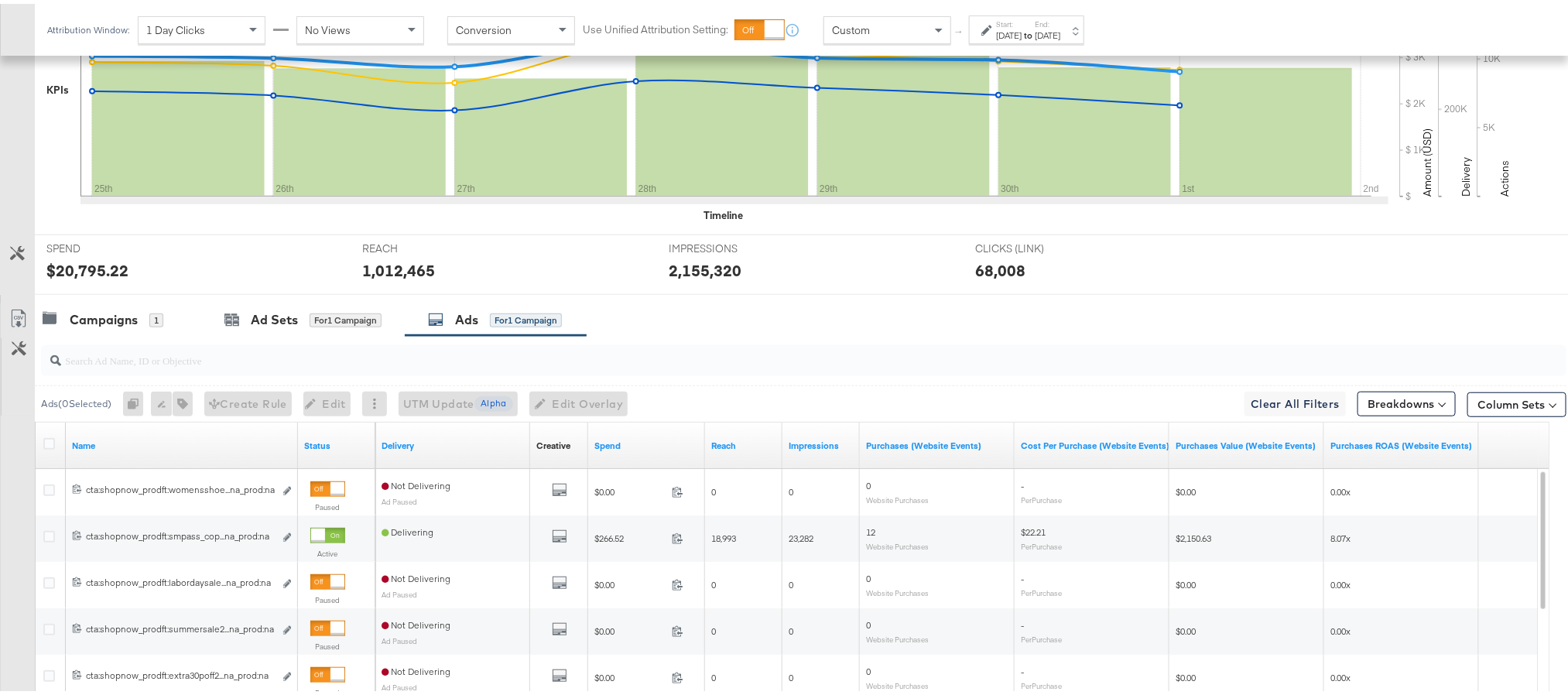
scroll to position [452, 0]
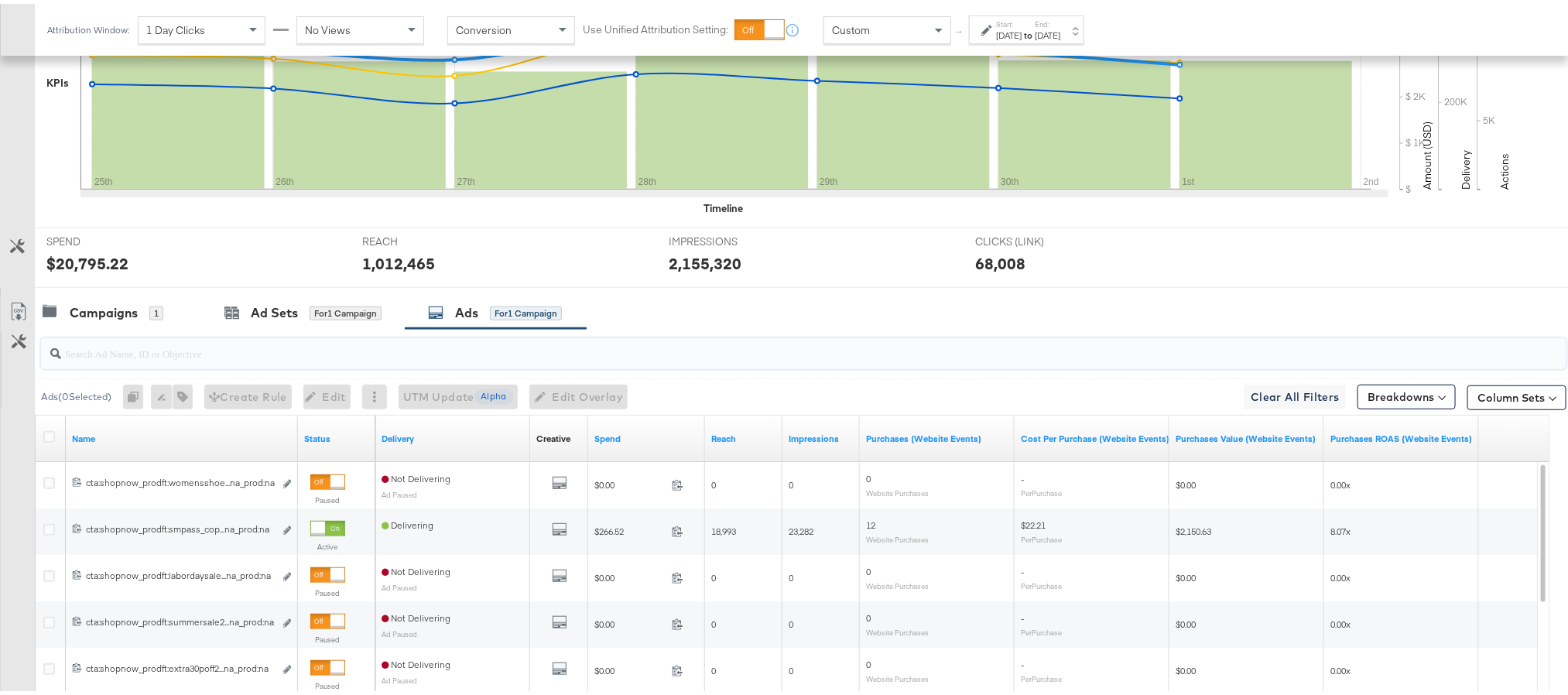
click at [233, 345] on input "search" at bounding box center [743, 343] width 1364 height 30
paste input "cta:shopnow_prodft:mostwanted_copy:thestylesyoudidnt-[DATE]-KARGO-singleimage_l…"
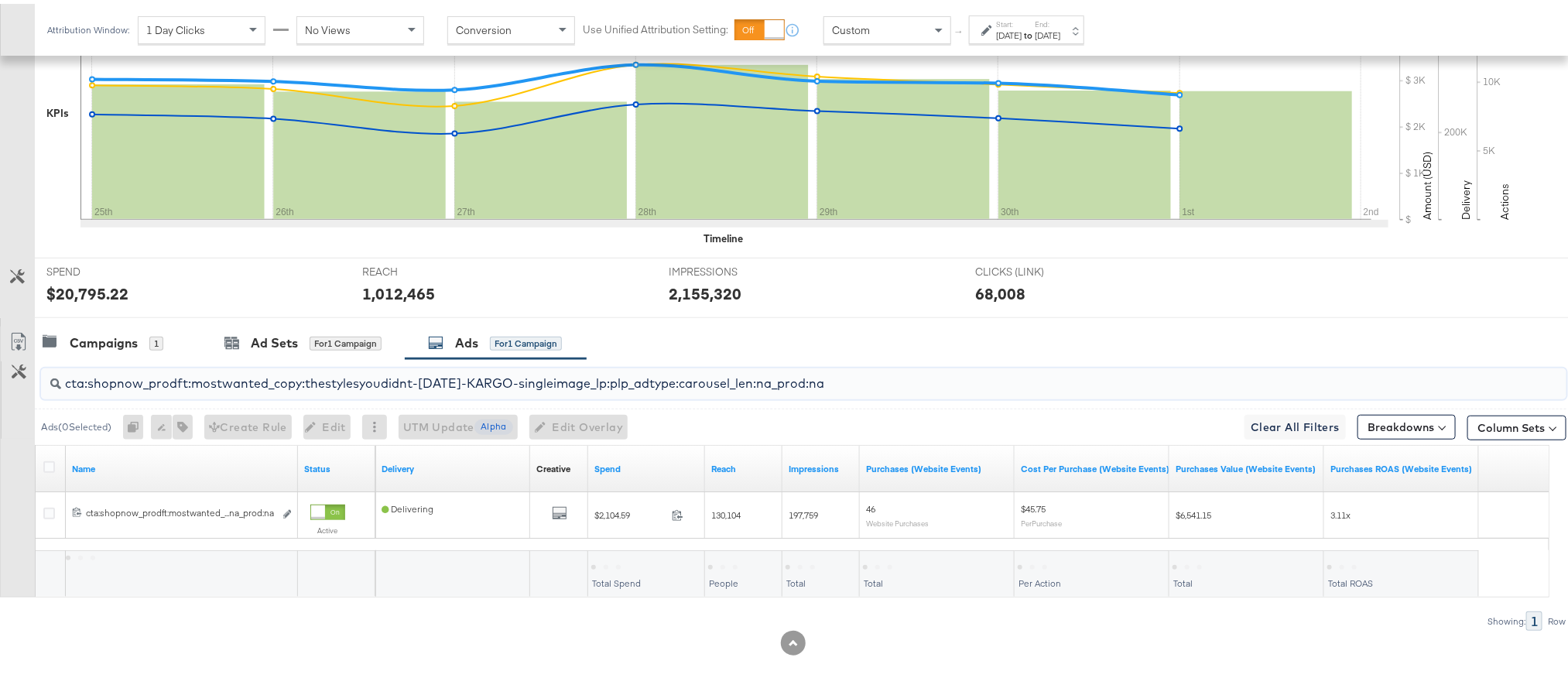
scroll to position [425, 0]
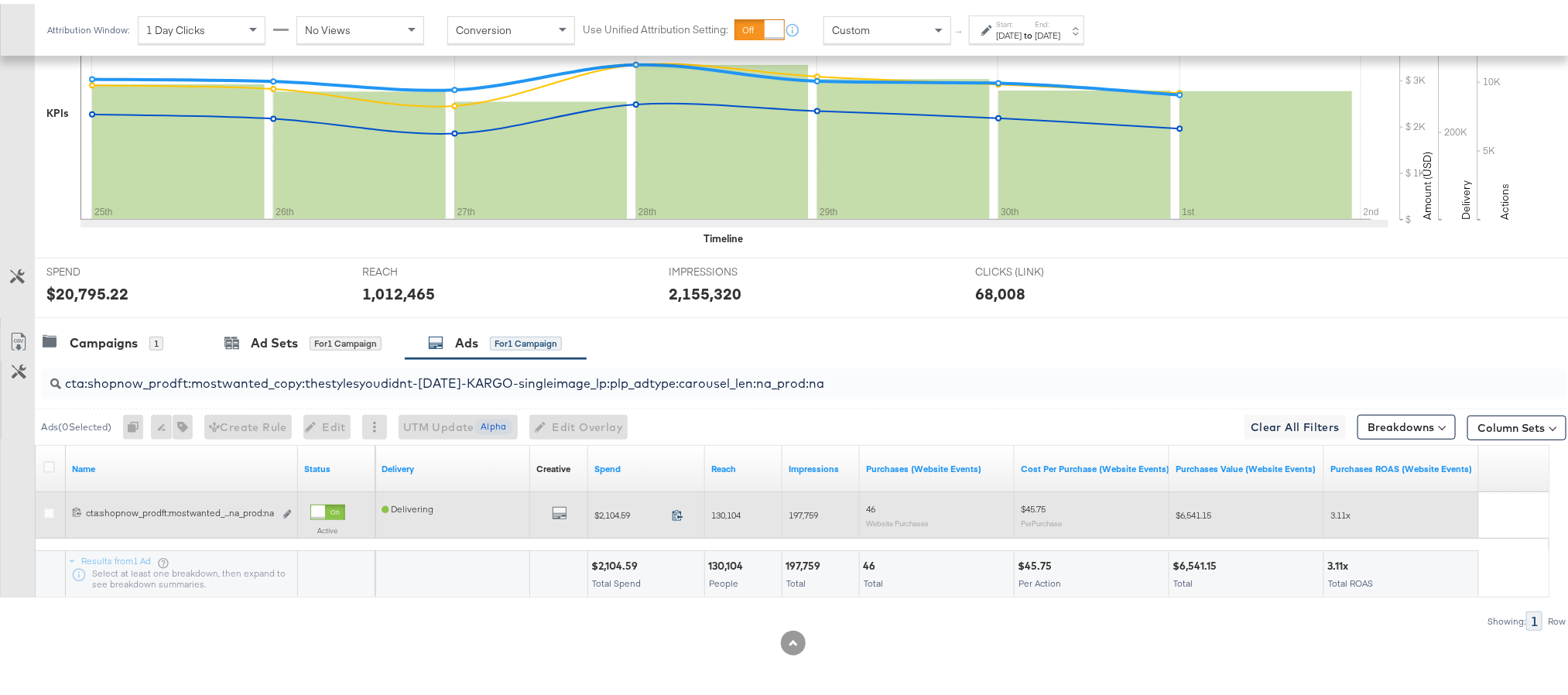
click at [678, 509] on icon at bounding box center [678, 512] width 12 height 12
click at [734, 516] on span "130,104" at bounding box center [726, 512] width 29 height 12
copy span "130,104"
click at [808, 511] on span "197,759" at bounding box center [803, 512] width 29 height 12
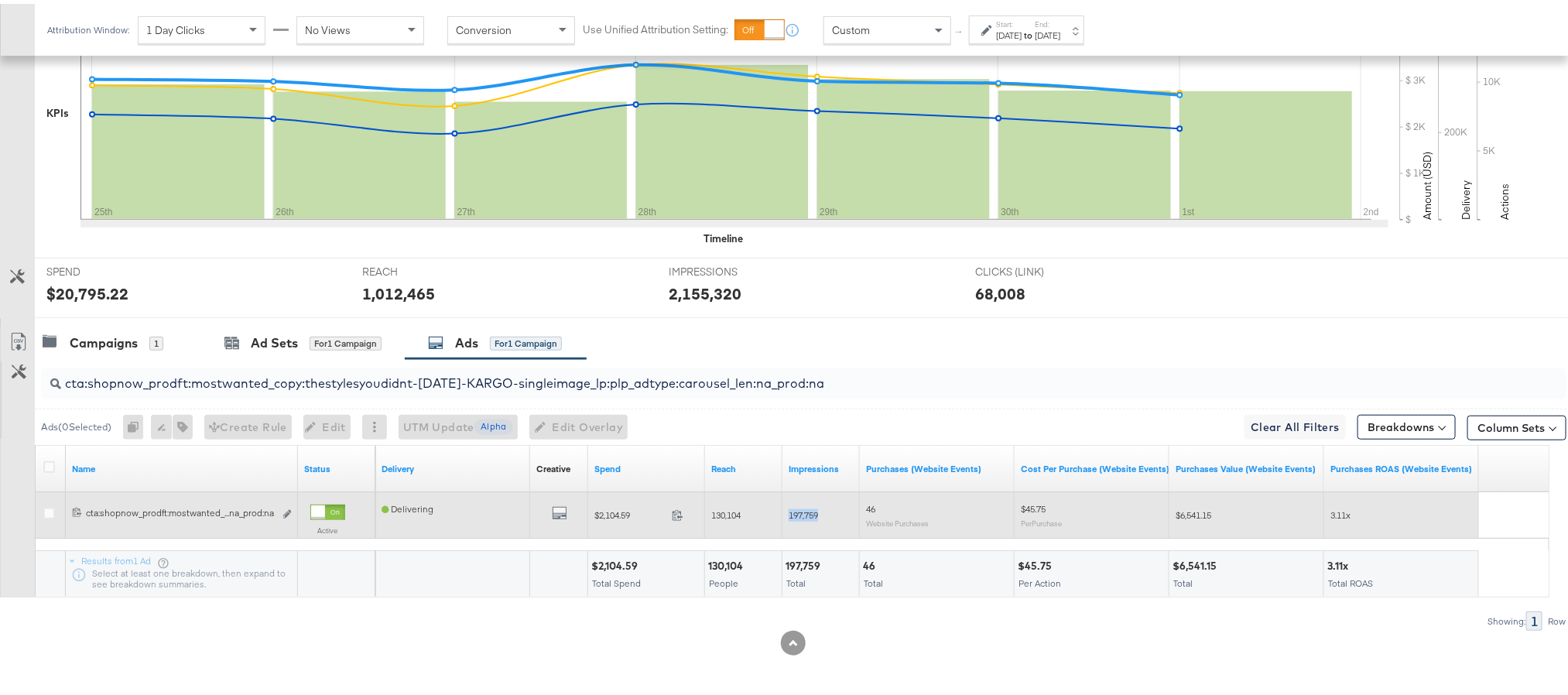
click at [808, 511] on span "197,759" at bounding box center [803, 512] width 29 height 12
copy span "197,759"
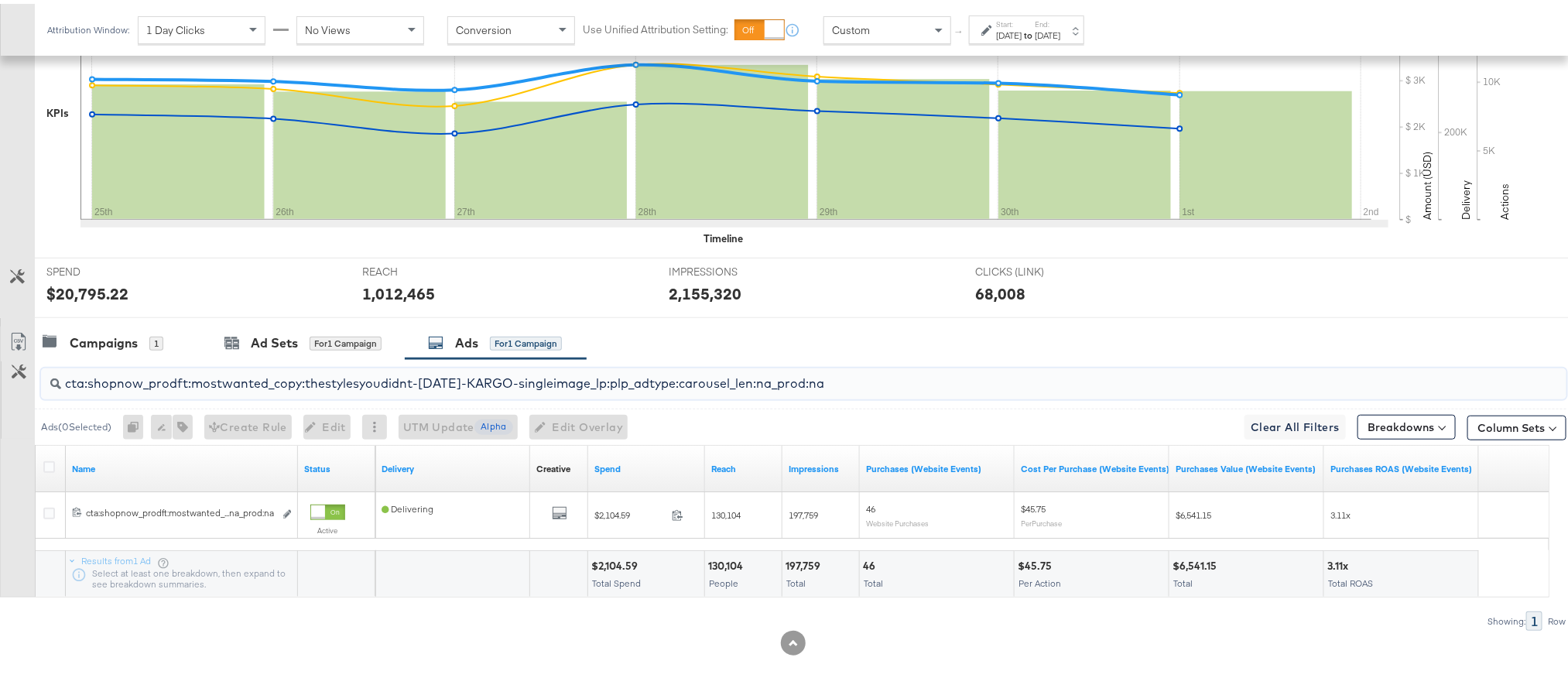
click at [212, 376] on input "cta:shopnow_prodft:mostwanted_copy:thestylesyoudidnt-[DATE]-KARGO-singleimage_l…" at bounding box center [743, 373] width 1364 height 30
paste input "[DATE]"
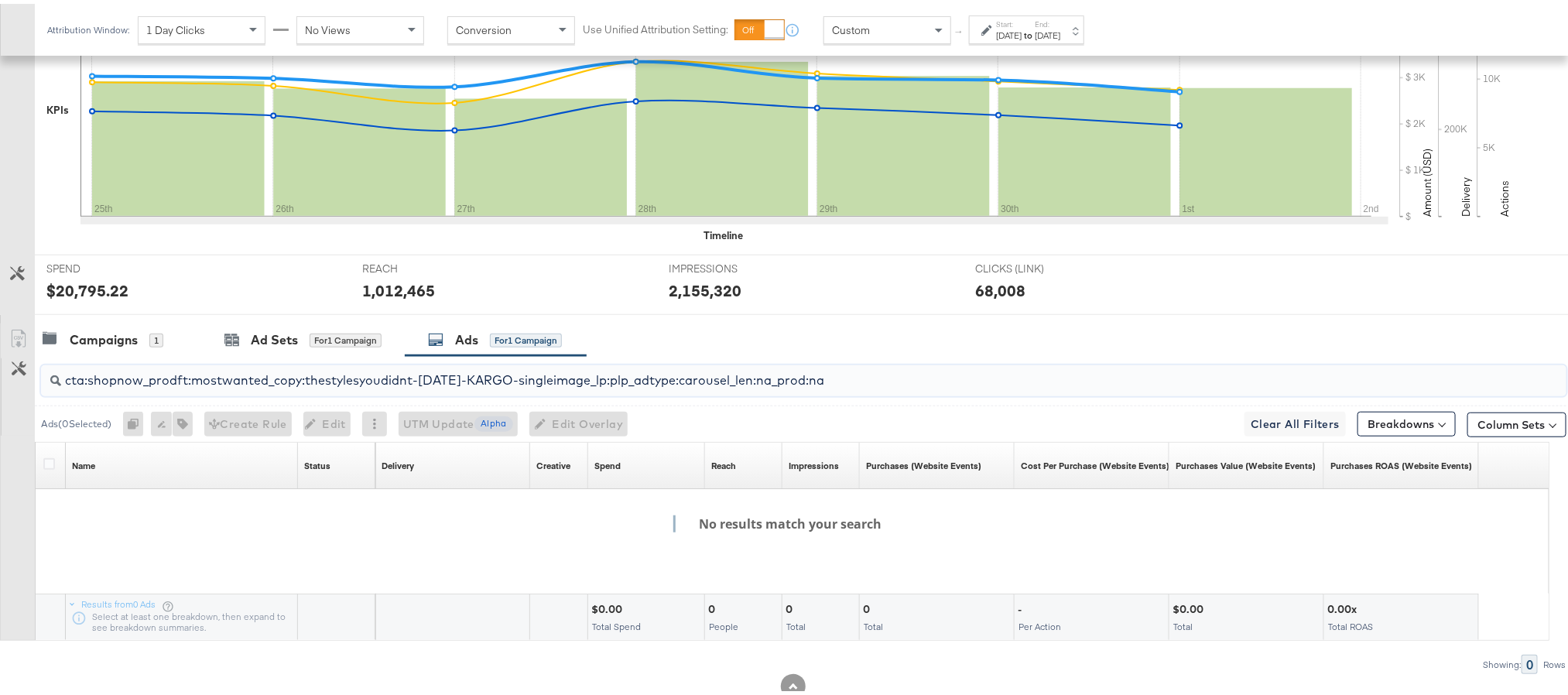
click at [288, 370] on input "cta:shopnow_prodft:mostwanted_copy:thestylesyoudidnt-[DATE]-KARGO-singleimage_l…" at bounding box center [743, 370] width 1364 height 30
paste input "[DATE]"
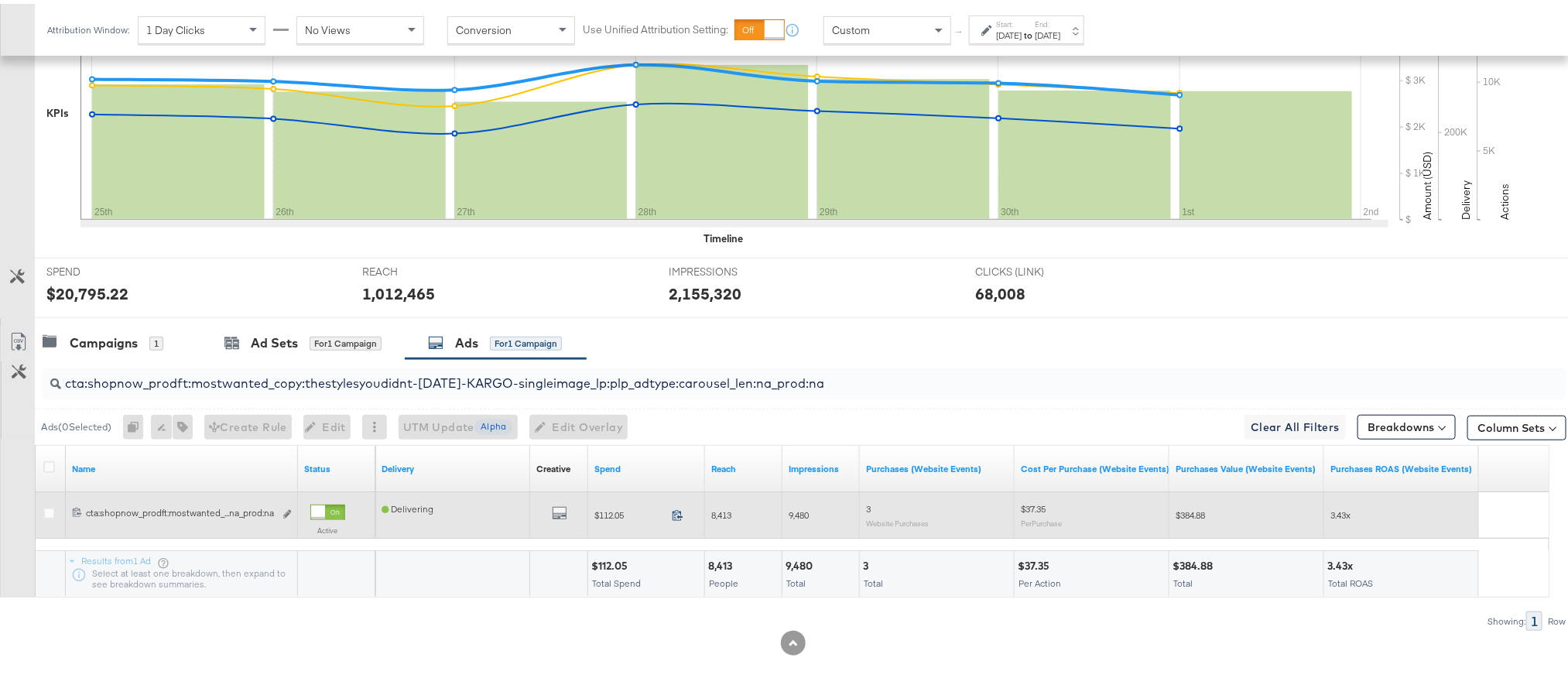
click at [681, 516] on icon at bounding box center [678, 512] width 12 height 12
click at [727, 509] on span "8,413" at bounding box center [721, 512] width 20 height 12
copy span "8,413"
click at [797, 513] on span "9,480" at bounding box center [798, 512] width 20 height 12
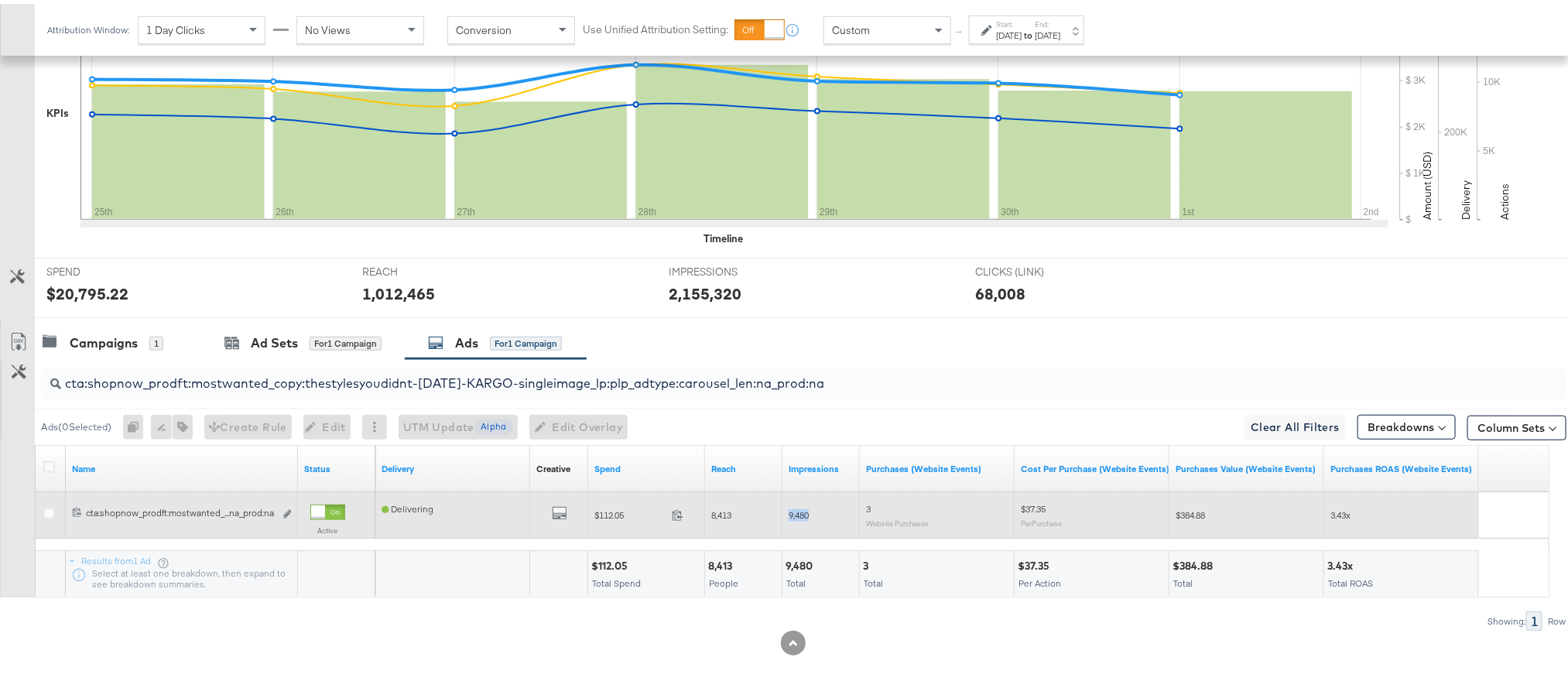
click at [797, 513] on span "9,480" at bounding box center [798, 512] width 20 height 12
copy span "9,480"
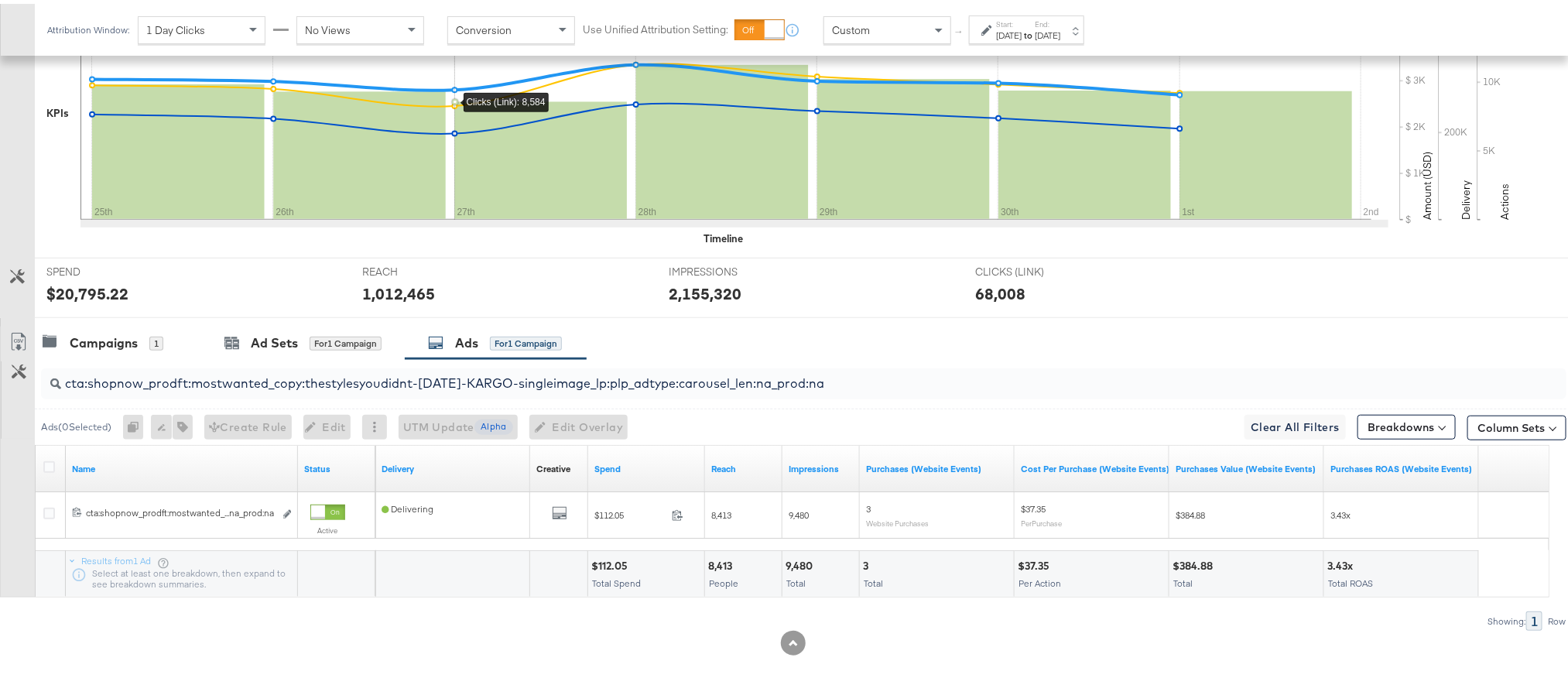
click at [367, 386] on input "cta:shopnow_prodft:mostwanted_copy:thestylesyoudidnt-[DATE]-KARGO-singleimage_l…" at bounding box center [743, 373] width 1364 height 30
paste input "womensshoes_copy:cominginhot-[DATE]-KARGO"
click at [182, 381] on input "cta:shopnow_prodft:womensshoes_copy:cominginhot-[DATE]-KARGO_lp:plp_adtype:caro…" at bounding box center [743, 373] width 1364 height 30
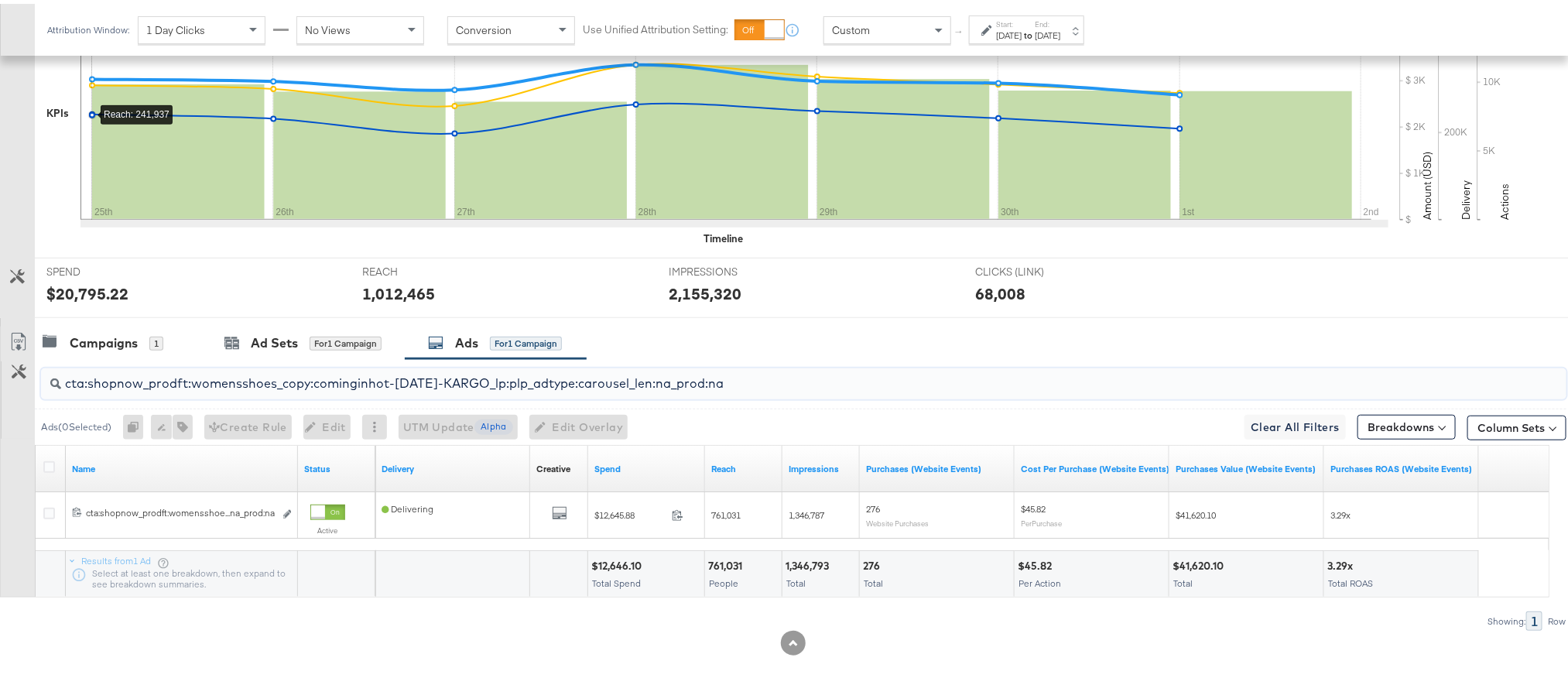
click at [182, 381] on input "cta:shopnow_prodft:womensshoes_copy:cominginhot-[DATE]-KARGO_lp:plp_adtype:caro…" at bounding box center [743, 373] width 1364 height 30
paste input "[DATE]"
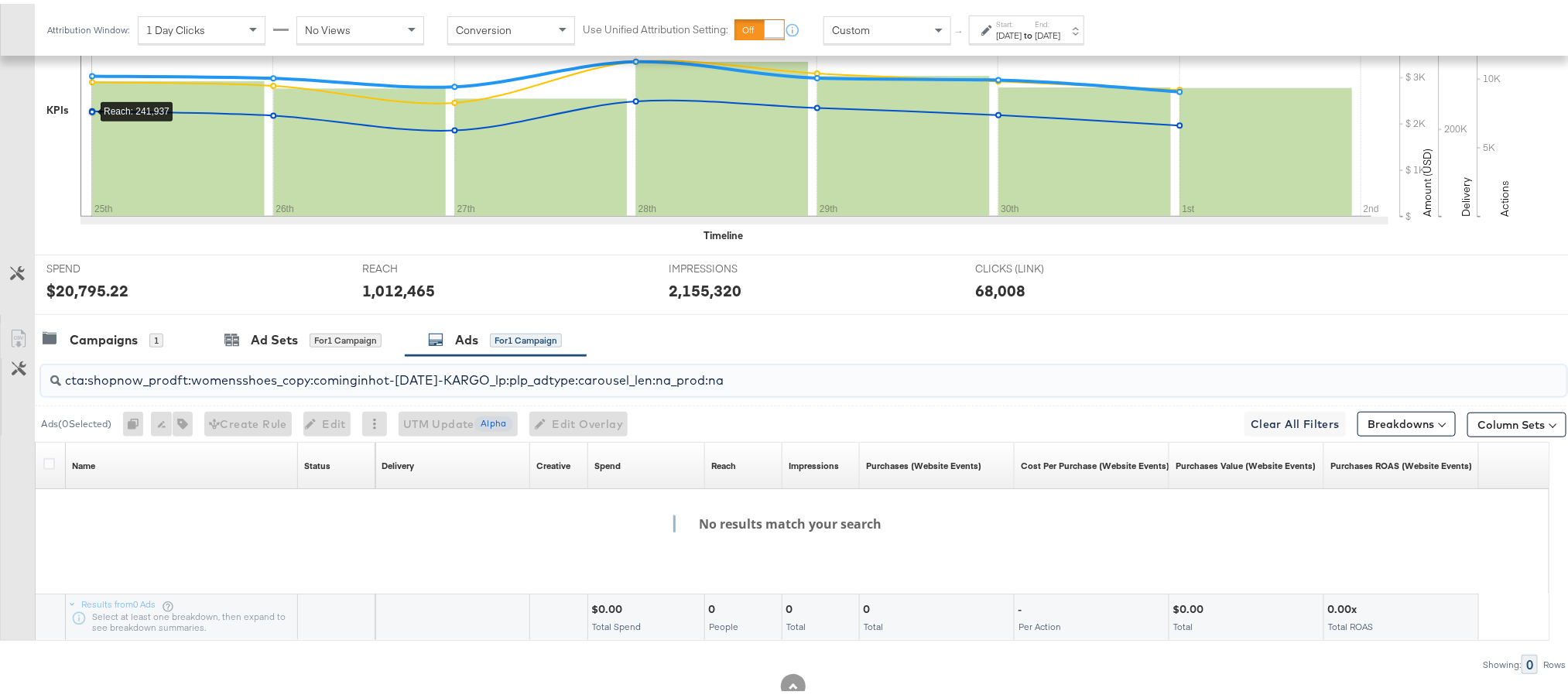
click at [245, 383] on input "cta:shopnow_prodft:womensshoes_copy:cominginhot-[DATE]-KARGO_lp:plp_adtype:caro…" at bounding box center [743, 370] width 1364 height 30
paste input "[DATE]"
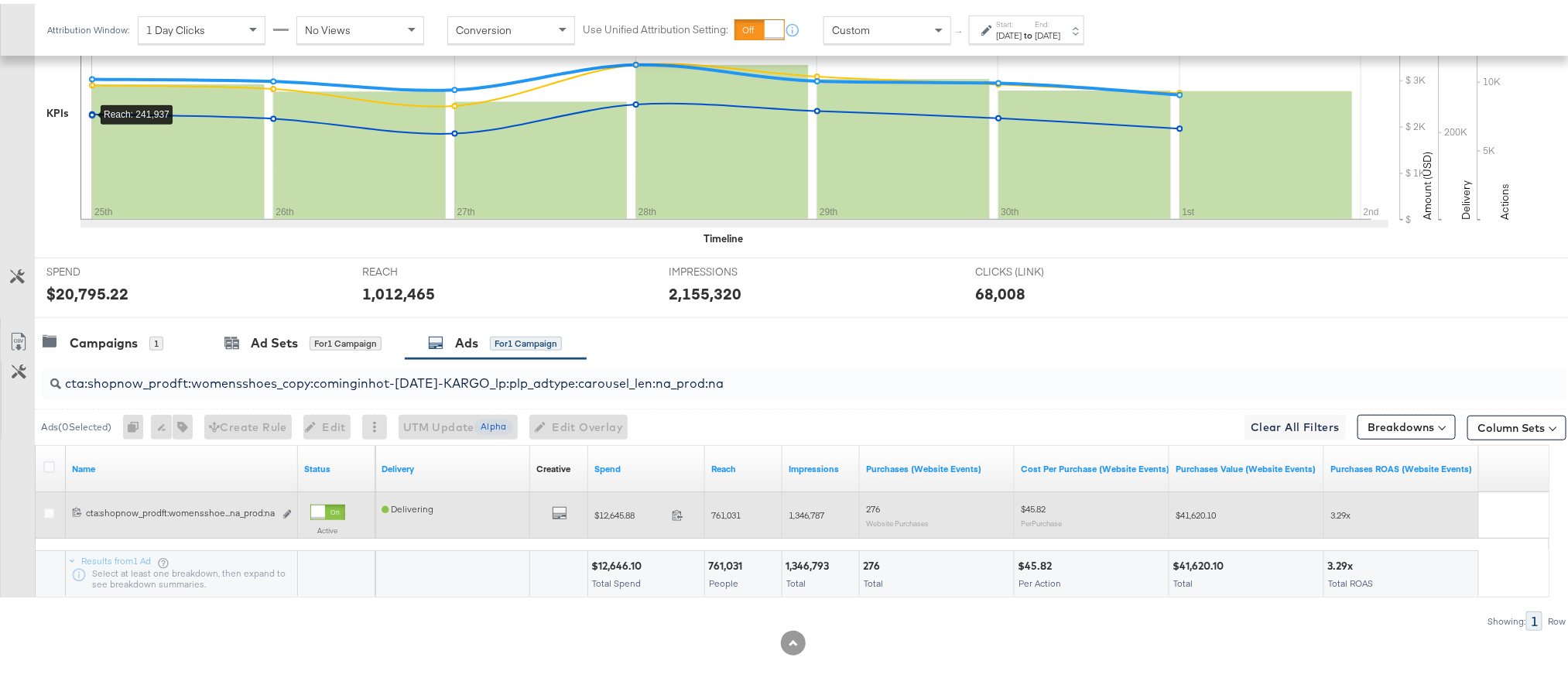
click at [811, 510] on span "1,346,787" at bounding box center [806, 512] width 36 height 12
copy span "1,346,787"
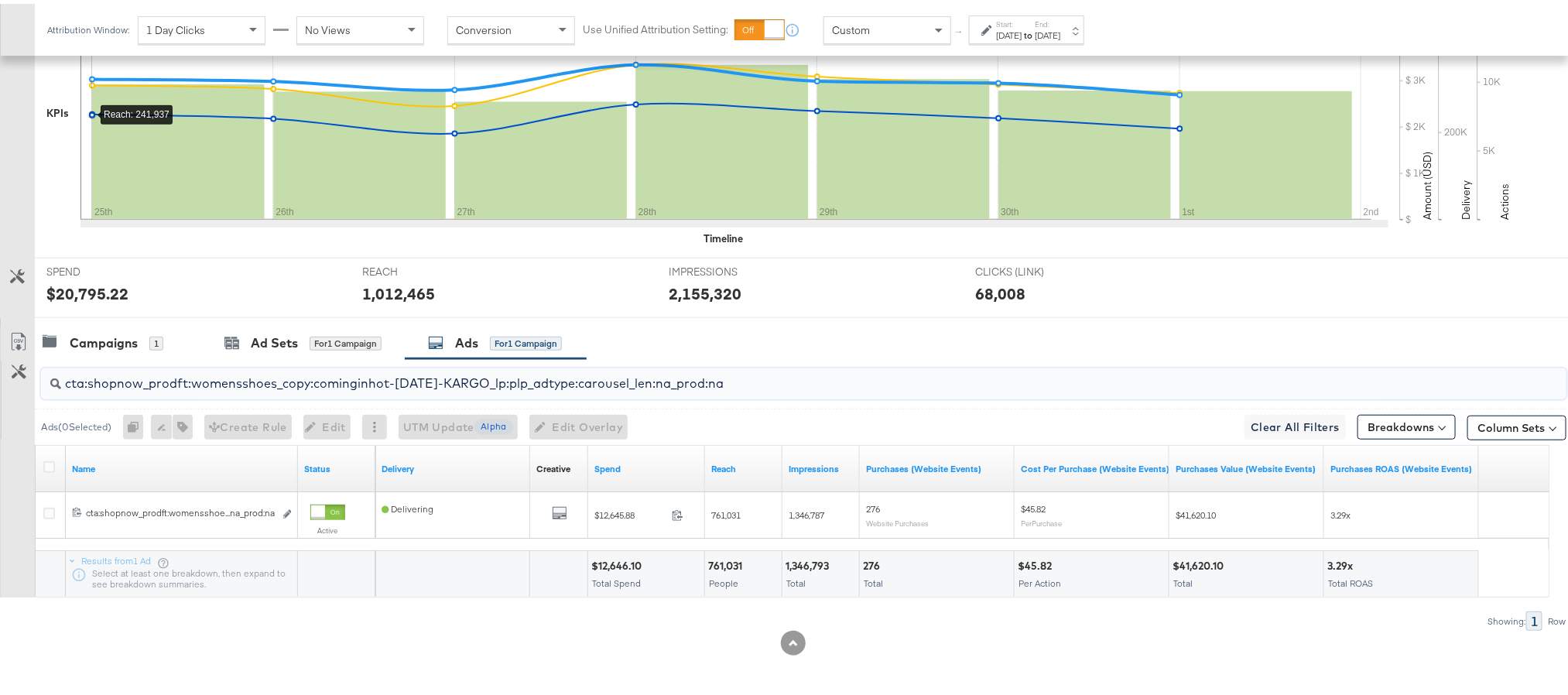
click at [409, 383] on input "cta:shopnow_prodft:womensshoes_copy:cominginhot-[DATE]-KARGO_lp:plp_adtype:caro…" at bounding box center [743, 373] width 1364 height 30
paste input "[DATE]"
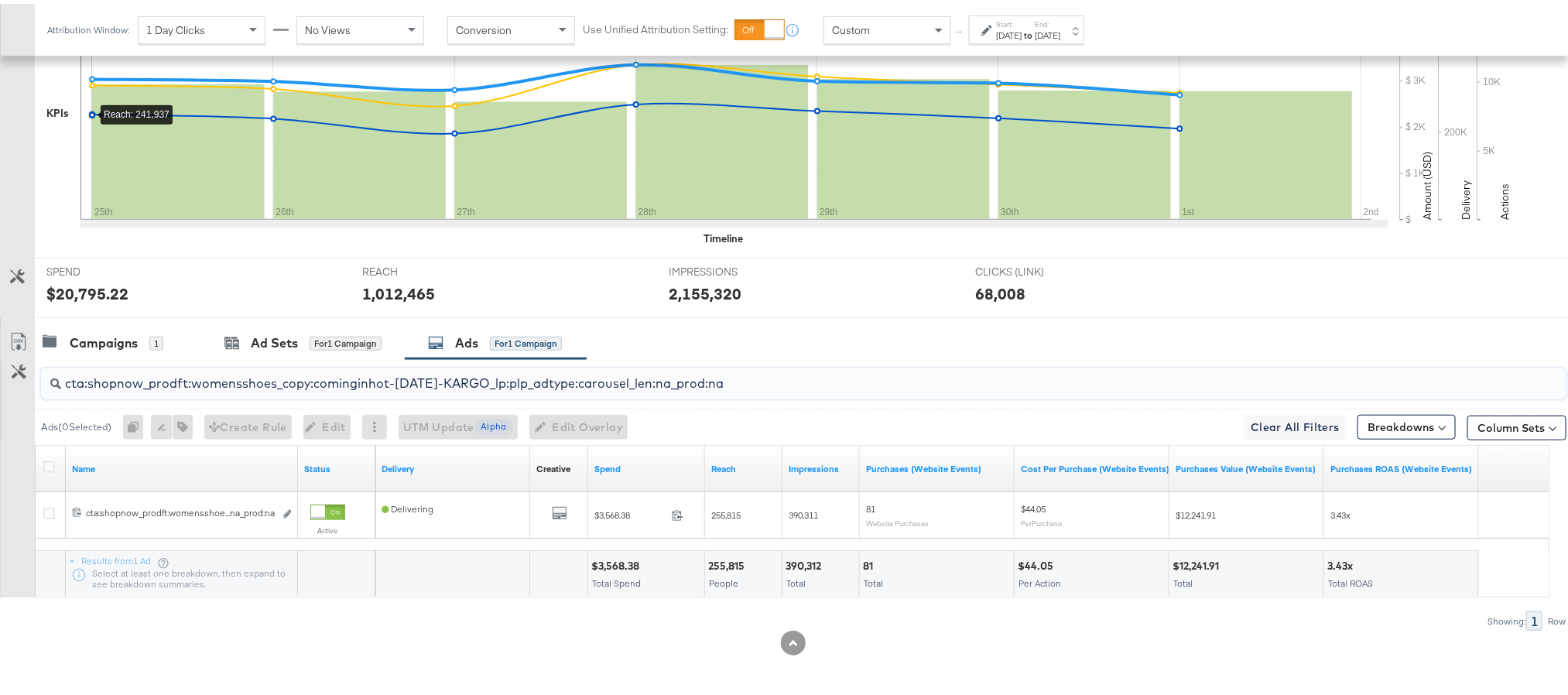
click at [263, 380] on input "cta:shopnow_prodft:womensshoes_copy:cominginhot-[DATE]-KARGO_lp:plp_adtype:caro…" at bounding box center [743, 373] width 1364 height 30
paste input "mostwanted_copy:thestylesyoudidnt-[DATE]-KARGO-4:5singleimage"
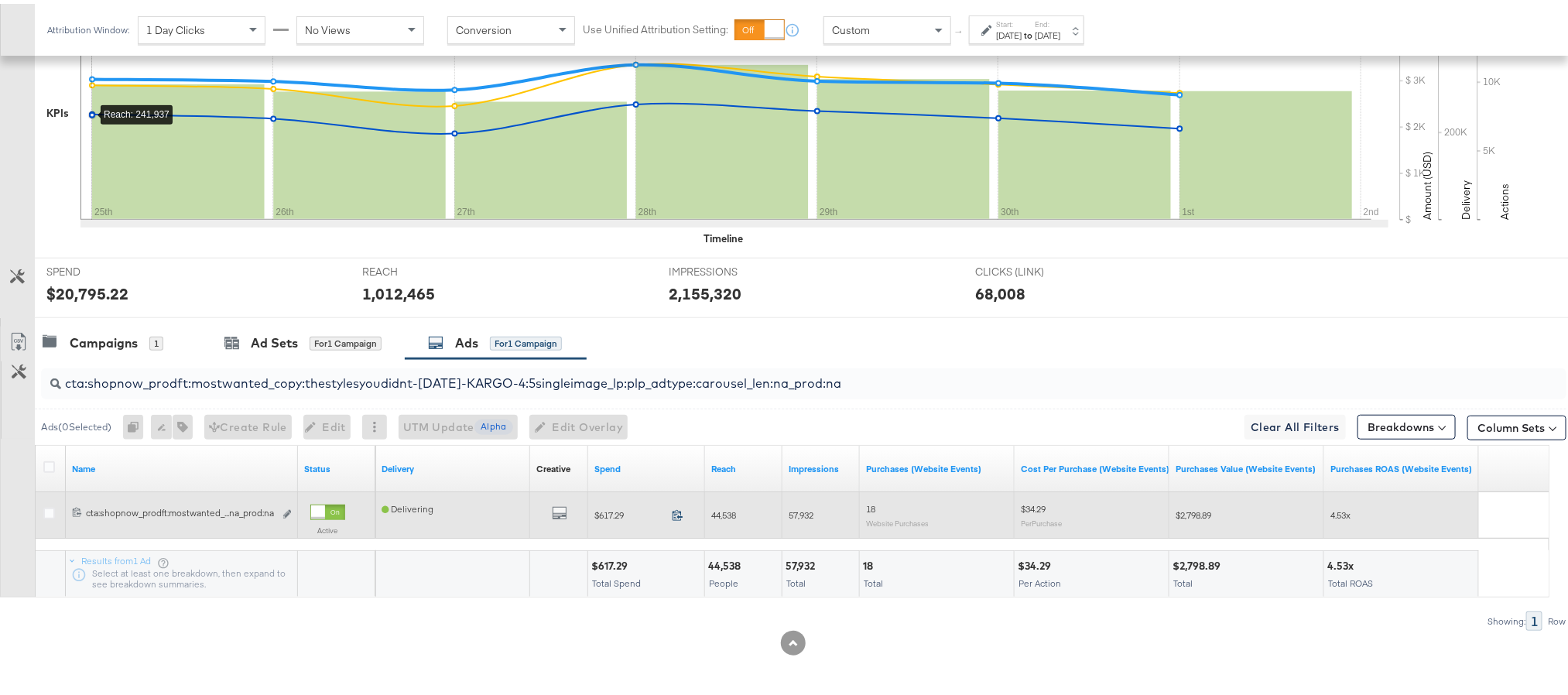
click at [676, 513] on icon at bounding box center [678, 512] width 12 height 12
click at [725, 516] on span "44,538" at bounding box center [724, 512] width 25 height 12
copy span "44,538"
click at [797, 509] on span "57,932" at bounding box center [801, 512] width 25 height 12
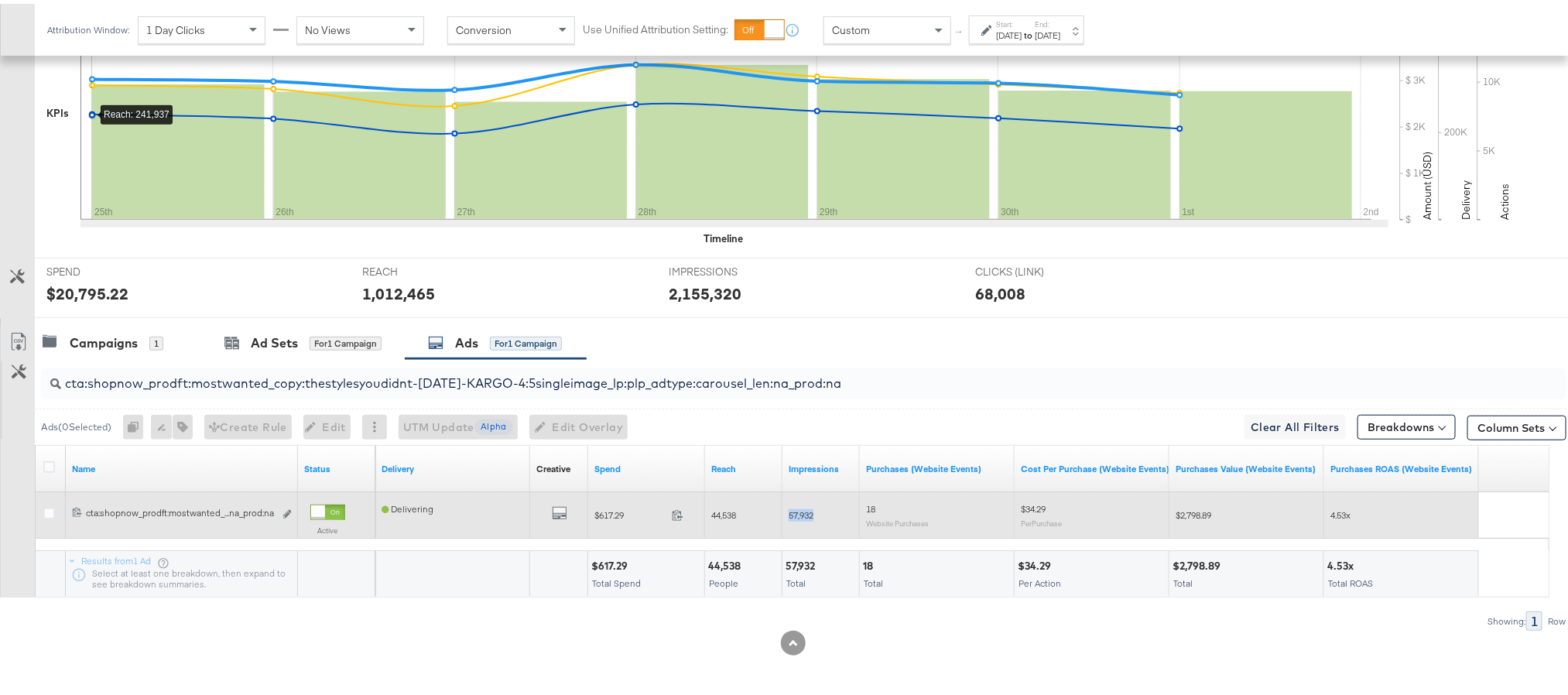
click at [797, 509] on span "57,932" at bounding box center [801, 512] width 25 height 12
copy span "57,932"
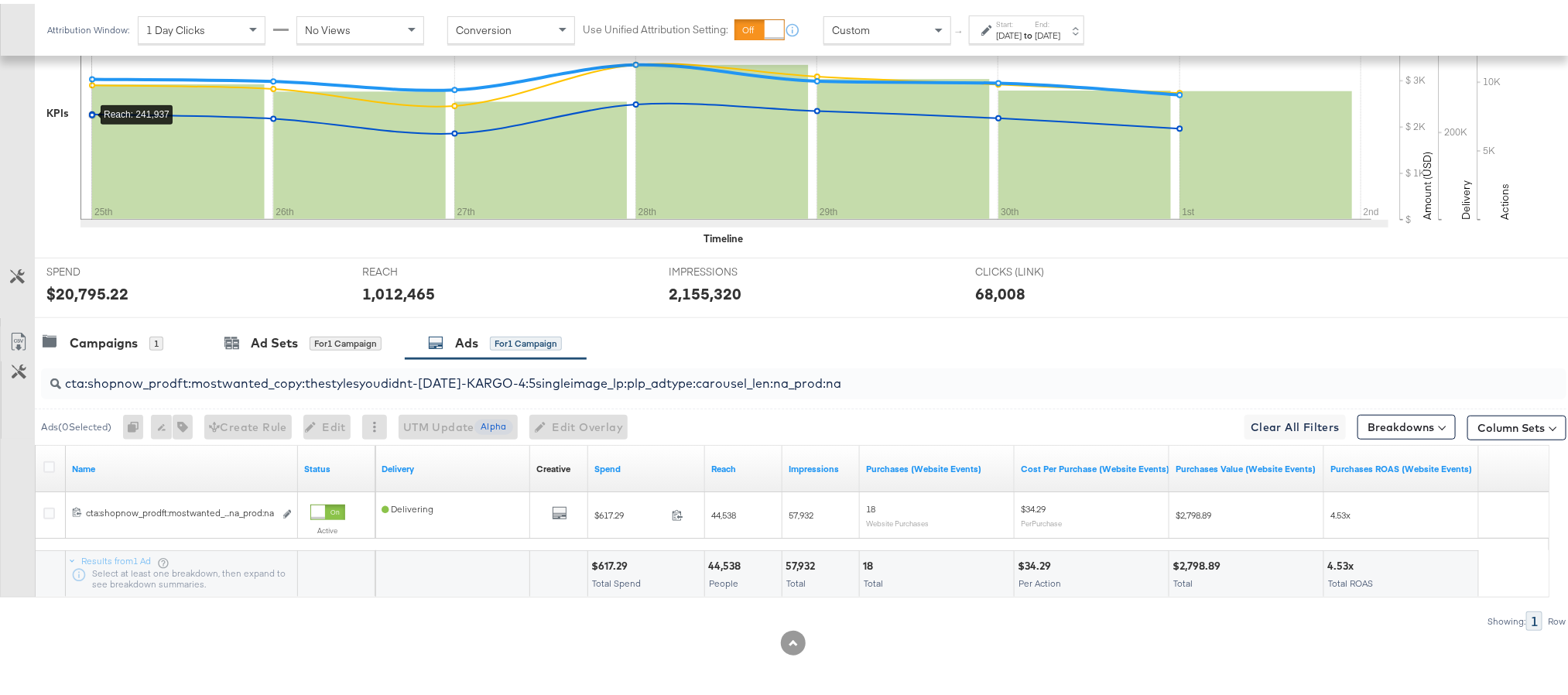
click at [218, 379] on input "cta:shopnow_prodft:mostwanted_copy:thestylesyoudidnt-[DATE]-KARGO-4:5singleimag…" at bounding box center [743, 373] width 1364 height 30
paste input "newarrivals_copy:thestylesyoudidnt-[DATE]-KARGO-4:5multi"
click at [238, 372] on input "cta:shopnow_prodft:newarrivals_copy:thestylesyoudidnt-[DATE]-KARGO-4:5multiimag…" at bounding box center [743, 373] width 1364 height 30
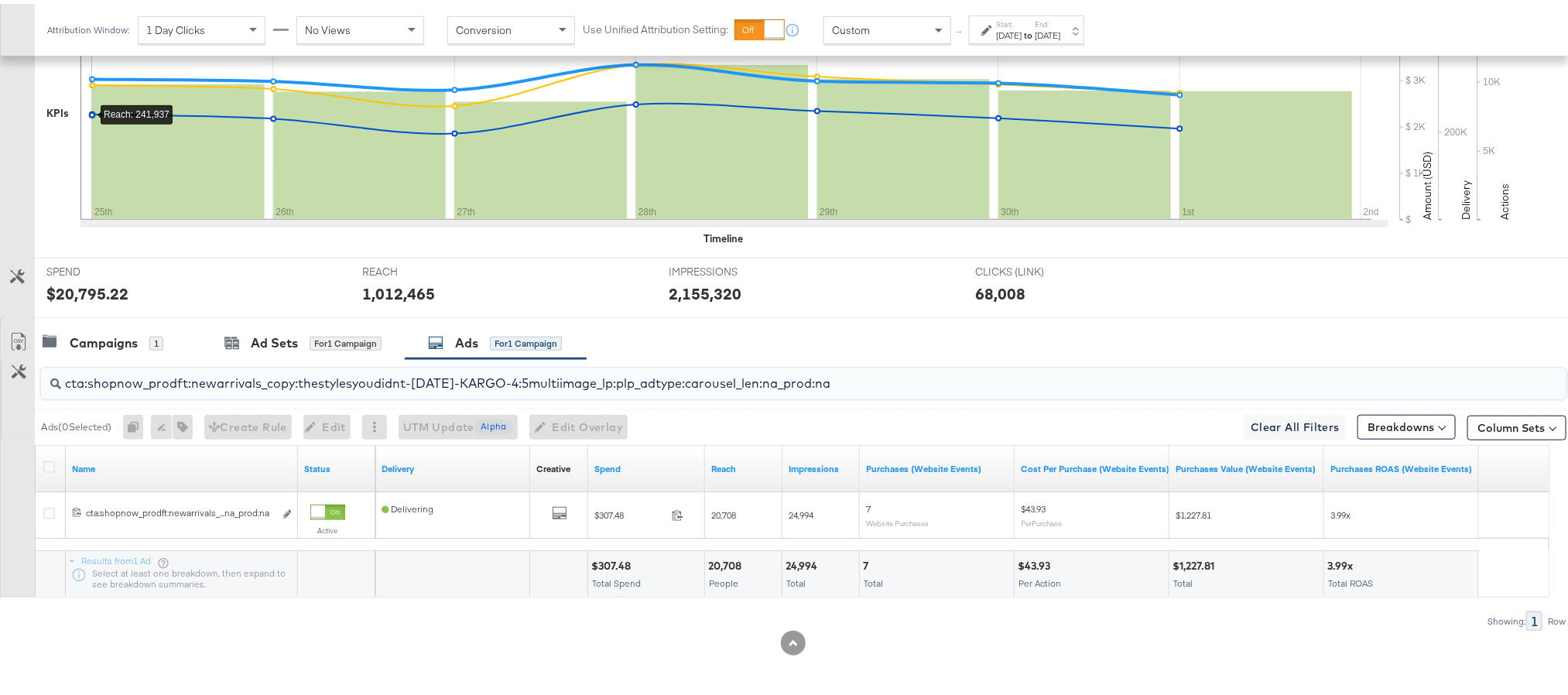
click at [238, 372] on input "cta:shopnow_prodft:newarrivals_copy:thestylesyoudidnt-[DATE]-KARGO-4:5multiimag…" at bounding box center [743, 373] width 1364 height 30
paste input "ug11"
click at [269, 383] on input "cta:shopnow_prodft:newarrivals_copy:thestylesyoudidnt-[DATE]-KARGO-4:5multiimag…" at bounding box center [743, 373] width 1364 height 30
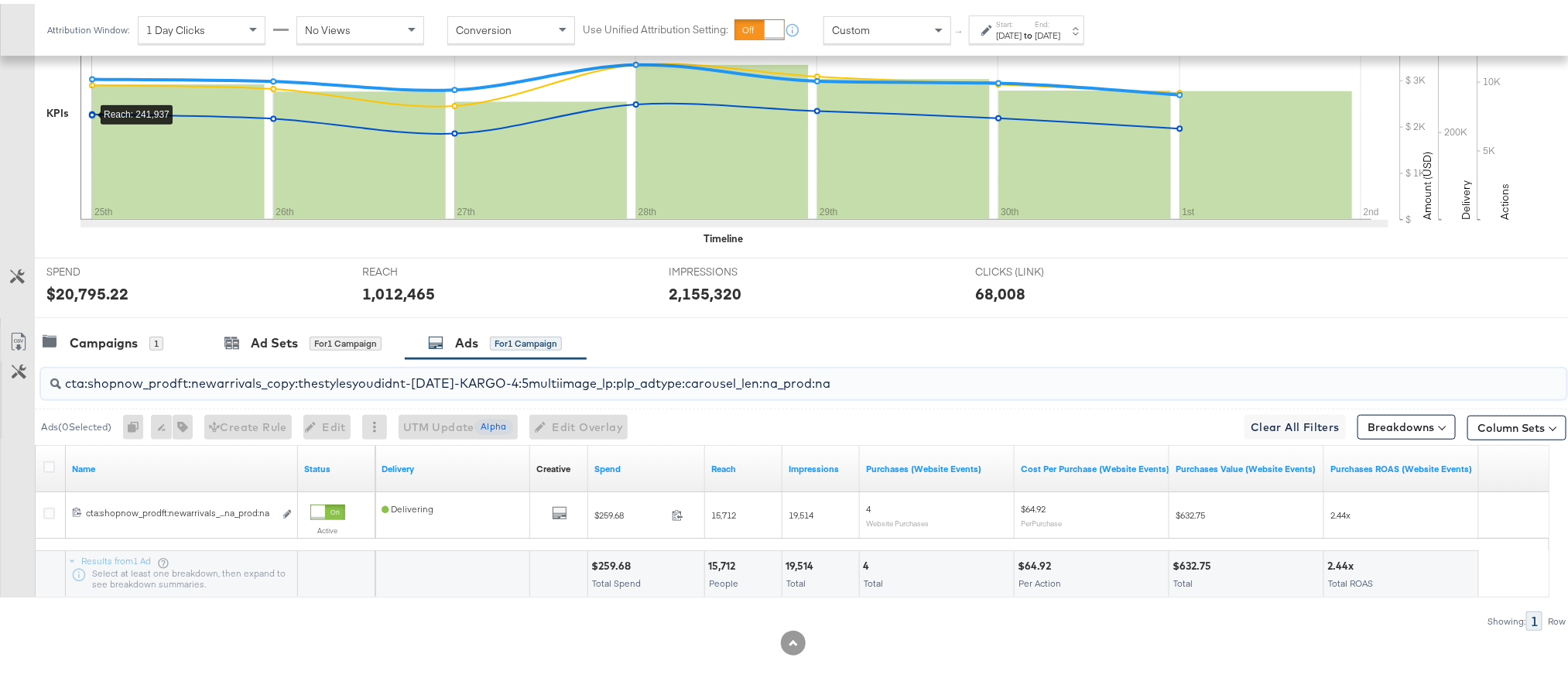
click at [269, 383] on input "cta:shopnow_prodft:newarrivals_copy:thestylesyoudidnt-[DATE]-KARGO-4:5multiimag…" at bounding box center [743, 373] width 1364 height 30
click at [269, 383] on input "cta:shopnow_prodft:newarrivals_copy:thestylesyoudidnt-aug11-KARGO-4:5multiimage…" at bounding box center [743, 373] width 1364 height 30
paste input "smpass_copy:findsomethingnew-may28-KARGO"
click at [406, 376] on input "cta:shopnow_prodft:smpass_copy:findsomethingnew-may28-KARGO_lp:plp_adtype:carou…" at bounding box center [743, 373] width 1364 height 30
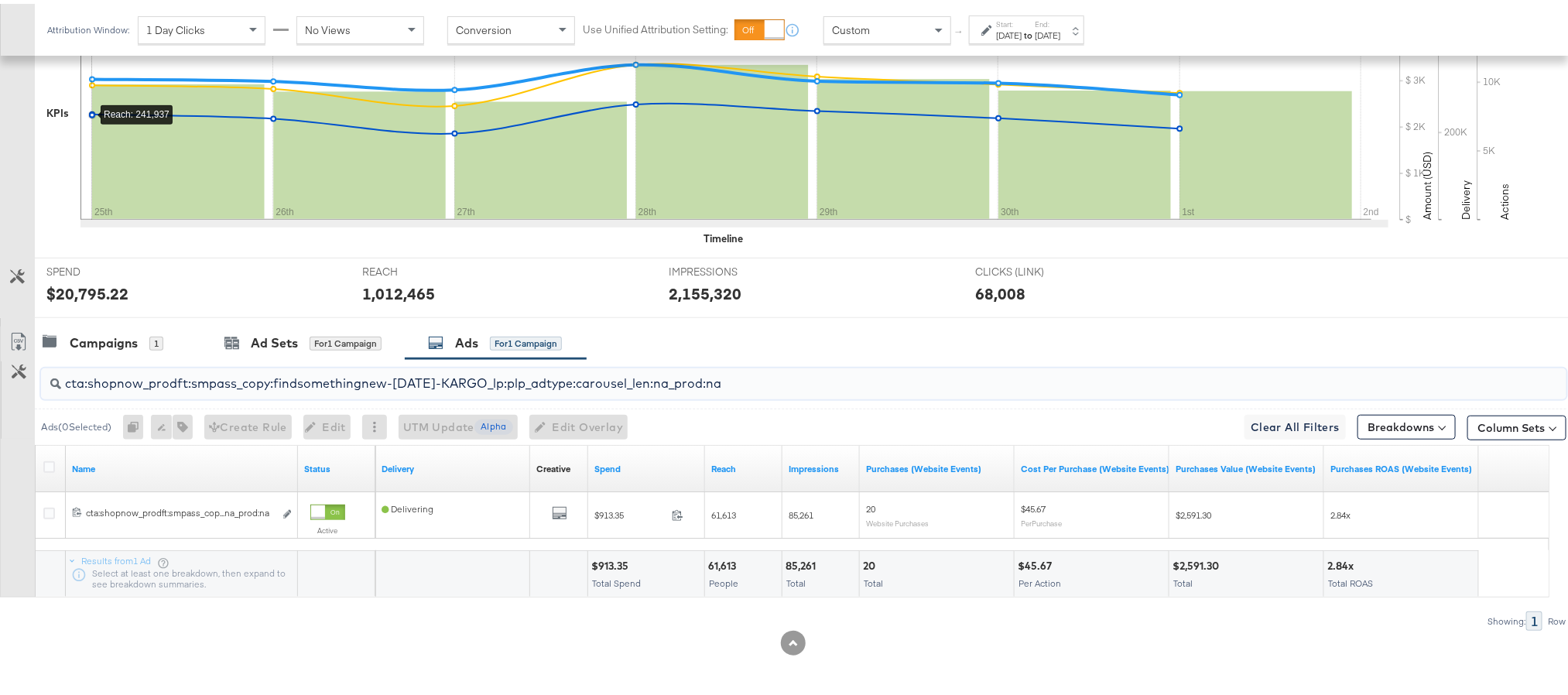
click at [406, 376] on input "cta:shopnow_prodft:smpass_copy:findsomethingnew-may28-KARGO_lp:plp_adtype:carou…" at bounding box center [743, 373] width 1364 height 30
paste input "aug11"
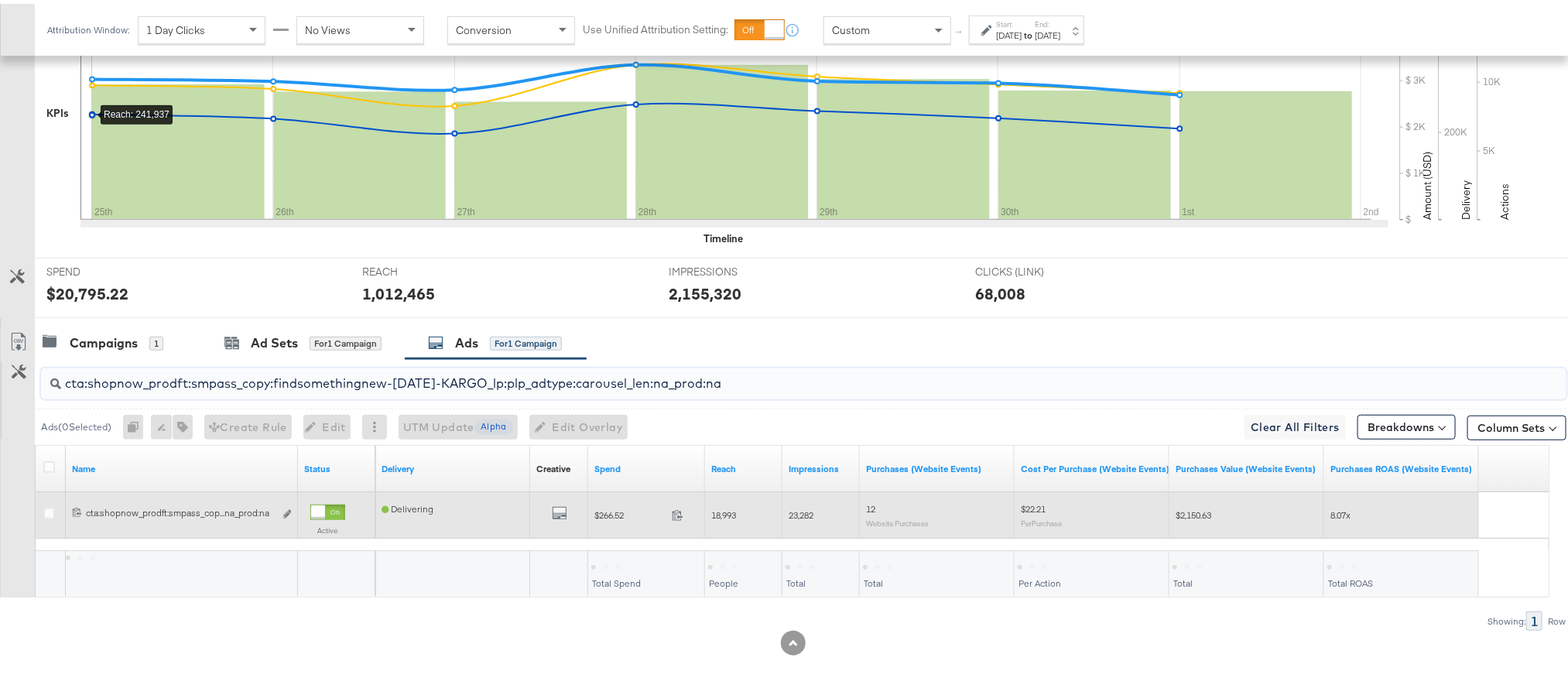
type input "cta:shopnow_prodft:smpass_copy:findsomethingnew-aug11-KARGO_lp:plp_adtype:carou…"
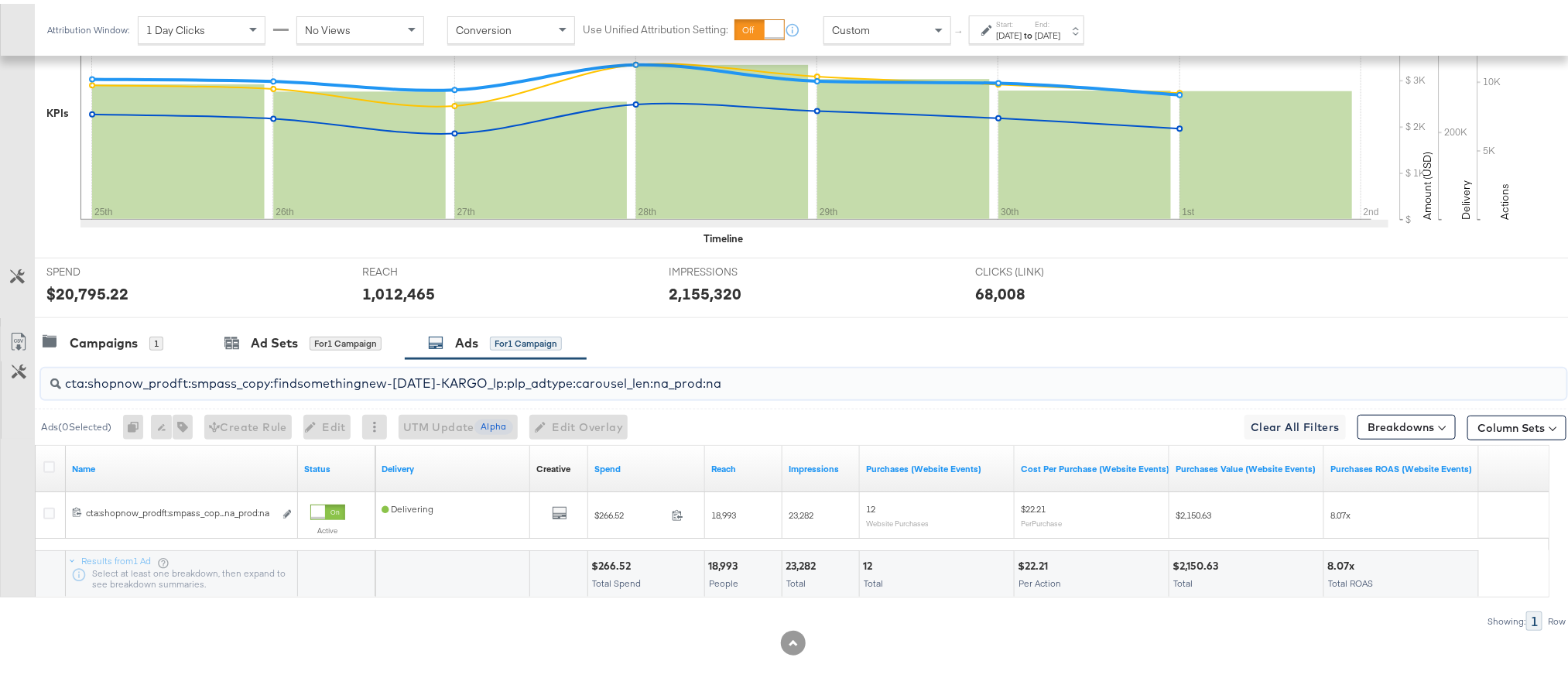
scroll to position [0, 0]
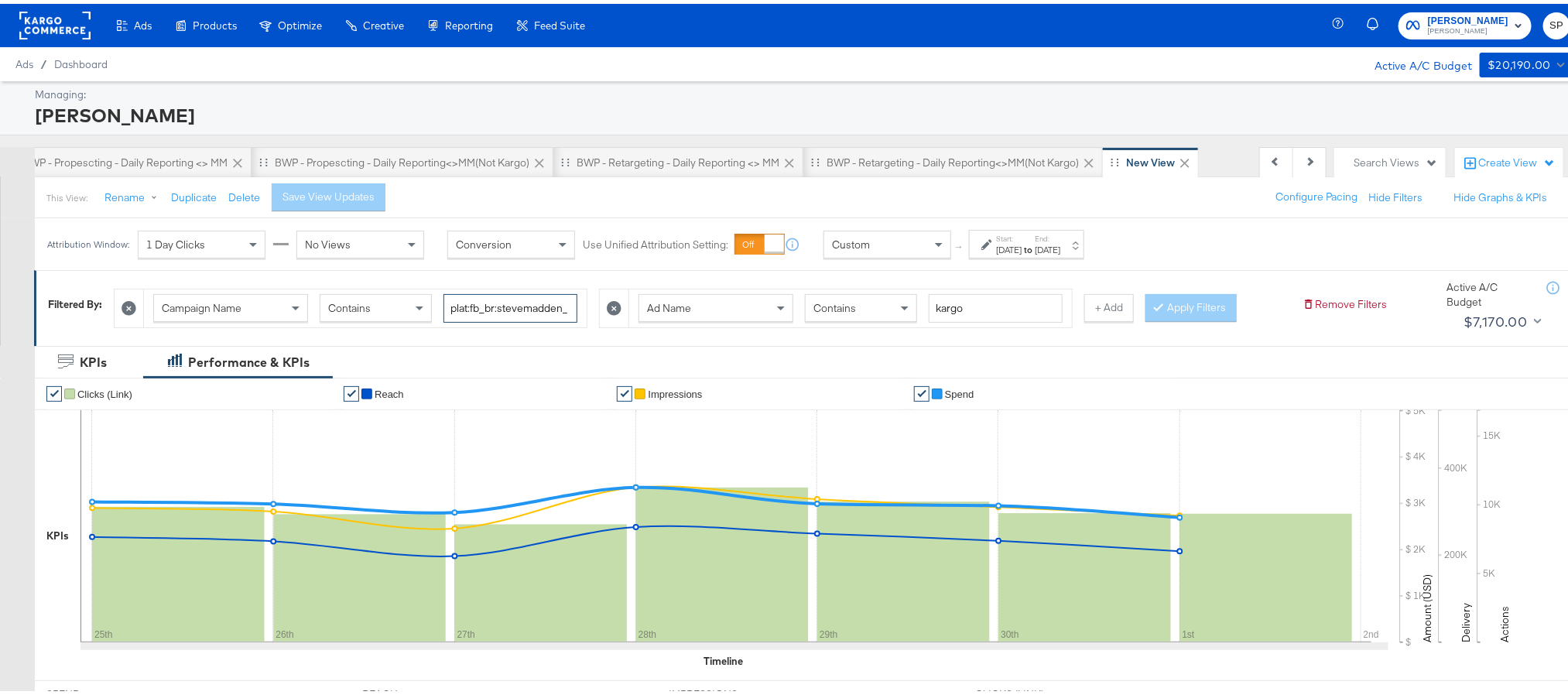
click at [495, 315] on input "plat:fb_br:stevemadden_subchan:paidsocial-asc_temp:evergreen-prospecting-2_obj:…" at bounding box center [511, 304] width 134 height 28
paste input "retargetingDPAs"
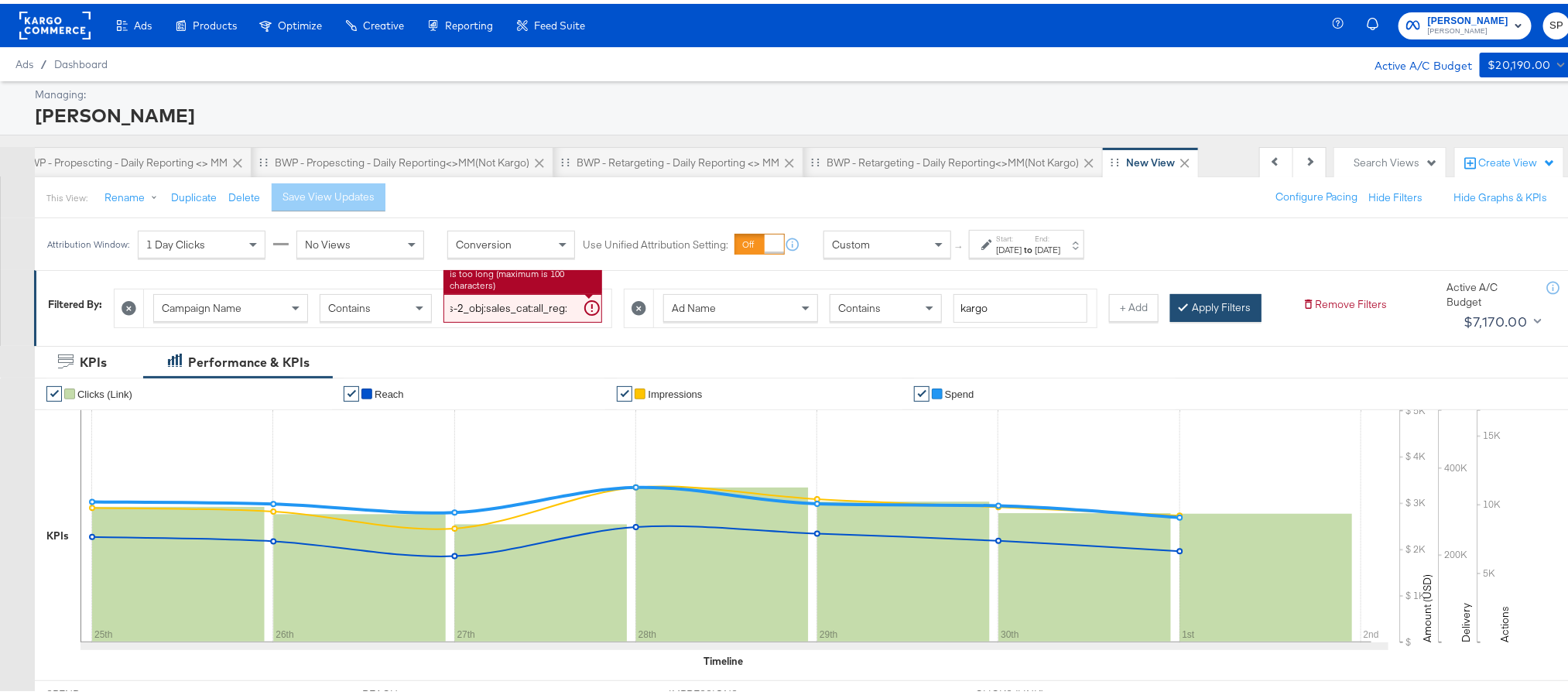
type input "plat:fb_br:stevemadden_subchan:paidsocial-asc_temp:evergreen-retargetingDPAs-2_…"
click at [1170, 318] on button "Apply Filters" at bounding box center [1216, 304] width 91 height 28
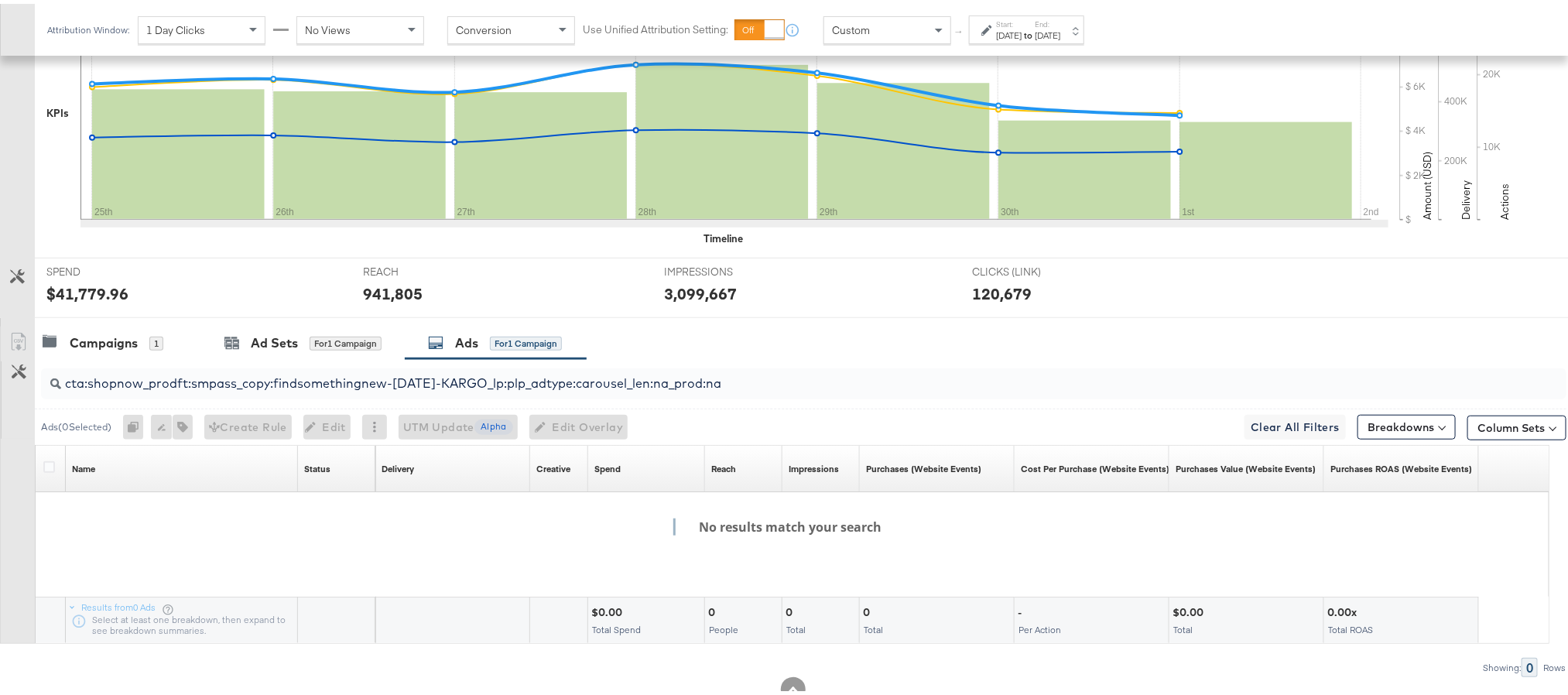
scroll to position [497, 0]
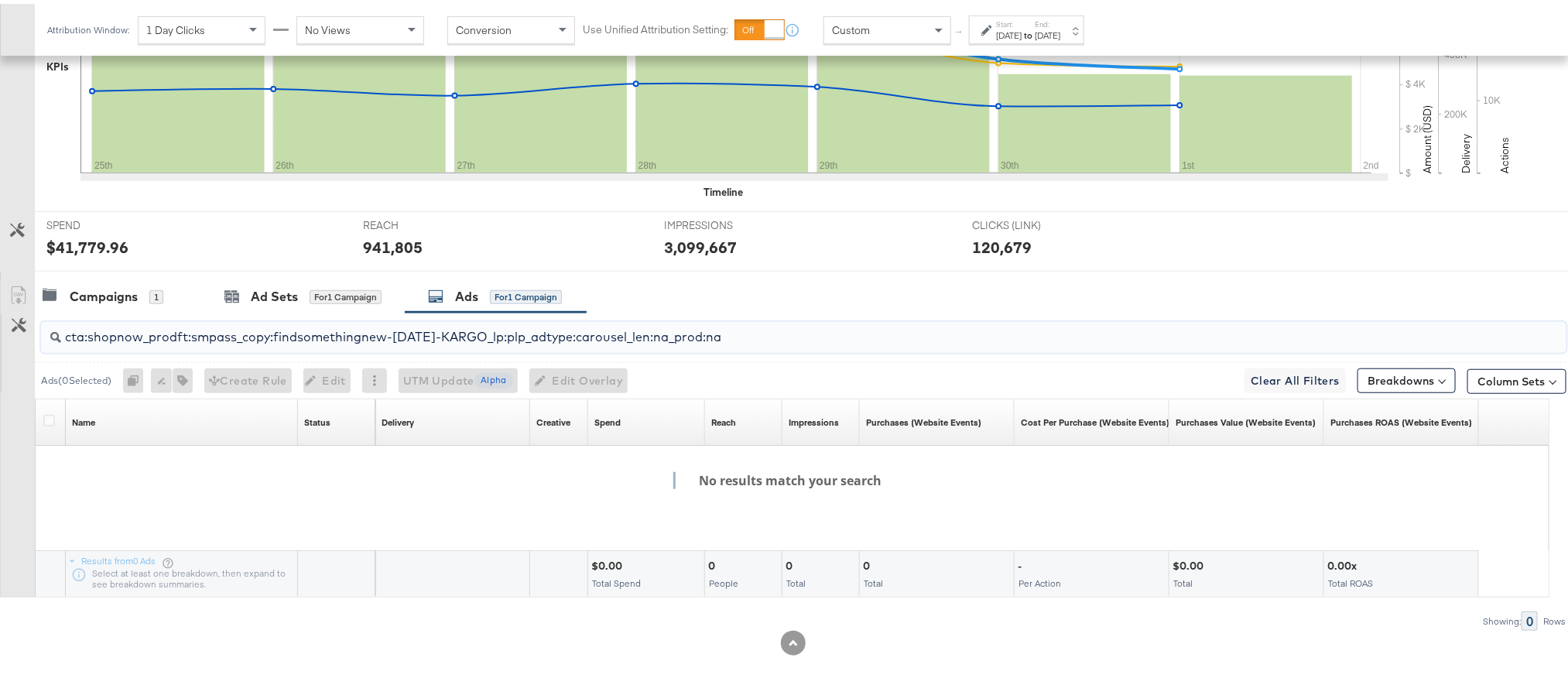
click at [198, 337] on input "cta:shopnow_prodft:smpass_copy:findsomethingnew-aug11-KARGO_lp:plp_adtype:carou…" at bounding box center [743, 326] width 1364 height 30
paste input "mostwanted_copy:thestylesyoudidnt-jan23-KARGO-multiimage"
click at [314, 332] on input "cta:shopnow_prodft:mostwanted_copy:thestylesyoudidnt-jan23-KARGO-multiimage_lp:…" at bounding box center [743, 326] width 1364 height 30
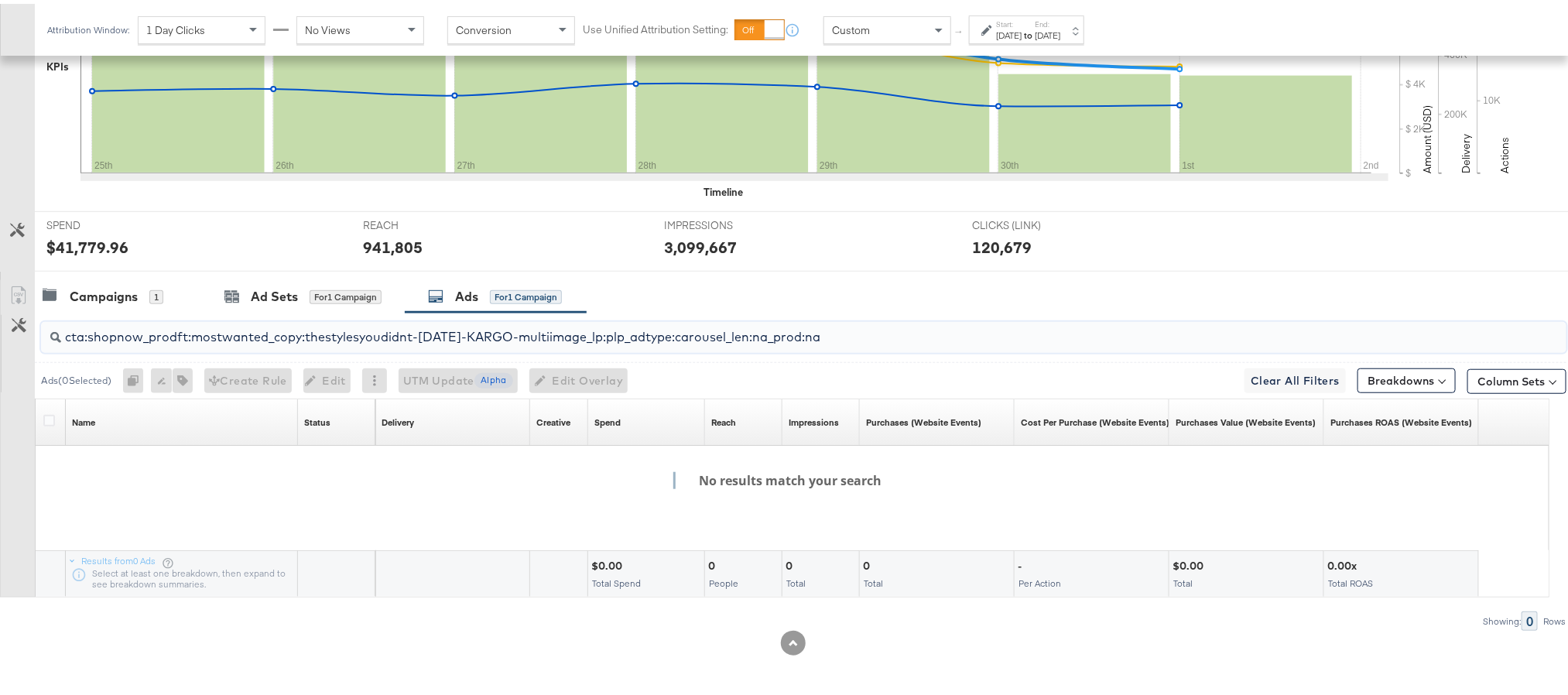
click at [314, 332] on input "cta:shopnow_prodft:mostwanted_copy:thestylesyoudidnt-jan23-KARGO-multiimage_lp:…" at bounding box center [743, 326] width 1364 height 30
paste input "cta:shopnow_prodft:mostwanted2_copy:thestylesyoudidnt-jan23-KARGO-multiimage_lp…"
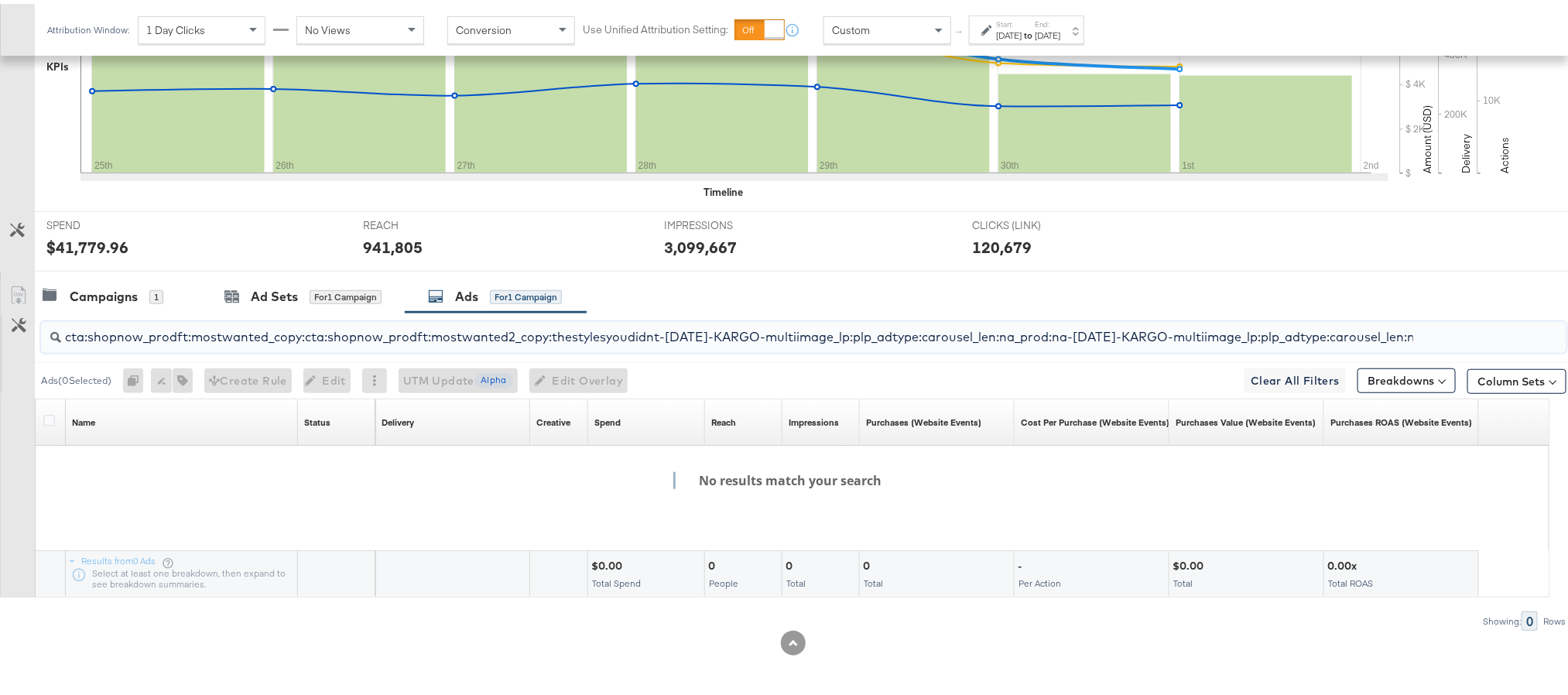
click at [314, 332] on input "cta:shopnow_prodft:mostwanted_copy:cta:shopnow_prodft:mostwanted2_copy:thestyle…" at bounding box center [743, 326] width 1364 height 30
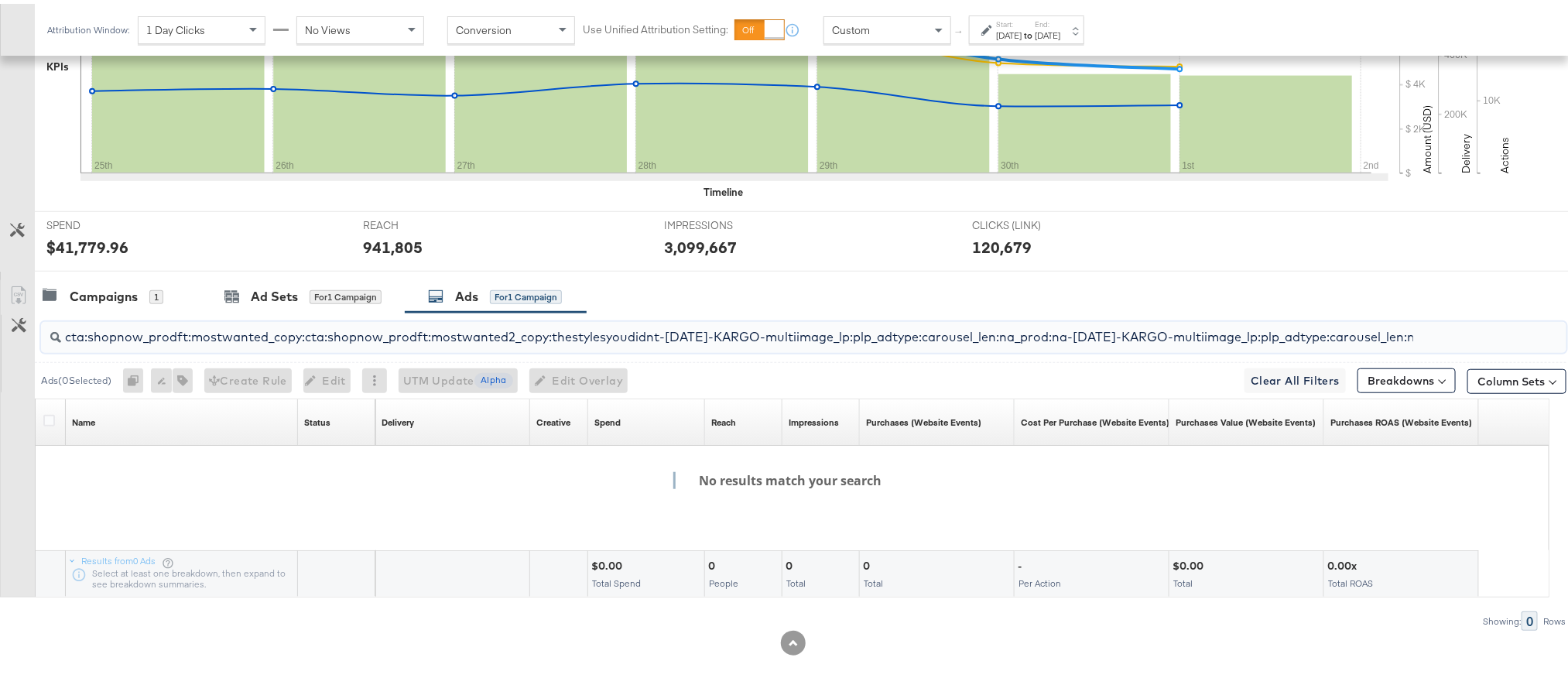
paste input "2_copy:thestylesyoudidnt"
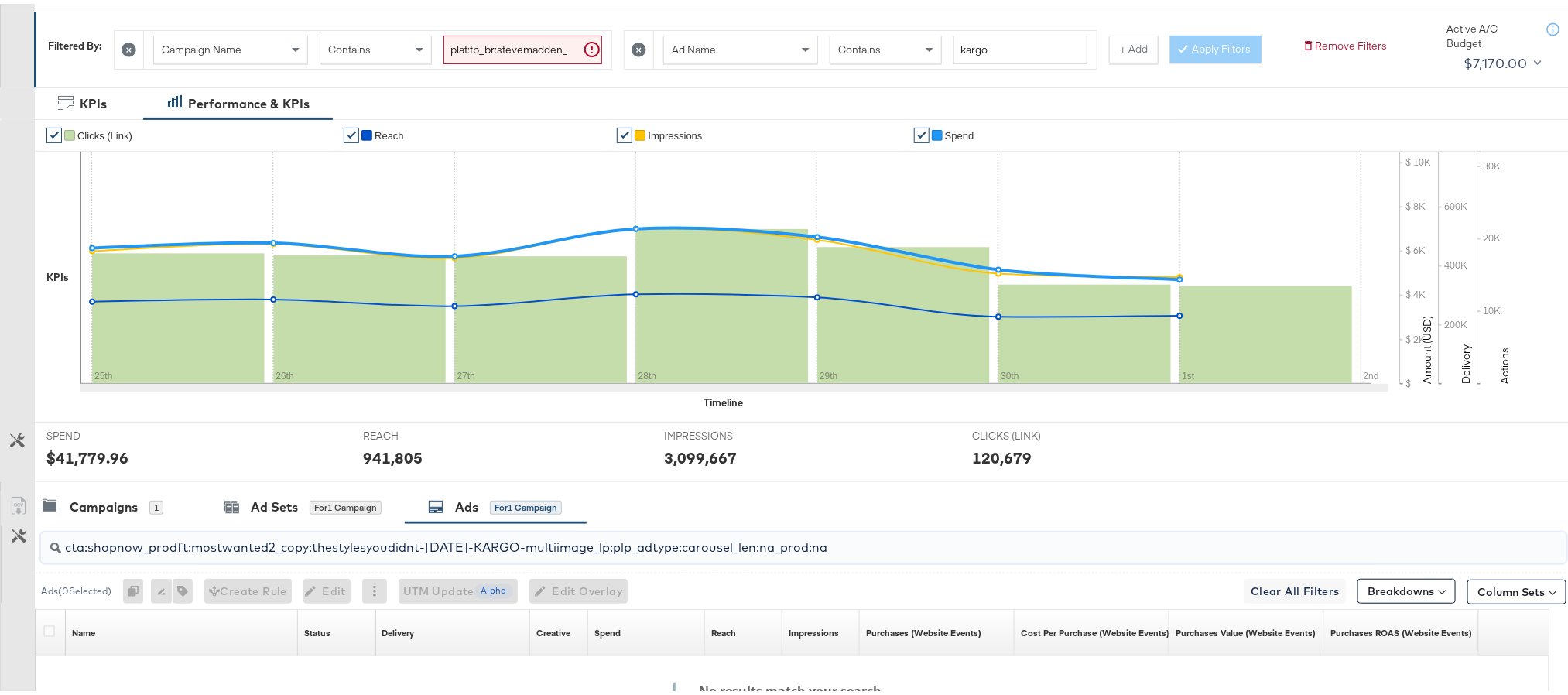
scroll to position [0, 0]
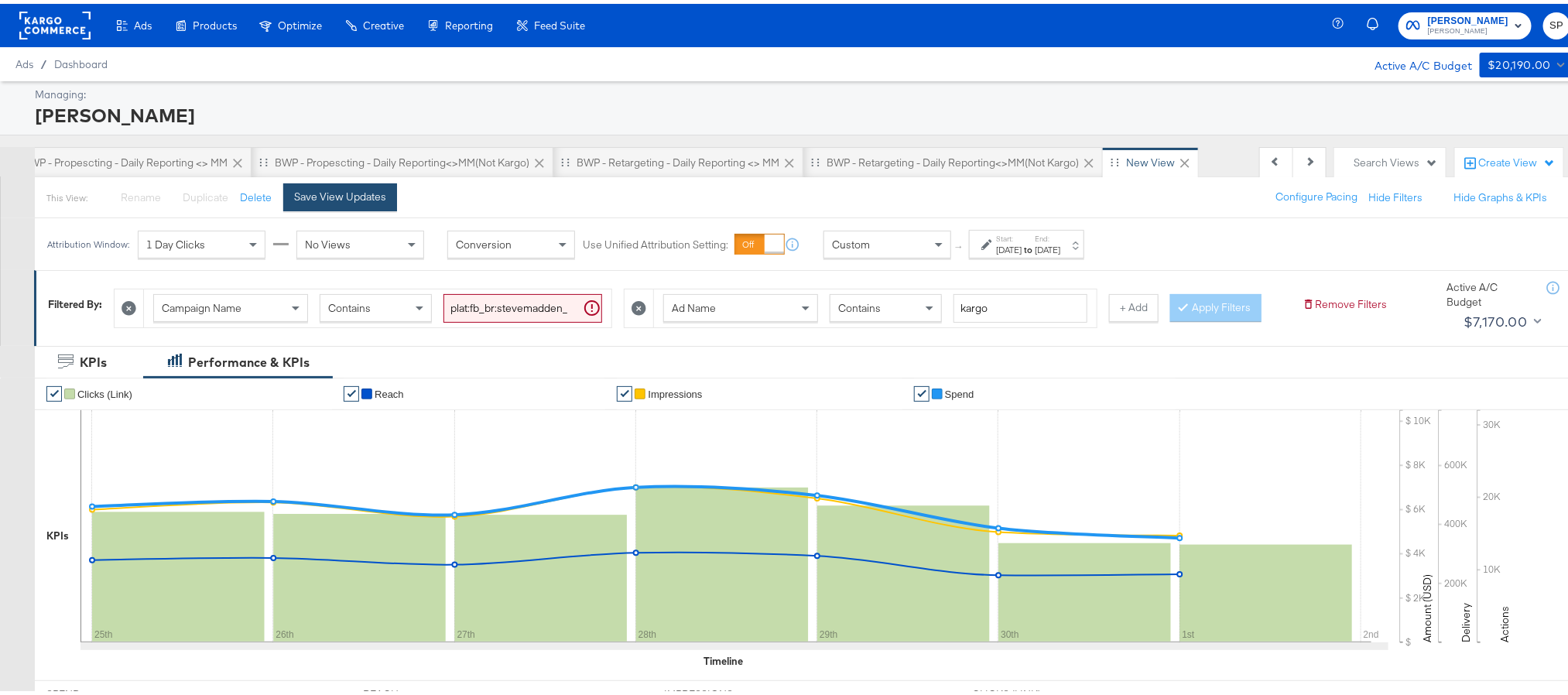
type input "cta:shopnow_prodft:mostwanted2_copy:thestylesyoudidnt-jan23-KARGO-multiimage_lp…"
click at [369, 192] on div "Save View Updates" at bounding box center [340, 192] width 92 height 15
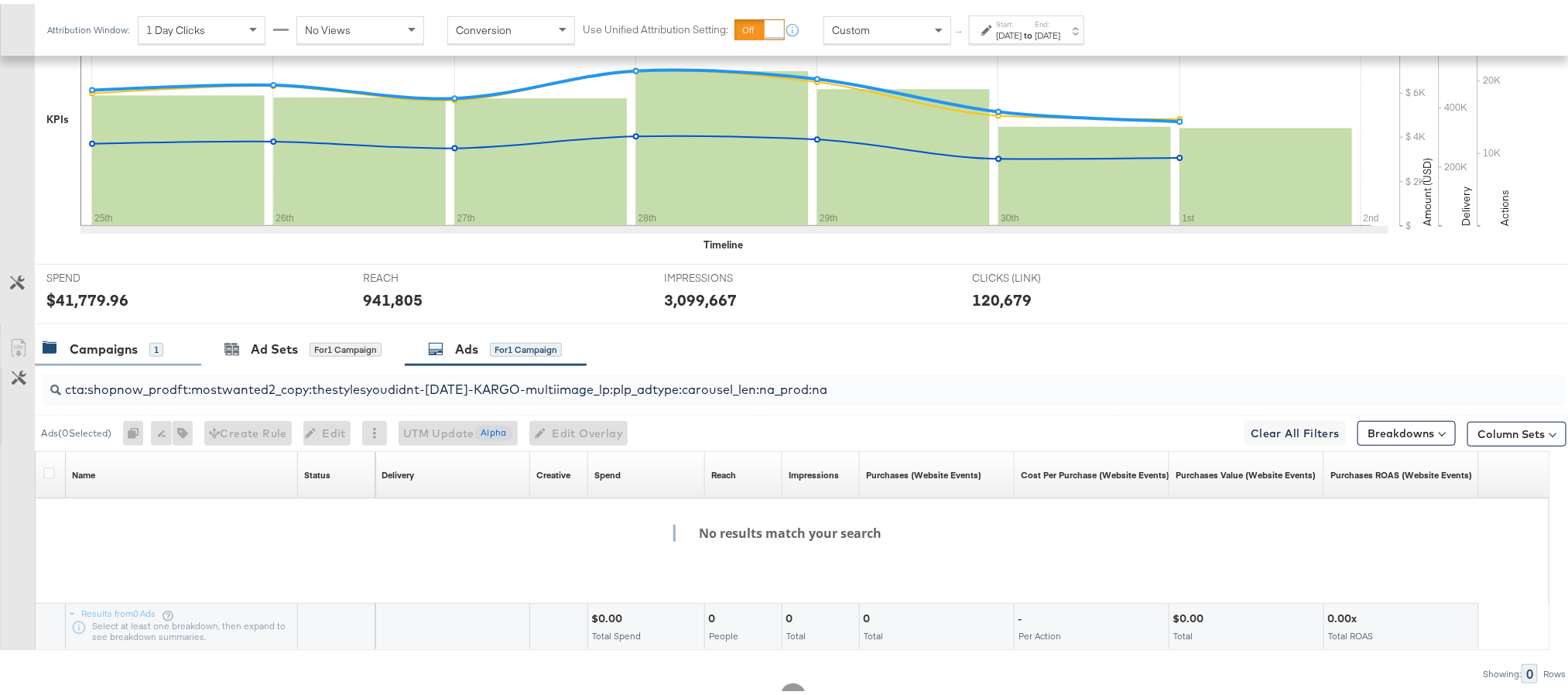
scroll to position [0, 913]
click at [128, 362] on div "Campaigns 1" at bounding box center [117, 346] width 166 height 33
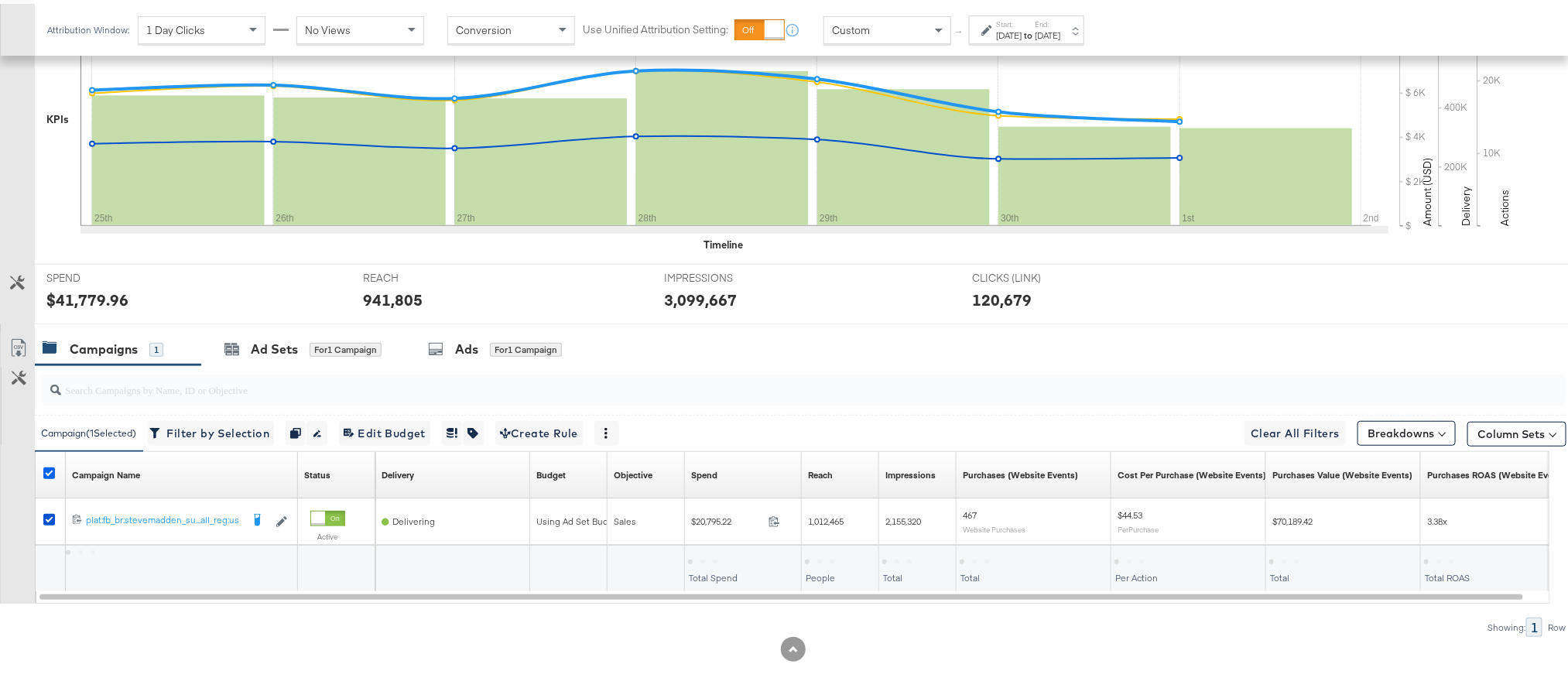
click at [50, 475] on icon at bounding box center [50, 469] width 12 height 12
click at [0, 0] on input "checkbox" at bounding box center [0, 0] width 0 height 0
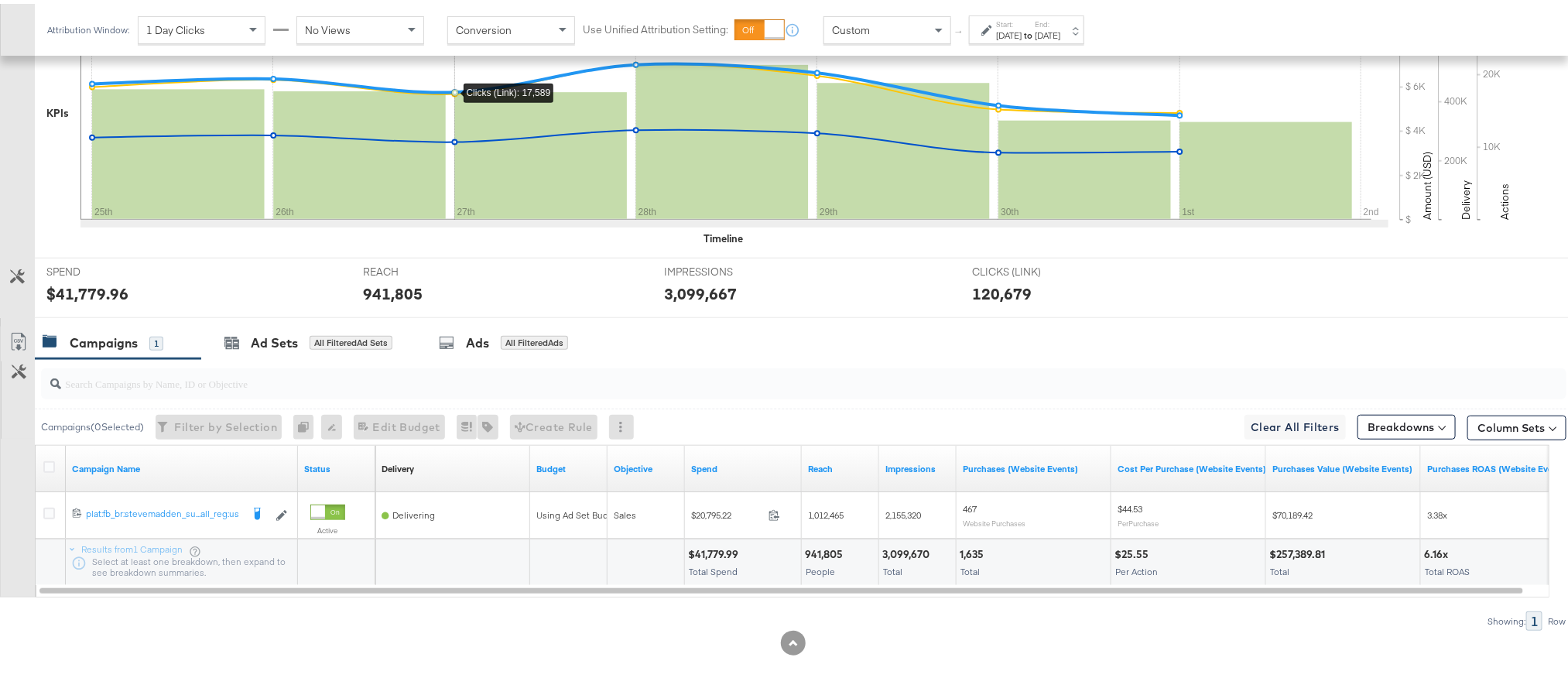
scroll to position [0, 0]
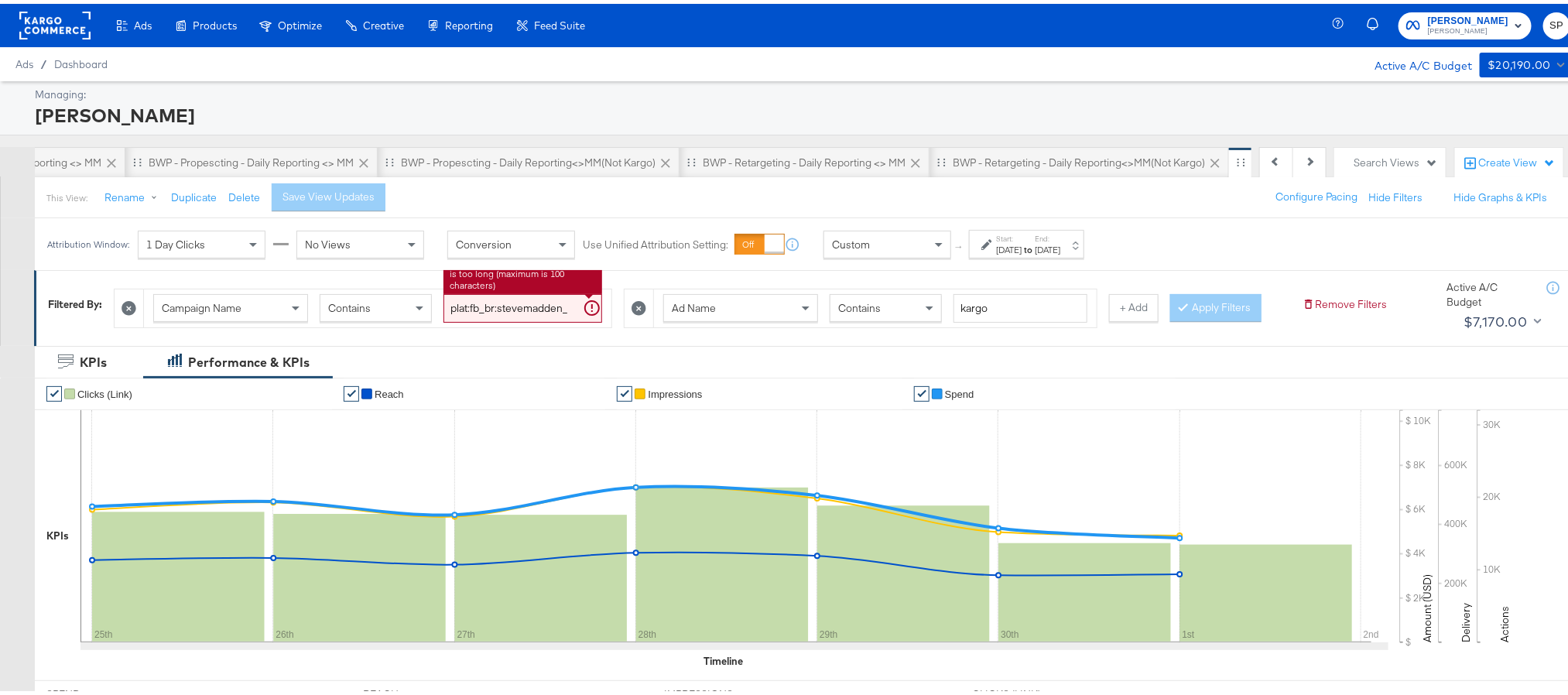
click at [536, 310] on input "plat:fb_br:stevemadden_subchan:paidsocial-asc_temp:evergreen-retargetingDPAs-2_…" at bounding box center [522, 304] width 158 height 28
click at [1170, 318] on div "Apply Filters" at bounding box center [1216, 304] width 91 height 28
click at [1035, 242] on strong "to" at bounding box center [1028, 246] width 14 height 12
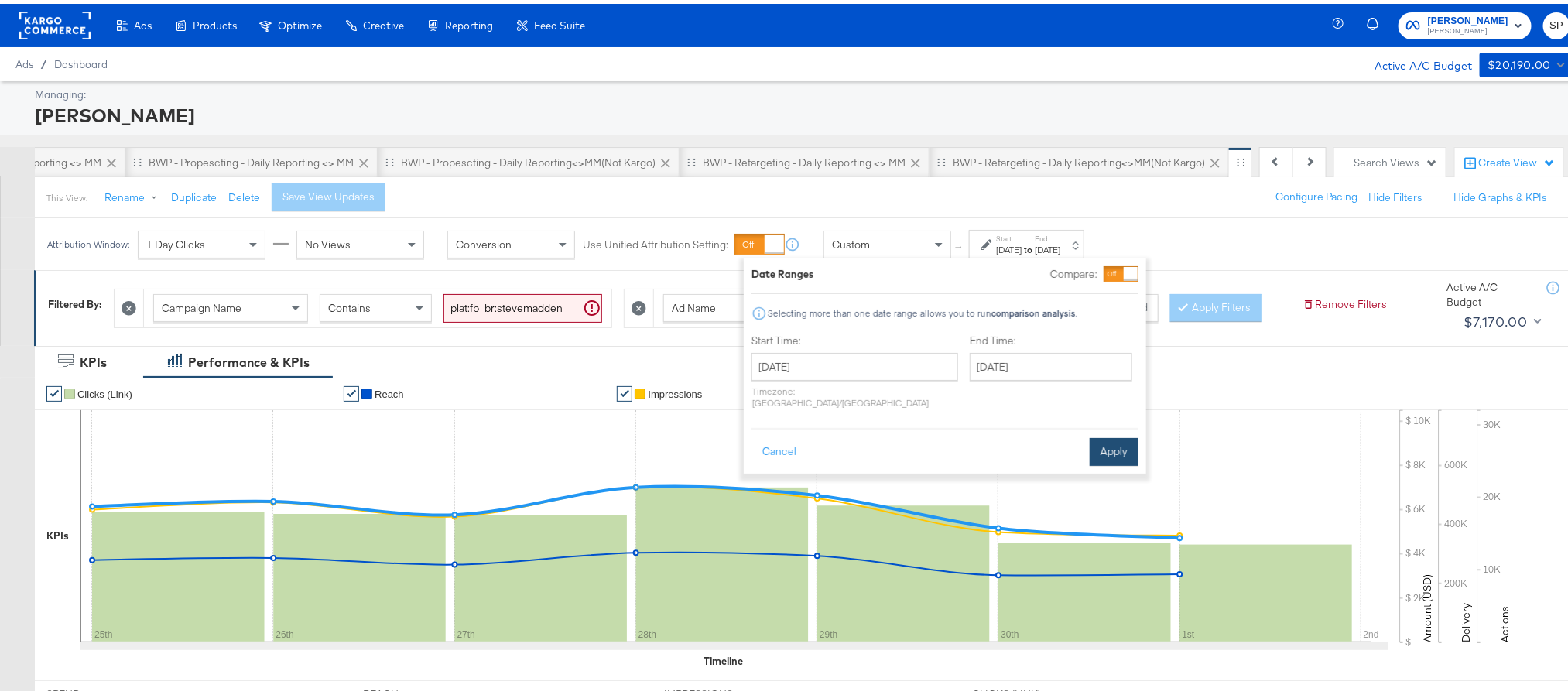
click at [1117, 439] on button "Apply" at bounding box center [1114, 447] width 49 height 28
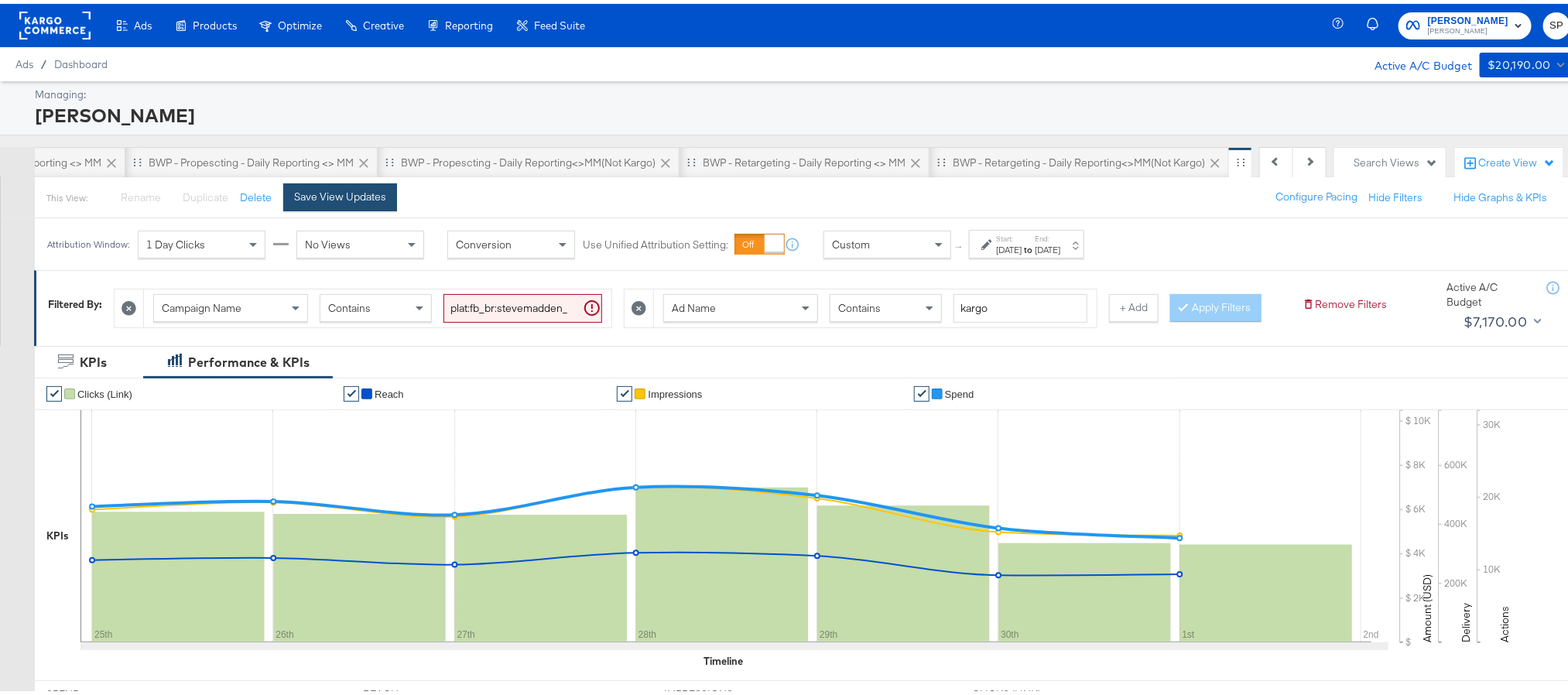
click at [382, 198] on div "Save View Updates" at bounding box center [340, 192] width 92 height 15
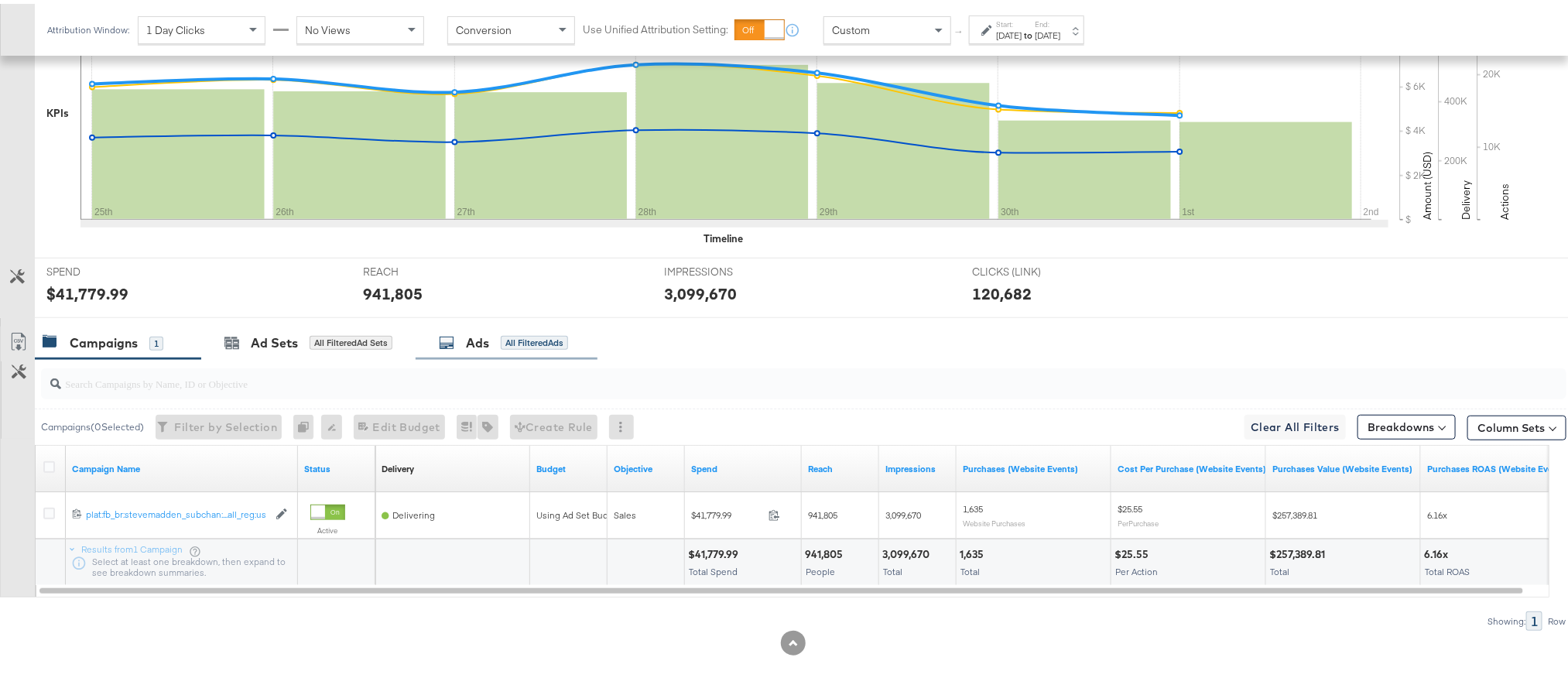
click at [479, 335] on div "Ads" at bounding box center [478, 339] width 23 height 17
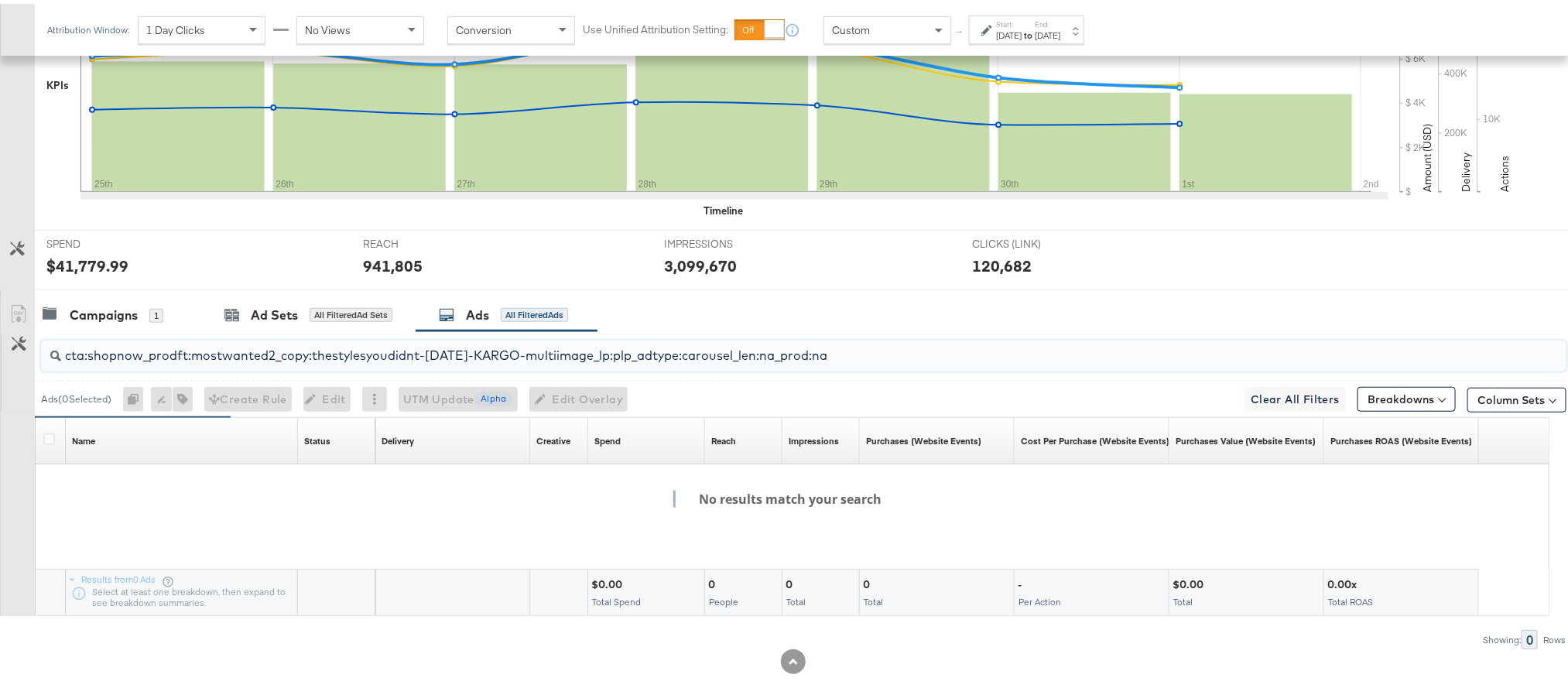
click at [469, 360] on input "cta:shopnow_prodft:mostwanted2_copy:thestylesyoudidnt-jan23-KARGO-multiimage_lp…" at bounding box center [743, 345] width 1364 height 30
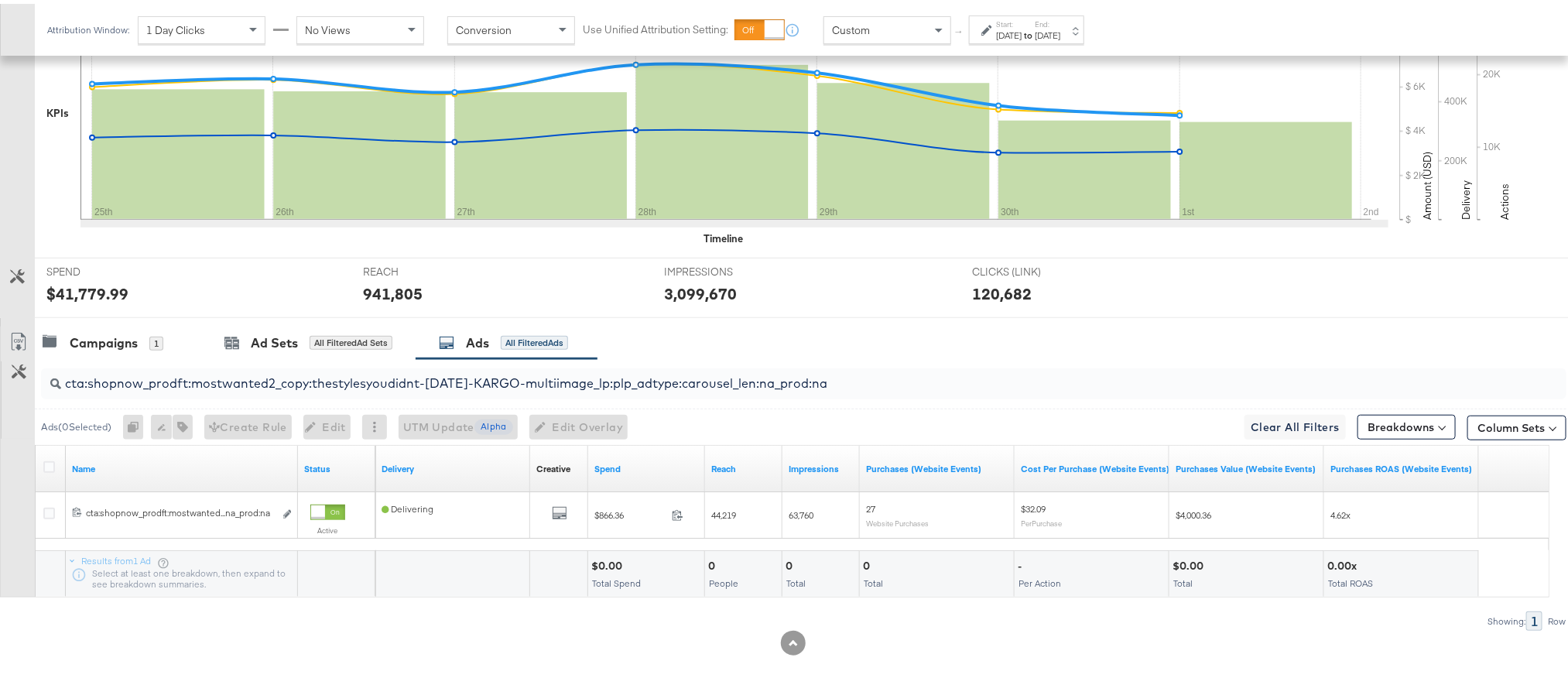
click at [624, 321] on div at bounding box center [792, 320] width 1585 height 13
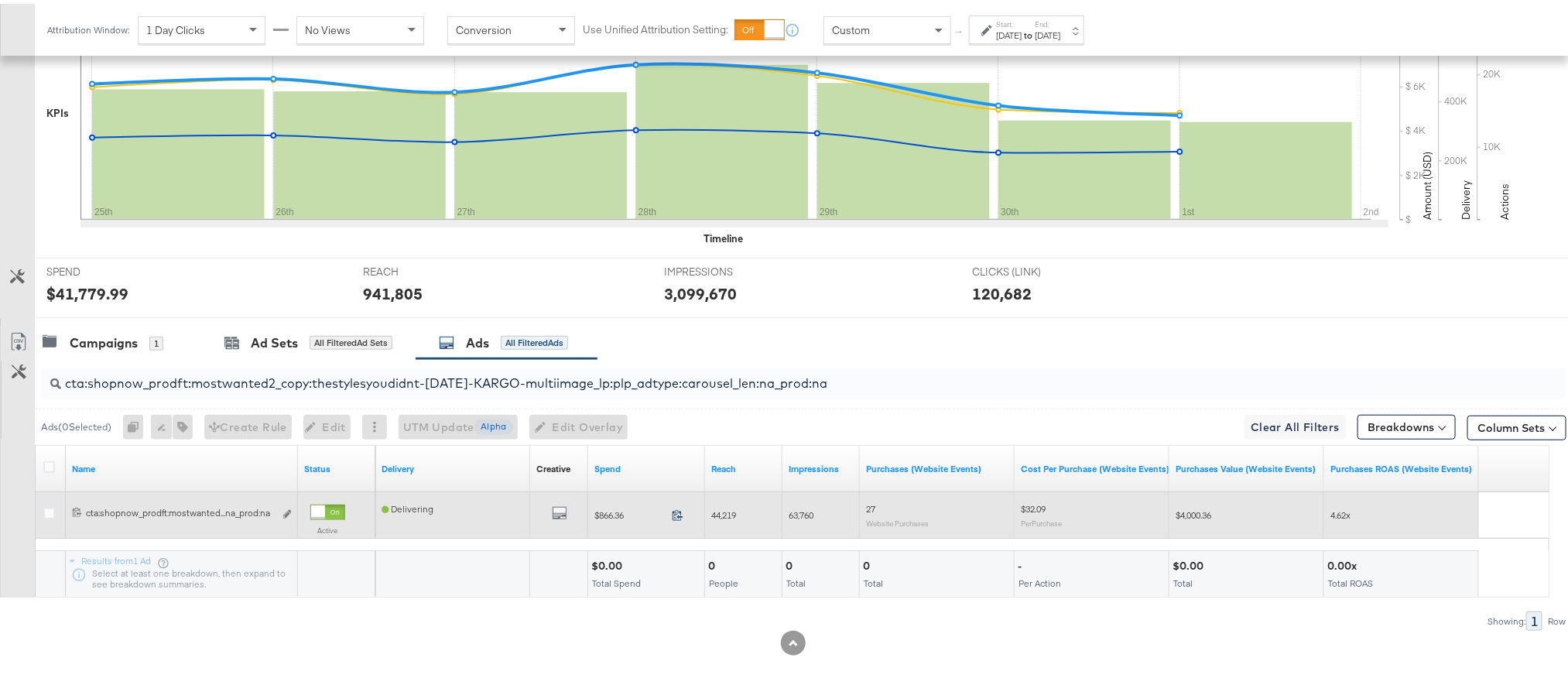
click at [676, 511] on icon at bounding box center [678, 512] width 12 height 12
click at [807, 512] on span "63,760" at bounding box center [801, 512] width 25 height 12
copy span "63,760"
click at [807, 512] on span "63,760" at bounding box center [801, 512] width 25 height 12
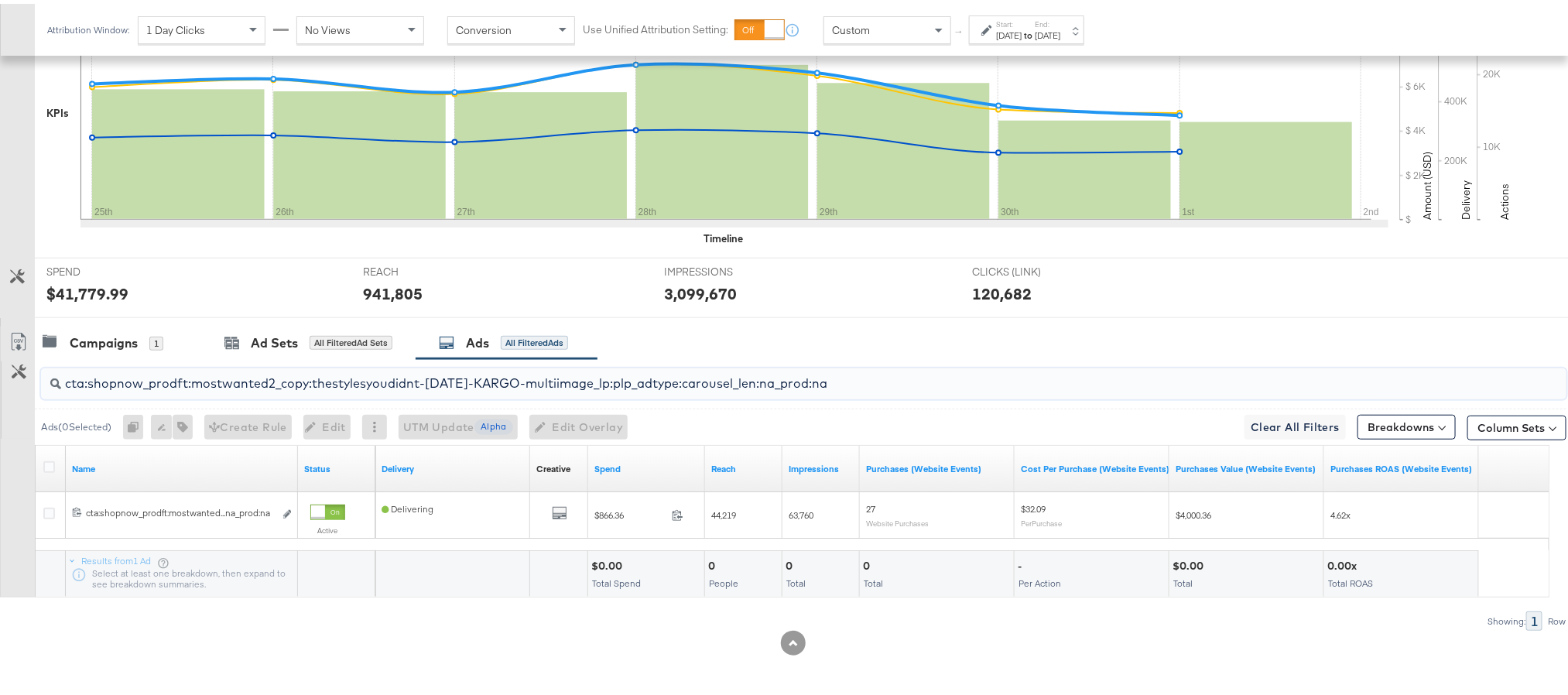
click at [418, 383] on input "cta:shopnow_prodft:mostwanted2_copy:thestylesyoudidnt-jan23-KARGO-multiimage_lp…" at bounding box center [743, 373] width 1364 height 30
paste input "newarrivals"
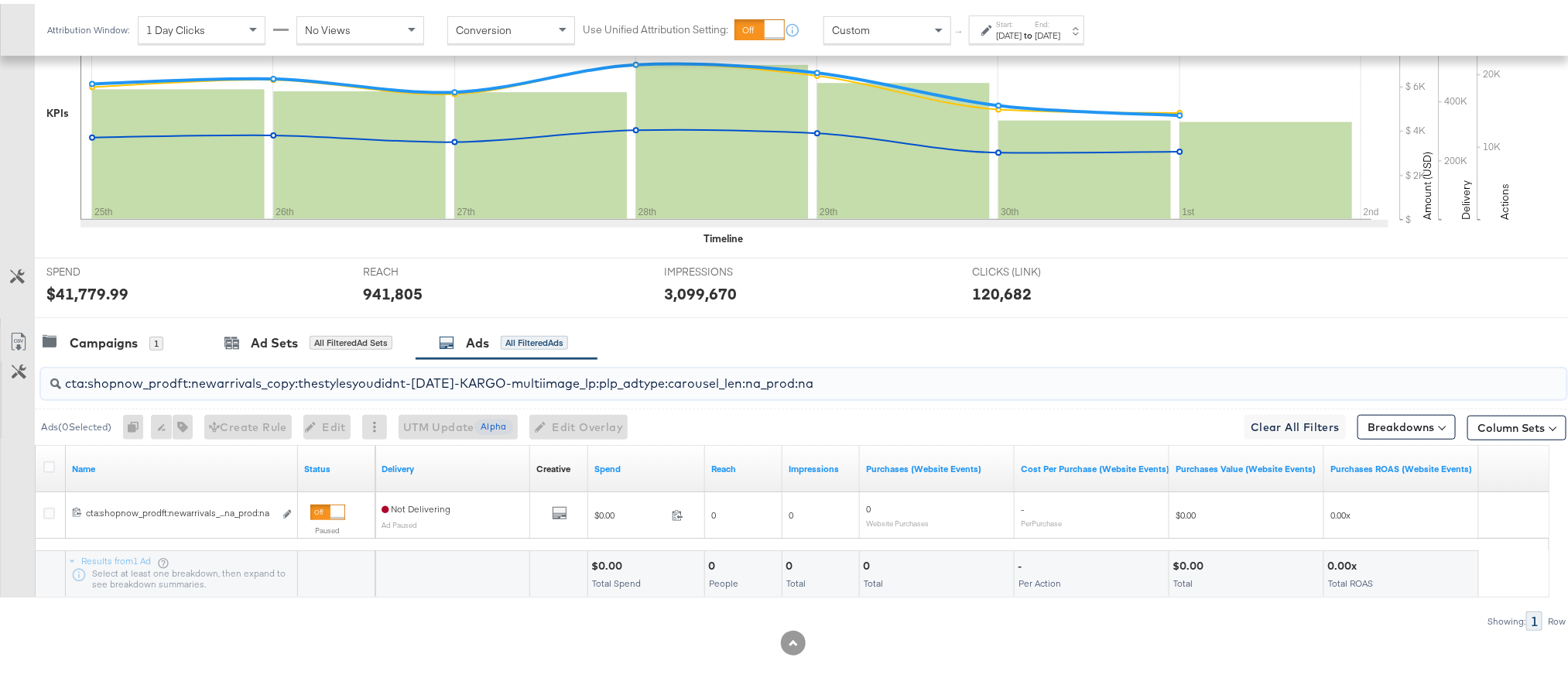
click at [261, 381] on input "cta:shopnow_prodft:newarrivals_copy:thestylesyoudidnt-jan23-KARGO-multiimage_lp…" at bounding box center [743, 373] width 1364 height 30
paste input "2"
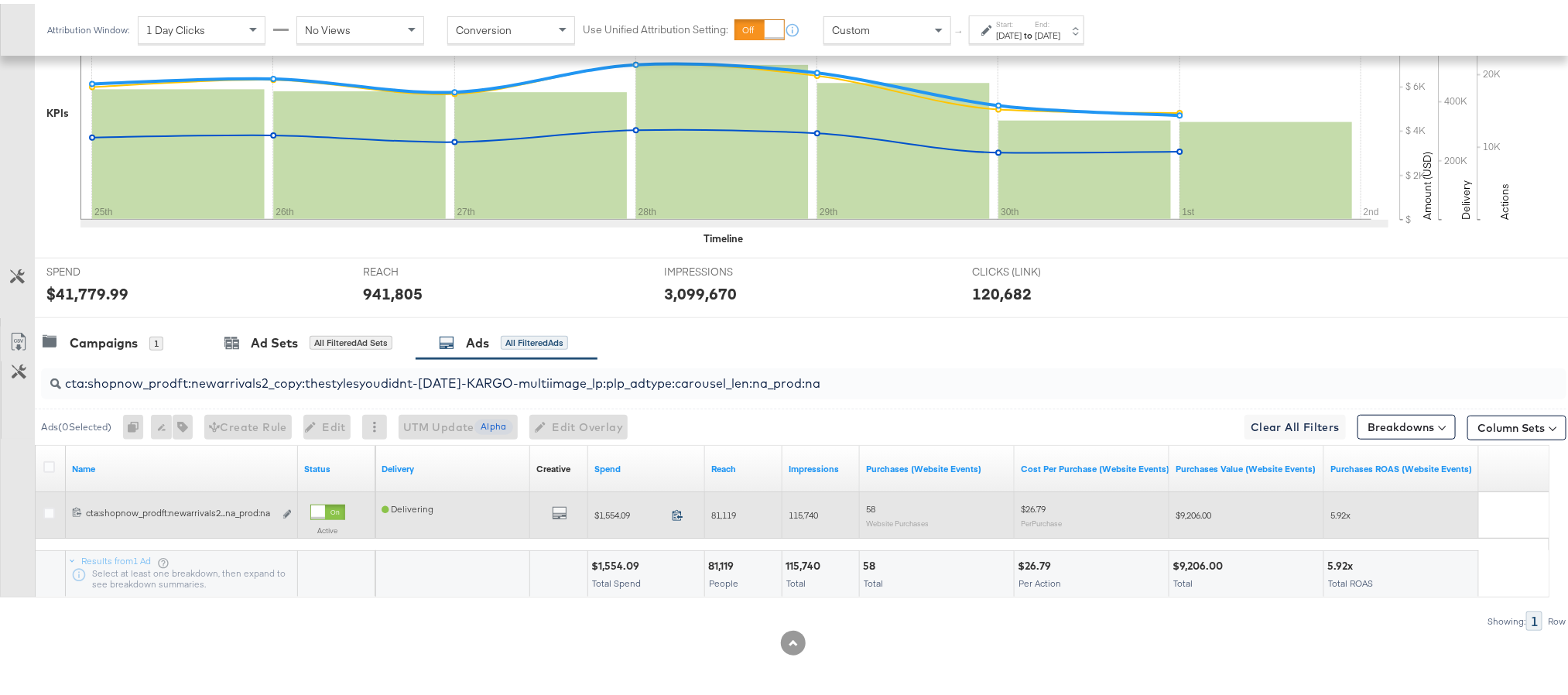
click at [674, 512] on icon at bounding box center [678, 512] width 12 height 12
click at [727, 511] on span "81,119" at bounding box center [724, 512] width 25 height 12
copy span "81,119"
click at [727, 511] on span "81,119" at bounding box center [724, 512] width 25 height 12
click at [807, 507] on span "115,740" at bounding box center [803, 512] width 29 height 12
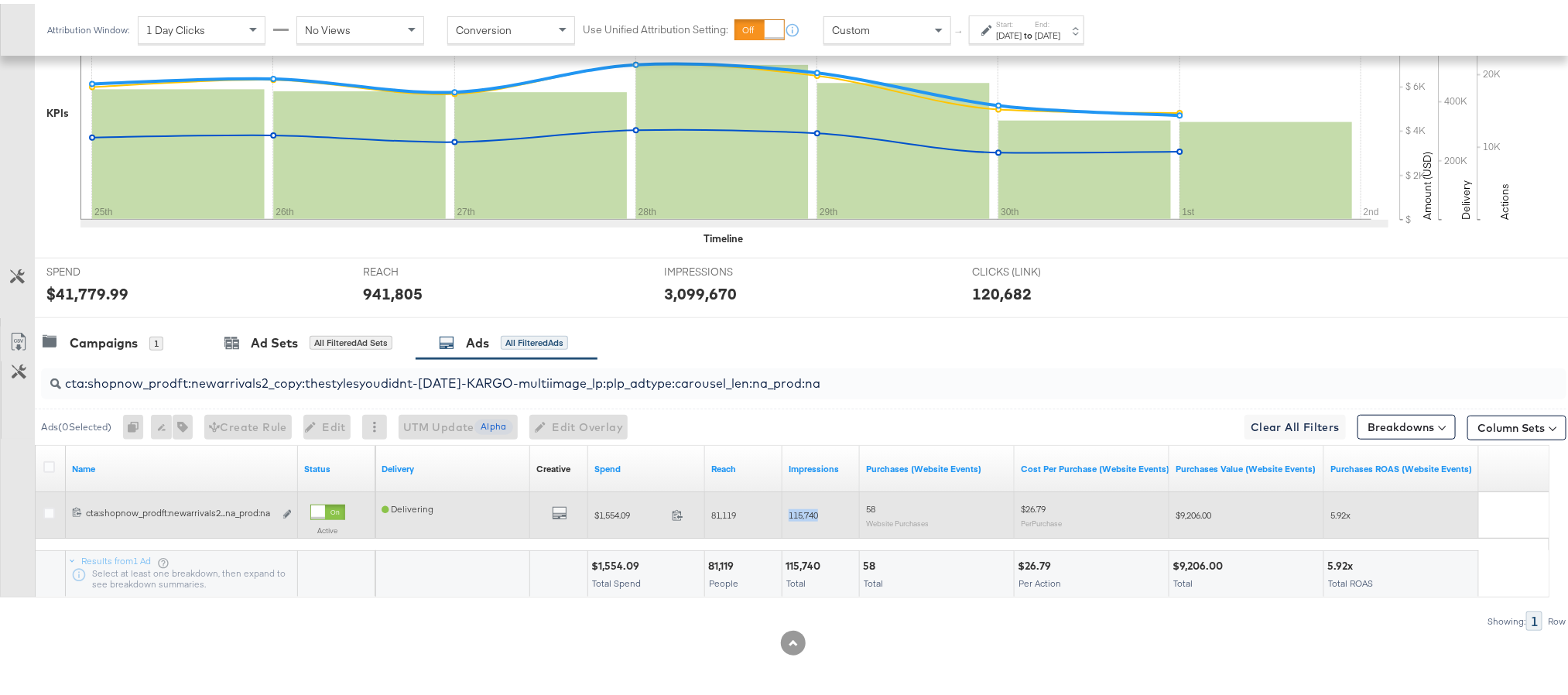
copy span "115,740"
click at [807, 507] on span "115,740" at bounding box center [803, 512] width 29 height 12
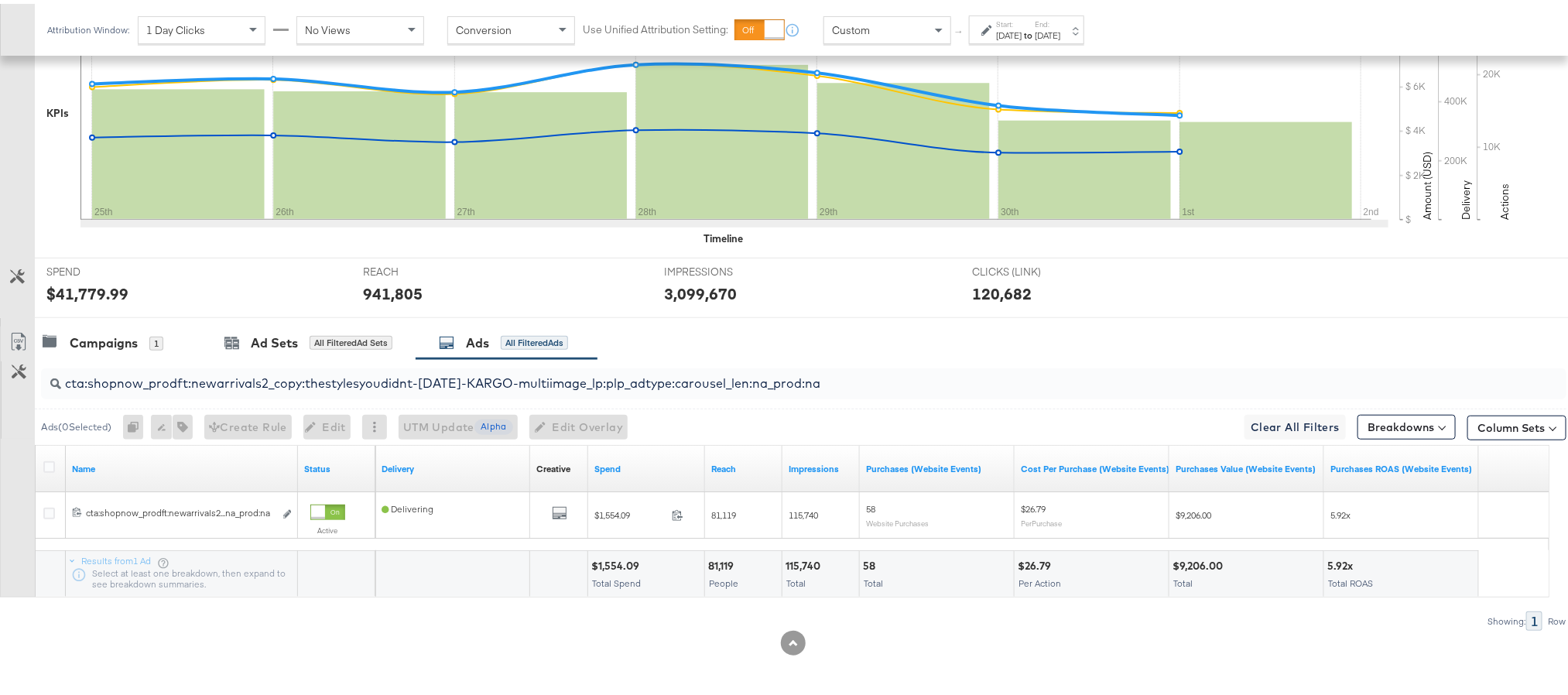
click at [233, 381] on input "cta:shopnow_prodft:newarrivals2_copy:thestylesyoudidnt-jan23-KARGO-multiimage_l…" at bounding box center [743, 373] width 1364 height 30
paste input "womensshoes_copy:cominginhot-nov15-KARGO"
click at [277, 381] on input "cta:shopnow_prodft:womensshoes_copy:cominginhot-nov15-KARGO_lp:plp_adtype:carou…" at bounding box center [743, 373] width 1364 height 30
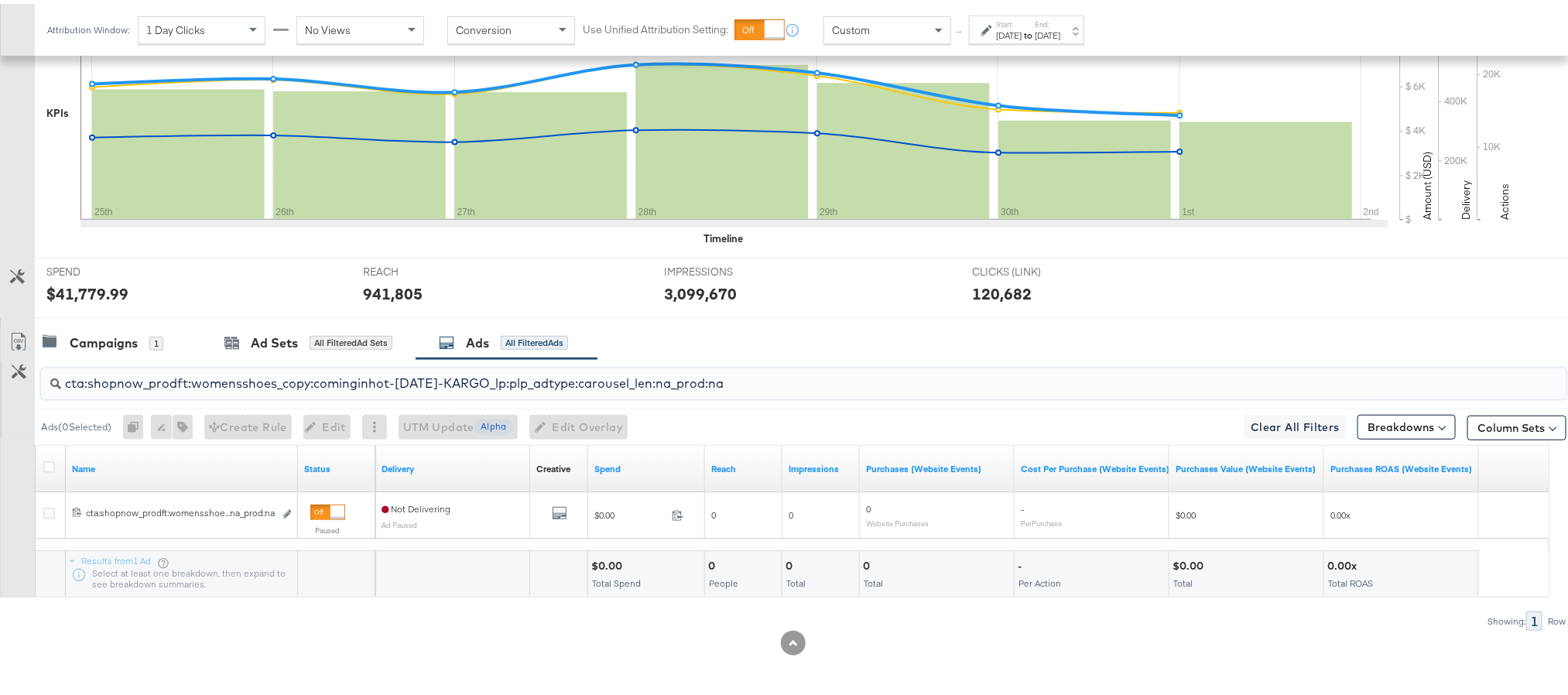
click at [277, 381] on input "cta:shopnow_prodft:womensshoes_copy:cominginhot-nov15-KARGO_lp:plp_adtype:carou…" at bounding box center [743, 373] width 1364 height 30
paste input "2"
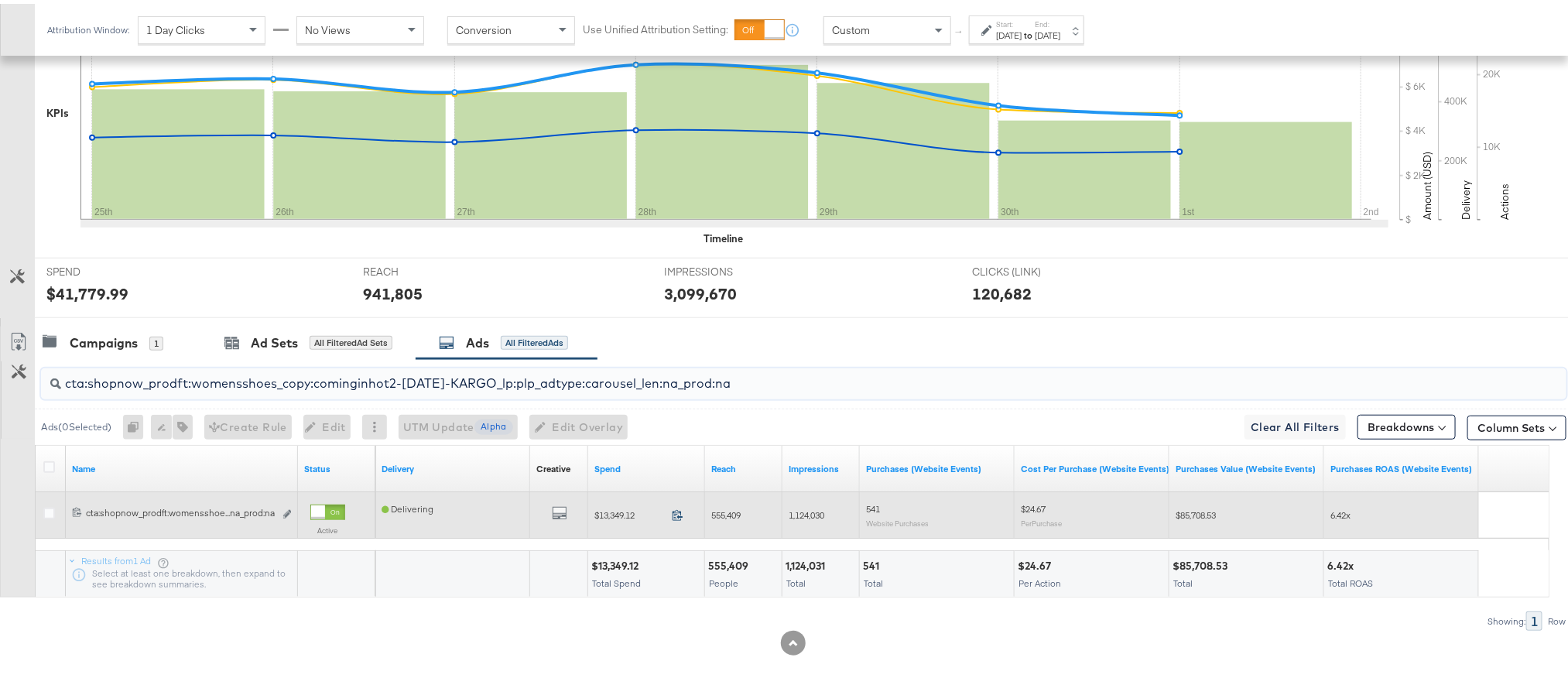
click at [677, 512] on icon at bounding box center [678, 512] width 12 height 12
click at [725, 513] on span "555,409" at bounding box center [726, 512] width 29 height 12
click at [807, 511] on span "1,124,030" at bounding box center [806, 512] width 36 height 12
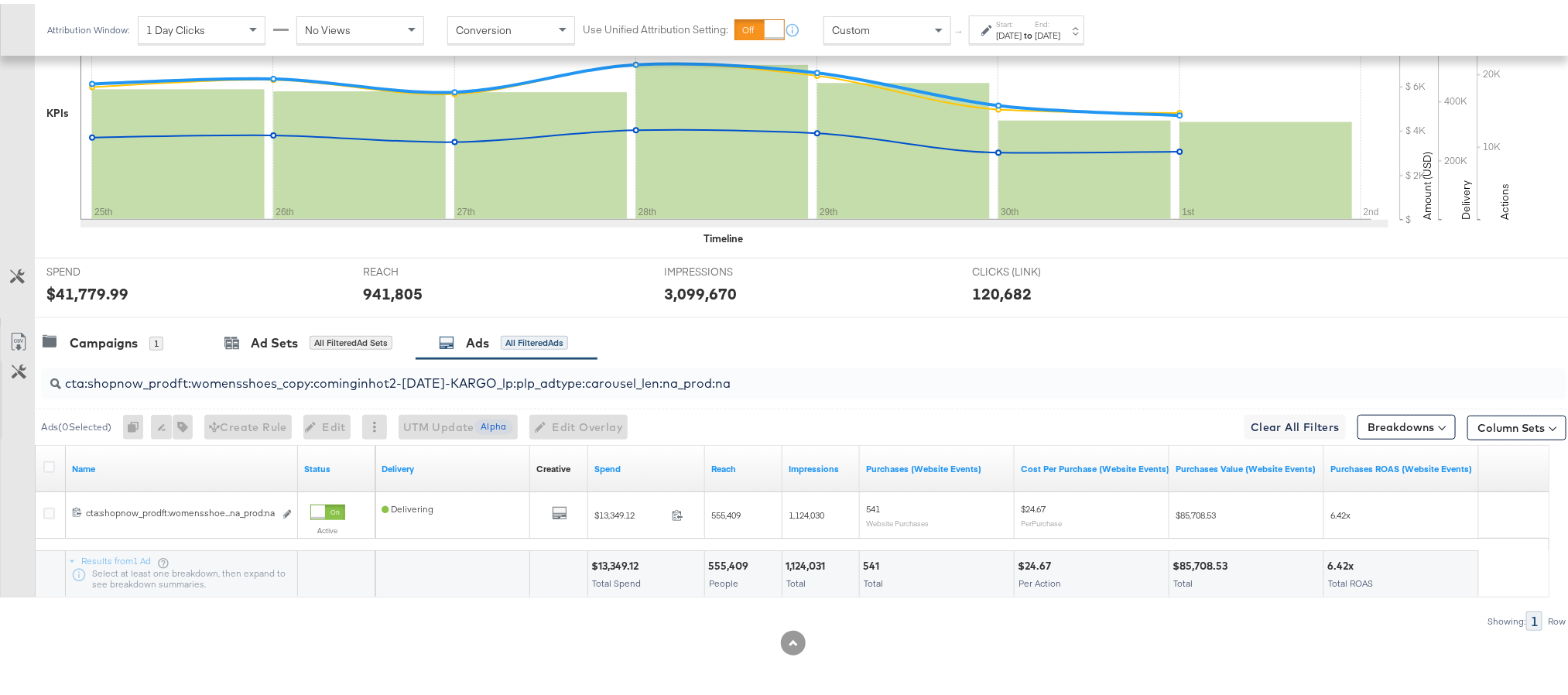
click at [316, 379] on input "cta:shopnow_prodft:womensshoes_copy:cominginhot2-nov15-KARGO_lp:plp_adtype:caro…" at bounding box center [743, 373] width 1364 height 30
paste input "starrating_copy:meetthestars-feb19-KARGO-multiimage"
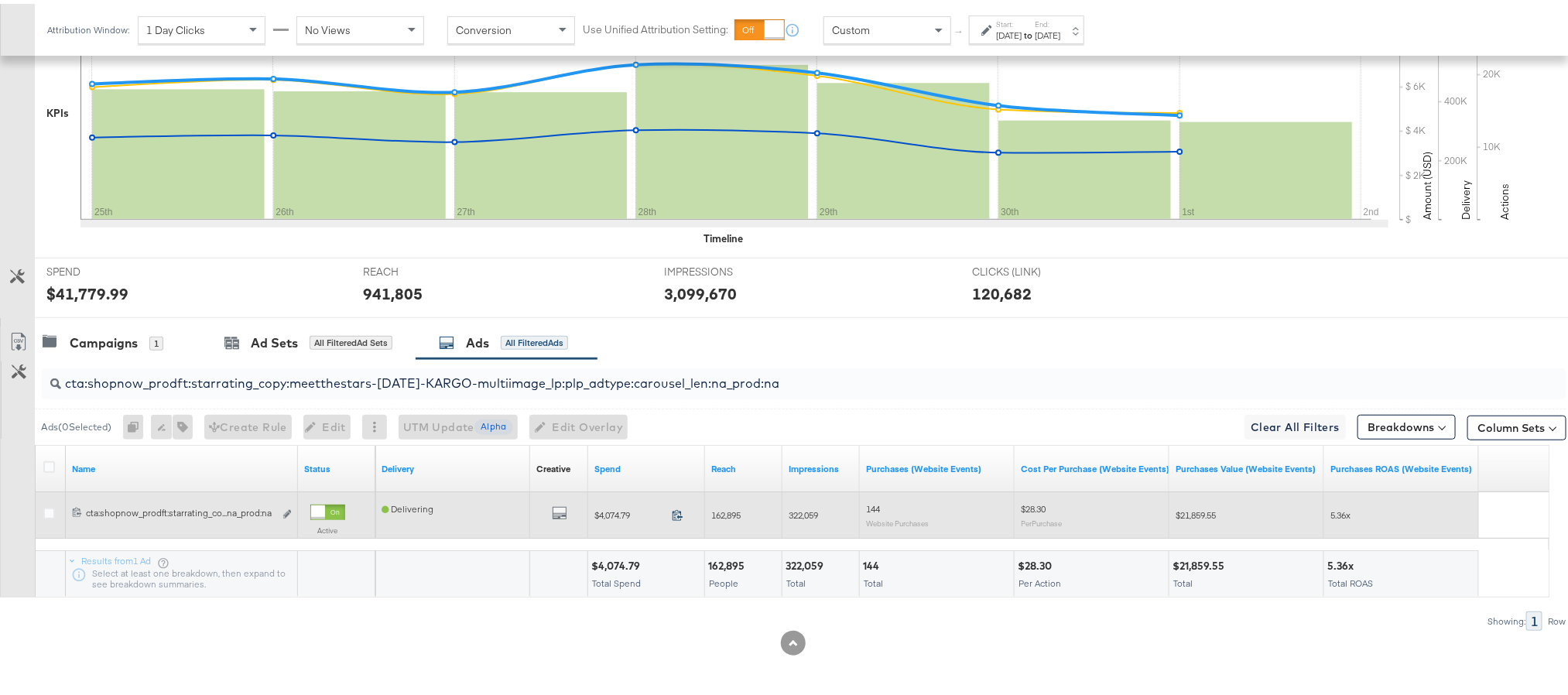
click at [677, 513] on icon at bounding box center [678, 512] width 12 height 12
click at [739, 513] on span "162,895" at bounding box center [726, 512] width 29 height 12
click at [806, 511] on span "322,059" at bounding box center [803, 512] width 29 height 12
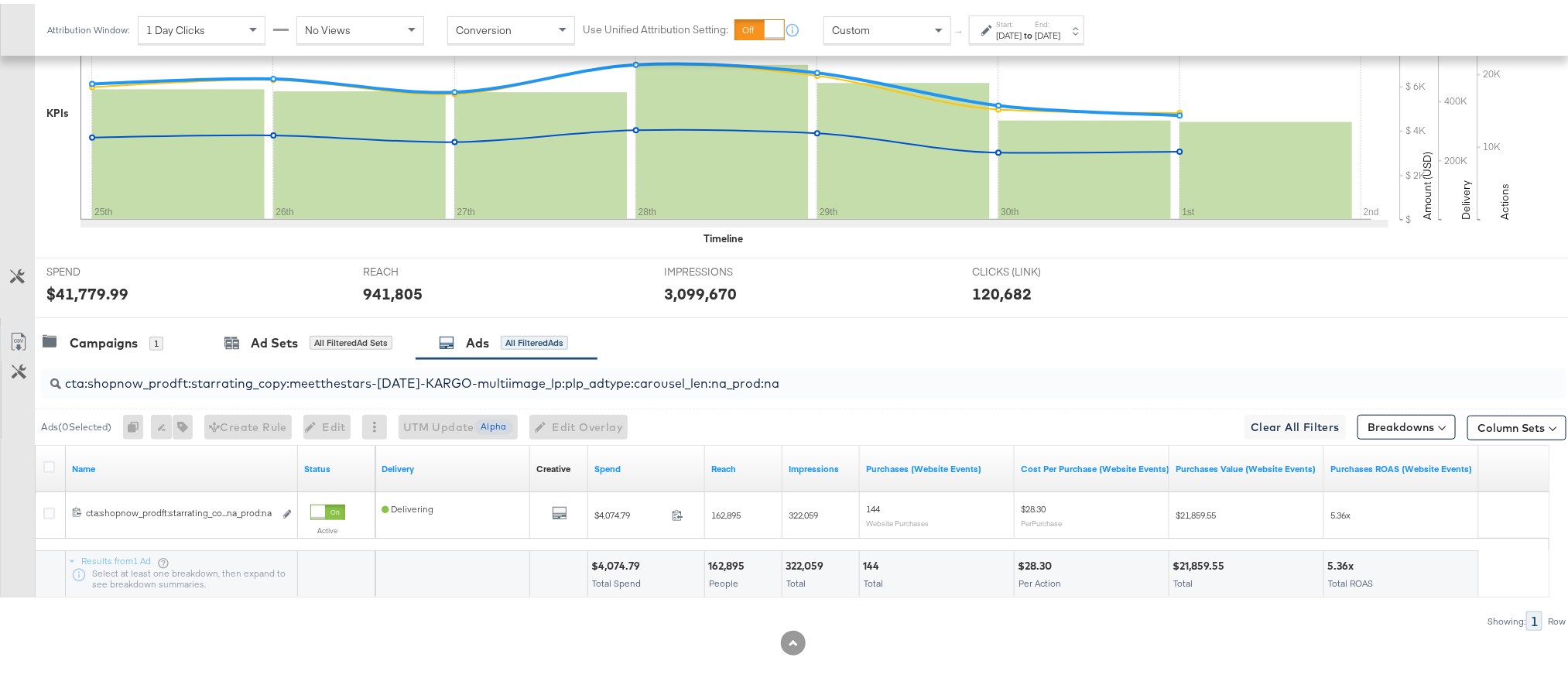
click at [471, 375] on input "cta:shopnow_prodft:starrating_copy:meetthestars-feb19-KARGO-multiimage_lp:plp_a…" at bounding box center [743, 373] width 1364 height 30
paste input "newarrivals_copy:thestylesyoudidnt-apr8-KARGO-4:5"
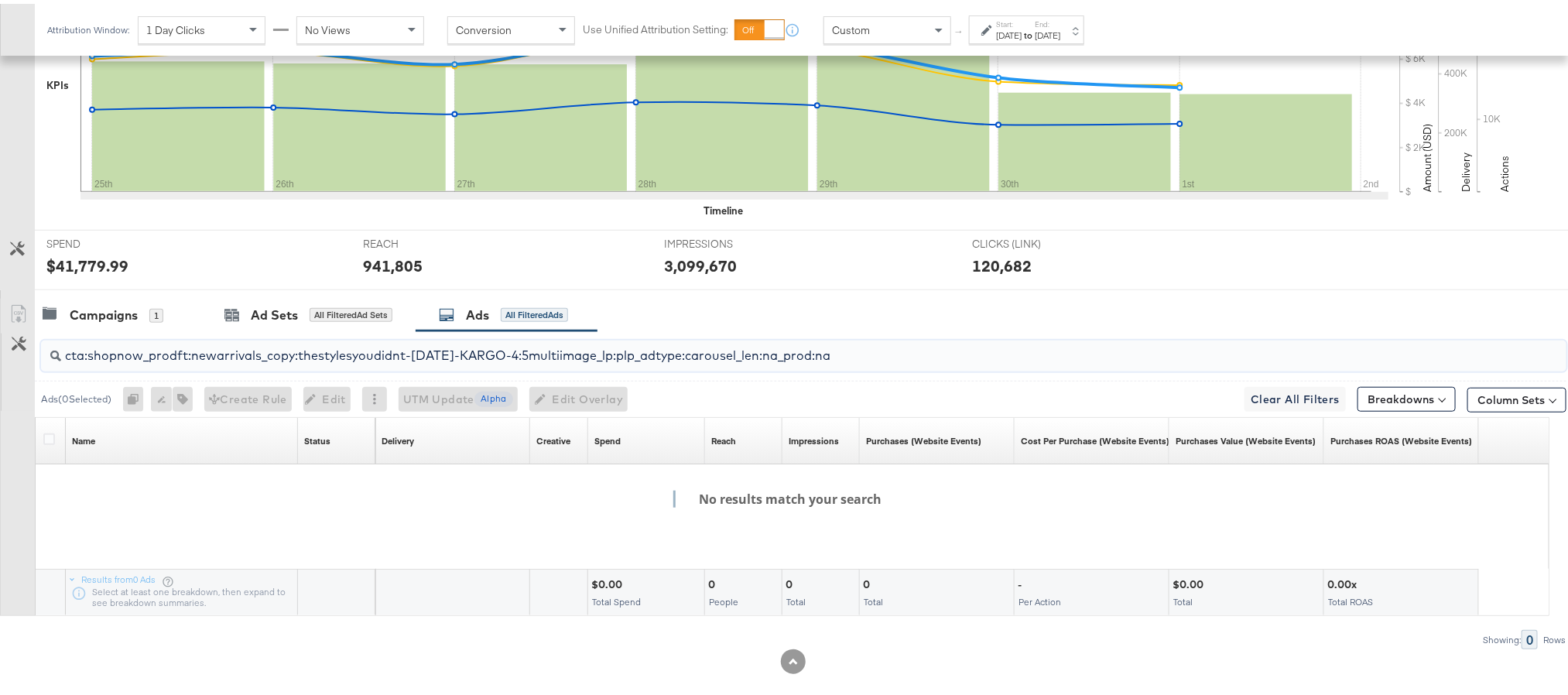
click at [353, 360] on input "cta:shopnow_prodft:newarrivals_copy:thestylesyoudidnt-apr8-KARGO-4:5multiimage_…" at bounding box center [743, 345] width 1364 height 30
paste input "2"
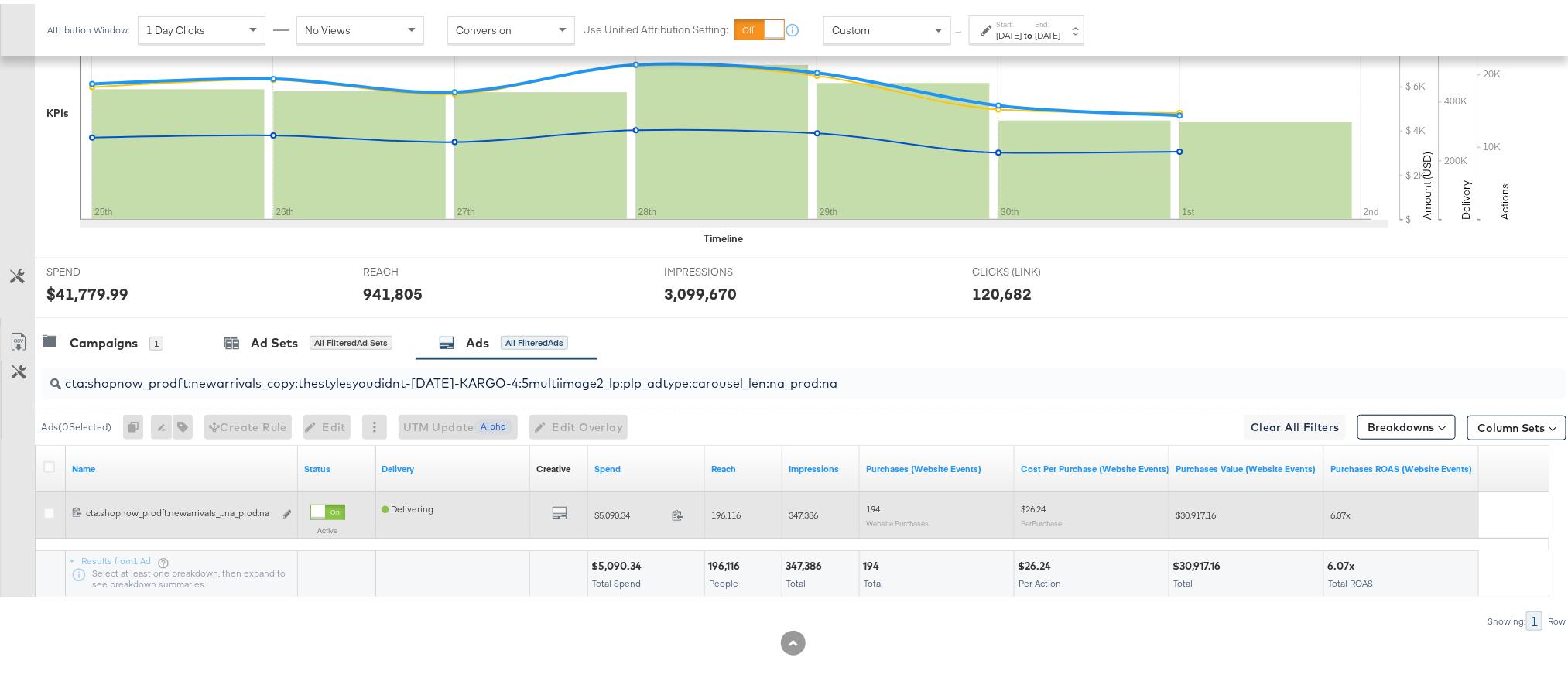
click at [670, 510] on span at bounding box center [683, 513] width 33 height 12
click at [734, 510] on span "196,116" at bounding box center [726, 512] width 29 height 12
click at [794, 515] on span "347,386" at bounding box center [803, 512] width 29 height 12
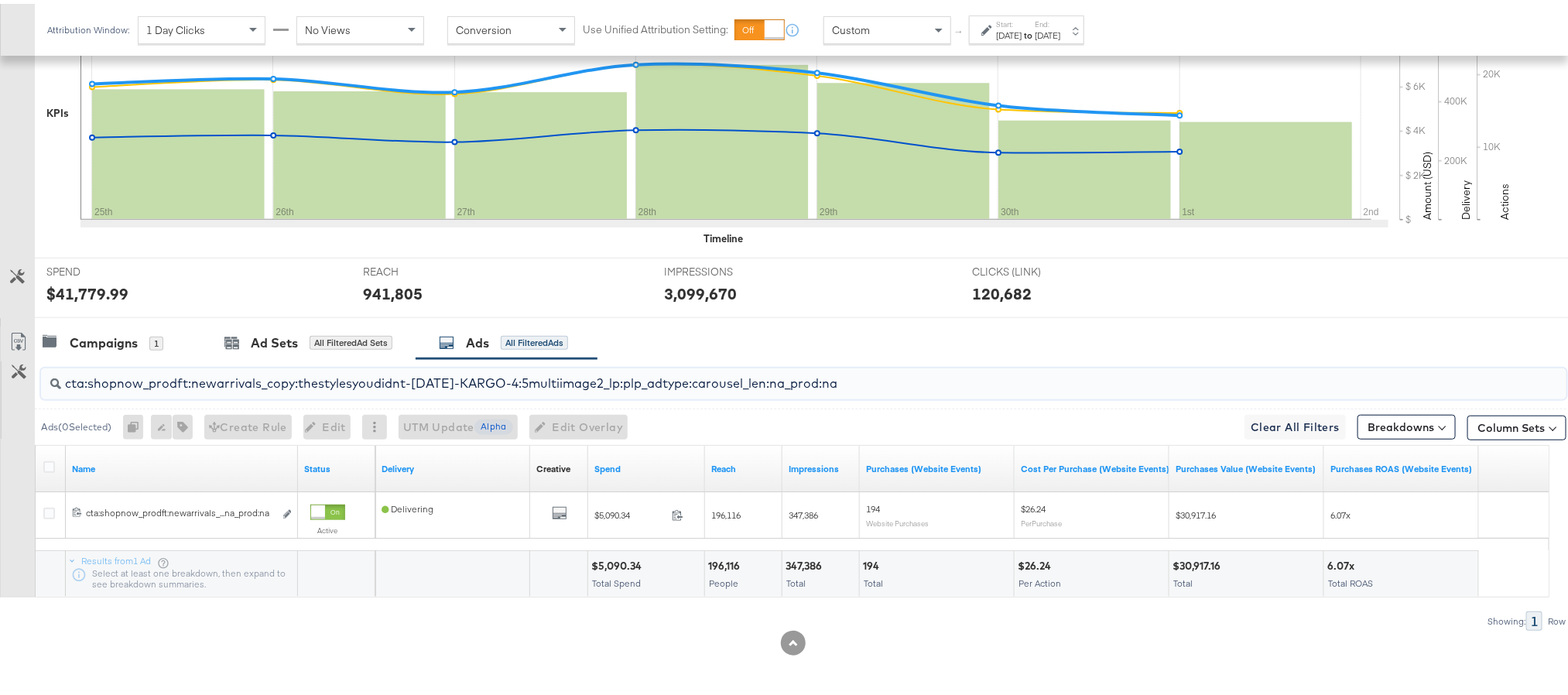
click at [300, 383] on input "cta:shopnow_prodft:newarrivals_copy:thestylesyoudidnt-apr8-KARGO-4:5multiimage2…" at bounding box center [743, 373] width 1364 height 30
paste input "smpass_copy:wesawyou-may28-KARGO"
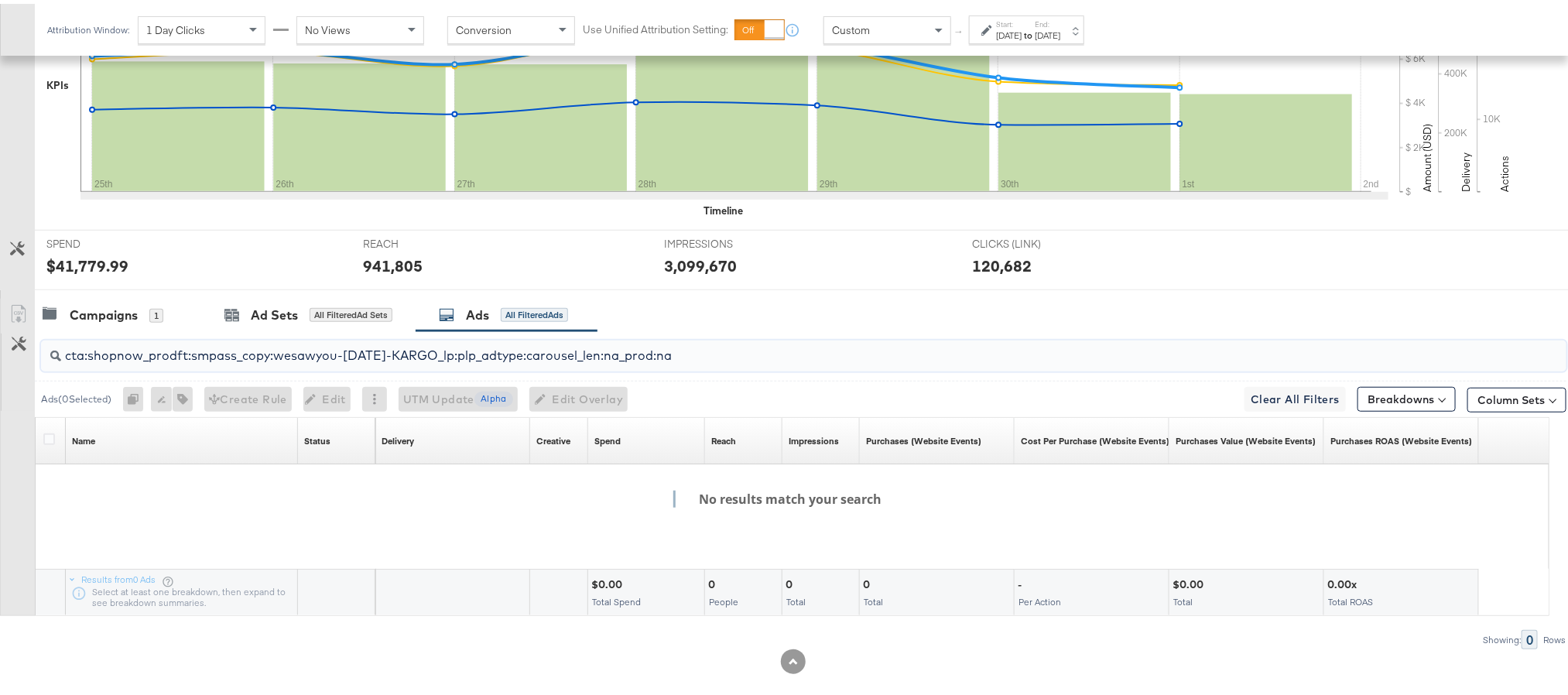
click at [288, 360] on input "cta:shopnow_prodft:smpass_copy:wesawyou-may28-KARGO_lp:plp_adtype:carousel_len:…" at bounding box center [743, 345] width 1364 height 30
paste input "2"
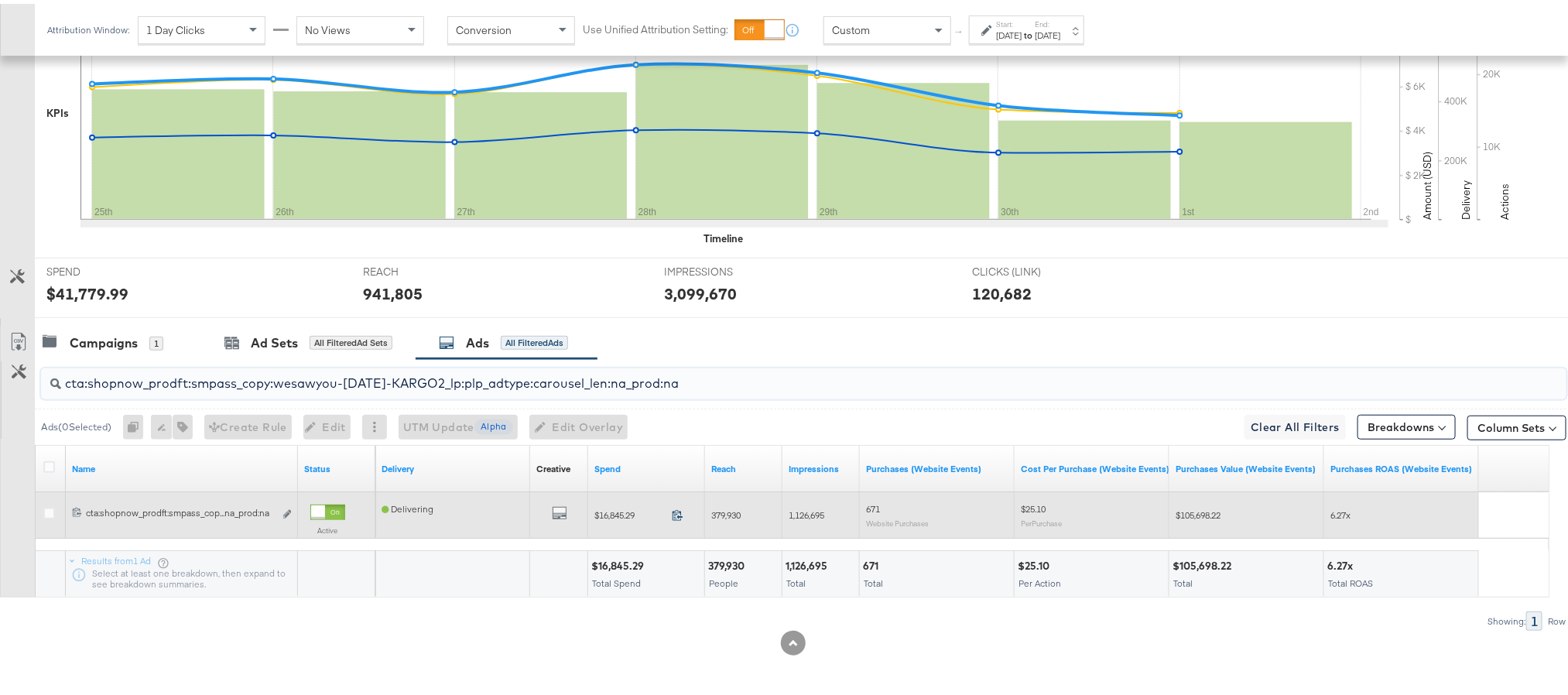
type input "cta:shopnow_prodft:smpass_copy:wesawyou-may28-KARGO2_lp:plp_adtype:carousel_len…"
click at [679, 509] on icon at bounding box center [678, 511] width 10 height 11
click at [732, 512] on span "379,930" at bounding box center [726, 512] width 29 height 12
click at [806, 511] on span "1,126,695" at bounding box center [806, 512] width 36 height 12
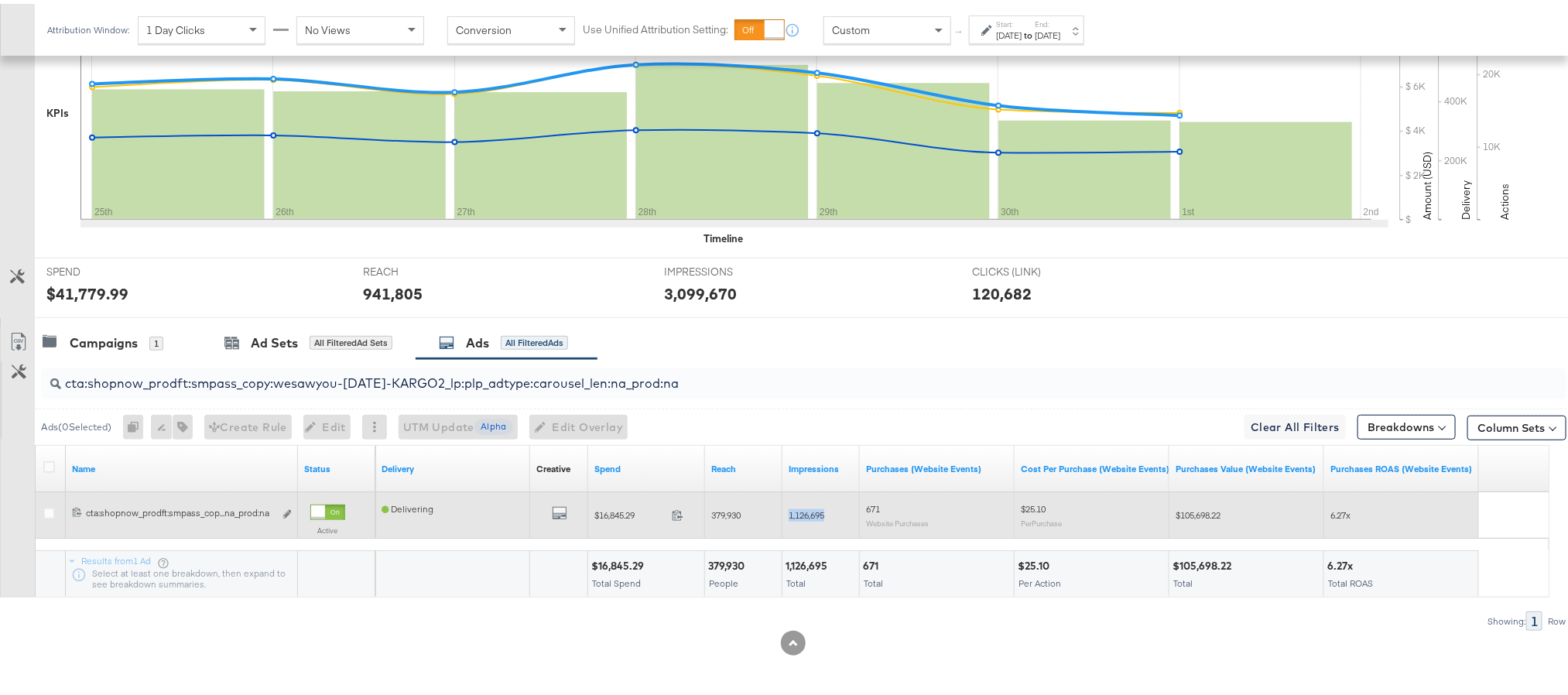
click at [806, 511] on span "1,126,695" at bounding box center [806, 512] width 36 height 12
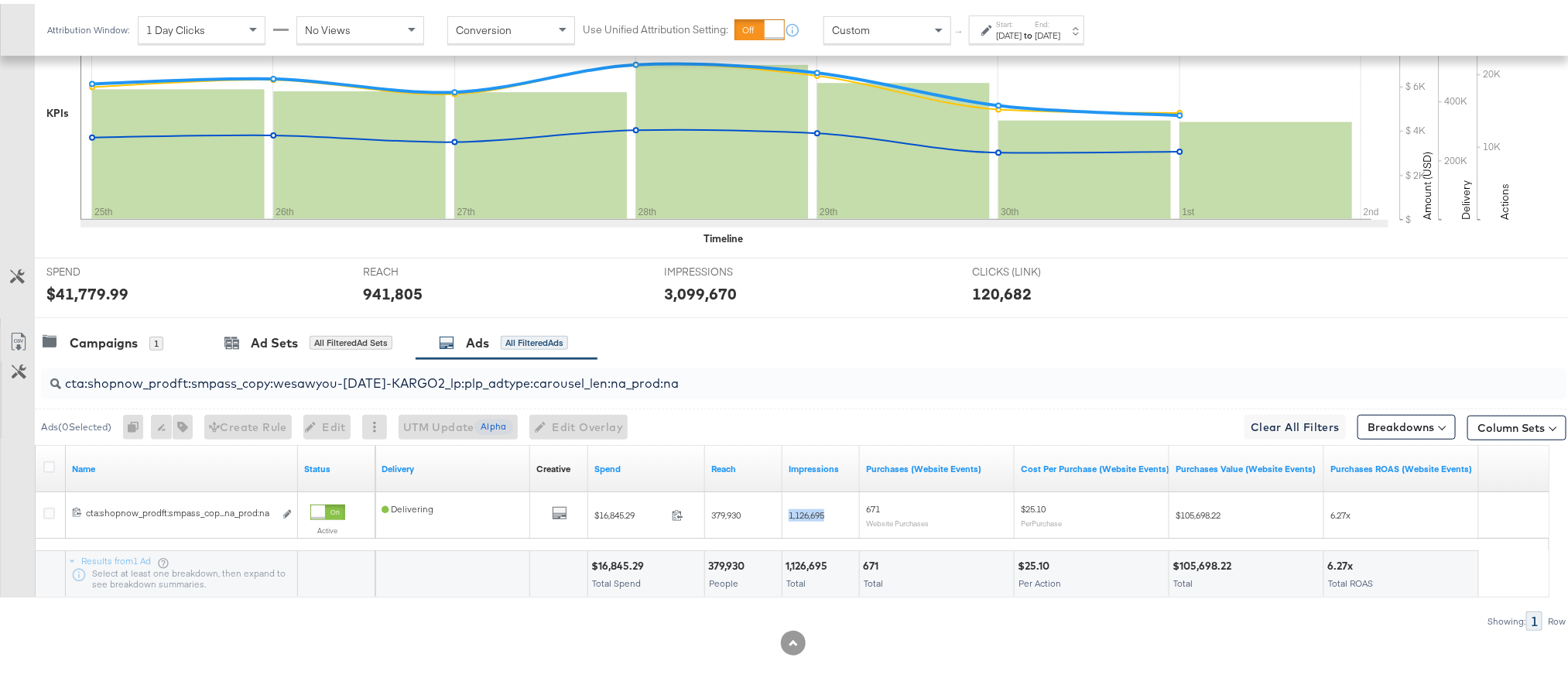
scroll to position [0, 0]
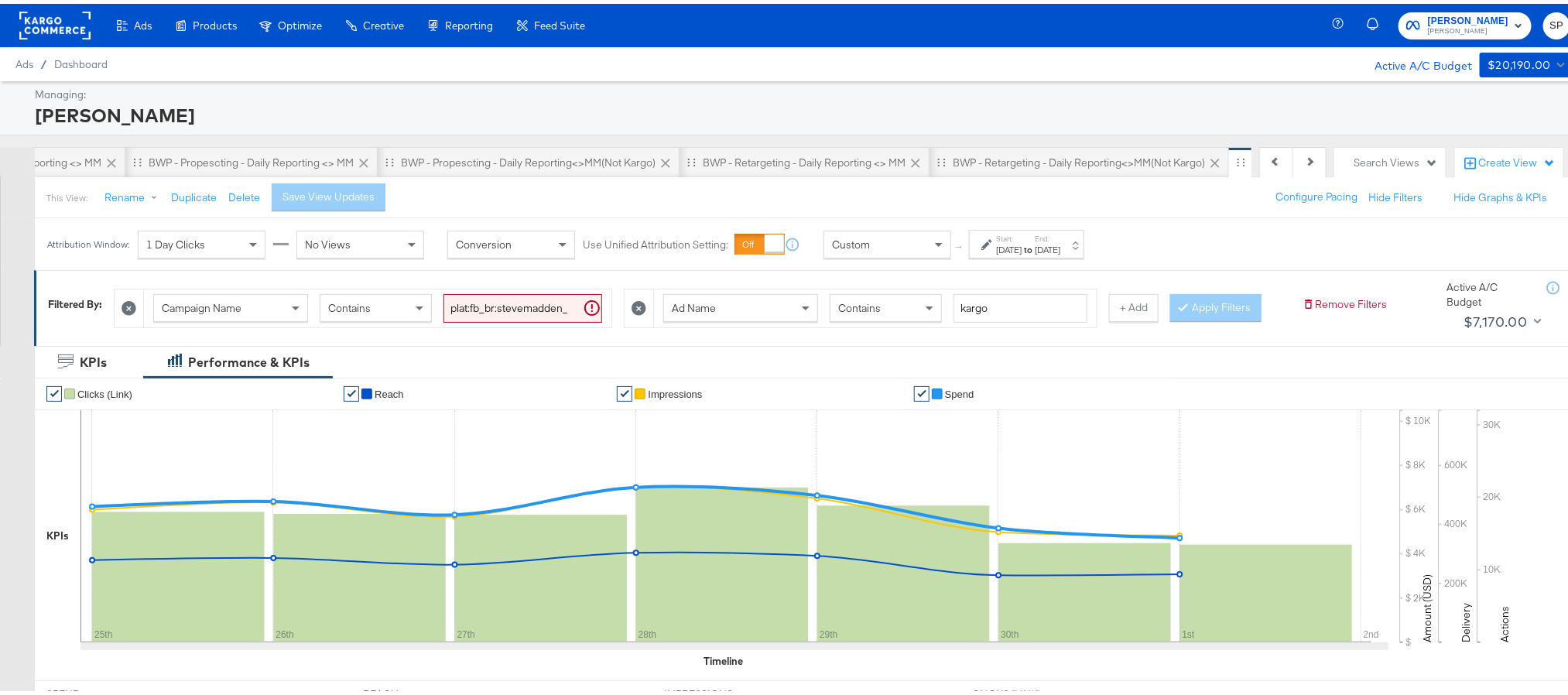
click at [70, 31] on rect at bounding box center [54, 21] width 71 height 28
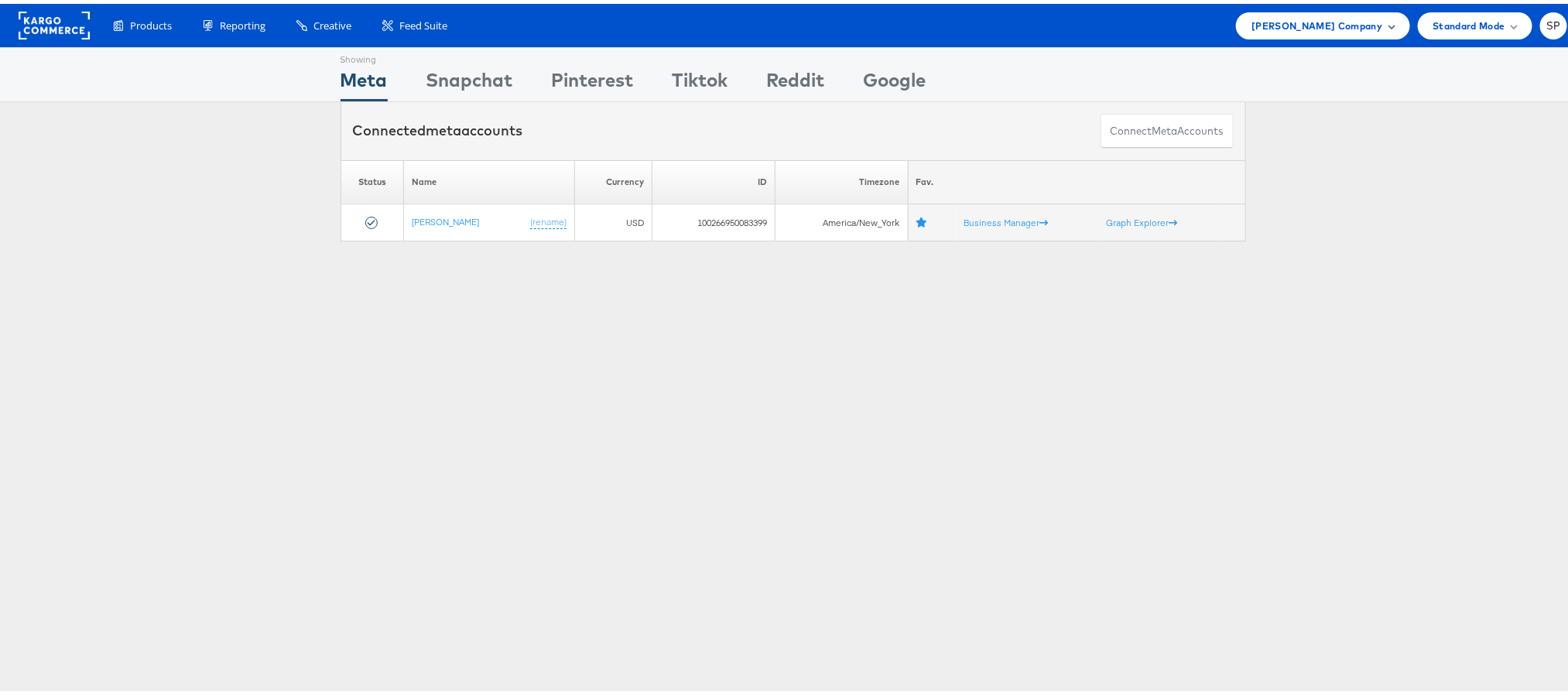
click at [1251, 26] on span "[PERSON_NAME] Company" at bounding box center [1317, 21] width 131 height 17
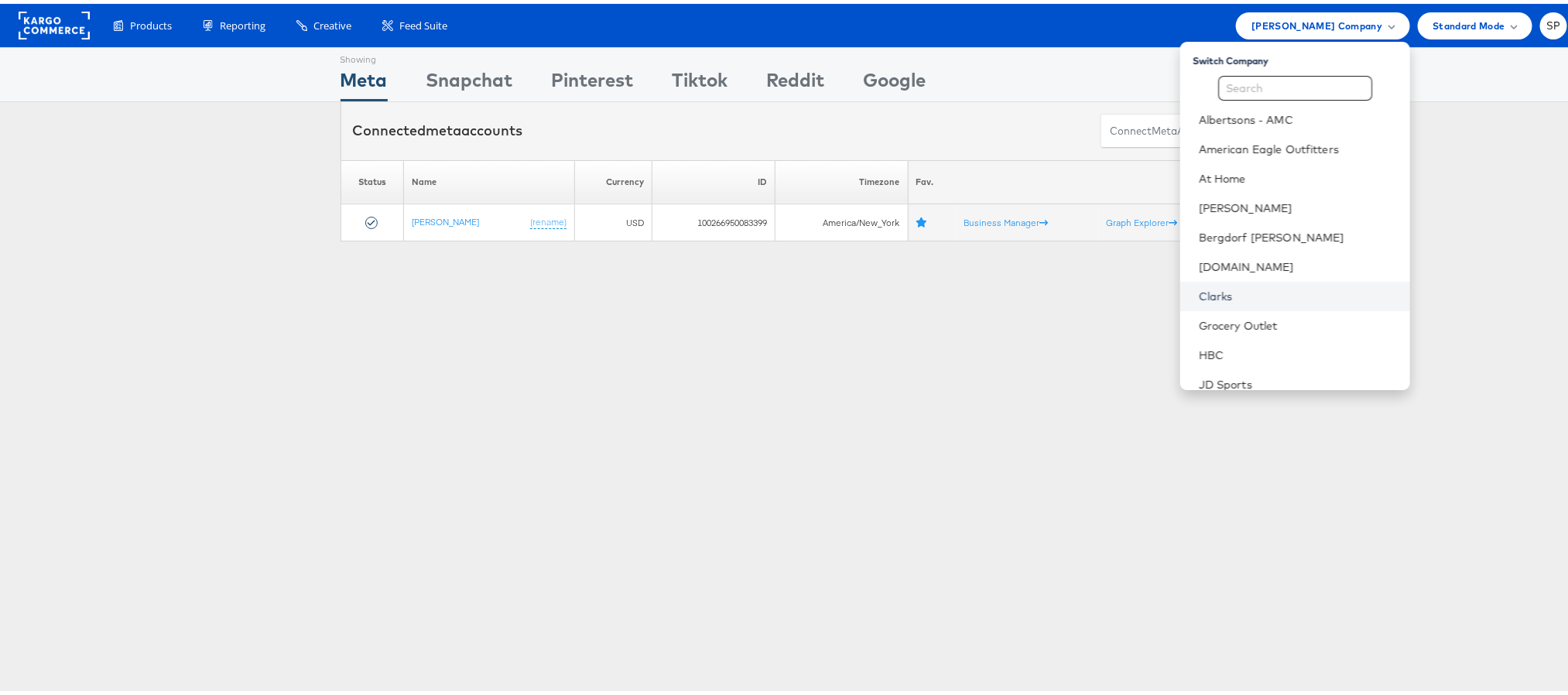
click at [1199, 286] on link "Clarks" at bounding box center [1298, 292] width 199 height 16
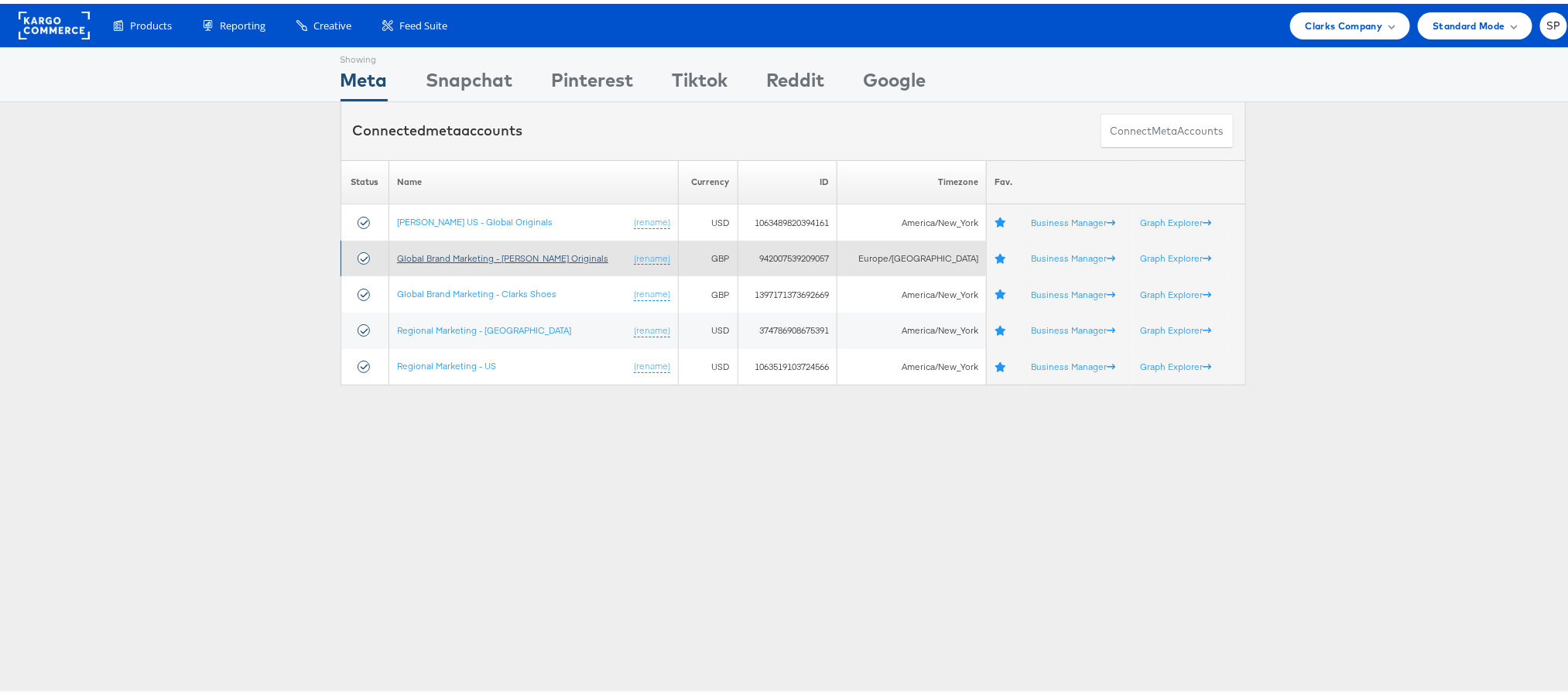
click at [542, 257] on link "Global Brand Marketing - [PERSON_NAME] Originals" at bounding box center [503, 254] width 212 height 12
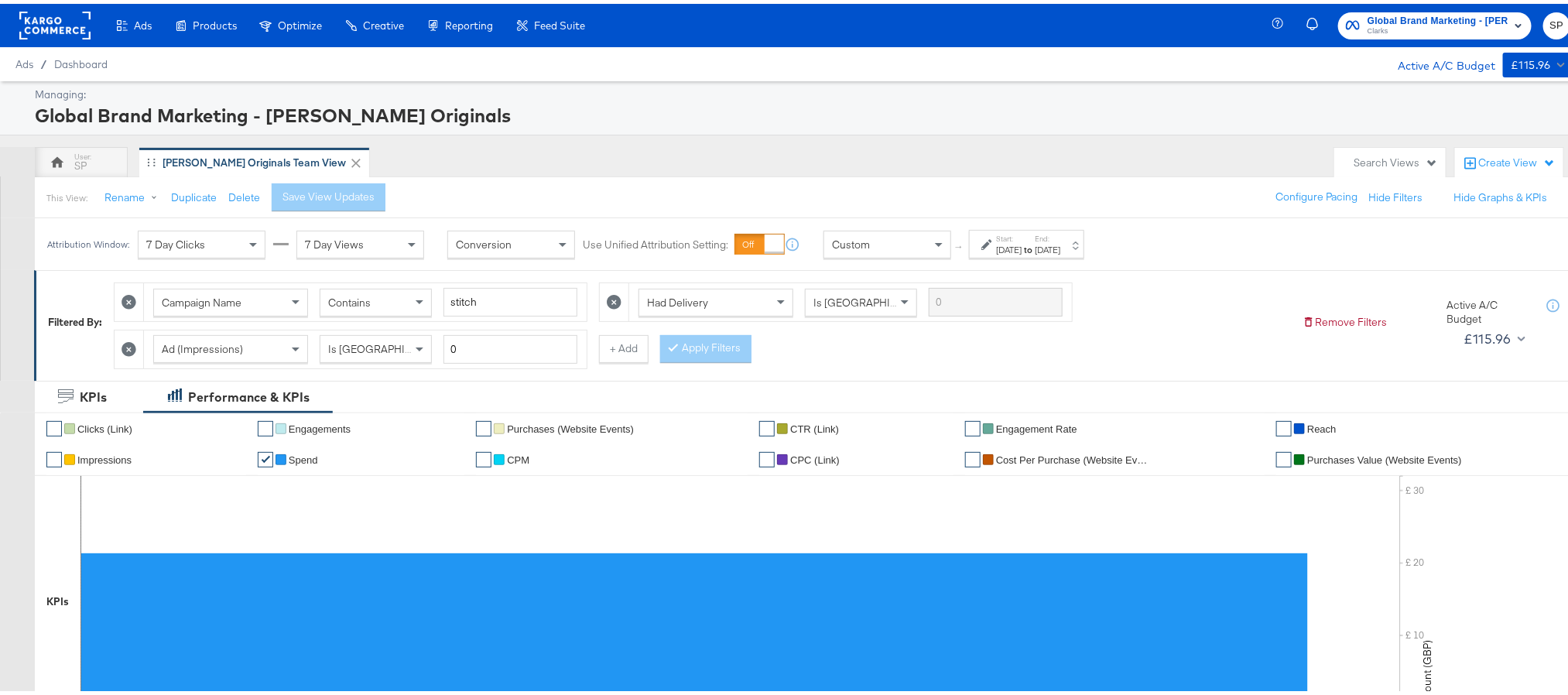
click at [1021, 252] on div "[DATE]" at bounding box center [1009, 246] width 25 height 13
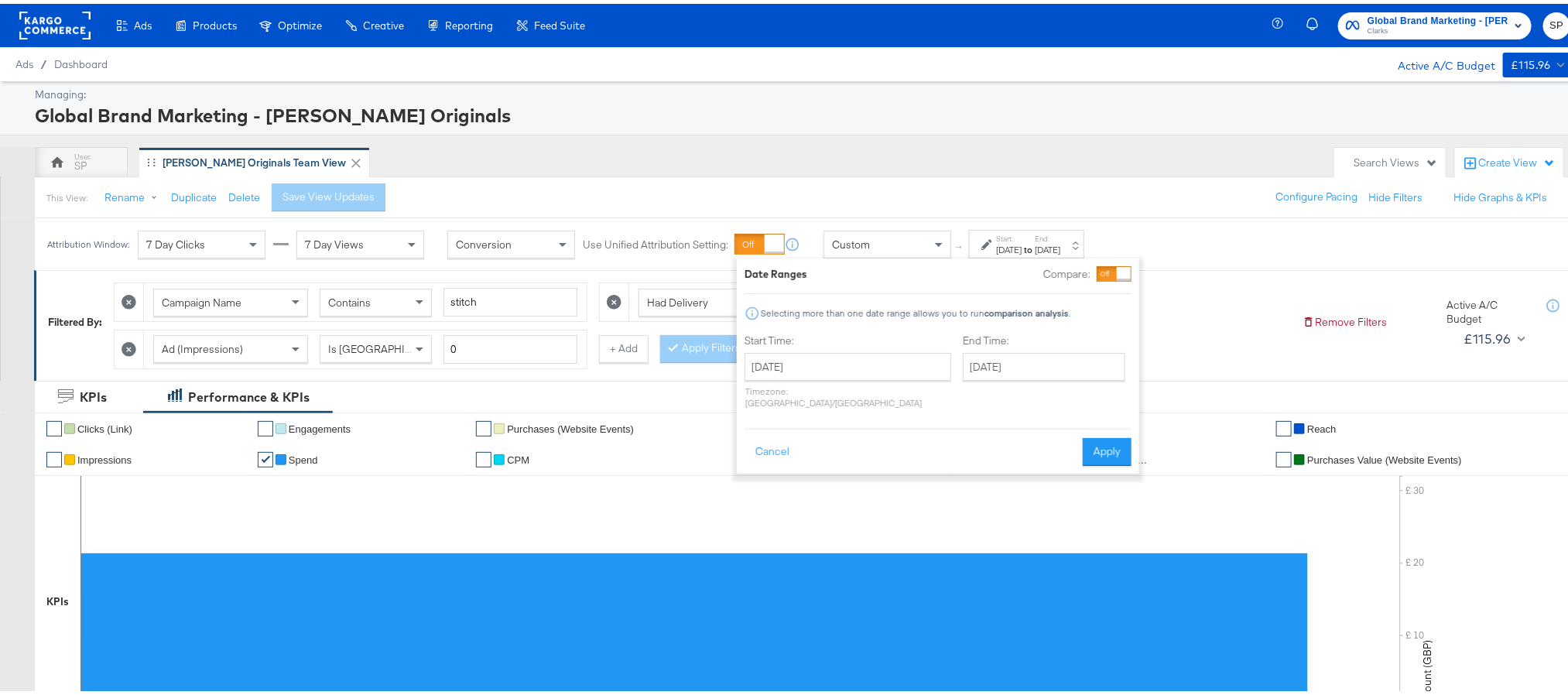
click at [1164, 256] on div "Attribution Window: 7 Day Clicks 7 Day Views Conversion Use Unified Attribution…" at bounding box center [792, 240] width 1585 height 51
click at [651, 123] on div "Global Brand Marketing - [PERSON_NAME] Originals" at bounding box center [801, 111] width 1532 height 26
click at [762, 435] on button "Cancel" at bounding box center [772, 447] width 55 height 28
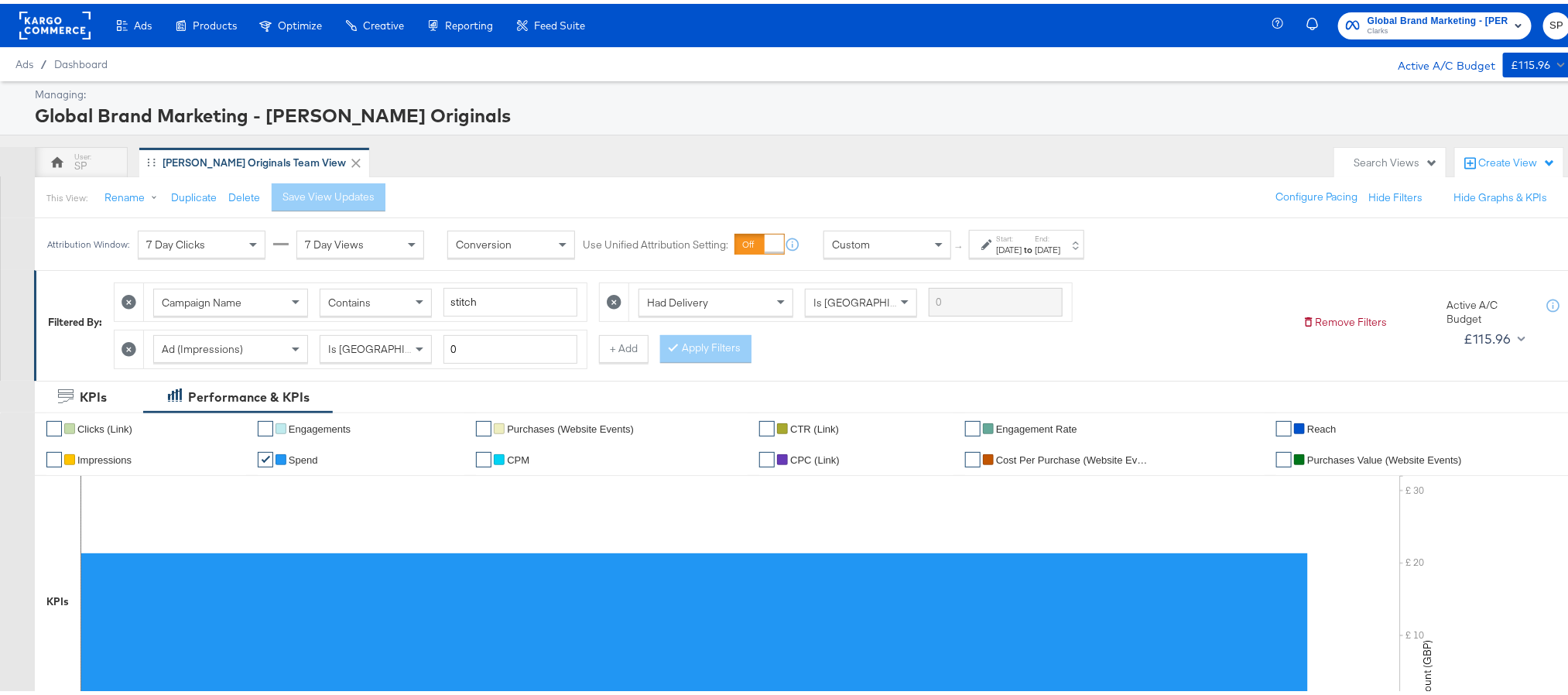
click at [1413, 31] on span "Clarks" at bounding box center [1438, 27] width 141 height 13
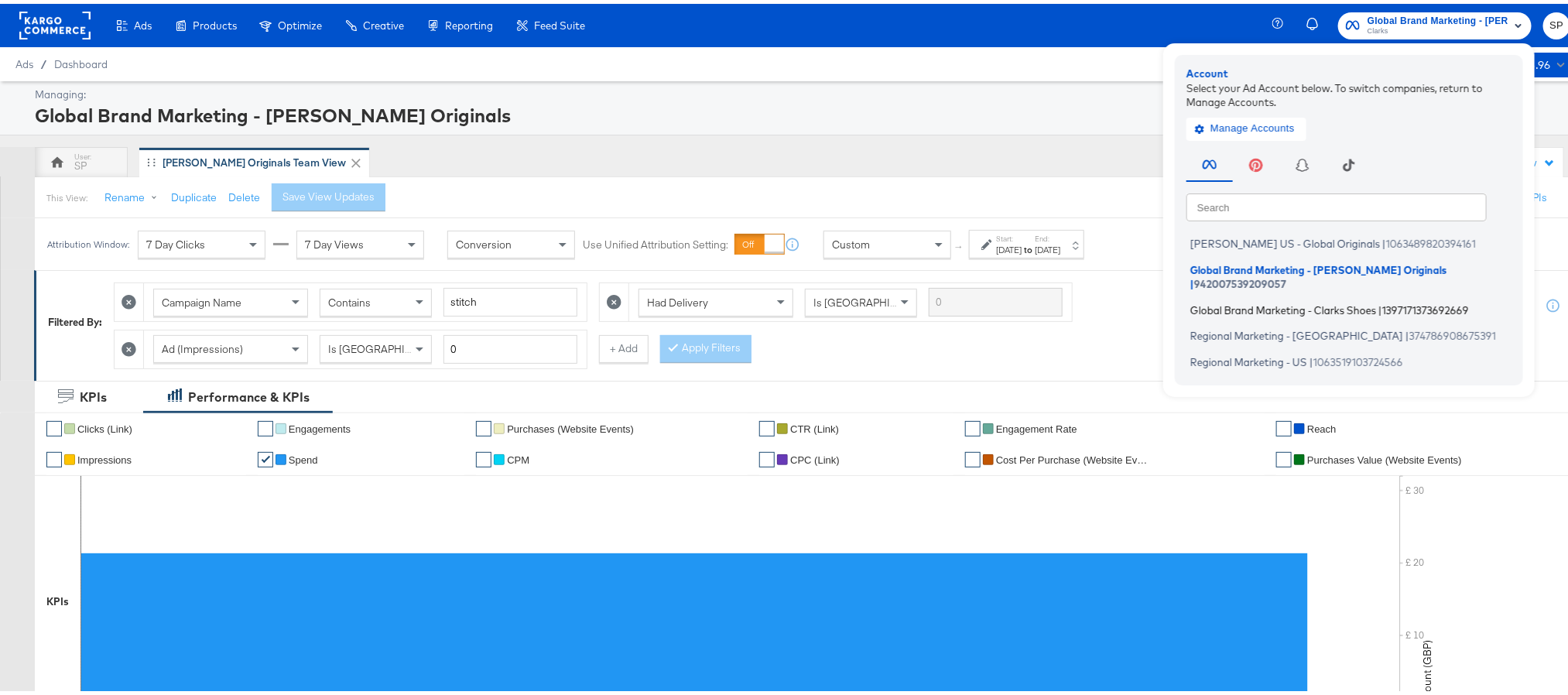
click at [1238, 299] on span "Global Brand Marketing - Clarks Shoes" at bounding box center [1283, 305] width 185 height 13
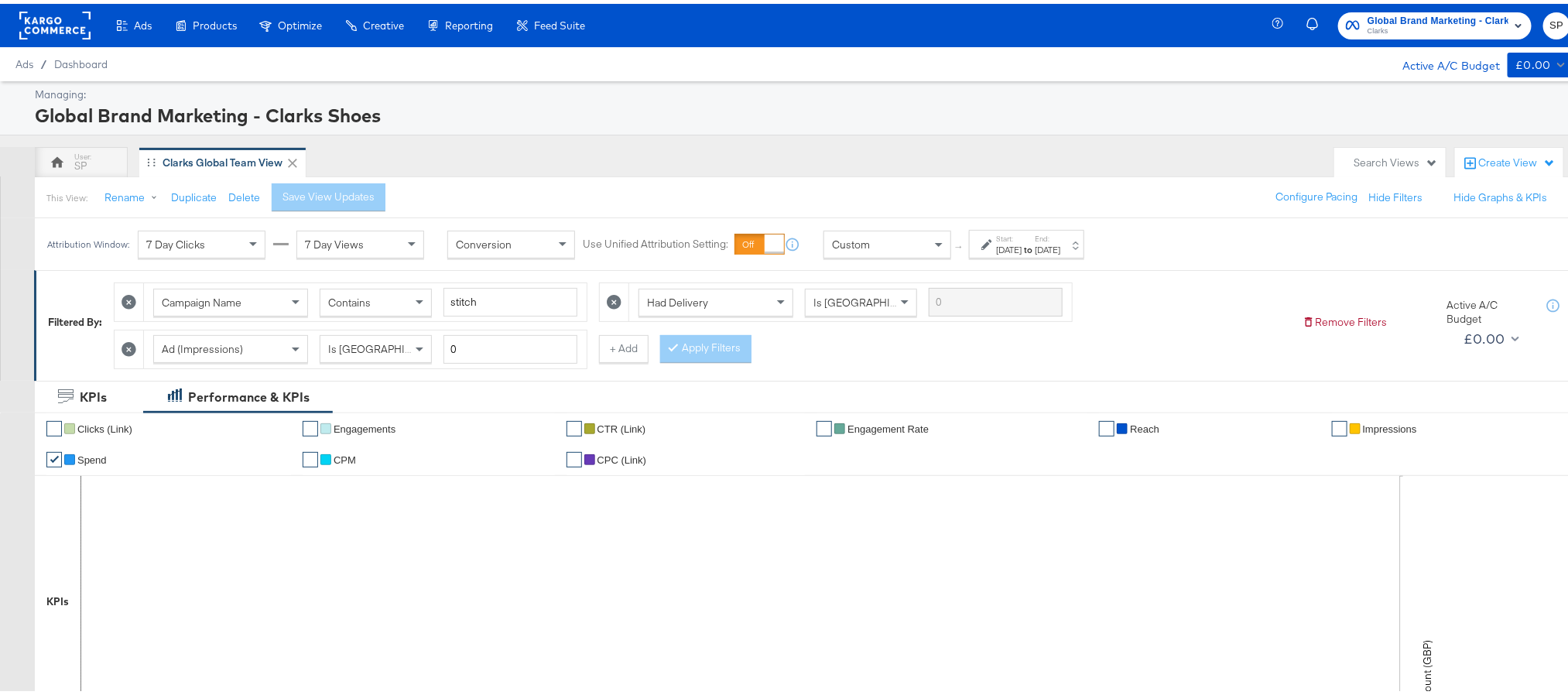
click at [68, 17] on rect at bounding box center [54, 21] width 71 height 28
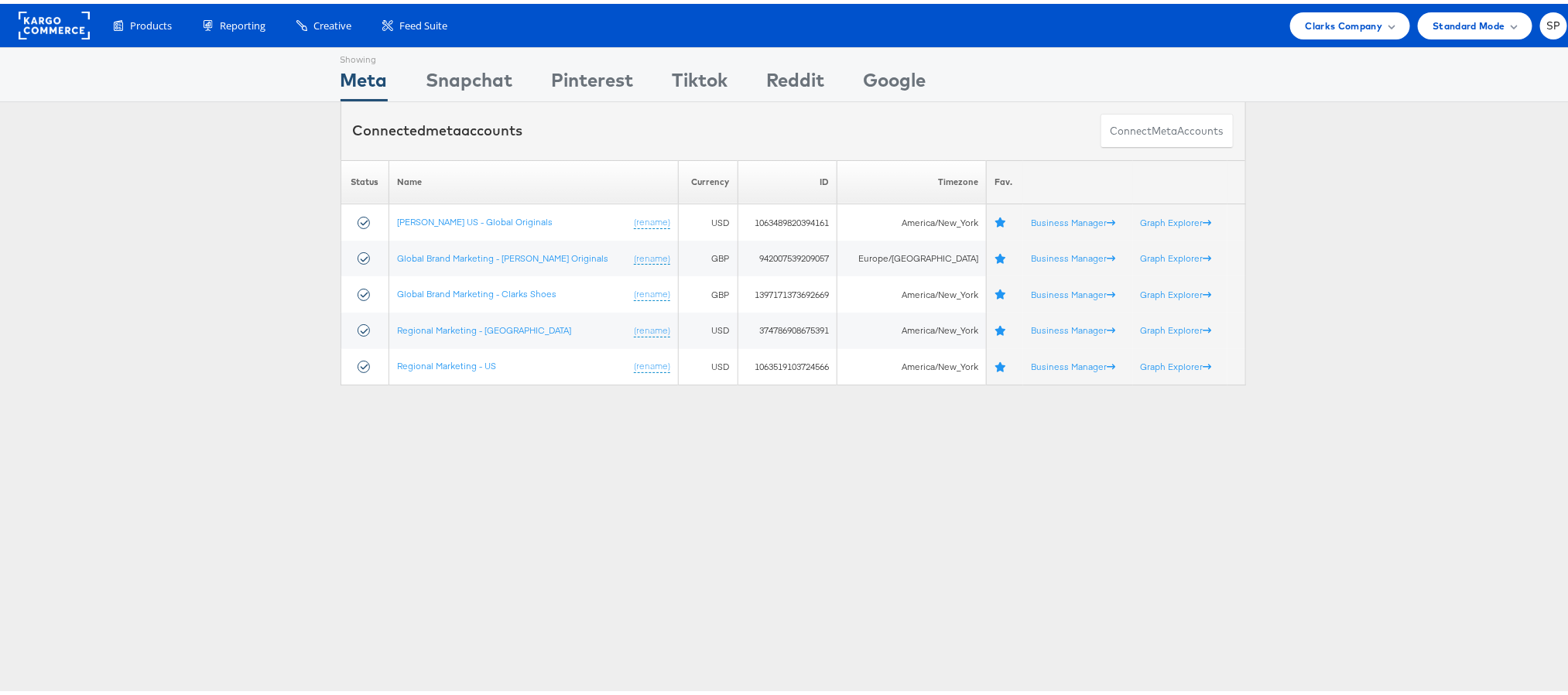
click at [1321, 5] on div "Products Product Catalogs Enhance Your Product Catalog, Map Them to Publishers,…" at bounding box center [792, 21] width 1585 height 44
click at [1321, 19] on span "Clarks Company" at bounding box center [1345, 21] width 78 height 17
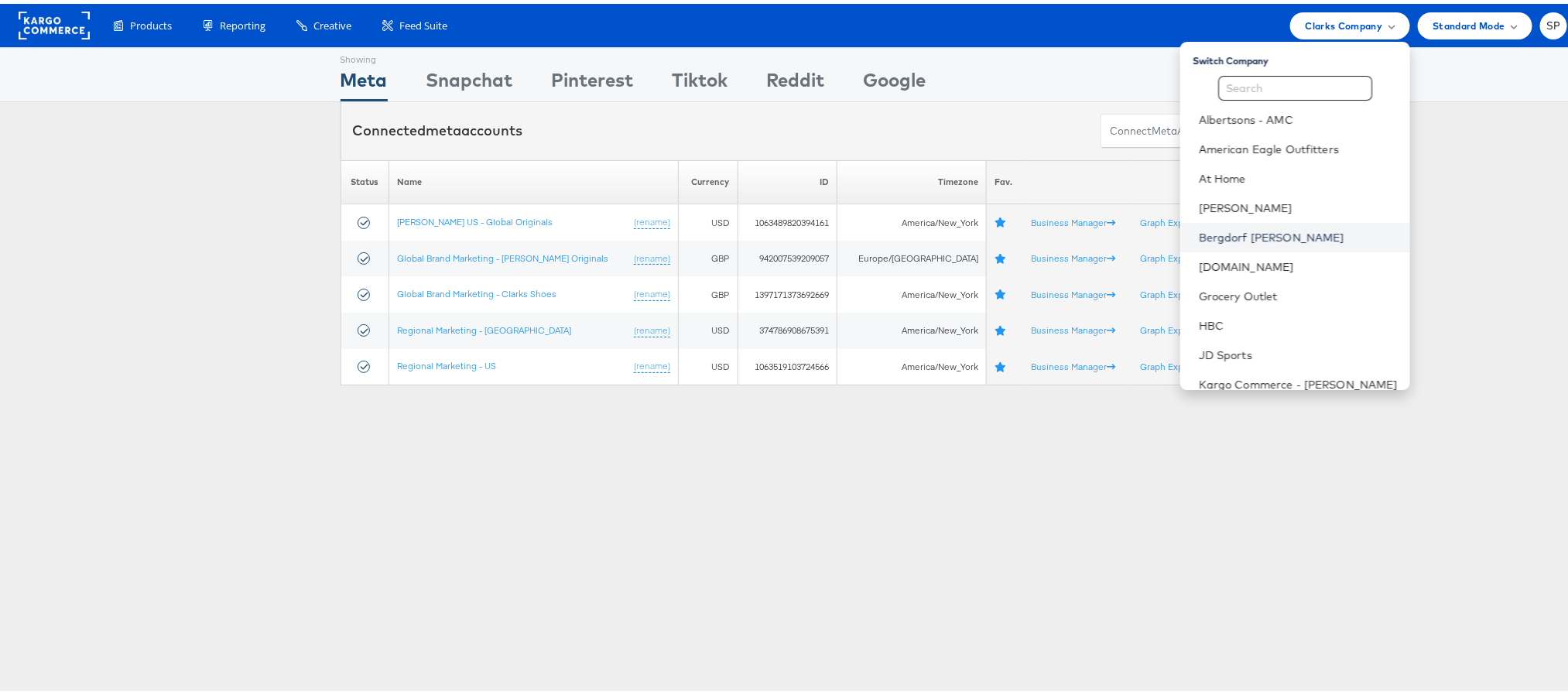
scroll to position [191, 0]
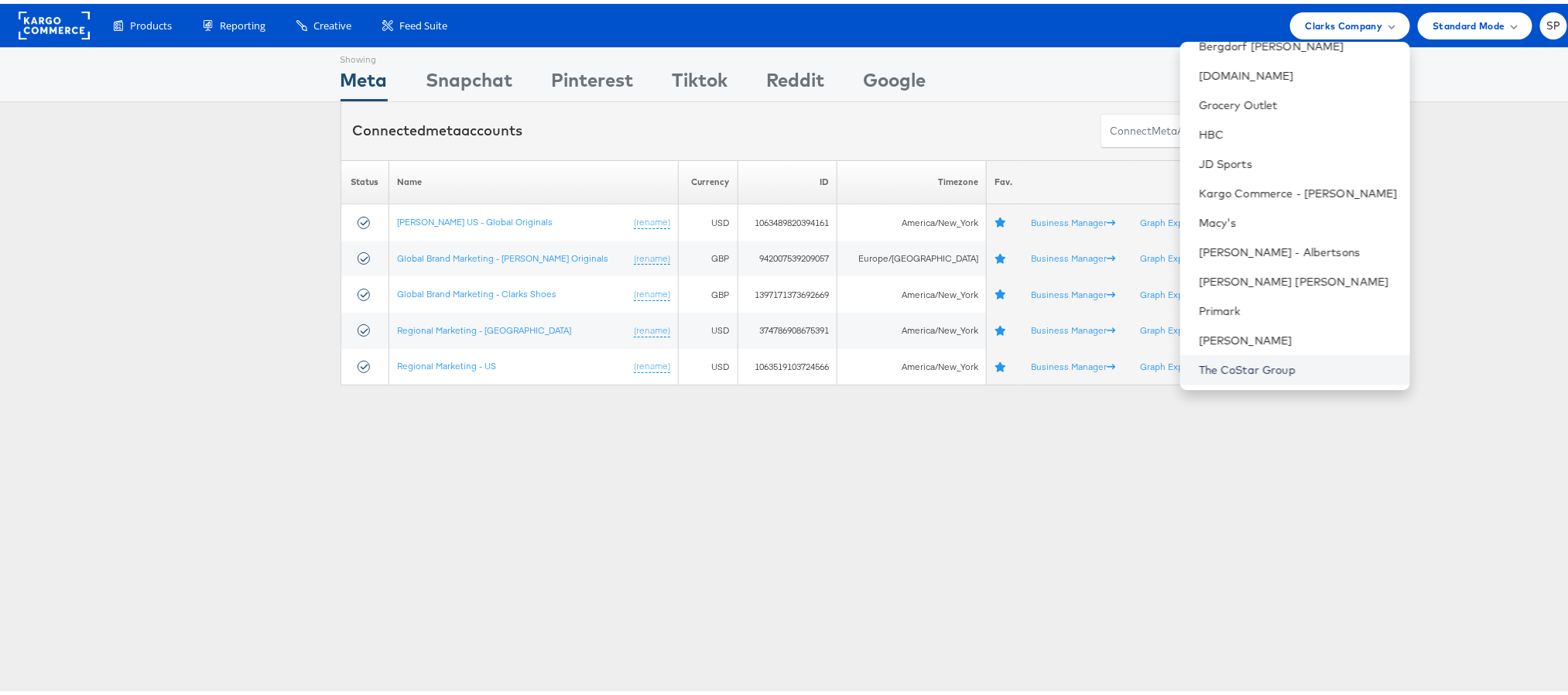
click at [1230, 360] on link "The CoStar Group" at bounding box center [1298, 366] width 199 height 16
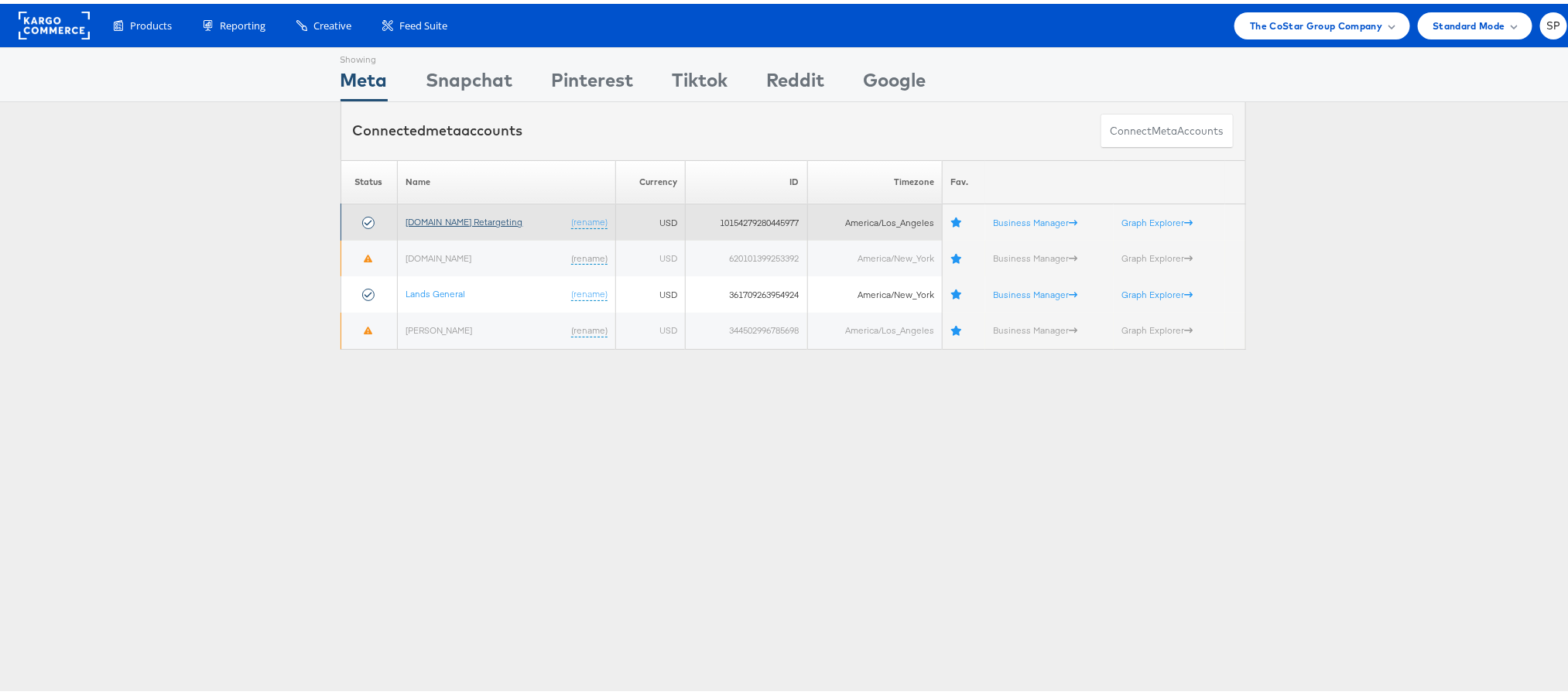
click at [494, 223] on link "[DOMAIN_NAME] Retargeting" at bounding box center [464, 217] width 117 height 12
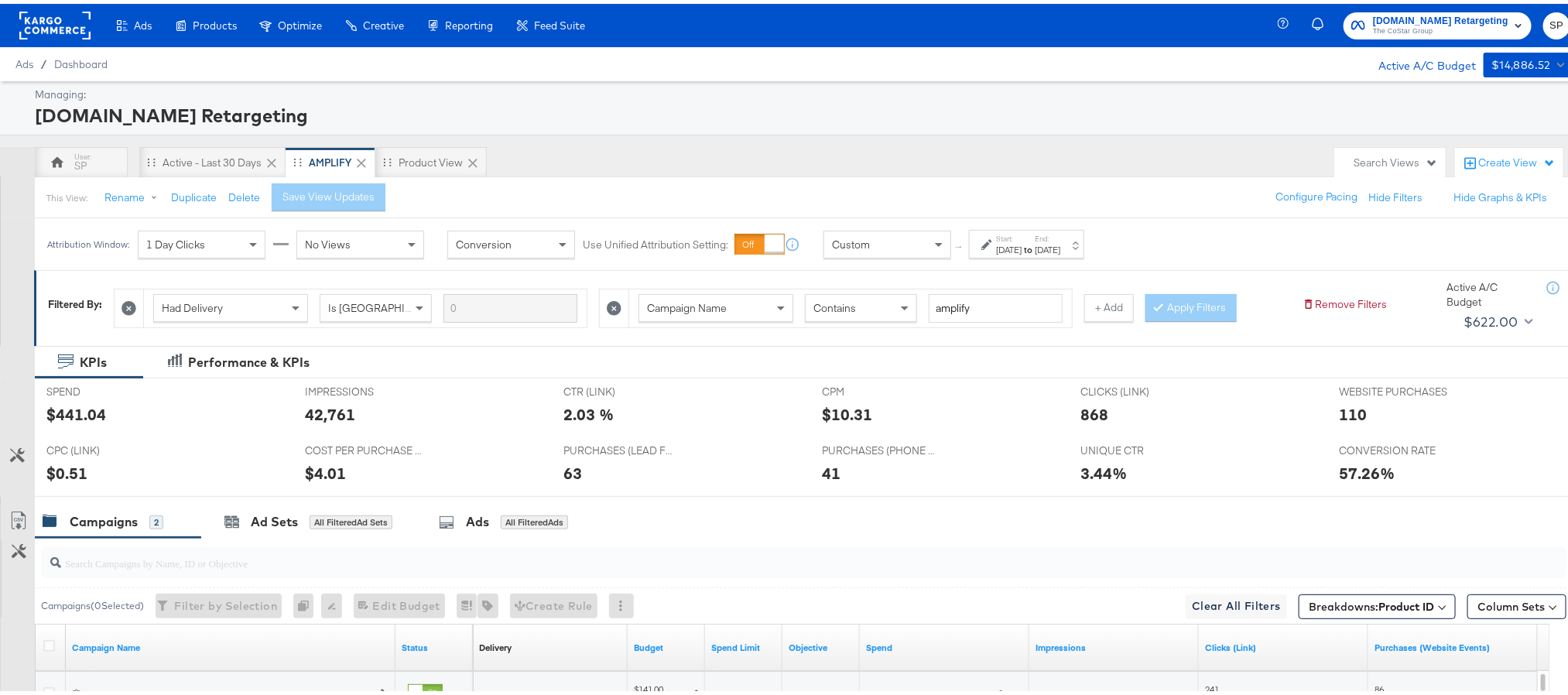
click at [1021, 246] on div "[DATE]" at bounding box center [1009, 246] width 25 height 13
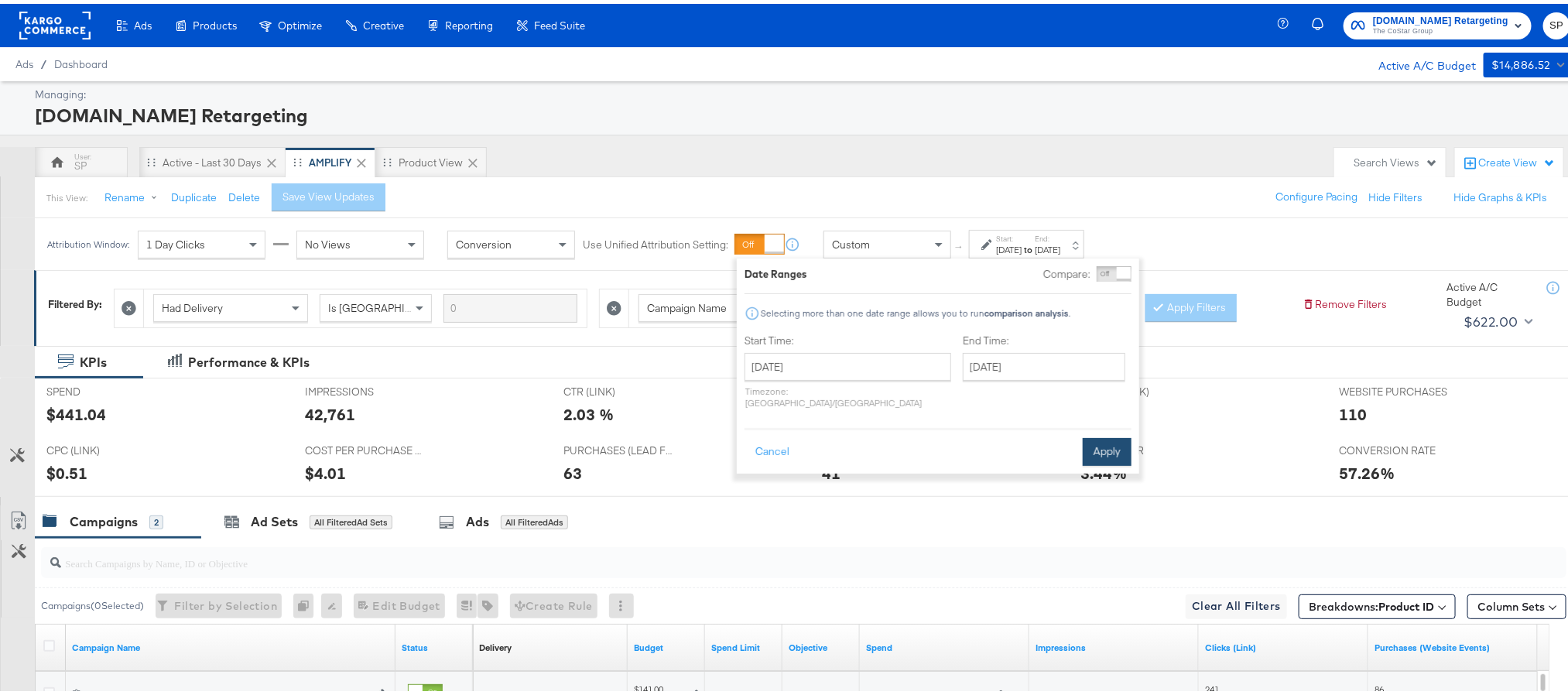
click at [1094, 434] on button "Apply" at bounding box center [1107, 447] width 49 height 28
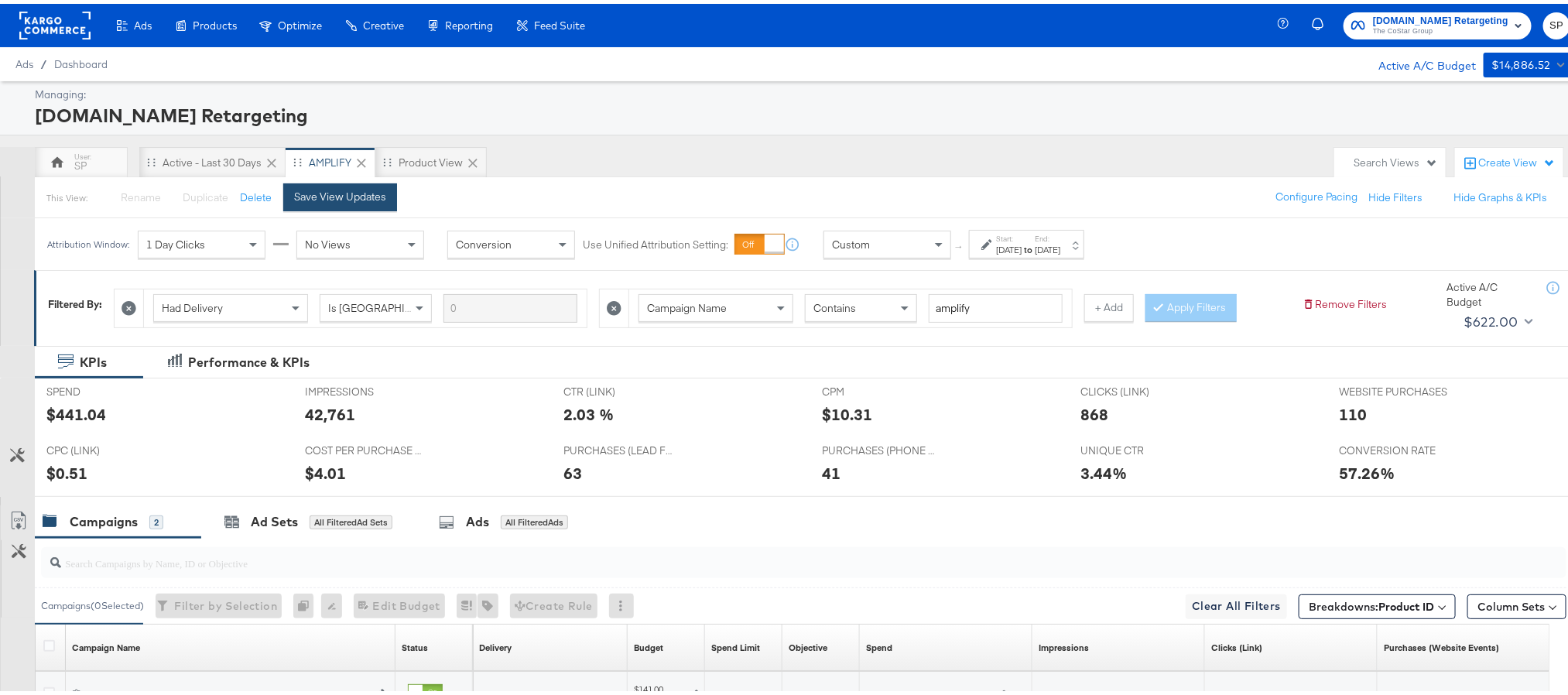
click at [353, 188] on div "Save View Updates" at bounding box center [340, 192] width 92 height 15
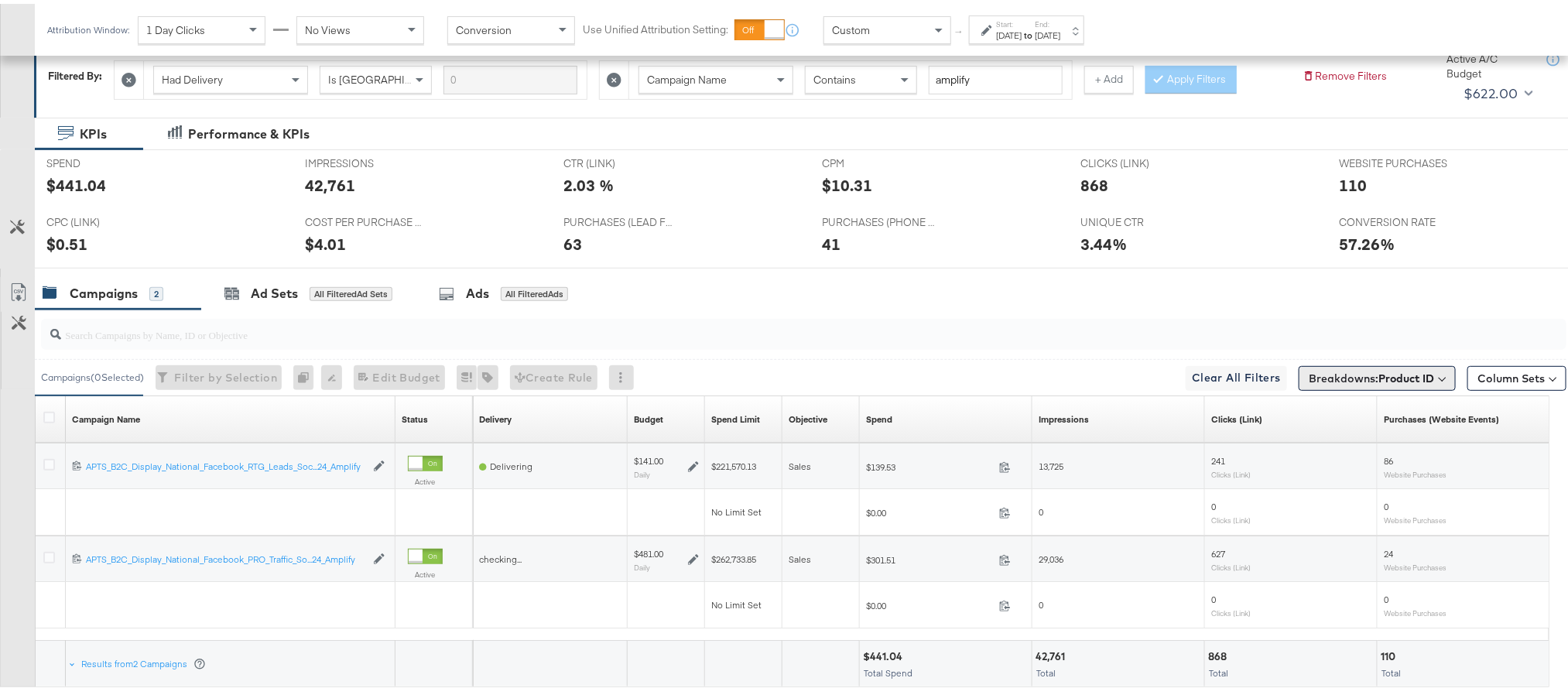
click at [1356, 369] on span "Breakdowns: Product ID" at bounding box center [1371, 375] width 125 height 16
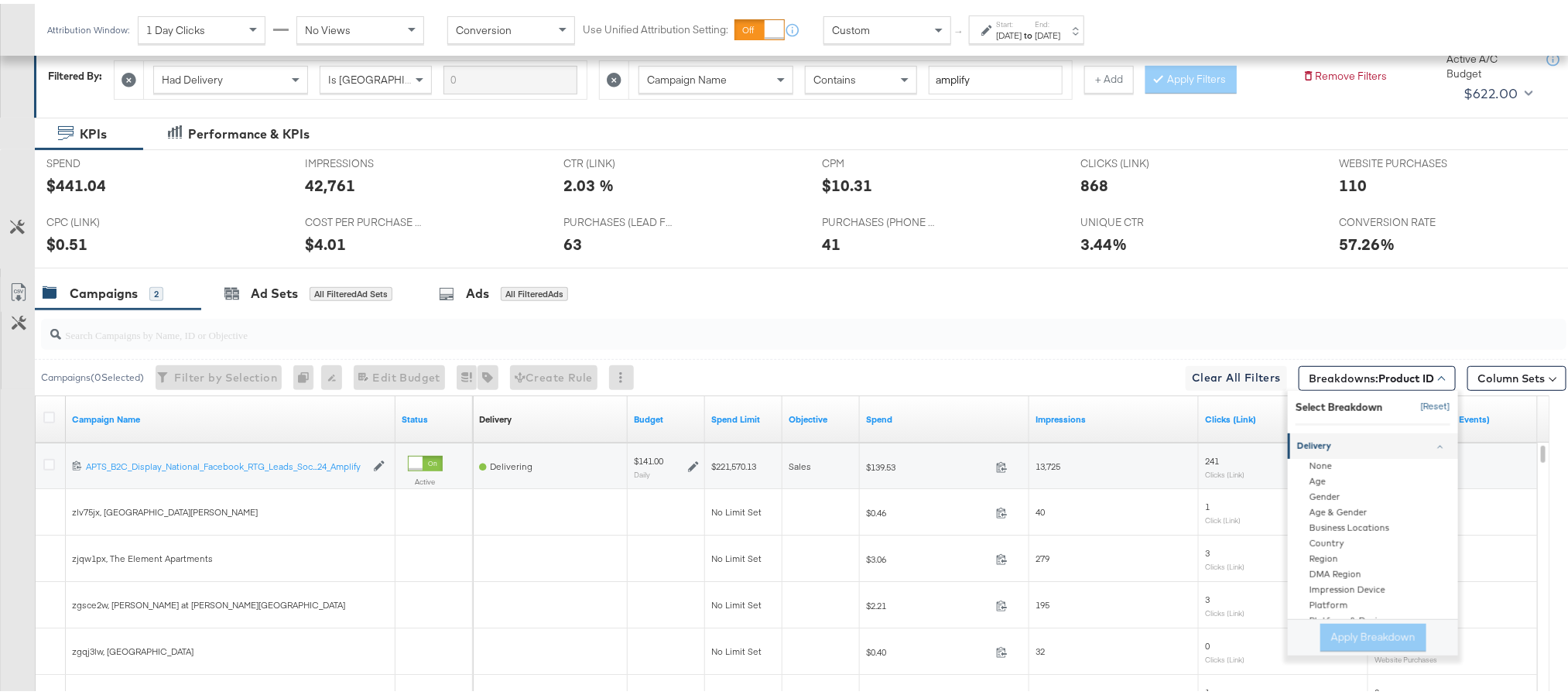
click at [1421, 403] on button "[Reset]" at bounding box center [1431, 404] width 39 height 25
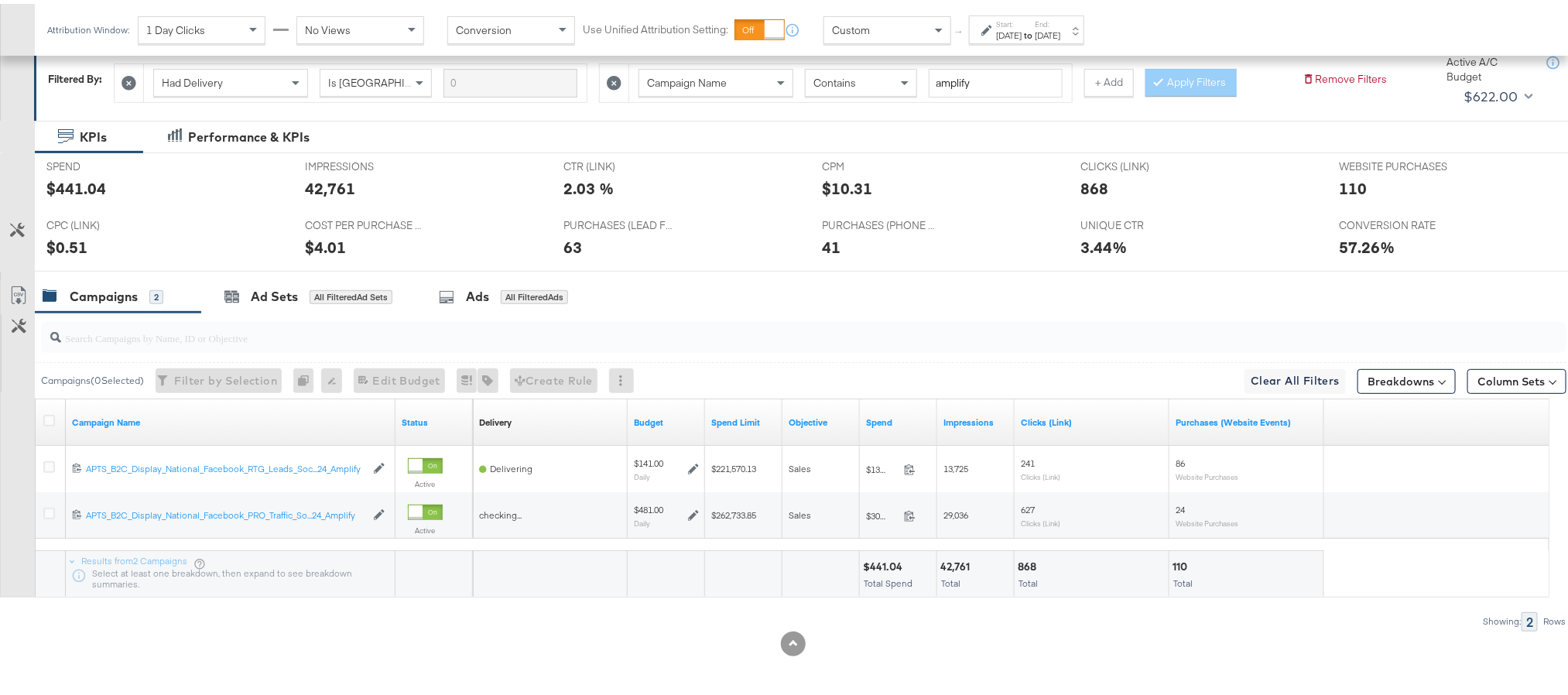
scroll to position [0, 0]
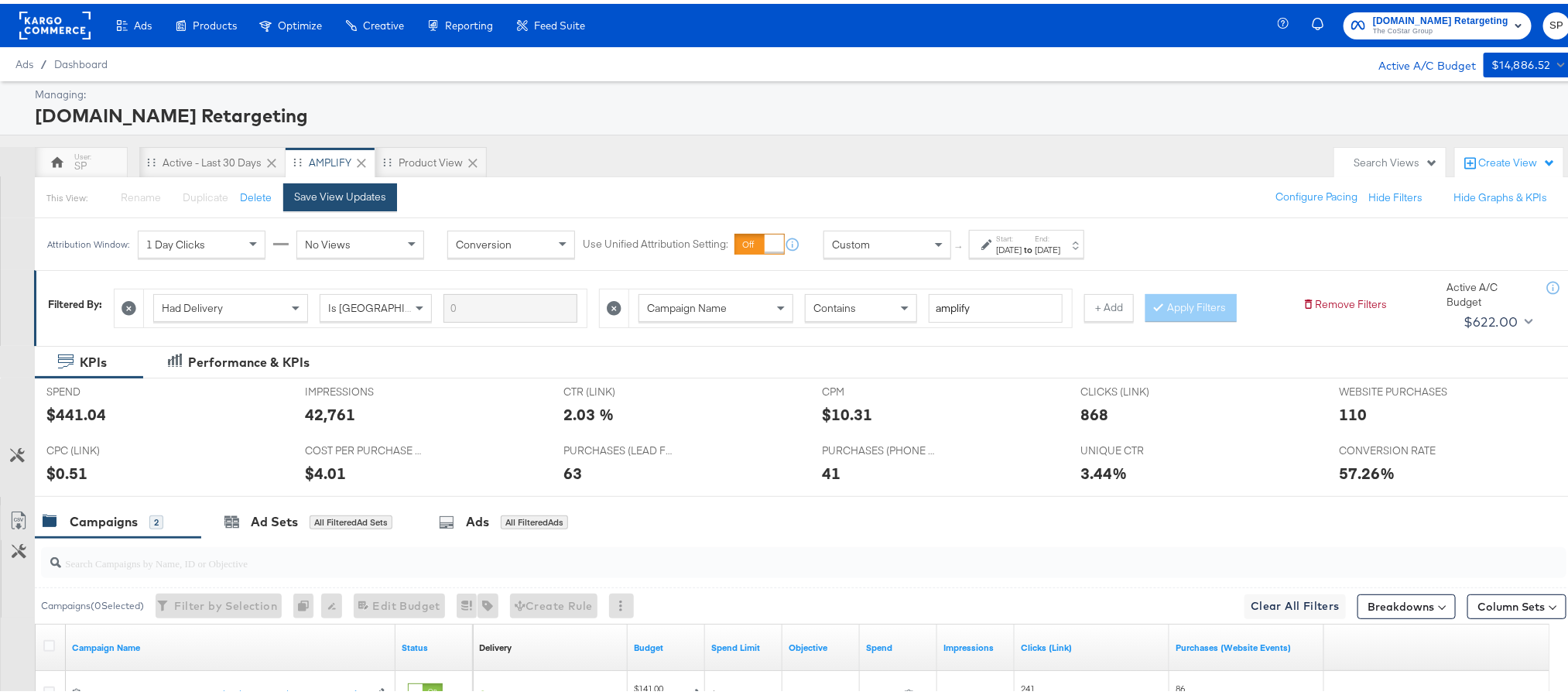
click at [372, 182] on button "Save View Updates" at bounding box center [340, 193] width 114 height 28
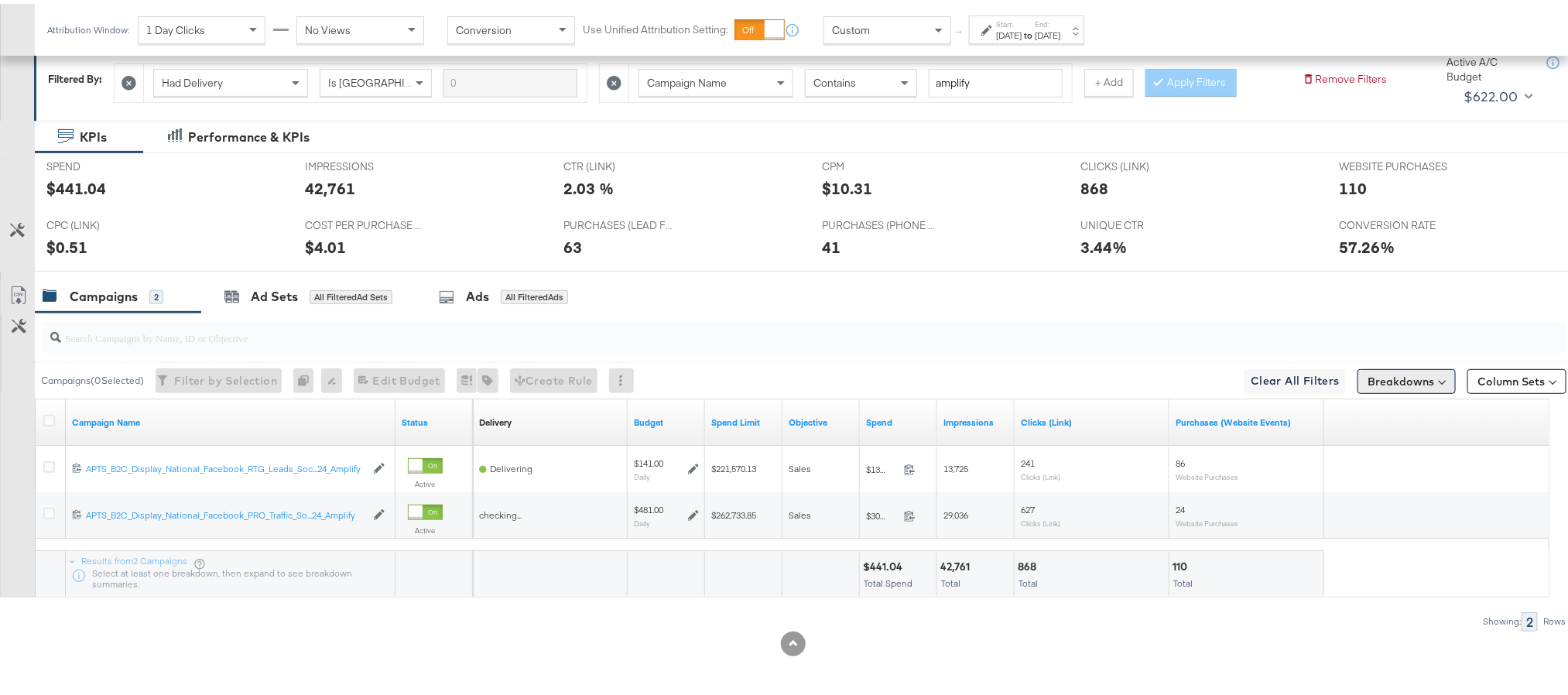
click at [1371, 380] on button "Breakdowns" at bounding box center [1406, 378] width 98 height 25
click at [1368, 447] on div "Delivery" at bounding box center [1371, 446] width 154 height 13
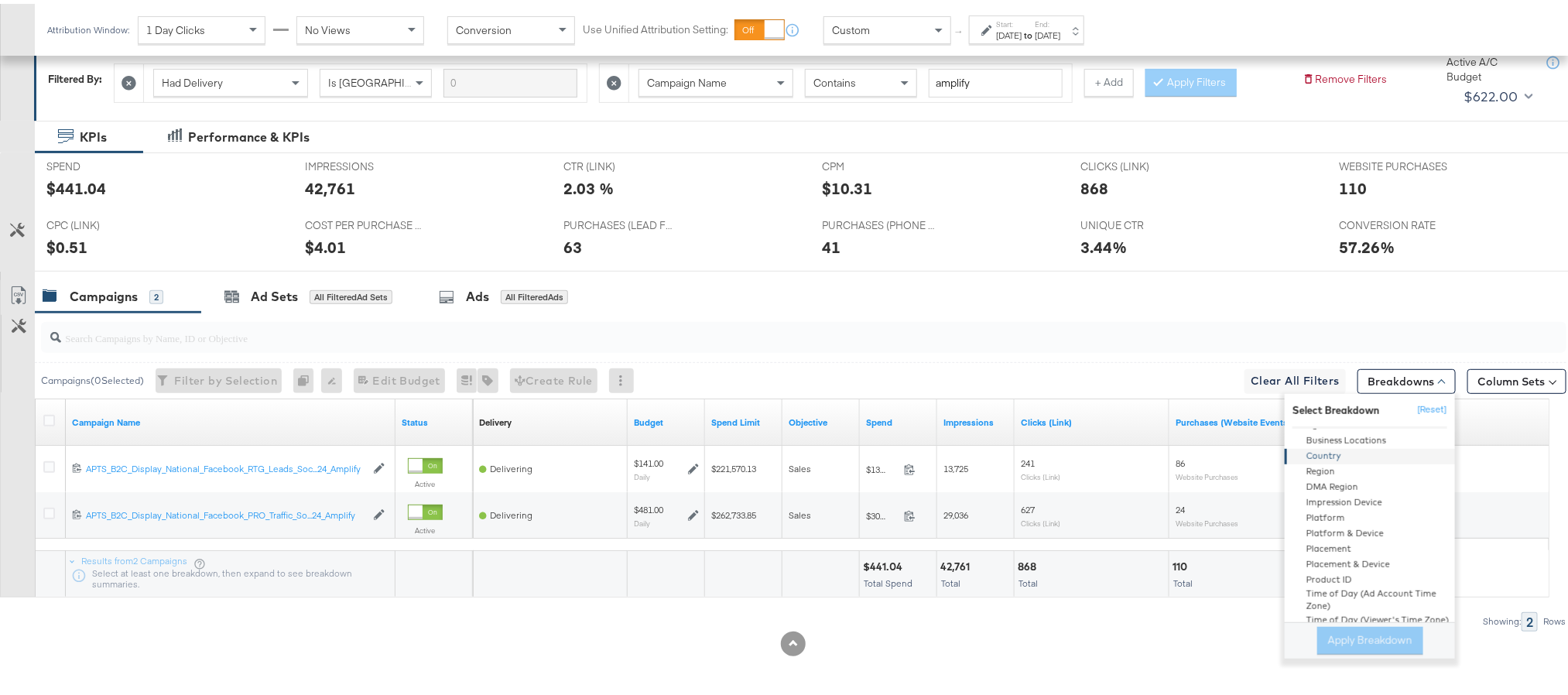
scroll to position [93, 0]
click at [1363, 571] on div "Product ID" at bounding box center [1371, 576] width 168 height 16
click at [1360, 631] on button "Apply Breakdown" at bounding box center [1370, 637] width 106 height 28
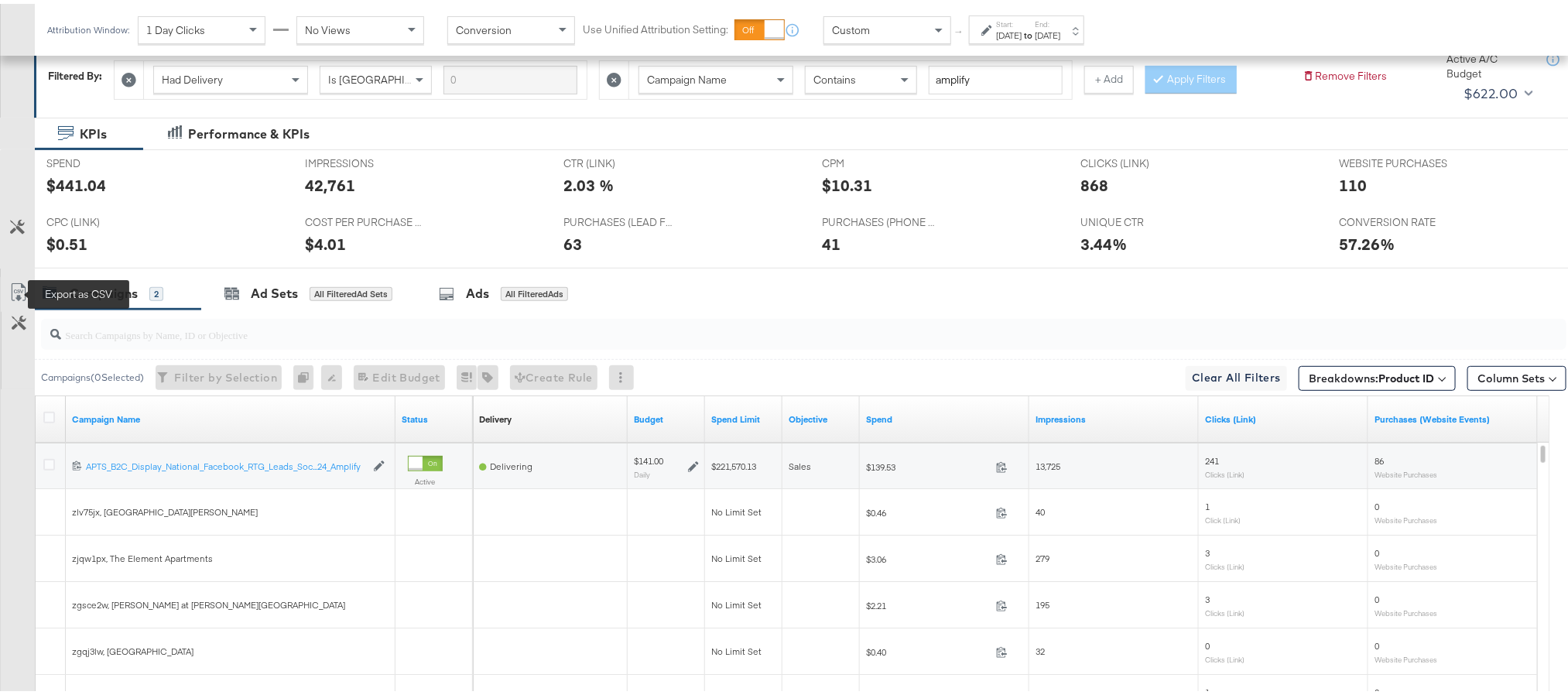
click at [19, 292] on icon at bounding box center [18, 288] width 18 height 18
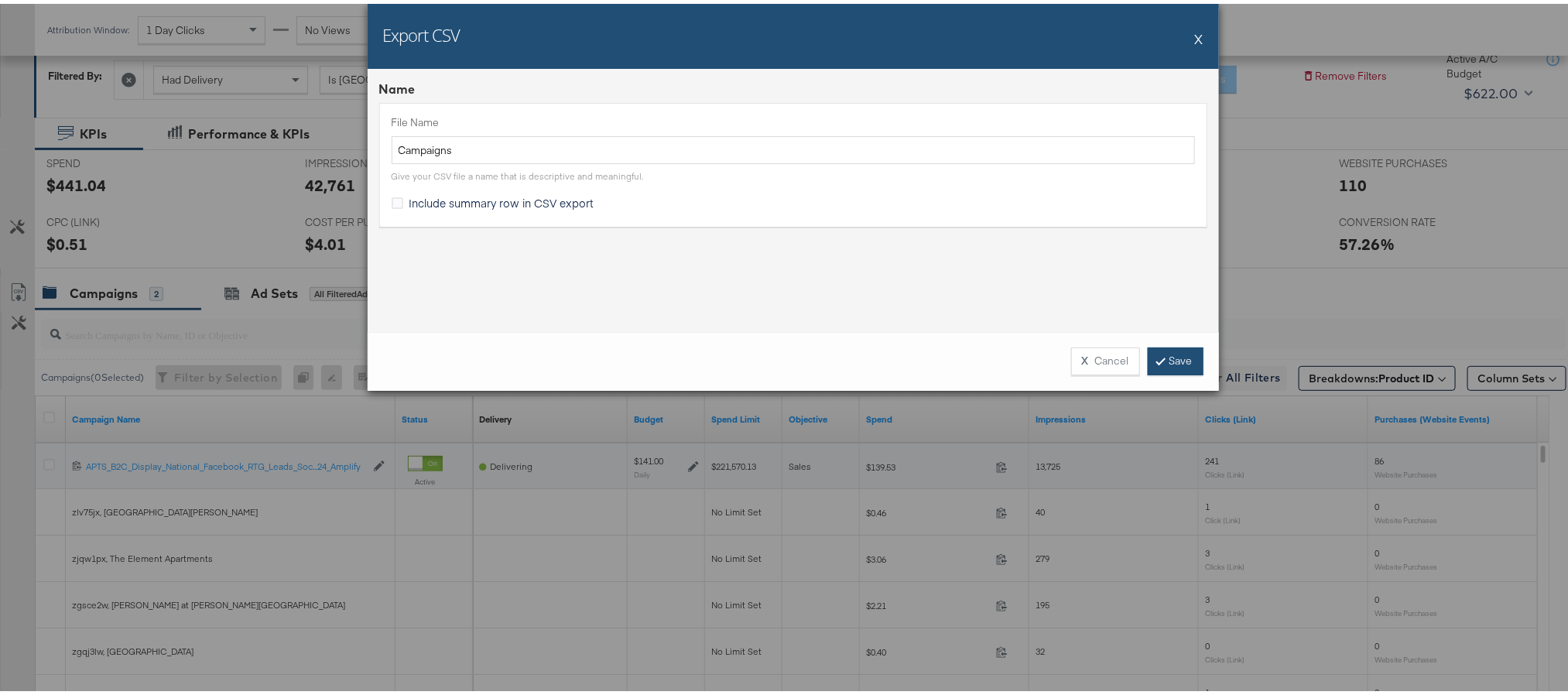
click at [1181, 349] on link "Save" at bounding box center [1175, 357] width 55 height 28
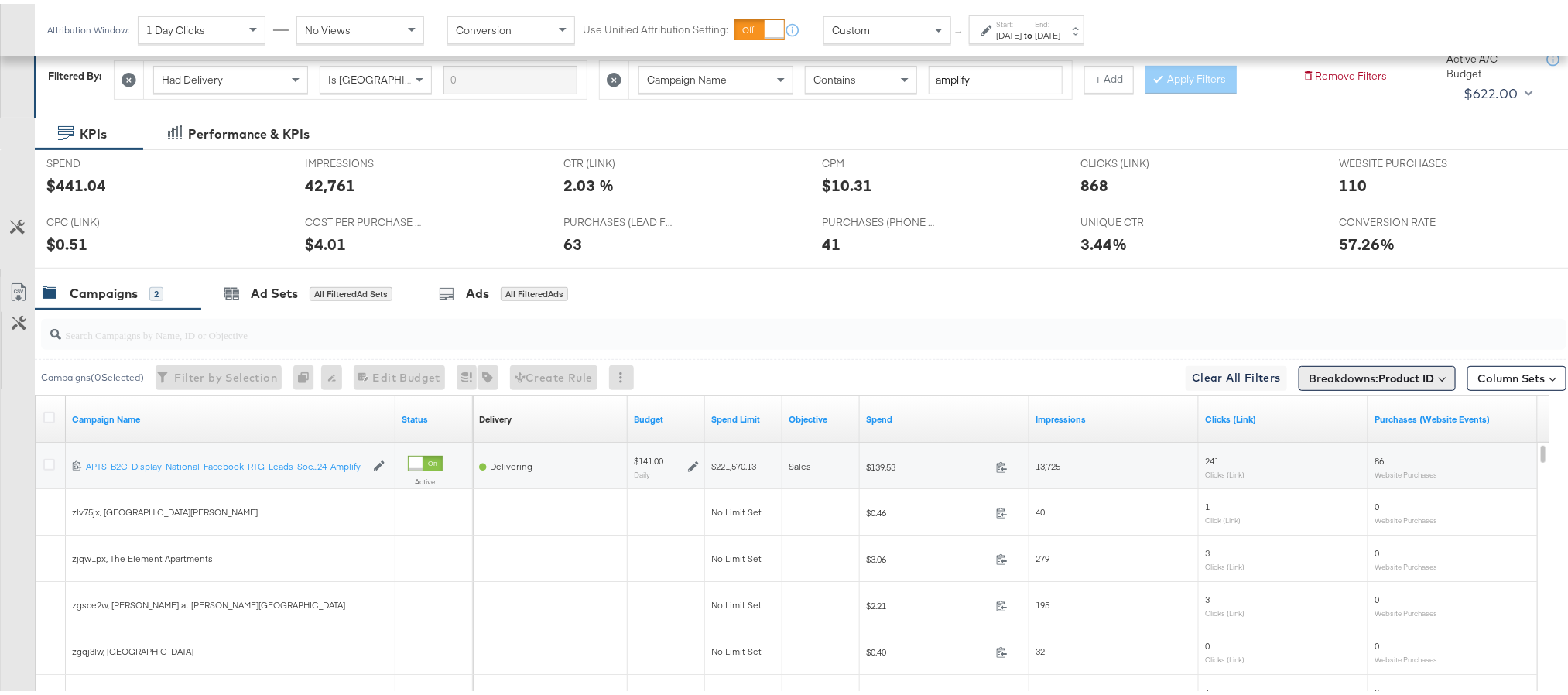
click at [1356, 368] on button "Breakdowns: Product ID" at bounding box center [1378, 375] width 157 height 25
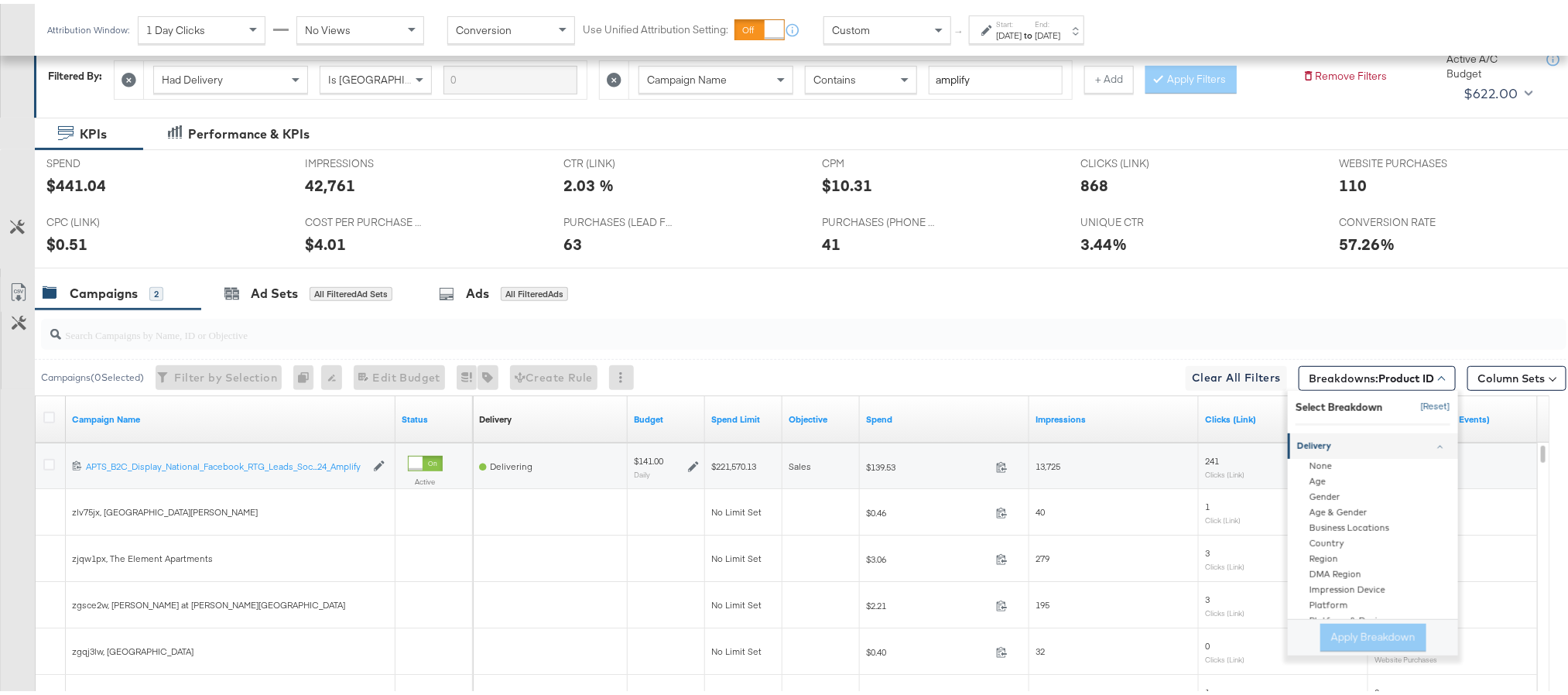
click at [1413, 404] on button "[Reset]" at bounding box center [1431, 404] width 39 height 25
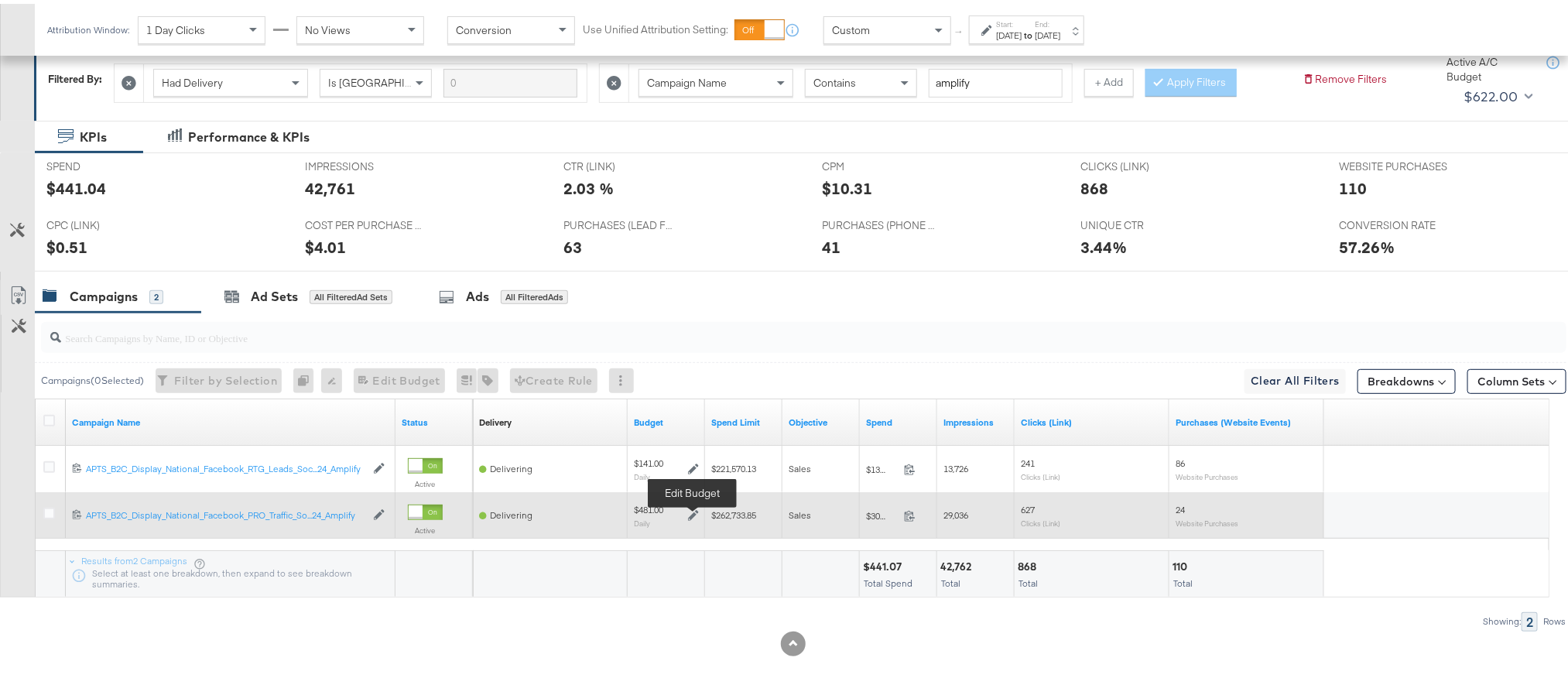
click at [695, 510] on icon at bounding box center [693, 511] width 11 height 11
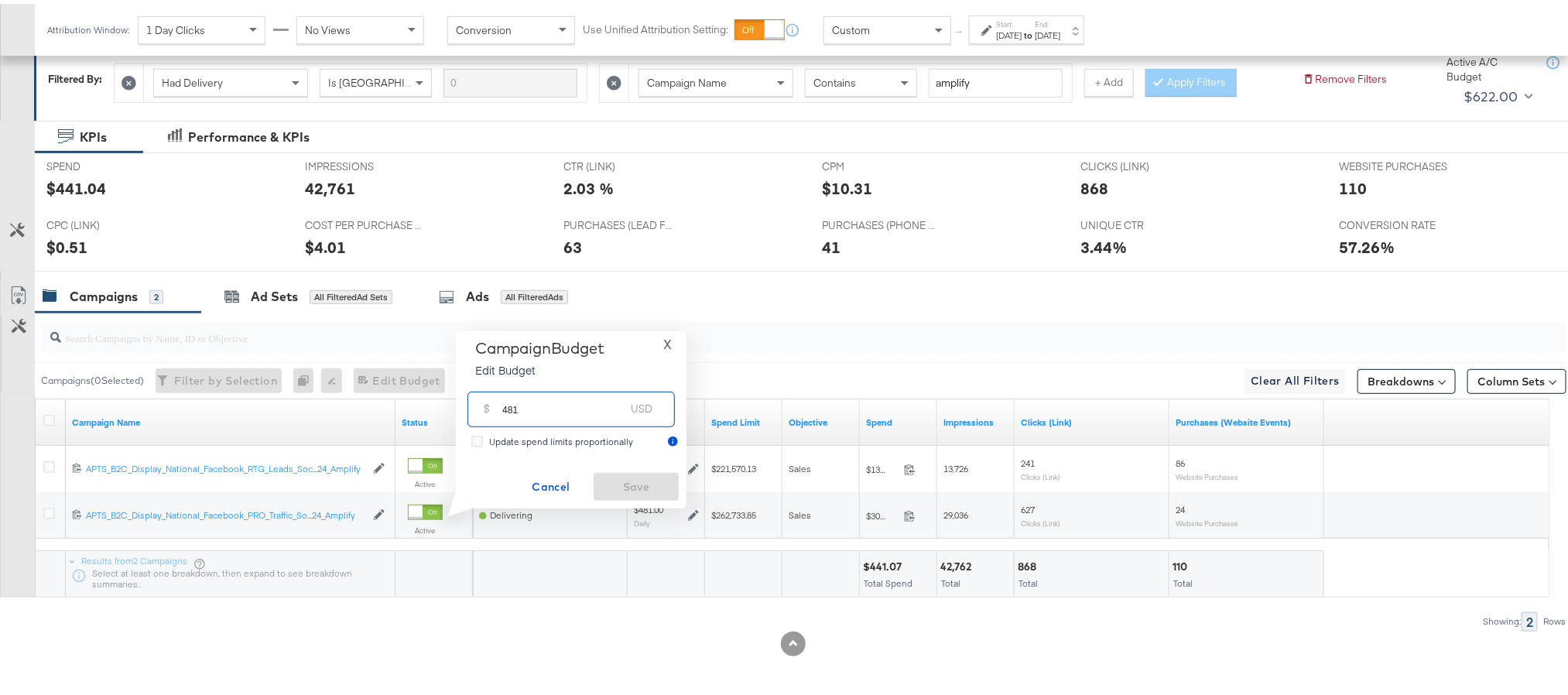
click at [590, 411] on input "481" at bounding box center [563, 399] width 122 height 33
type input "489"
click at [623, 479] on span "Save" at bounding box center [636, 483] width 73 height 19
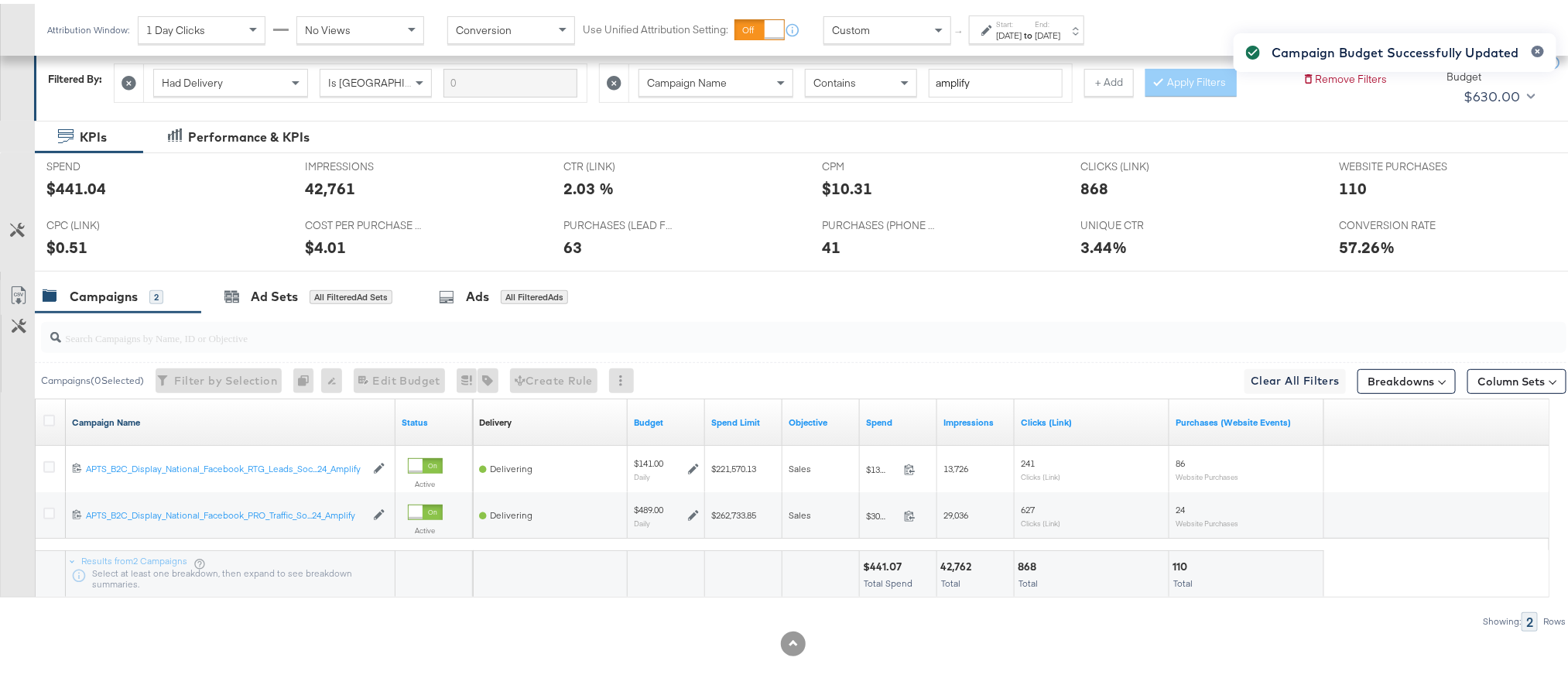
click at [113, 413] on link "Campaign Name" at bounding box center [230, 418] width 317 height 13
click at [113, 413] on link "Campaign Name ↓" at bounding box center [230, 418] width 317 height 13
drag, startPoint x: 391, startPoint y: 404, endPoint x: 463, endPoint y: 405, distance: 72.0
click at [463, 405] on div "Campaign Name ↑ Status" at bounding box center [254, 418] width 437 height 47
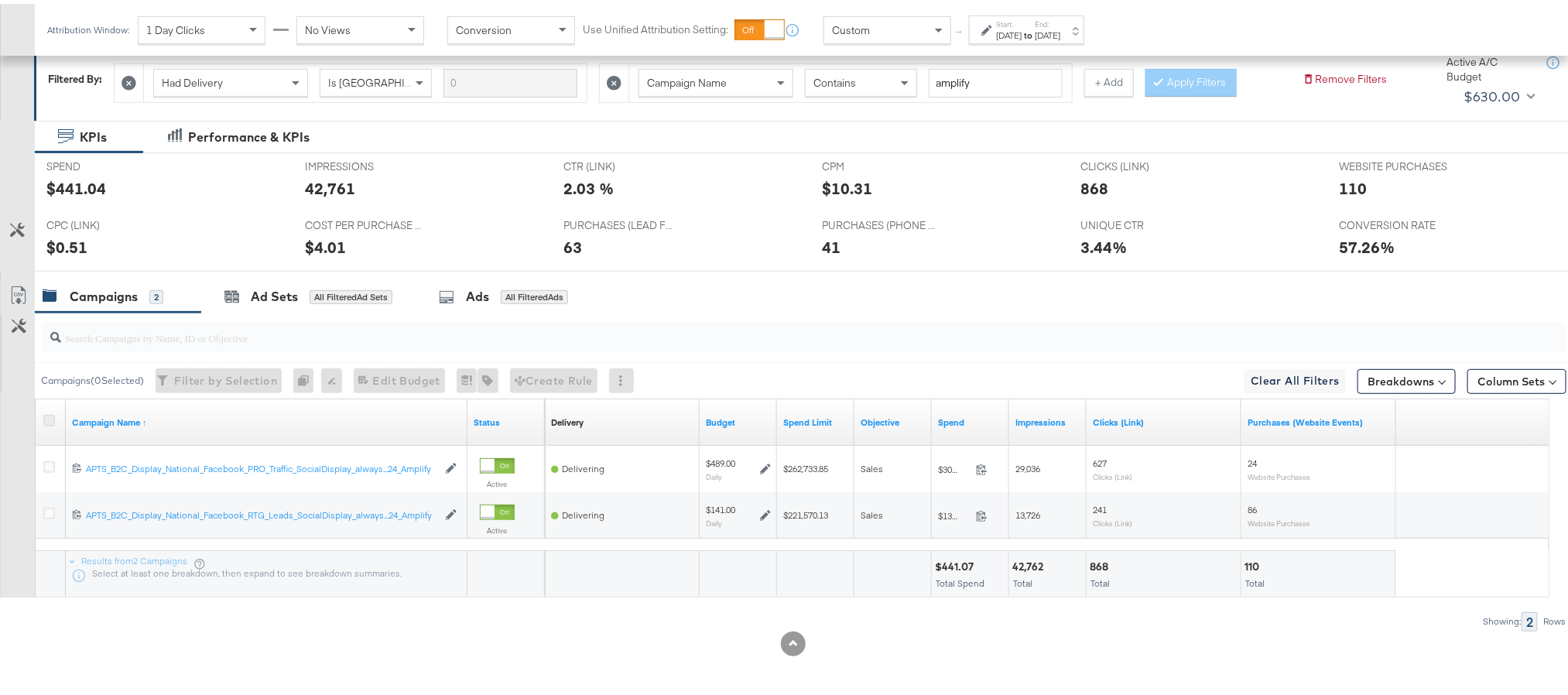
click at [45, 417] on icon at bounding box center [50, 416] width 12 height 12
click at [0, 0] on input "checkbox" at bounding box center [0, 0] width 0 height 0
click at [272, 286] on div "Ad Sets" at bounding box center [274, 293] width 48 height 17
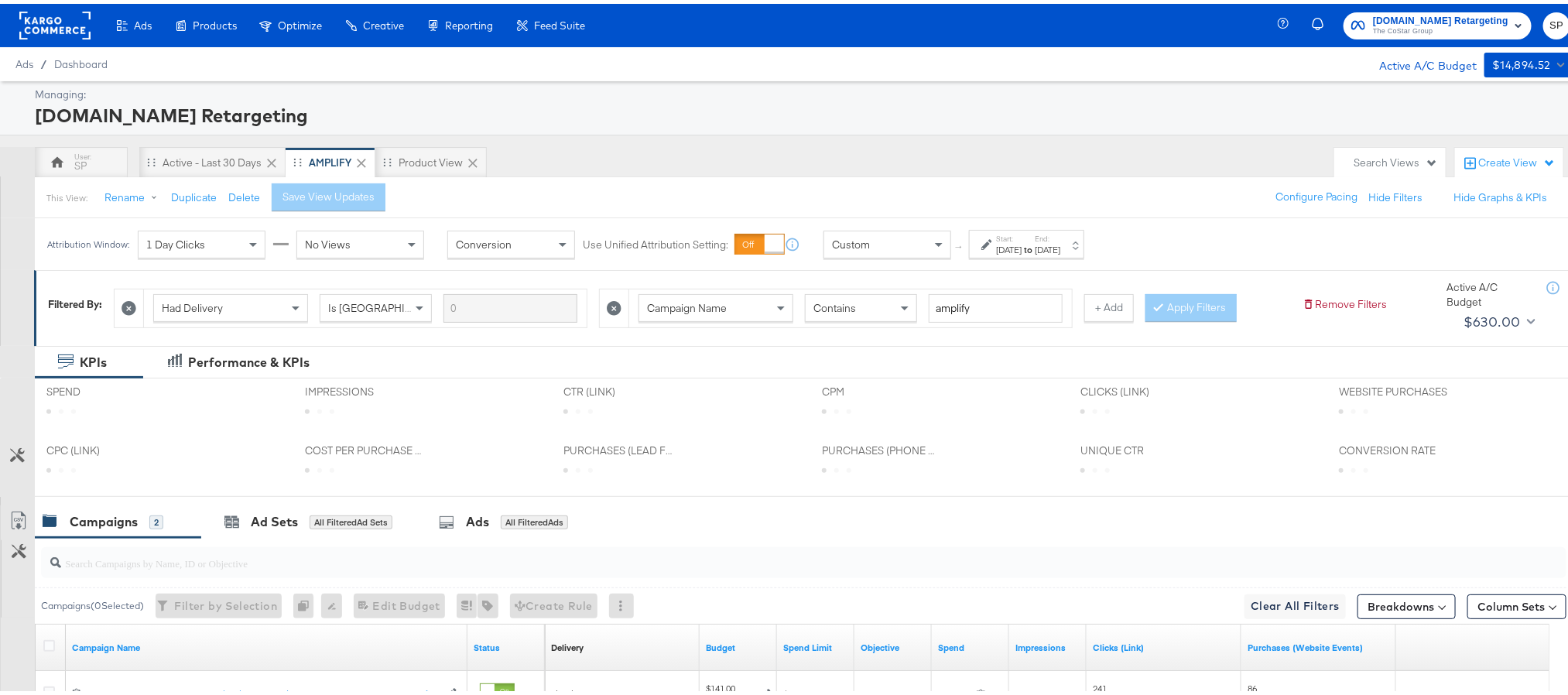
scroll to position [228, 0]
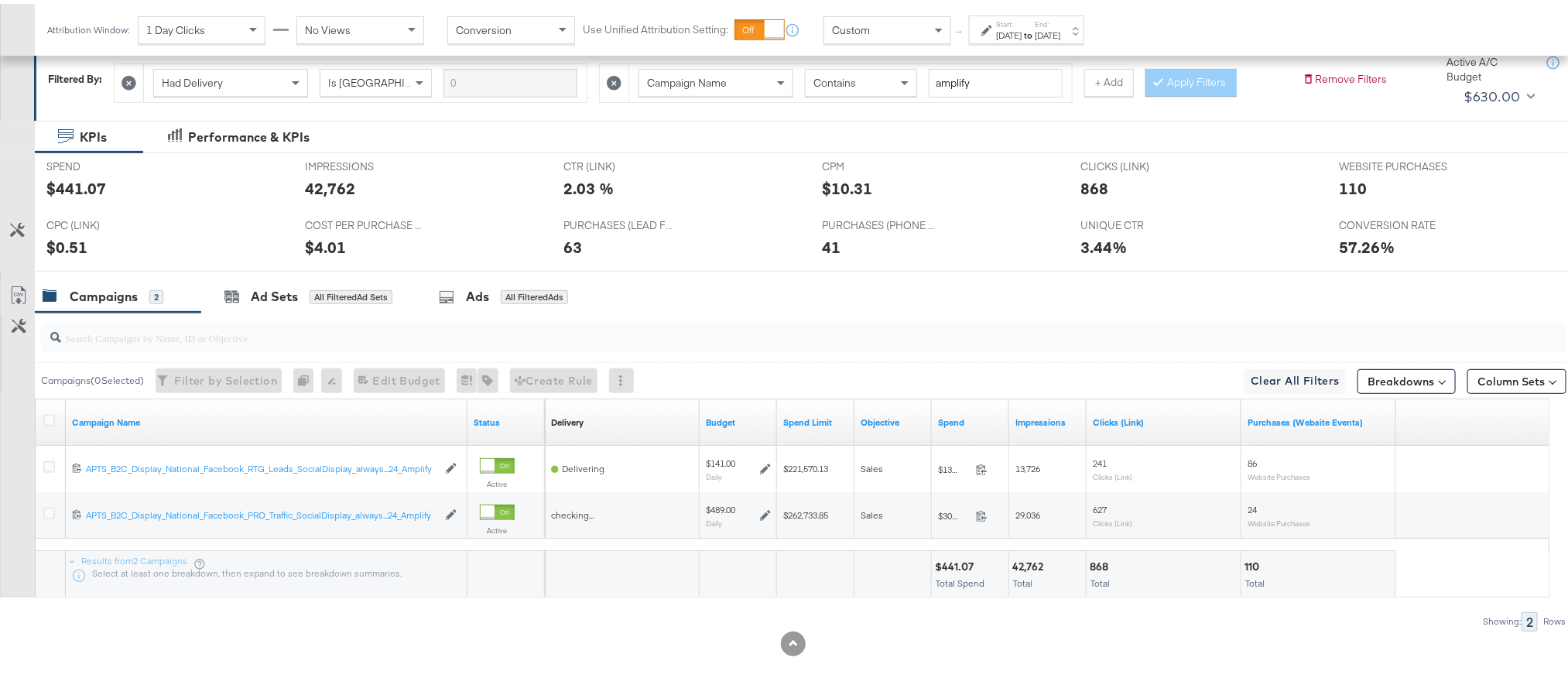
click at [103, 411] on div "Campaign Name" at bounding box center [267, 418] width 402 height 25
click at [103, 414] on link "Campaign Name" at bounding box center [266, 418] width 389 height 13
click at [103, 414] on link "Campaign Name ↓" at bounding box center [266, 418] width 389 height 13
click at [50, 414] on icon at bounding box center [50, 416] width 12 height 12
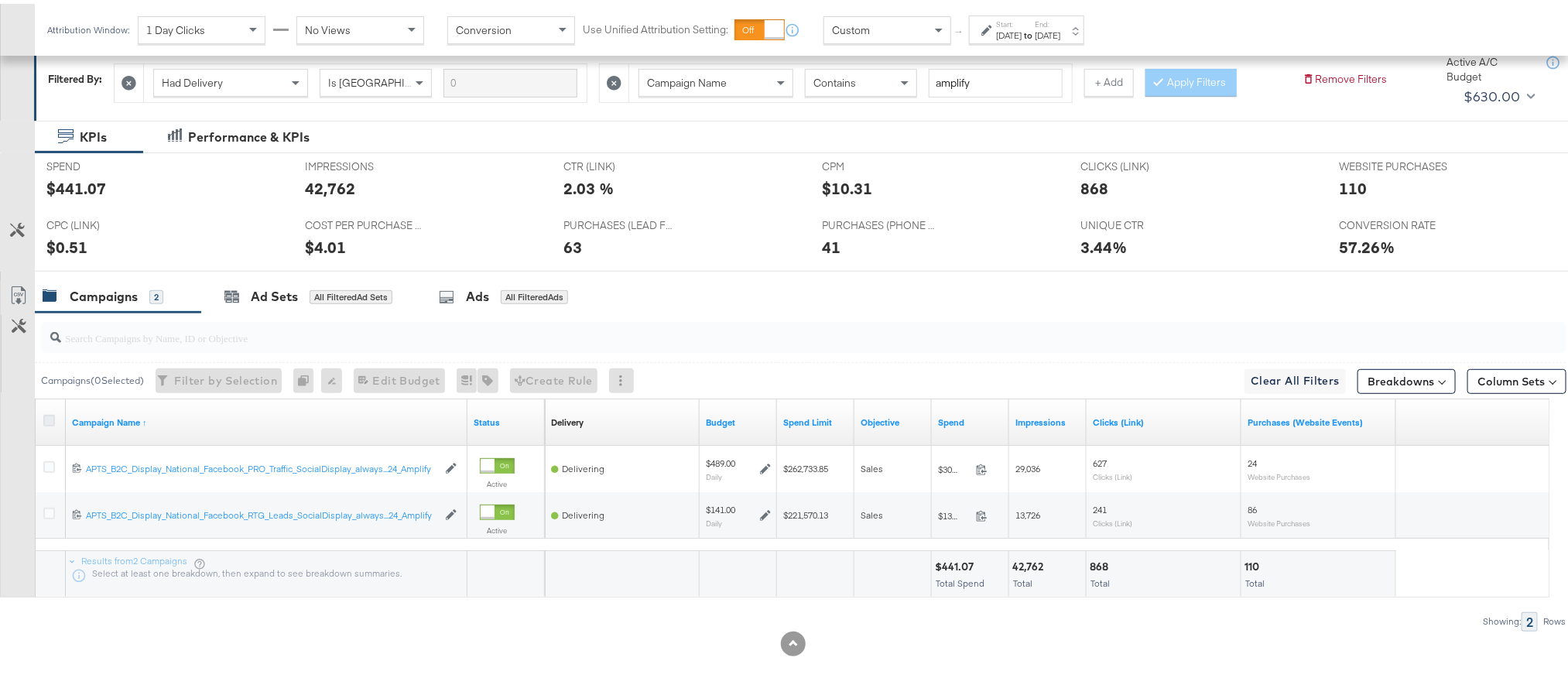
click at [0, 0] on input "checkbox" at bounding box center [0, 0] width 0 height 0
click at [270, 285] on div "Ad Sets" at bounding box center [274, 293] width 48 height 17
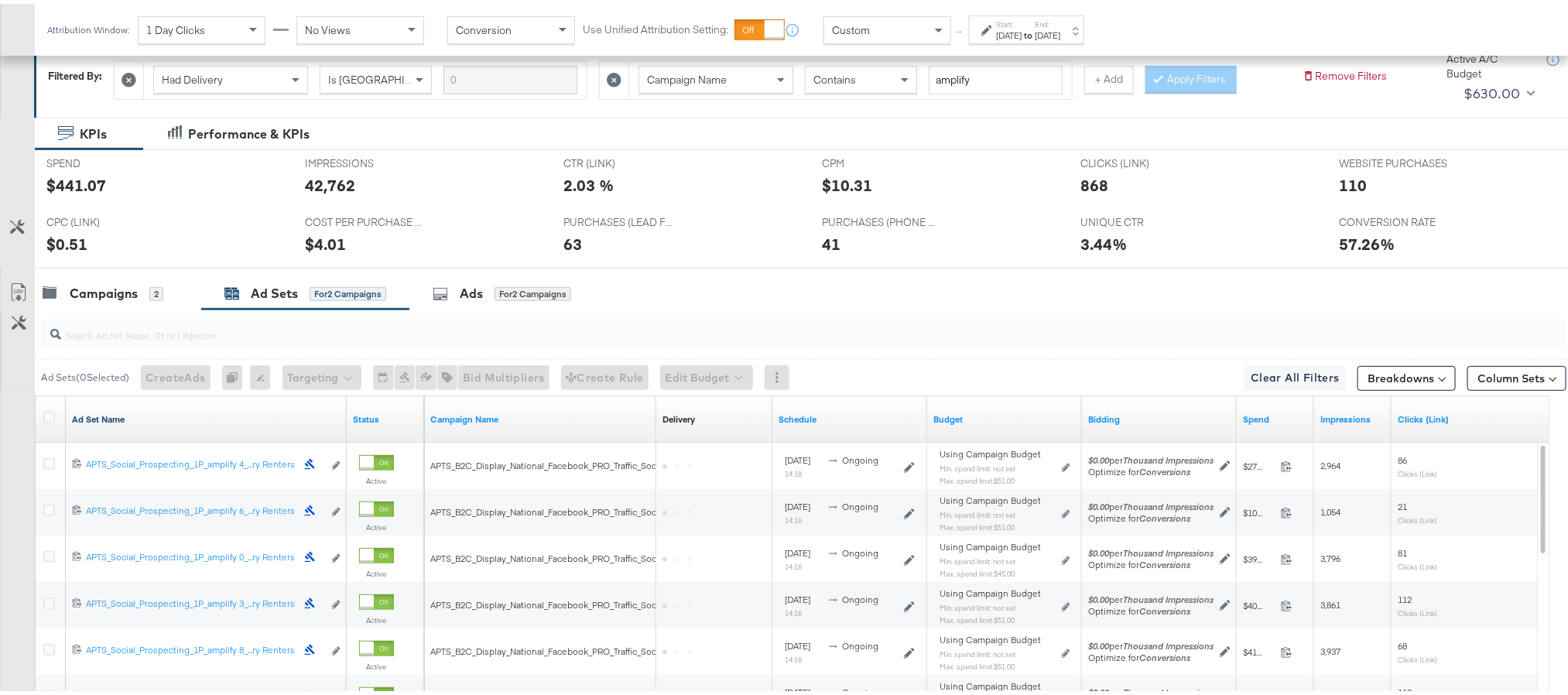
click at [112, 418] on link "Ad Set Name" at bounding box center [206, 415] width 269 height 13
click at [49, 417] on icon at bounding box center [50, 414] width 12 height 12
click at [0, 0] on input "checkbox" at bounding box center [0, 0] width 0 height 0
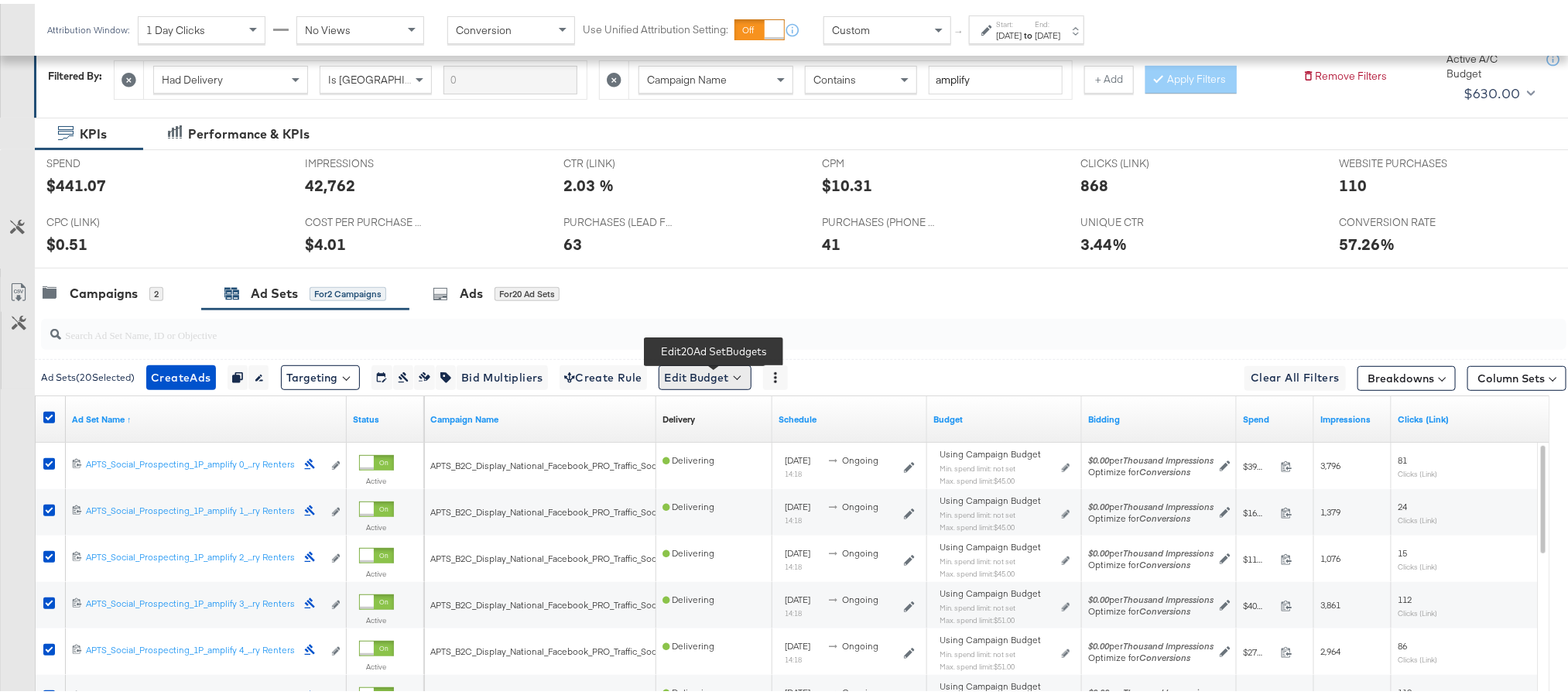
click at [692, 365] on button "Edit Budget" at bounding box center [705, 374] width 93 height 25
click at [695, 463] on li "Edit Ad Set Spend Limits" at bounding box center [727, 448] width 139 height 31
click at [727, 450] on span "Edit Ad Set Spend Limits" at bounding box center [723, 445] width 115 height 20
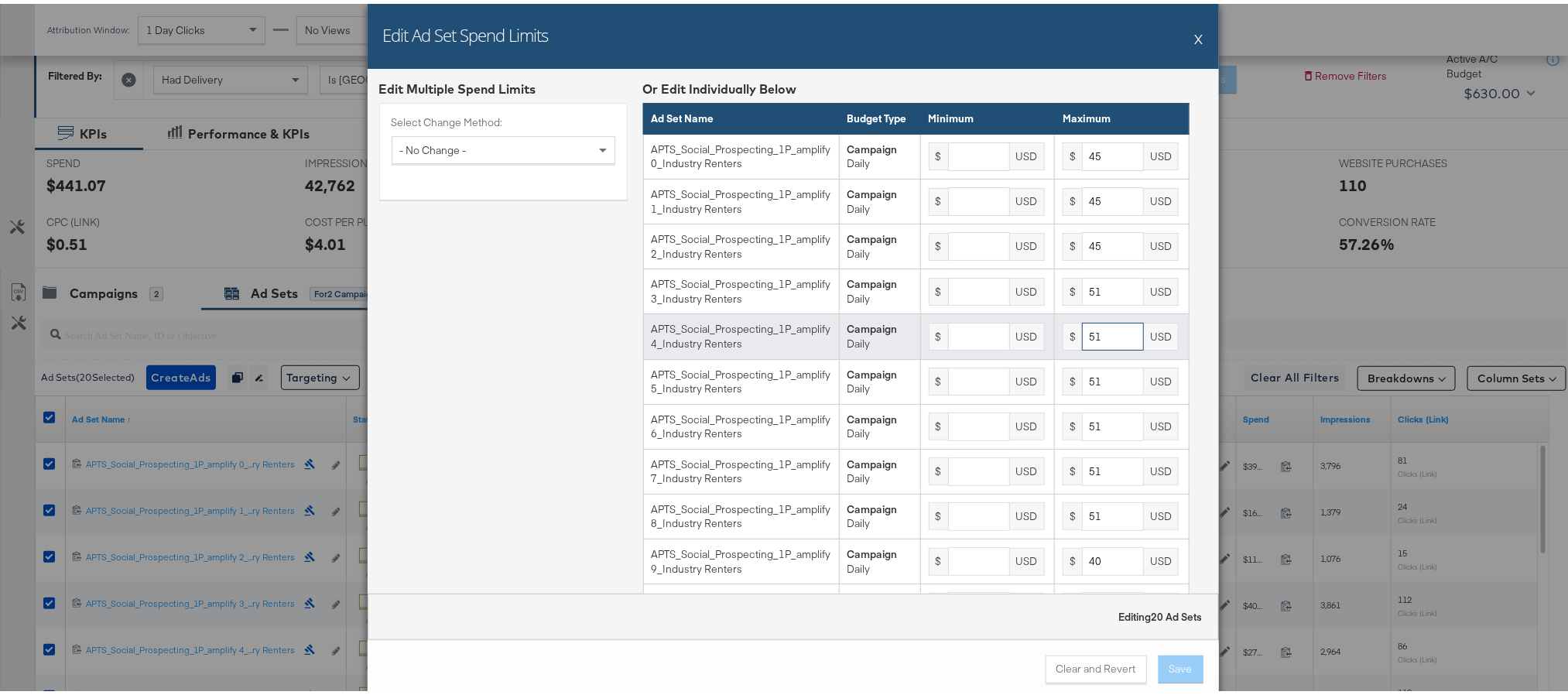
click at [1091, 348] on input "51" at bounding box center [1113, 332] width 62 height 28
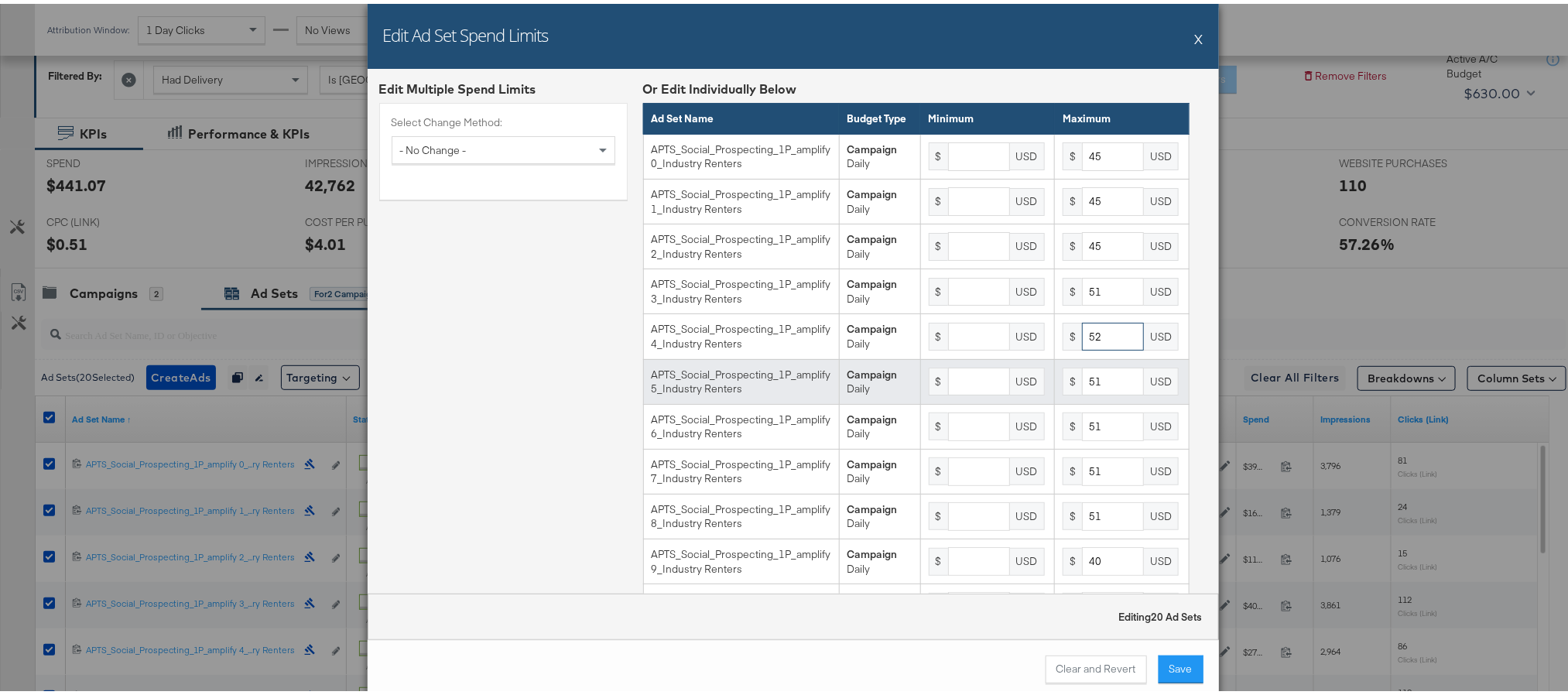
type input "52"
click at [1089, 392] on input "51" at bounding box center [1113, 378] width 62 height 28
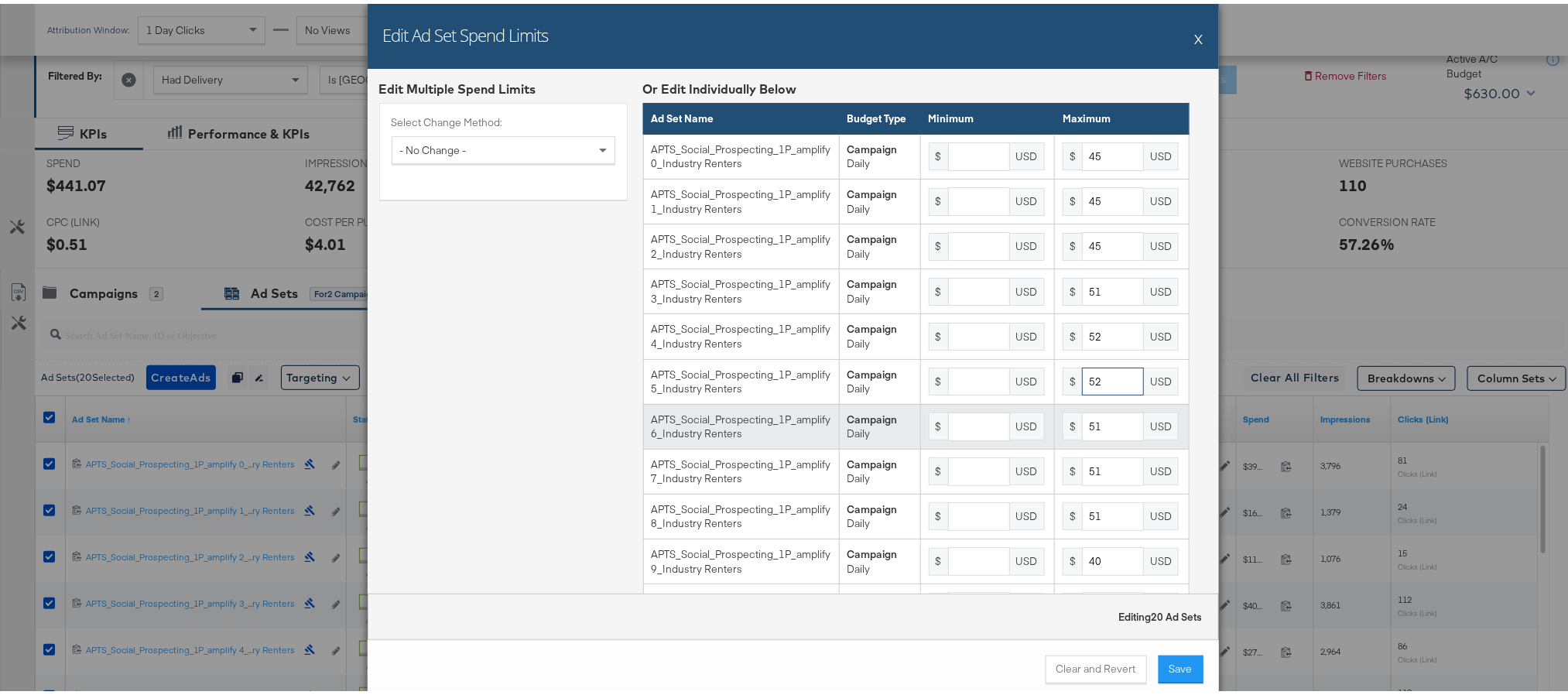
type input "52"
click at [1082, 437] on input "51" at bounding box center [1113, 422] width 62 height 28
type input "52"
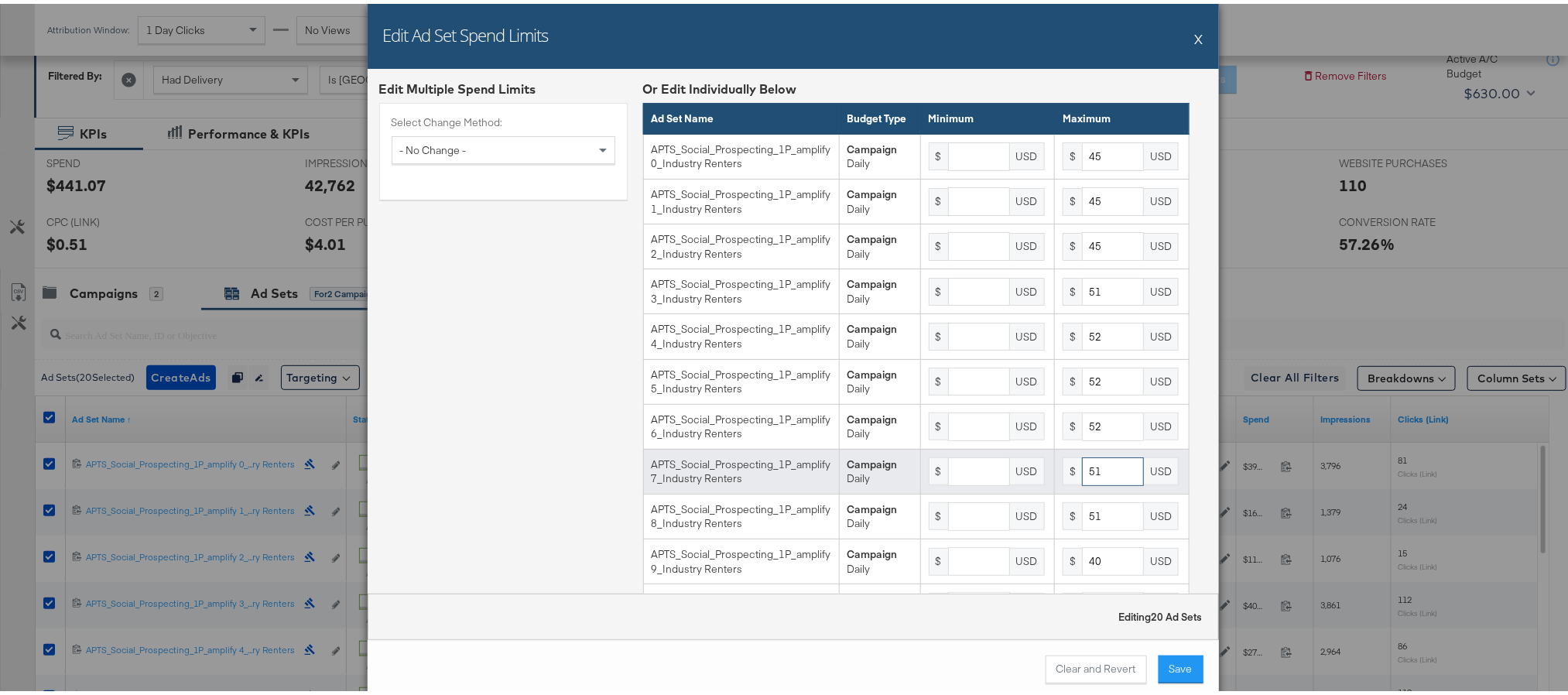
click at [1082, 482] on input "51" at bounding box center [1113, 467] width 62 height 28
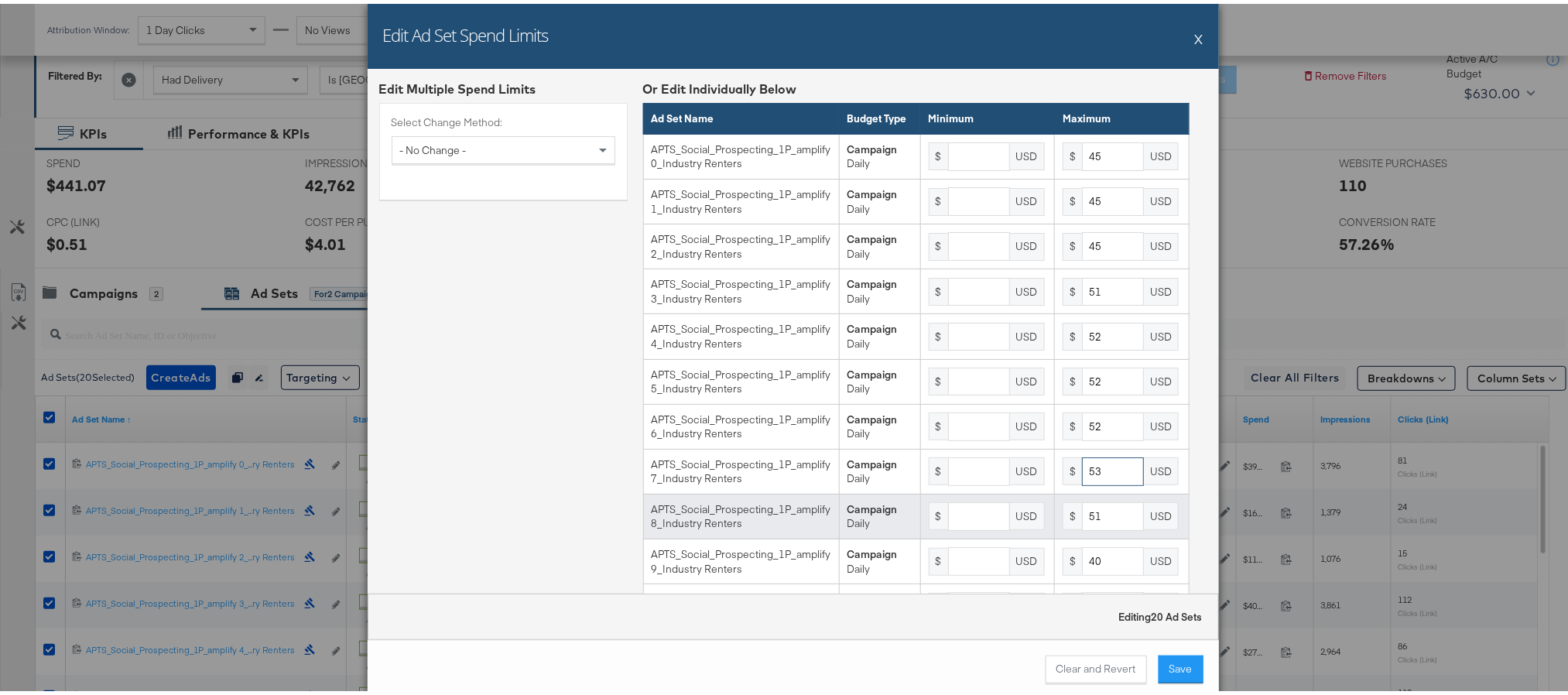
type input "53"
click at [1091, 527] on input "51" at bounding box center [1113, 512] width 62 height 28
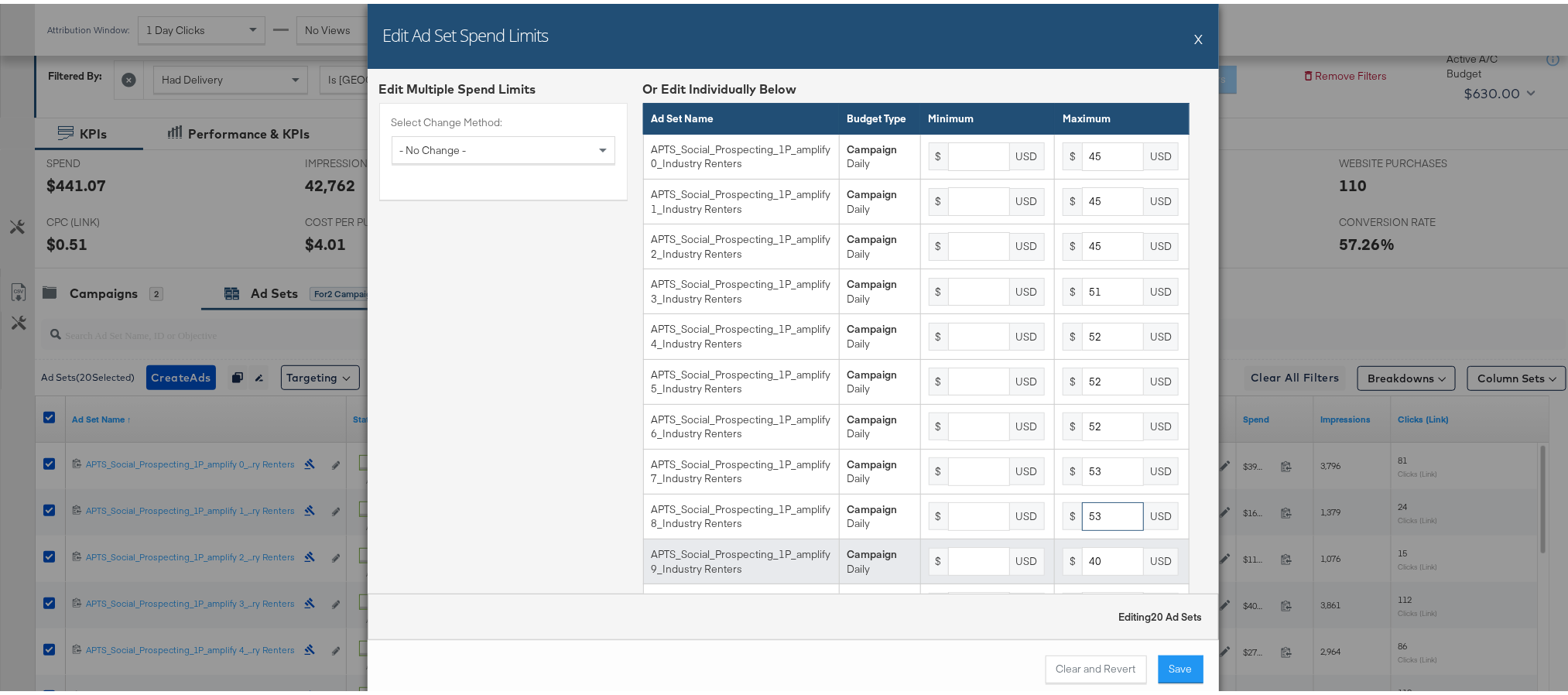
type input "53"
click at [1082, 572] on input "40" at bounding box center [1113, 557] width 62 height 28
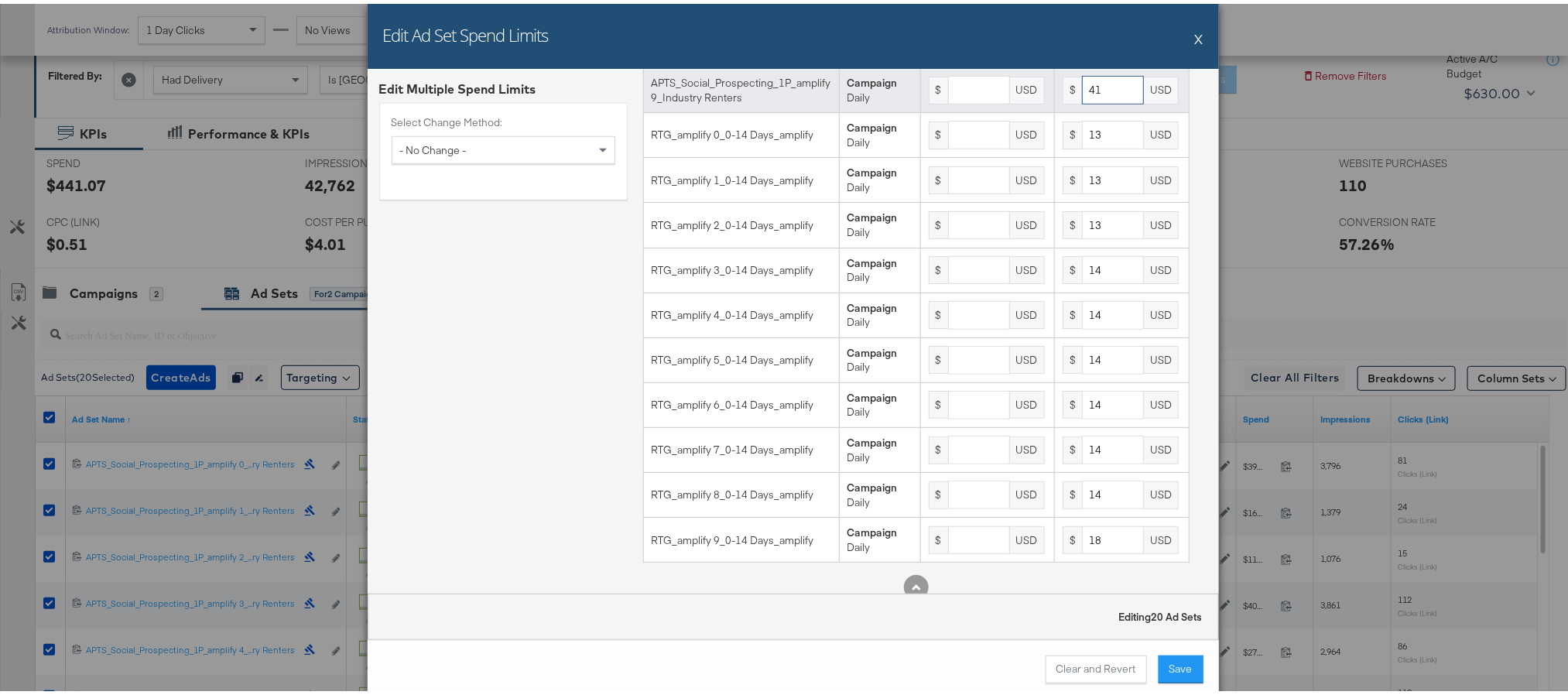
scroll to position [472, 0]
type input "41"
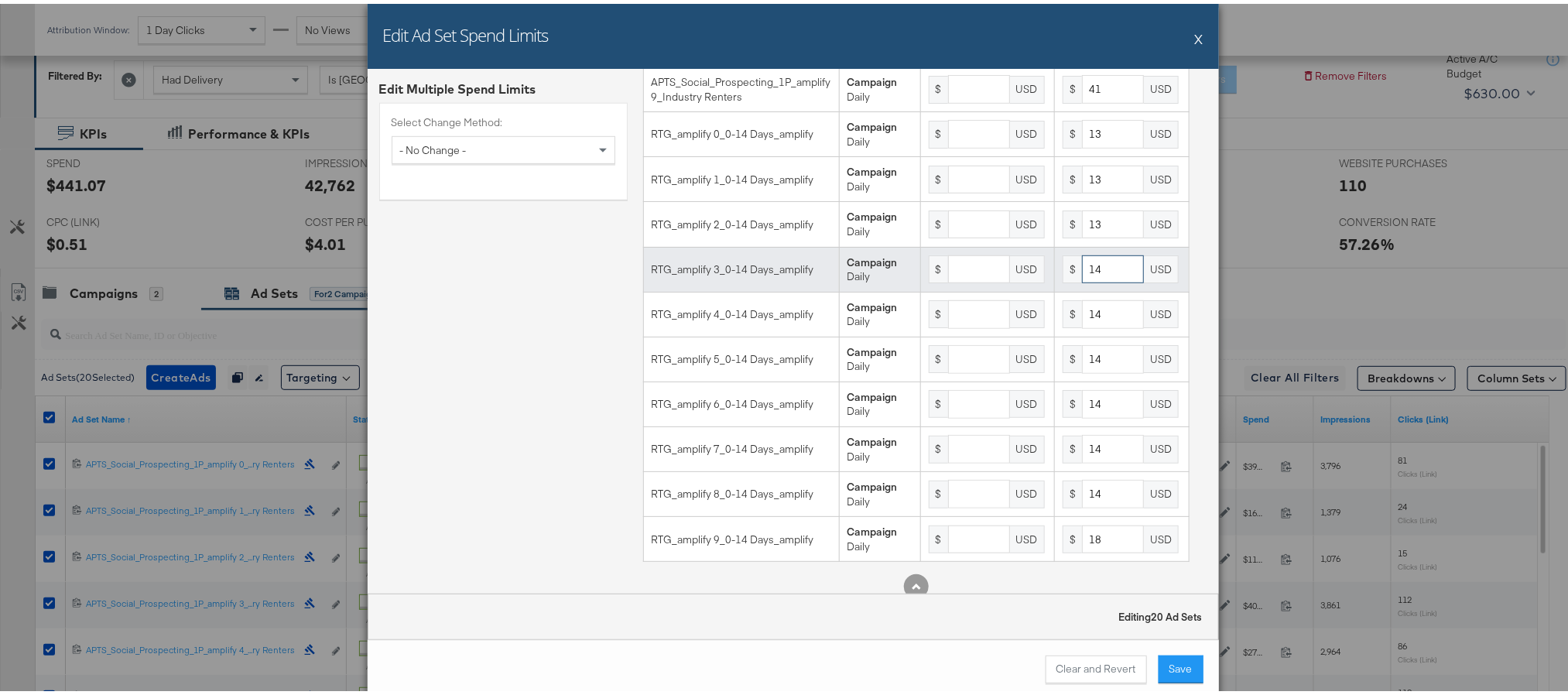
click at [1091, 281] on input "14" at bounding box center [1113, 265] width 62 height 28
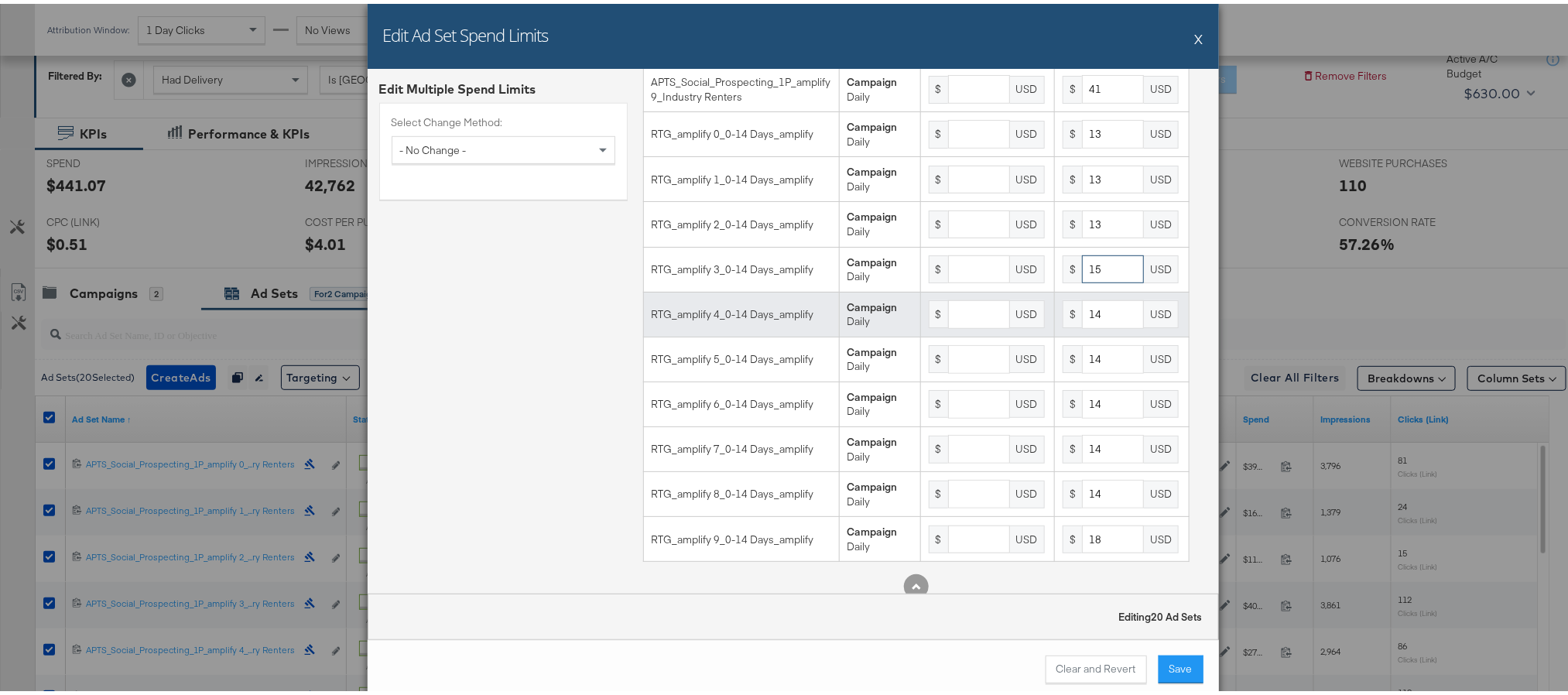
type input "15"
click at [1087, 325] on input "14" at bounding box center [1113, 310] width 62 height 28
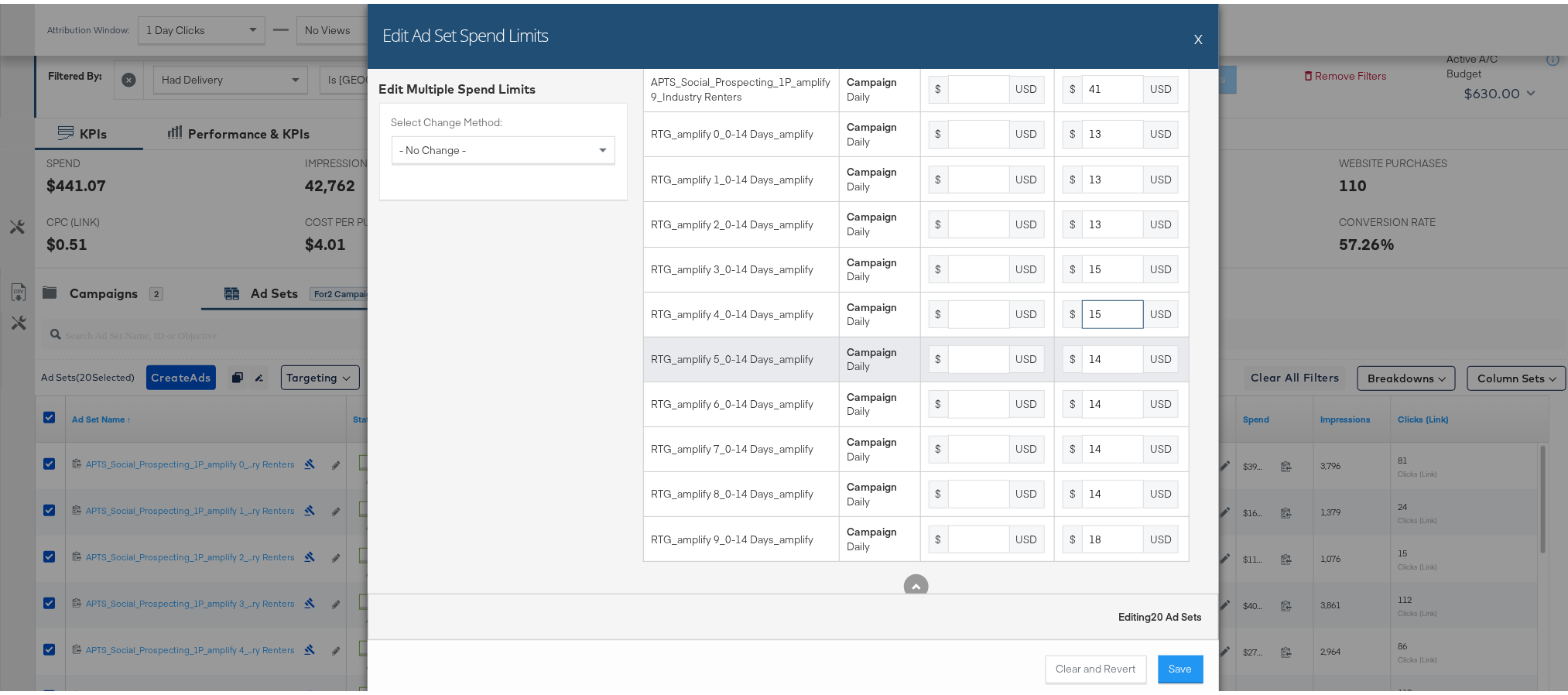
type input "15"
click at [1083, 370] on input "14" at bounding box center [1113, 355] width 62 height 28
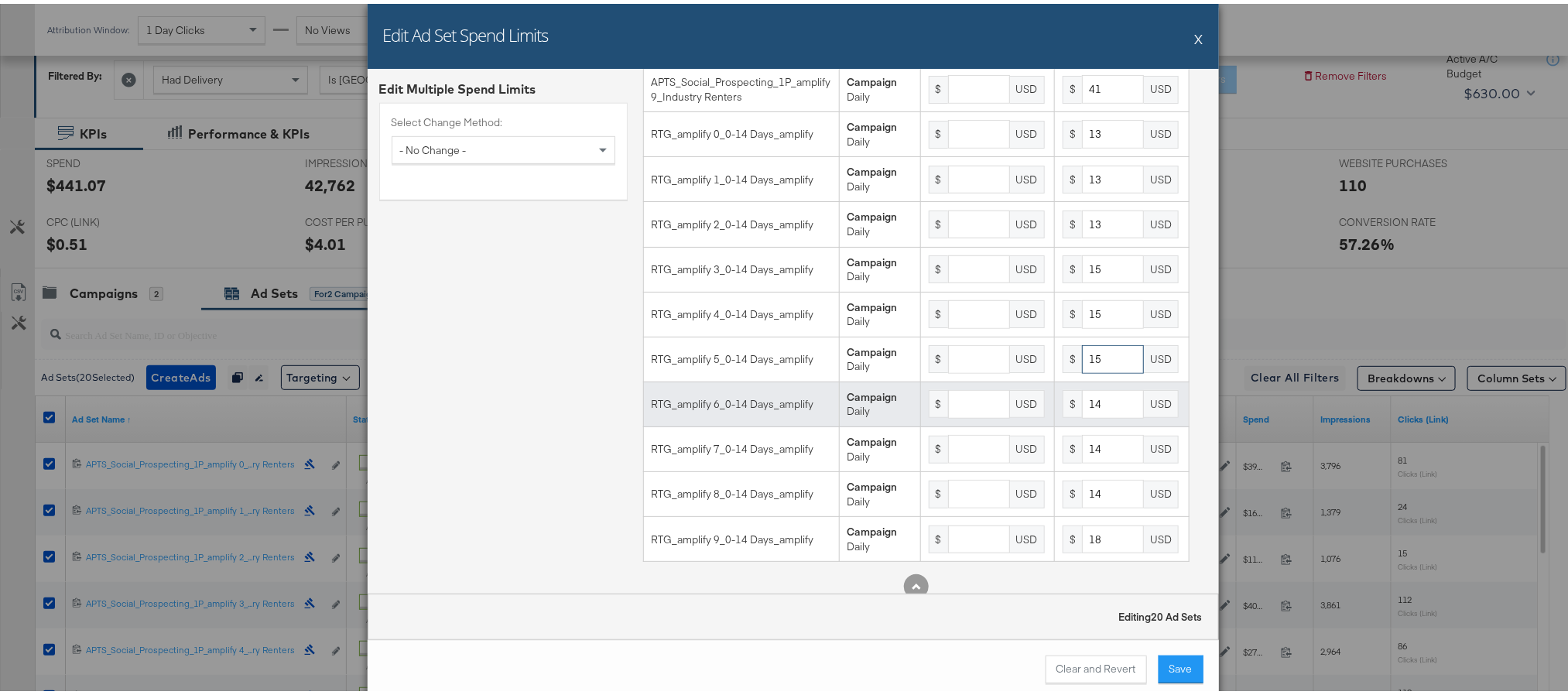
type input "15"
click at [1087, 414] on input "14" at bounding box center [1113, 400] width 62 height 28
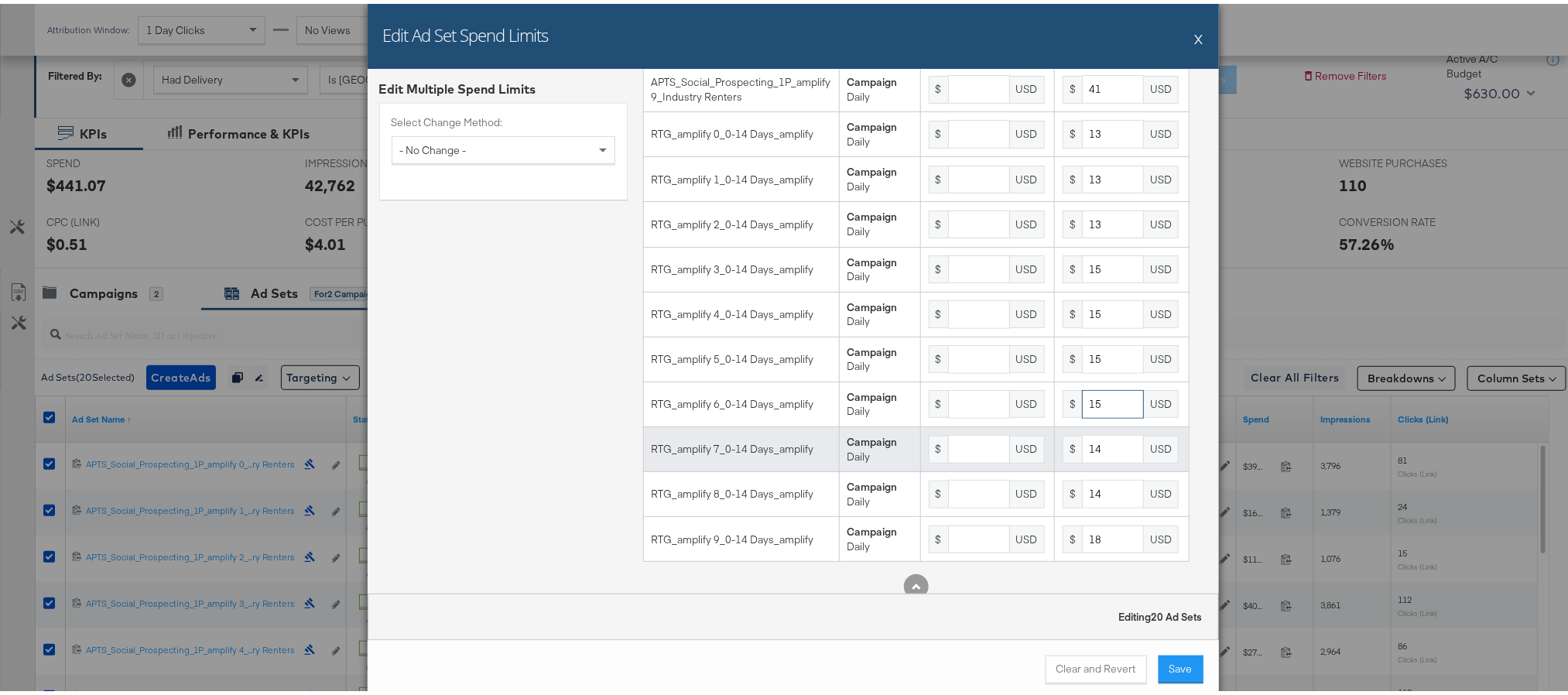
type input "15"
click at [1089, 459] on input "14" at bounding box center [1113, 445] width 62 height 28
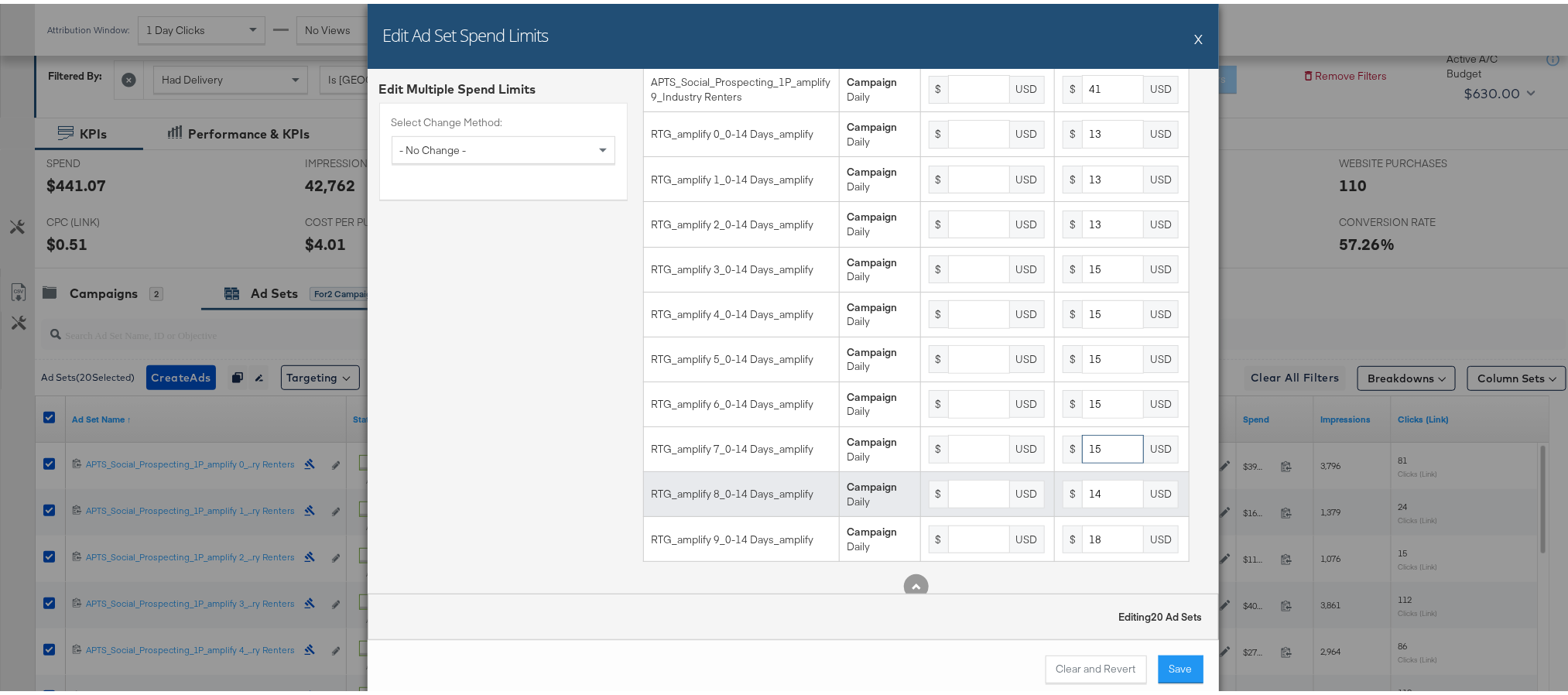
type input "15"
click at [1087, 505] on input "14" at bounding box center [1113, 489] width 62 height 28
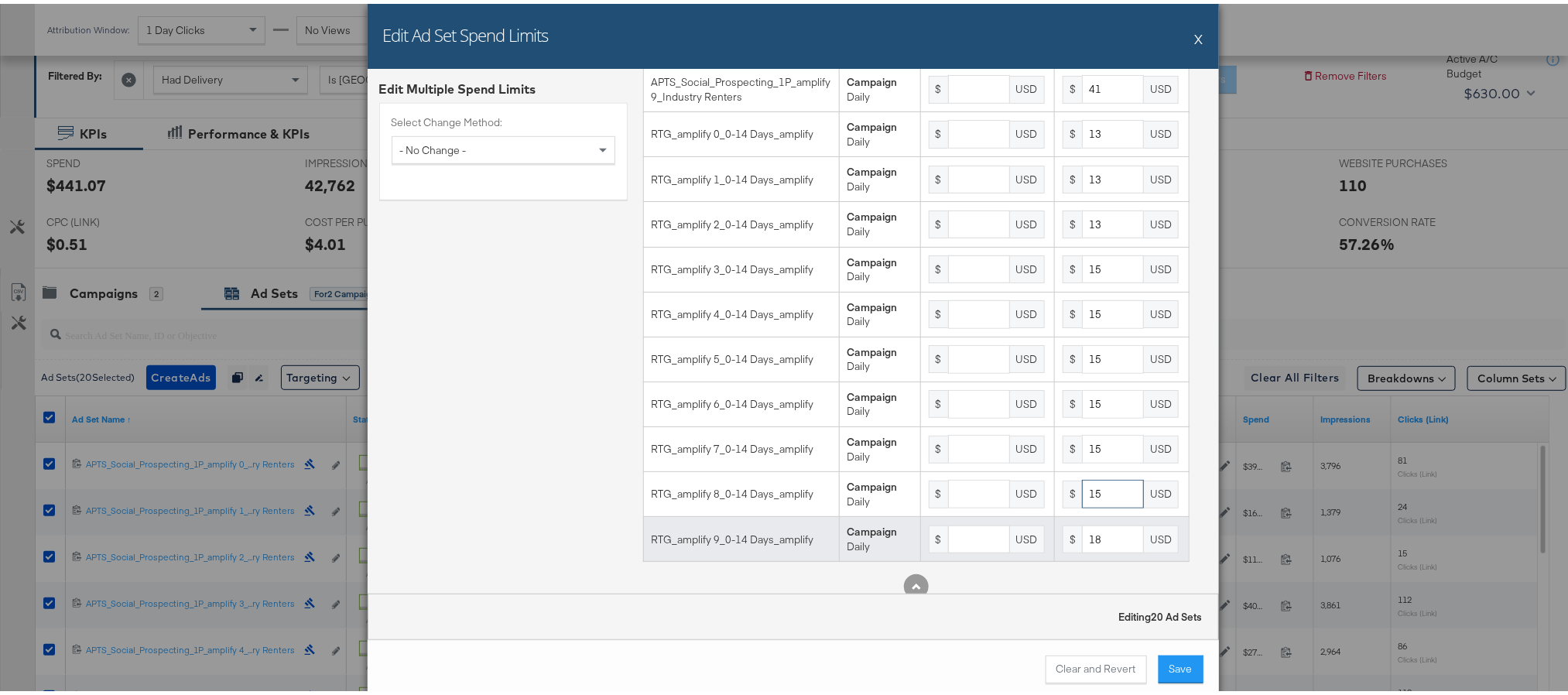
type input "15"
click at [1084, 550] on input "18" at bounding box center [1113, 535] width 62 height 28
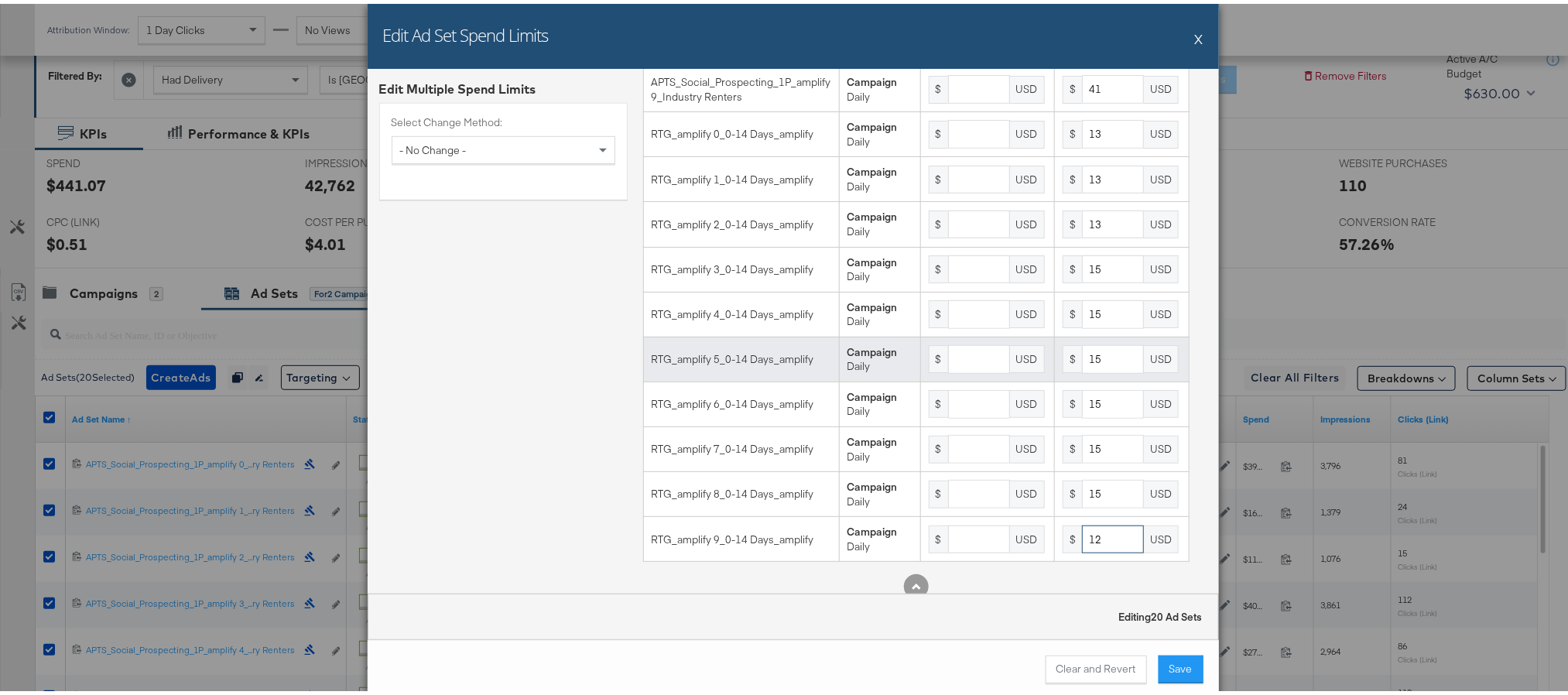
scroll to position [0, 0]
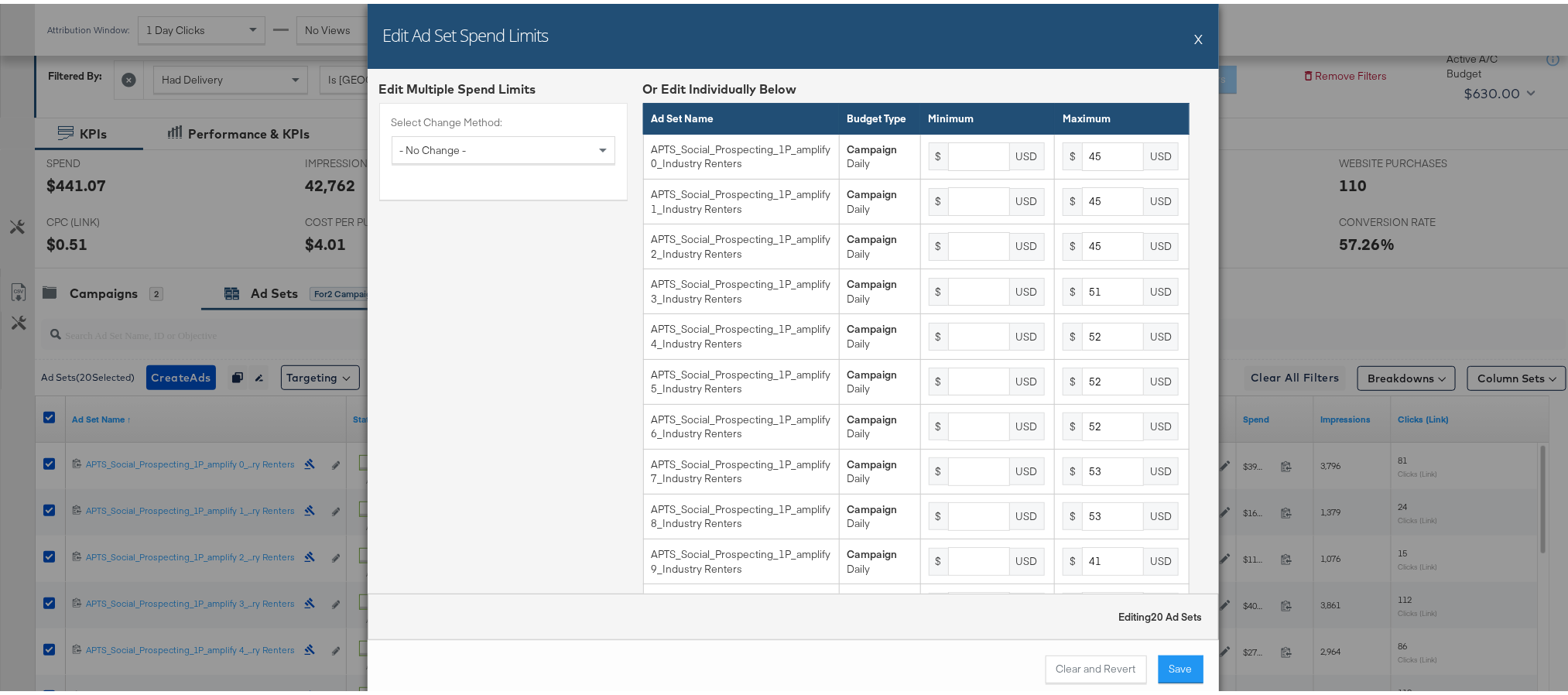
type input "12"
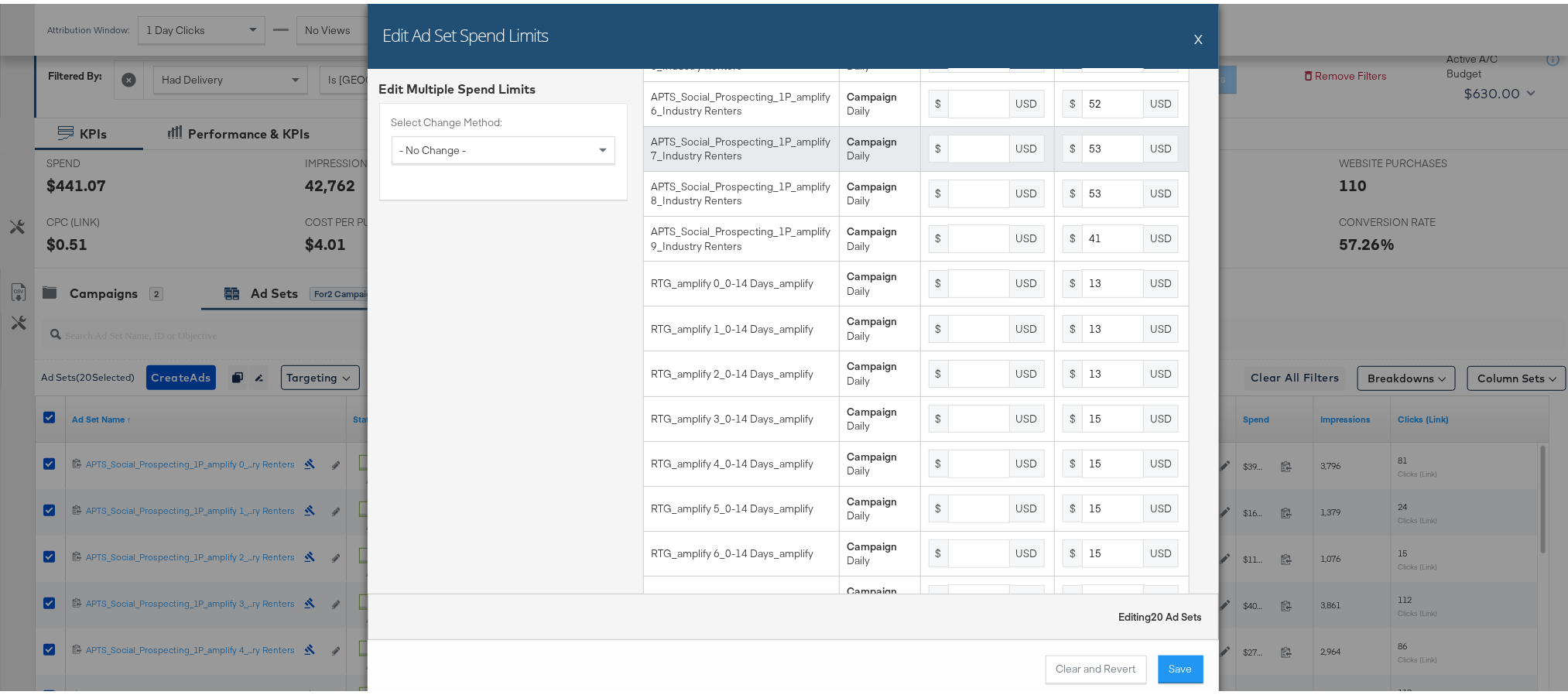
scroll to position [517, 0]
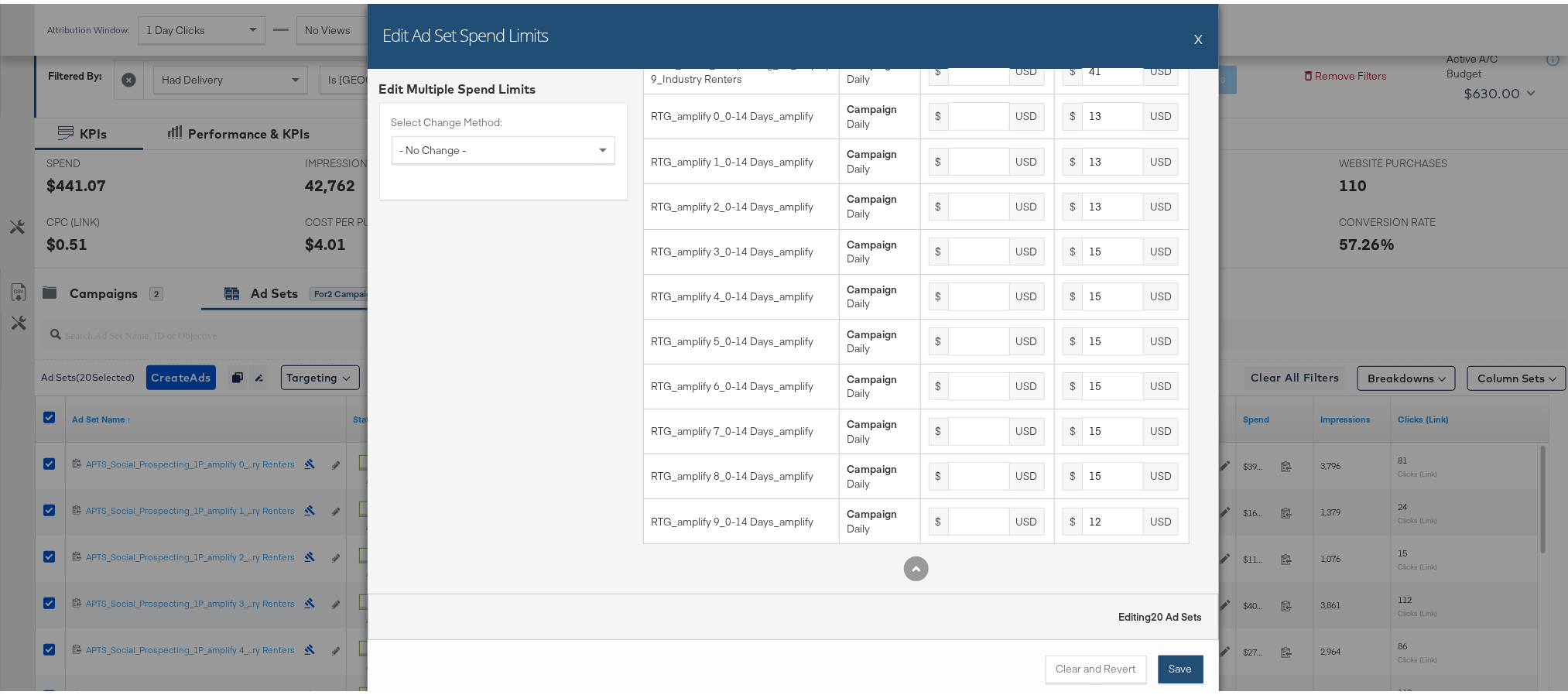
click at [1166, 666] on button "Save" at bounding box center [1181, 665] width 45 height 28
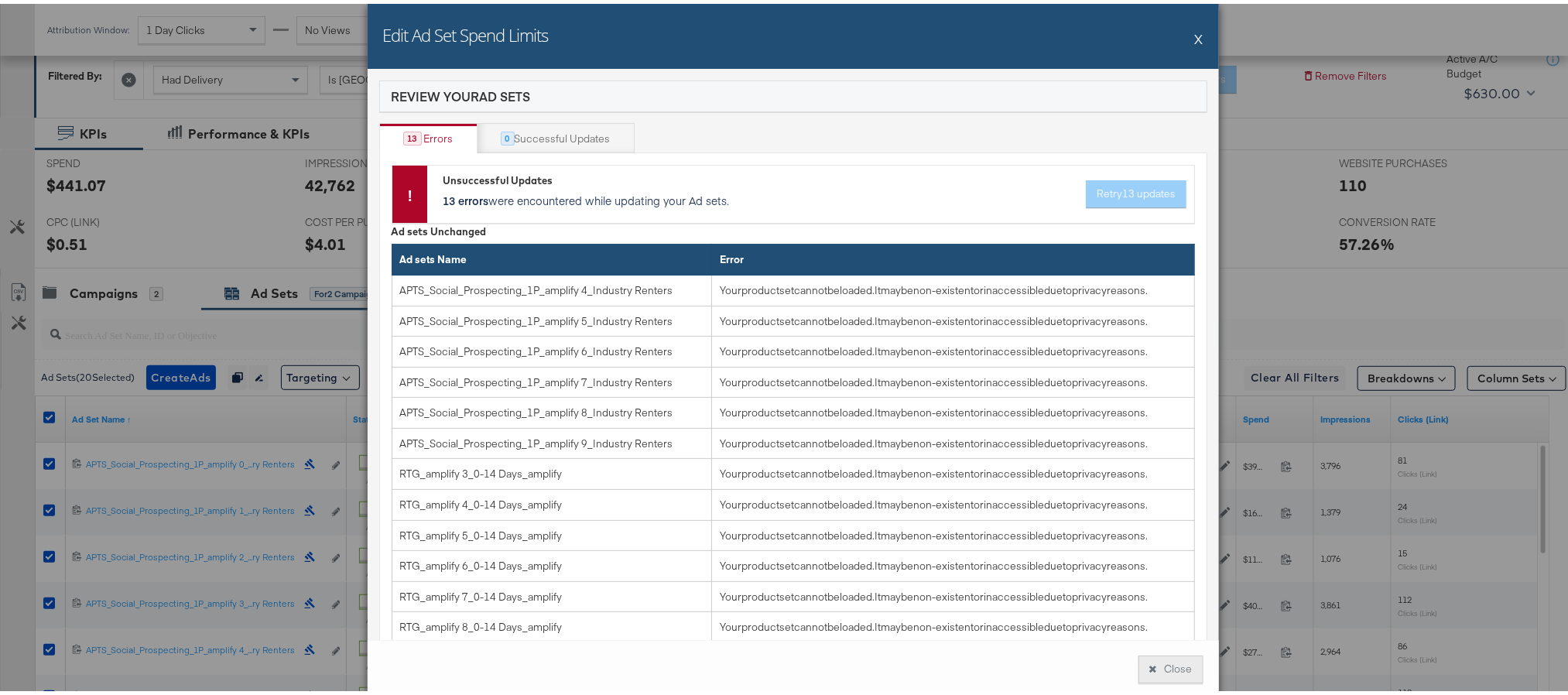
click at [1148, 662] on button "Close" at bounding box center [1171, 665] width 65 height 28
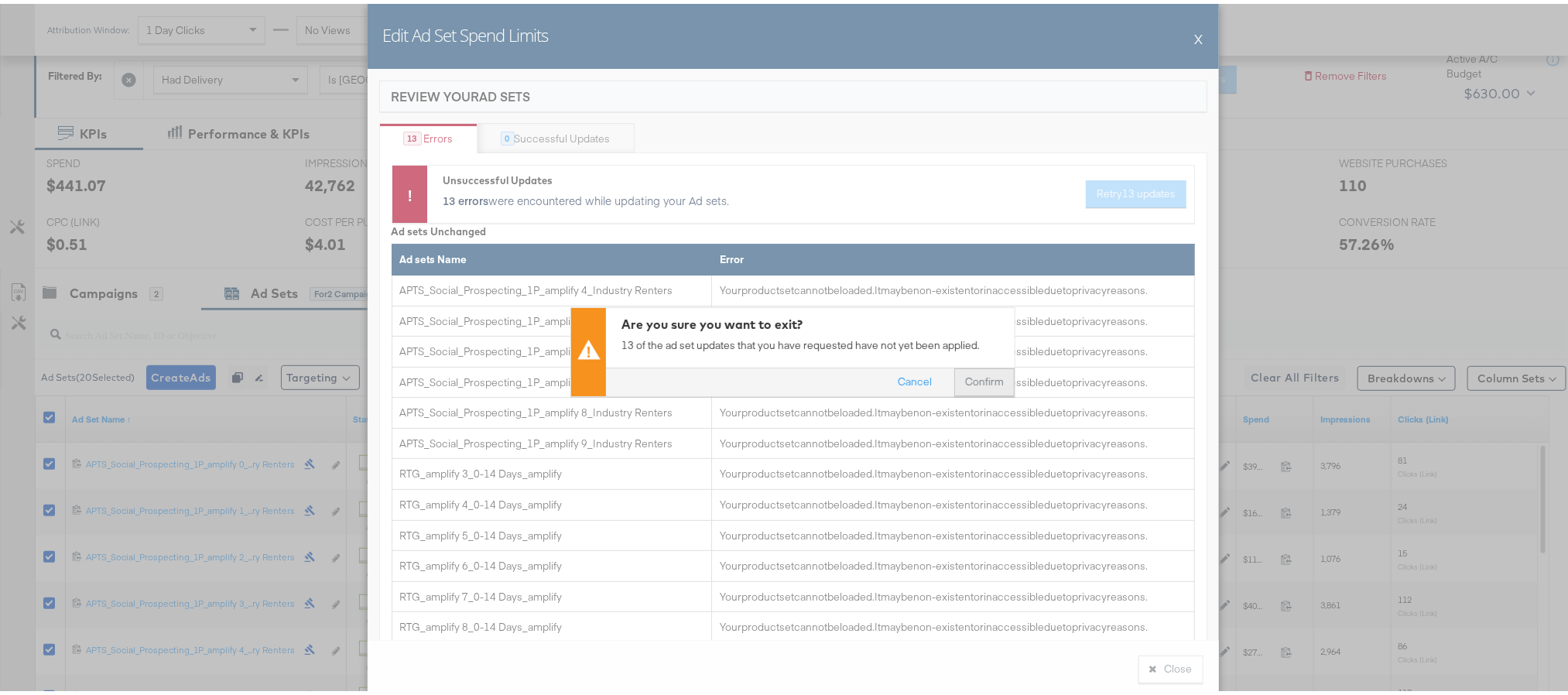
click at [979, 381] on button "Confirm" at bounding box center [984, 378] width 60 height 28
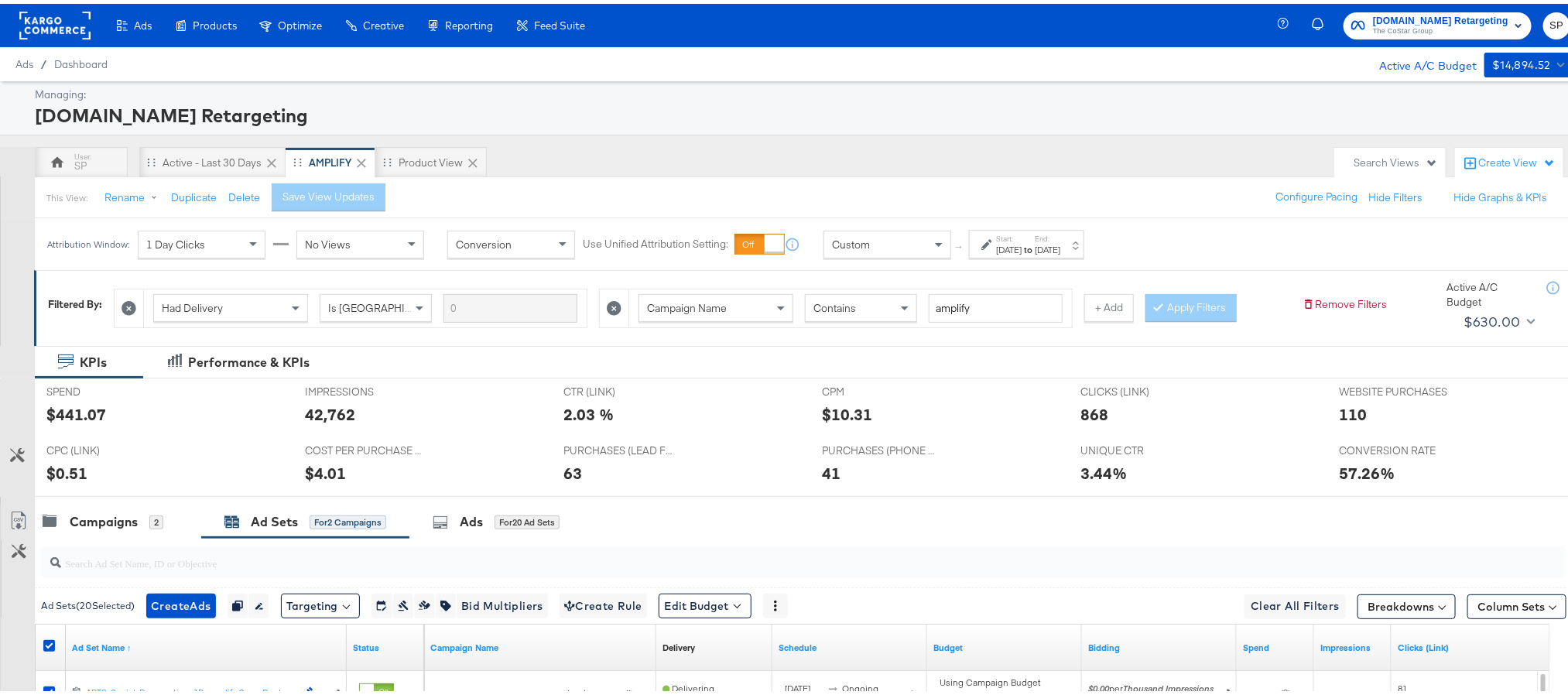
click at [61, 17] on rect at bounding box center [54, 21] width 71 height 28
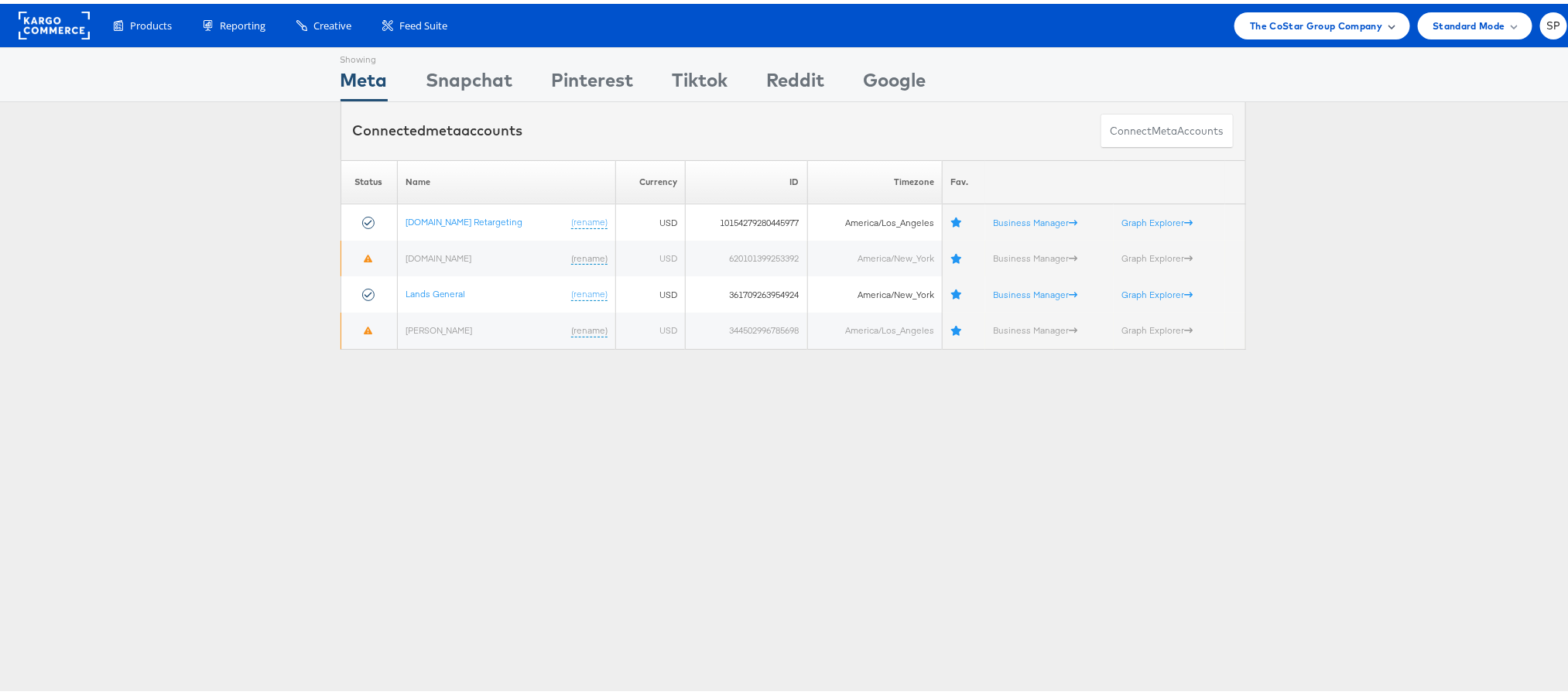
click at [1306, 21] on span "The CoStar Group Company" at bounding box center [1316, 21] width 132 height 17
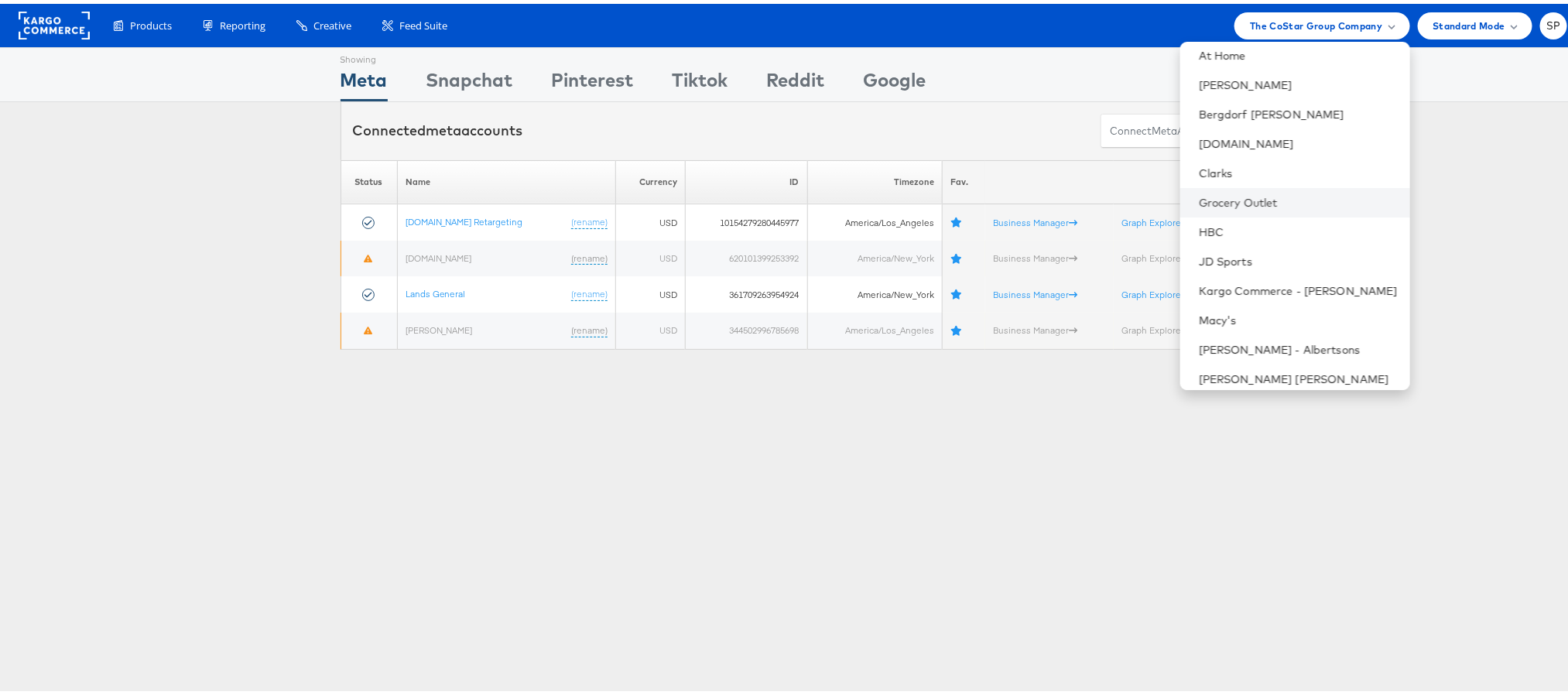
scroll to position [191, 0]
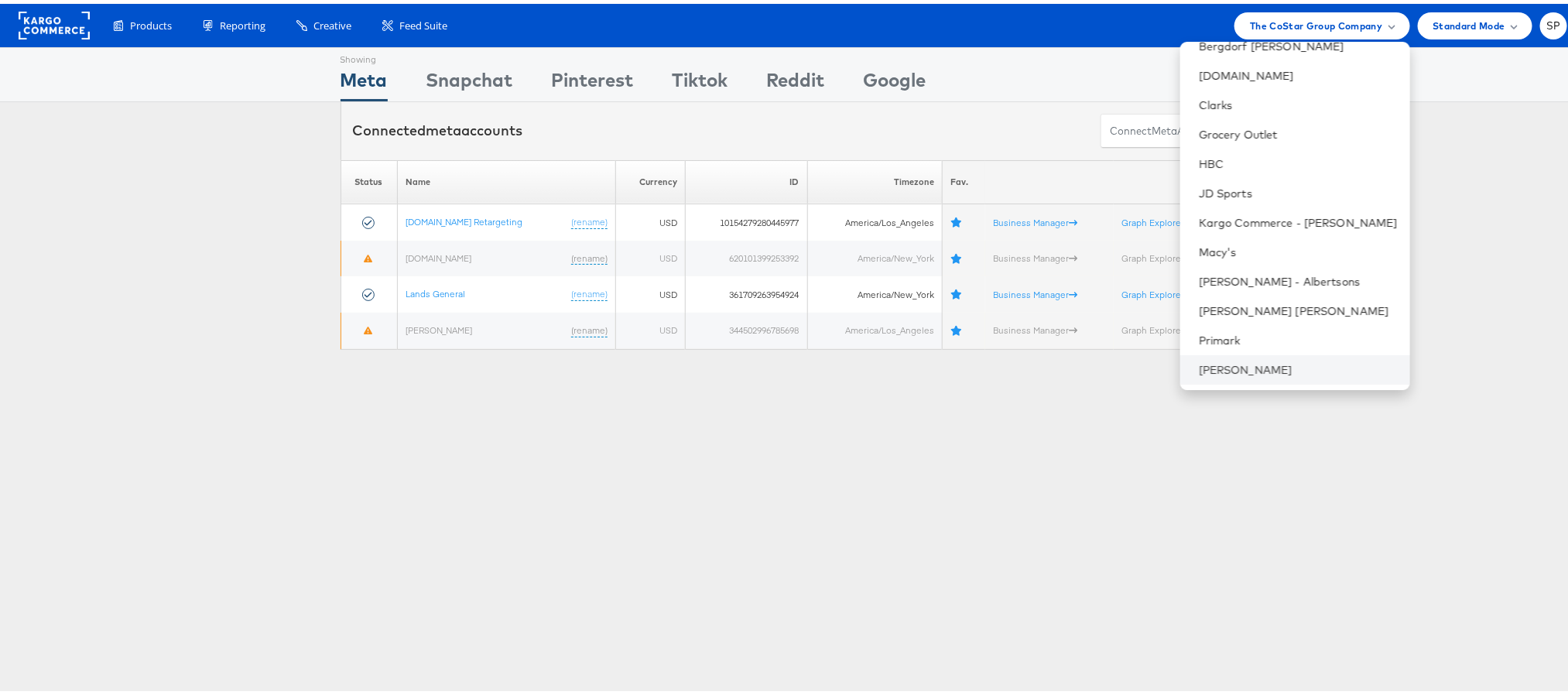
click at [1224, 355] on li "[PERSON_NAME]" at bounding box center [1295, 366] width 230 height 29
click at [1218, 363] on link "[PERSON_NAME]" at bounding box center [1298, 366] width 199 height 16
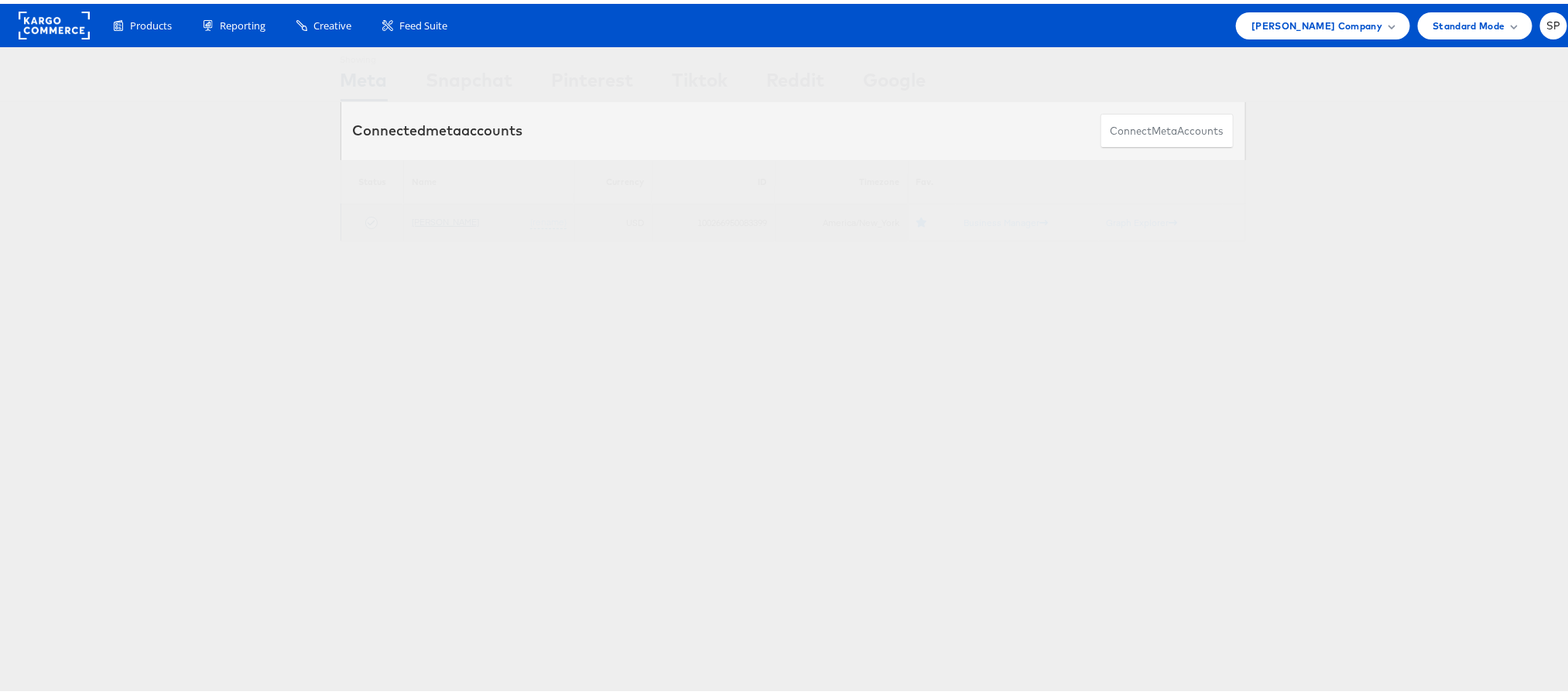
click at [446, 216] on link "[PERSON_NAME]" at bounding box center [445, 217] width 67 height 12
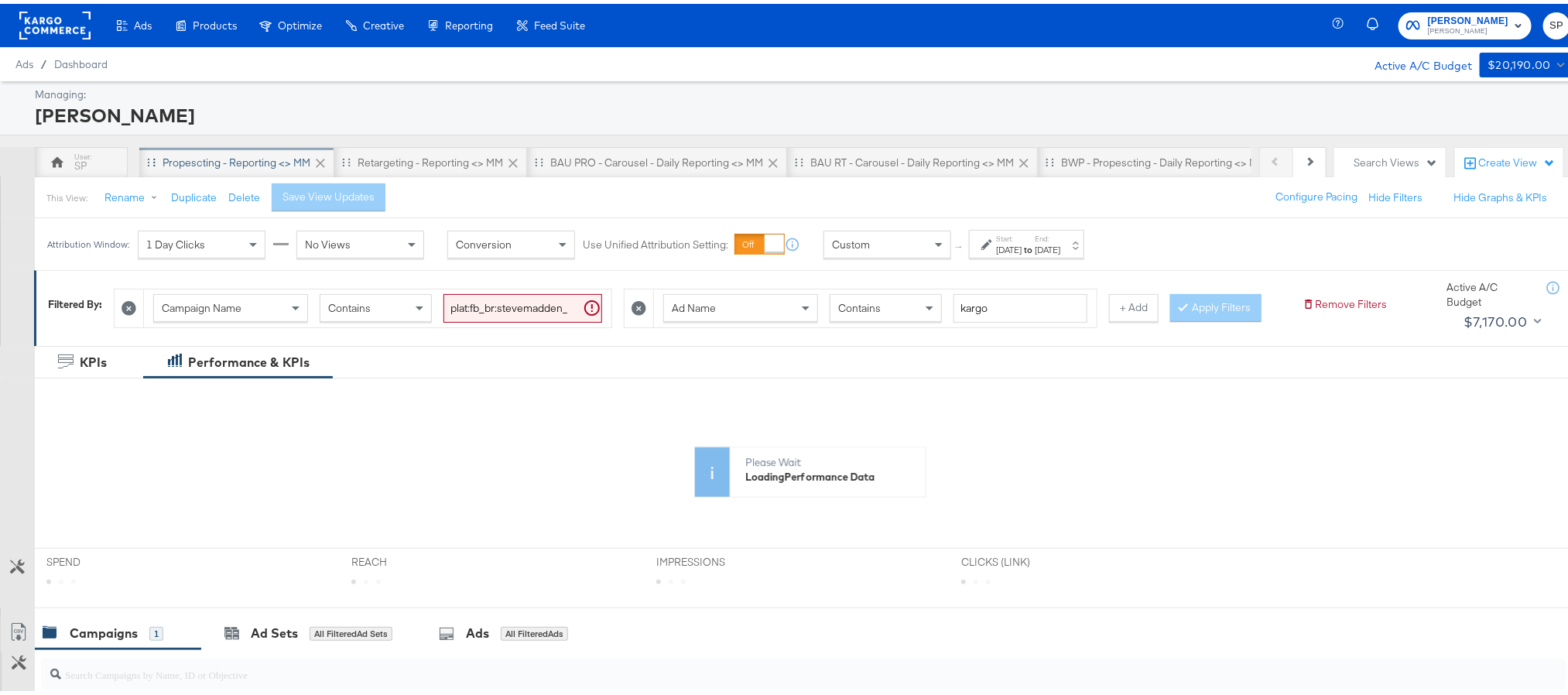
click at [263, 154] on div "Propescting - Reporting <> MM" at bounding box center [236, 158] width 148 height 15
click at [1046, 253] on div "Start: [DATE] to End: [DATE]" at bounding box center [1026, 240] width 116 height 28
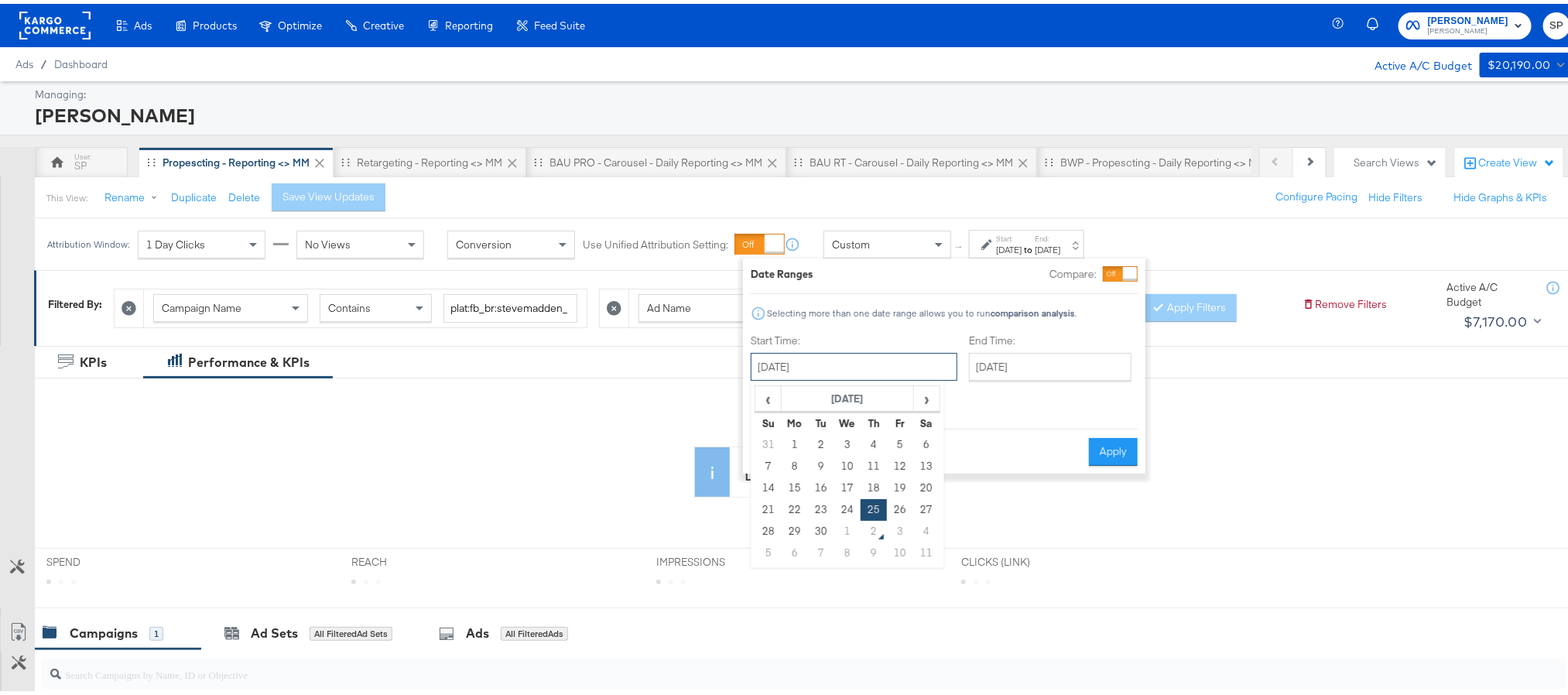
click at [884, 355] on input "[DATE]" at bounding box center [853, 363] width 207 height 28
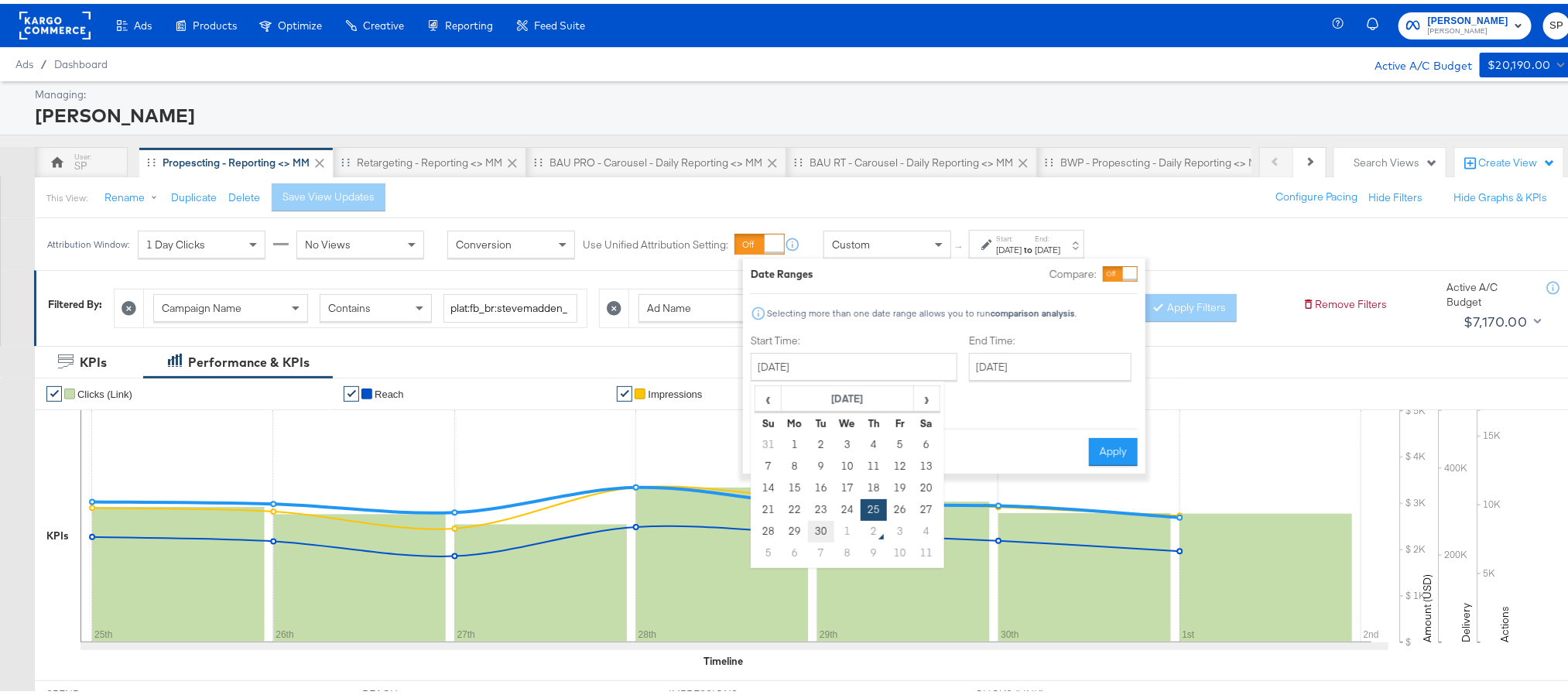
click at [818, 532] on td "30" at bounding box center [820, 527] width 26 height 21
type input "[DATE]"
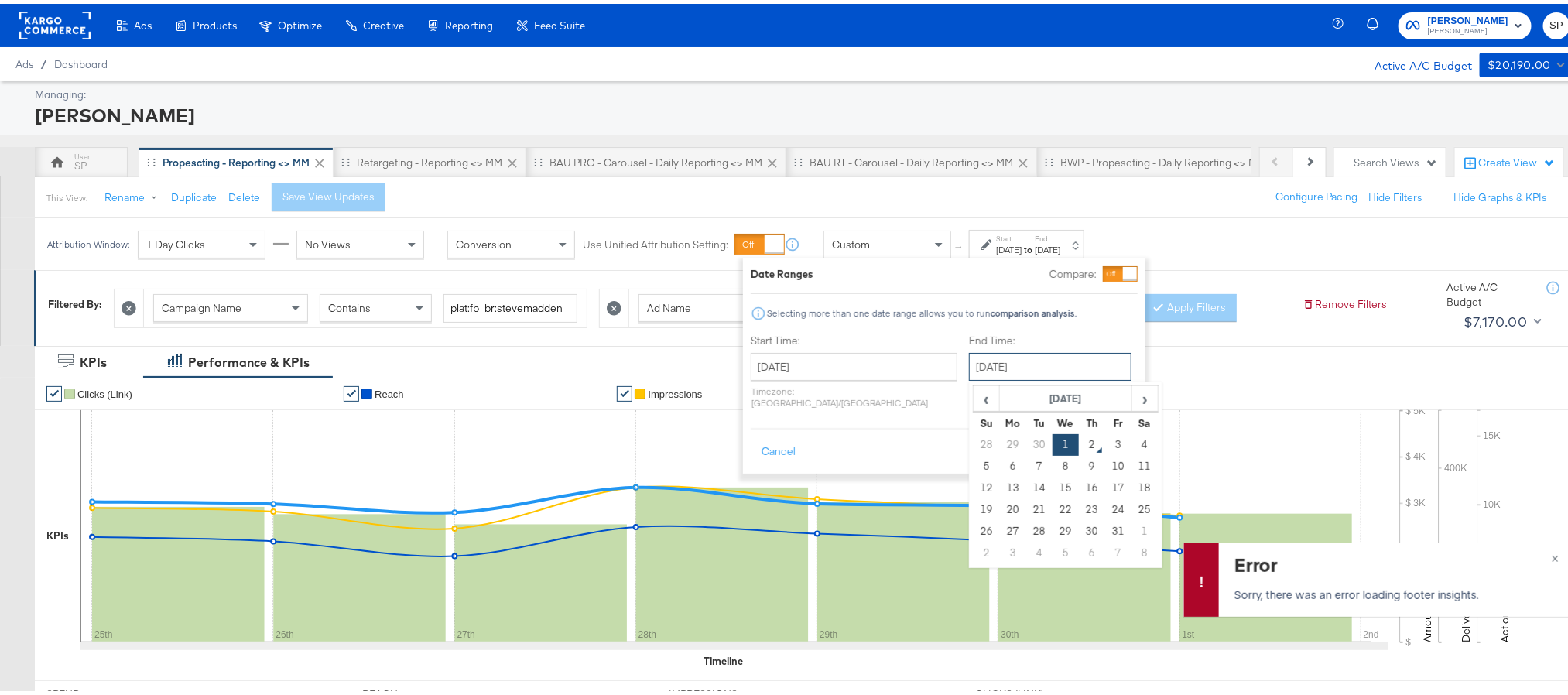
click at [1005, 360] on input "[DATE]" at bounding box center [1050, 363] width 162 height 28
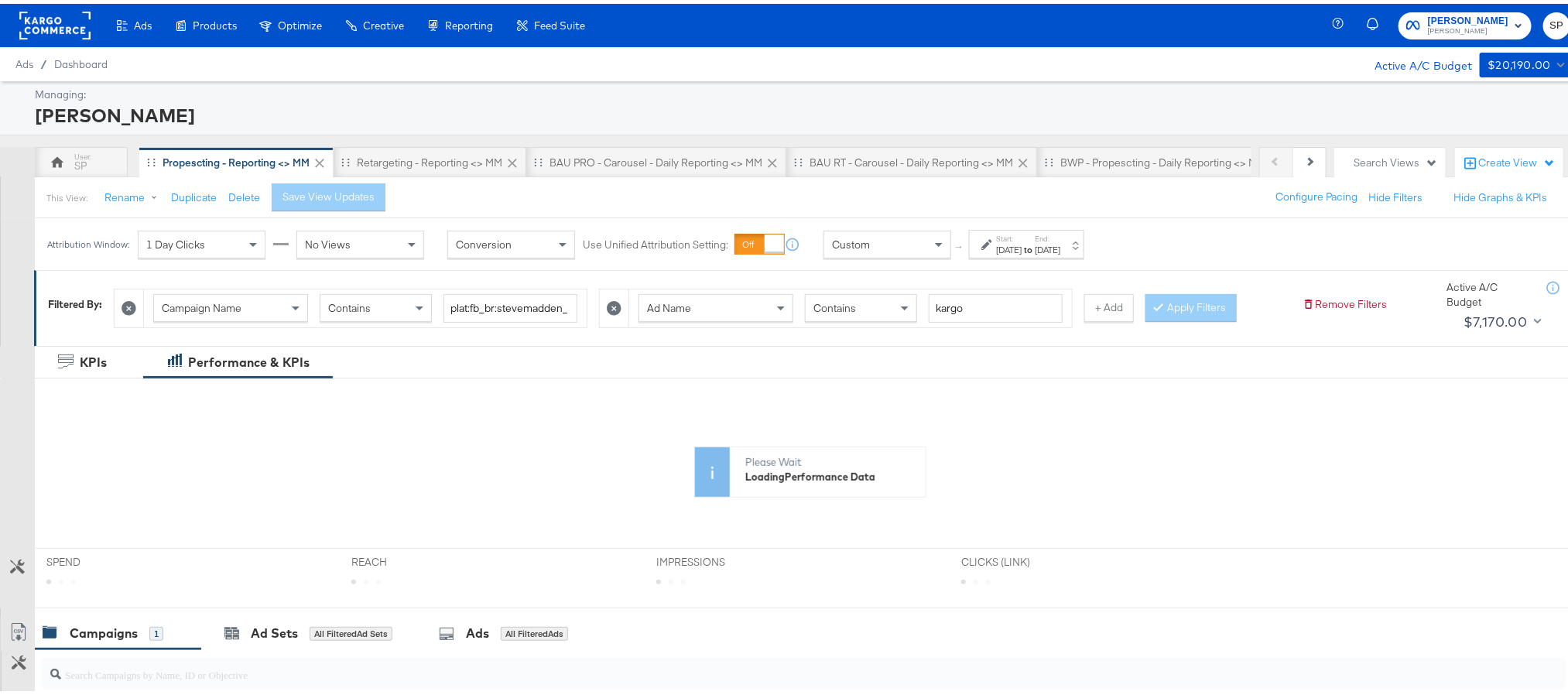
click at [1021, 250] on div "[DATE]" at bounding box center [1009, 246] width 25 height 13
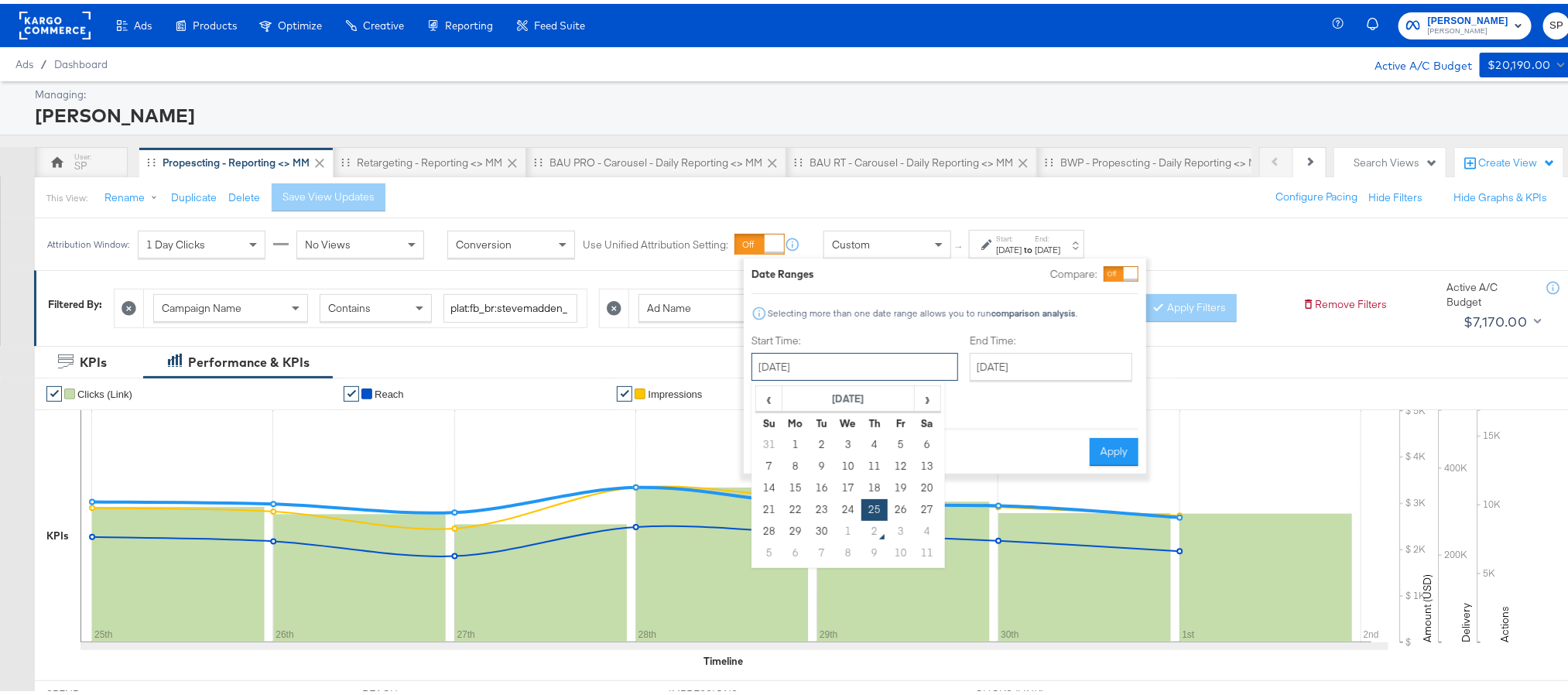
click at [887, 367] on input "September 25th 2025" at bounding box center [854, 363] width 207 height 28
click at [831, 520] on td "30" at bounding box center [821, 527] width 26 height 21
type input "September 30th 2025"
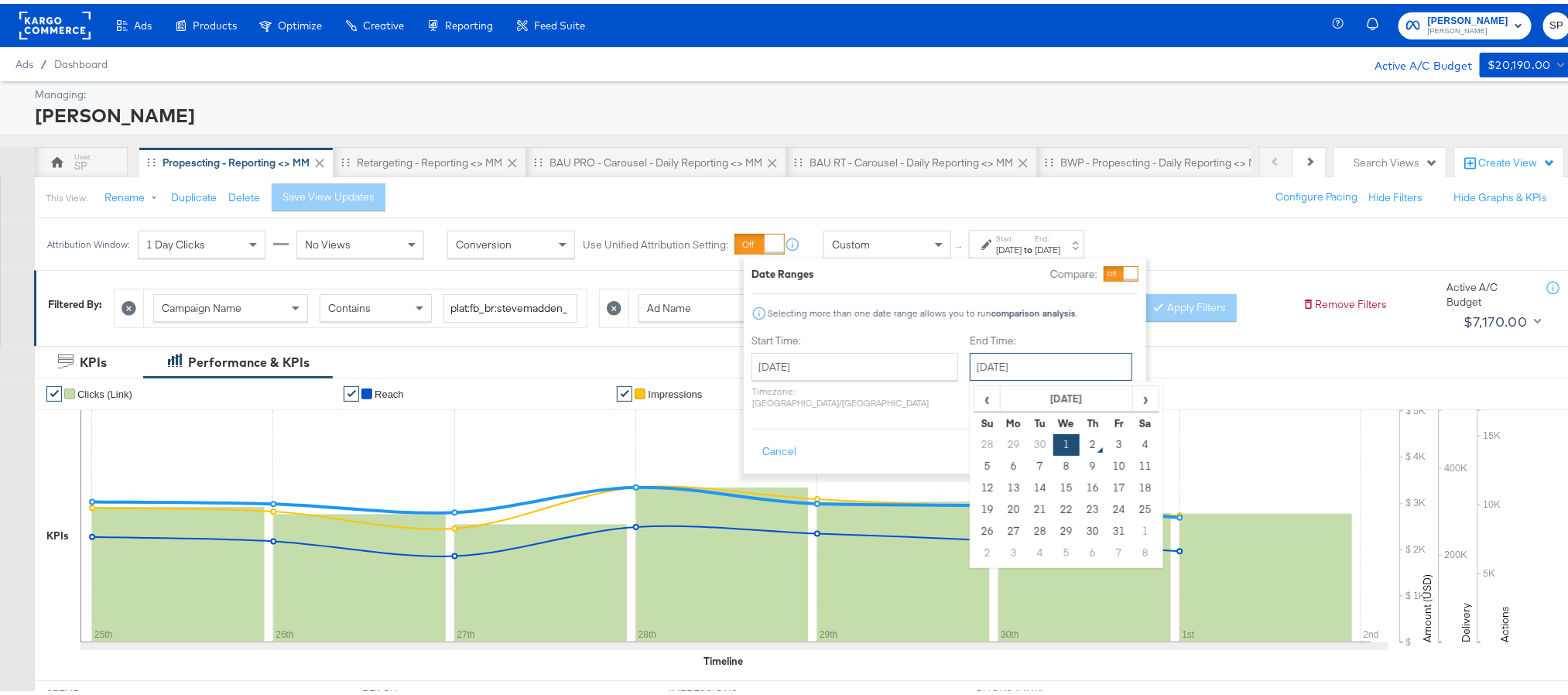
click at [1028, 367] on input "October 1st 2025" at bounding box center [1051, 363] width 162 height 28
click at [1027, 434] on td "30" at bounding box center [1040, 441] width 26 height 21
type input "September 30th 2025"
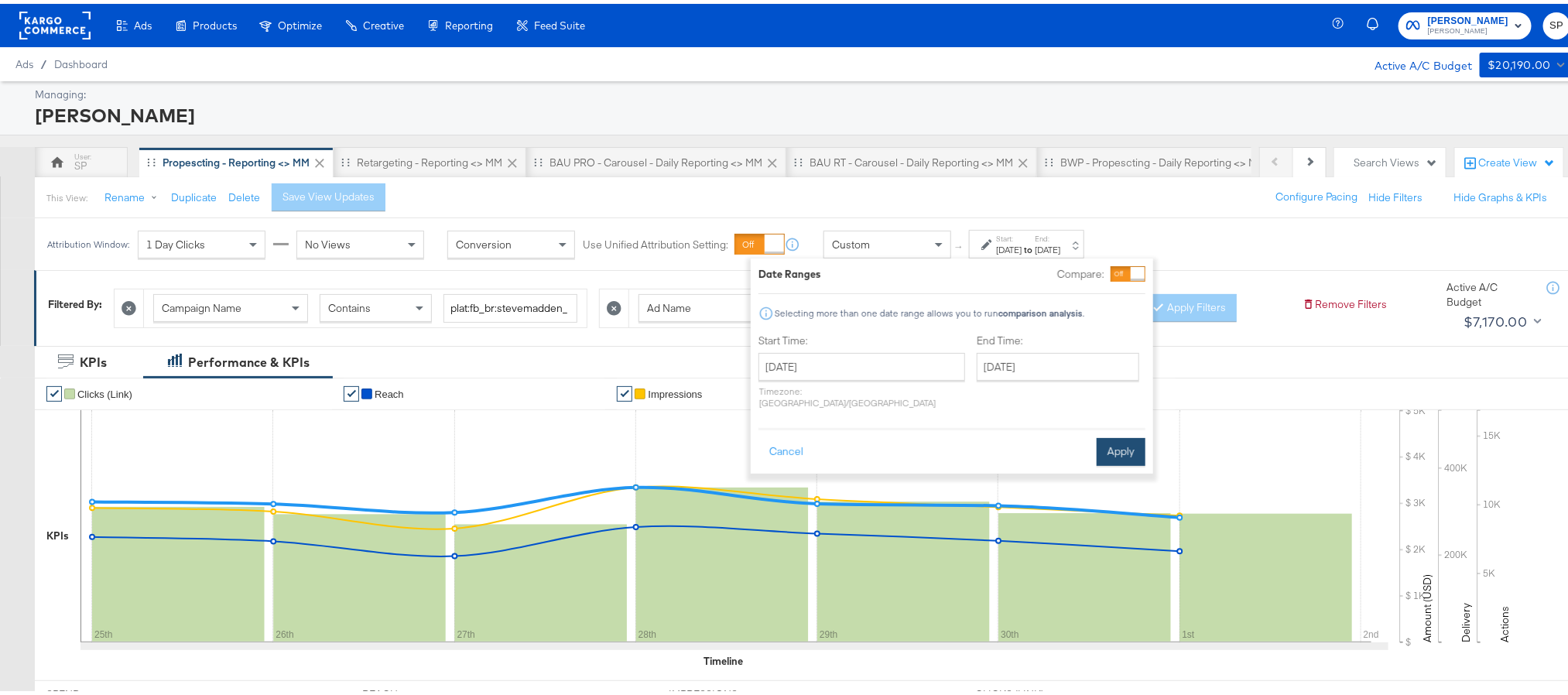
click at [1101, 447] on button "Apply" at bounding box center [1121, 447] width 49 height 28
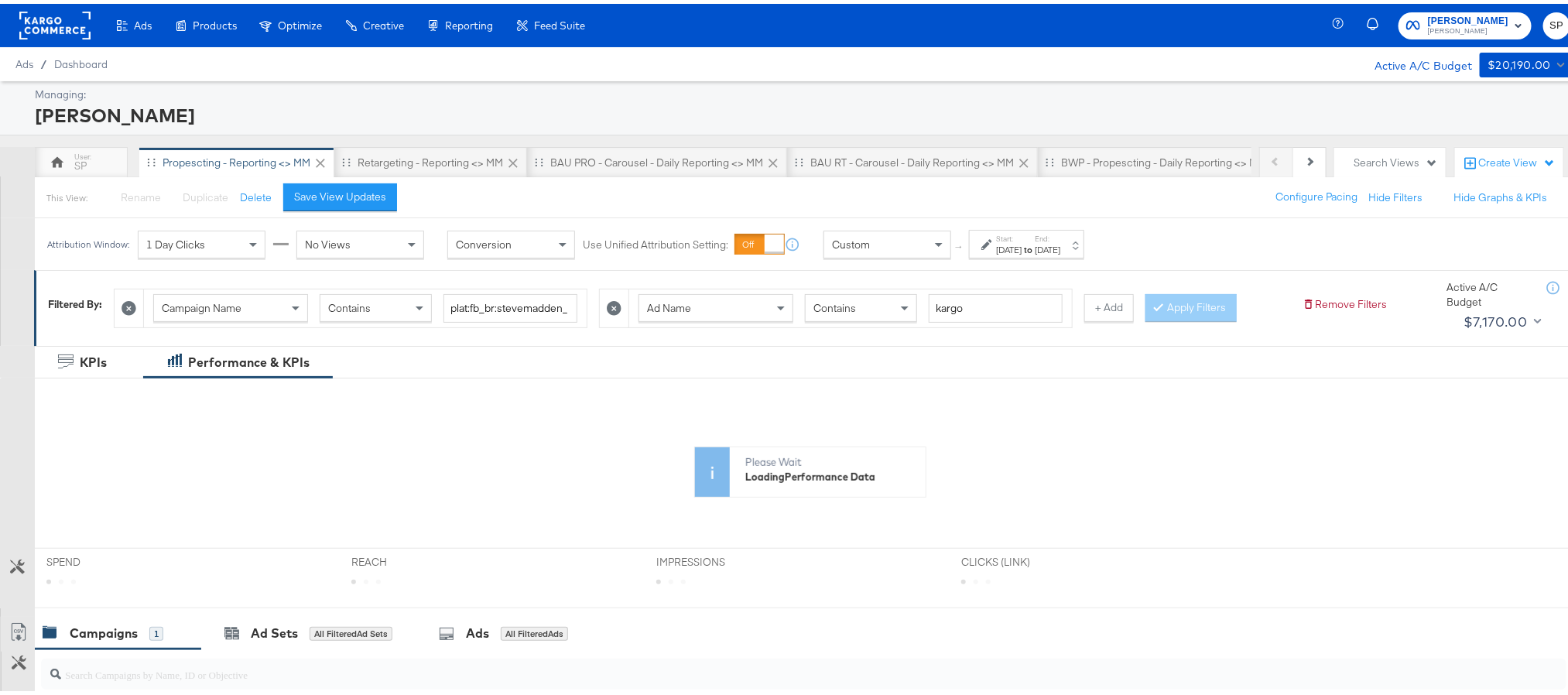
scroll to position [66, 0]
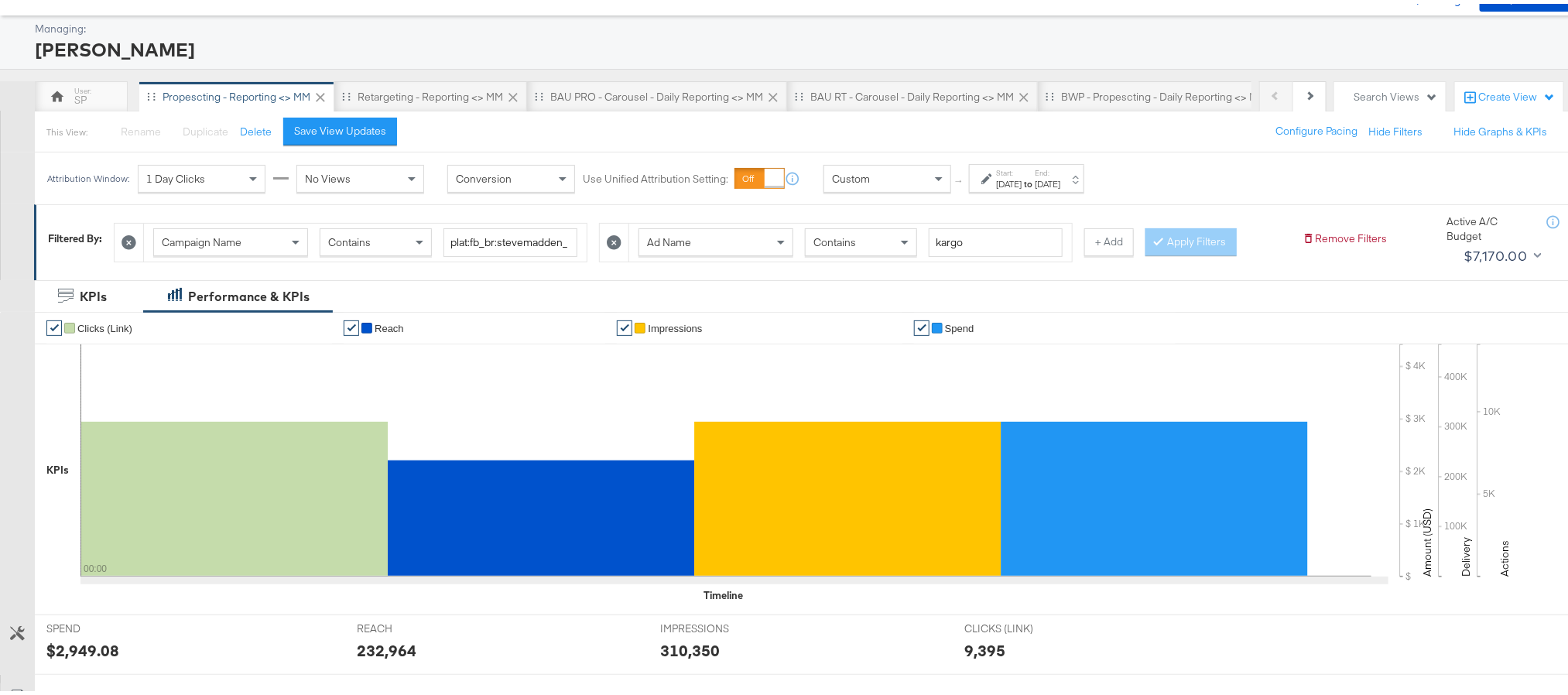
click at [72, 646] on div "$2,949.08" at bounding box center [83, 645] width 73 height 22
copy div "2,949.08"
click at [681, 645] on div "310,350" at bounding box center [689, 645] width 59 height 22
copy div "310,350"
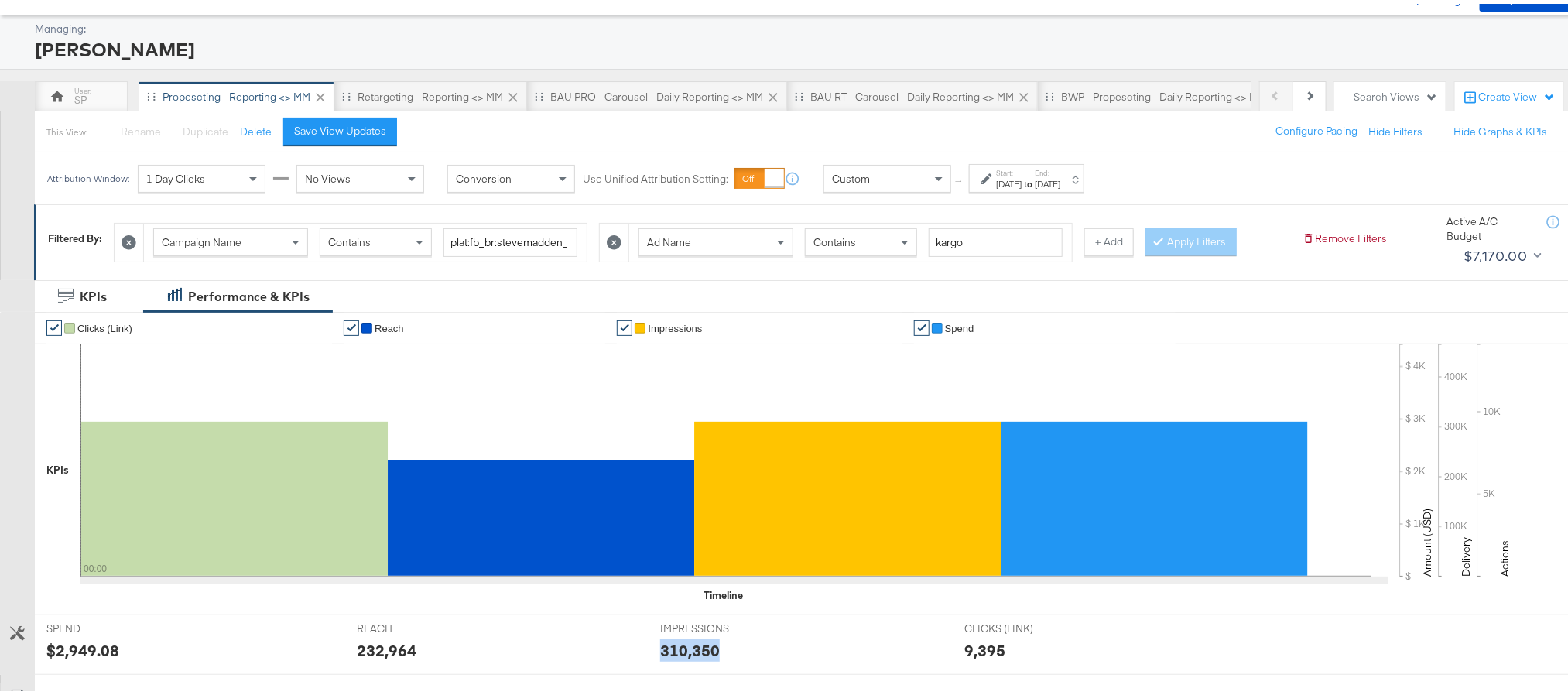
click at [681, 645] on div "310,350" at bounding box center [689, 645] width 59 height 22
click at [1021, 178] on div "Sep 30th 2025" at bounding box center [1009, 180] width 25 height 13
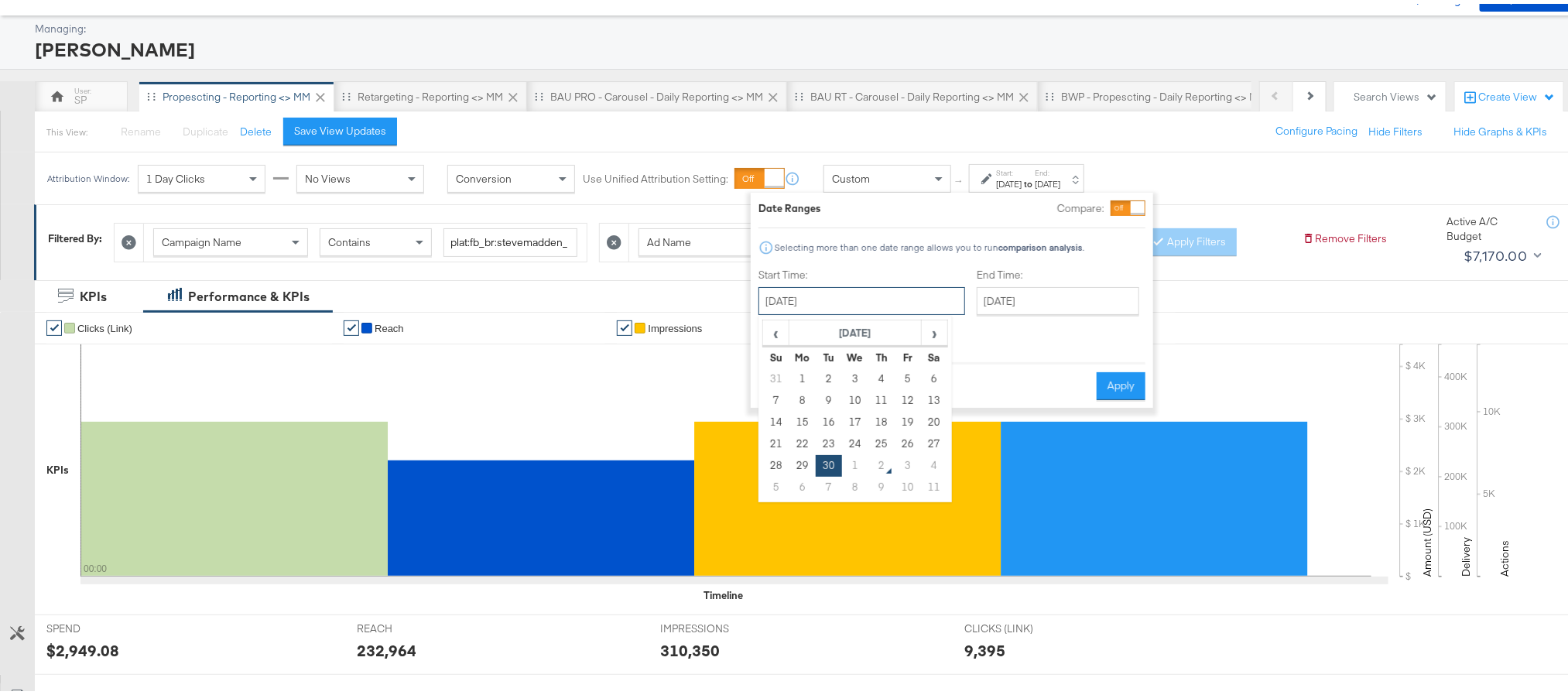
click at [813, 297] on input "September 30th 2025" at bounding box center [861, 297] width 207 height 28
click at [849, 463] on td "1" at bounding box center [854, 462] width 26 height 21
type input "October 1st 2025"
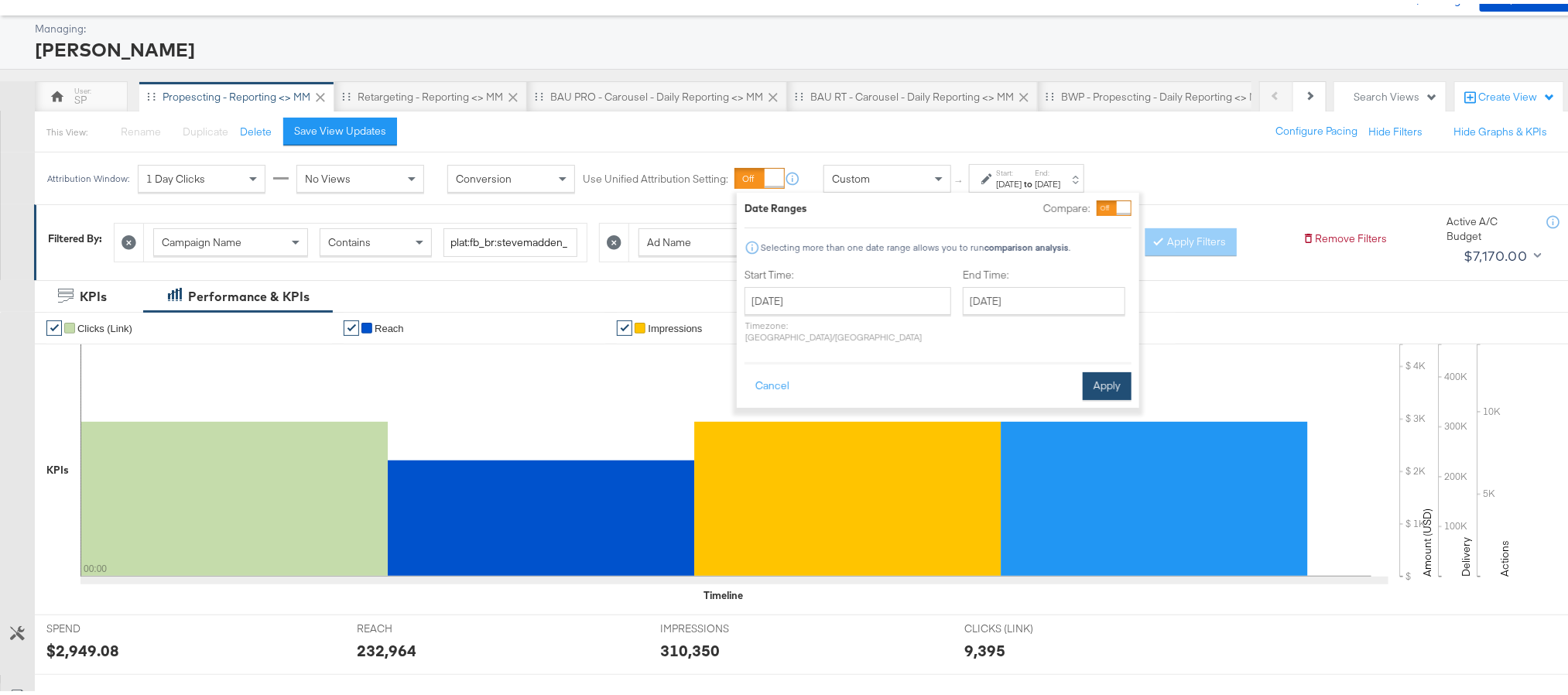
click at [1110, 368] on button "Apply" at bounding box center [1107, 381] width 49 height 28
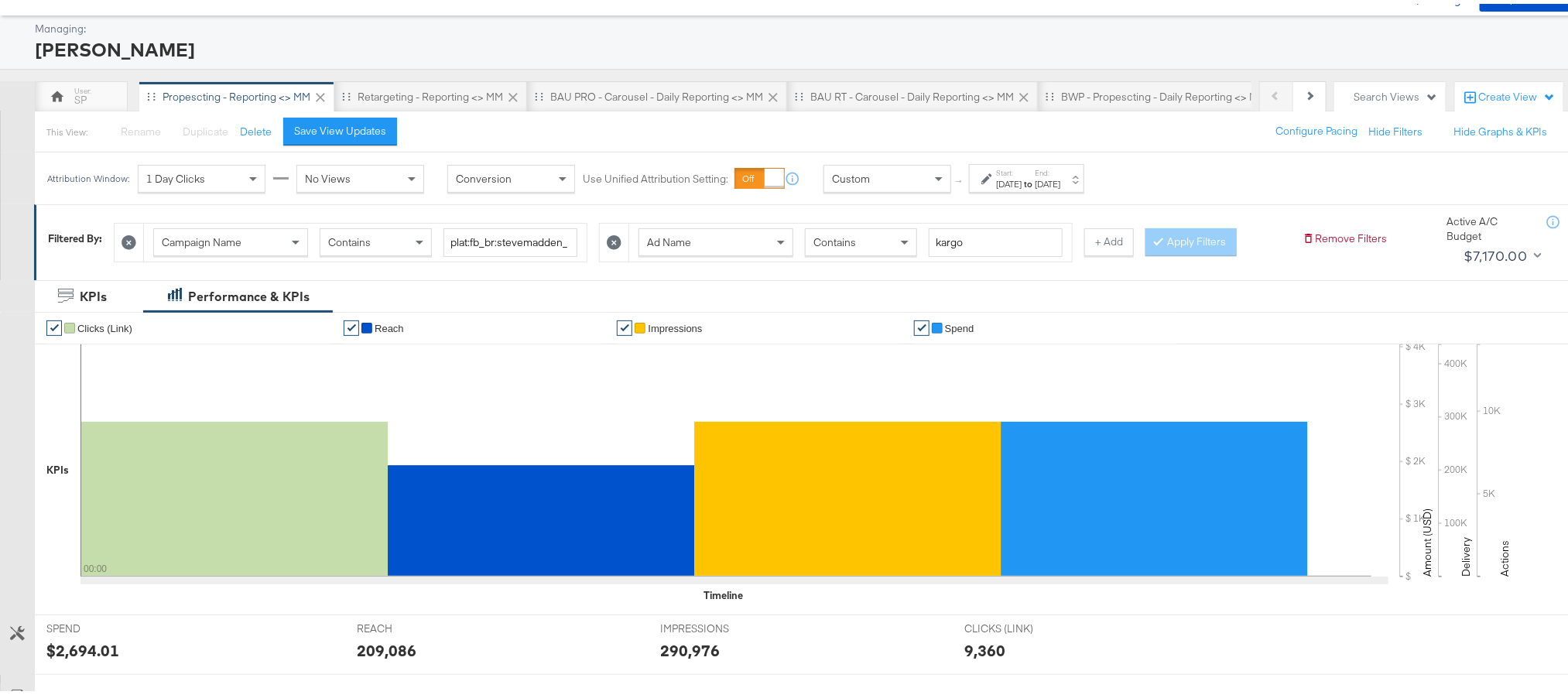
click at [77, 648] on div "$2,694.01" at bounding box center [83, 645] width 73 height 22
copy div "2,694.01"
click at [368, 642] on div "209,086" at bounding box center [385, 645] width 59 height 22
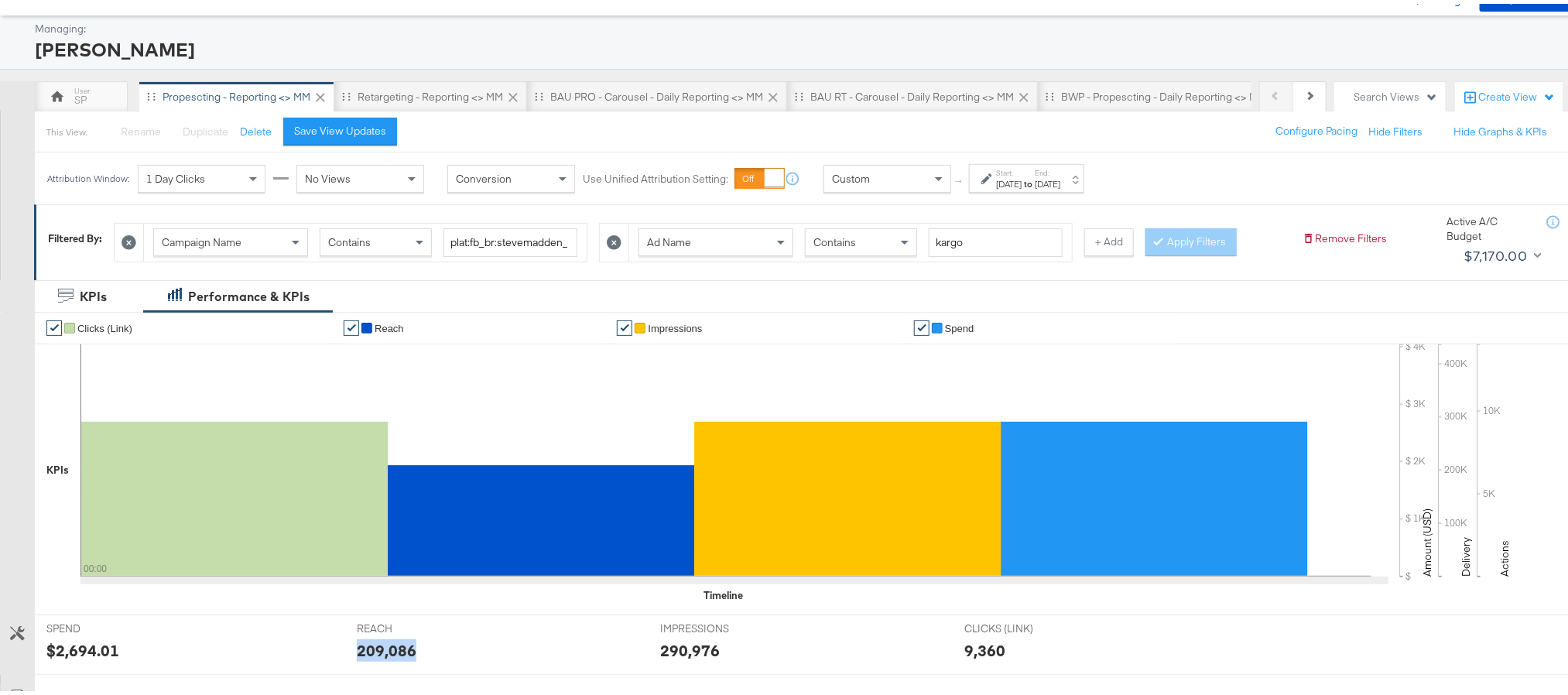
copy div "209,086"
click at [683, 650] on div "290,976" at bounding box center [689, 645] width 59 height 22
copy div "290,976"
click at [456, 84] on div "Retargeting - Reporting <> MM" at bounding box center [430, 93] width 192 height 31
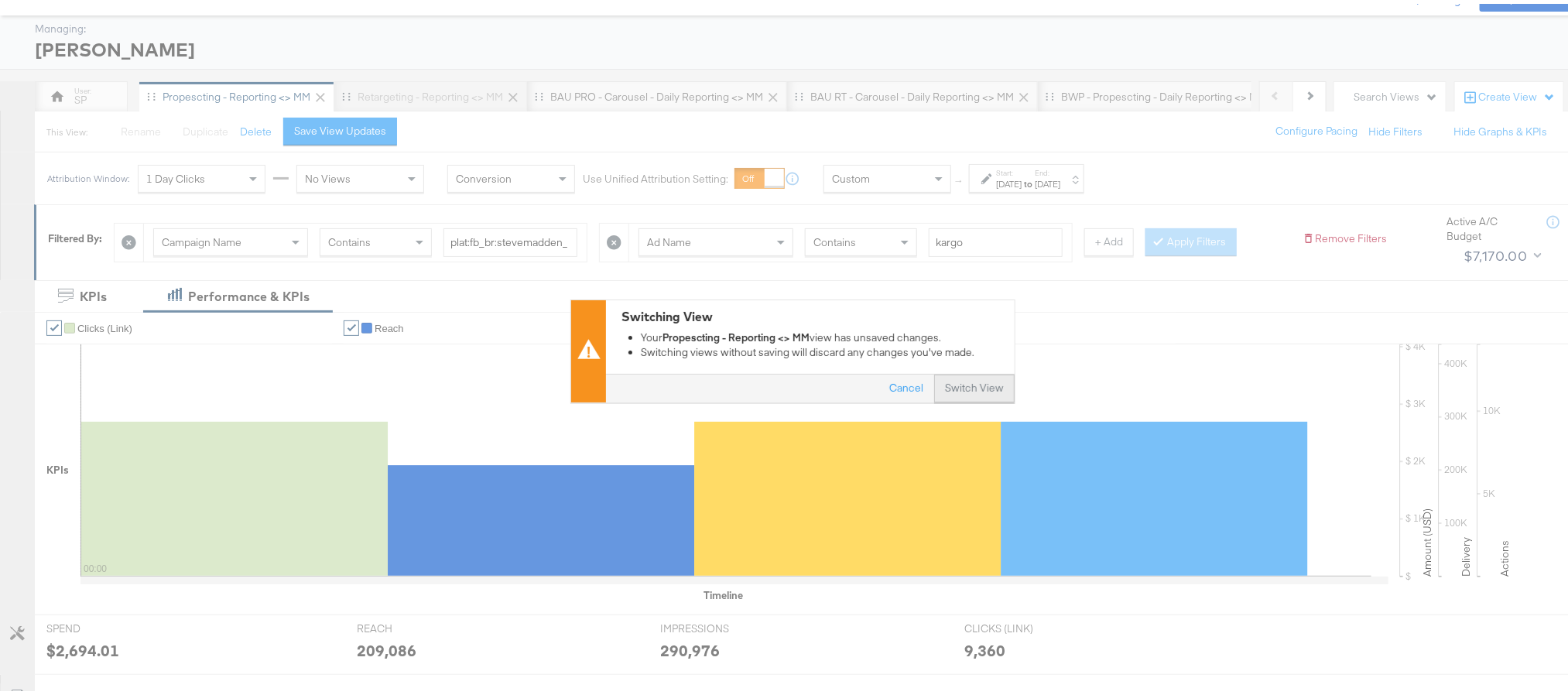
click at [962, 388] on button "Switch View" at bounding box center [974, 385] width 81 height 28
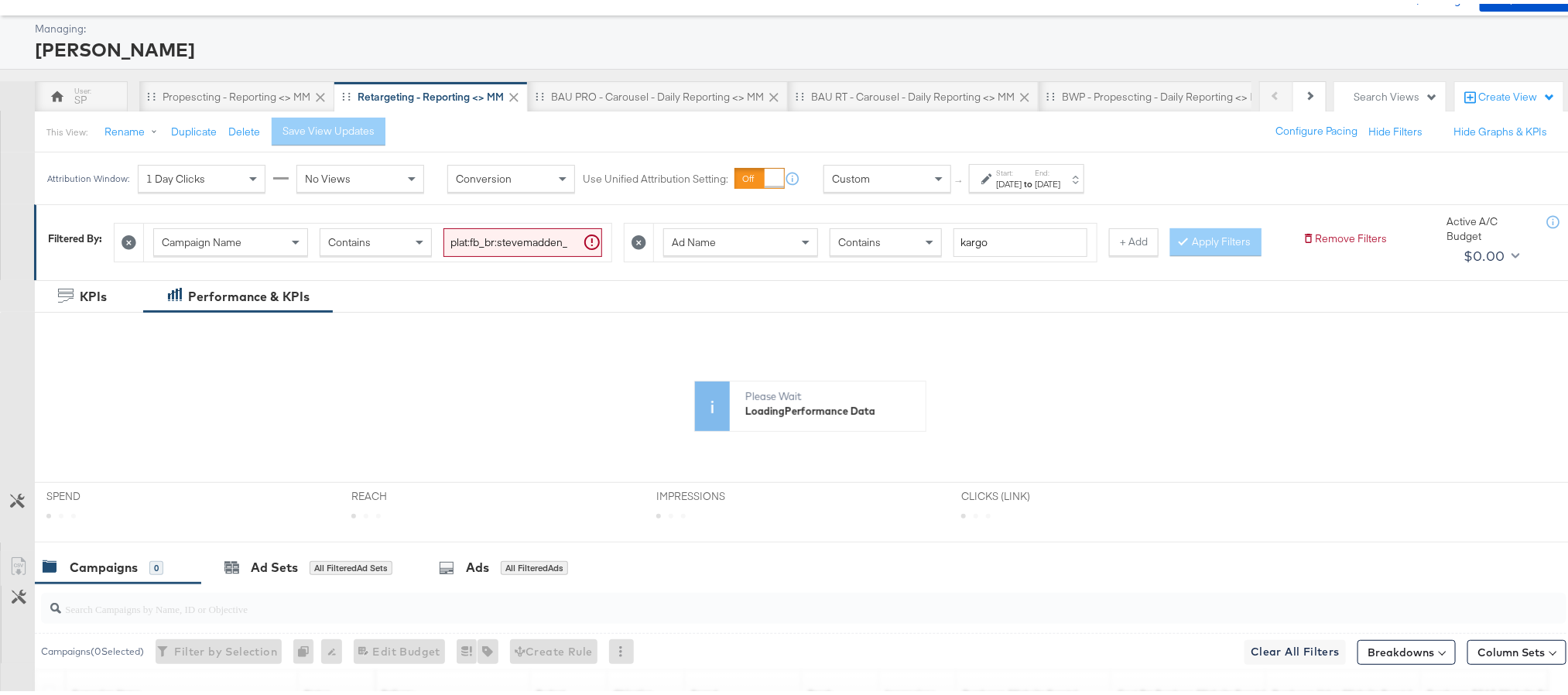
click at [1021, 177] on div "Sep 25th 2025" at bounding box center [1009, 180] width 25 height 13
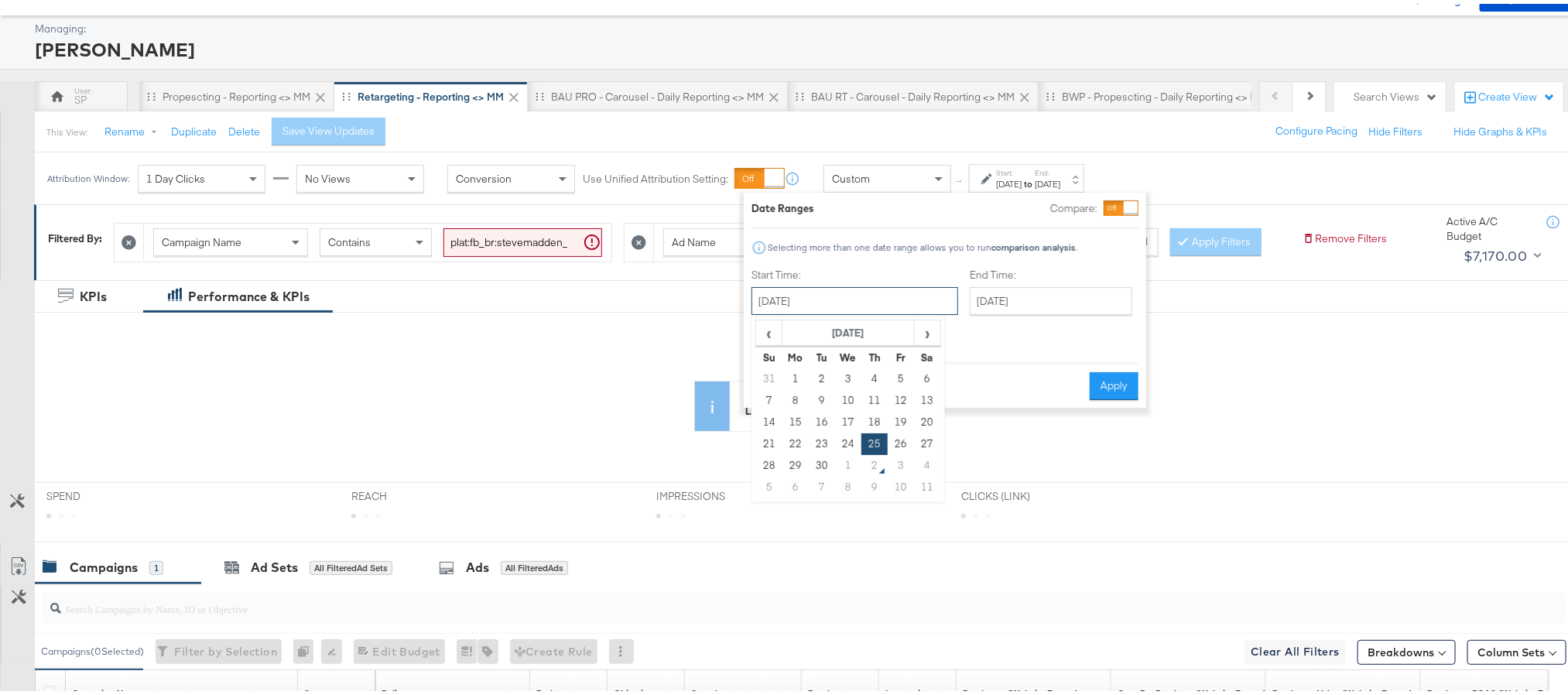
click at [887, 302] on input "September 25th 2025" at bounding box center [854, 297] width 207 height 28
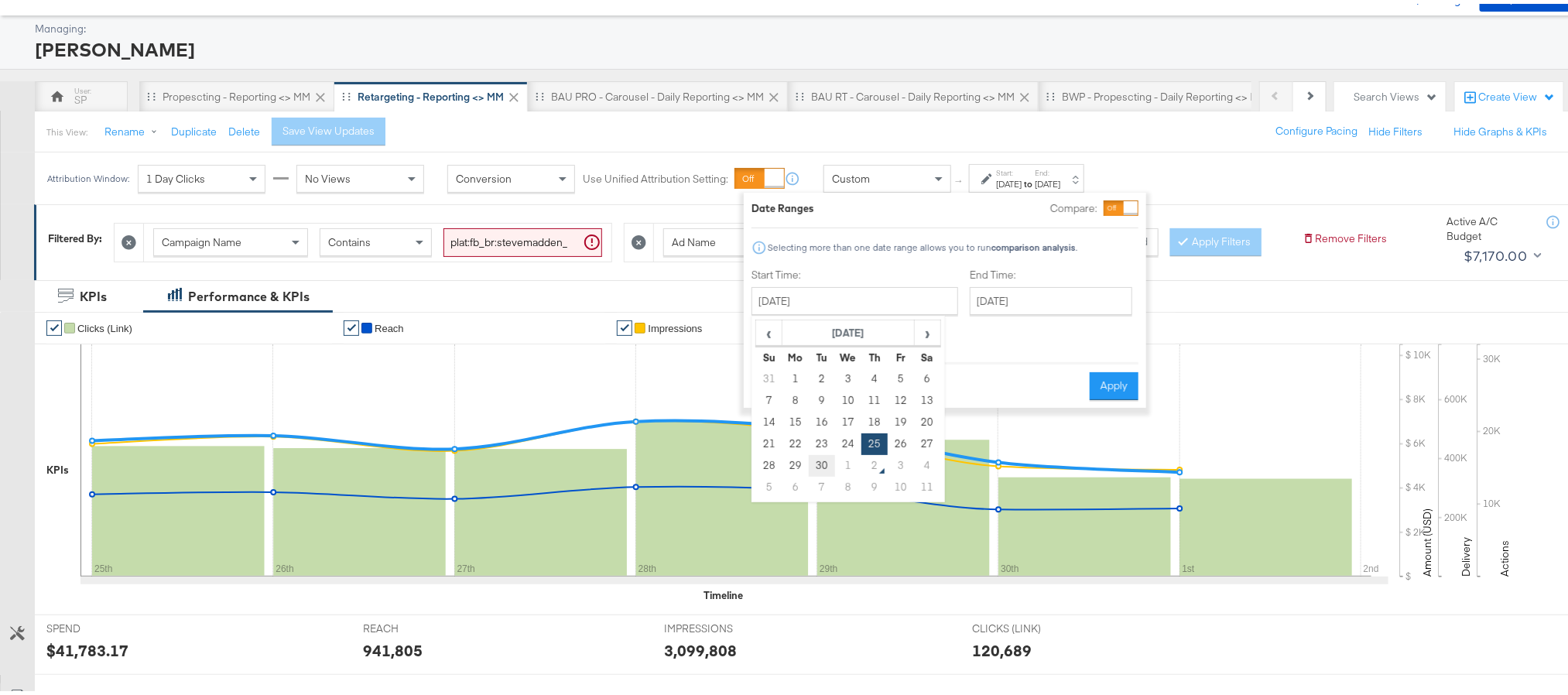
click at [826, 453] on td "30" at bounding box center [821, 462] width 26 height 21
type input "September 30th 2025"
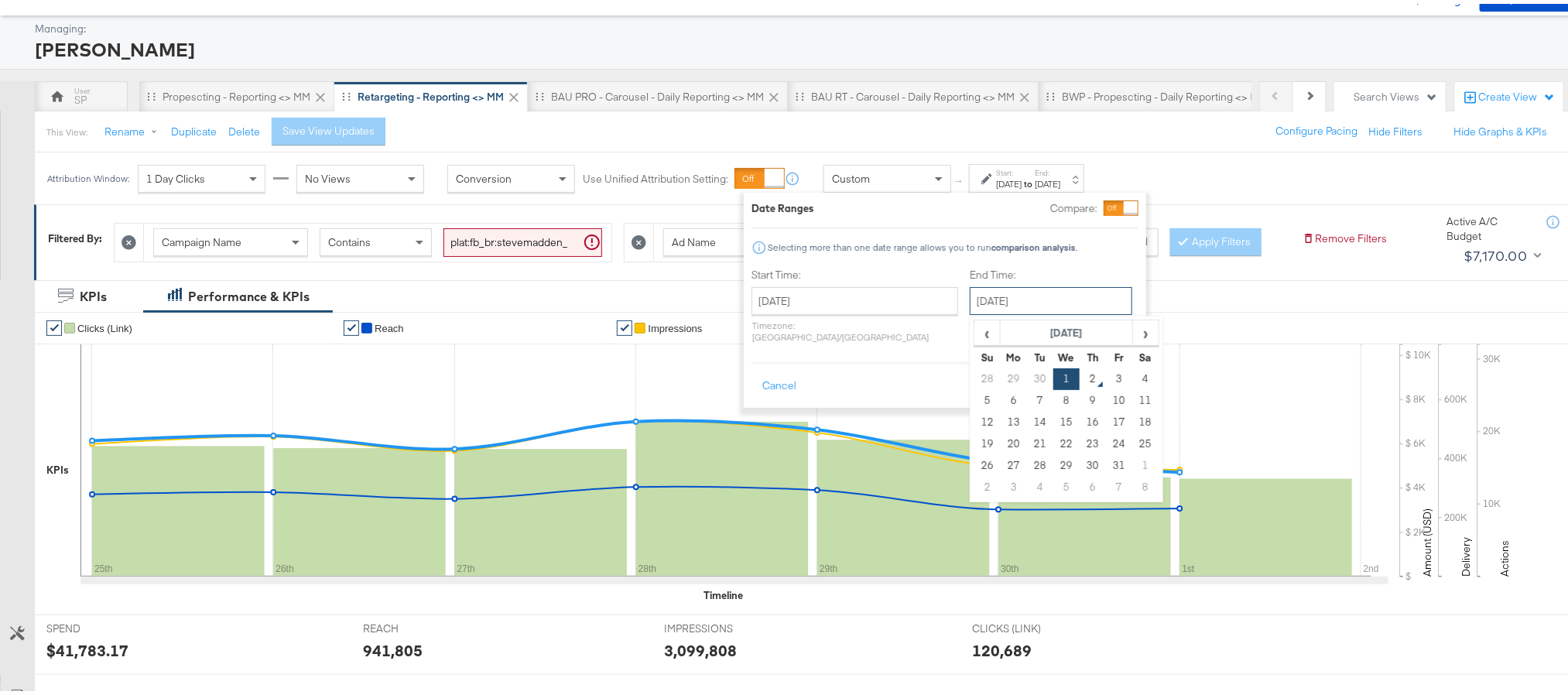
click at [986, 299] on input "October 1st 2025" at bounding box center [1051, 297] width 162 height 28
click at [1027, 376] on td "30" at bounding box center [1040, 375] width 26 height 21
type input "September 30th 2025"
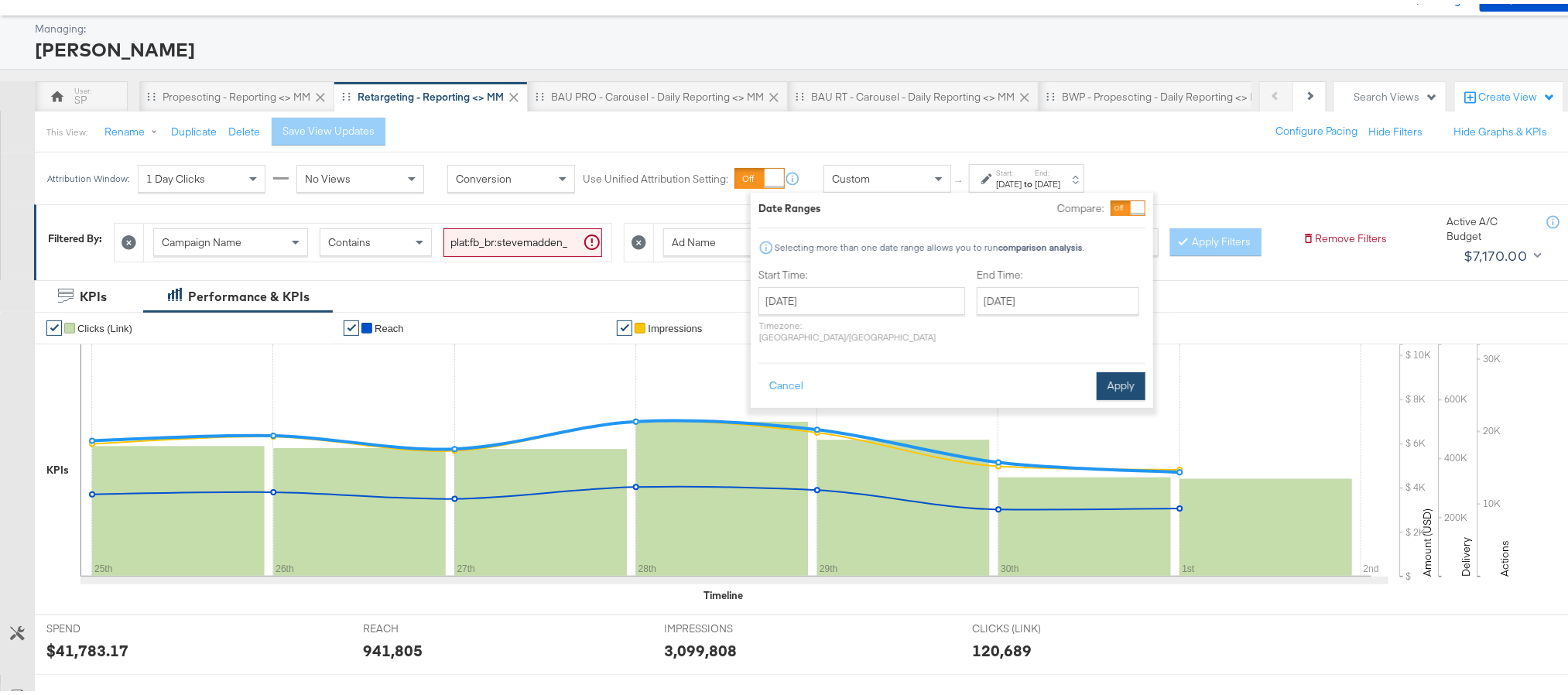
click at [1108, 380] on button "Apply" at bounding box center [1121, 381] width 49 height 28
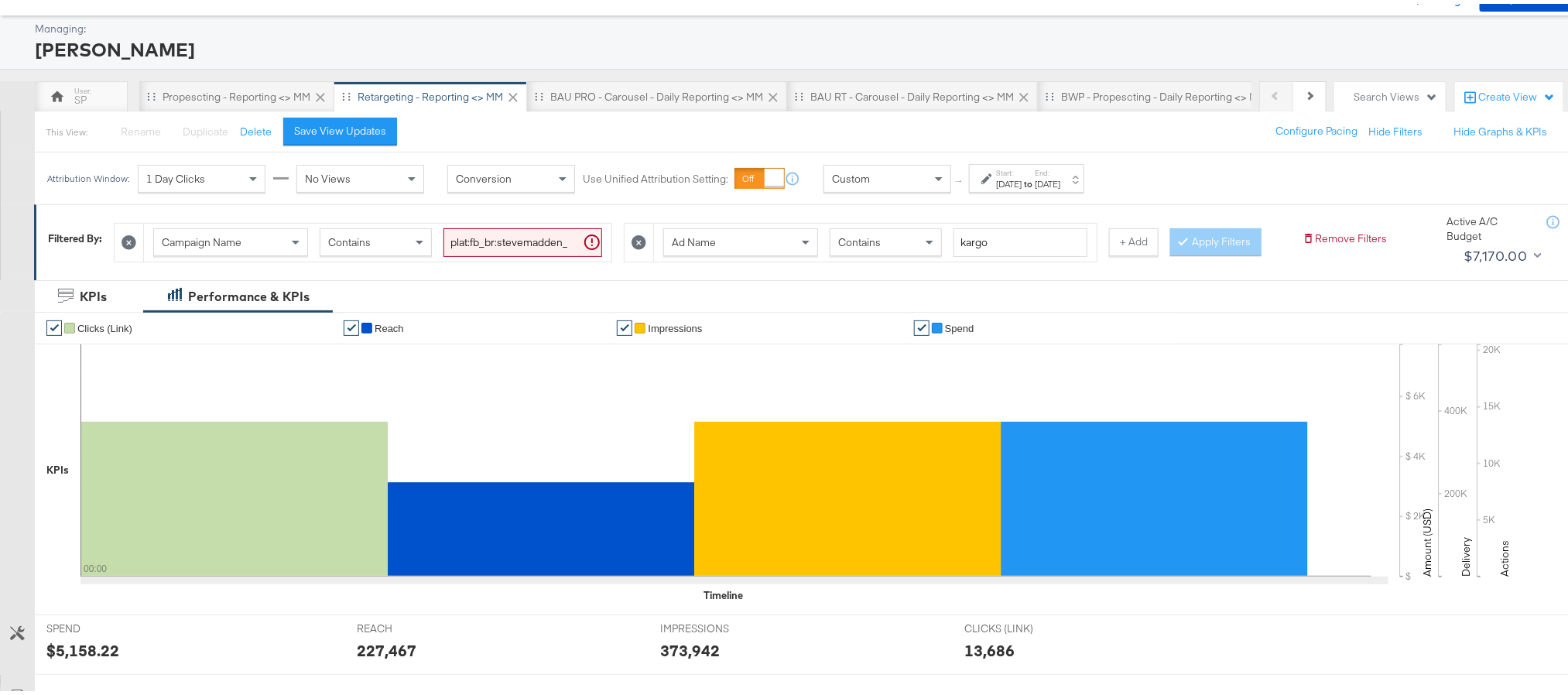
click at [672, 658] on div "373,942" at bounding box center [689, 645] width 59 height 22
copy div "373,942"
click at [672, 658] on div "373,942" at bounding box center [689, 645] width 59 height 22
click at [1013, 173] on label "Start:" at bounding box center [1009, 169] width 25 height 10
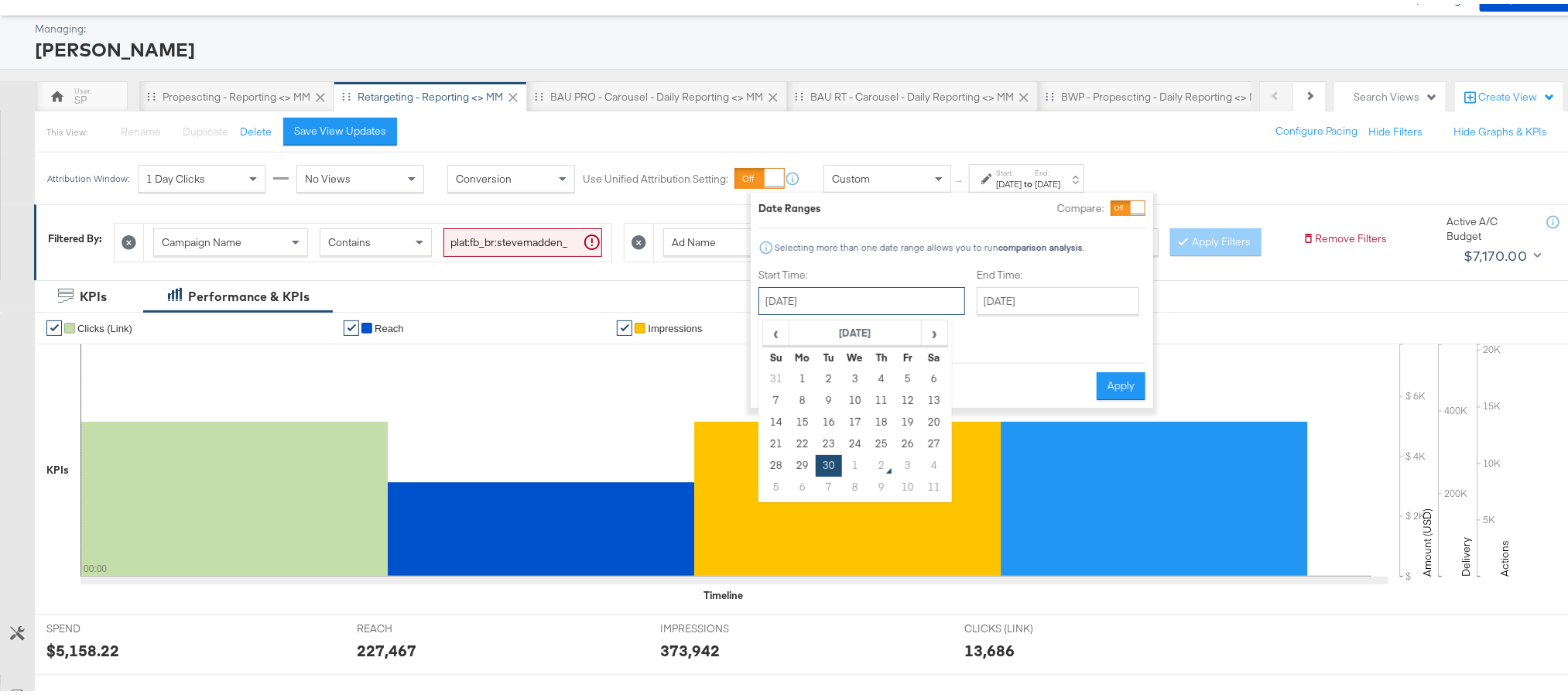
click at [879, 296] on input "September 30th 2025" at bounding box center [861, 297] width 207 height 28
click at [851, 457] on td "1" at bounding box center [854, 462] width 26 height 21
type input "October 1st 2025"
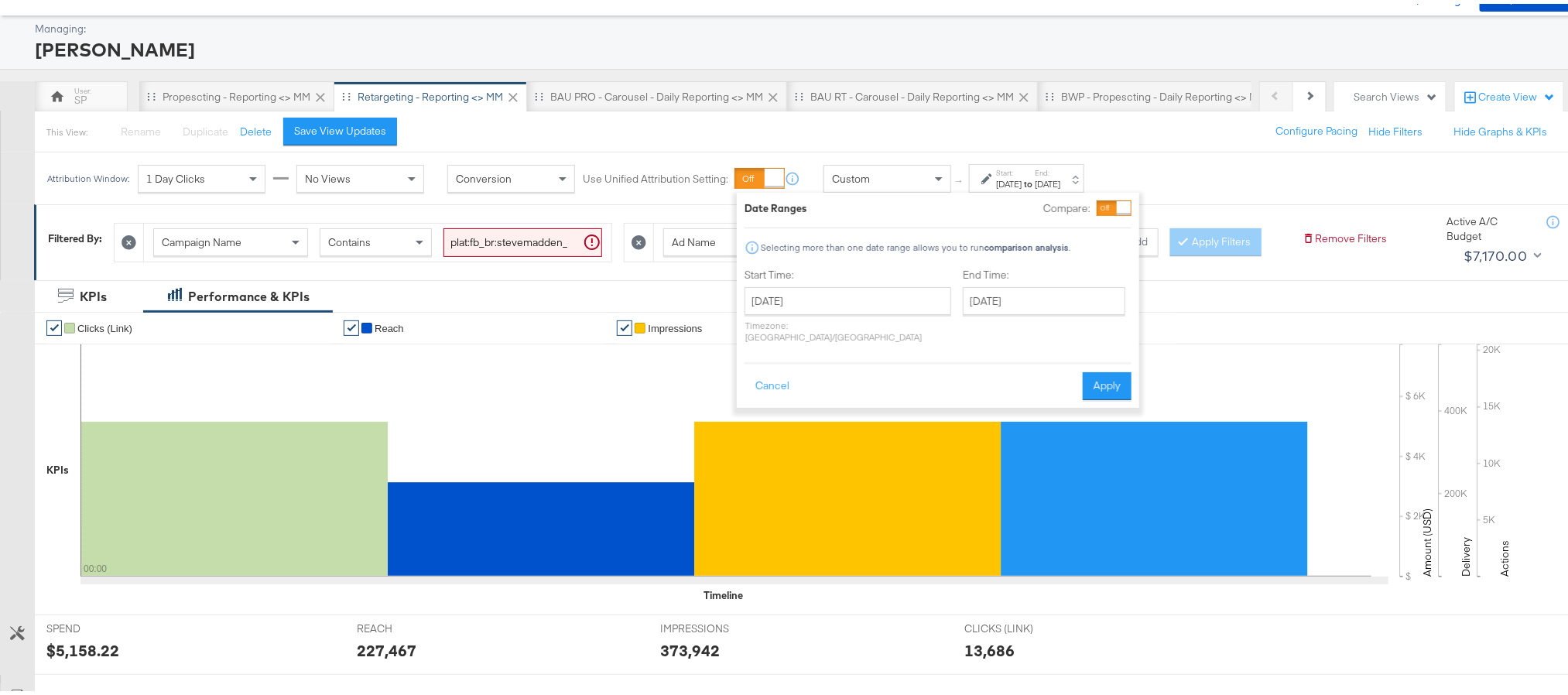
click at [1115, 358] on div "Cancel Apply" at bounding box center [938, 377] width 387 height 38
click at [1110, 370] on button "Apply" at bounding box center [1107, 381] width 49 height 28
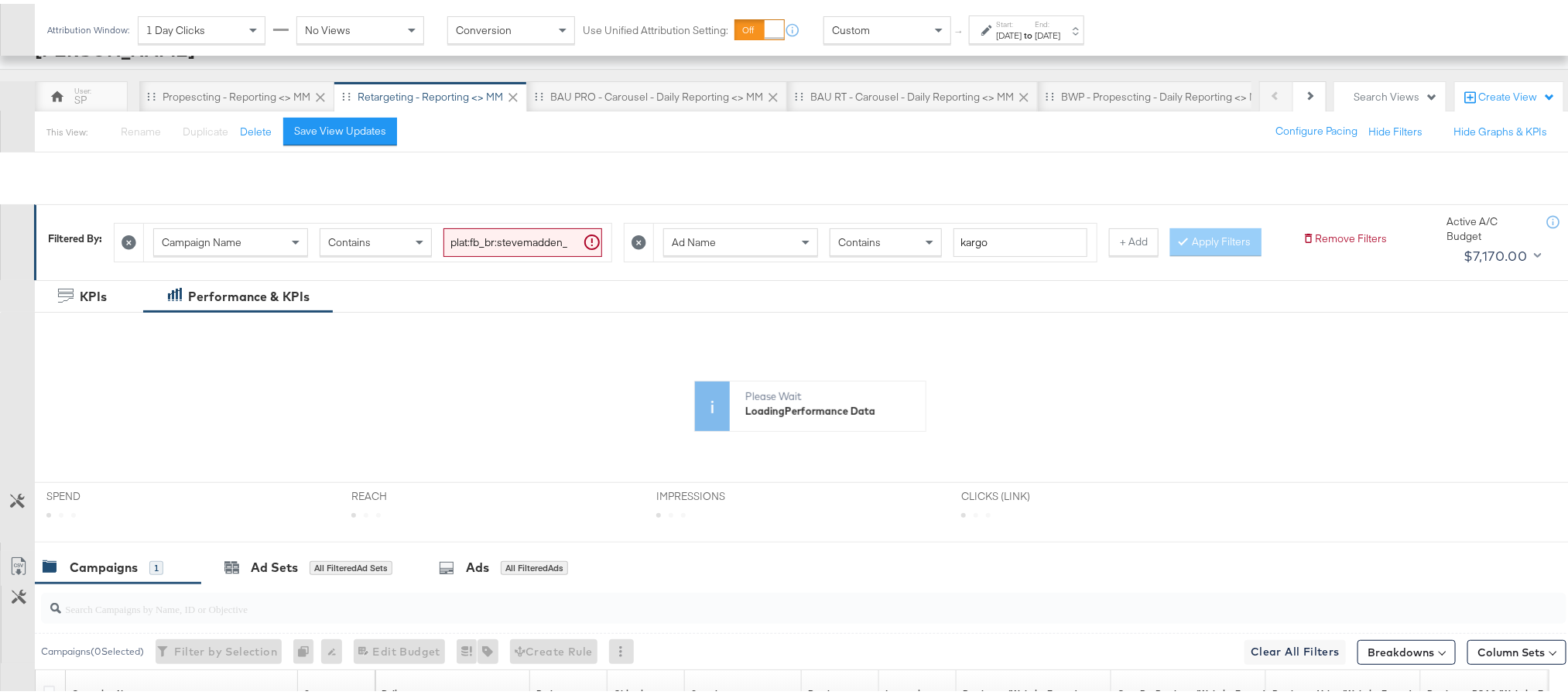
scroll to position [318, 0]
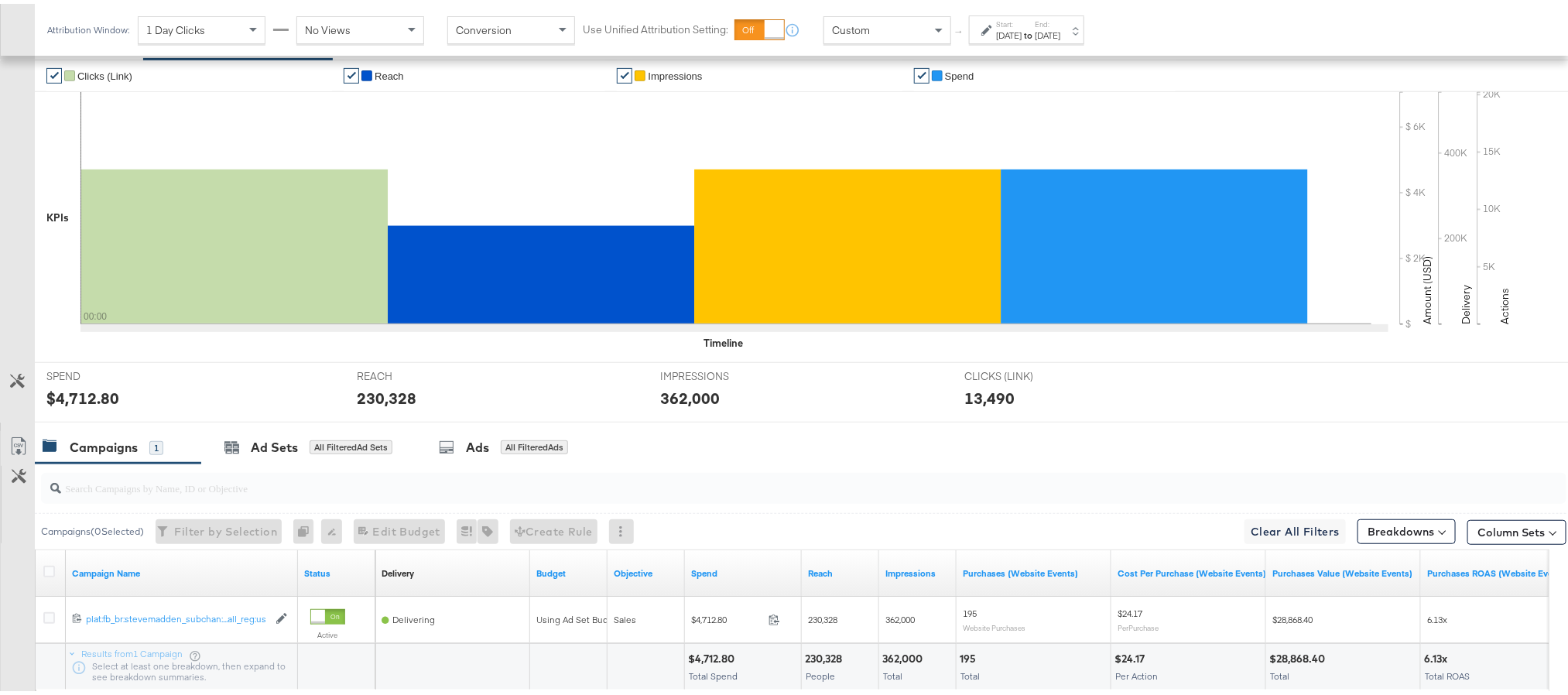
click at [95, 406] on div "$4,712.80" at bounding box center [83, 394] width 73 height 22
copy div "4,712.80"
click at [377, 406] on div "230,328" at bounding box center [385, 394] width 59 height 22
copy div "230,328"
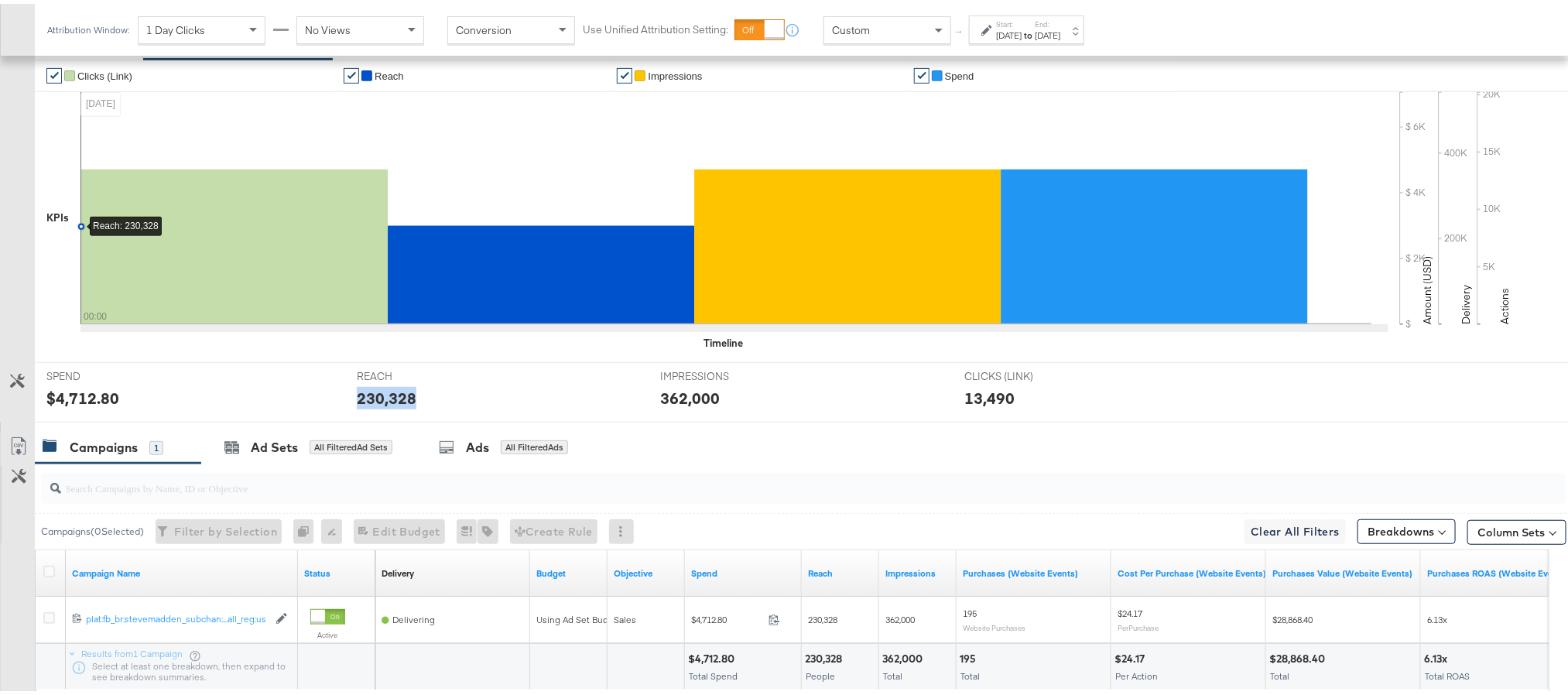
click at [377, 406] on div "230,328" at bounding box center [385, 394] width 59 height 22
click at [690, 406] on div "362,000" at bounding box center [689, 394] width 59 height 22
copy div "362,000"
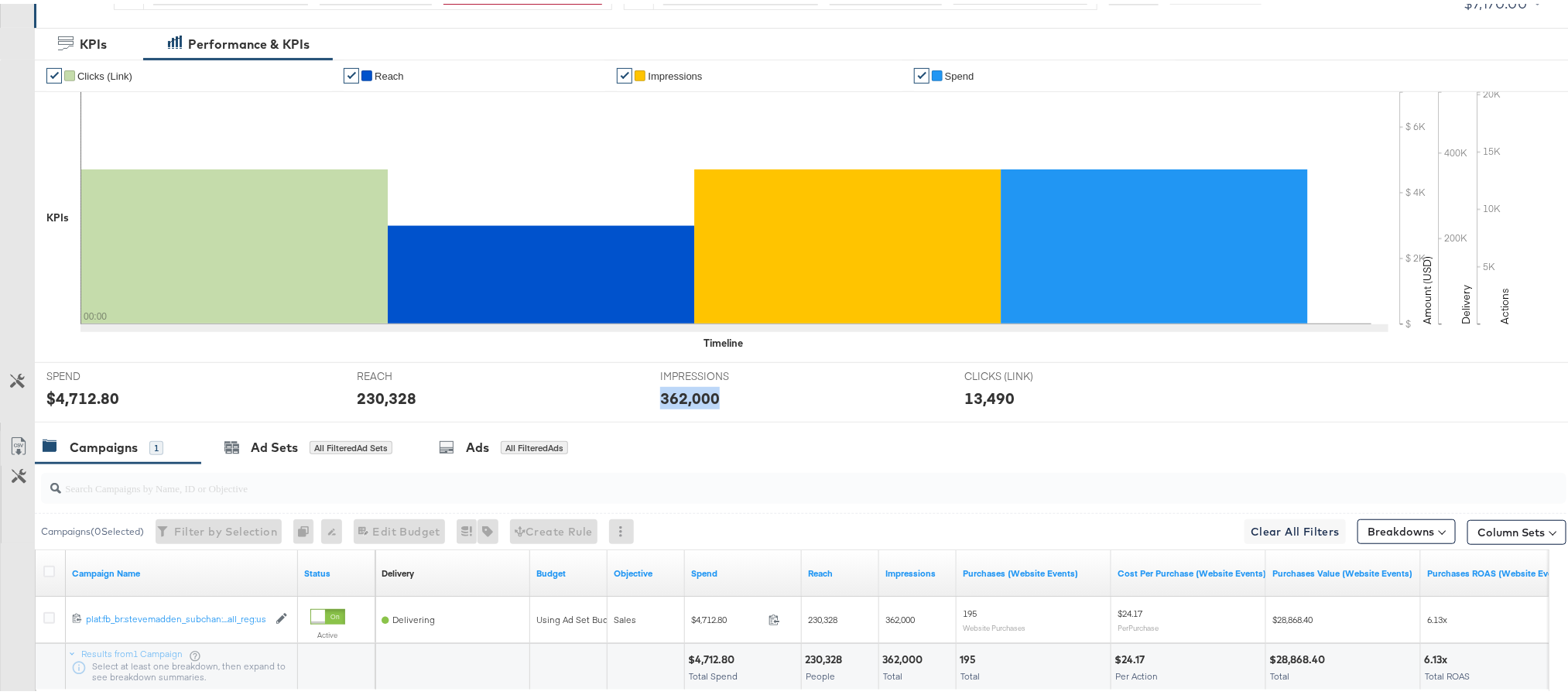
scroll to position [0, 0]
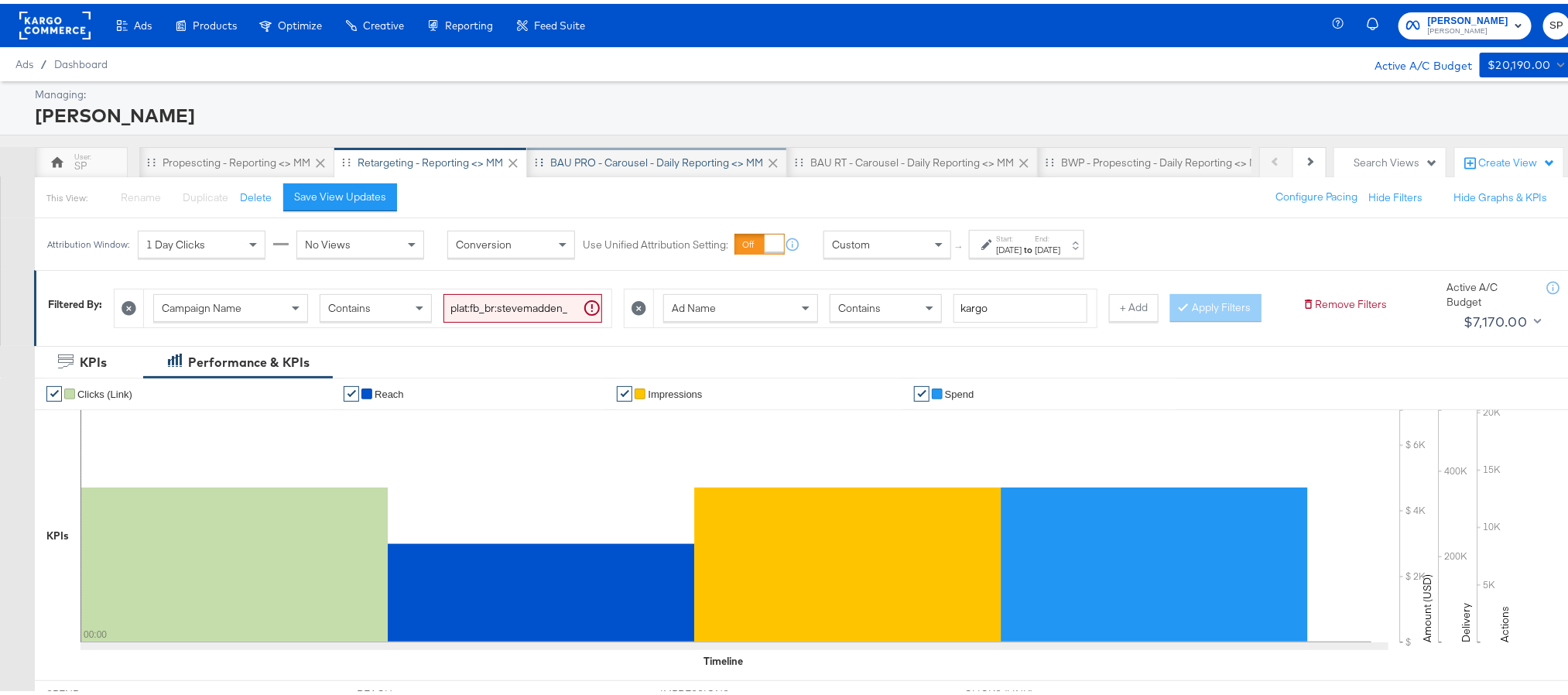
click at [643, 162] on div "BAU PRO - Carousel - Daily Reporting <> MM" at bounding box center [656, 158] width 213 height 15
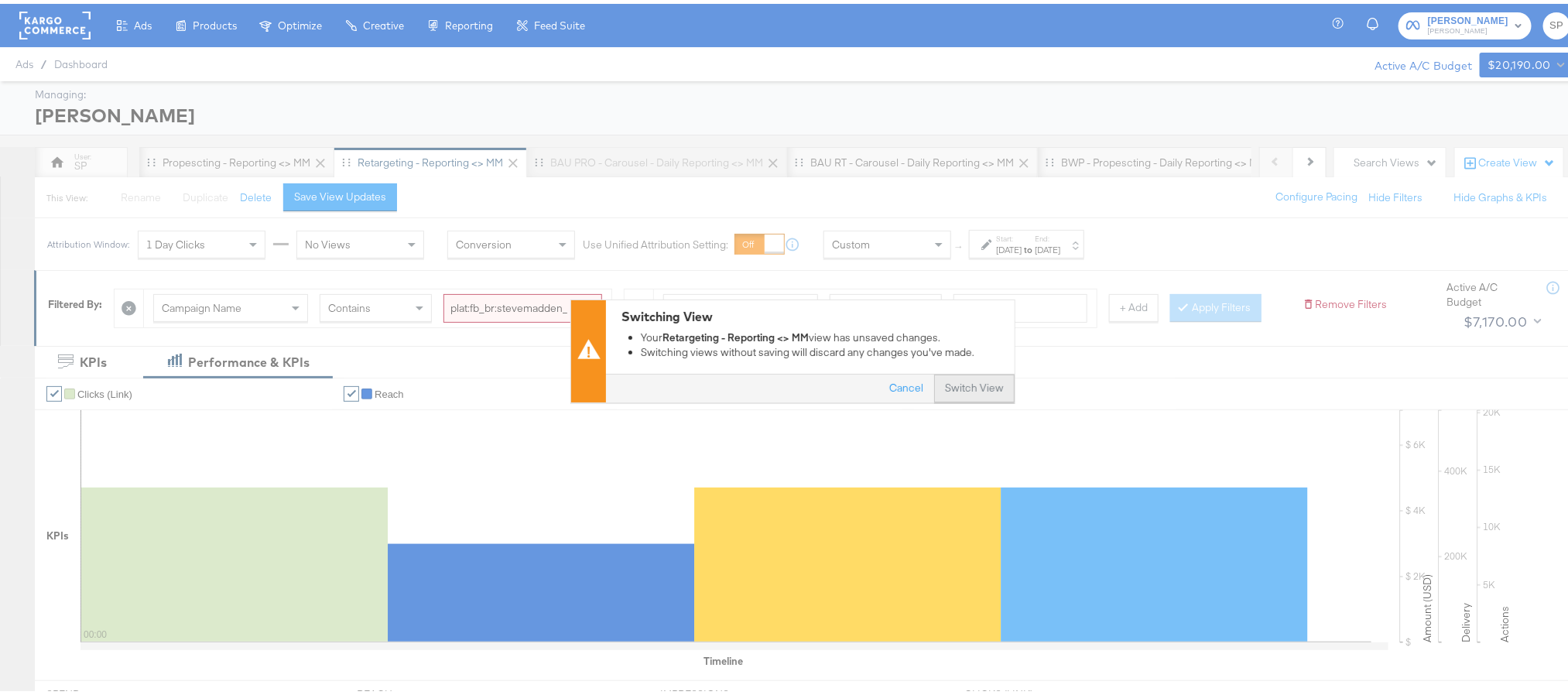
click at [959, 386] on button "Switch View" at bounding box center [974, 385] width 81 height 28
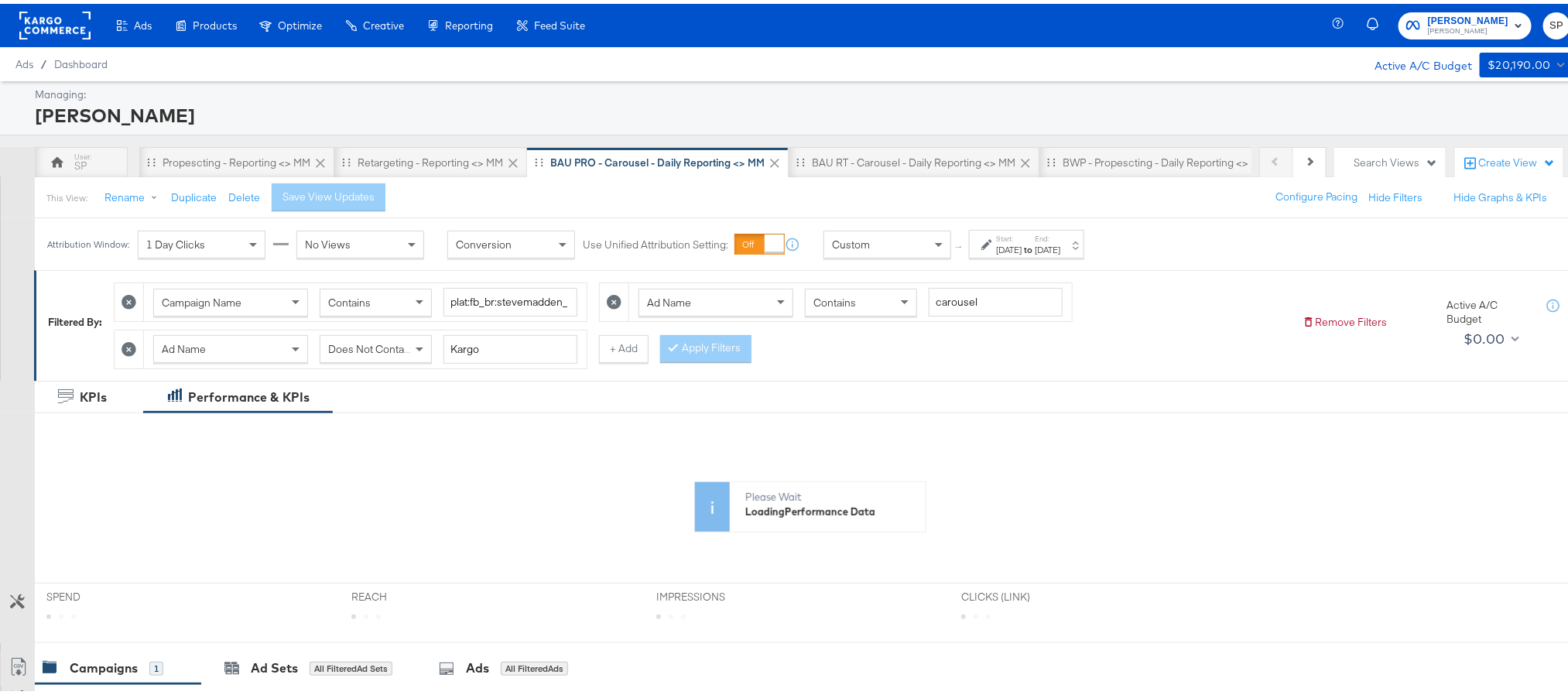
click at [1069, 226] on div "Attribution Window: 1 Day Clicks No Views Conversion Use Unified Attribution Se…" at bounding box center [569, 240] width 1069 height 51
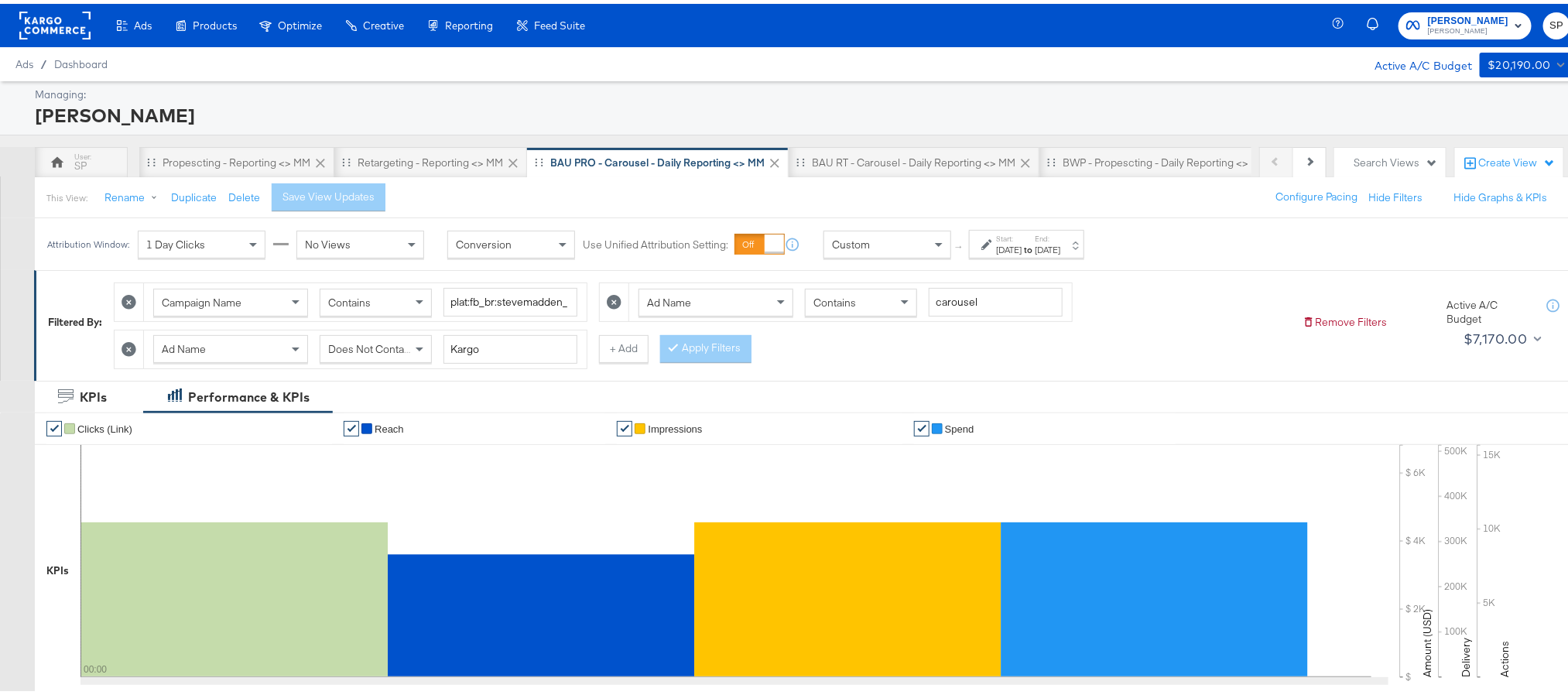
click at [1035, 242] on strong "to" at bounding box center [1028, 246] width 14 height 12
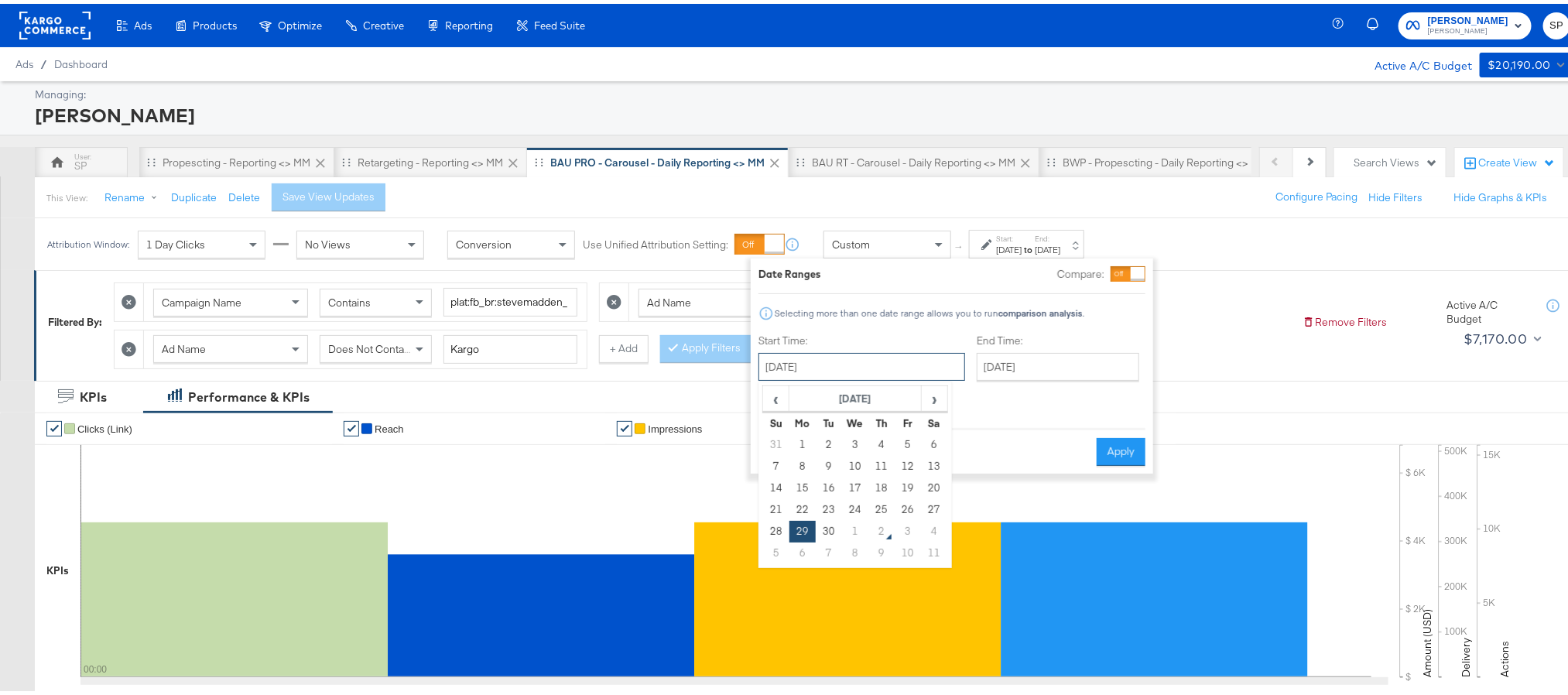
click at [894, 360] on input "September 29th 2025" at bounding box center [861, 363] width 207 height 28
click at [824, 522] on td "30" at bounding box center [828, 527] width 26 height 21
type input "September 30th 2025"
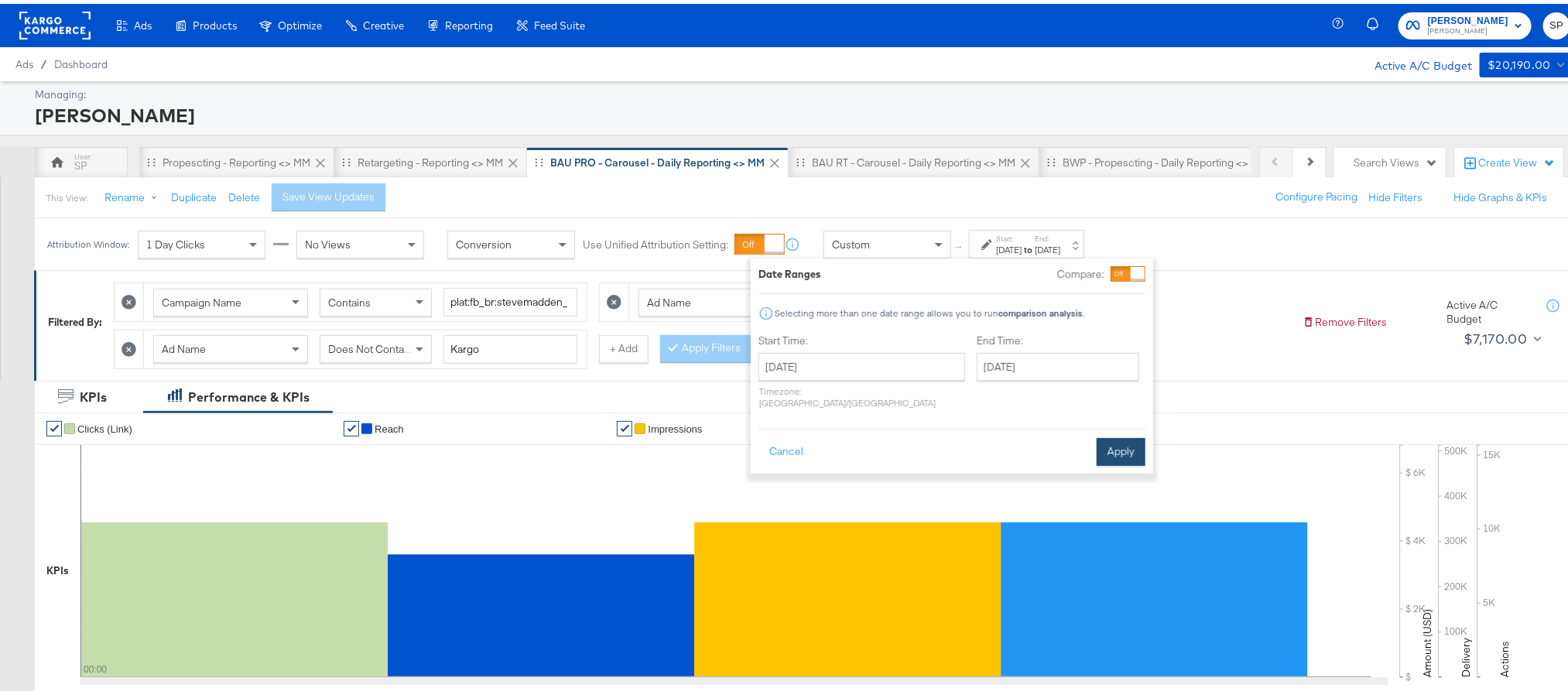
click at [1103, 437] on button "Apply" at bounding box center [1121, 447] width 49 height 28
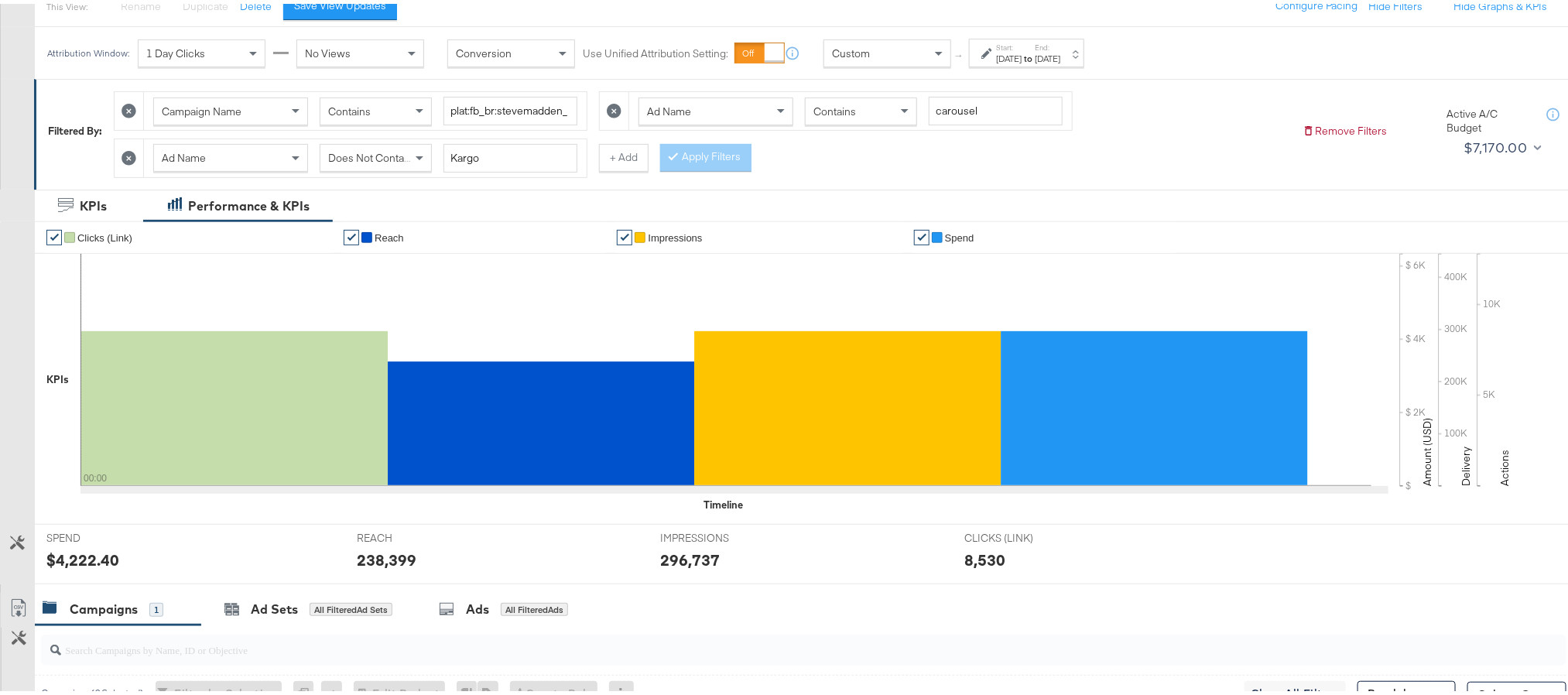
scroll to position [184, 0]
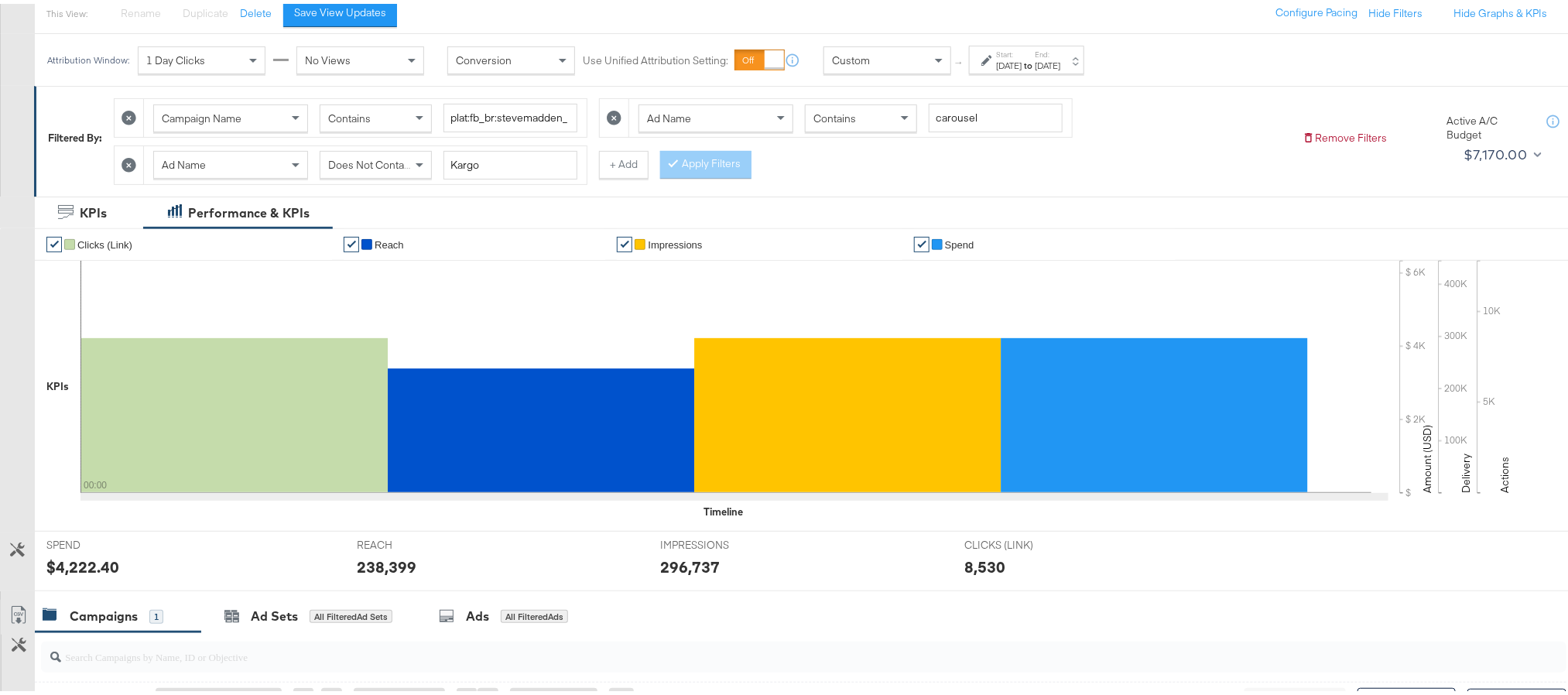
click at [679, 570] on div "296,737" at bounding box center [689, 562] width 59 height 22
copy div "296,737"
click at [1057, 44] on div "Start: Sep 30th 2025 to End: Sep 30th 2025" at bounding box center [1026, 55] width 116 height 28
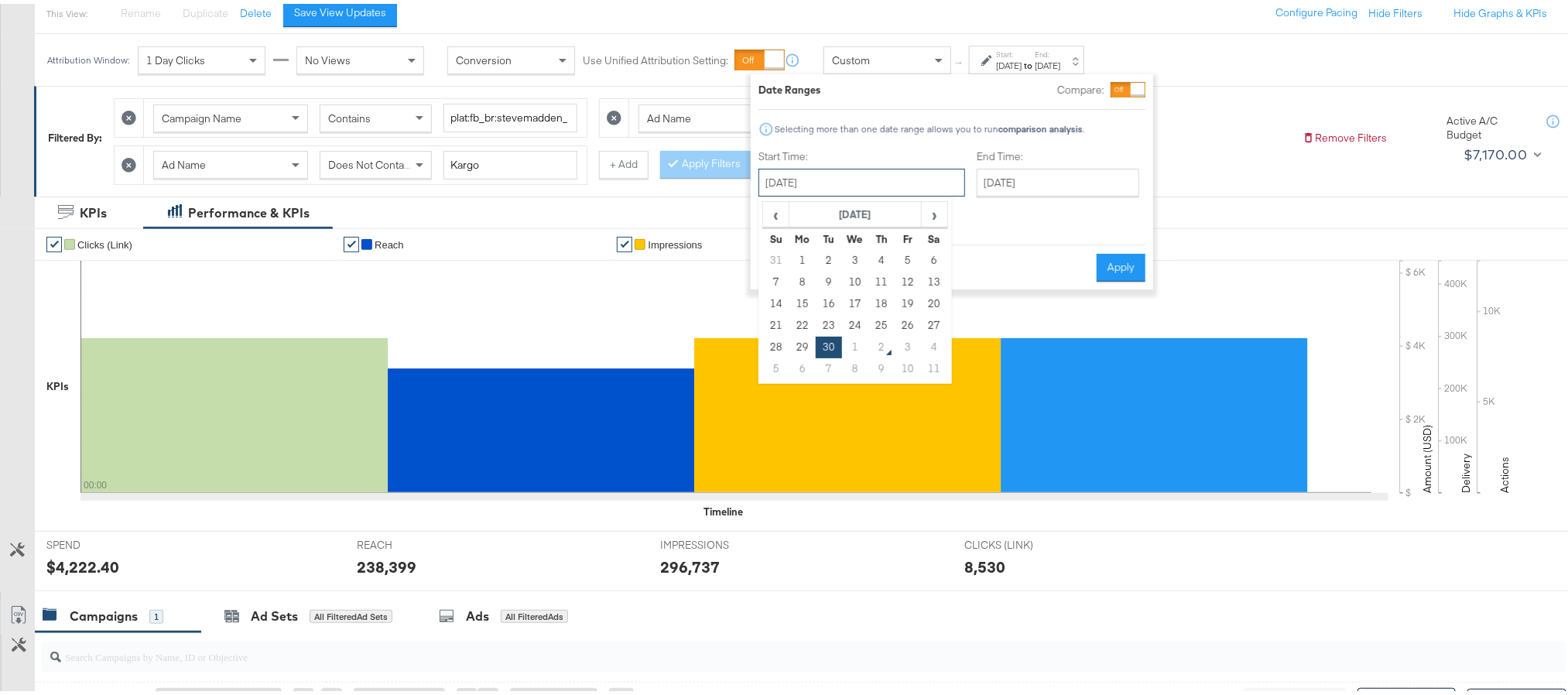
click at [879, 178] on input "September 30th 2025" at bounding box center [861, 179] width 207 height 28
click at [851, 339] on td "1" at bounding box center [854, 344] width 26 height 21
type input "October 1st 2025"
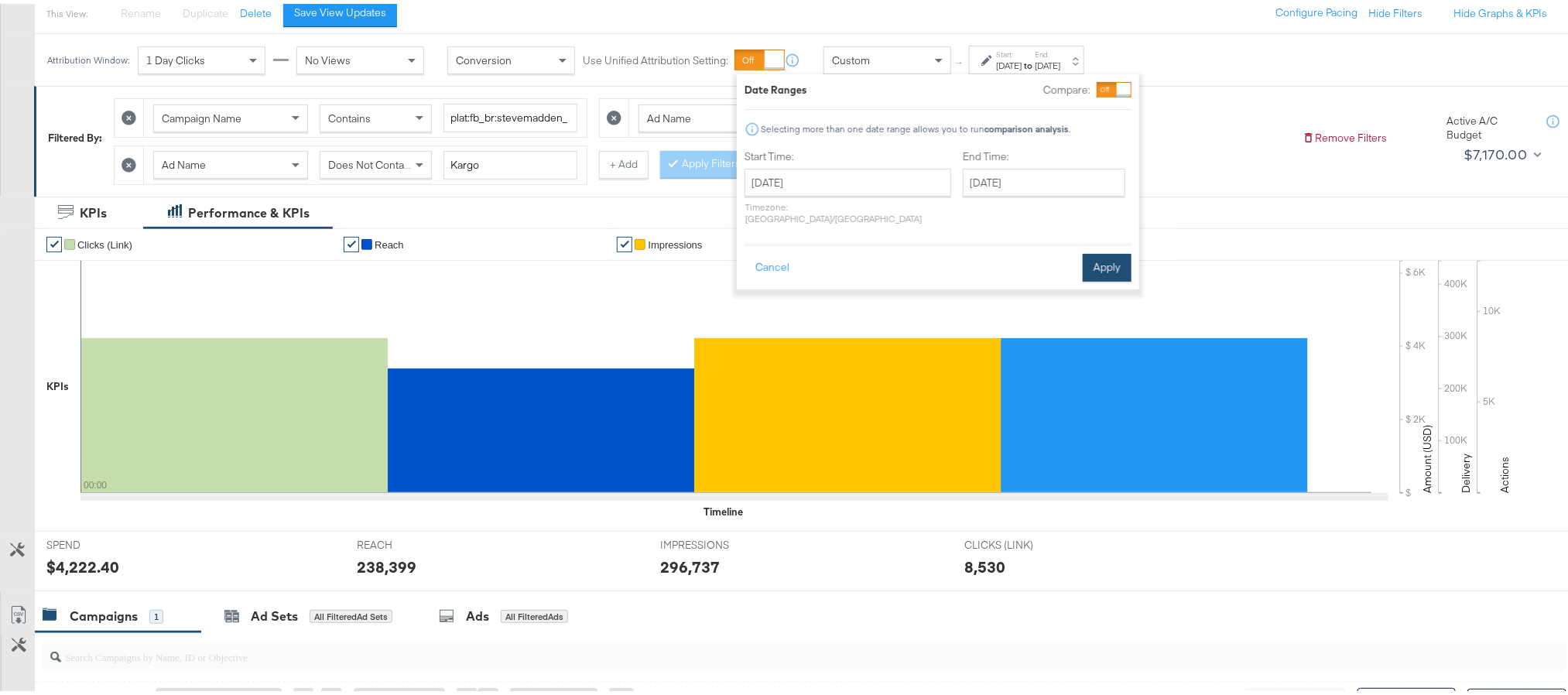
click at [1101, 258] on button "Apply" at bounding box center [1107, 263] width 49 height 28
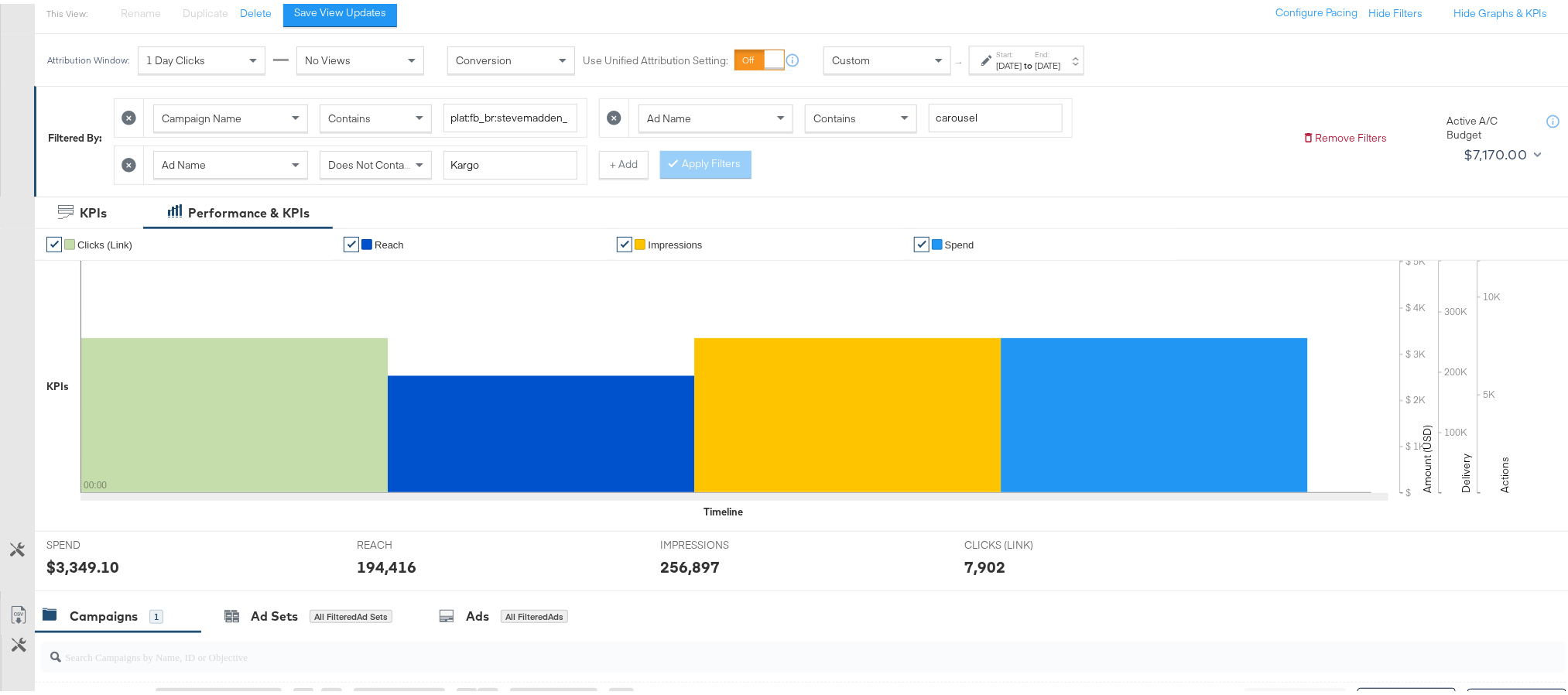
click at [83, 562] on div "$3,349.10" at bounding box center [83, 562] width 73 height 22
click at [382, 571] on div "194,416" at bounding box center [385, 562] width 59 height 22
click at [690, 571] on div "256,897" at bounding box center [689, 562] width 59 height 22
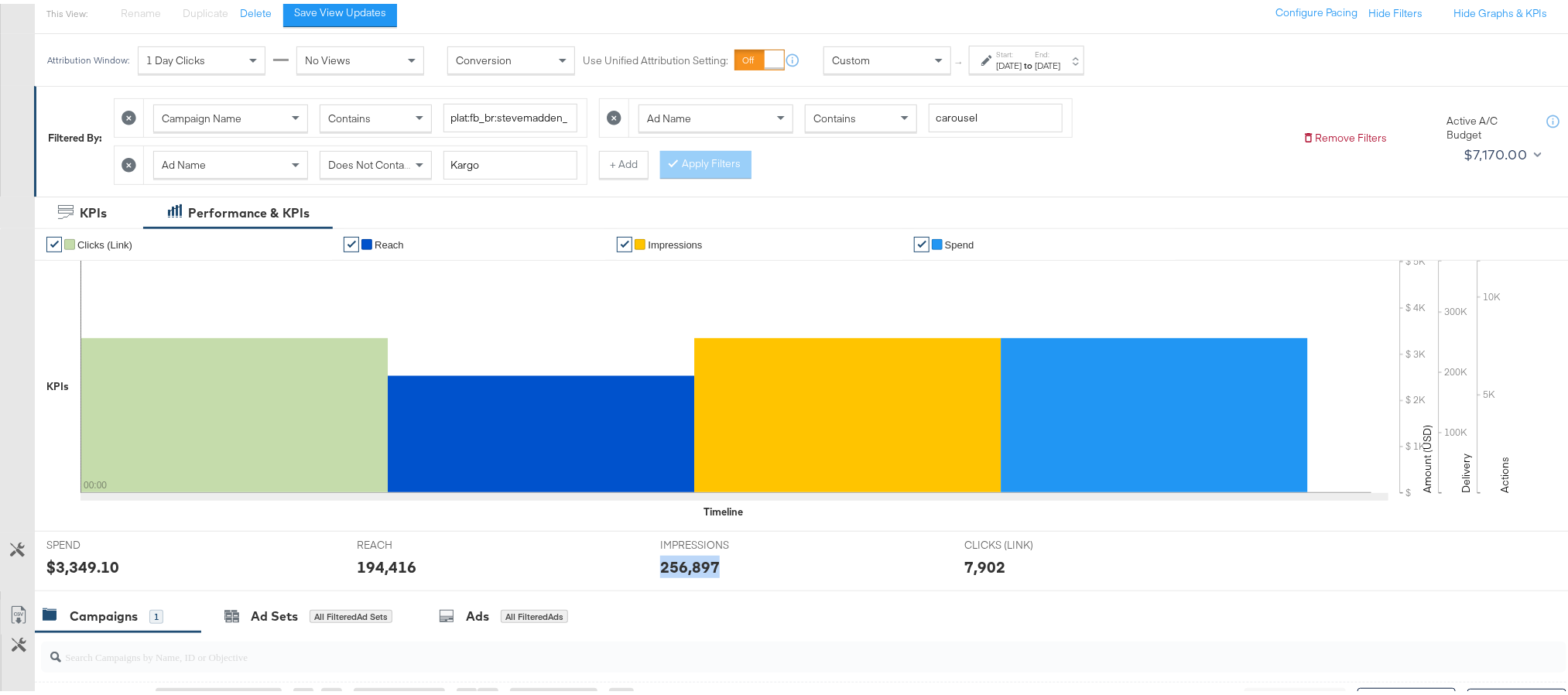
click at [690, 571] on div "256,897" at bounding box center [689, 562] width 59 height 22
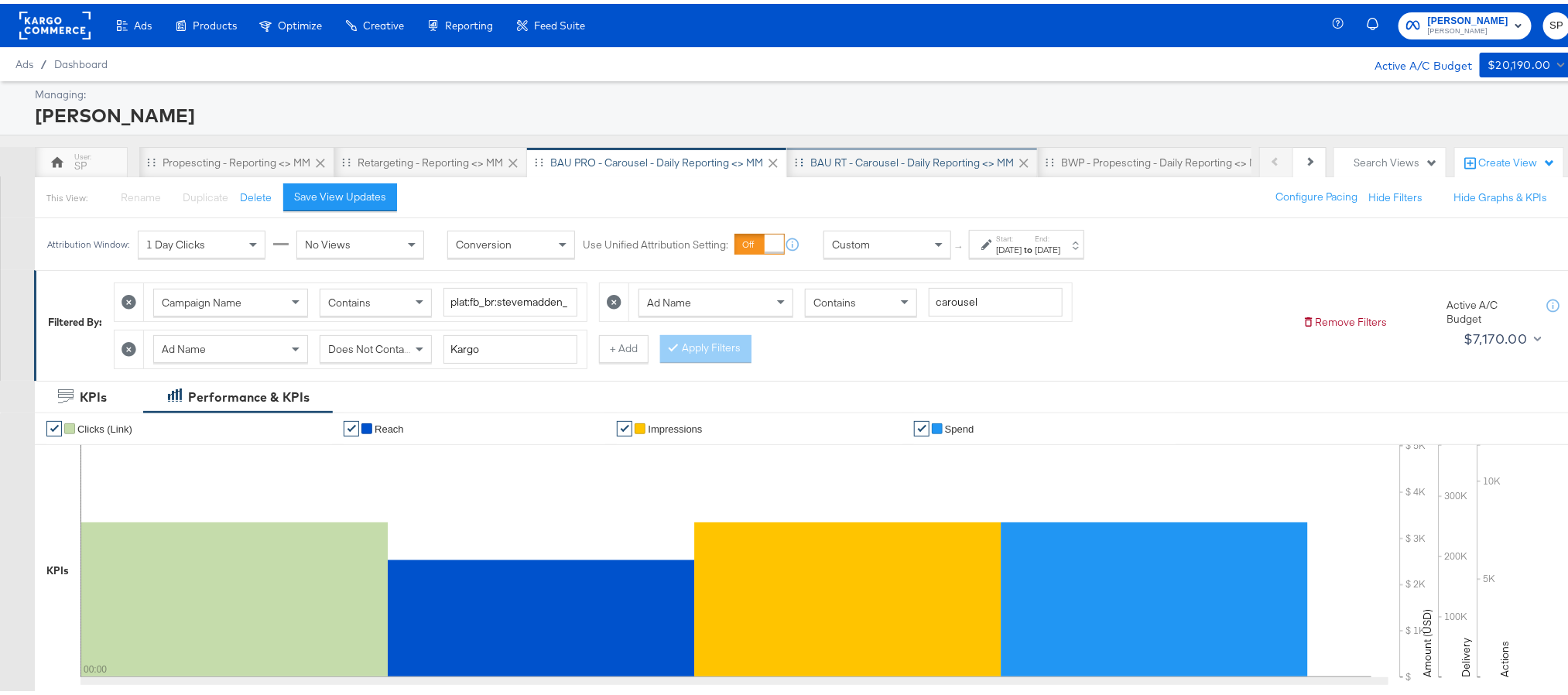
click at [879, 165] on div "BAU RT - Carousel - Daily Reporting <> MM" at bounding box center [913, 158] width 204 height 15
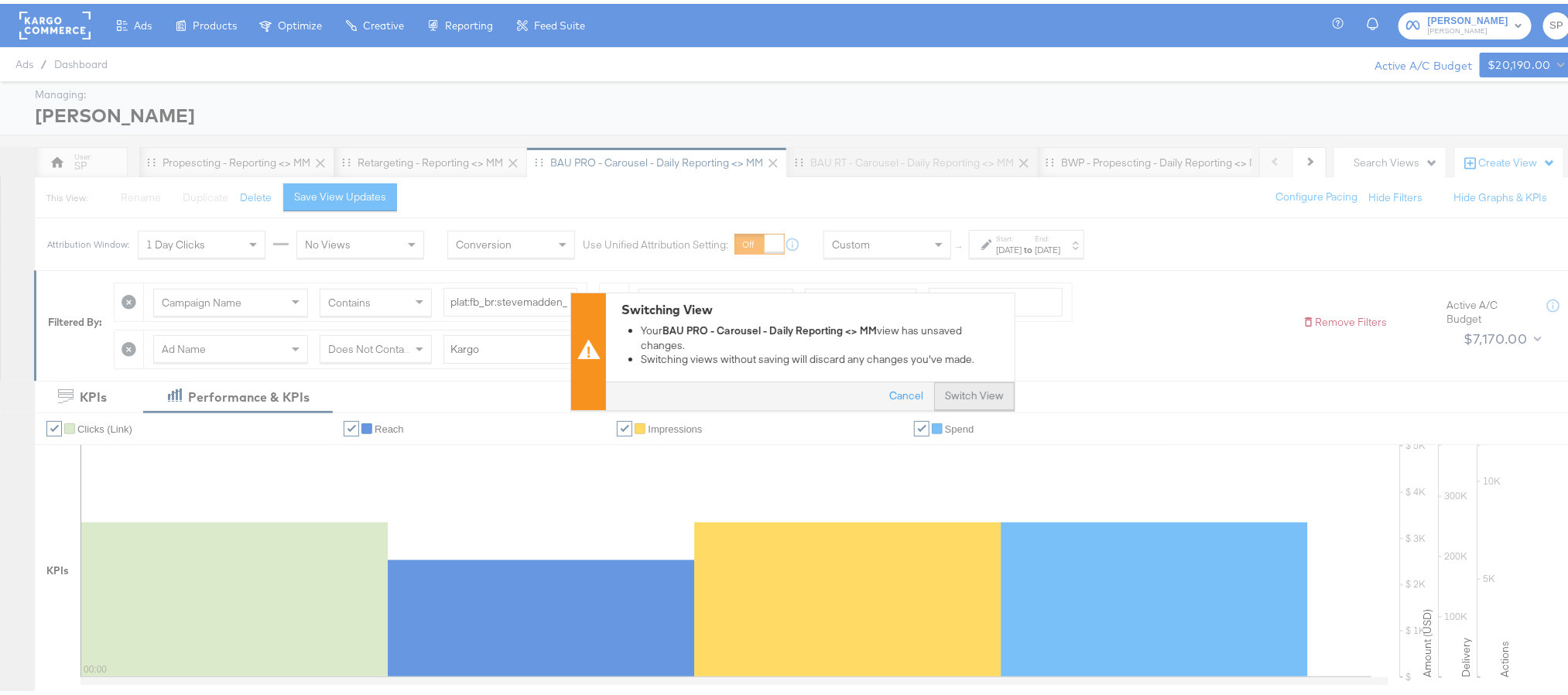
click at [936, 391] on button "Switch View" at bounding box center [974, 392] width 81 height 28
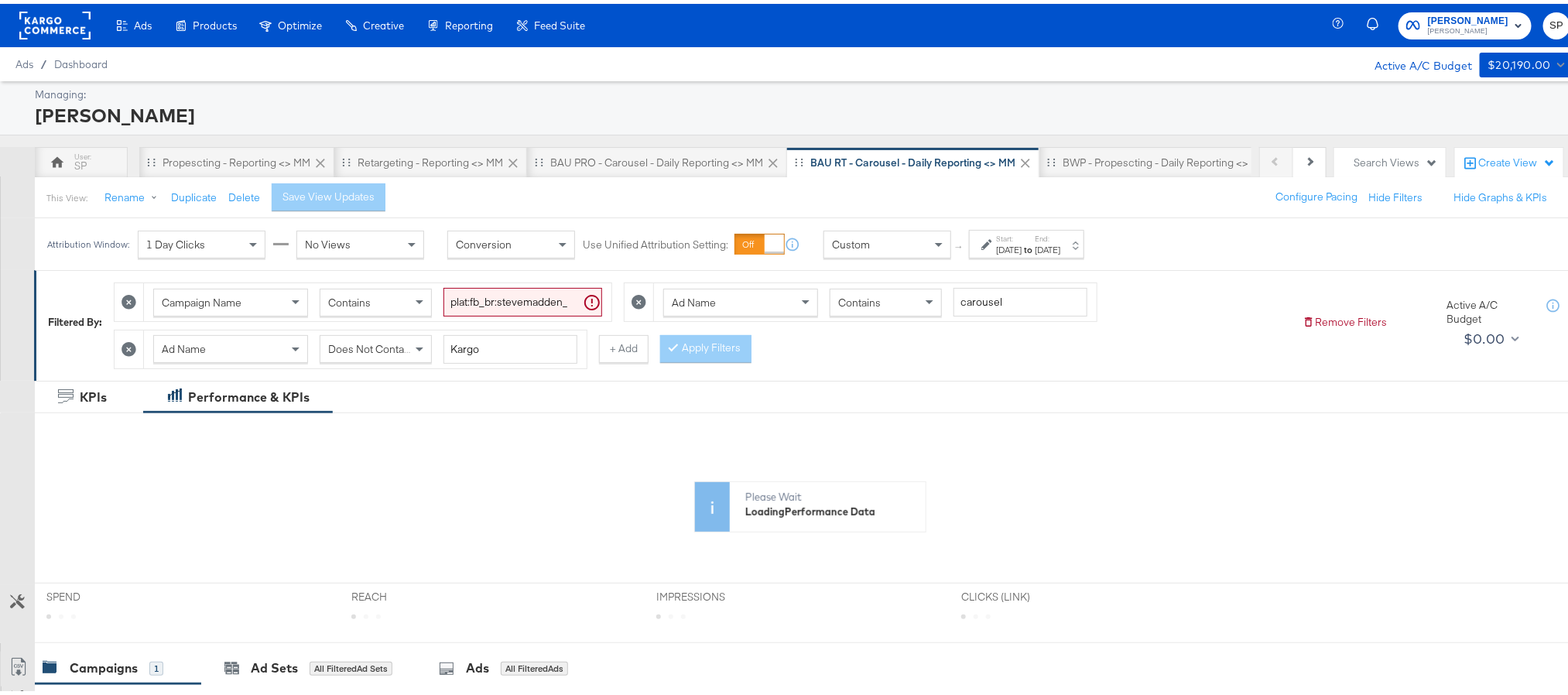
click at [1021, 251] on div "Sep 29th 2025" at bounding box center [1009, 246] width 25 height 13
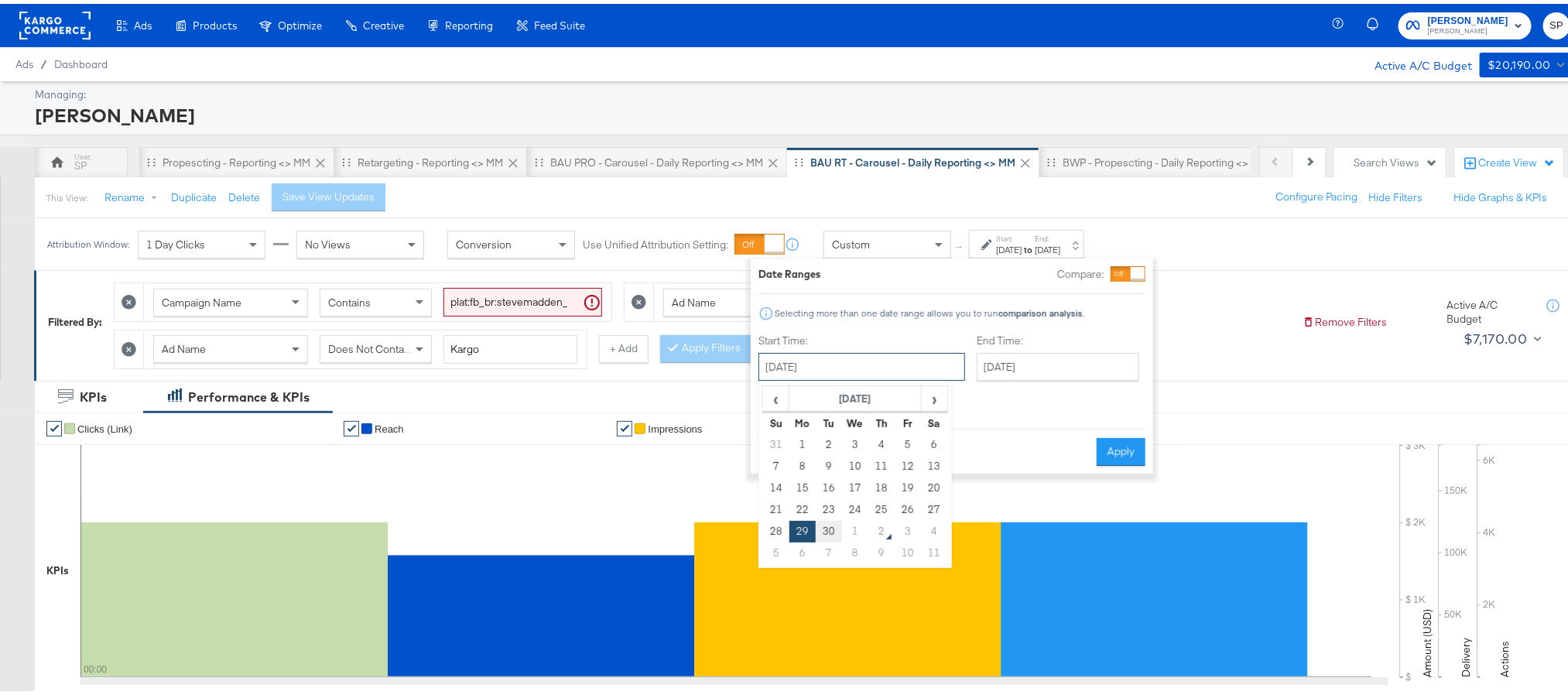
drag, startPoint x: 873, startPoint y: 370, endPoint x: 831, endPoint y: 532, distance: 167.4
click at [831, 377] on div "September 29th 2025 ‹ September 2025 › Su Mo Tu We Th Fr Sa 31 1 2 3 4 5 6 7 8 …" at bounding box center [861, 363] width 207 height 28
click at [831, 532] on td "30" at bounding box center [828, 527] width 26 height 21
type input "September 30th 2025"
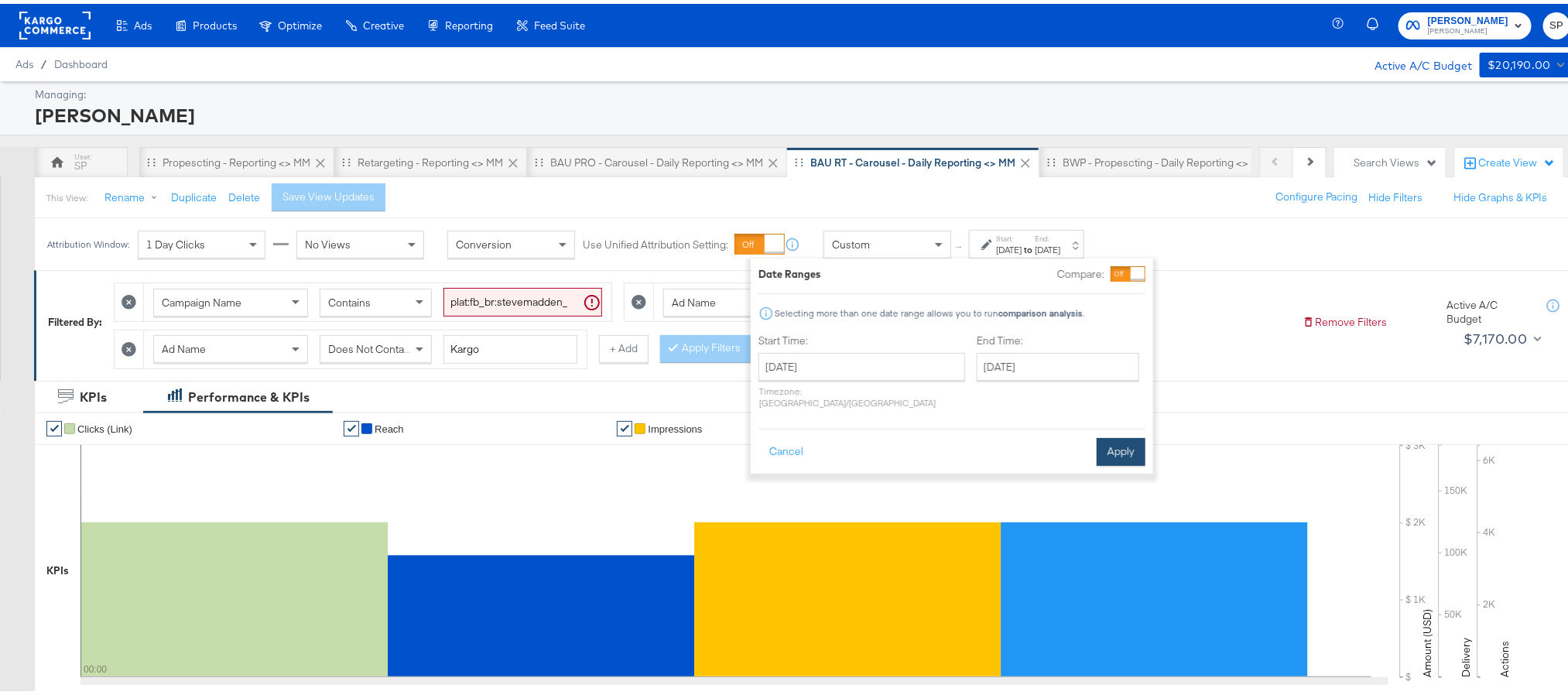
click at [1119, 439] on button "Apply" at bounding box center [1121, 447] width 49 height 28
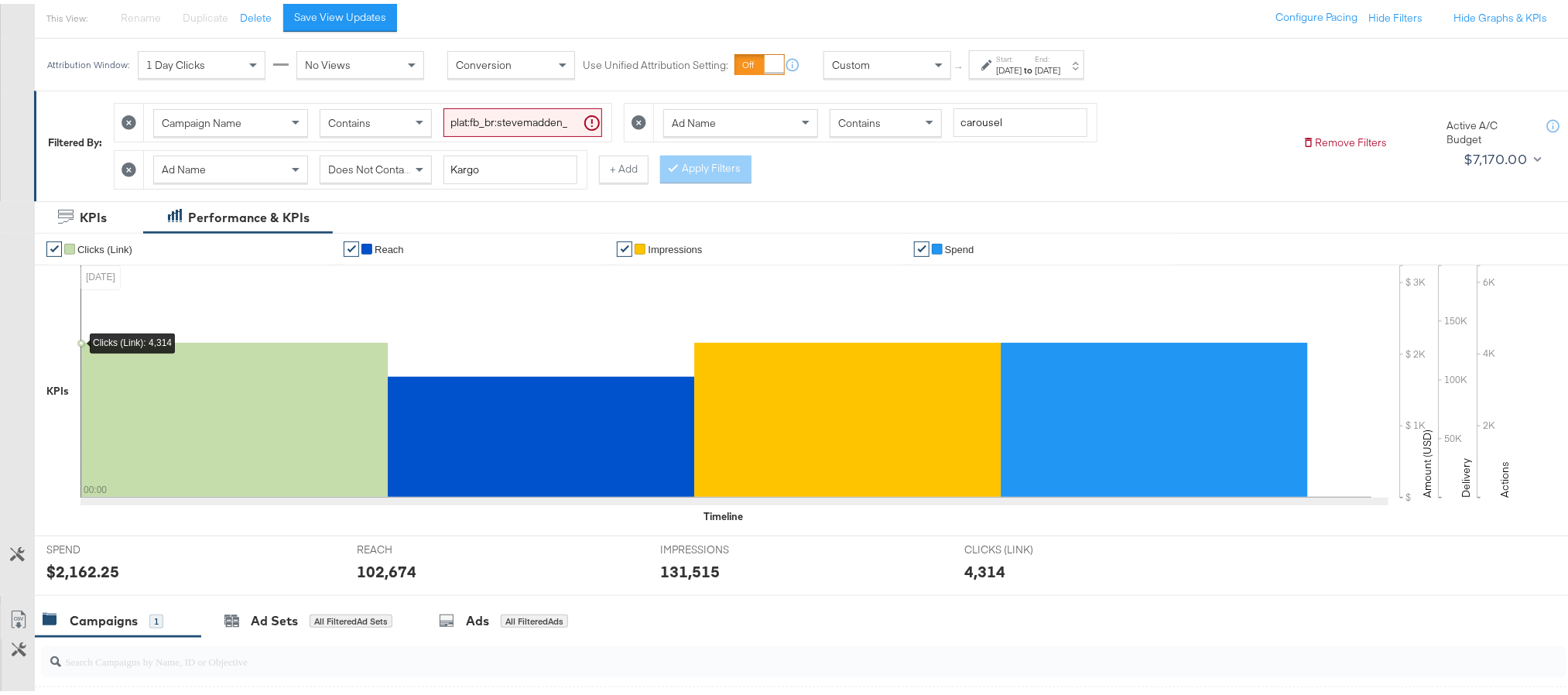
scroll to position [182, 0]
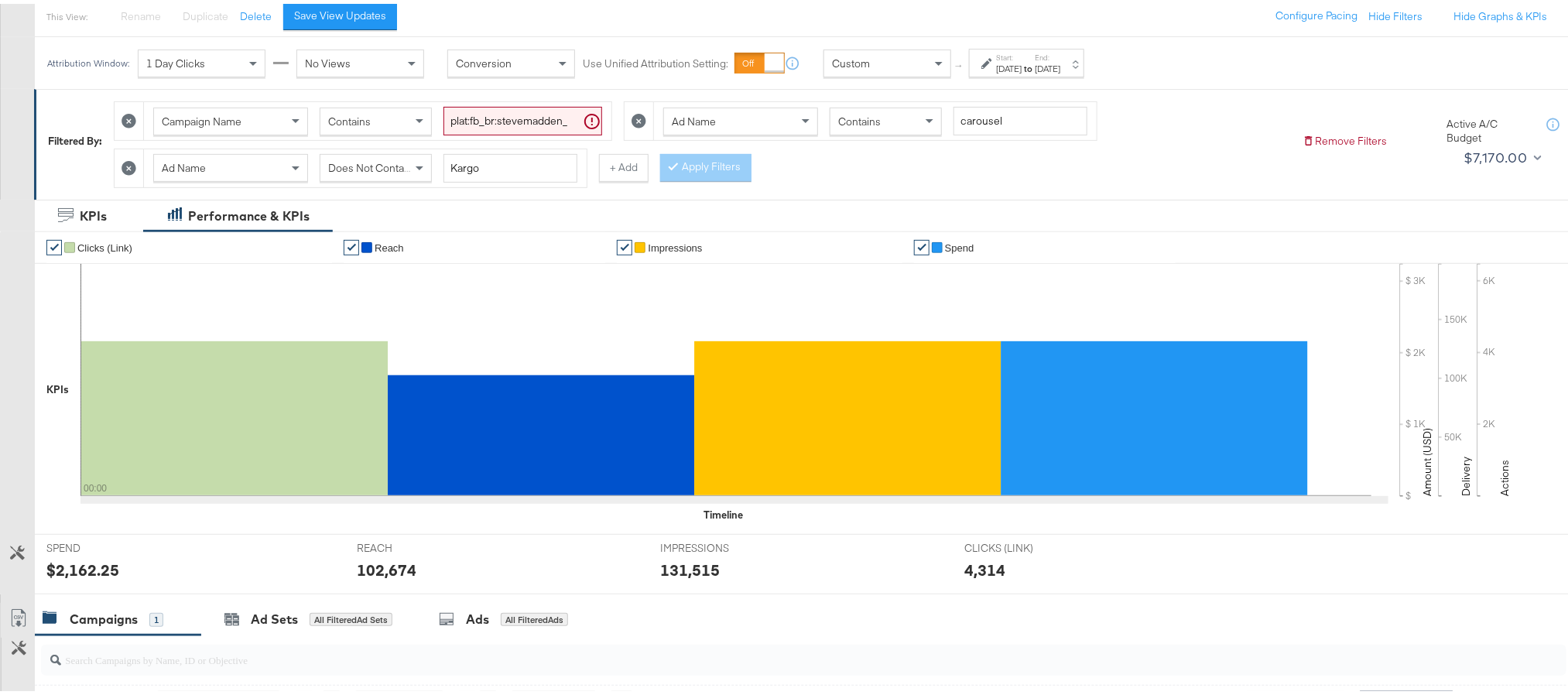
click at [1060, 63] on div "Sep 30th 2025" at bounding box center [1048, 65] width 25 height 13
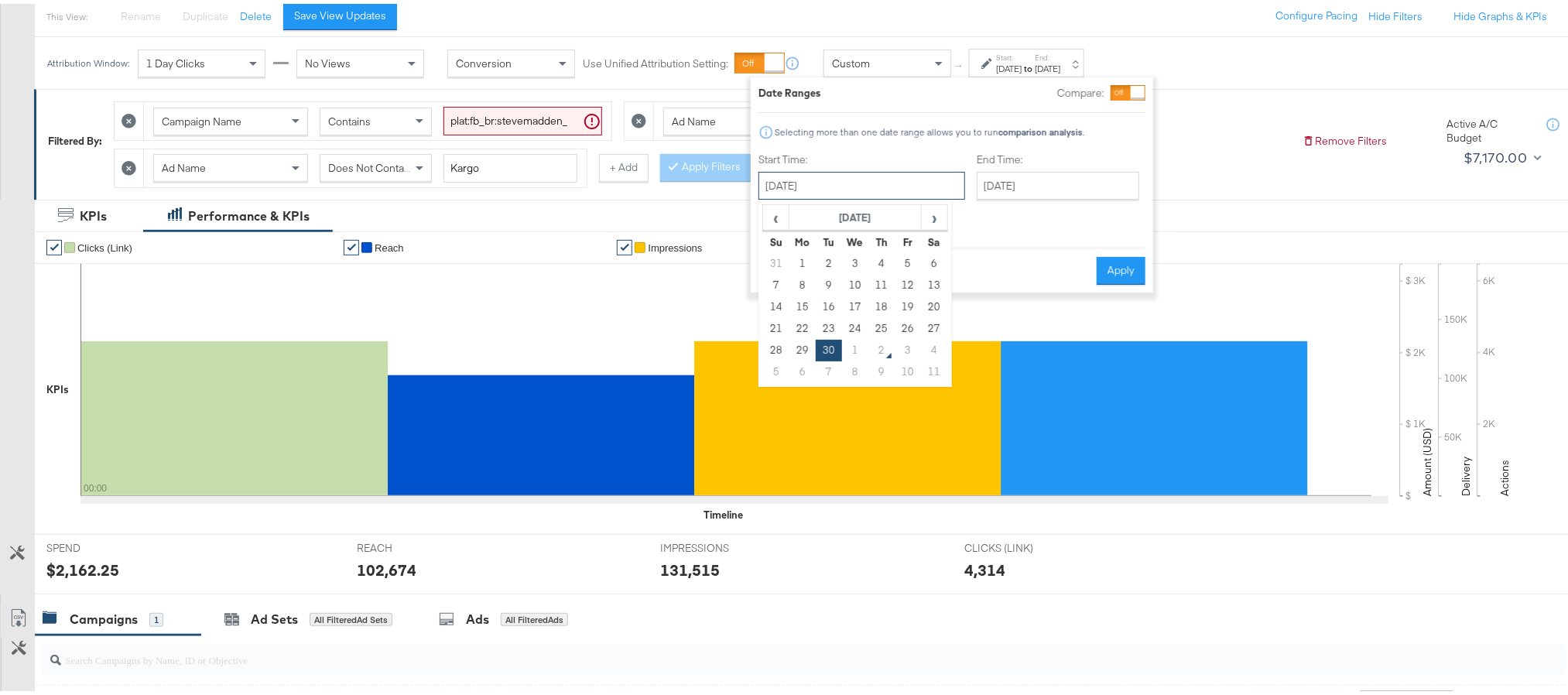
click at [890, 180] on input "September 30th 2025" at bounding box center [861, 182] width 207 height 28
click at [854, 350] on td "1" at bounding box center [854, 347] width 26 height 21
type input "October 1st 2025"
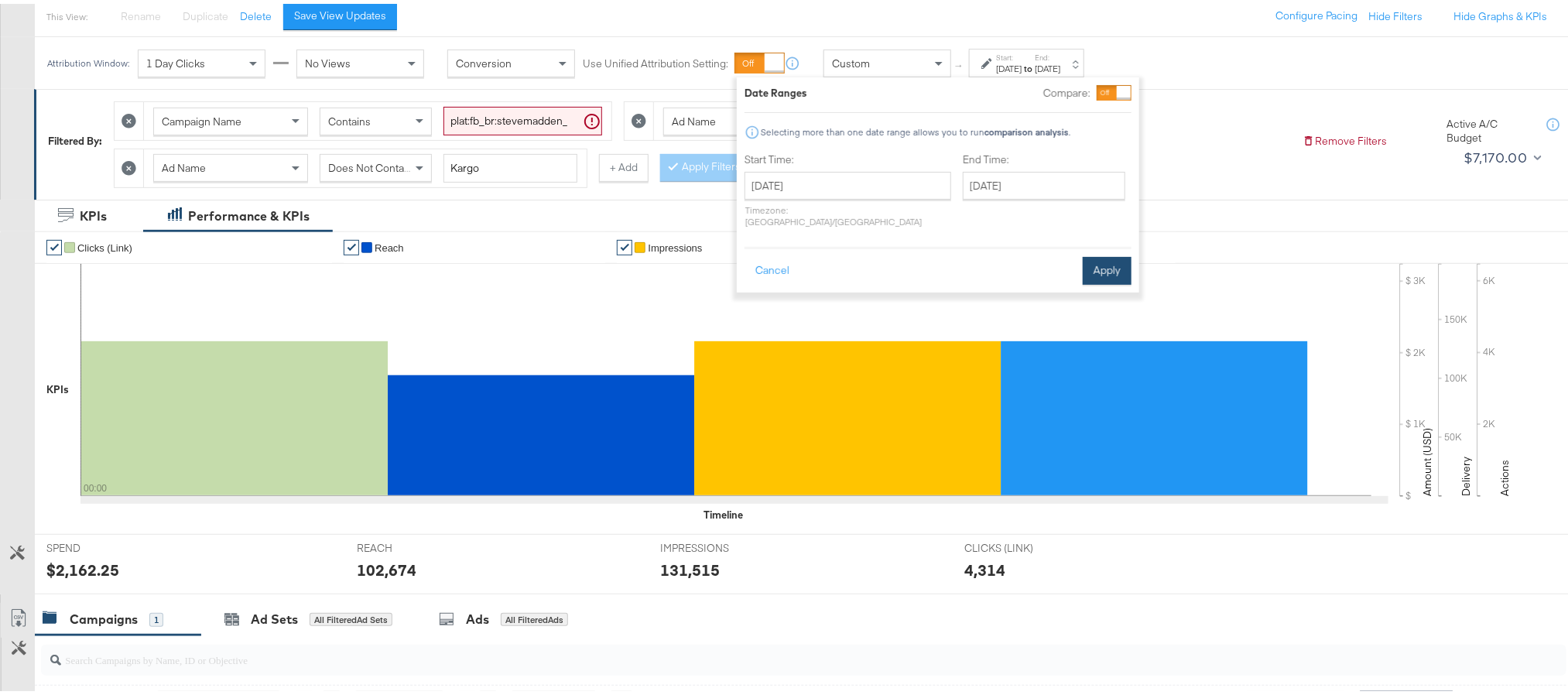
click at [1083, 262] on button "Apply" at bounding box center [1107, 267] width 49 height 28
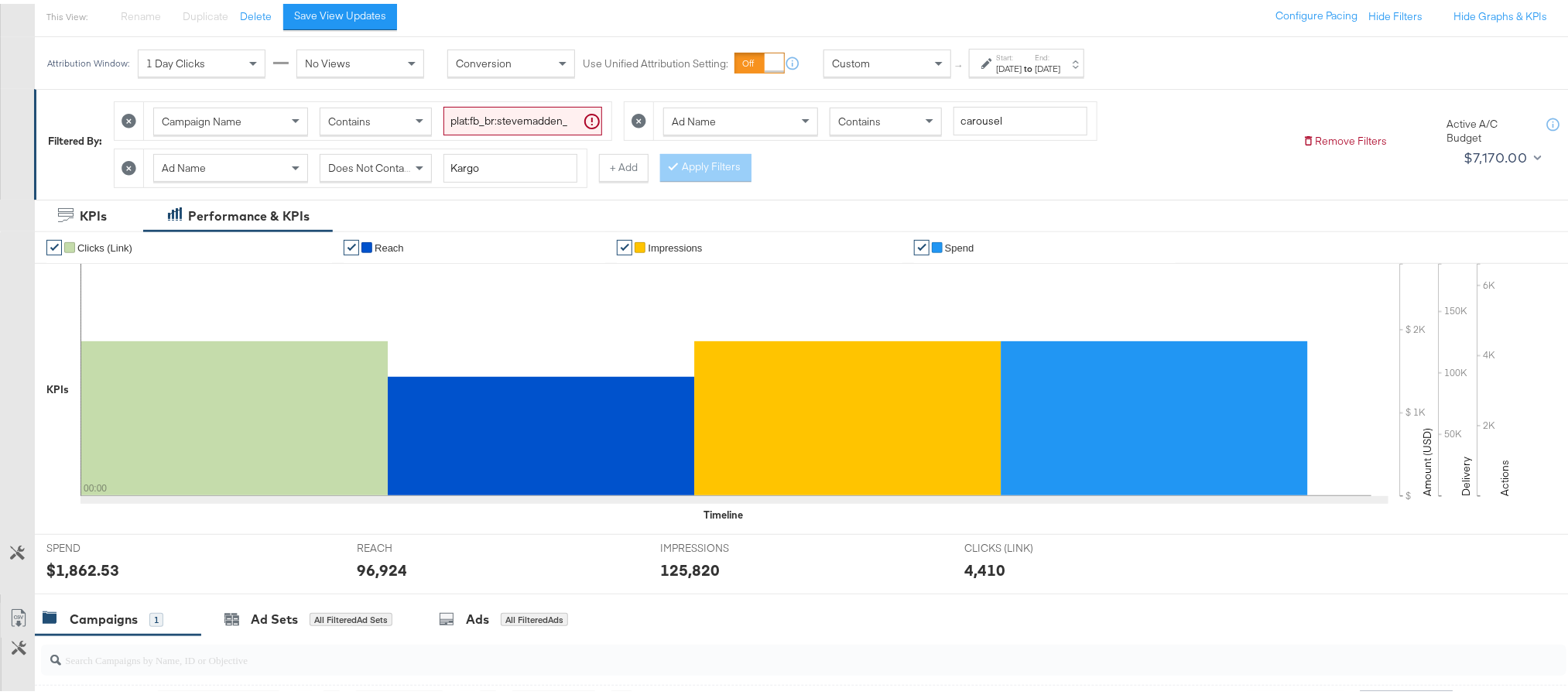
click at [71, 578] on div "$1,862.53" at bounding box center [83, 566] width 73 height 22
click at [379, 570] on div "96,924" at bounding box center [382, 566] width 50 height 22
click at [695, 578] on div "125,820" at bounding box center [689, 566] width 59 height 22
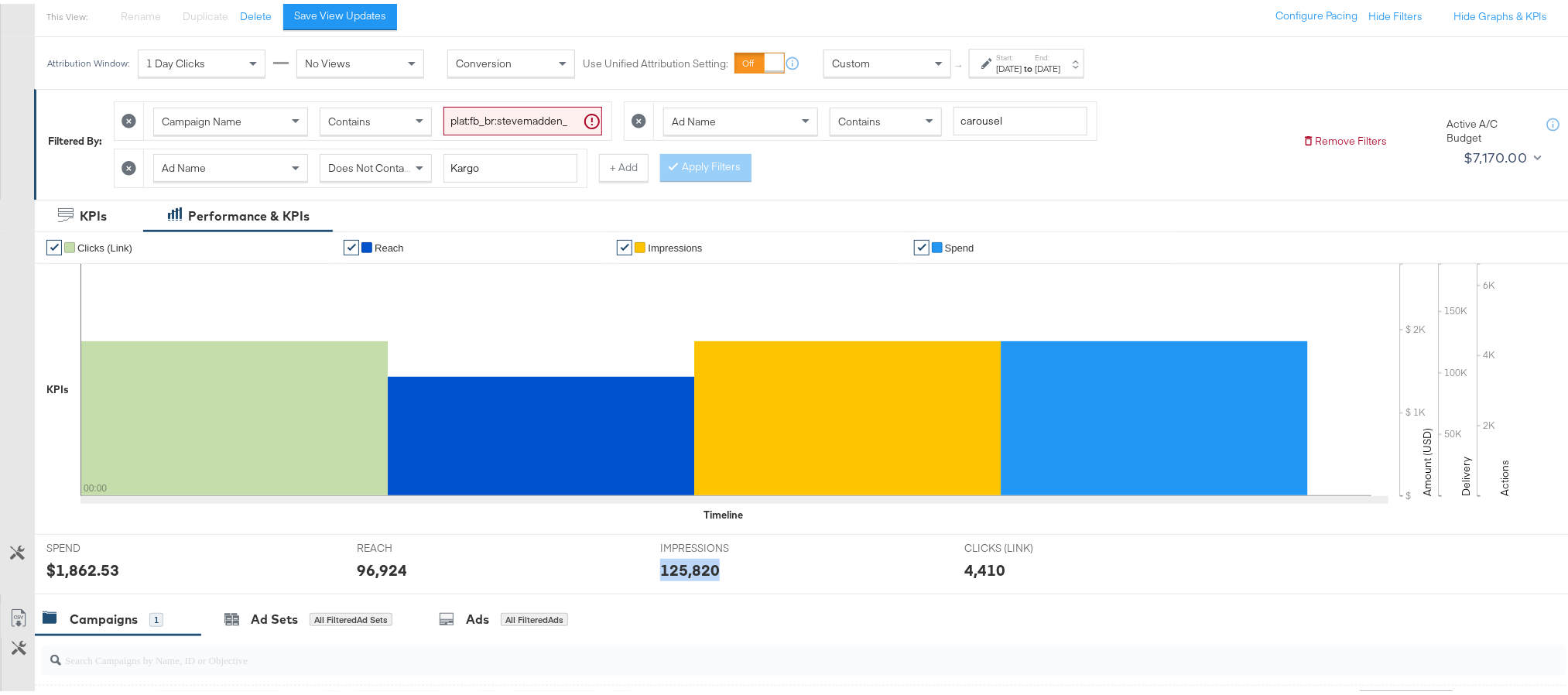
click at [695, 578] on div "125,820" at bounding box center [689, 566] width 59 height 22
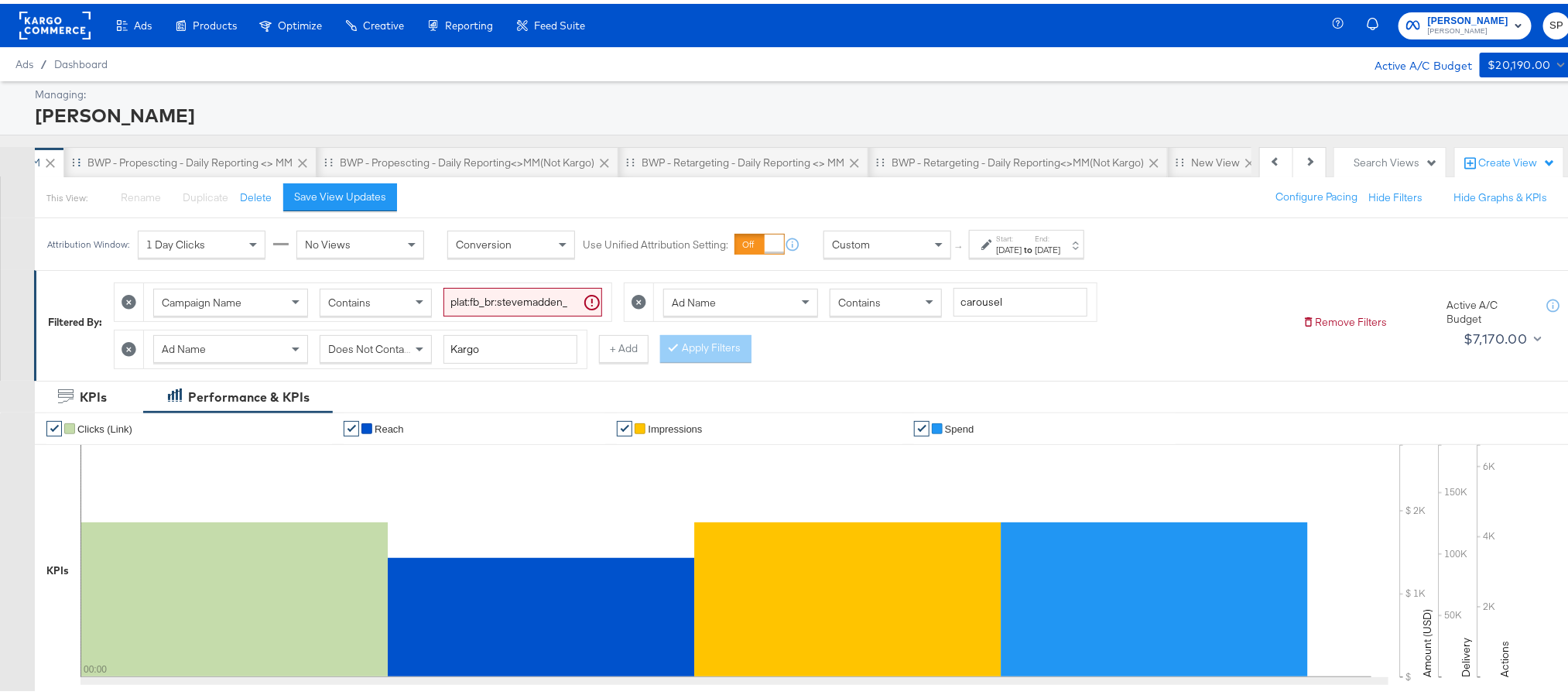
scroll to position [0, 976]
click at [231, 160] on div "BWP - Propescting - Daily Reporting <> MM" at bounding box center [187, 158] width 205 height 15
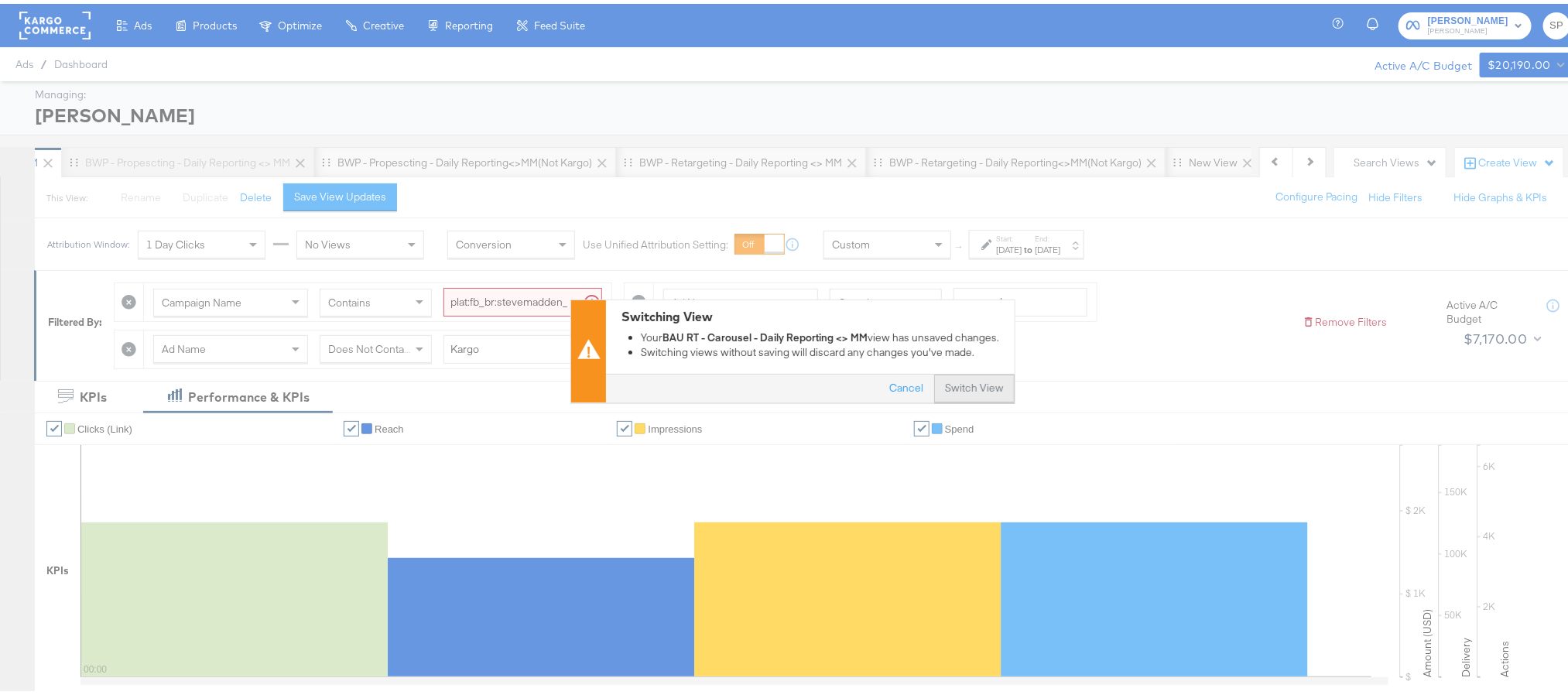
click at [971, 381] on button "Switch View" at bounding box center [974, 385] width 81 height 28
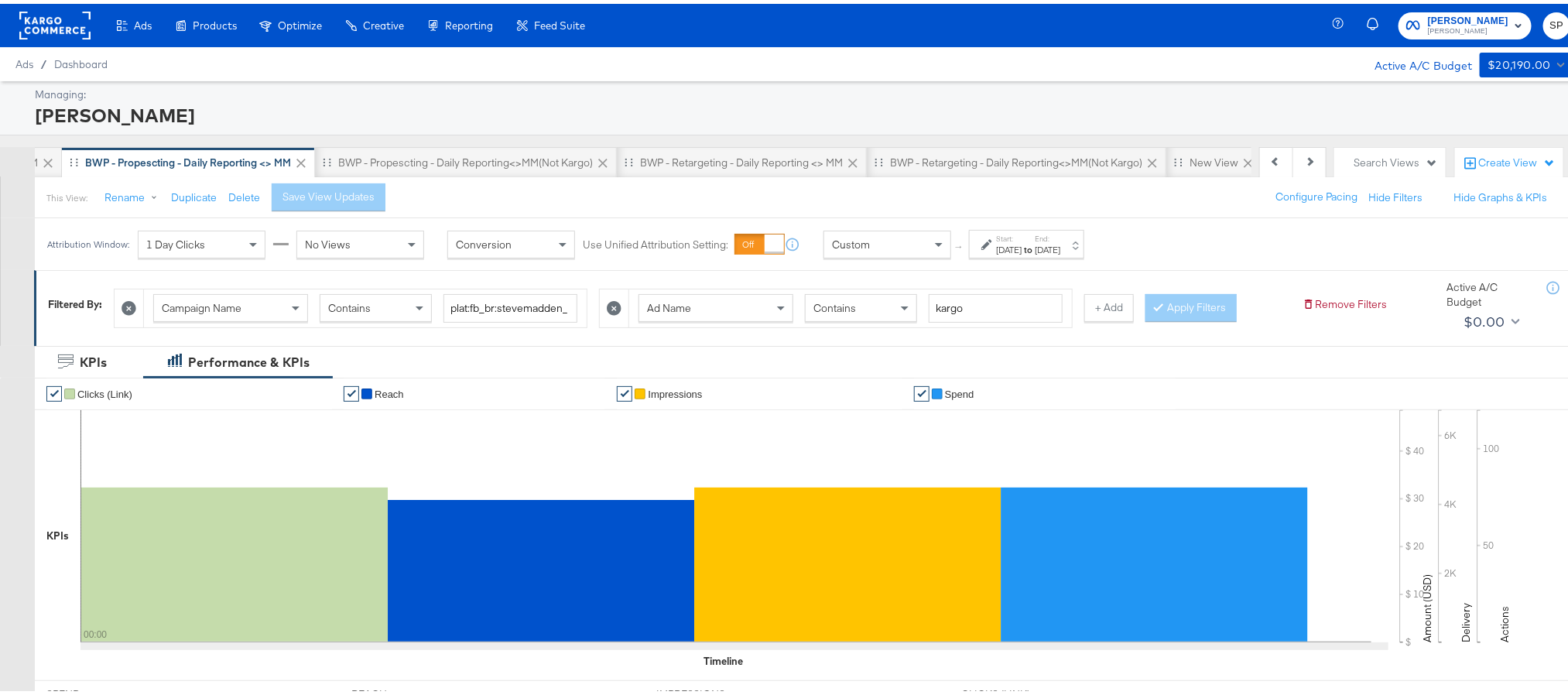
click at [1060, 252] on div "Sep 29th 2025" at bounding box center [1048, 246] width 25 height 13
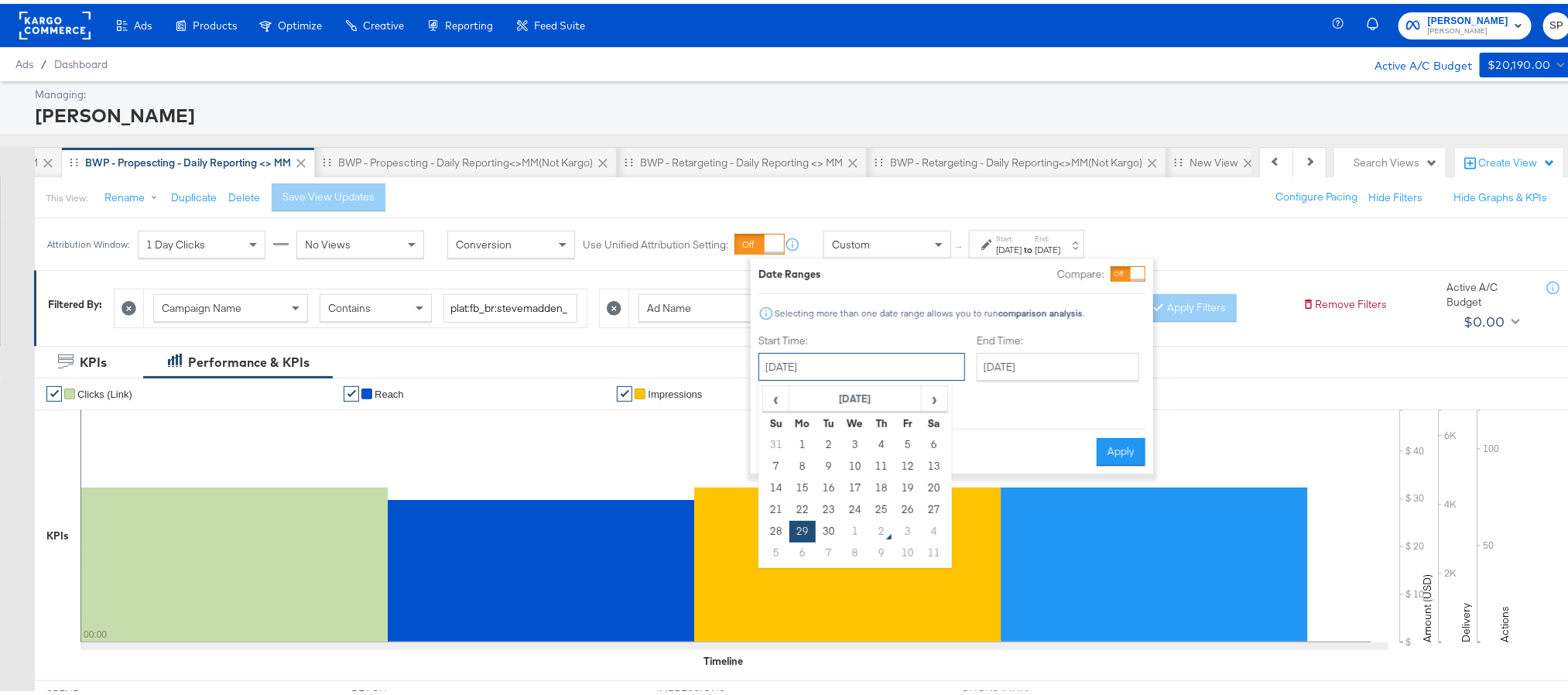
click at [891, 356] on input "September 29th 2025" at bounding box center [861, 363] width 207 height 28
click at [839, 522] on td "30" at bounding box center [828, 527] width 26 height 21
type input "September 30th 2025"
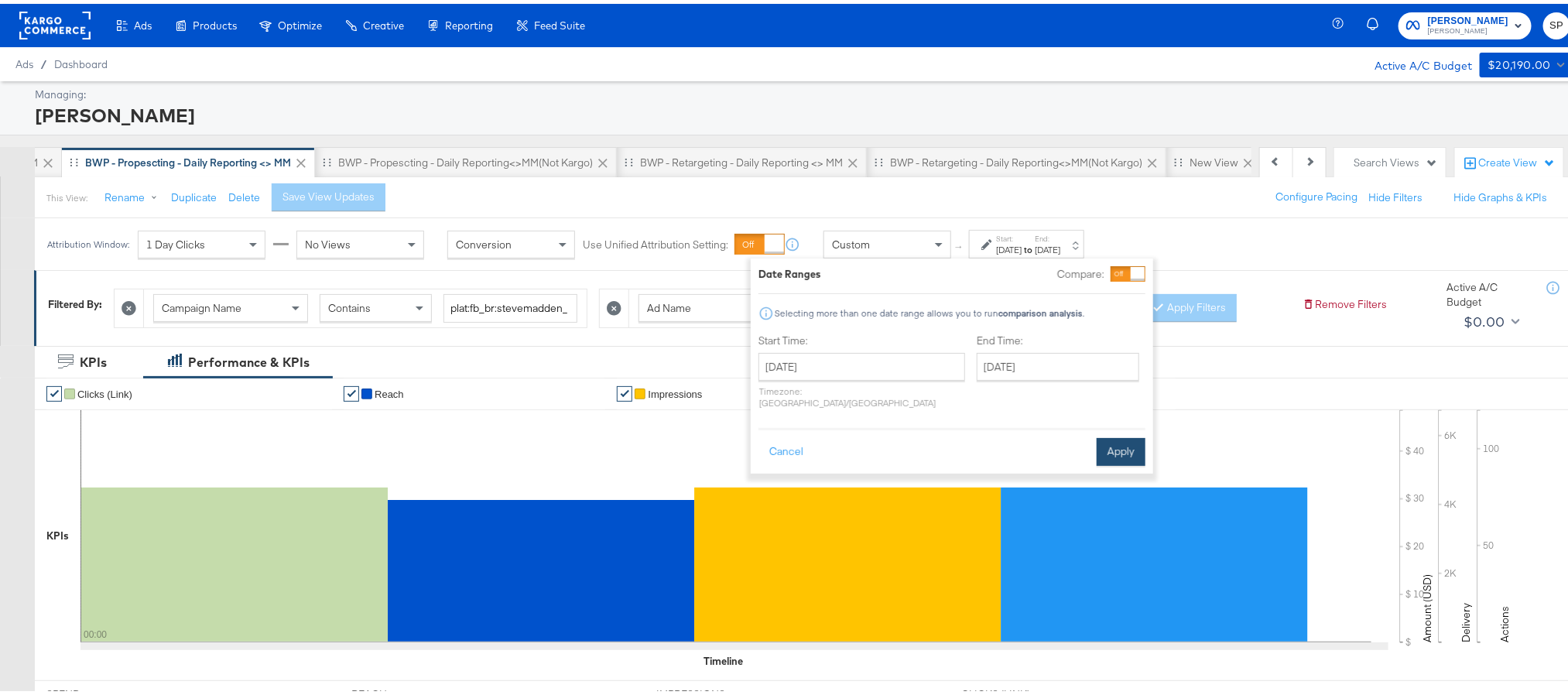
click at [1105, 448] on button "Apply" at bounding box center [1121, 447] width 49 height 28
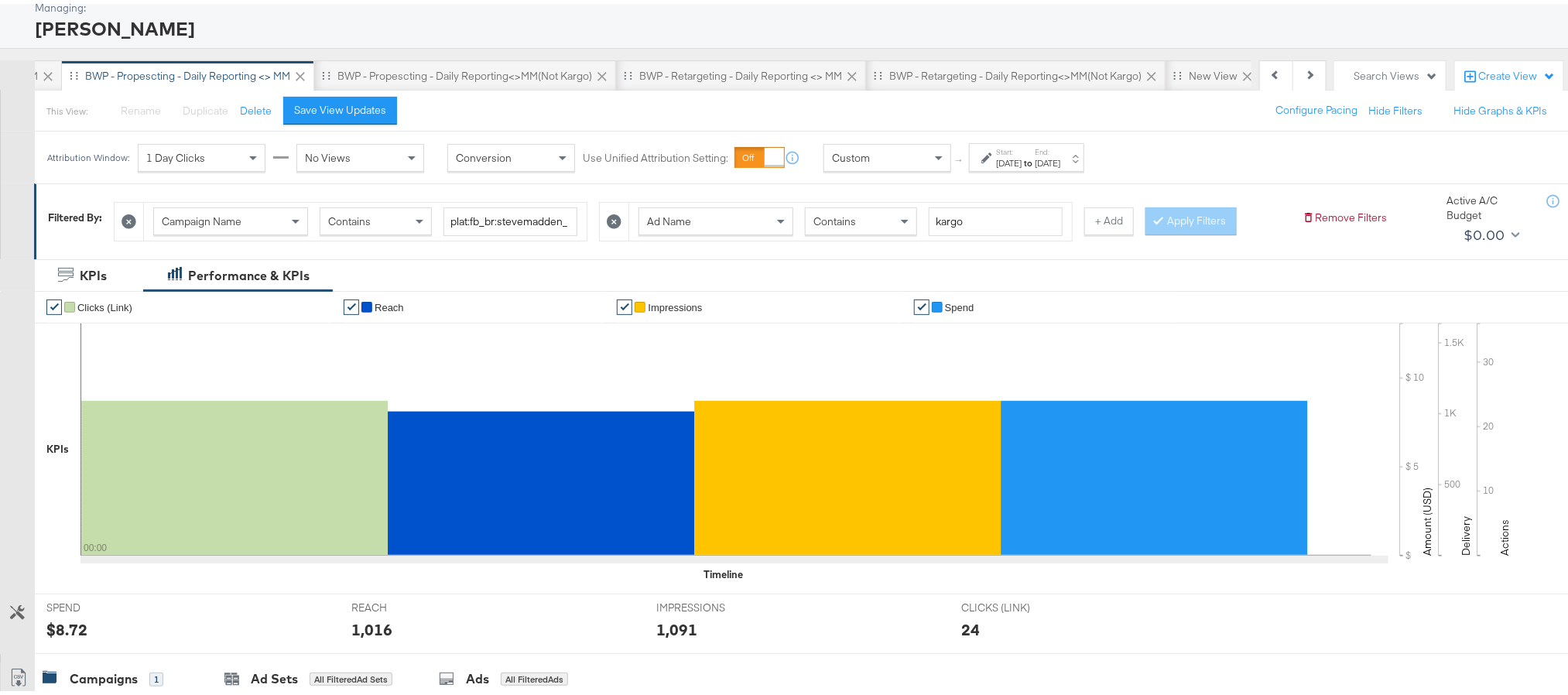
scroll to position [89, 0]
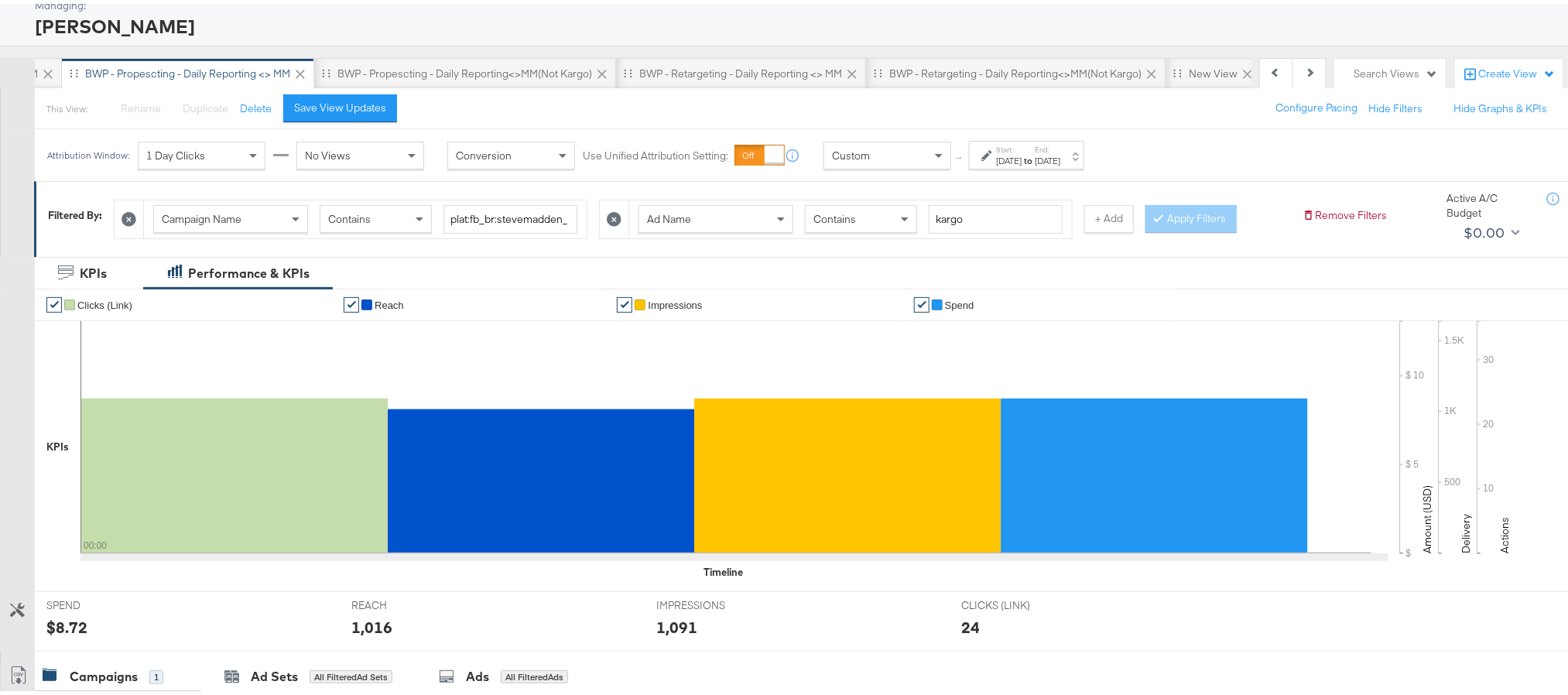
click at [1074, 165] on div "Start: Sep 30th 2025 to End: Sep 30th 2025" at bounding box center [1026, 150] width 116 height 28
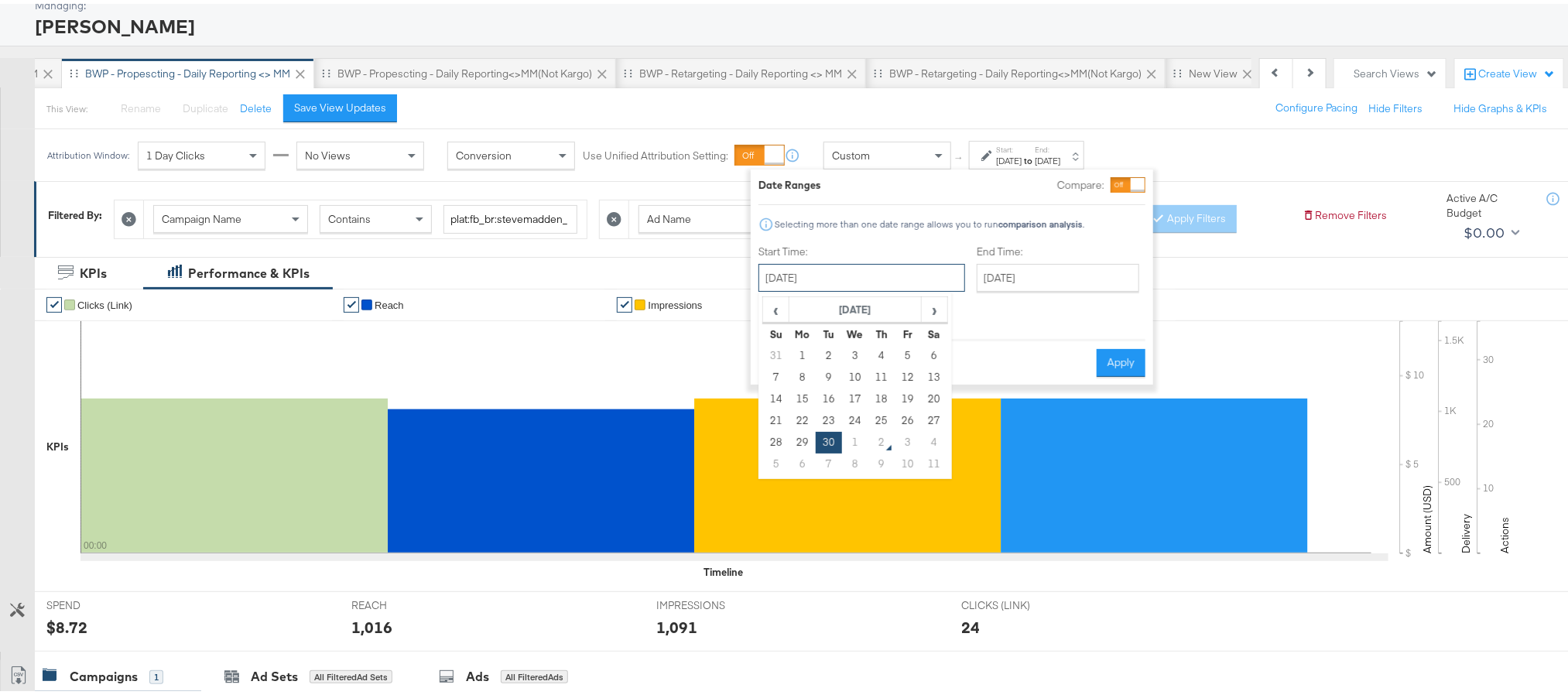
click at [894, 285] on input "September 30th 2025" at bounding box center [861, 274] width 207 height 28
click at [856, 435] on td "1" at bounding box center [854, 439] width 26 height 21
type input "October 1st 2025"
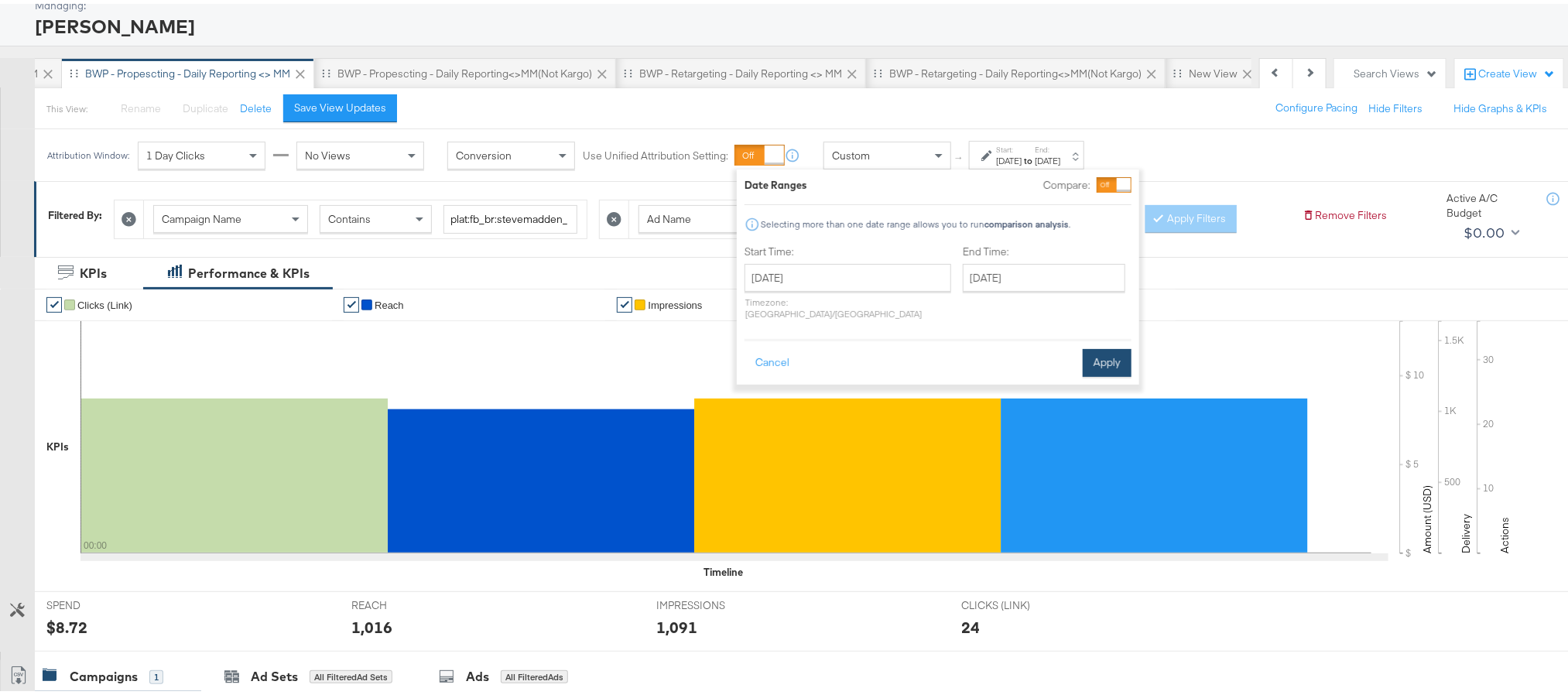
click at [1117, 352] on button "Apply" at bounding box center [1107, 359] width 49 height 28
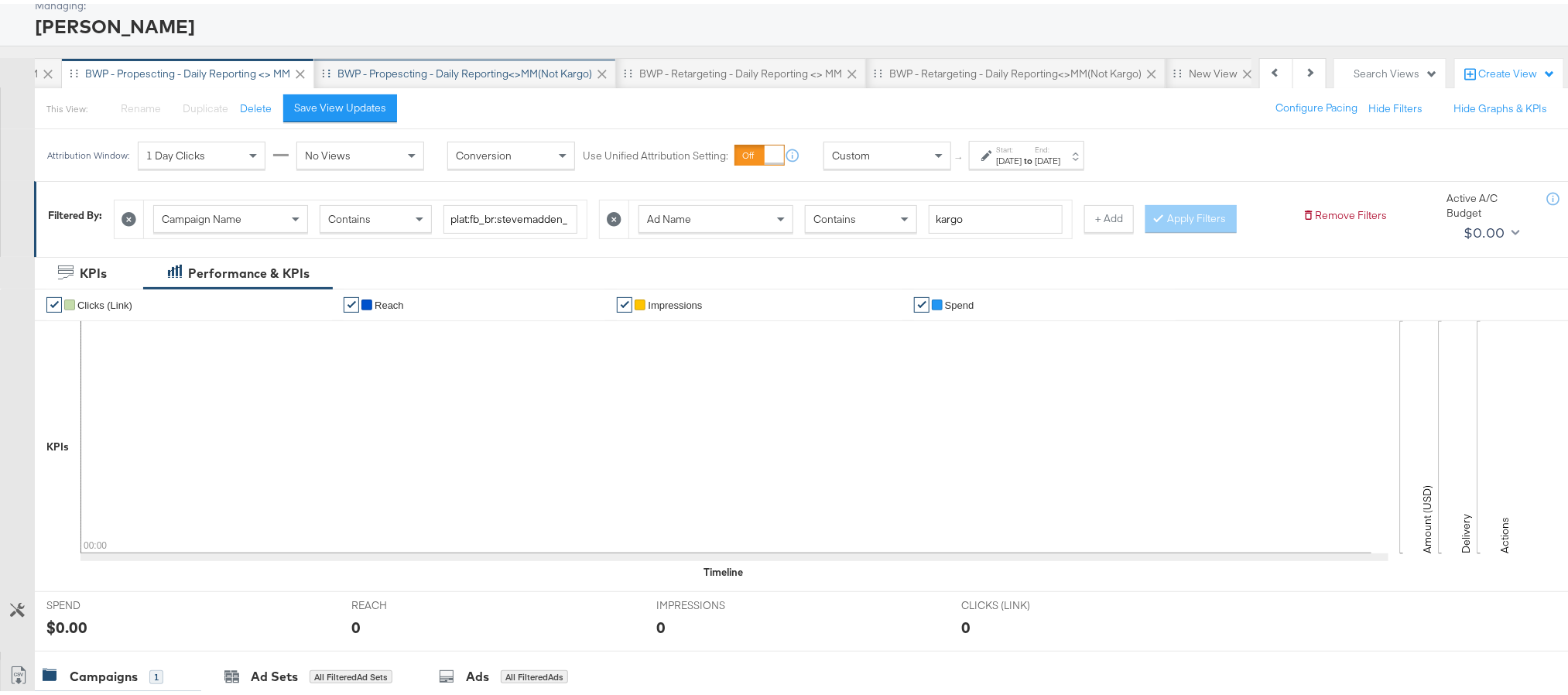
click at [544, 58] on div "BWP - Propescting - Daily Reporting<>MM(not kargo)" at bounding box center [465, 70] width 302 height 31
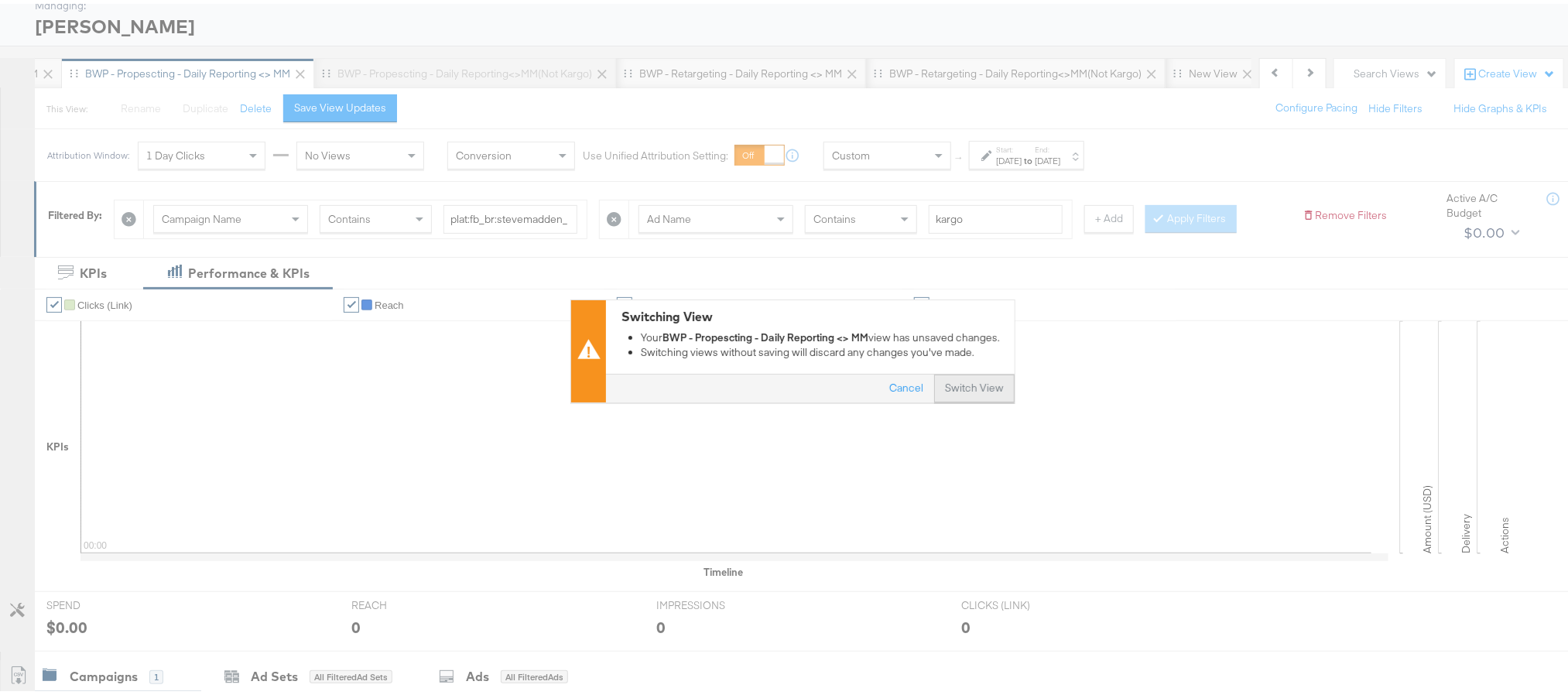
click at [946, 388] on button "Switch View" at bounding box center [974, 385] width 81 height 28
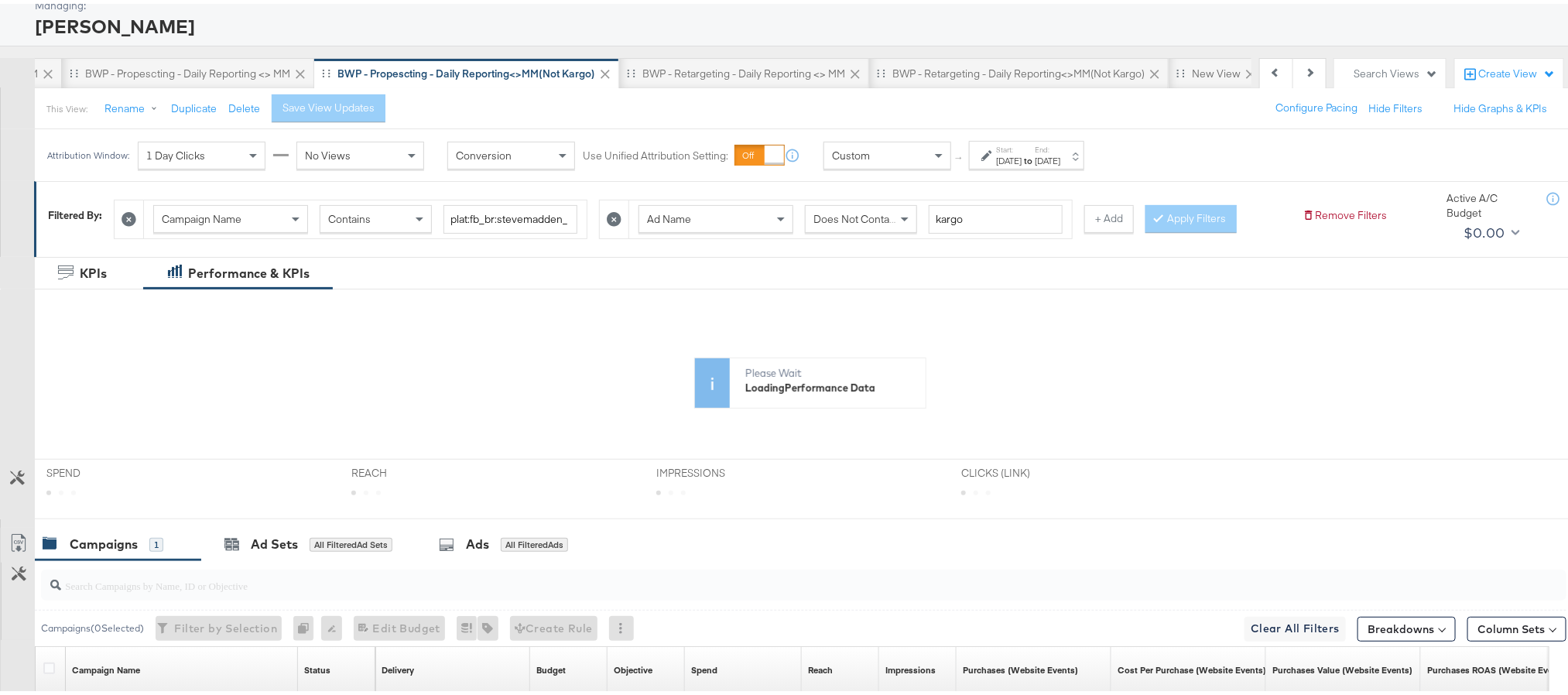
click at [1060, 156] on div "Sep 29th 2025" at bounding box center [1048, 156] width 25 height 13
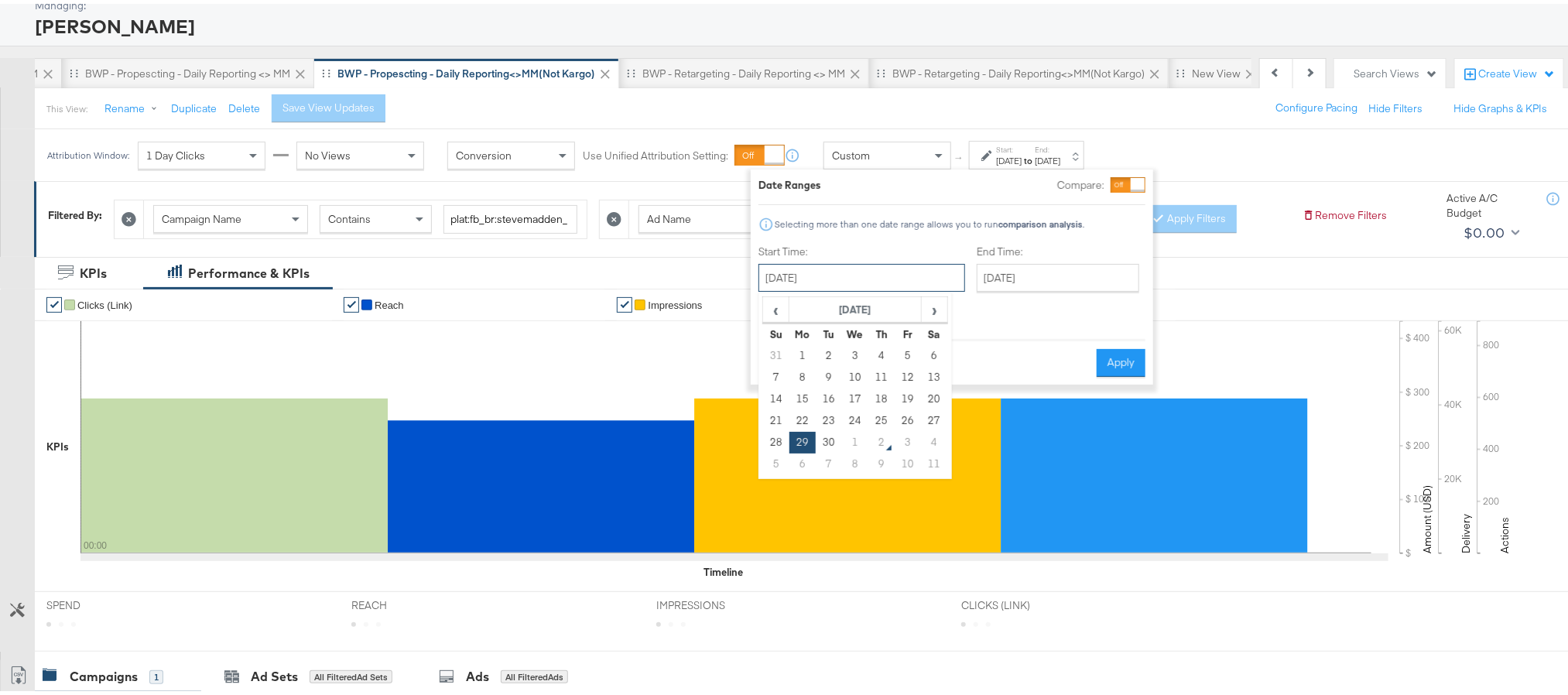
click at [871, 281] on input "September 29th 2025" at bounding box center [861, 274] width 207 height 28
click at [832, 429] on td "30" at bounding box center [828, 439] width 26 height 21
type input "September 30th 2025"
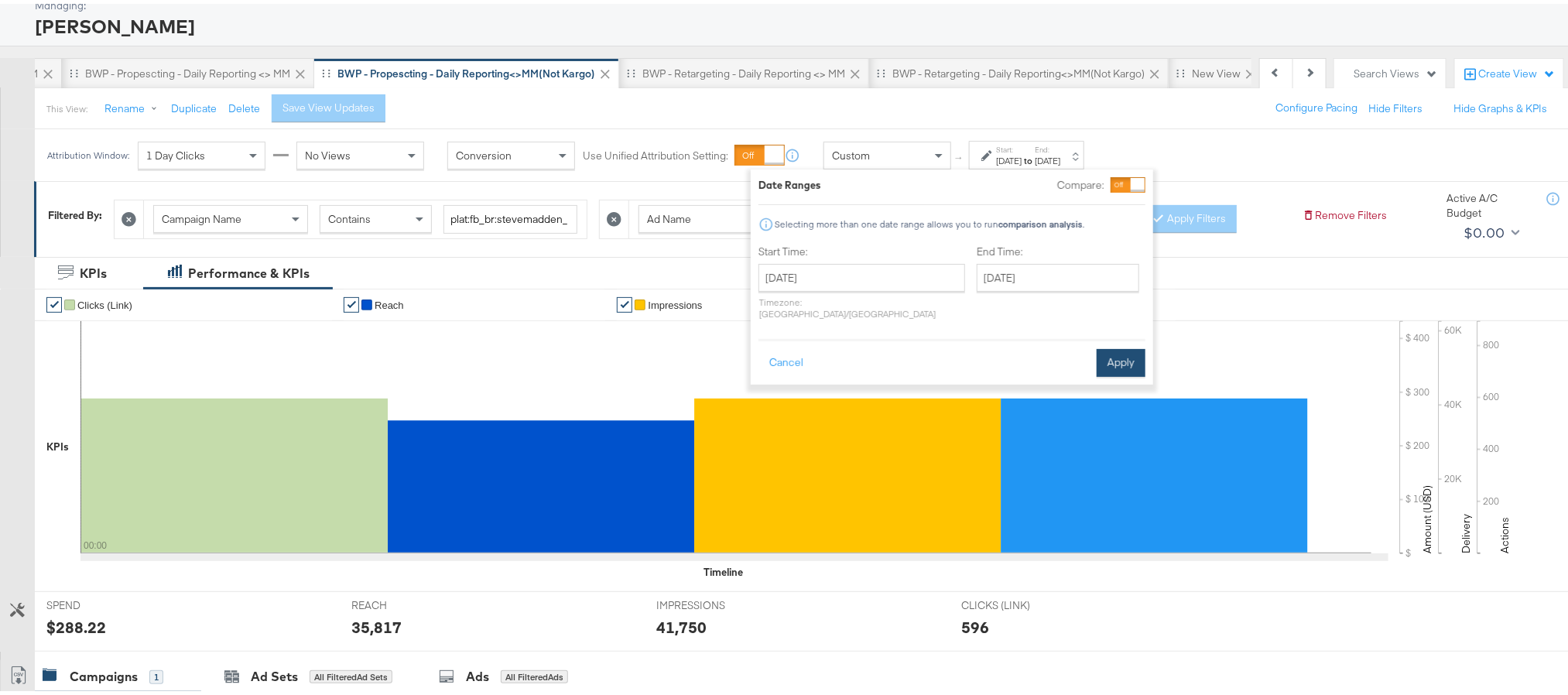
click at [1128, 346] on button "Apply" at bounding box center [1121, 359] width 49 height 28
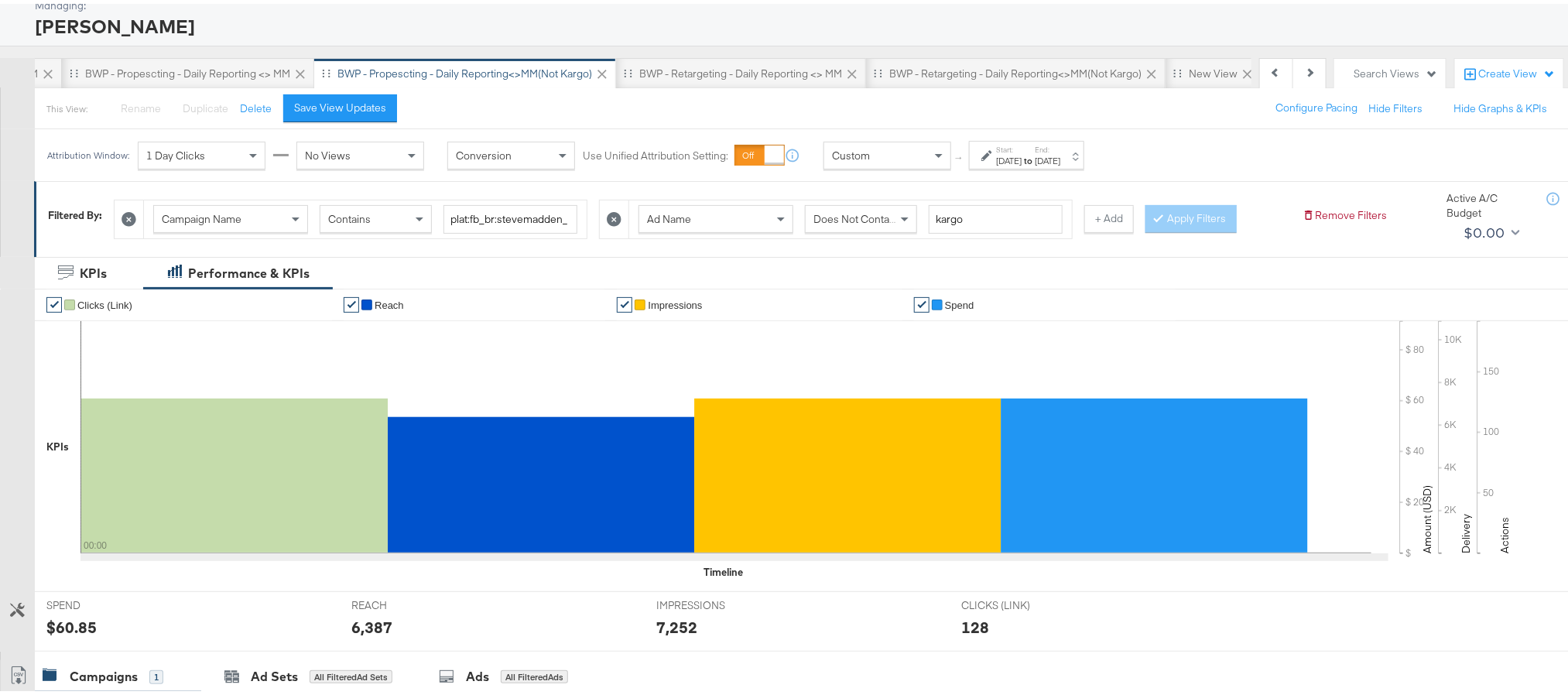
click at [1035, 156] on strong "to" at bounding box center [1028, 156] width 14 height 12
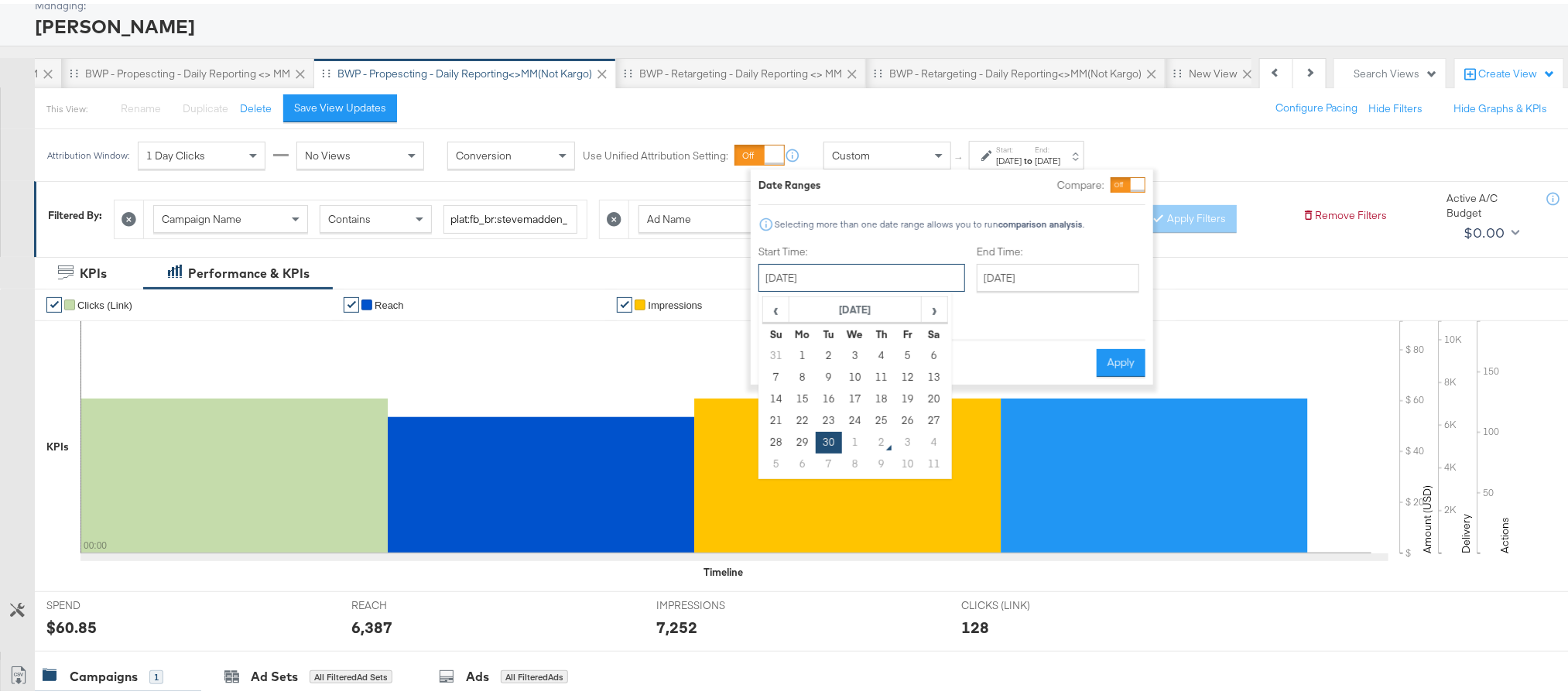
click at [898, 269] on input "September 30th 2025" at bounding box center [861, 274] width 207 height 28
click at [852, 437] on td "1" at bounding box center [854, 439] width 26 height 21
type input "October 1st 2025"
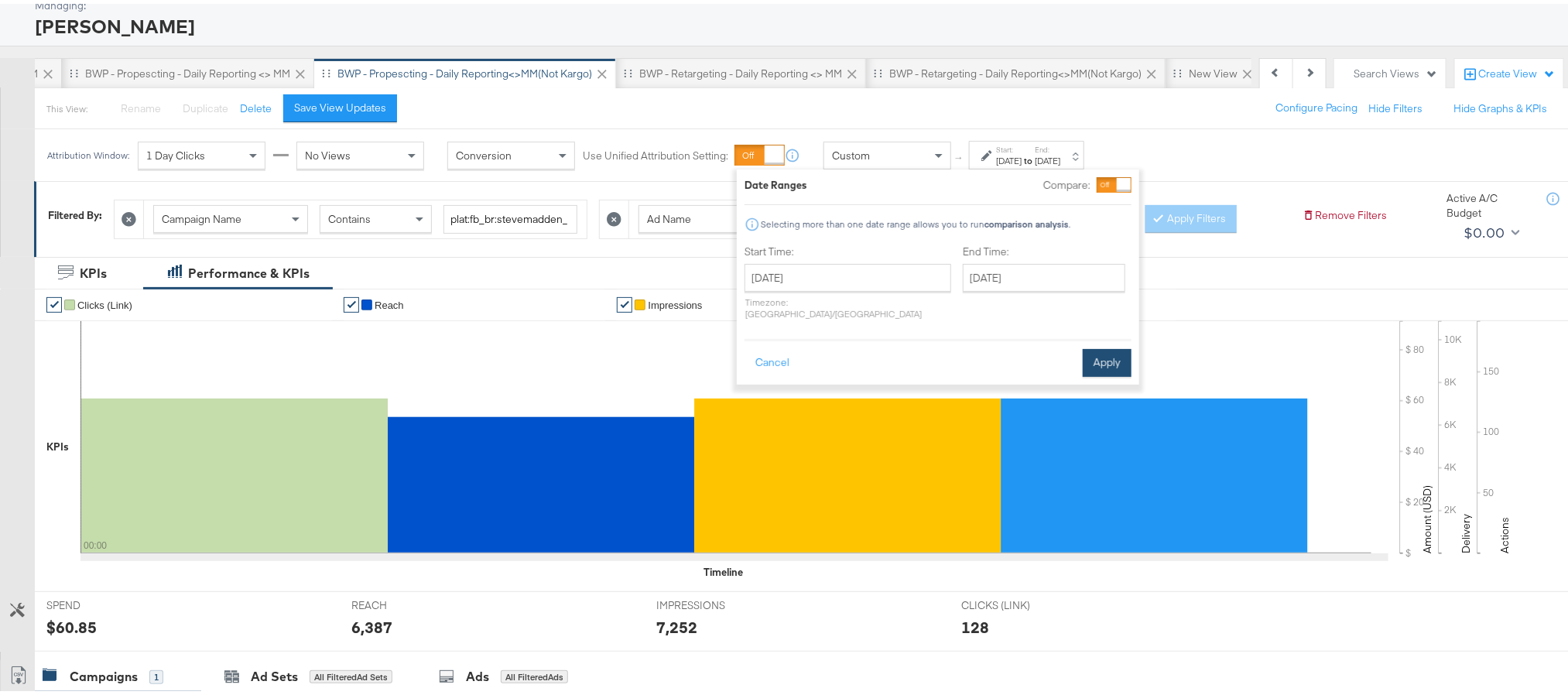
click at [1097, 346] on button "Apply" at bounding box center [1107, 359] width 49 height 28
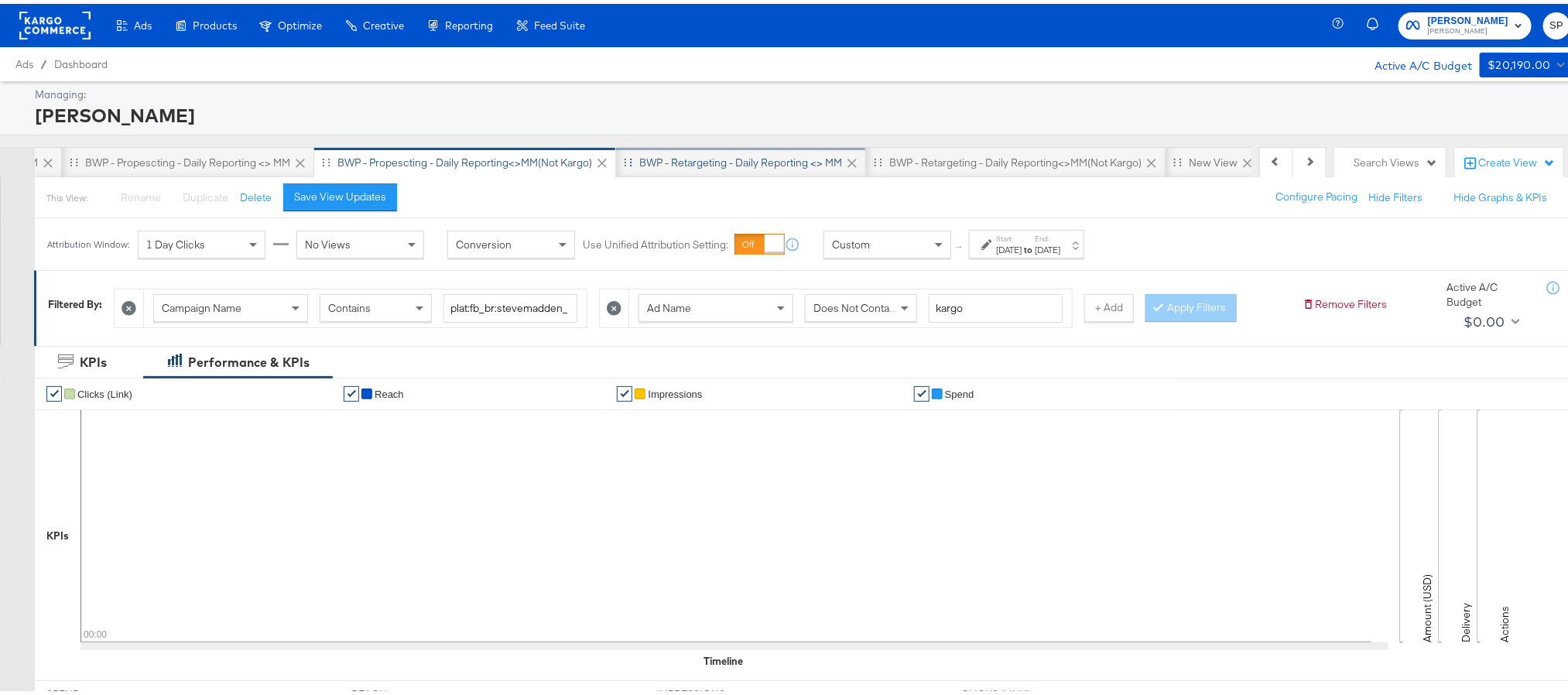
click at [751, 145] on div "BWP - Retargeting - Daily Reporting <> MM" at bounding box center [741, 158] width 250 height 31
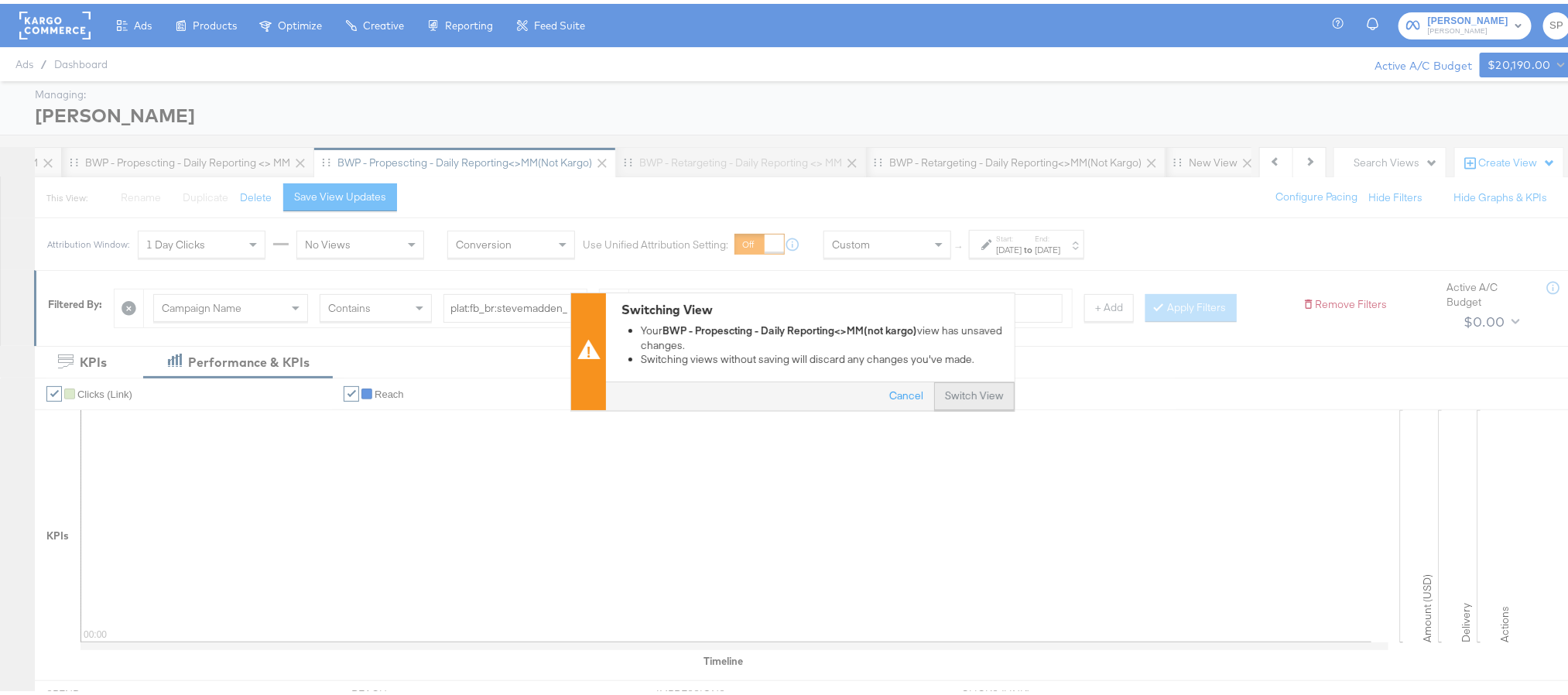
click at [983, 383] on button "Switch View" at bounding box center [974, 392] width 81 height 28
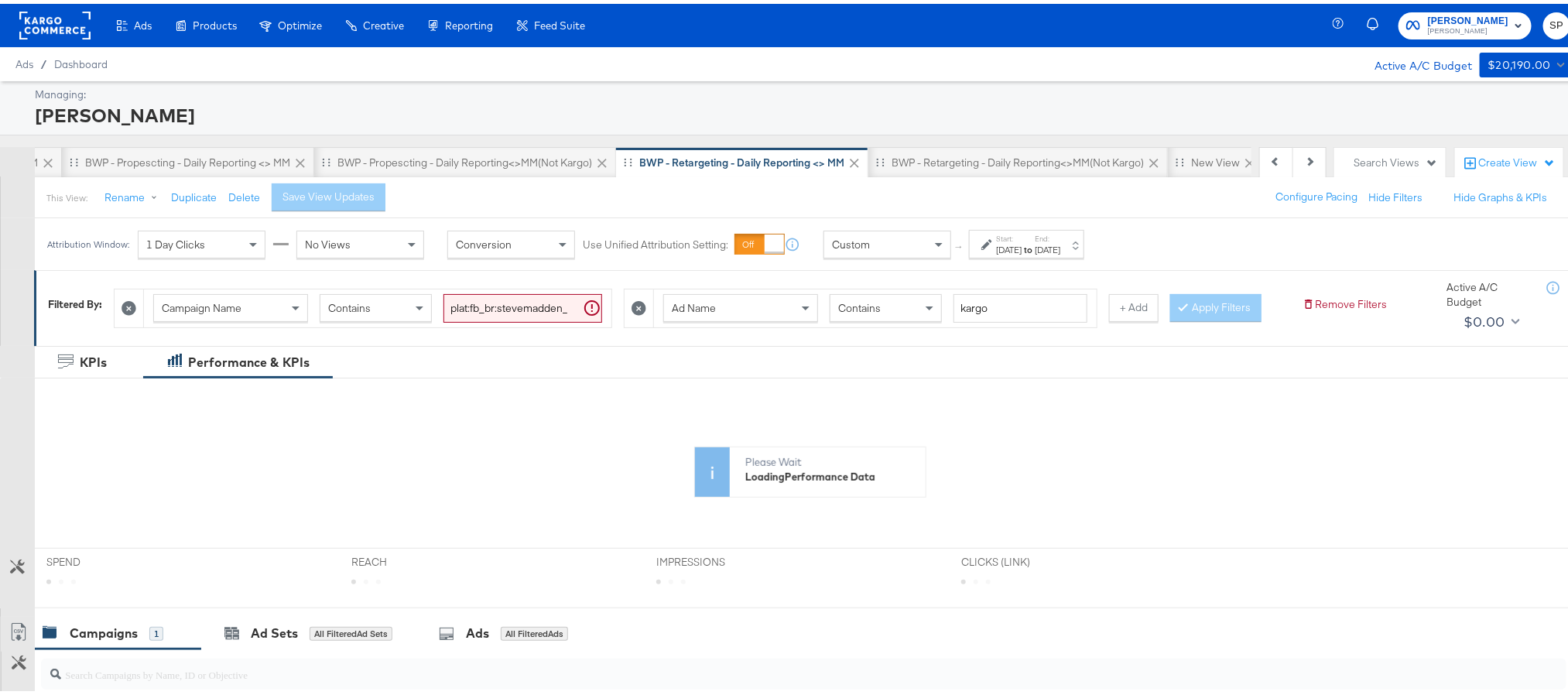
click at [1060, 232] on label "End:" at bounding box center [1048, 235] width 25 height 10
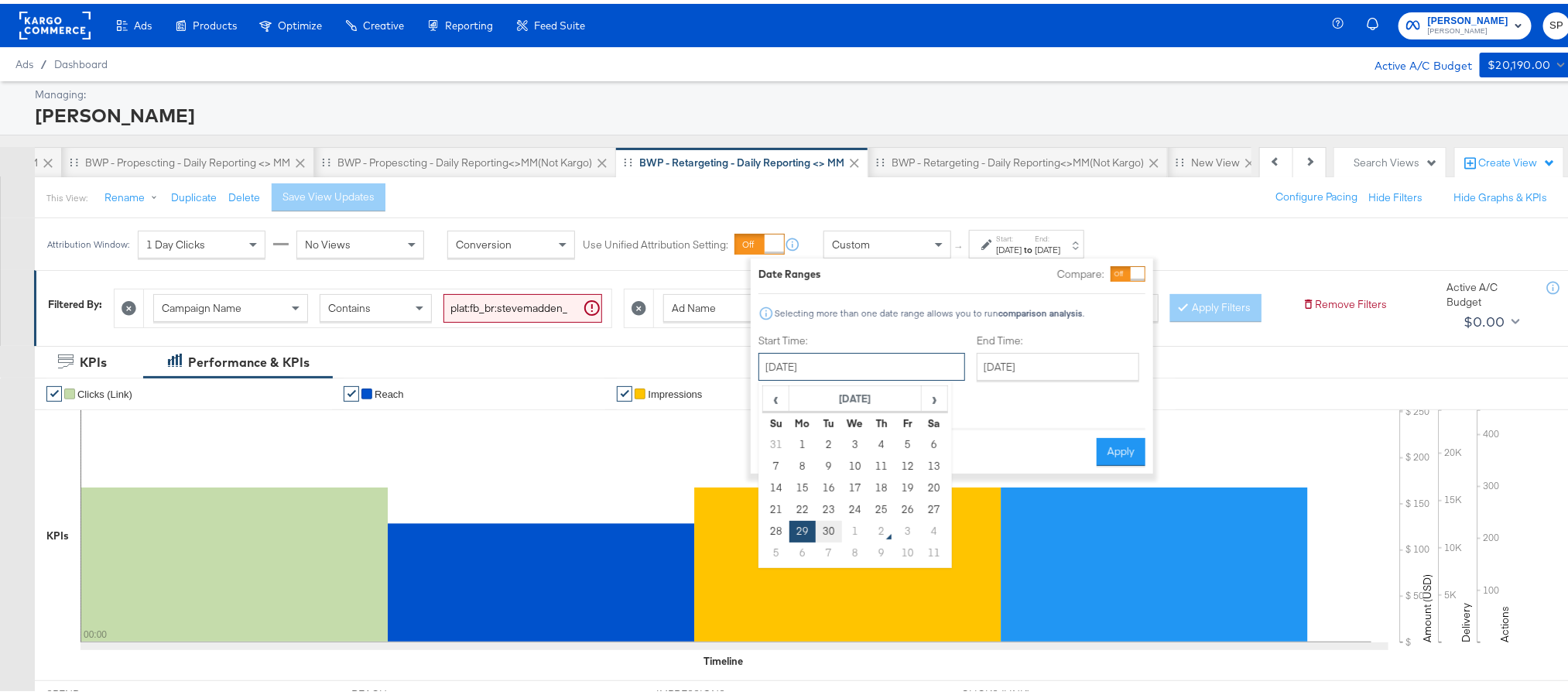
drag, startPoint x: 906, startPoint y: 360, endPoint x: 827, endPoint y: 534, distance: 191.1
click at [827, 377] on div "September 29th 2025 ‹ September 2025 › Su Mo Tu We Th Fr Sa 31 1 2 3 4 5 6 7 8 …" at bounding box center [861, 363] width 207 height 28
click at [827, 534] on td "30" at bounding box center [828, 527] width 26 height 21
type input "September 30th 2025"
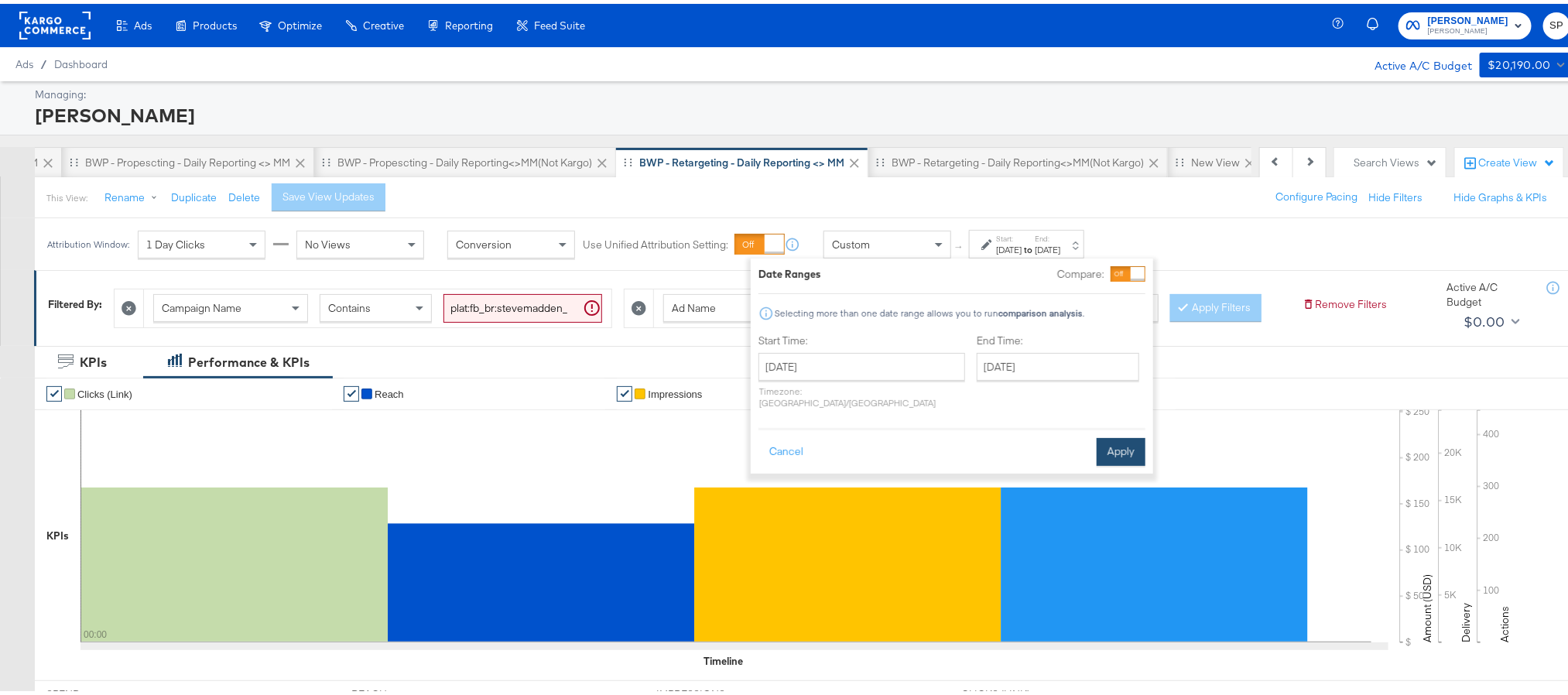
click at [1108, 437] on button "Apply" at bounding box center [1121, 447] width 49 height 28
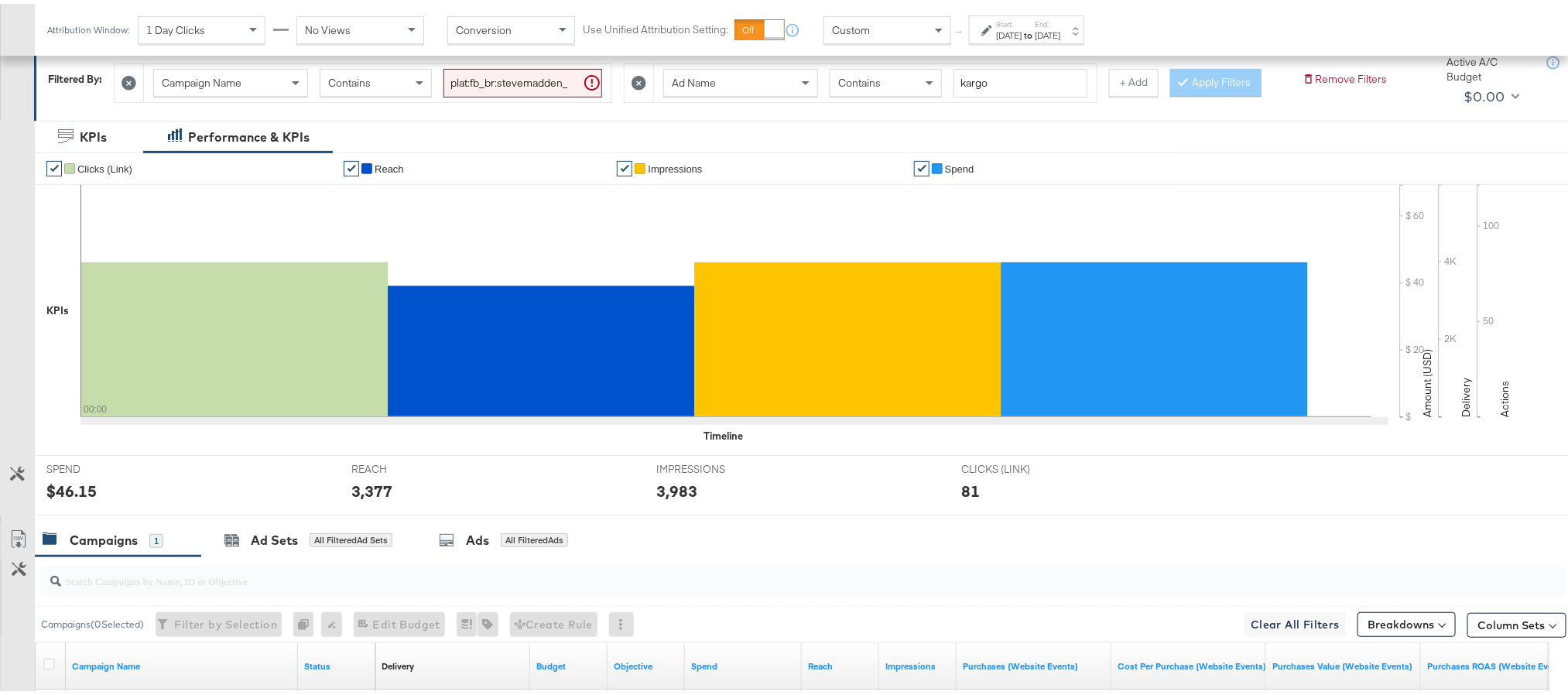
scroll to position [226, 0]
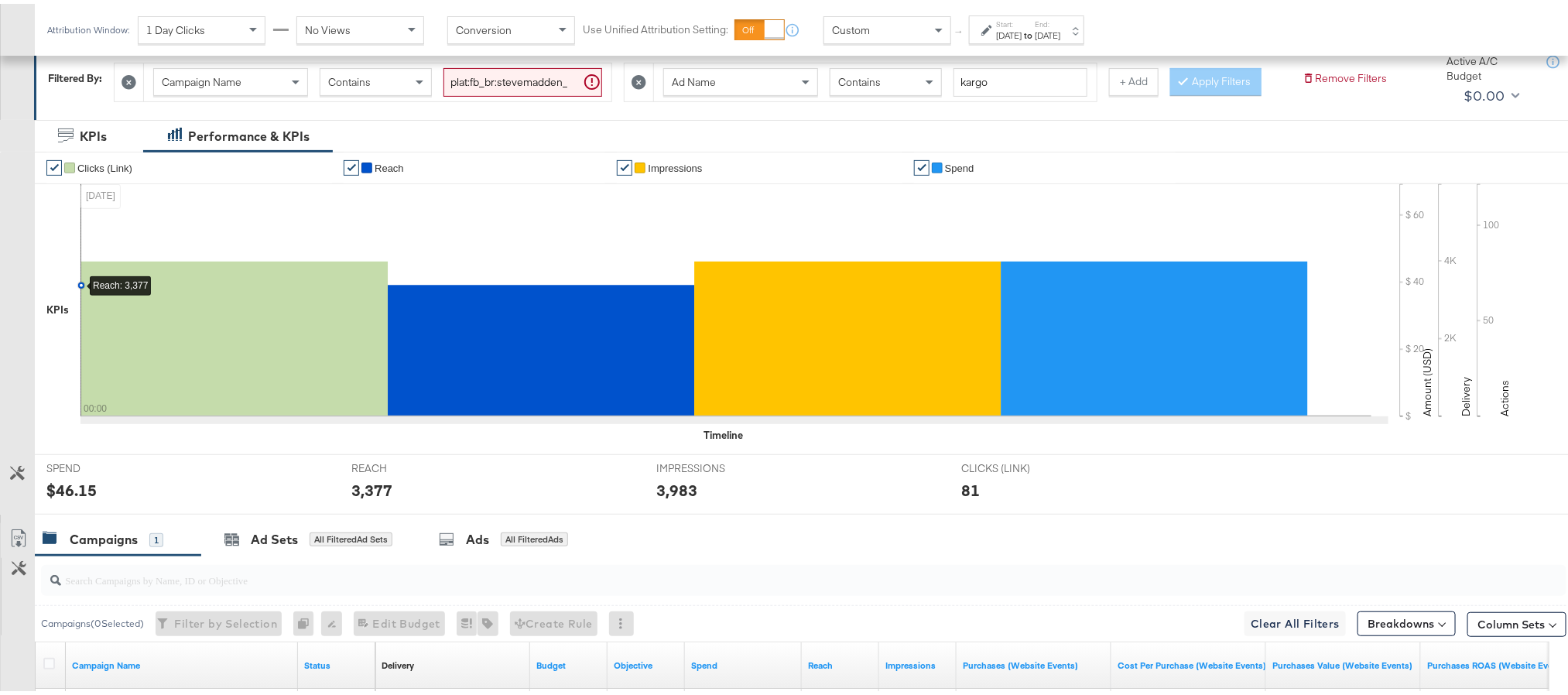
click at [77, 498] on div "$46.15" at bounding box center [72, 485] width 50 height 22
click at [375, 498] on div "3,377" at bounding box center [372, 485] width 41 height 22
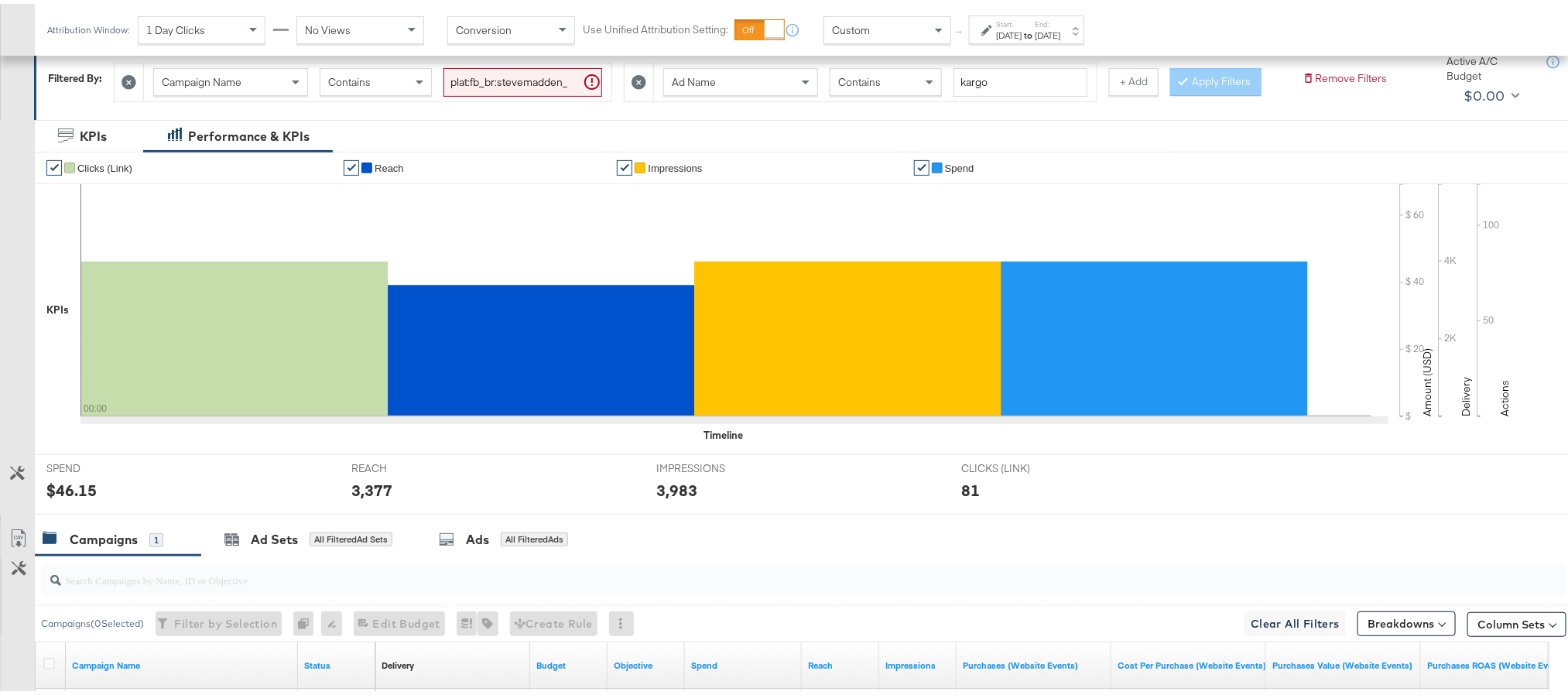
click at [670, 498] on div "3,983" at bounding box center [677, 485] width 41 height 22
click at [1021, 36] on div "Sep 30th 2025" at bounding box center [1009, 31] width 25 height 13
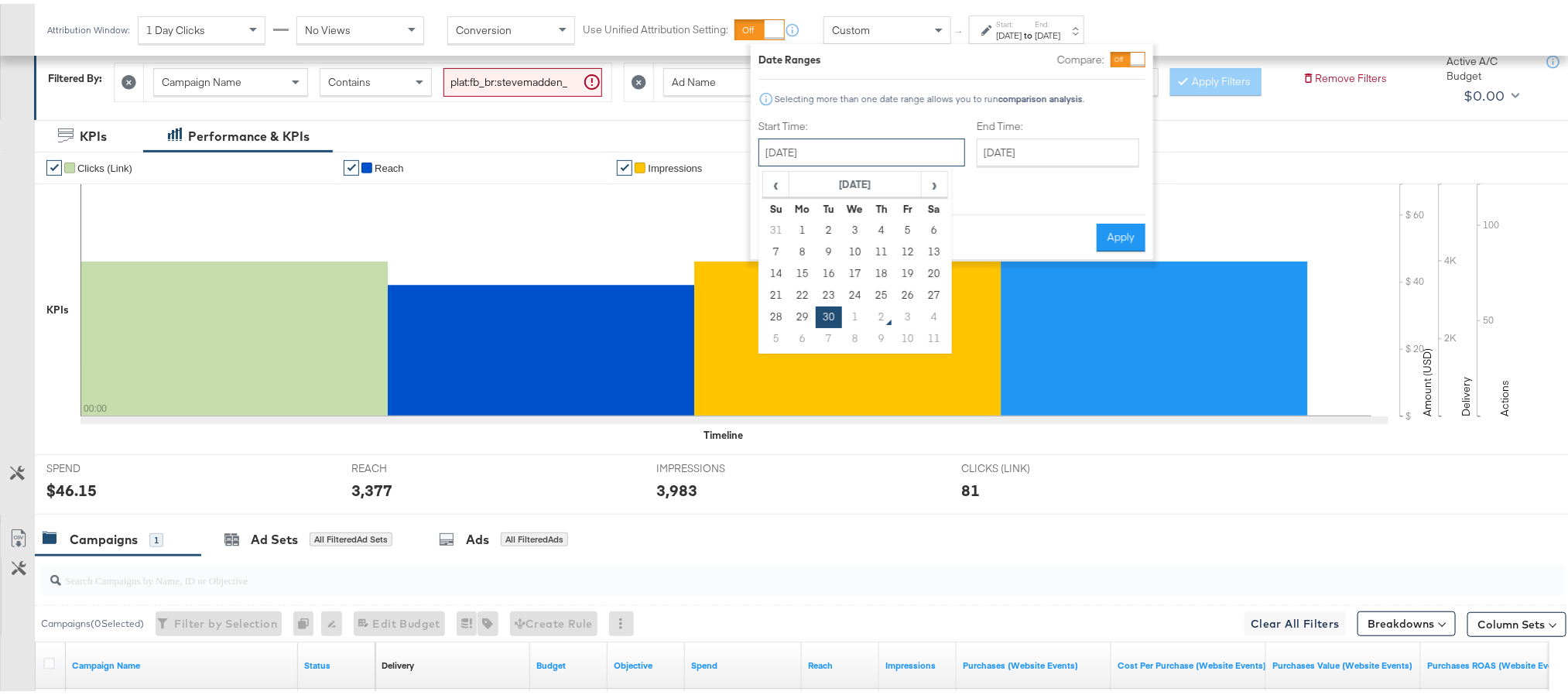
click at [873, 156] on input "September 30th 2025" at bounding box center [861, 149] width 207 height 28
click at [846, 307] on td "1" at bounding box center [854, 314] width 26 height 21
type input "October 1st 2025"
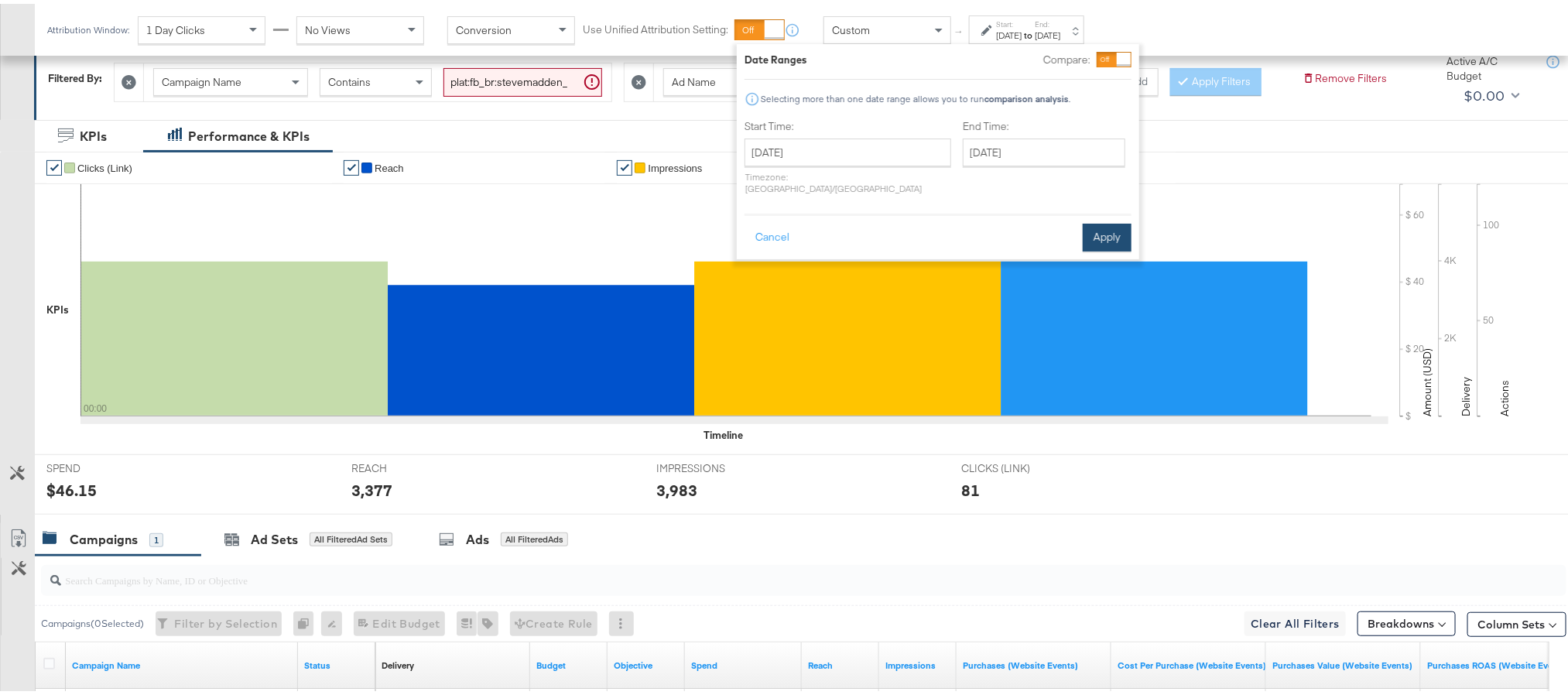
click at [1101, 230] on button "Apply" at bounding box center [1107, 233] width 49 height 28
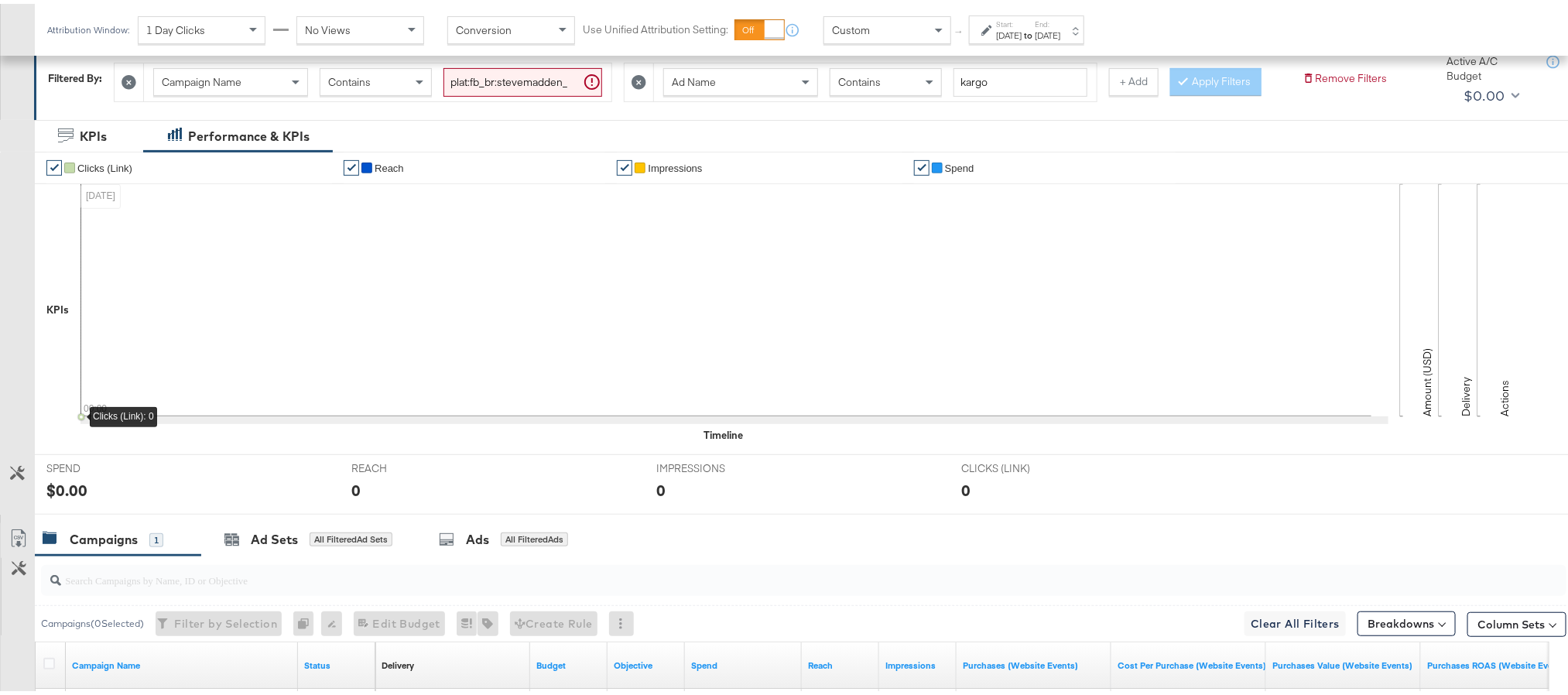
scroll to position [0, 0]
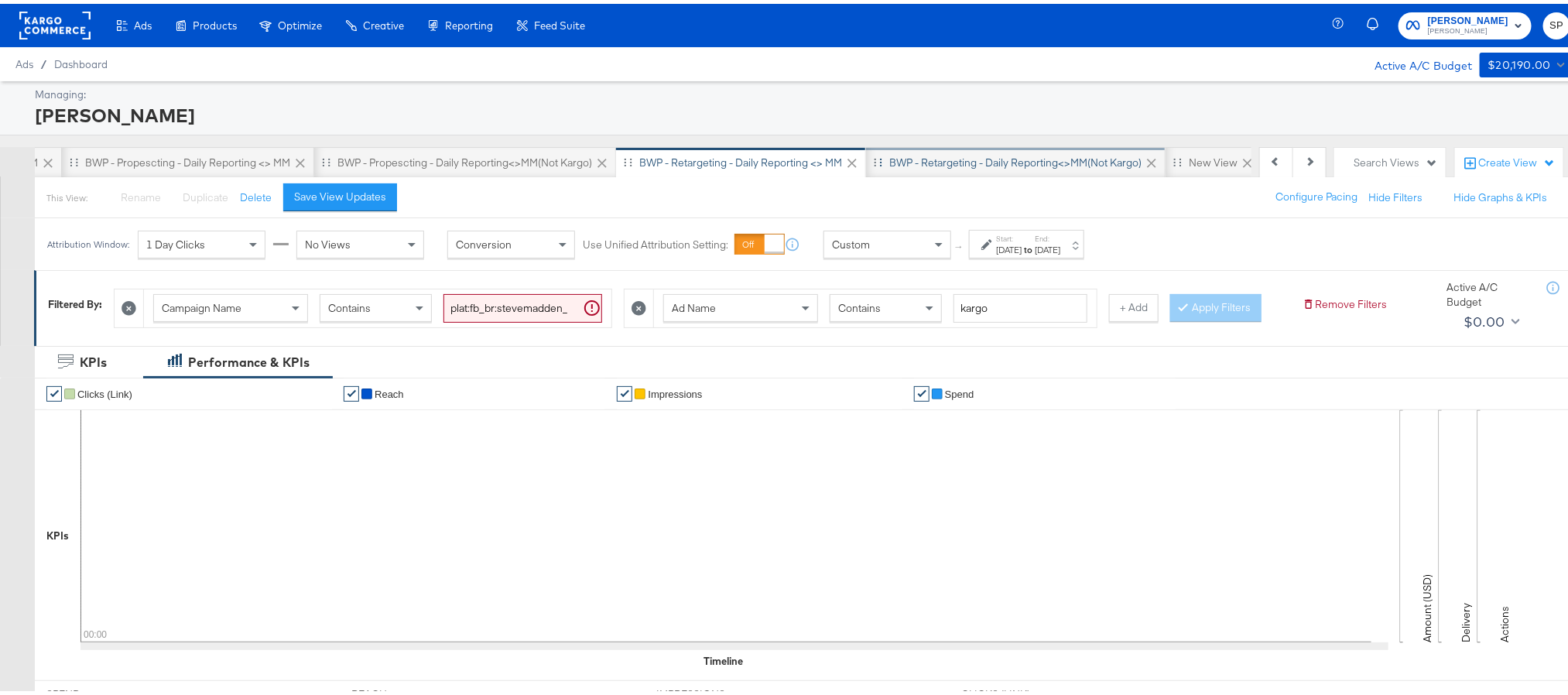
click at [959, 174] on div "BWP - Retargeting - Daily Reporting<>MM(not kargo)" at bounding box center [1016, 158] width 299 height 31
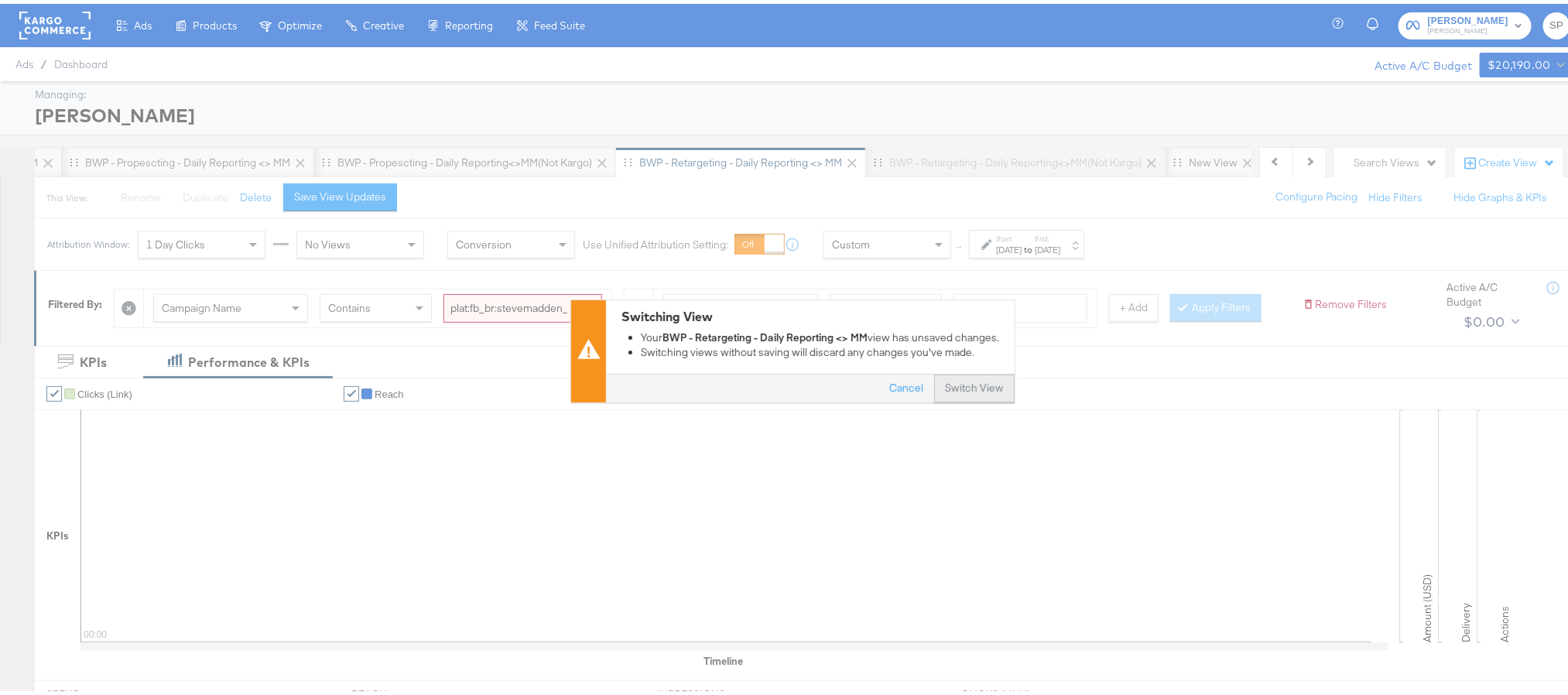
click at [952, 381] on button "Switch View" at bounding box center [974, 385] width 81 height 28
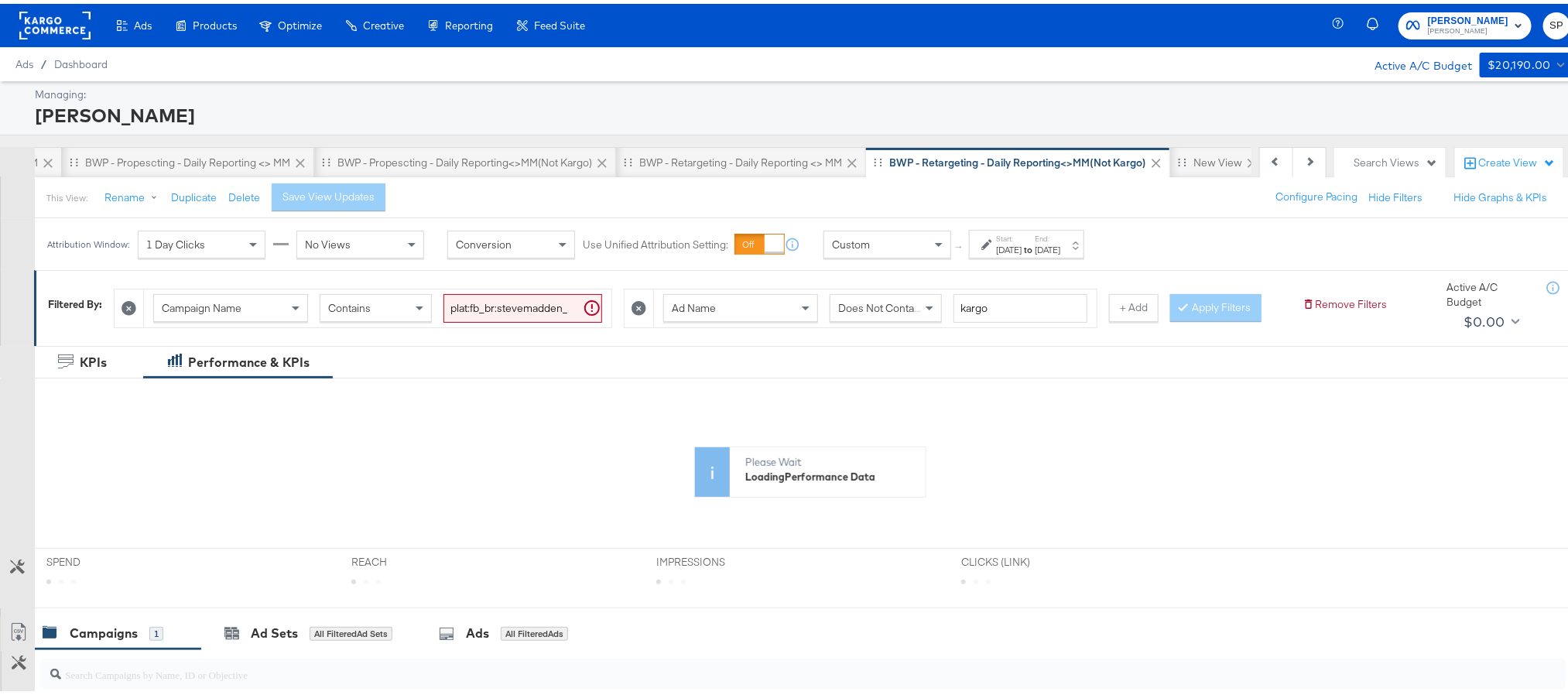
click at [1074, 257] on div "Attribution Window: 1 Day Clicks No Views Conversion Use Unified Attribution Se…" at bounding box center [569, 240] width 1069 height 51
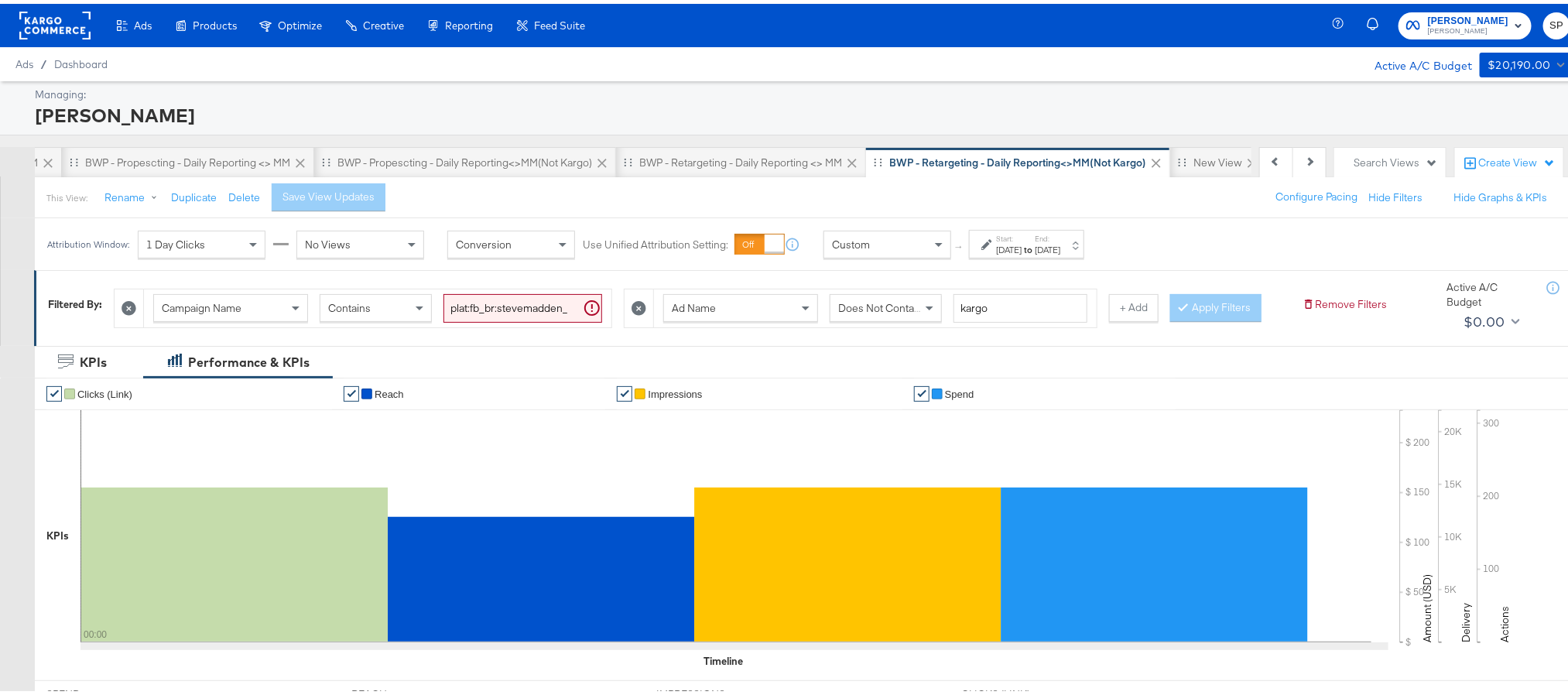
click at [1057, 253] on div "Start: Sep 29th 2025 to End: Sep 29th 2025" at bounding box center [1026, 240] width 116 height 28
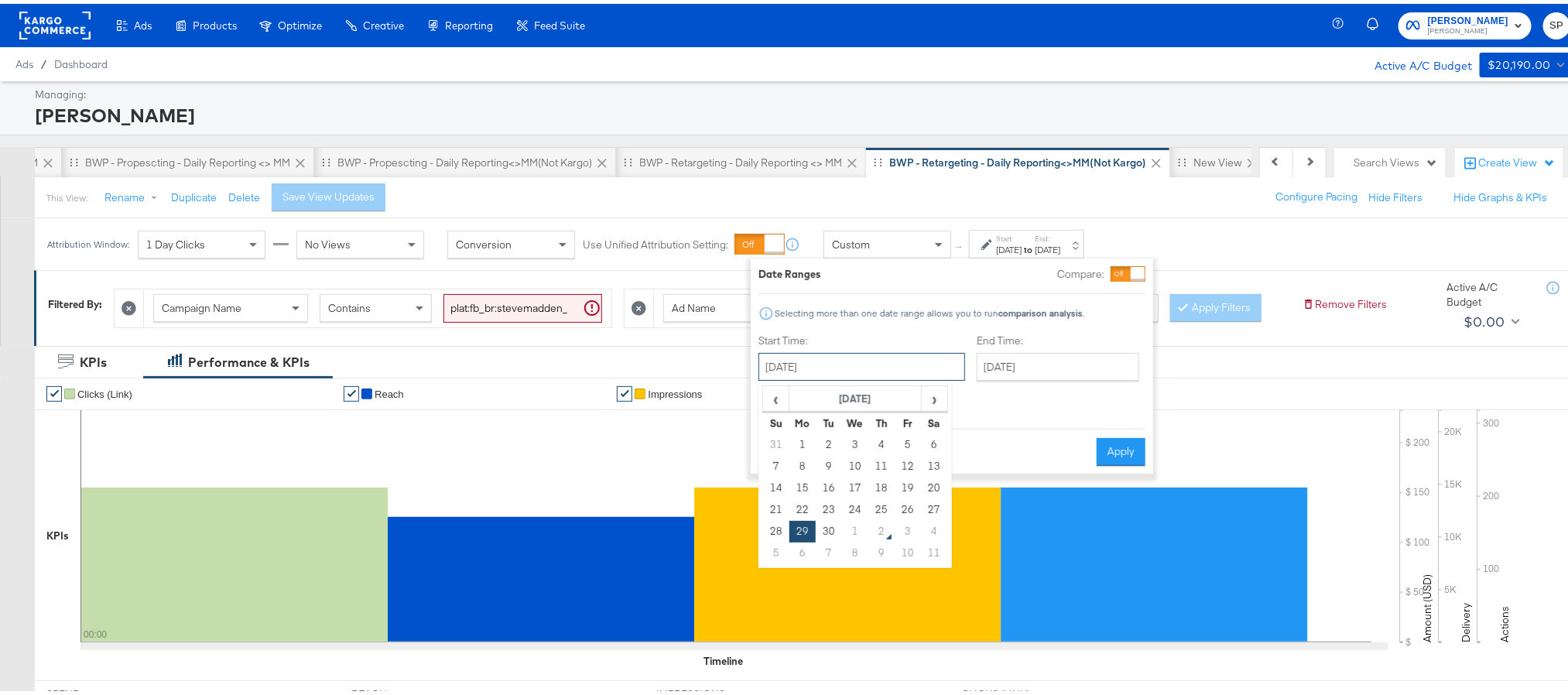
click at [910, 360] on input "September 29th 2025" at bounding box center [861, 363] width 207 height 28
click at [834, 527] on td "30" at bounding box center [828, 527] width 26 height 21
type input "September 30th 2025"
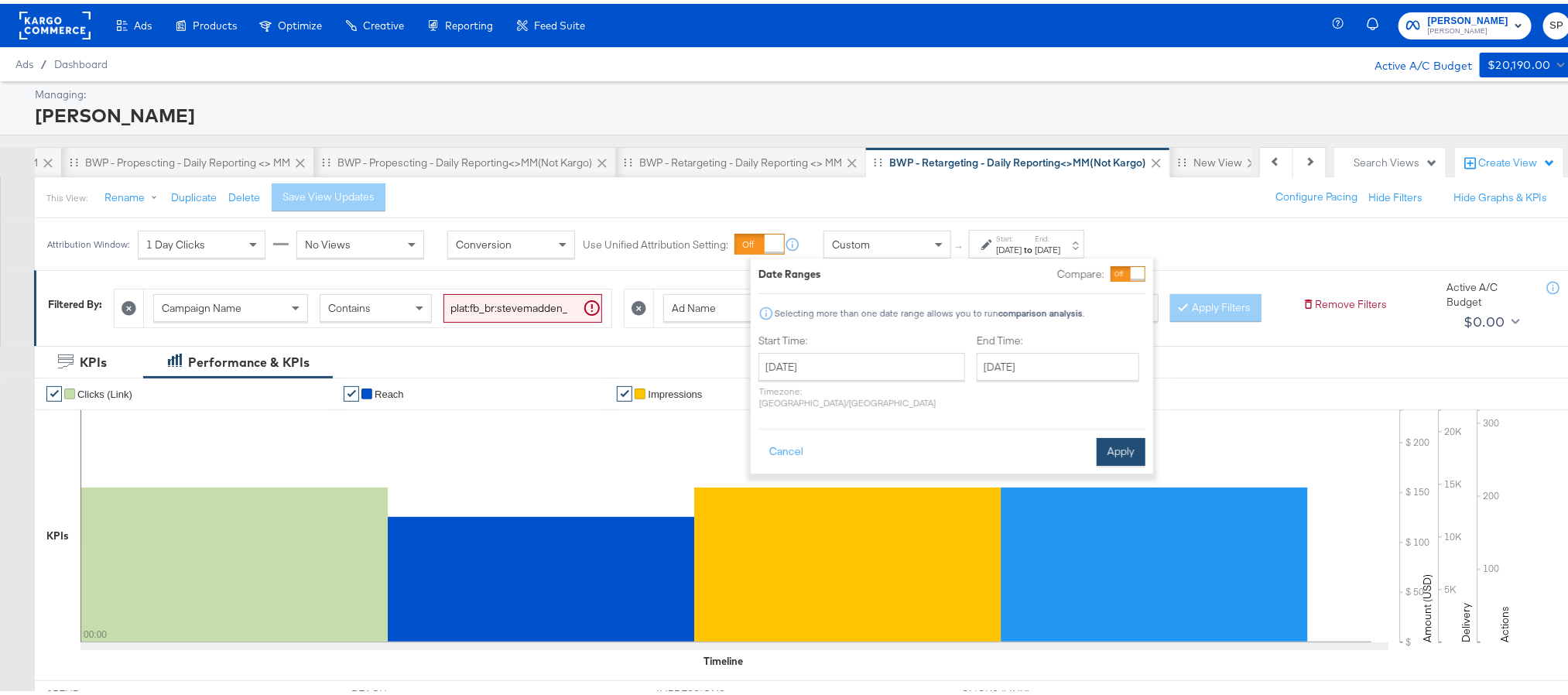
click at [1110, 434] on button "Apply" at bounding box center [1121, 447] width 49 height 28
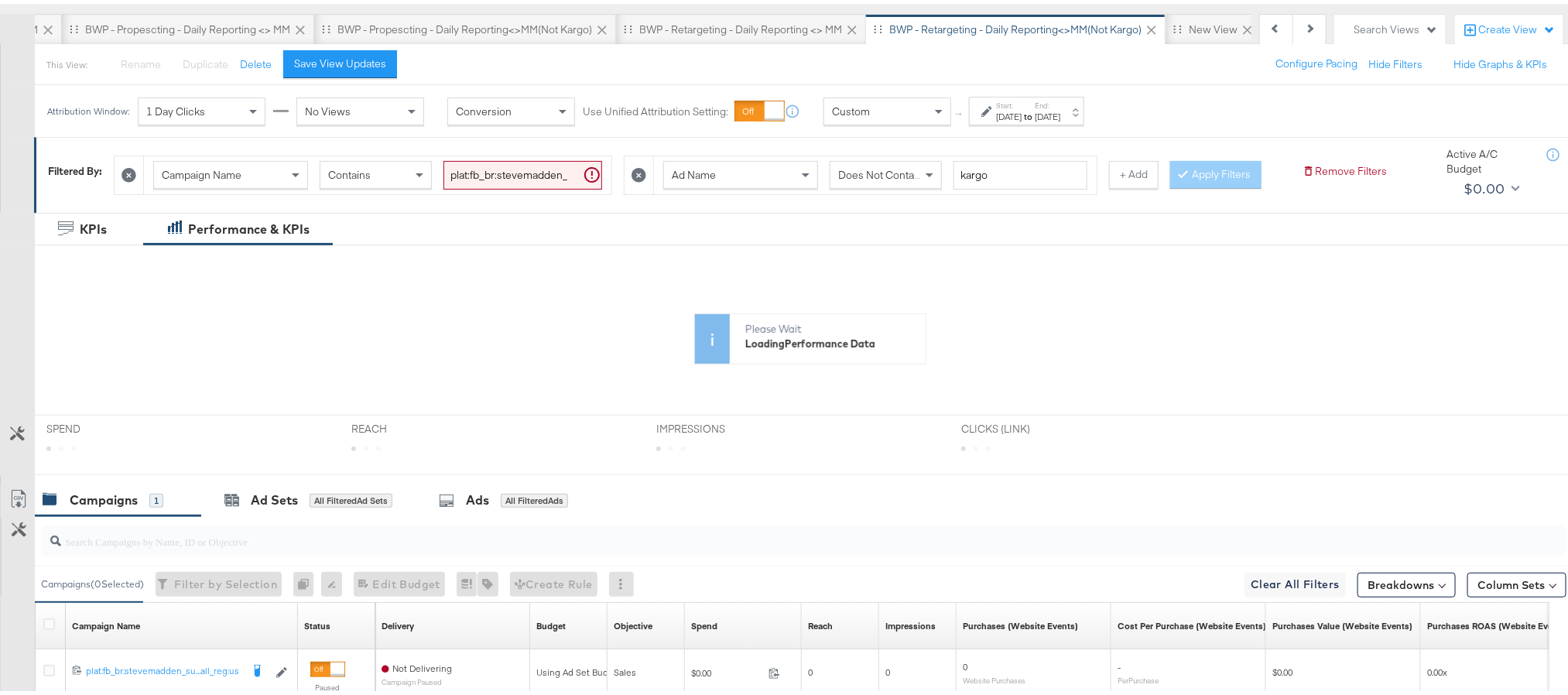
scroll to position [135, 0]
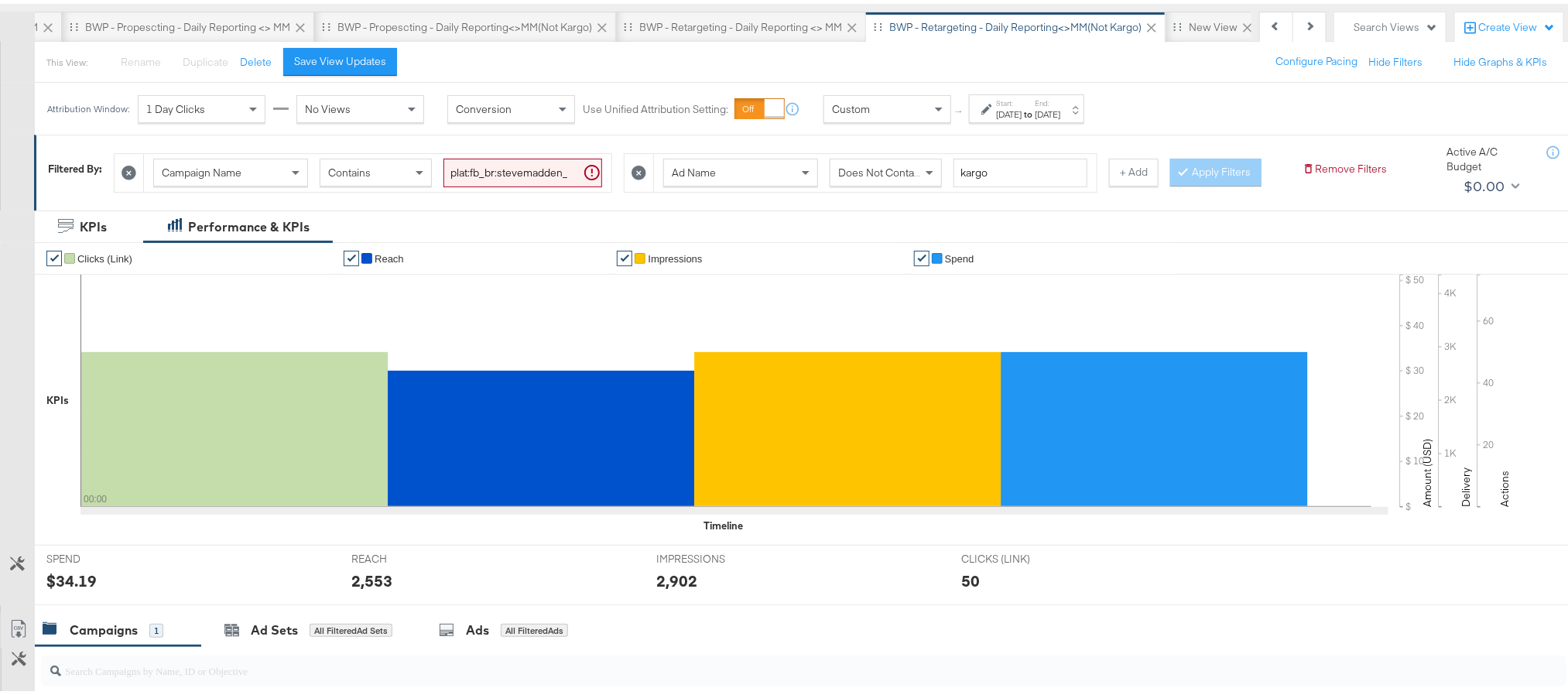
click at [1035, 112] on strong "to" at bounding box center [1028, 111] width 14 height 12
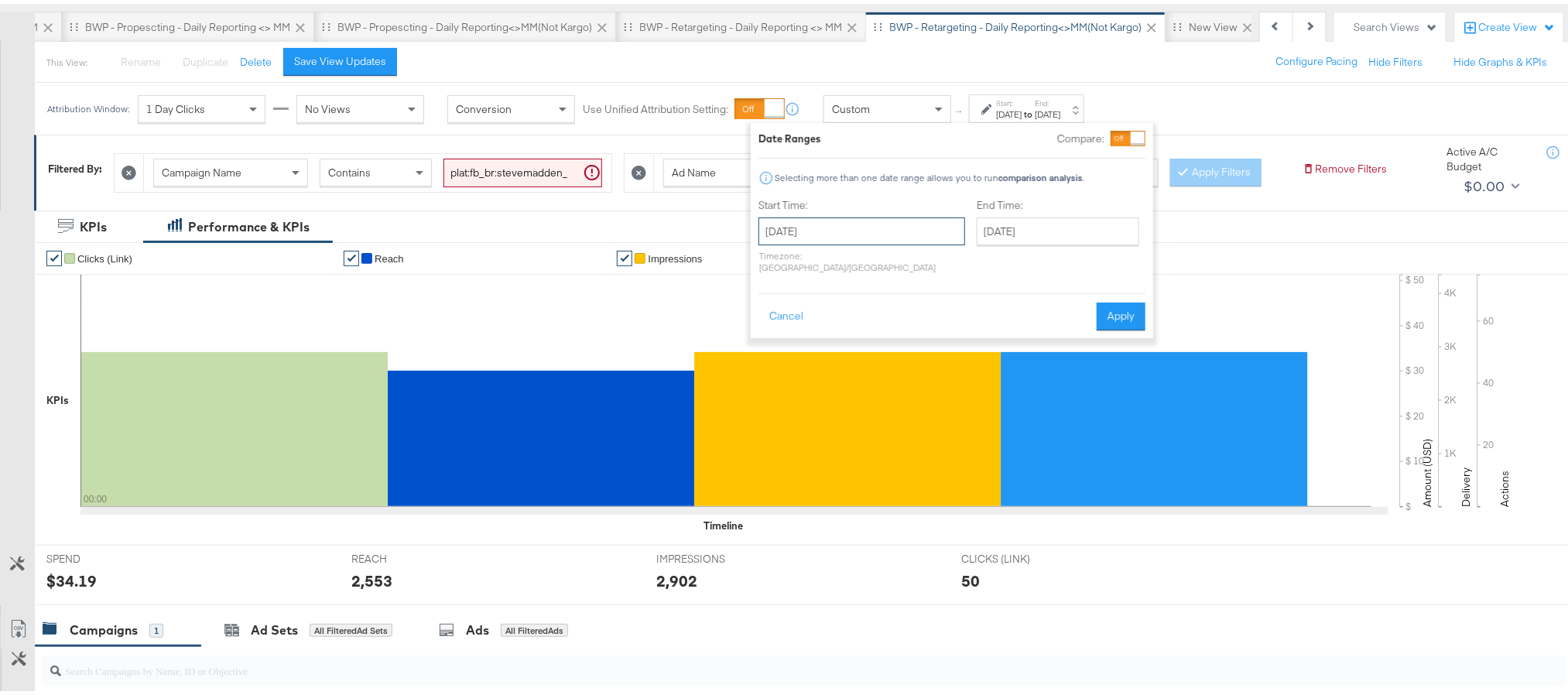
click at [879, 232] on input "September 30th 2025" at bounding box center [861, 227] width 207 height 28
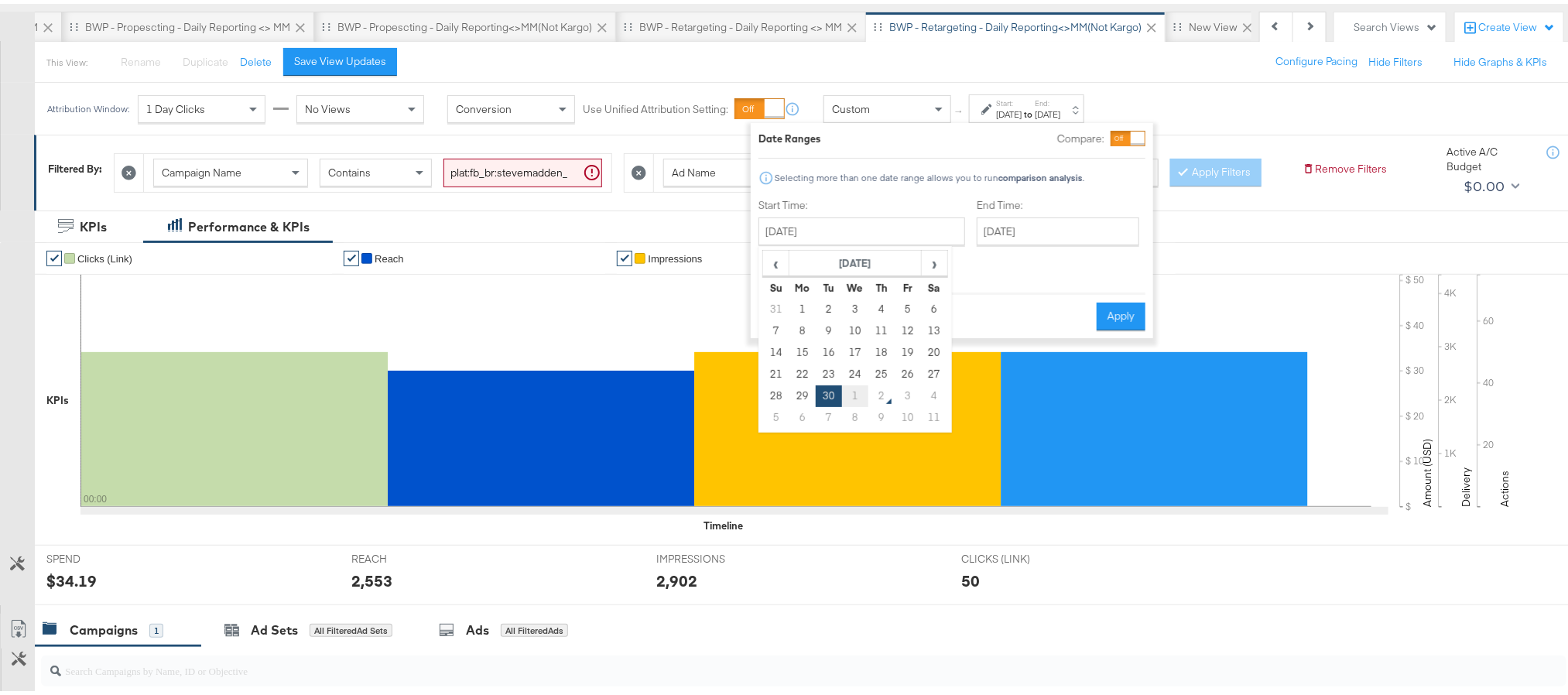
click at [851, 383] on td "1" at bounding box center [854, 392] width 26 height 21
type input "October 1st 2025"
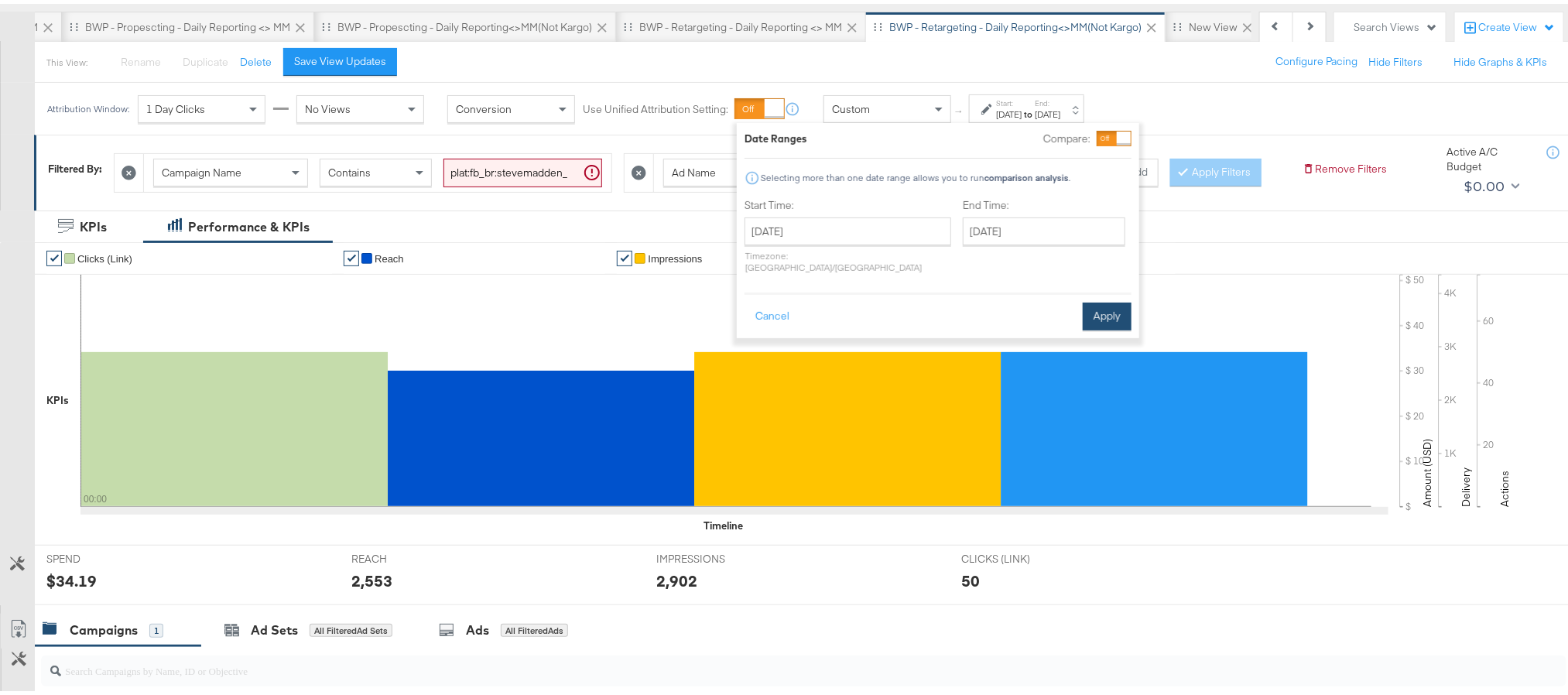
click at [1086, 299] on button "Apply" at bounding box center [1107, 313] width 49 height 28
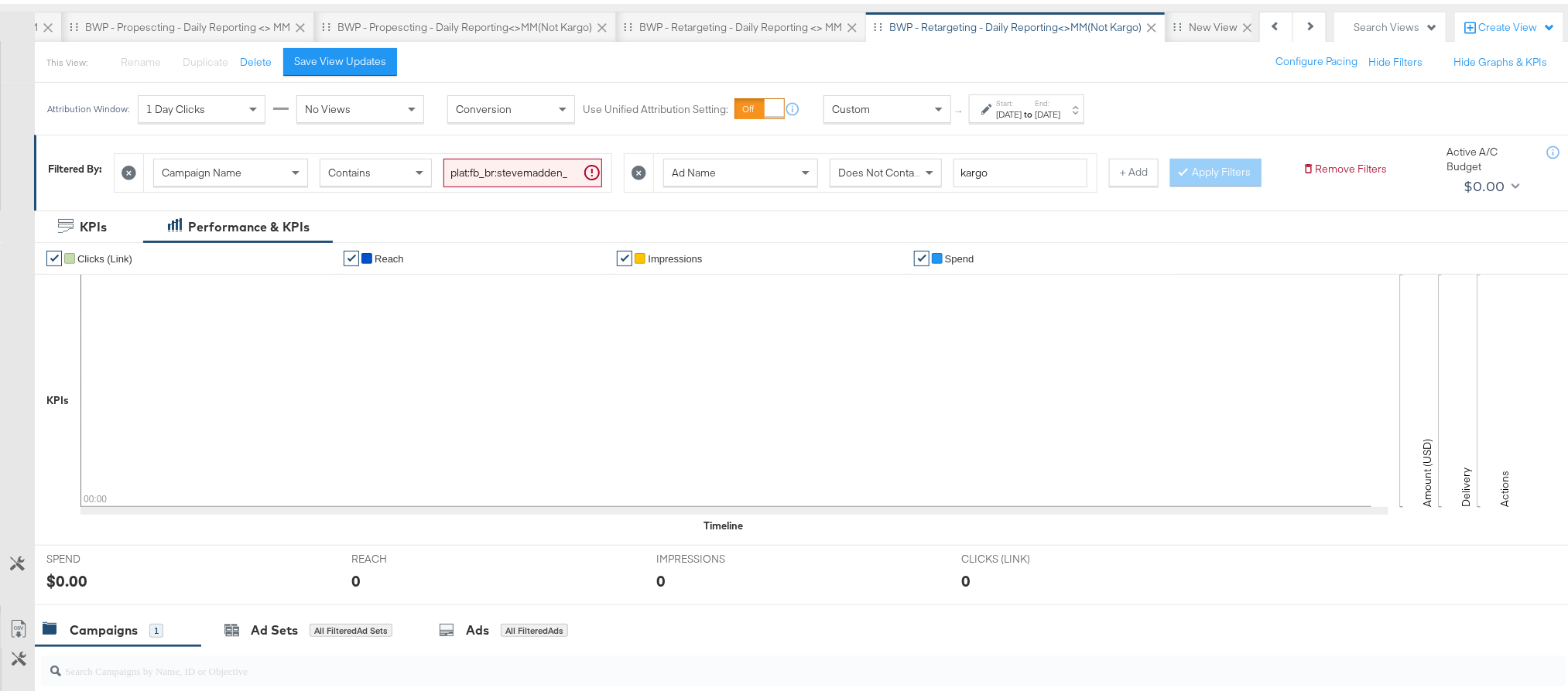
scroll to position [0, 0]
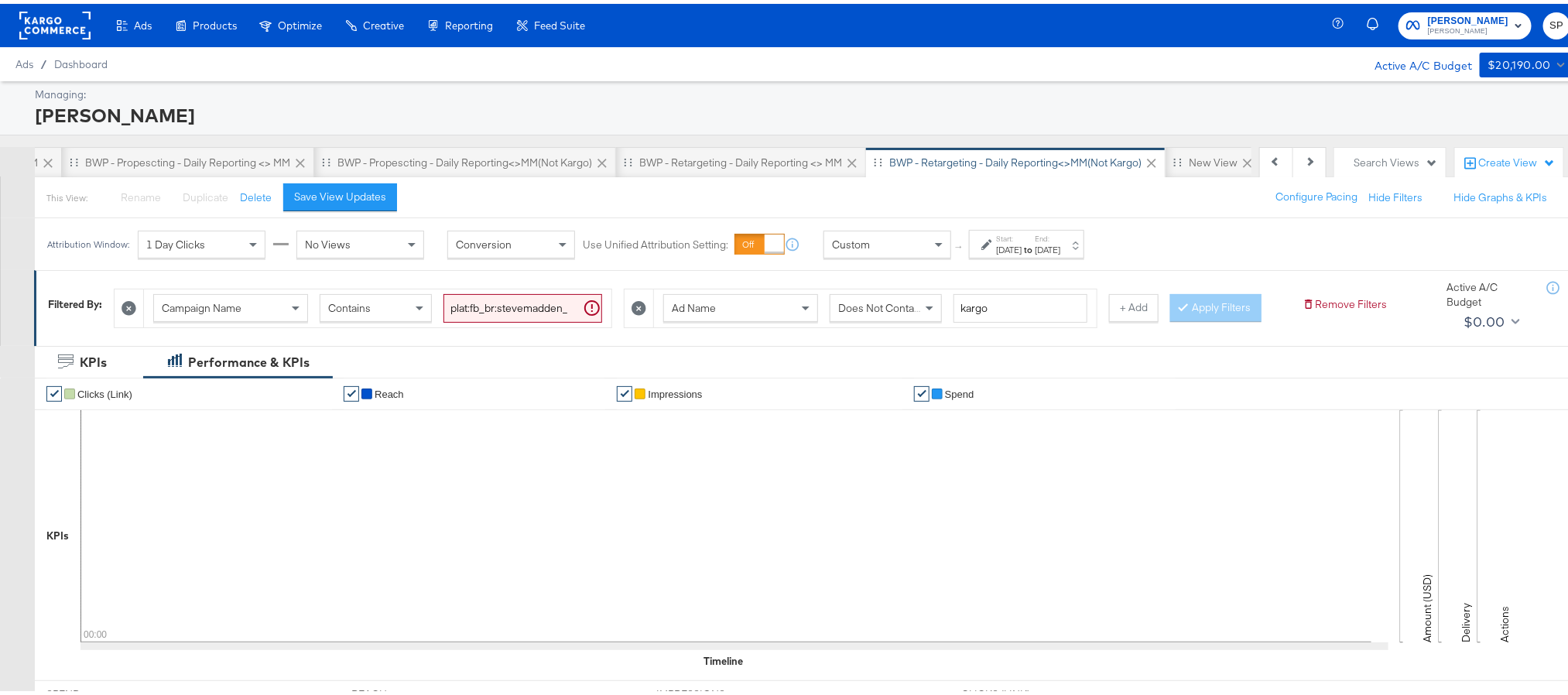
click at [59, 25] on rect at bounding box center [54, 21] width 71 height 28
